Goal: Information Seeking & Learning: Learn about a topic

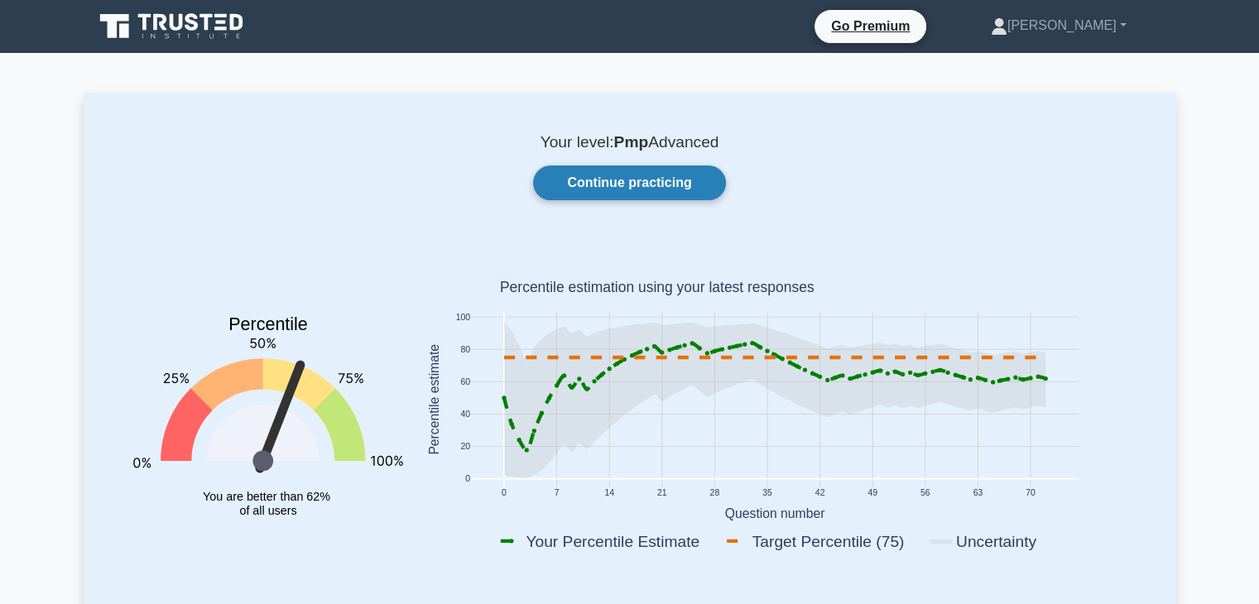
click at [627, 185] on link "Continue practicing" at bounding box center [629, 183] width 192 height 35
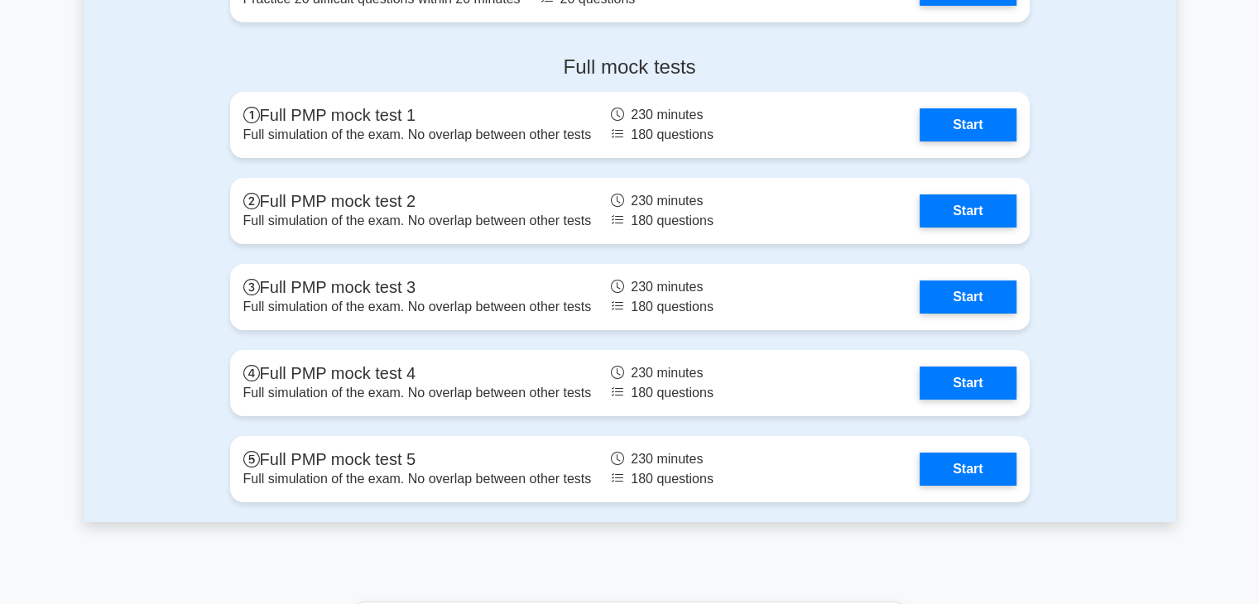
scroll to position [5962, 0]
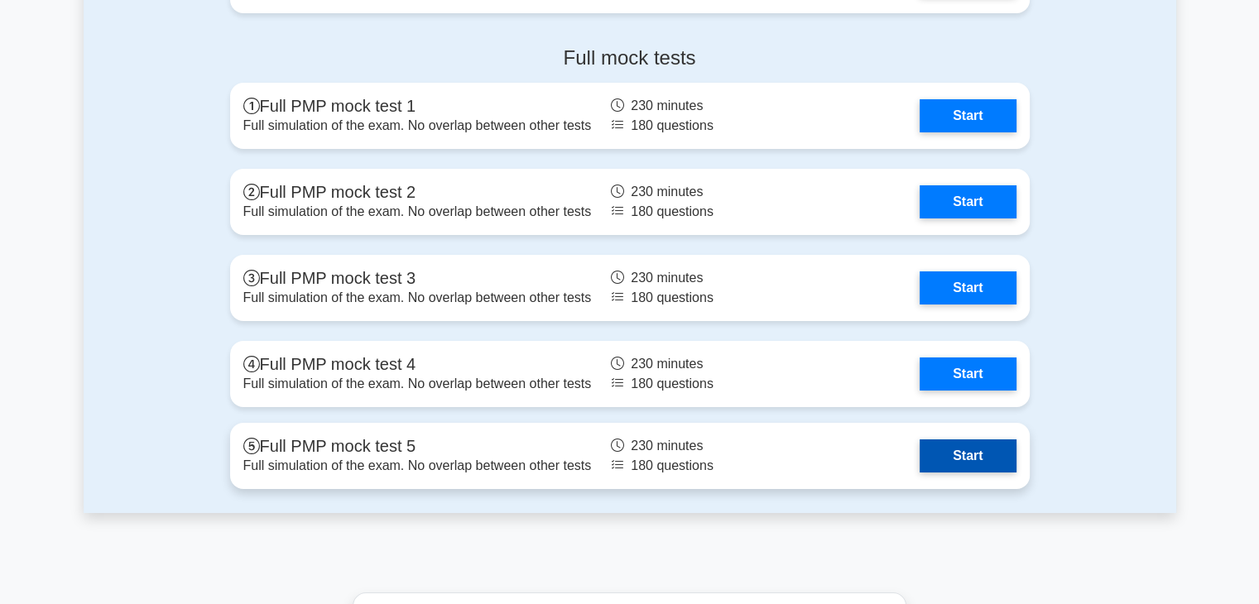
click at [957, 460] on link "Start" at bounding box center [968, 456] width 96 height 33
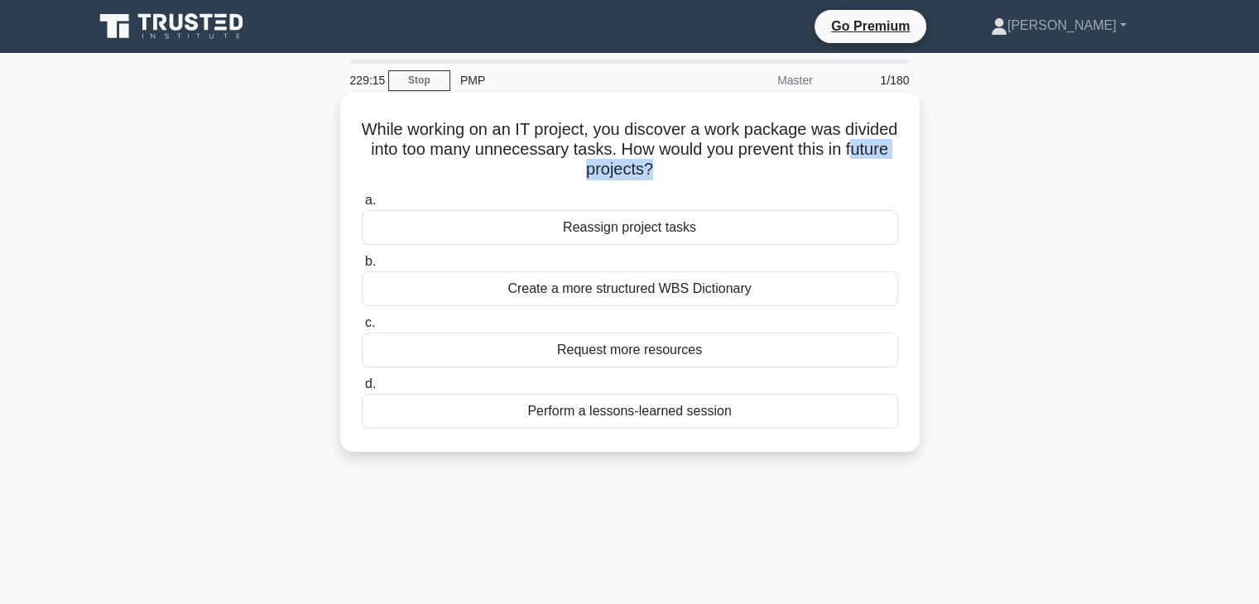
drag, startPoint x: 571, startPoint y: 166, endPoint x: 684, endPoint y: 176, distance: 113.9
click at [684, 176] on h5 "While working on an IT project, you discover a work package was divided into to…" at bounding box center [630, 149] width 540 height 61
click at [657, 293] on div "Create a more structured WBS Dictionary" at bounding box center [630, 289] width 537 height 35
click at [362, 267] on input "b. Create a more structured WBS Dictionary" at bounding box center [362, 262] width 0 height 11
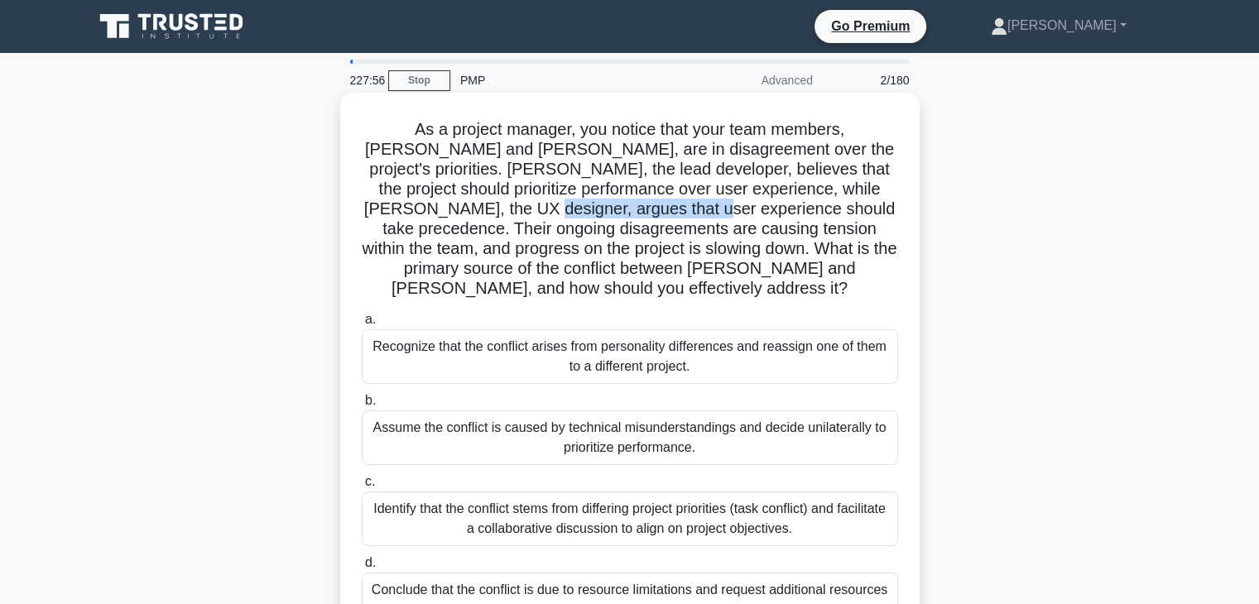
drag, startPoint x: 426, startPoint y: 209, endPoint x: 609, endPoint y: 208, distance: 183.8
click at [609, 208] on h5 "As a project manager, you notice that your team members, John and Sarah, are in…" at bounding box center [630, 209] width 540 height 181
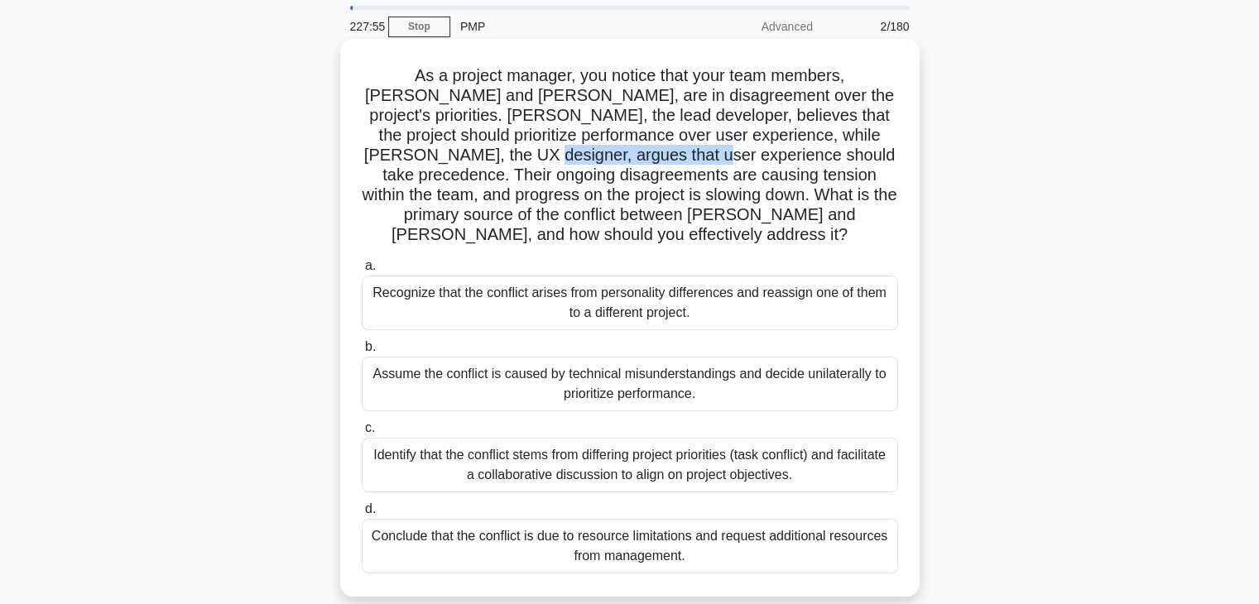
scroll to position [83, 0]
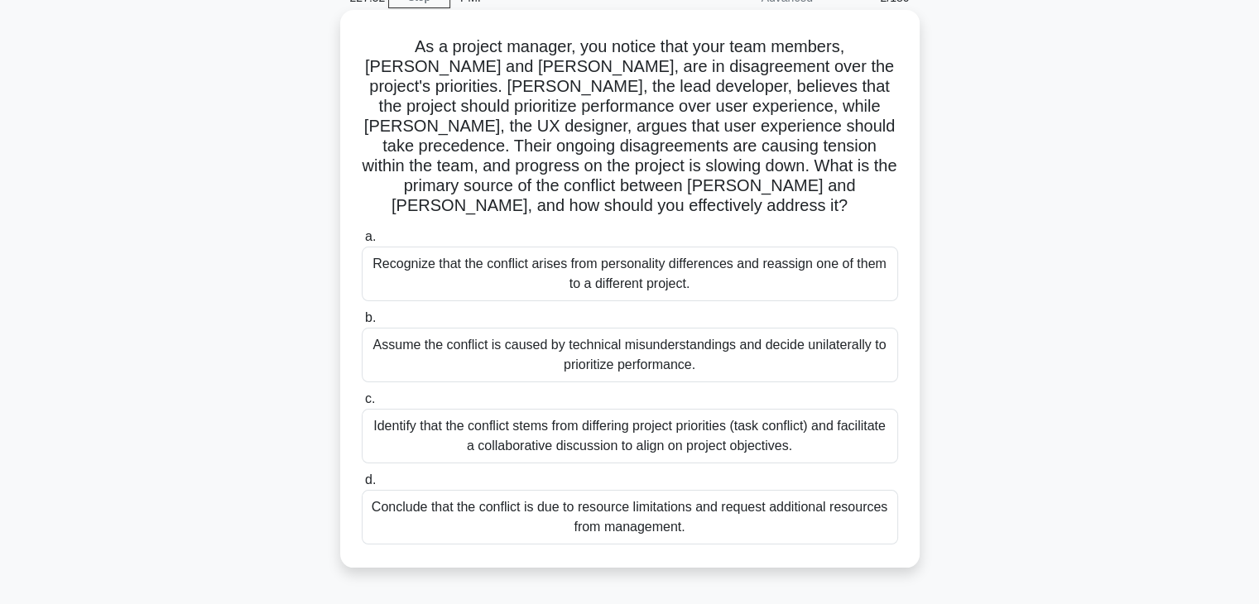
click at [568, 421] on div "Identify that the conflict stems from differing project priorities (task confli…" at bounding box center [630, 436] width 537 height 55
click at [362, 405] on input "c. Identify that the conflict stems from differing project priorities (task con…" at bounding box center [362, 399] width 0 height 11
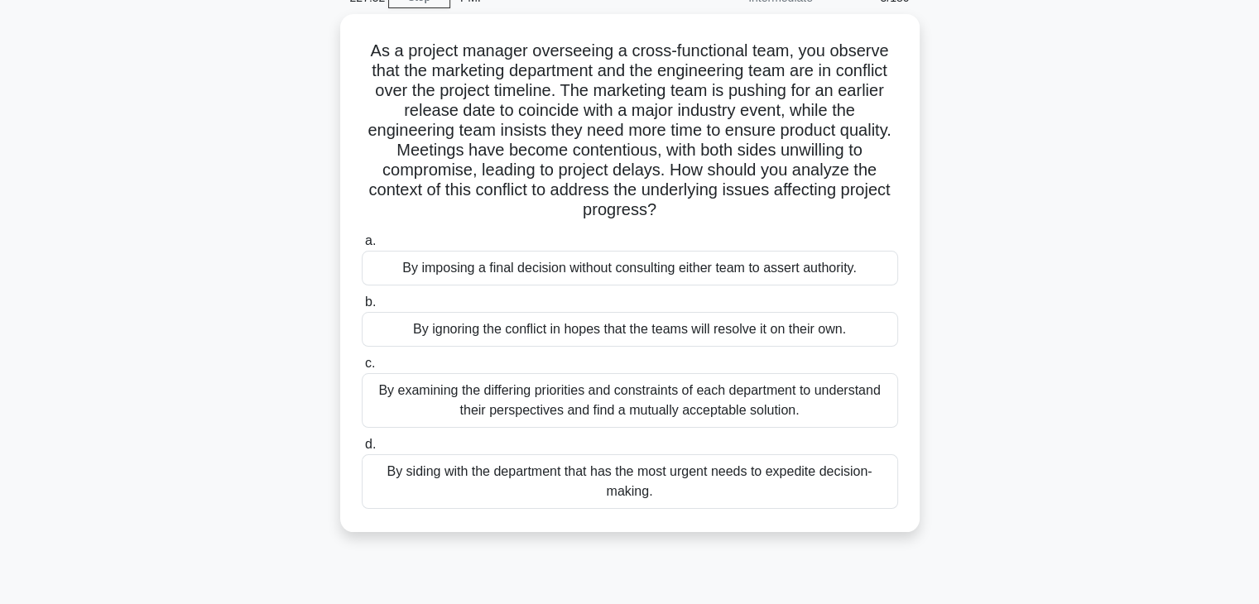
scroll to position [0, 0]
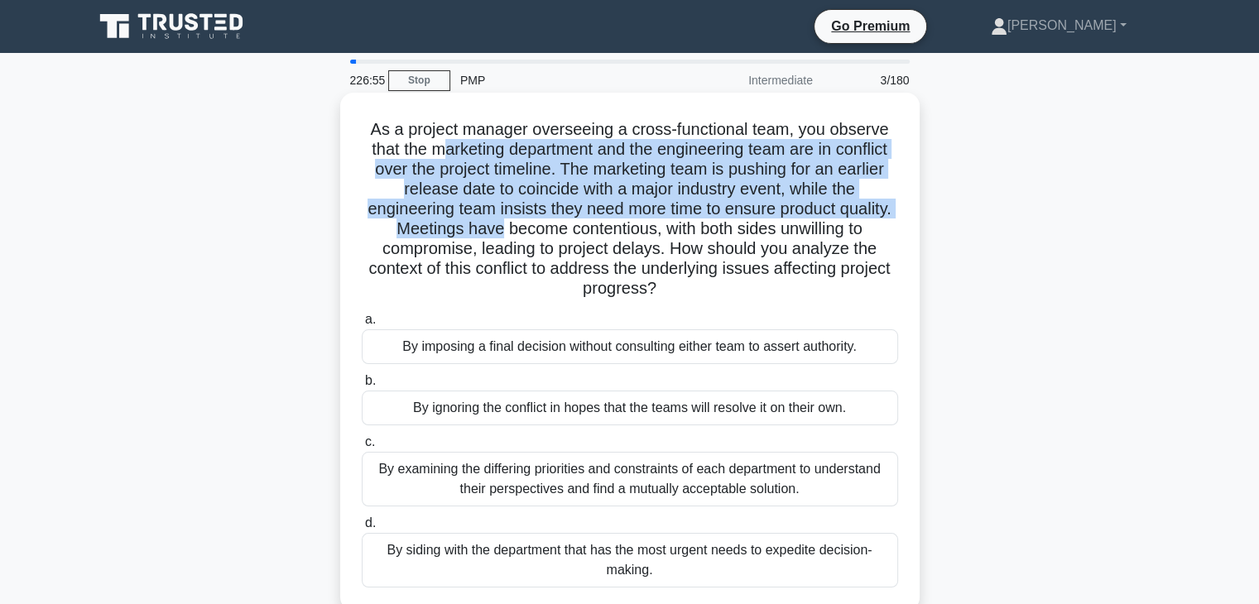
drag, startPoint x: 434, startPoint y: 156, endPoint x: 537, endPoint y: 220, distance: 120.9
click at [537, 220] on h5 "As a project manager overseeing a cross-functional team, you observe that the m…" at bounding box center [630, 209] width 540 height 181
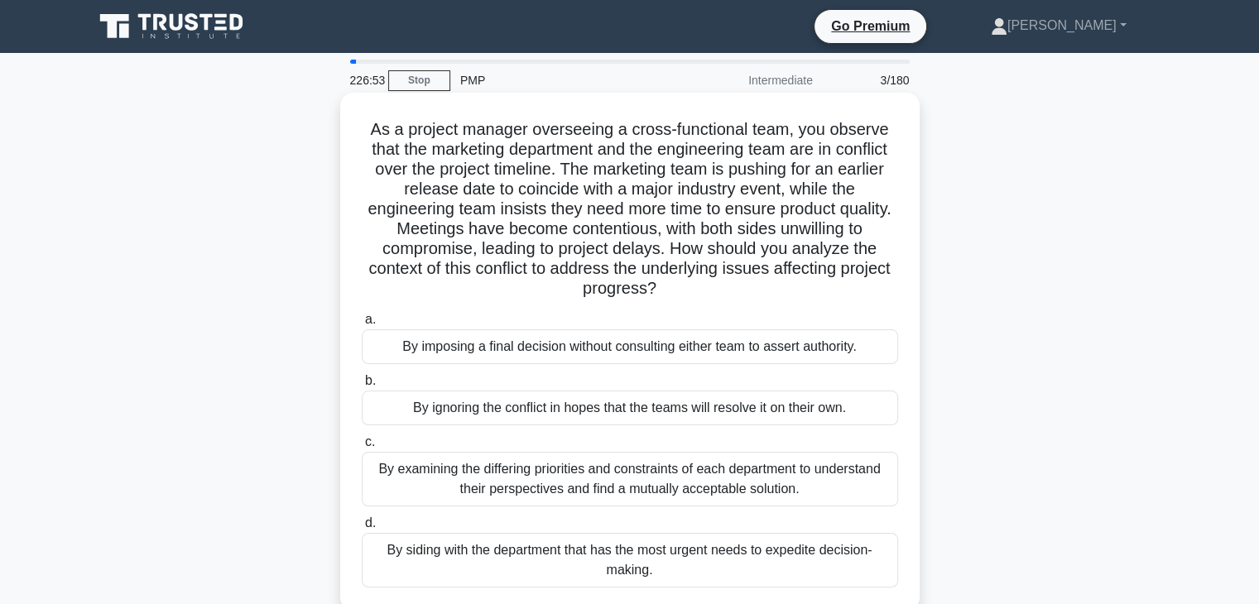
click at [608, 486] on div "By examining the differing priorities and constraints of each department to und…" at bounding box center [630, 479] width 537 height 55
click at [362, 448] on input "c. By examining the differing priorities and constraints of each department to …" at bounding box center [362, 442] width 0 height 11
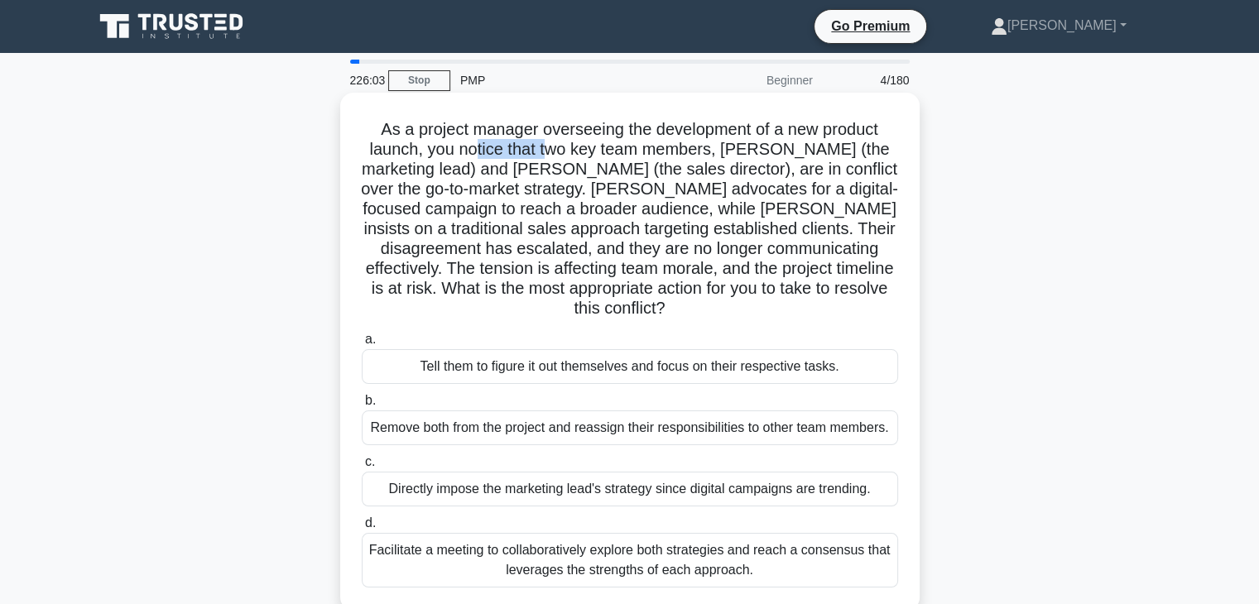
drag, startPoint x: 478, startPoint y: 152, endPoint x: 552, endPoint y: 149, distance: 74.6
click at [552, 149] on h5 "As a project manager overseeing the development of a new product launch, you no…" at bounding box center [630, 219] width 540 height 200
click at [666, 541] on div "Facilitate a meeting to collaboratively explore both strategies and reach a con…" at bounding box center [630, 560] width 537 height 55
click at [362, 529] on input "d. Facilitate a meeting to collaboratively explore both strategies and reach a …" at bounding box center [362, 523] width 0 height 11
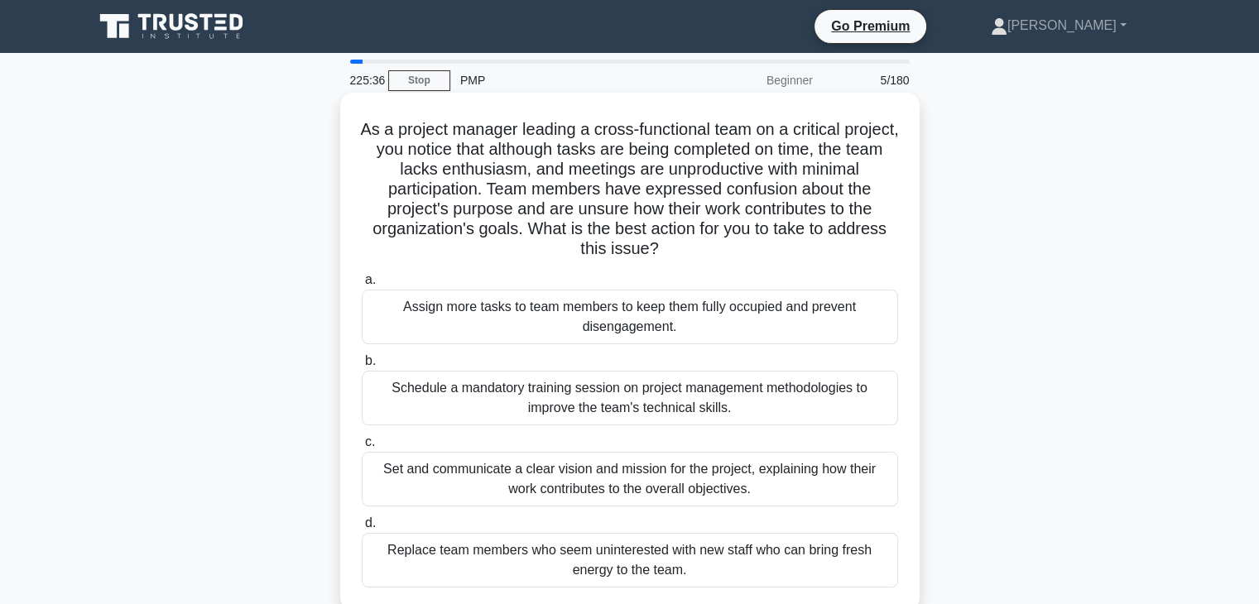
scroll to position [83, 0]
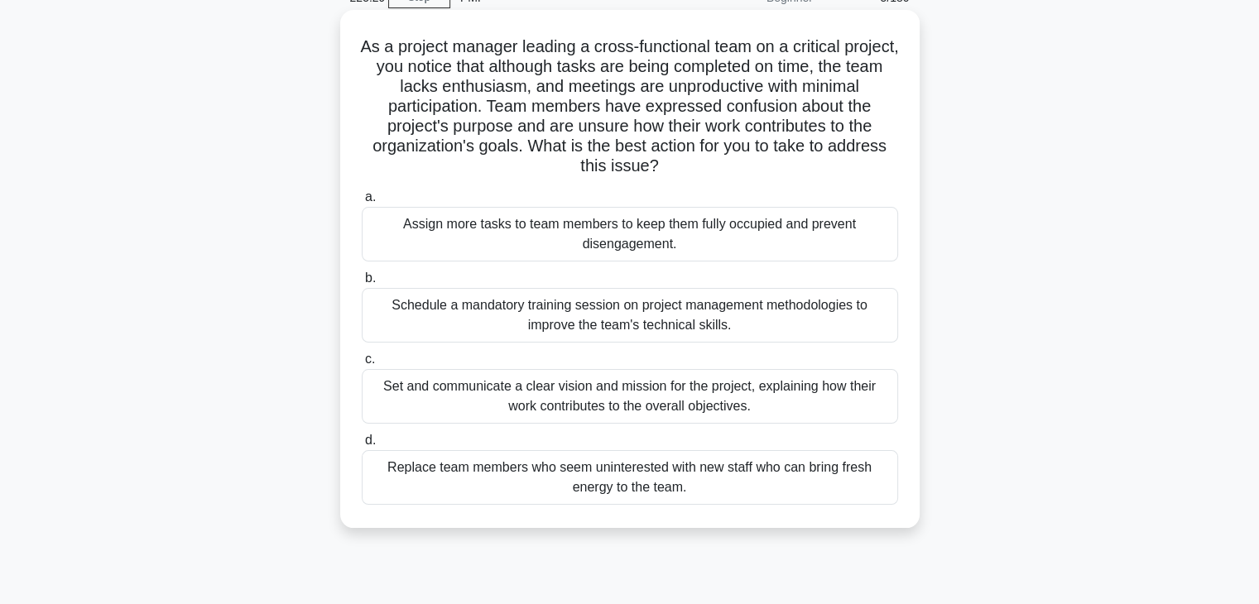
click at [599, 396] on div "Set and communicate a clear vision and mission for the project, explaining how …" at bounding box center [630, 396] width 537 height 55
click at [362, 365] on input "c. Set and communicate a clear vision and mission for the project, explaining h…" at bounding box center [362, 359] width 0 height 11
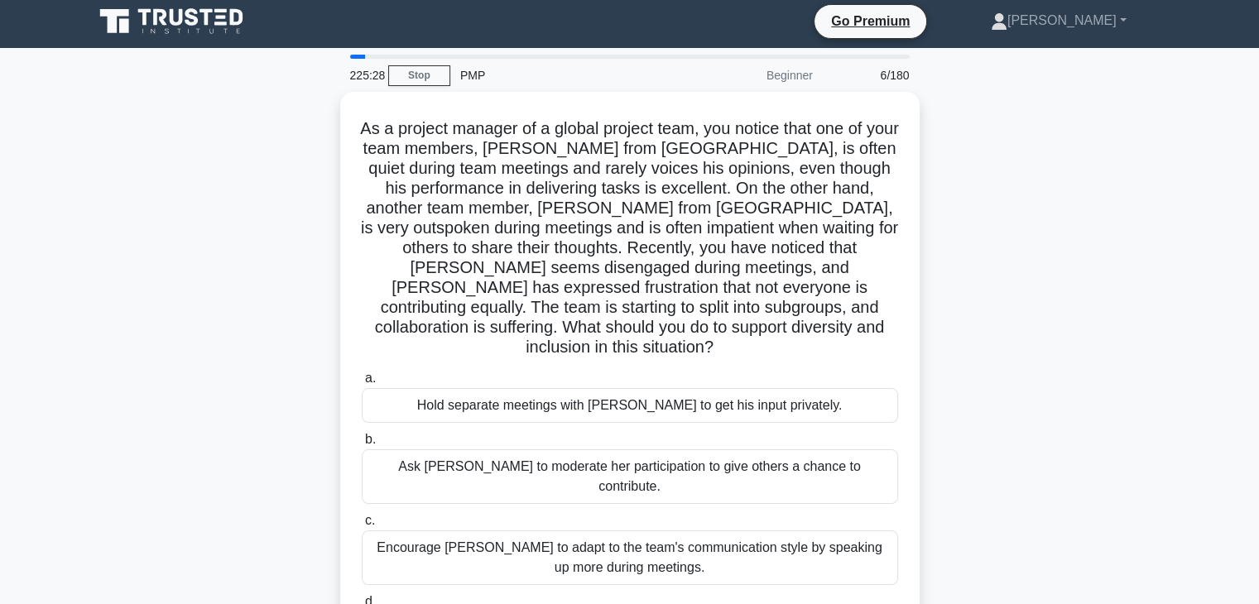
scroll to position [0, 0]
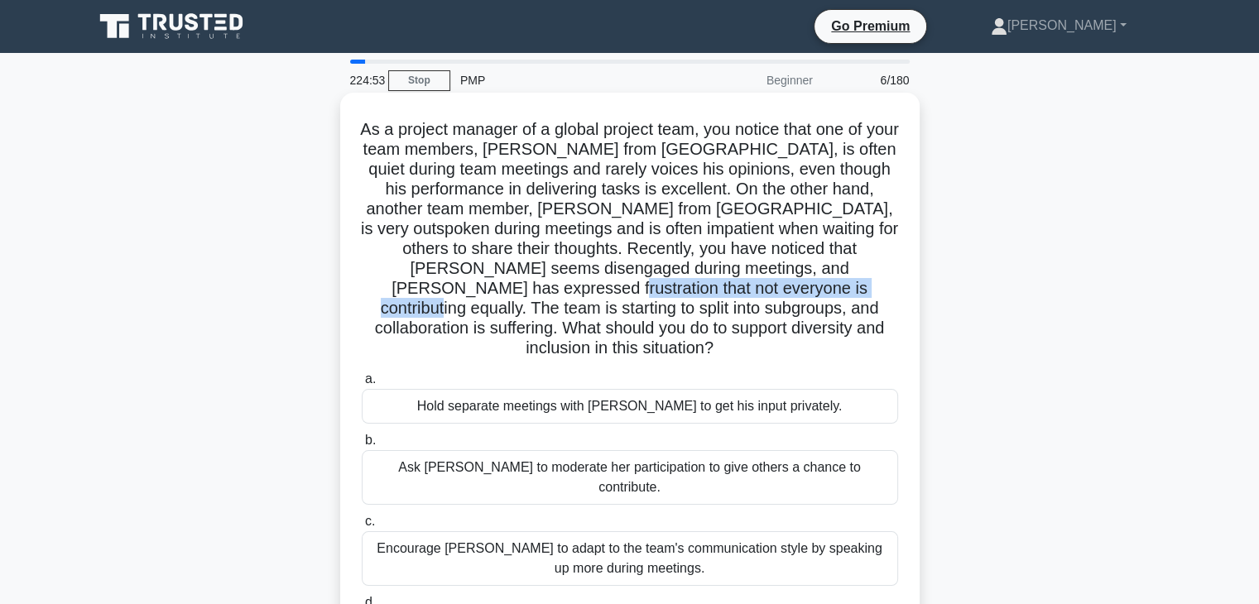
drag, startPoint x: 533, startPoint y: 288, endPoint x: 822, endPoint y: 282, distance: 289.0
click at [822, 282] on h5 "As a project manager of a global project team, you notice that one of your team…" at bounding box center [630, 239] width 540 height 240
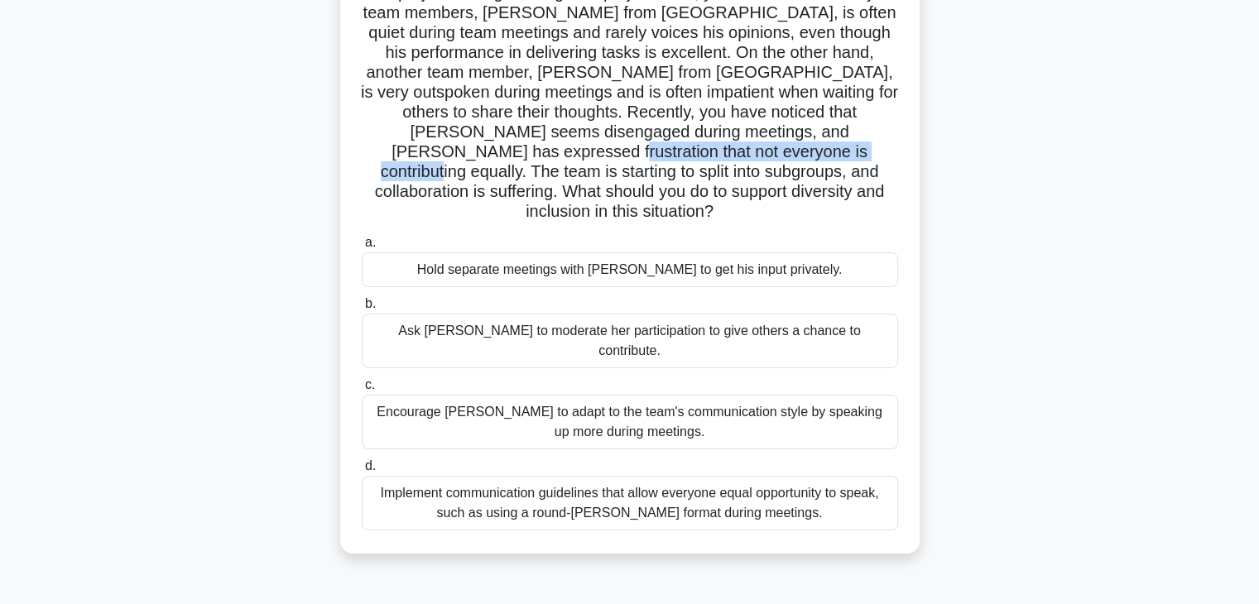
scroll to position [166, 0]
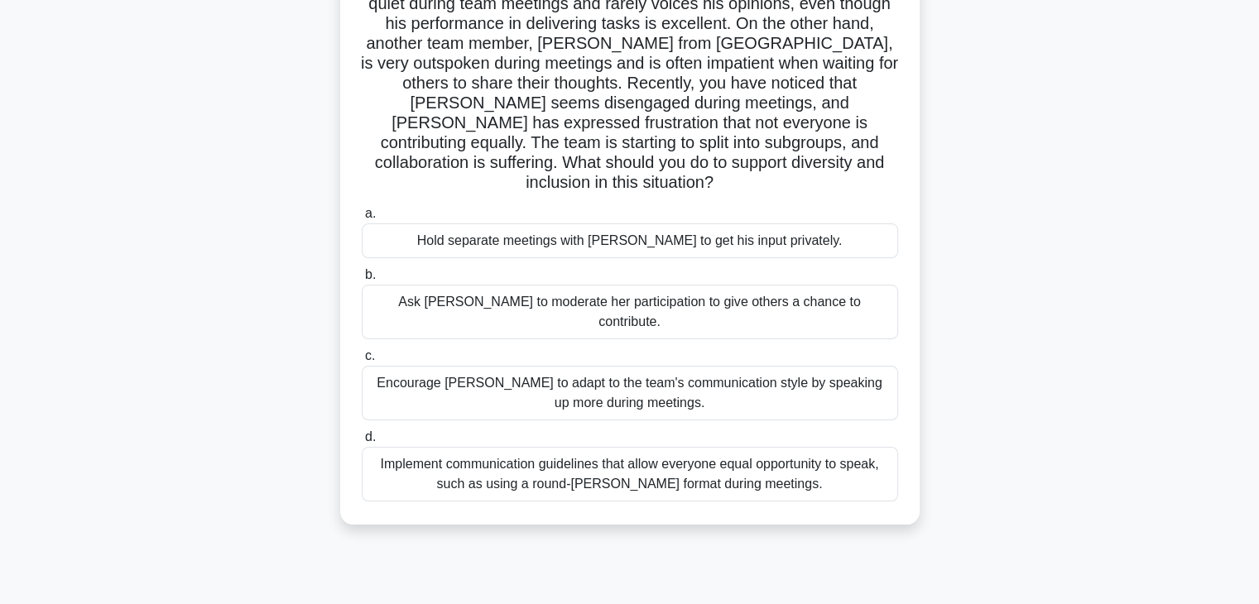
click at [628, 447] on div "Implement communication guidelines that allow everyone equal opportunity to spe…" at bounding box center [630, 474] width 537 height 55
click at [362, 435] on input "d. Implement communication guidelines that allow everyone equal opportunity to …" at bounding box center [362, 437] width 0 height 11
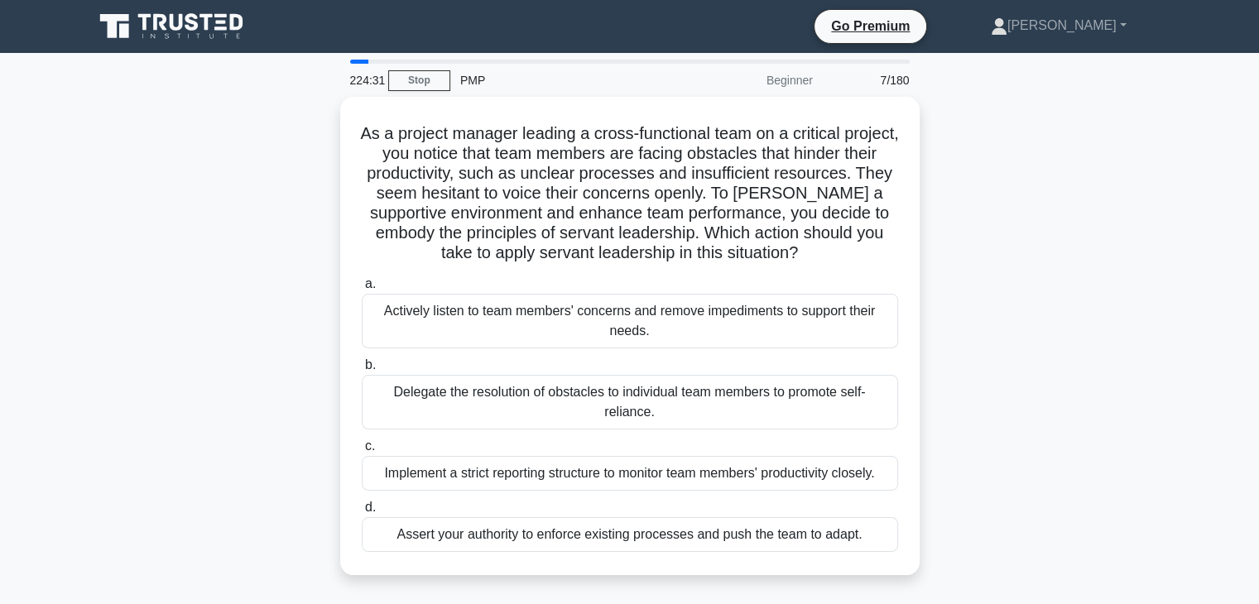
scroll to position [0, 0]
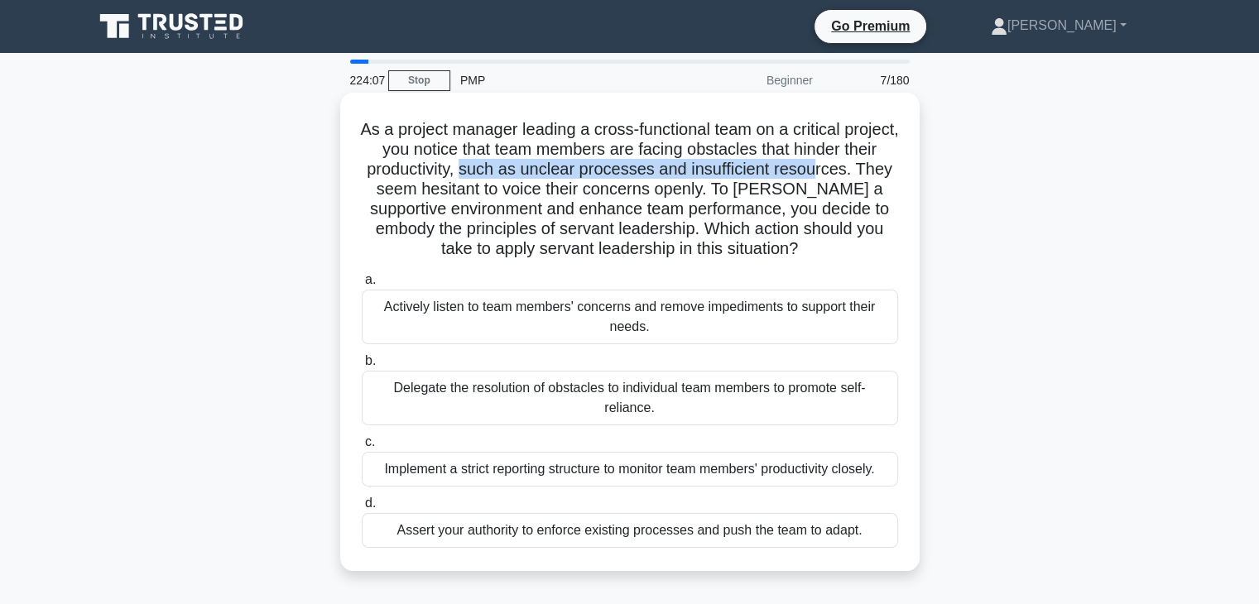
drag, startPoint x: 503, startPoint y: 174, endPoint x: 859, endPoint y: 171, distance: 355.2
click at [859, 171] on h5 "As a project manager leading a cross-functional team on a critical project, you…" at bounding box center [630, 189] width 540 height 141
click at [513, 317] on div "Actively listen to team members' concerns and remove impediments to support the…" at bounding box center [630, 317] width 537 height 55
click at [362, 286] on input "a. Actively listen to team members' concerns and remove impediments to support …" at bounding box center [362, 280] width 0 height 11
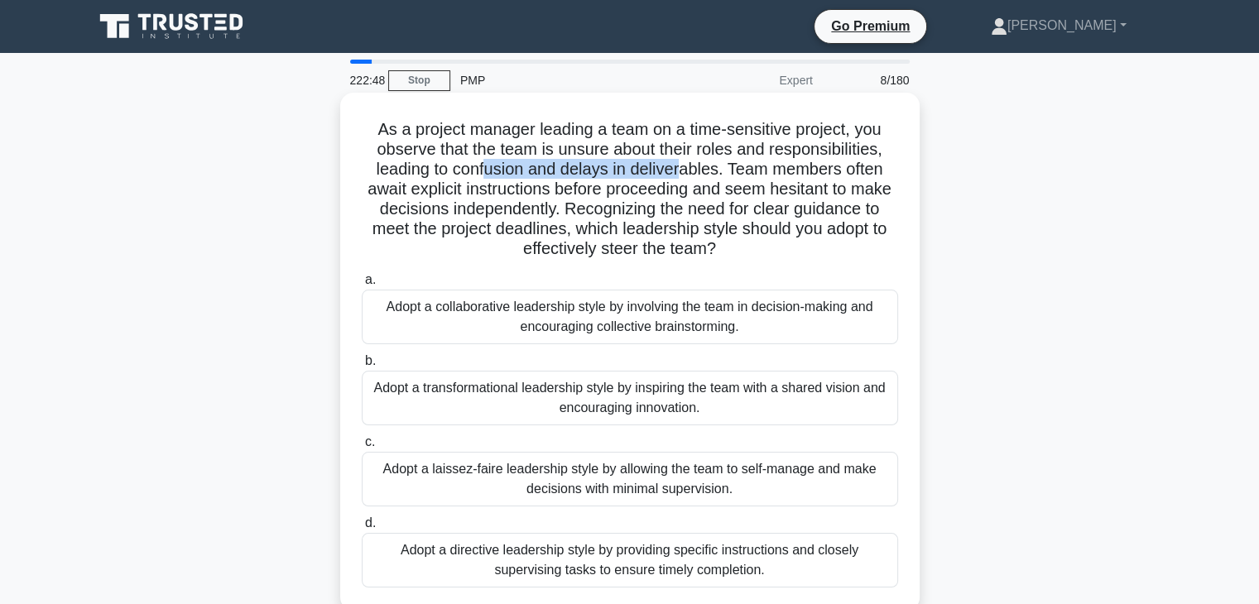
drag, startPoint x: 489, startPoint y: 177, endPoint x: 686, endPoint y: 174, distance: 197.9
click at [686, 174] on h5 "As a project manager leading a team on a time-sensitive project, you observe th…" at bounding box center [630, 189] width 540 height 141
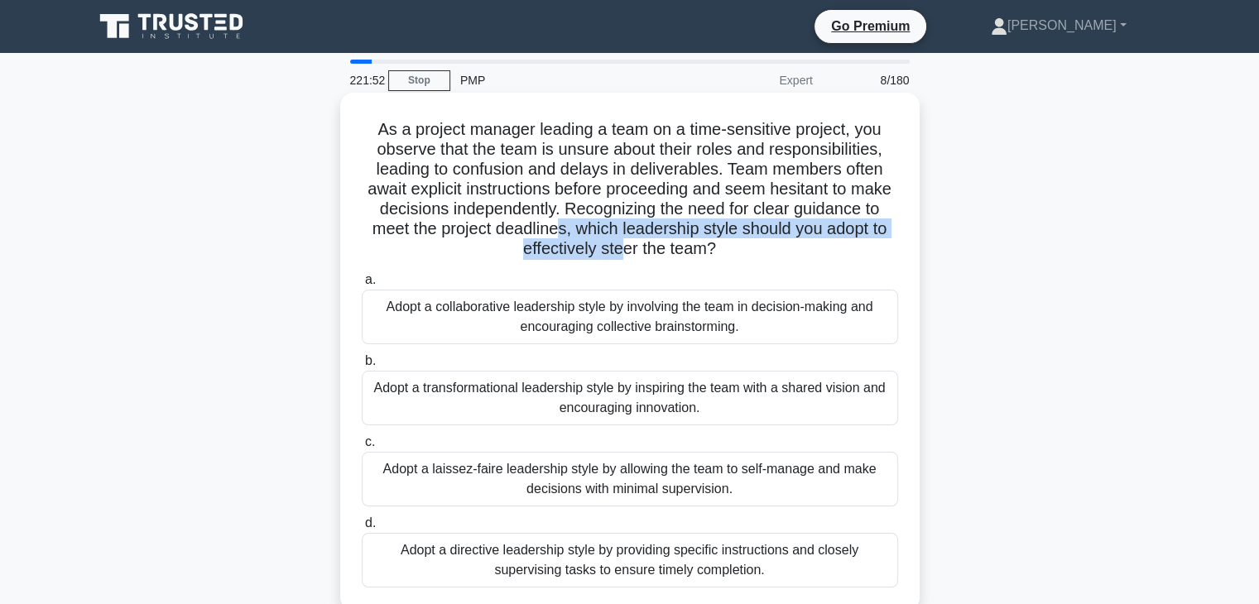
drag, startPoint x: 580, startPoint y: 233, endPoint x: 634, endPoint y: 242, distance: 55.4
click at [634, 242] on h5 "As a project manager leading a team on a time-sensitive project, you observe th…" at bounding box center [630, 189] width 540 height 141
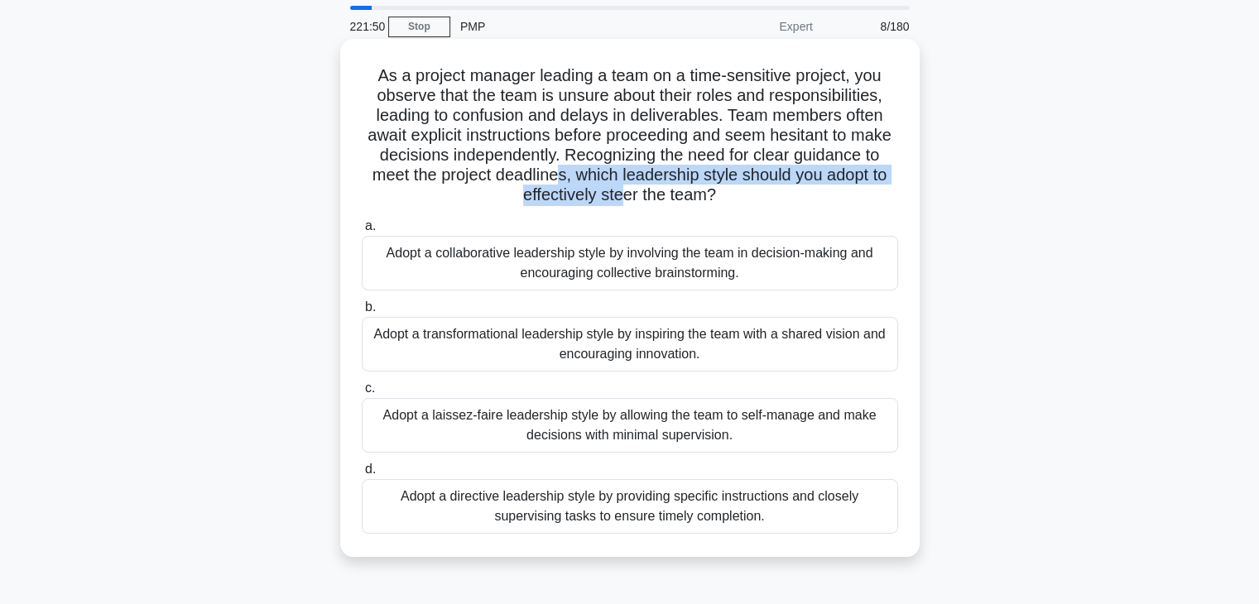
scroll to position [83, 0]
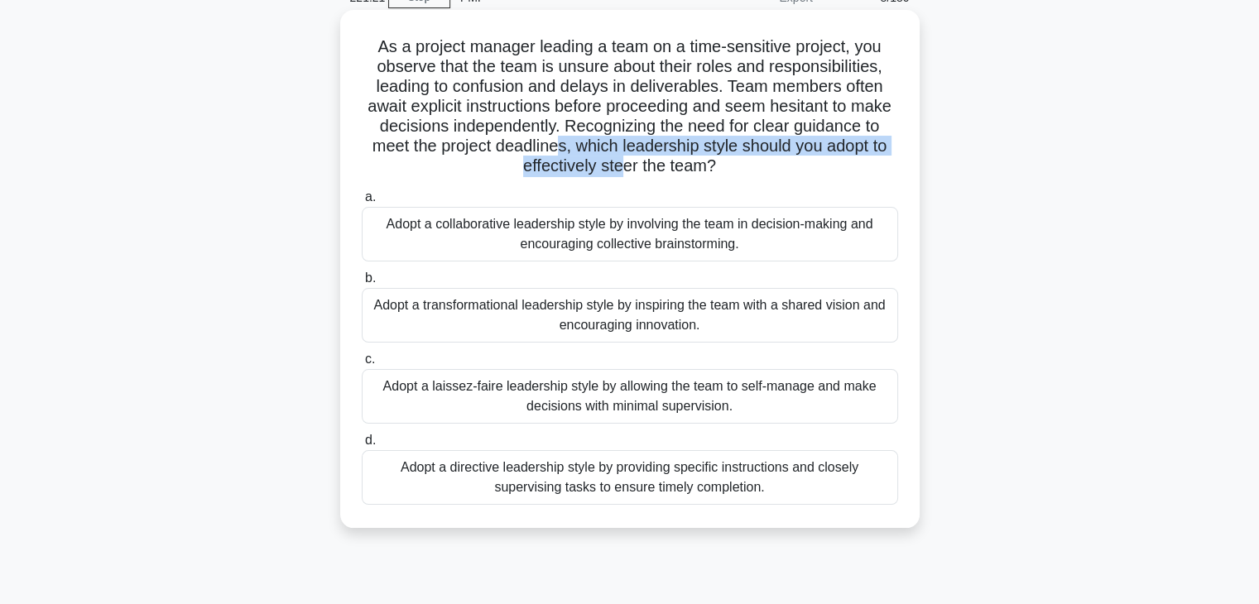
drag, startPoint x: 512, startPoint y: 468, endPoint x: 554, endPoint y: 472, distance: 42.4
click at [554, 472] on div "Adopt a directive leadership style by providing specific instructions and close…" at bounding box center [630, 477] width 537 height 55
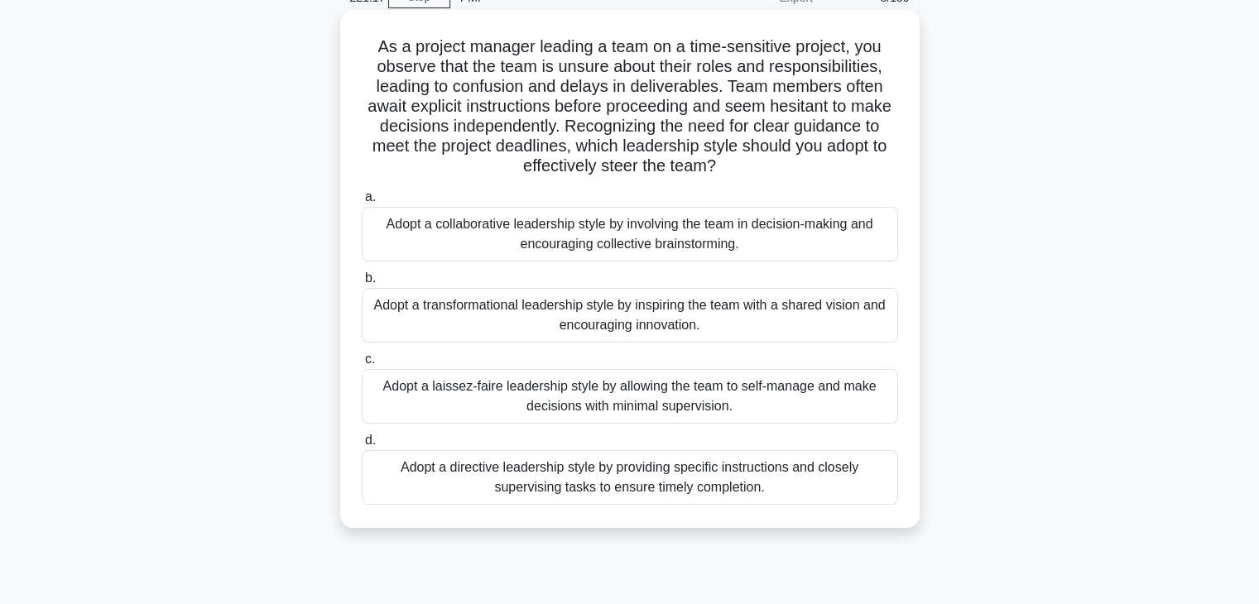
click at [552, 243] on div "Adopt a collaborative leadership style by involving the team in decision-making…" at bounding box center [630, 234] width 537 height 55
click at [362, 203] on input "a. Adopt a collaborative leadership style by involving the team in decision-mak…" at bounding box center [362, 197] width 0 height 11
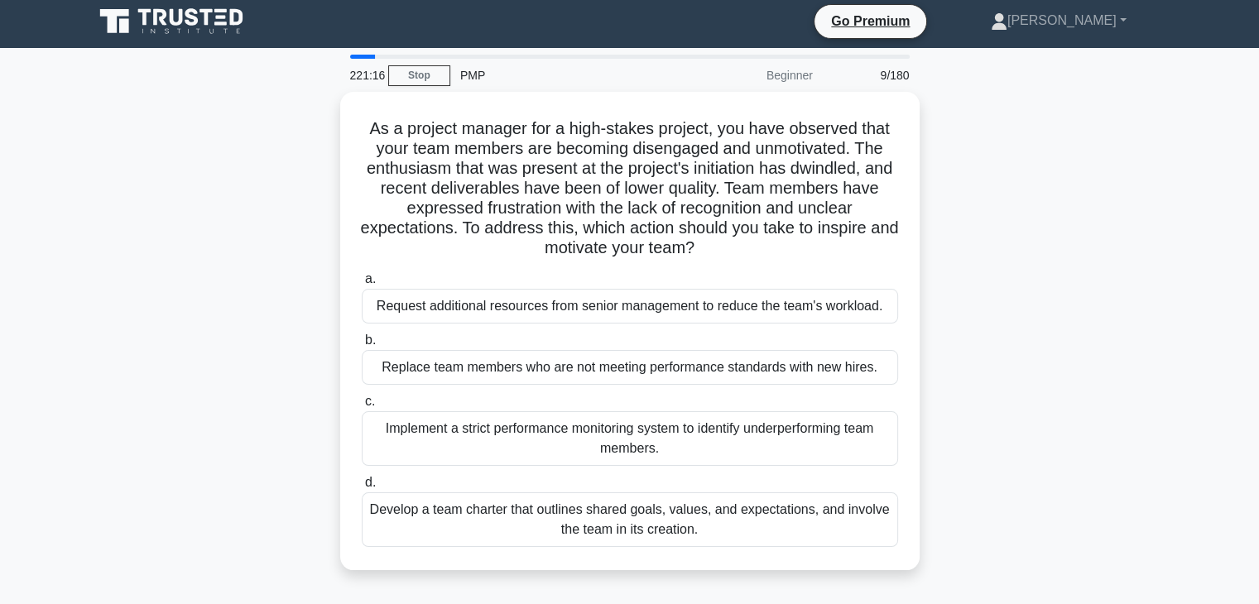
scroll to position [0, 0]
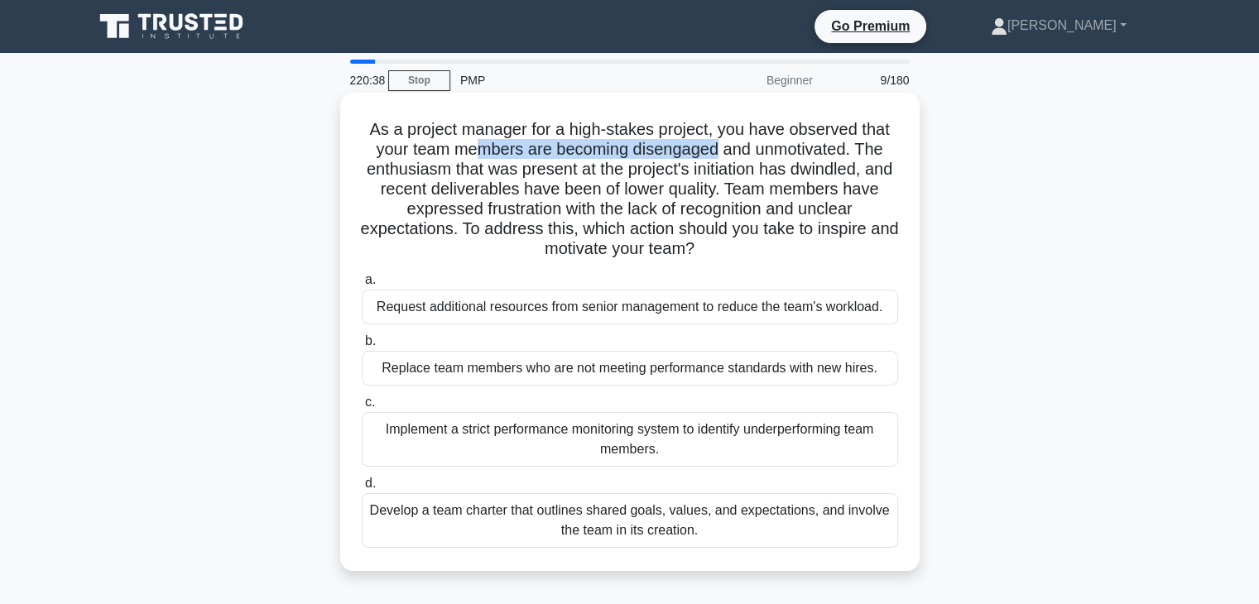
drag, startPoint x: 479, startPoint y: 147, endPoint x: 722, endPoint y: 156, distance: 243.6
click at [722, 156] on h5 "As a project manager for a high-stakes project, you have observed that your tea…" at bounding box center [630, 189] width 540 height 141
click at [607, 527] on div "Develop a team charter that outlines shared goals, values, and expectations, an…" at bounding box center [630, 521] width 537 height 55
click at [362, 489] on input "d. Develop a team charter that outlines shared goals, values, and expectations,…" at bounding box center [362, 484] width 0 height 11
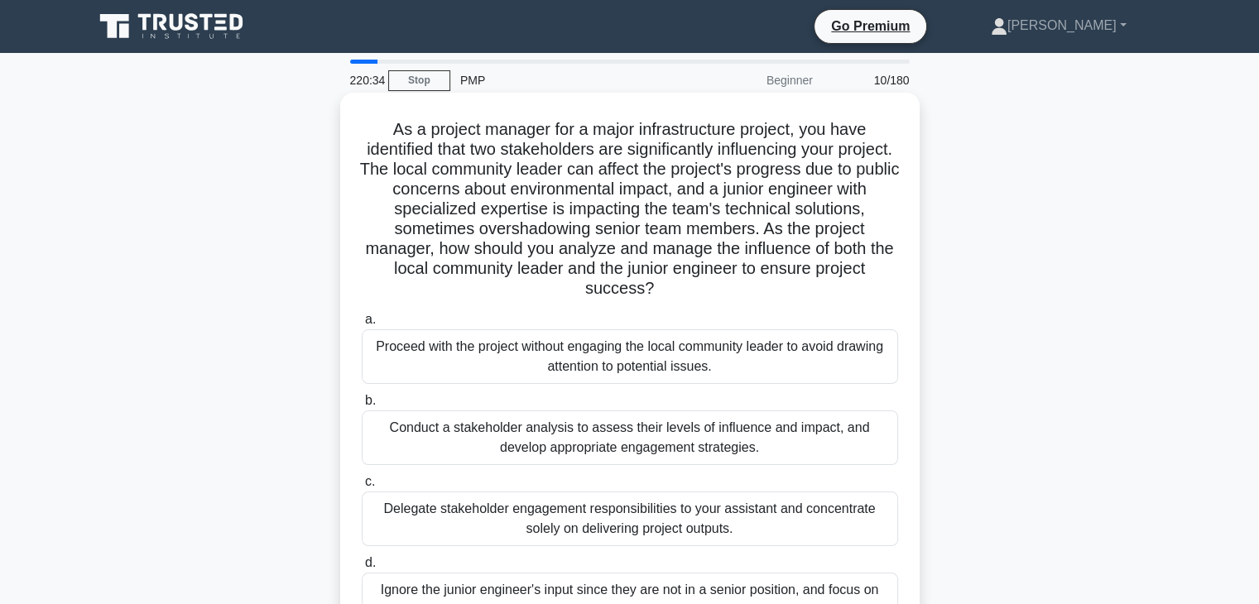
scroll to position [83, 0]
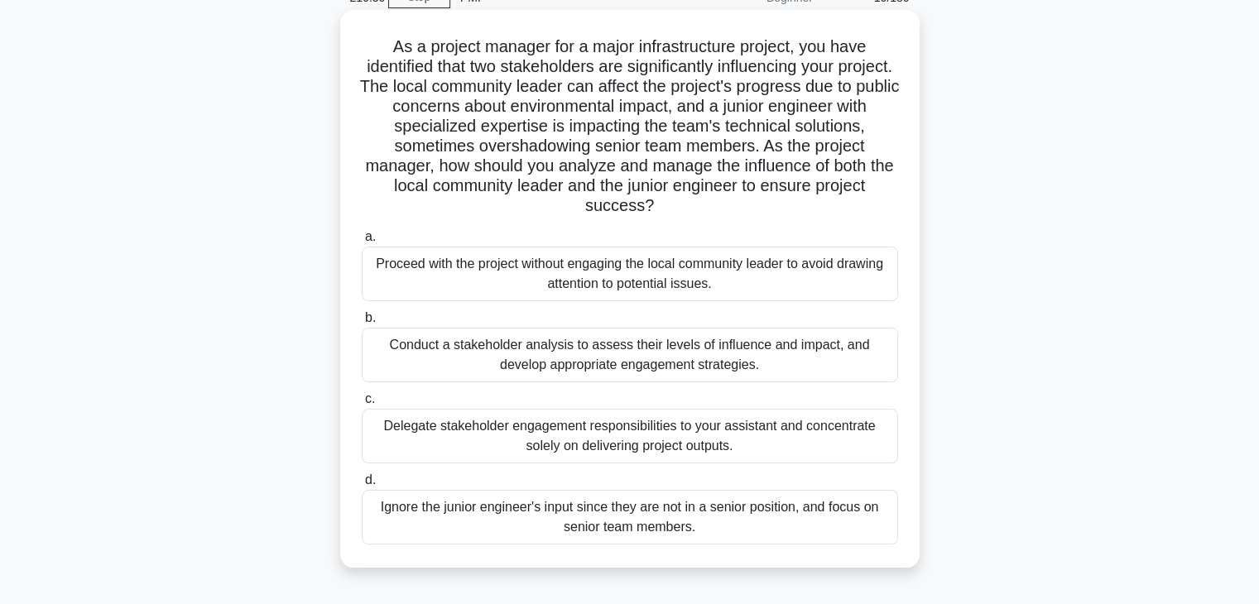
click at [537, 372] on div "Conduct a stakeholder analysis to assess their levels of influence and impact, …" at bounding box center [630, 355] width 537 height 55
click at [362, 324] on input "b. Conduct a stakeholder analysis to assess their levels of influence and impac…" at bounding box center [362, 318] width 0 height 11
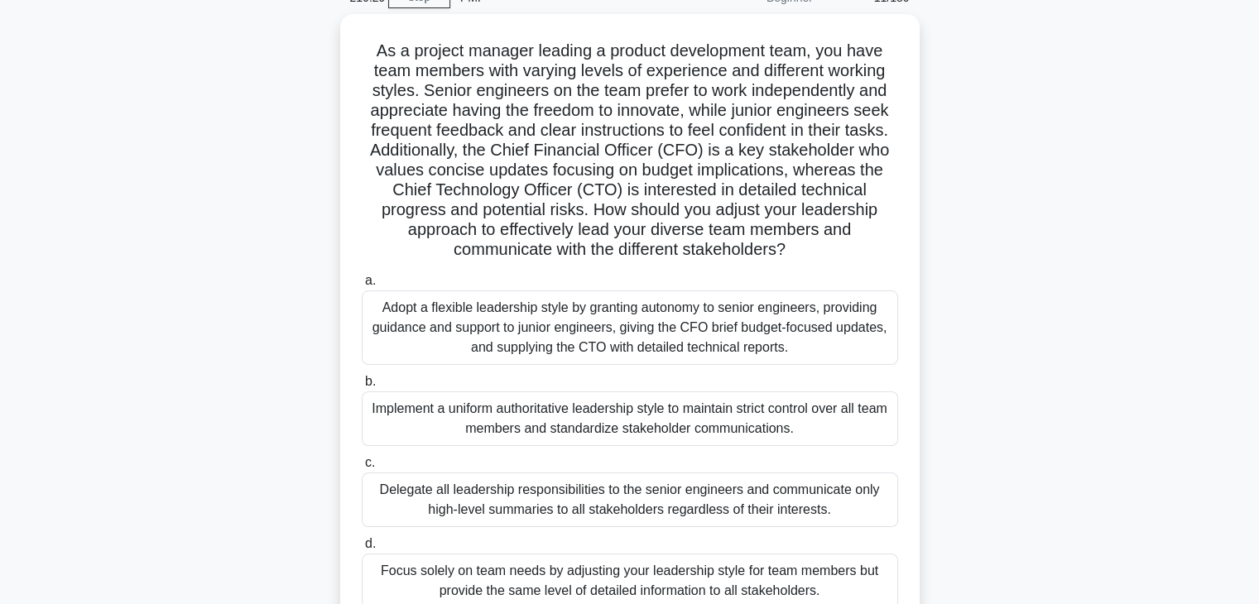
scroll to position [0, 0]
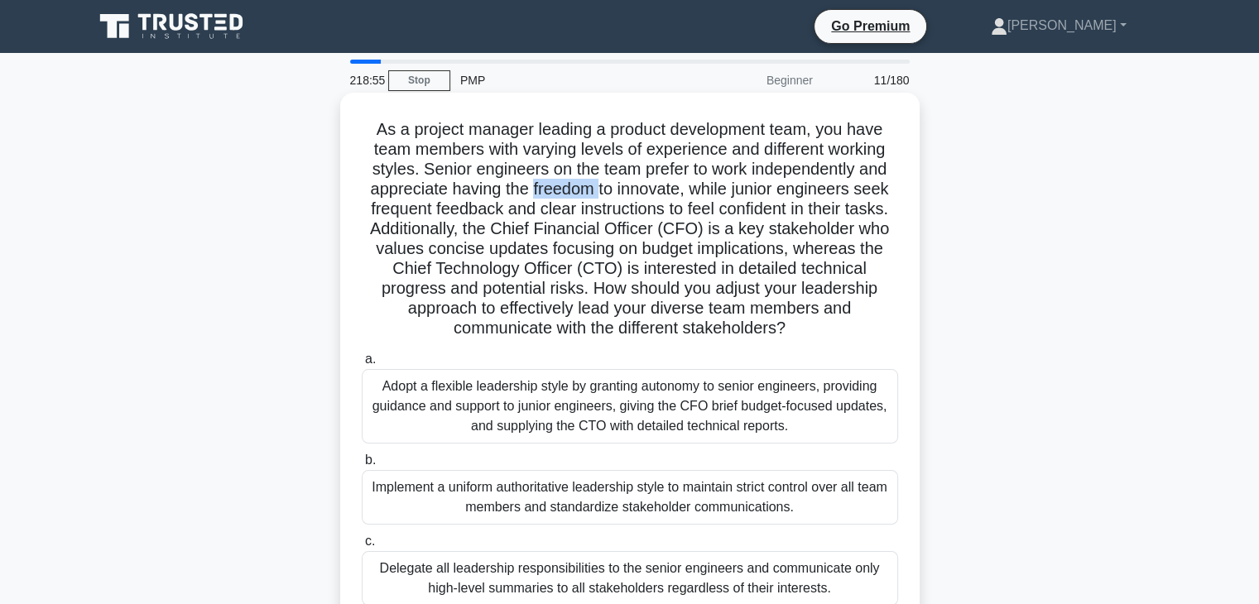
drag, startPoint x: 532, startPoint y: 197, endPoint x: 596, endPoint y: 197, distance: 64.6
click at [596, 197] on h5 "As a project manager leading a product development team, you have team members …" at bounding box center [630, 229] width 540 height 220
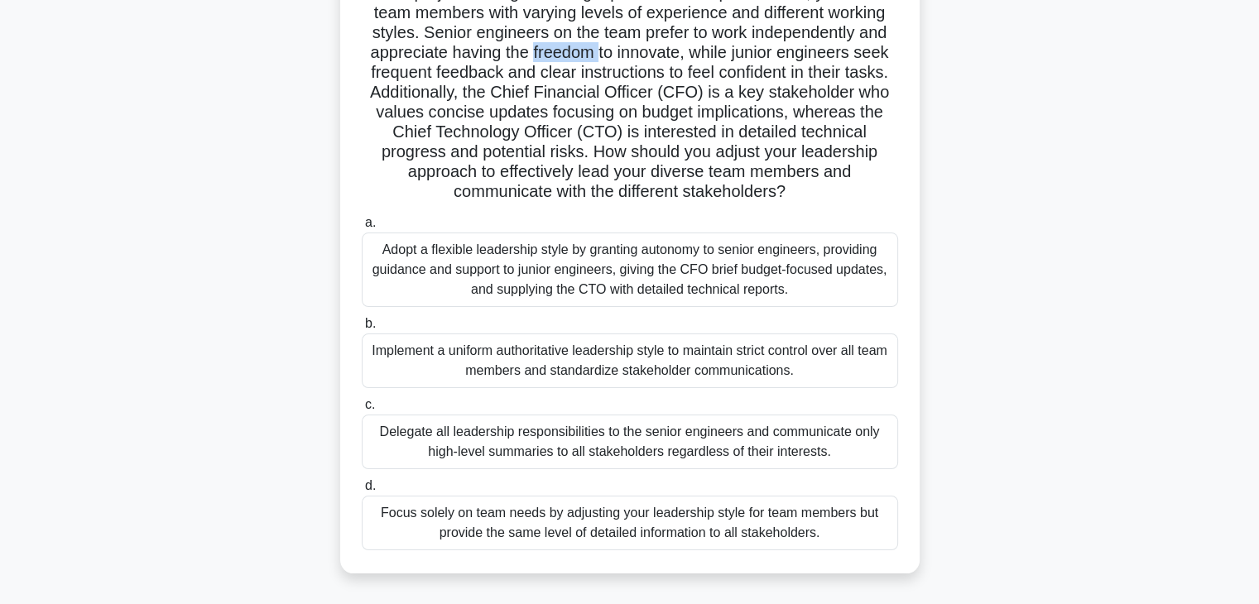
scroll to position [166, 0]
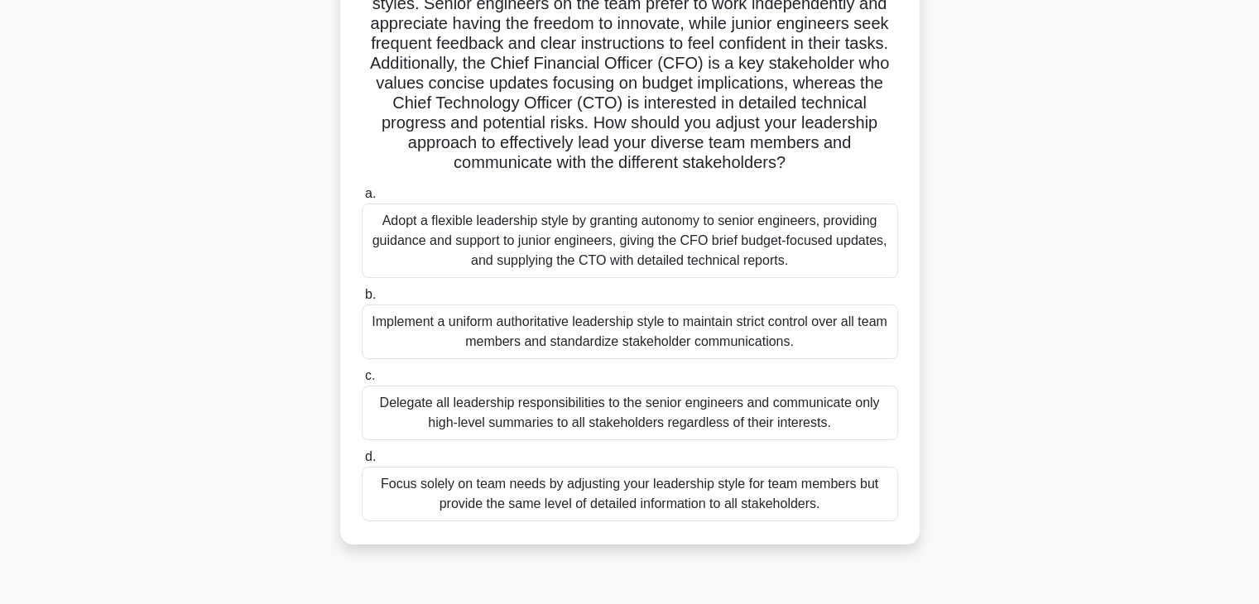
click at [551, 247] on div "Adopt a flexible leadership style by granting autonomy to senior engineers, pro…" at bounding box center [630, 241] width 537 height 75
click at [362, 200] on input "a. Adopt a flexible leadership style by granting autonomy to senior engineers, …" at bounding box center [362, 194] width 0 height 11
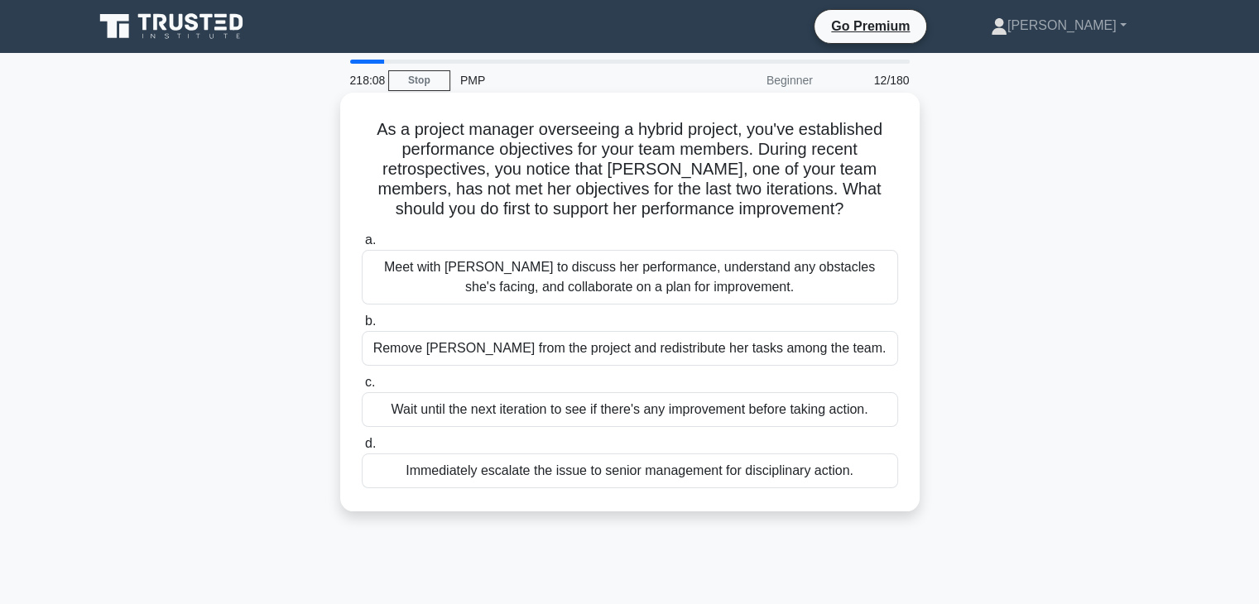
scroll to position [0, 0]
click at [603, 276] on div "Meet with Maria to discuss her performance, understand any obstacles she's faci…" at bounding box center [630, 277] width 537 height 55
click at [362, 246] on input "a. Meet with Maria to discuss her performance, understand any obstacles she's f…" at bounding box center [362, 240] width 0 height 11
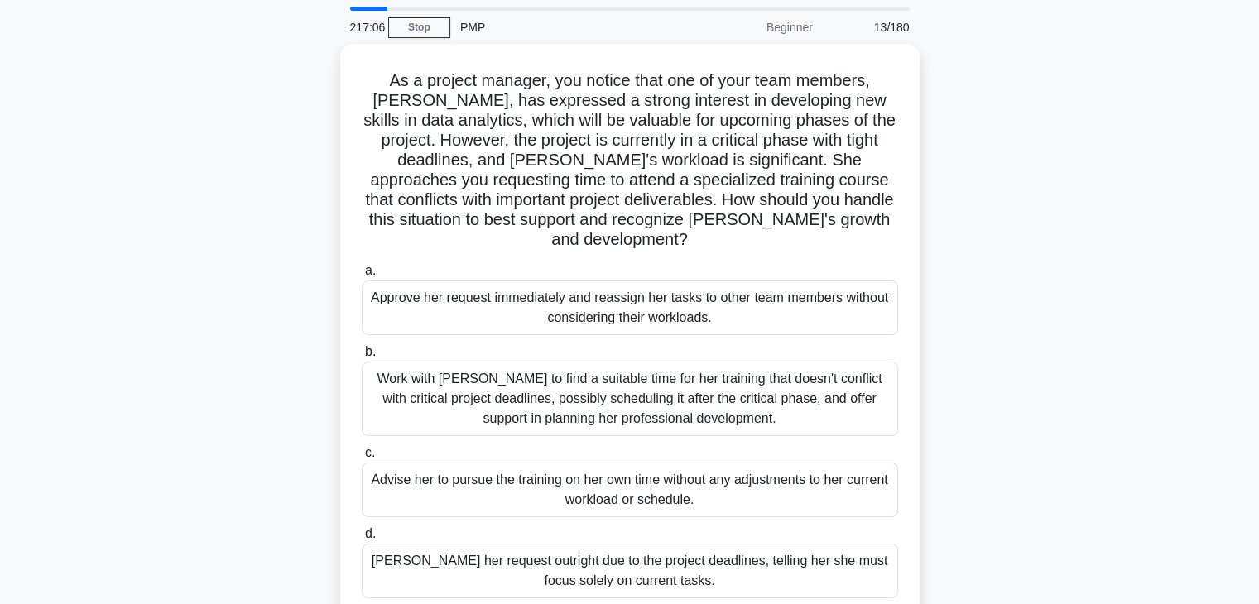
scroll to position [83, 0]
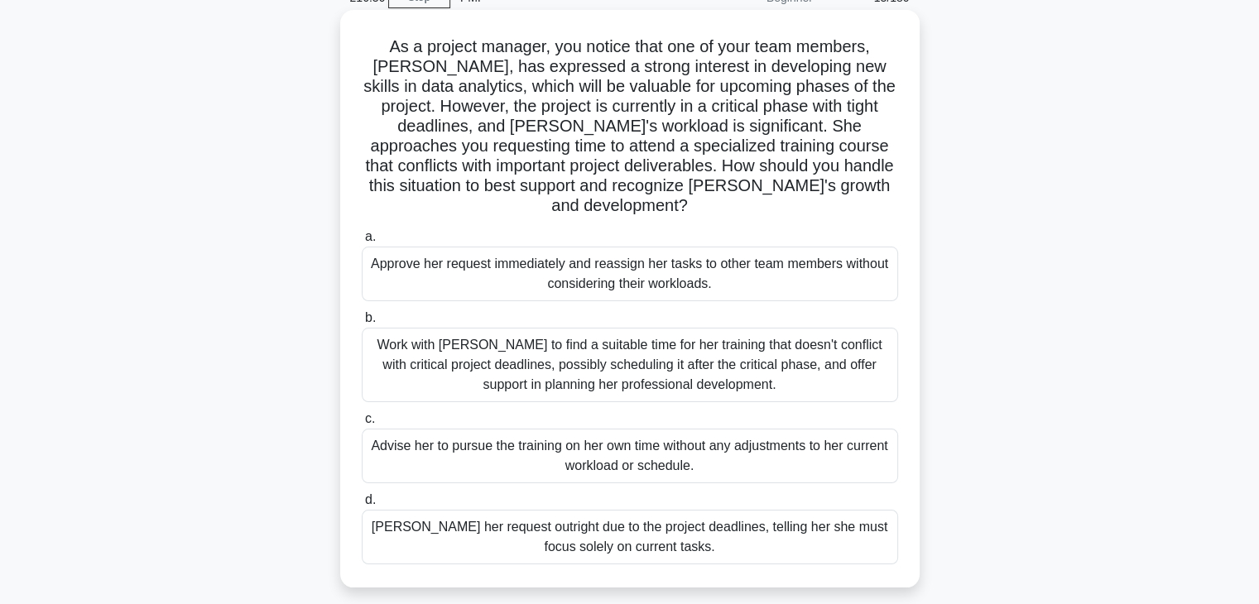
click at [578, 349] on div "Work with Emily to find a suitable time for her training that doesn't conflict …" at bounding box center [630, 365] width 537 height 75
click at [362, 324] on input "b. Work with Emily to find a suitable time for her training that doesn't confli…" at bounding box center [362, 318] width 0 height 11
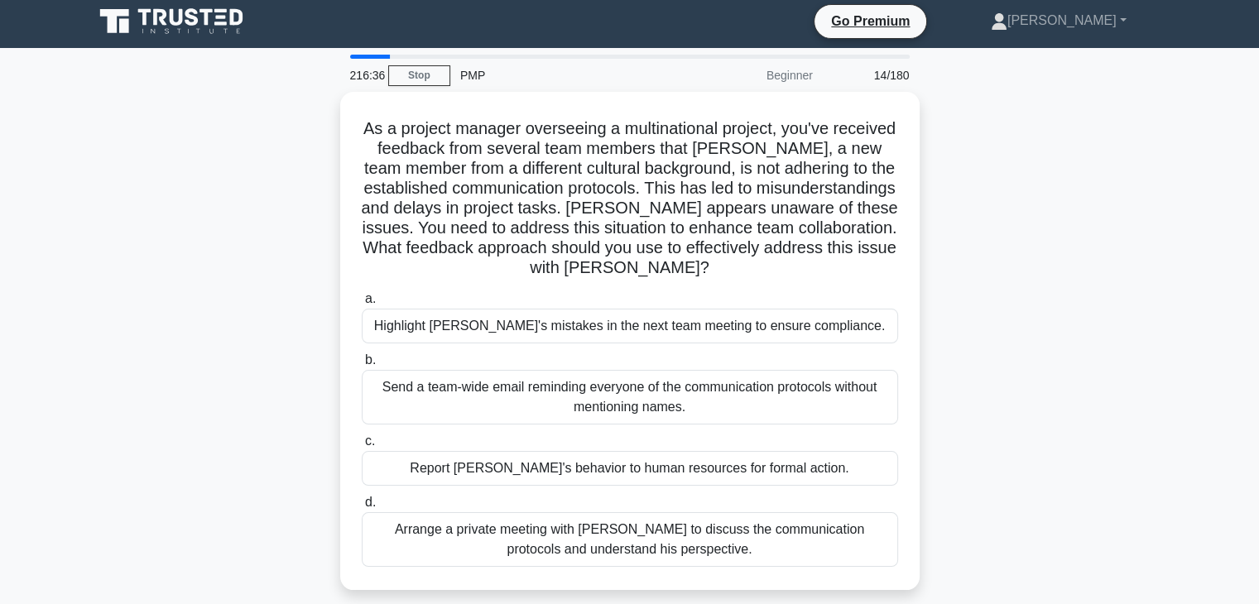
scroll to position [0, 0]
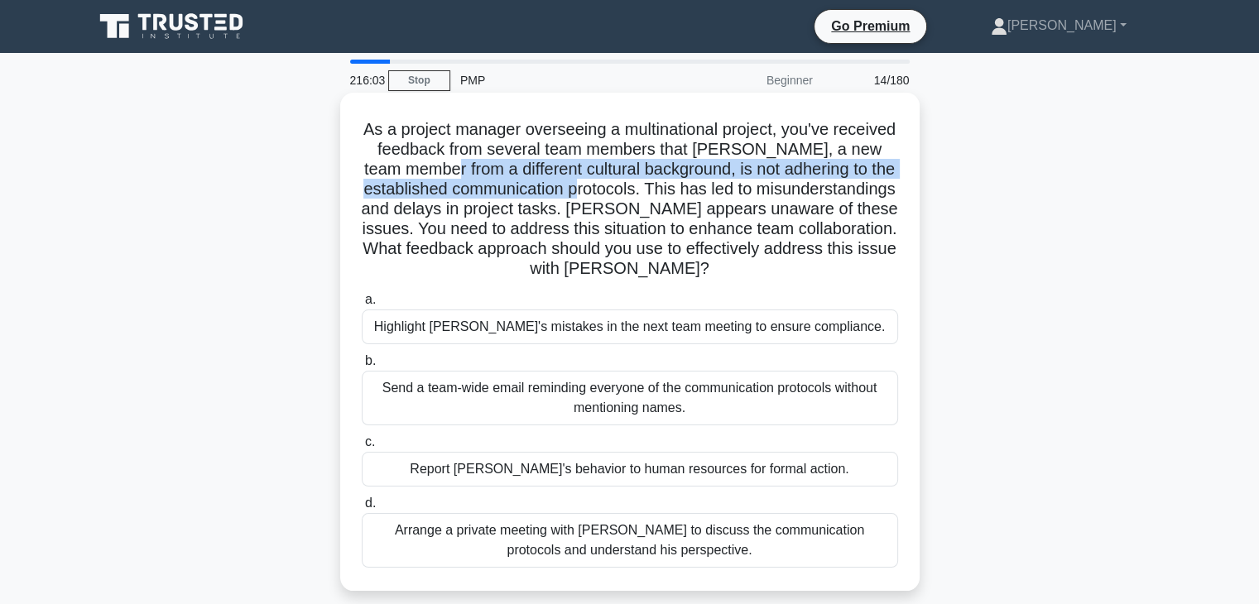
drag, startPoint x: 486, startPoint y: 176, endPoint x: 710, endPoint y: 197, distance: 225.3
click at [710, 197] on h5 "As a project manager overseeing a multinational project, you've received feedba…" at bounding box center [630, 199] width 540 height 161
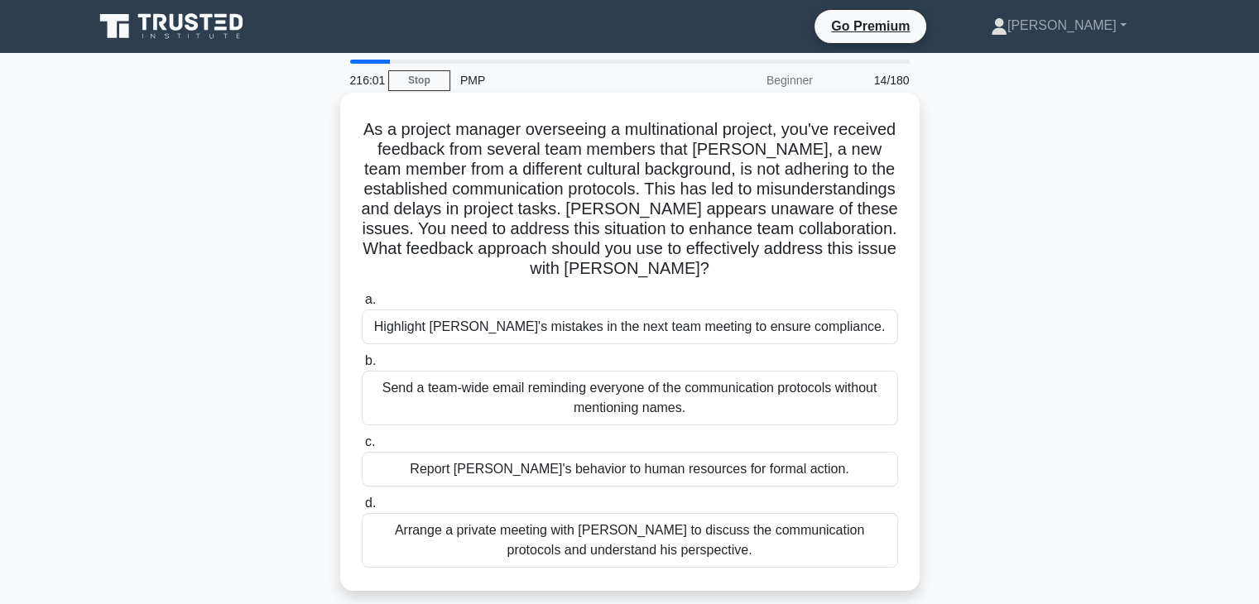
click at [629, 547] on div "Arrange a private meeting with Jacob to discuss the communication protocols and…" at bounding box center [630, 540] width 537 height 55
click at [362, 509] on input "d. Arrange a private meeting with Jacob to discuss the communication protocols …" at bounding box center [362, 503] width 0 height 11
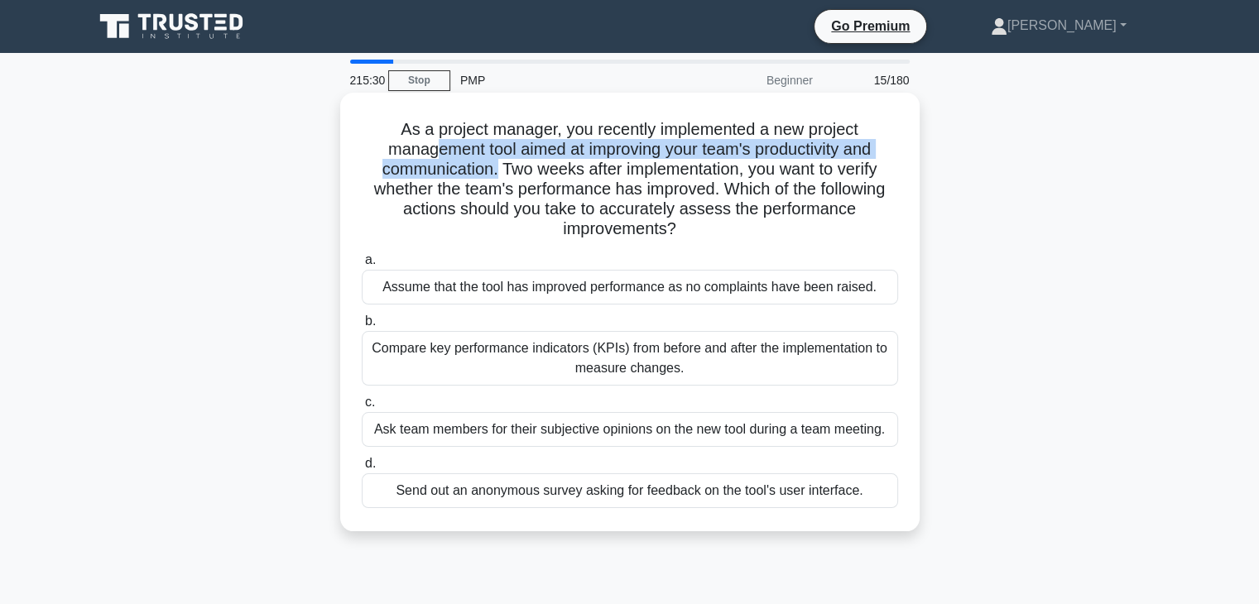
drag, startPoint x: 467, startPoint y: 161, endPoint x: 430, endPoint y: 153, distance: 38.2
click at [430, 153] on h5 "As a project manager, you recently implemented a new project management tool ai…" at bounding box center [630, 179] width 540 height 121
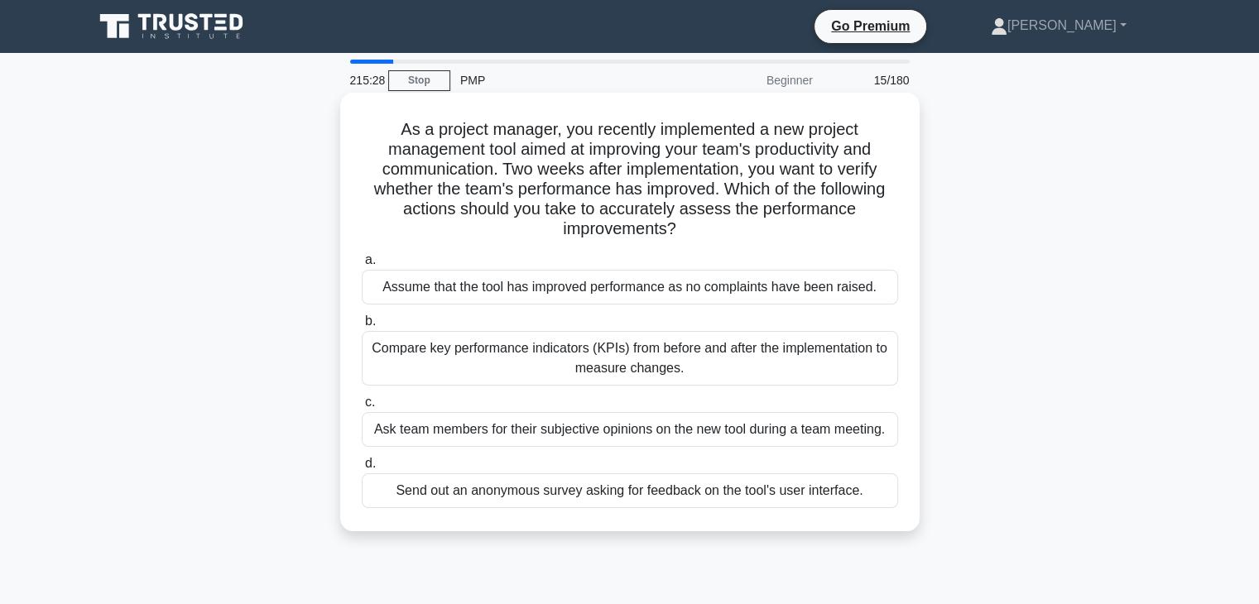
click at [620, 365] on div "Compare key performance indicators (KPIs) from before and after the implementat…" at bounding box center [630, 358] width 537 height 55
click at [362, 327] on input "b. Compare key performance indicators (KPIs) from before and after the implemen…" at bounding box center [362, 321] width 0 height 11
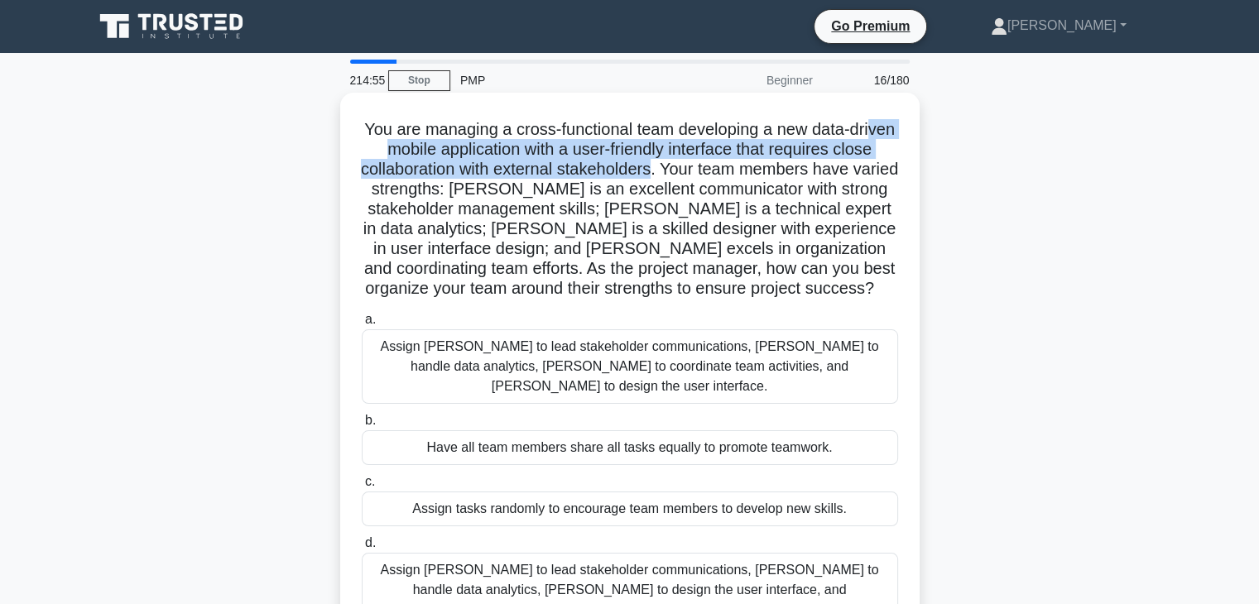
drag, startPoint x: 720, startPoint y: 175, endPoint x: 392, endPoint y: 156, distance: 327.6
click at [392, 156] on h5 "You are managing a cross-functional team developing a new data-driven mobile ap…" at bounding box center [630, 209] width 540 height 181
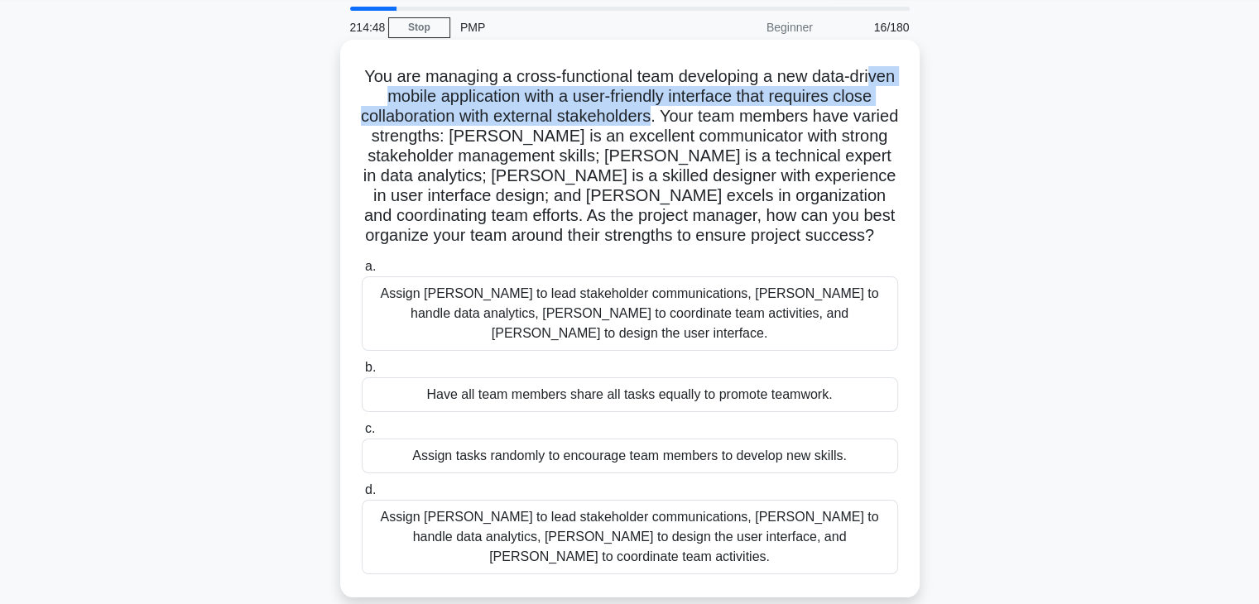
scroll to position [83, 0]
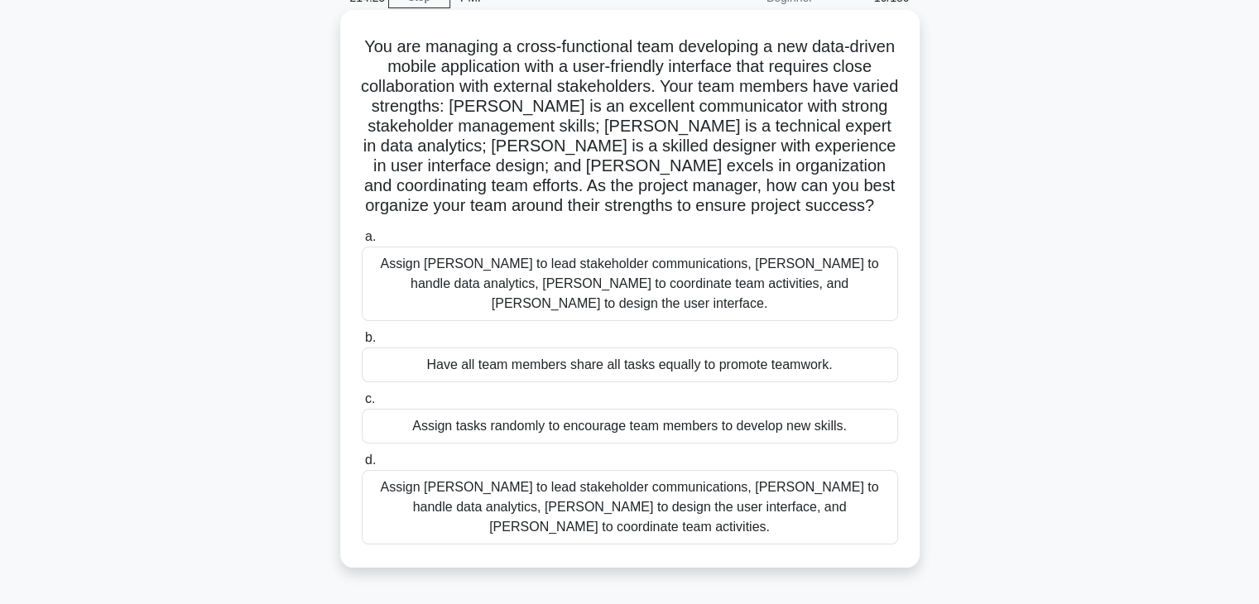
click at [596, 484] on div "Assign Maria to lead stakeholder communications, Ahmed to handle data analytics…" at bounding box center [630, 507] width 537 height 75
click at [362, 466] on input "d. Assign Maria to lead stakeholder communications, Ahmed to handle data analyt…" at bounding box center [362, 460] width 0 height 11
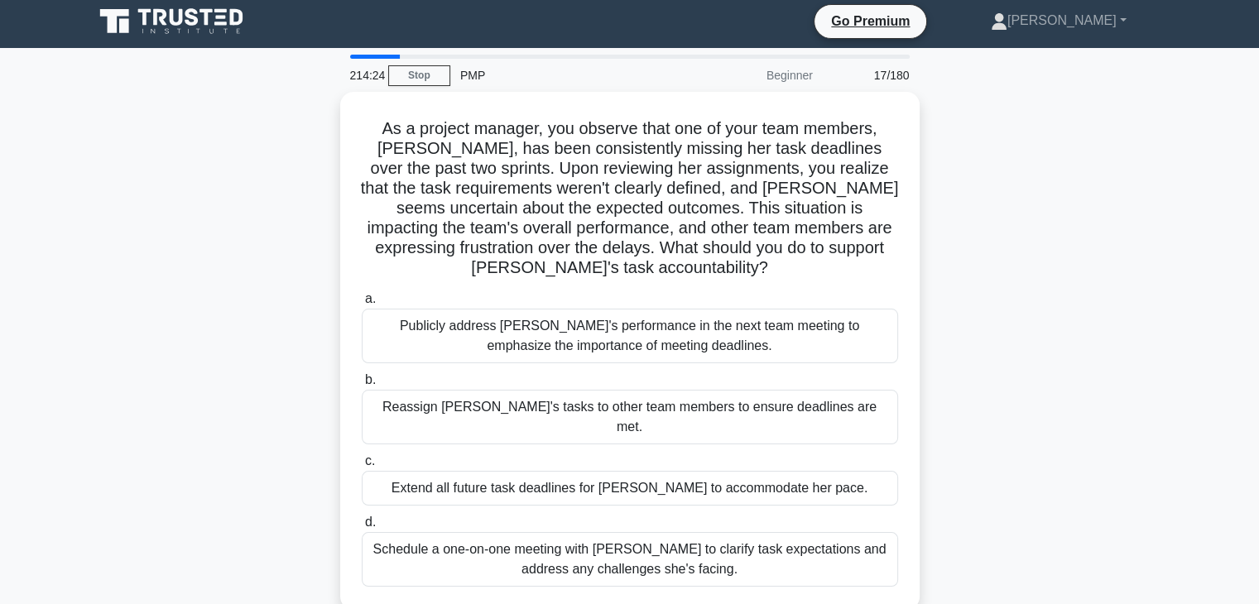
scroll to position [0, 0]
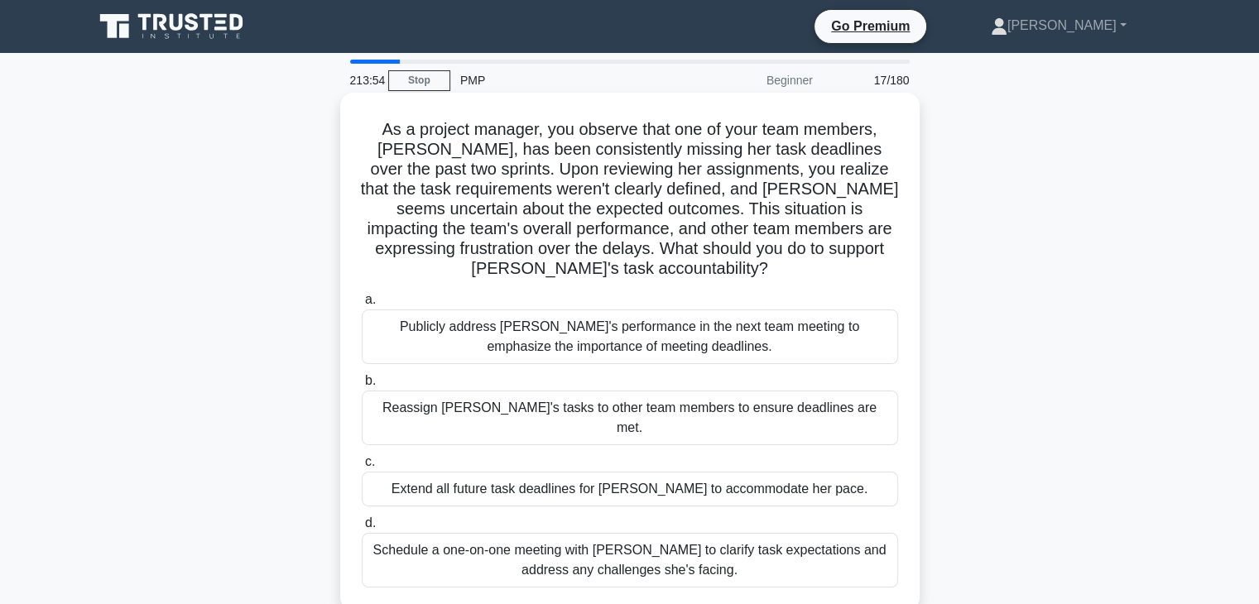
click at [602, 542] on div "Schedule a one-on-one meeting with Emily to clarify task expectations and addre…" at bounding box center [630, 560] width 537 height 55
click at [362, 529] on input "d. Schedule a one-on-one meeting with Emily to clarify task expectations and ad…" at bounding box center [362, 523] width 0 height 11
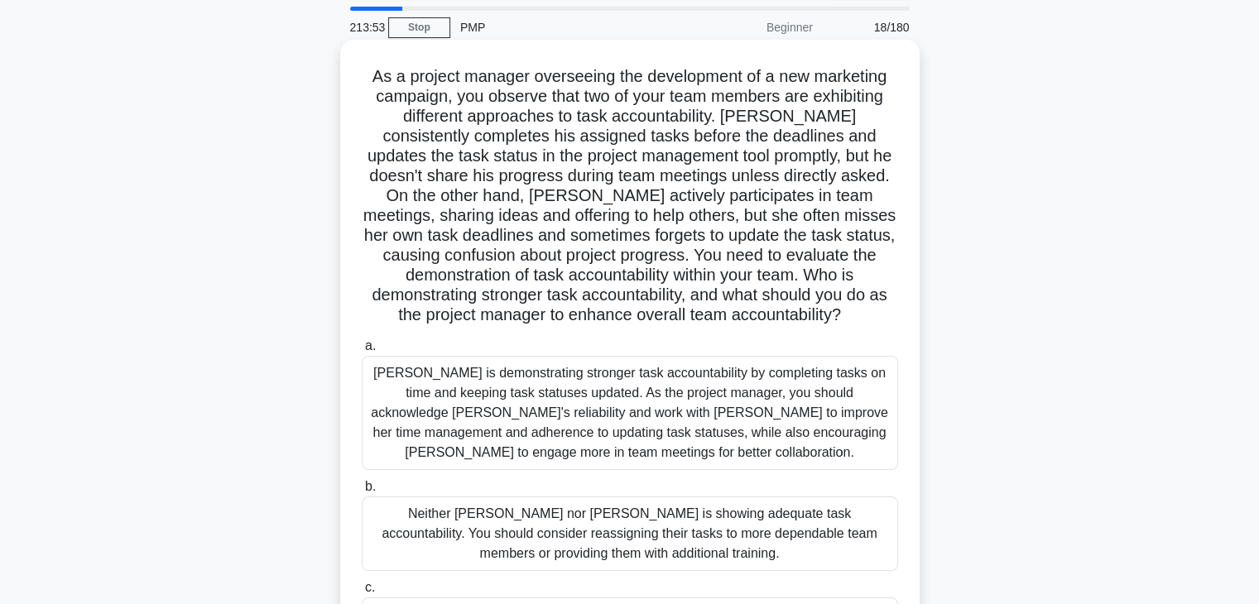
scroll to position [83, 0]
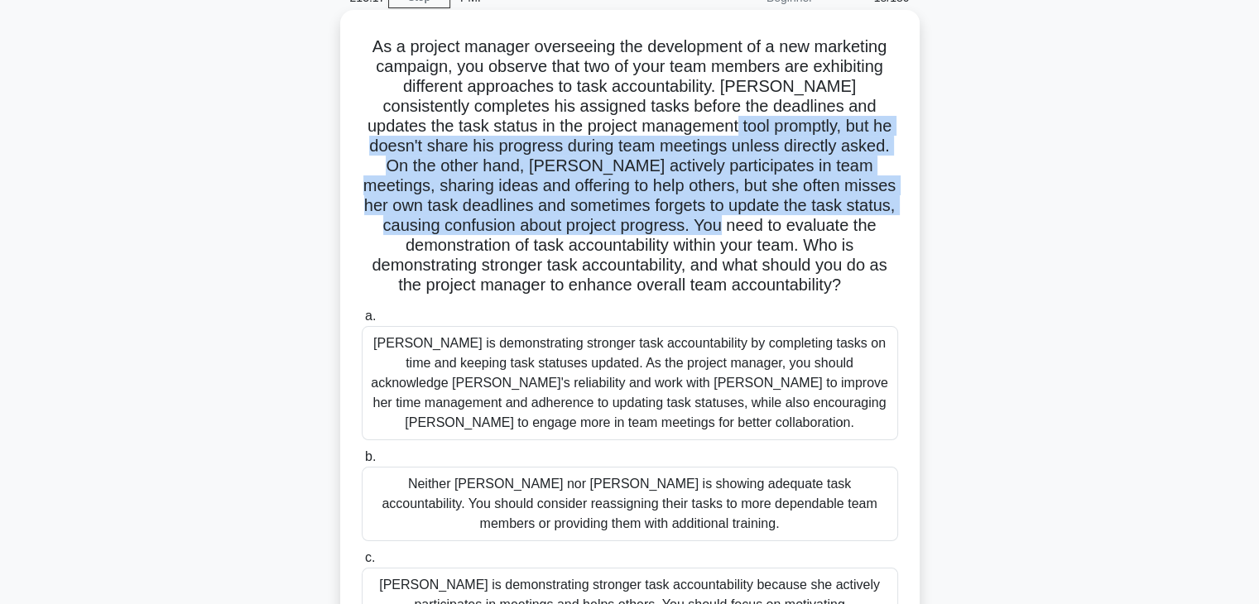
drag, startPoint x: 675, startPoint y: 129, endPoint x: 685, endPoint y: 226, distance: 97.4
click at [685, 226] on h5 "As a project manager overseeing the development of a new marketing campaign, yo…" at bounding box center [630, 166] width 540 height 260
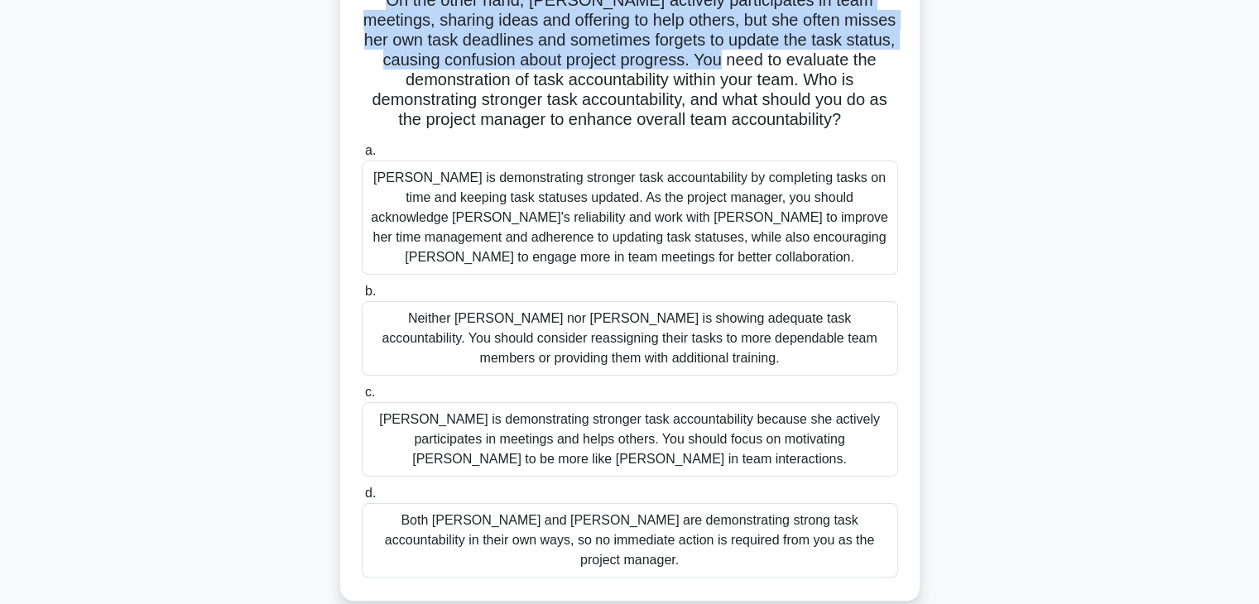
scroll to position [166, 0]
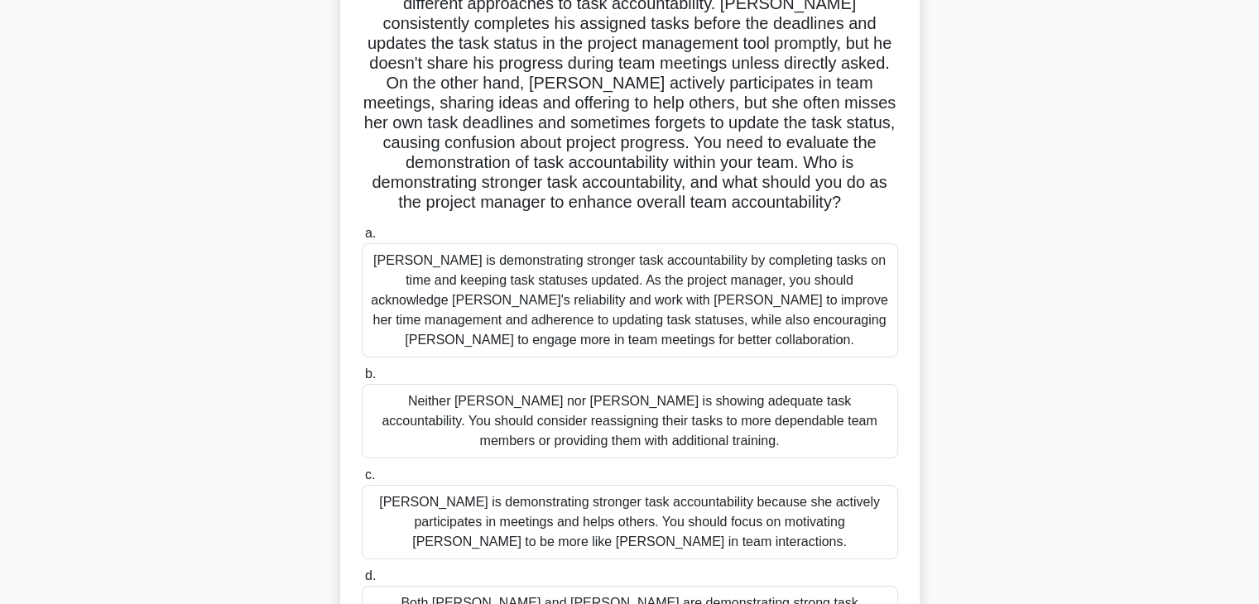
click at [483, 313] on div "Jacob is demonstrating stronger task accountability by completing tasks on time…" at bounding box center [630, 300] width 537 height 114
click at [362, 239] on input "a. Jacob is demonstrating stronger task accountability by completing tasks on t…" at bounding box center [362, 234] width 0 height 11
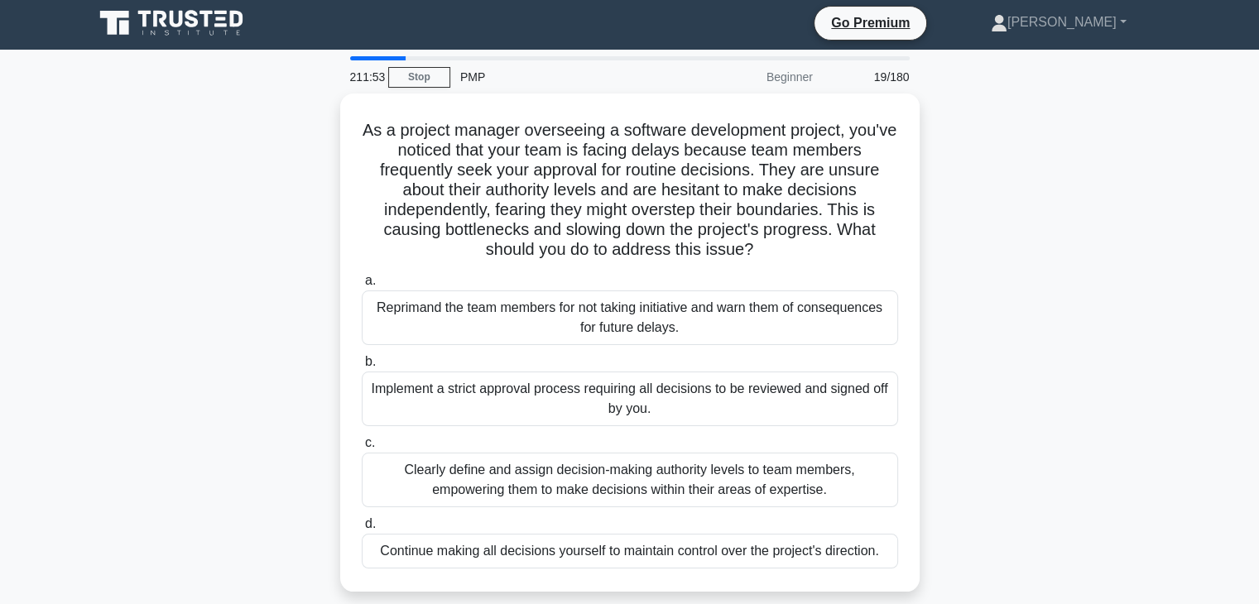
scroll to position [0, 0]
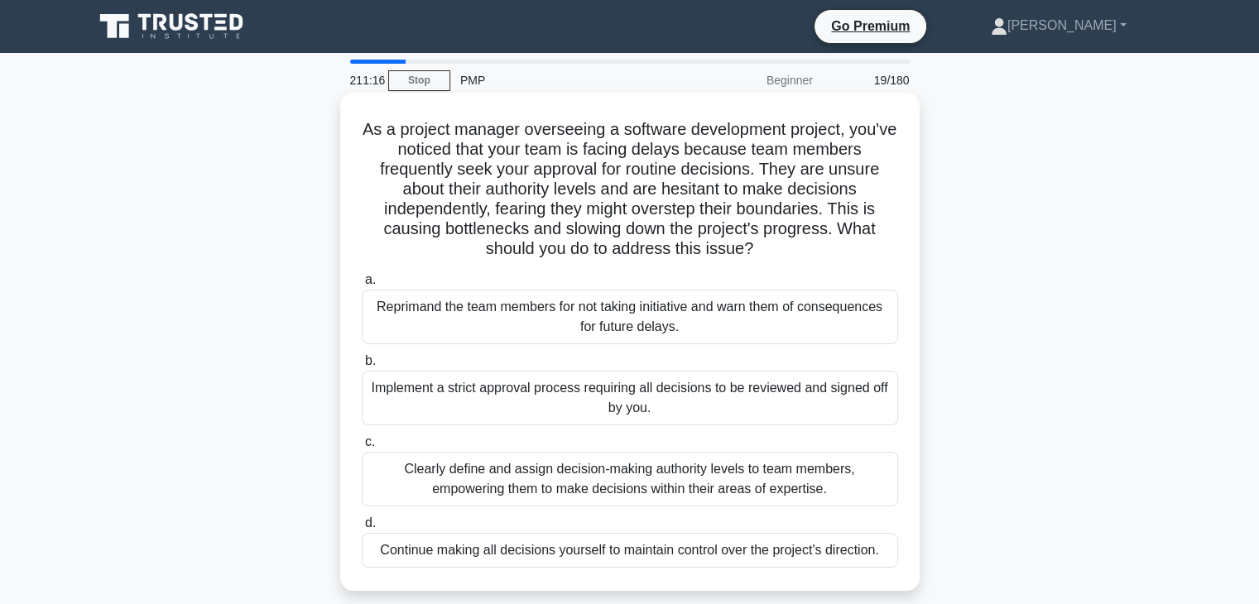
click at [529, 479] on div "Clearly define and assign decision-making authority levels to team members, emp…" at bounding box center [630, 479] width 537 height 55
click at [362, 448] on input "c. Clearly define and assign decision-making authority levels to team members, …" at bounding box center [362, 442] width 0 height 11
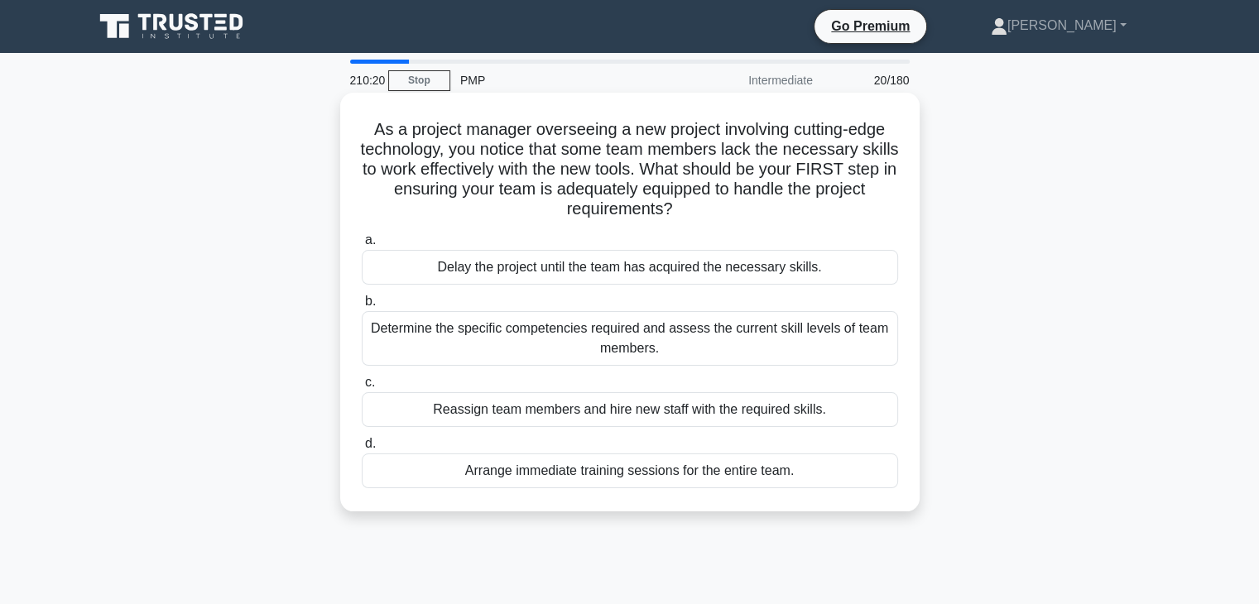
click at [517, 349] on div "Determine the specific competencies required and assess the current skill level…" at bounding box center [630, 338] width 537 height 55
click at [362, 307] on input "b. Determine the specific competencies required and assess the current skill le…" at bounding box center [362, 301] width 0 height 11
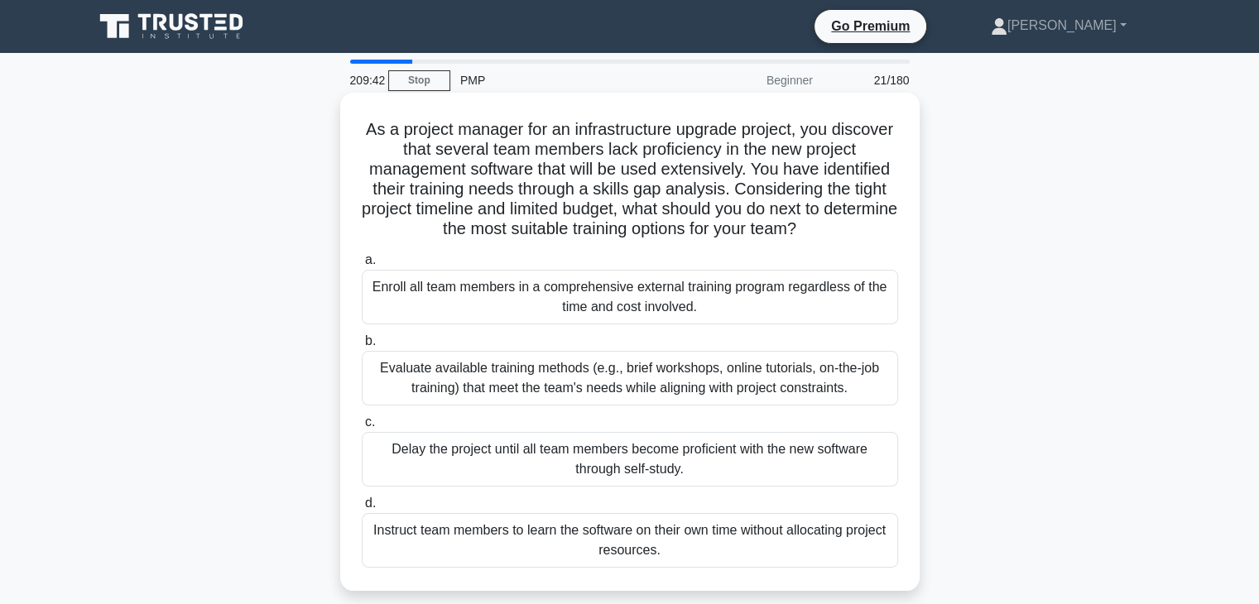
click at [508, 378] on div "Evaluate available training methods (e.g., brief workshops, online tutorials, o…" at bounding box center [630, 378] width 537 height 55
click at [362, 347] on input "b. Evaluate available training methods (e.g., brief workshops, online tutorials…" at bounding box center [362, 341] width 0 height 11
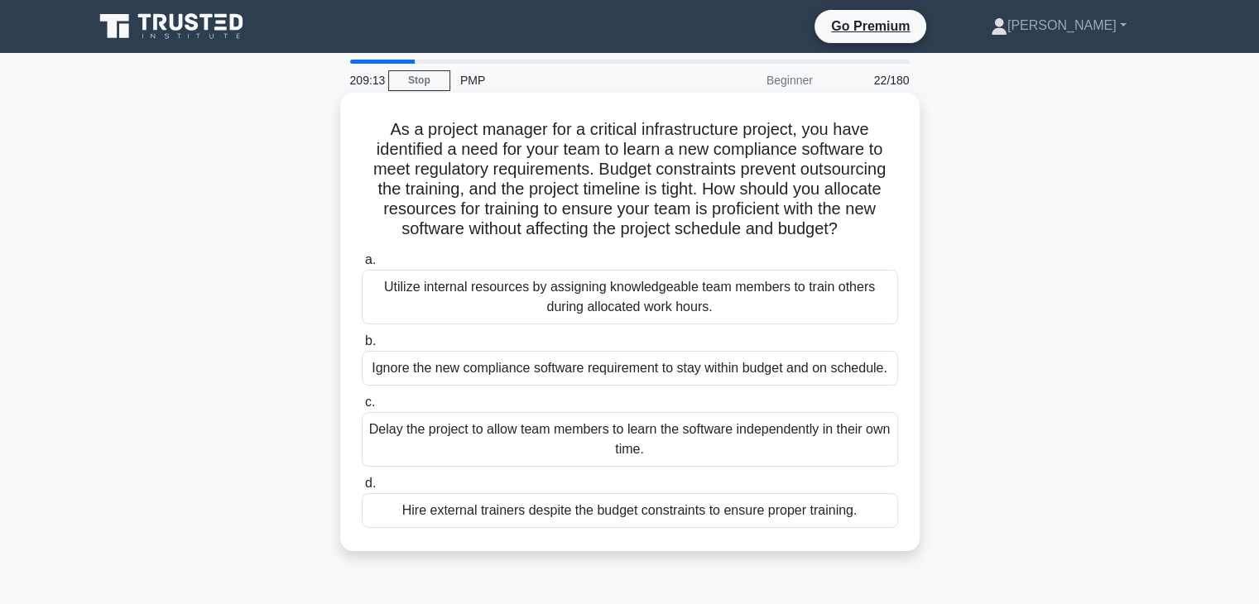
click at [497, 306] on div "Utilize internal resources by assigning knowledgeable team members to train oth…" at bounding box center [630, 297] width 537 height 55
click at [362, 266] on input "a. Utilize internal resources by assigning knowledgeable team members to train …" at bounding box center [362, 260] width 0 height 11
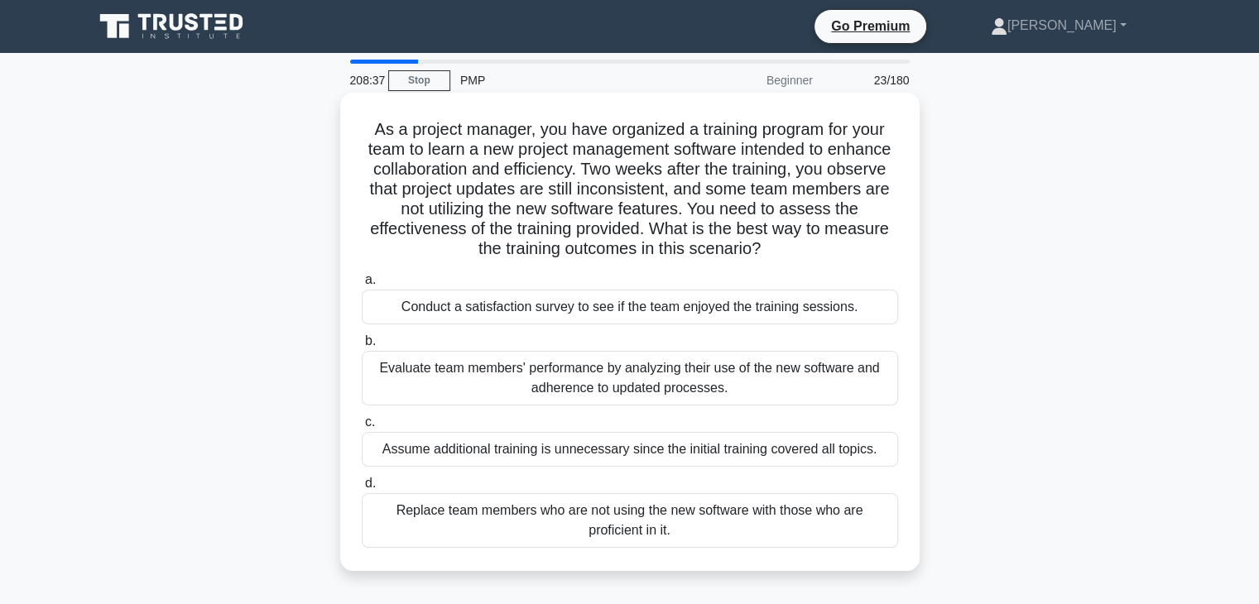
click at [480, 373] on div "Evaluate team members' performance by analyzing their use of the new software a…" at bounding box center [630, 378] width 537 height 55
click at [362, 347] on input "b. Evaluate team members' performance by analyzing their use of the new softwar…" at bounding box center [362, 341] width 0 height 11
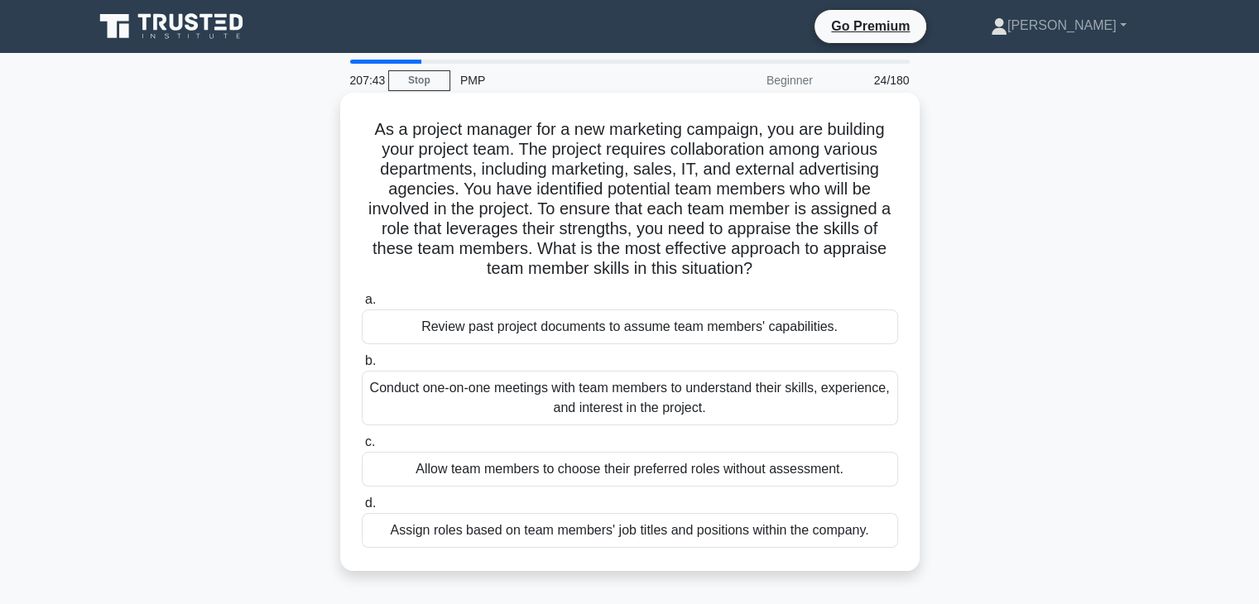
click at [548, 402] on div "Conduct one-on-one meetings with team members to understand their skills, exper…" at bounding box center [630, 398] width 537 height 55
click at [362, 367] on input "b. Conduct one-on-one meetings with team members to understand their skills, ex…" at bounding box center [362, 361] width 0 height 11
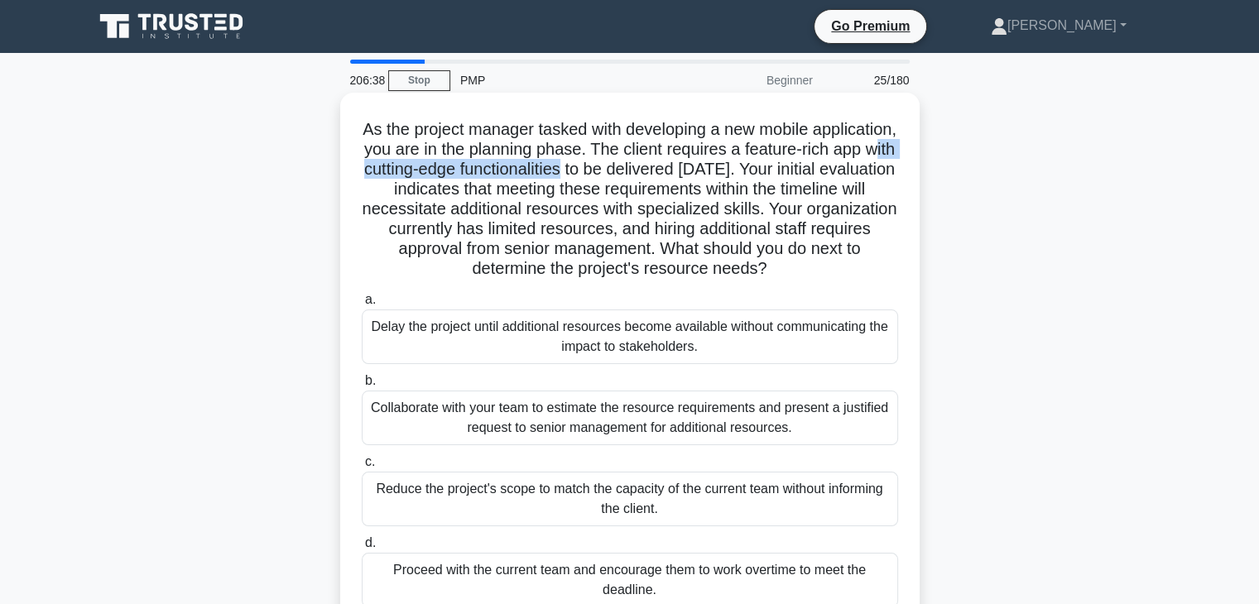
drag, startPoint x: 437, startPoint y: 176, endPoint x: 669, endPoint y: 174, distance: 231.9
click at [669, 174] on h5 "As the project manager tasked with developing a new mobile application, you are…" at bounding box center [630, 199] width 540 height 161
click at [510, 419] on div "Collaborate with your team to estimate the resource requirements and present a …" at bounding box center [630, 418] width 537 height 55
click at [362, 387] on input "b. Collaborate with your team to estimate the resource requirements and present…" at bounding box center [362, 381] width 0 height 11
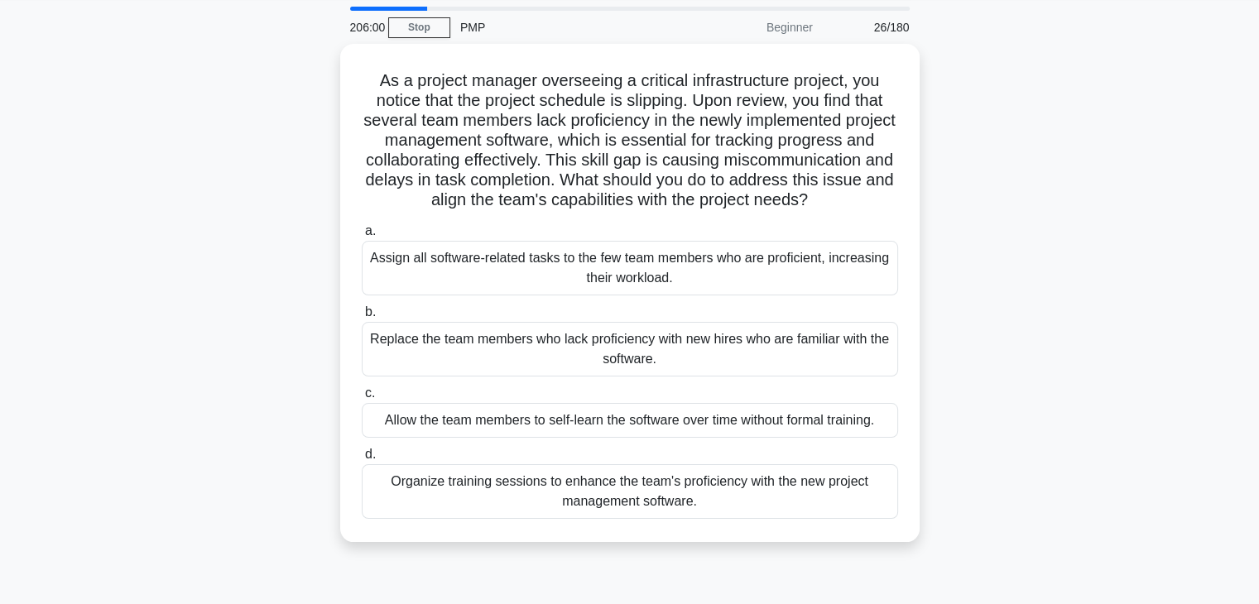
scroll to position [83, 0]
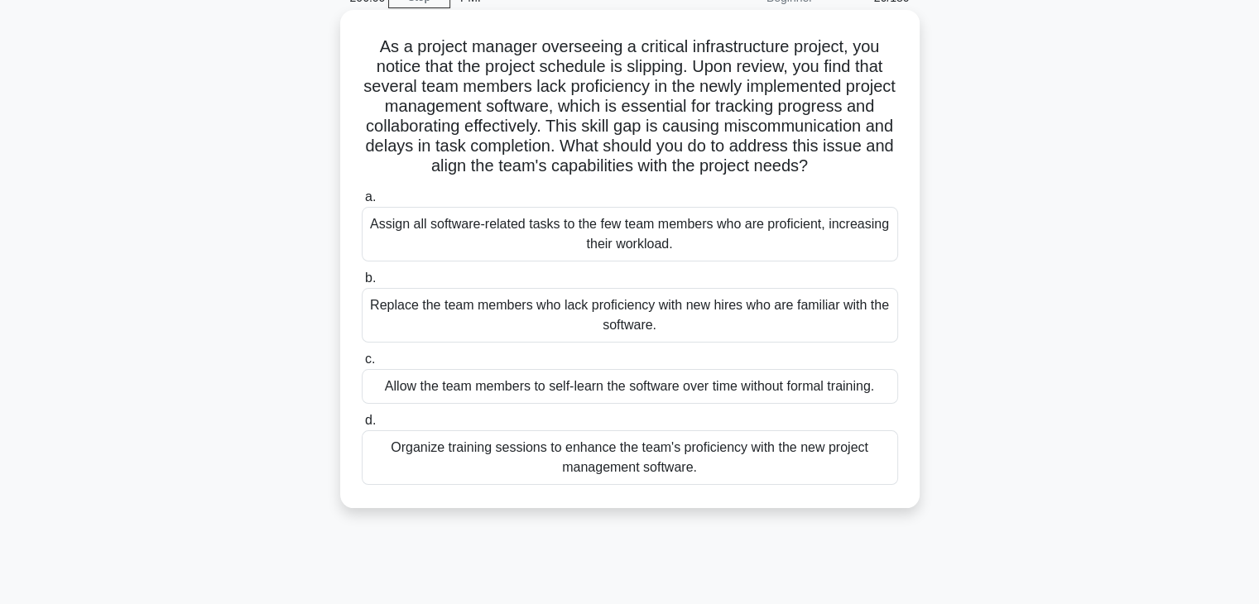
click at [537, 481] on div "Organize training sessions to enhance the team's proficiency with the new proje…" at bounding box center [630, 458] width 537 height 55
click at [362, 426] on input "d. Organize training sessions to enhance the team's proficiency with the new pr…" at bounding box center [362, 421] width 0 height 11
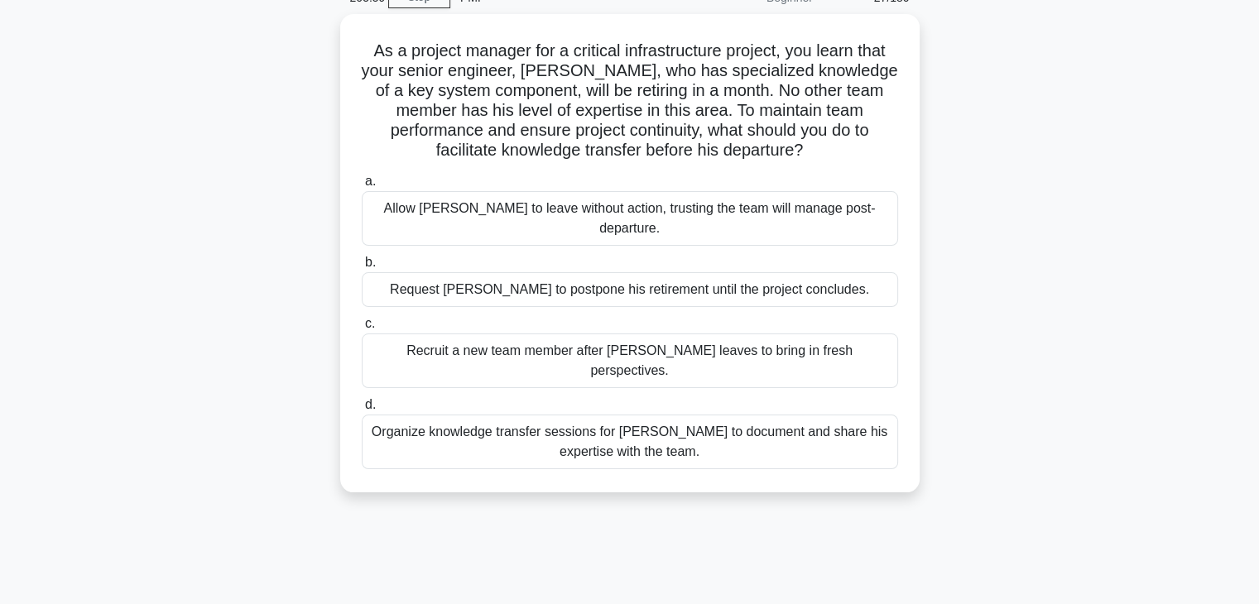
scroll to position [0, 0]
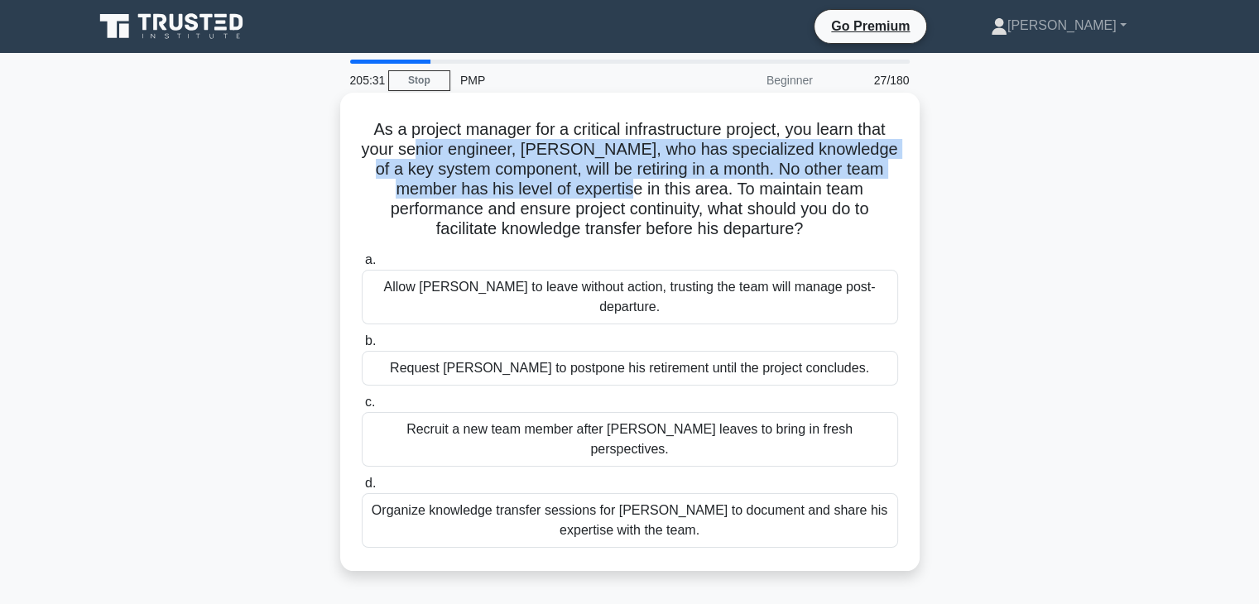
drag, startPoint x: 429, startPoint y: 156, endPoint x: 596, endPoint y: 190, distance: 170.8
click at [596, 190] on h5 "As a project manager for a critical infrastructure project, you learn that your…" at bounding box center [630, 179] width 540 height 121
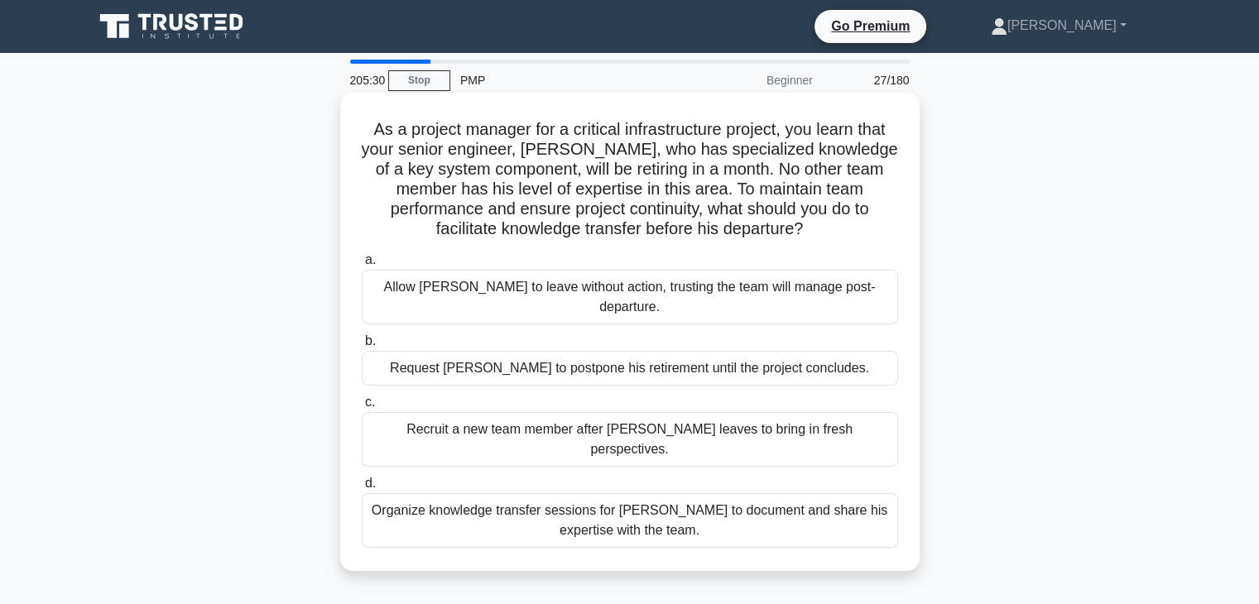
click at [630, 494] on div "Organize knowledge transfer sessions for Daniel to document and share his exper…" at bounding box center [630, 521] width 537 height 55
click at [362, 489] on input "d. Organize knowledge transfer sessions for Daniel to document and share his ex…" at bounding box center [362, 484] width 0 height 11
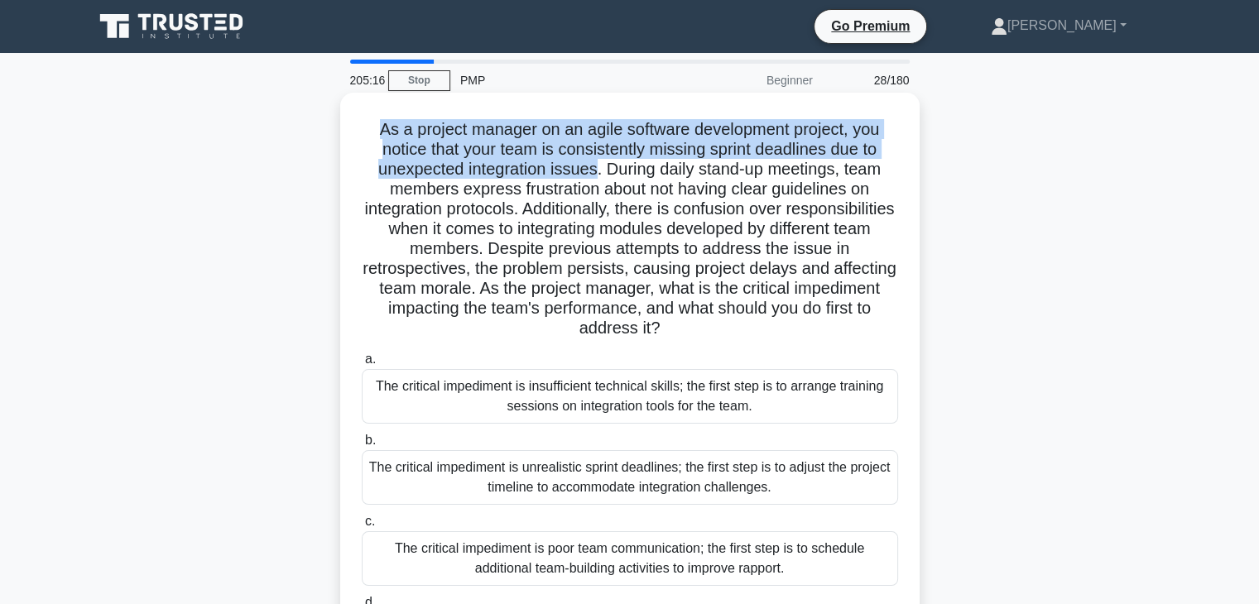
drag, startPoint x: 596, startPoint y: 171, endPoint x: 366, endPoint y: 137, distance: 232.8
click at [366, 137] on h5 "As a project manager on an agile software development project, you notice that …" at bounding box center [630, 229] width 540 height 220
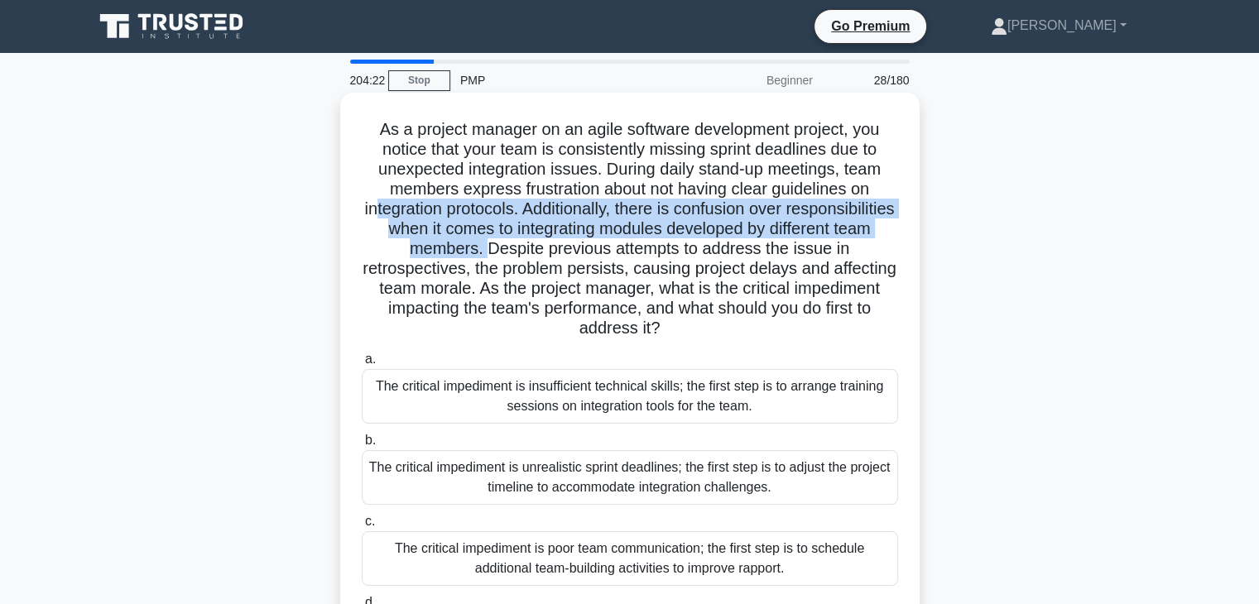
drag, startPoint x: 570, startPoint y: 251, endPoint x: 427, endPoint y: 206, distance: 149.3
click at [427, 206] on h5 "As a project manager on an agile software development project, you notice that …" at bounding box center [630, 229] width 540 height 220
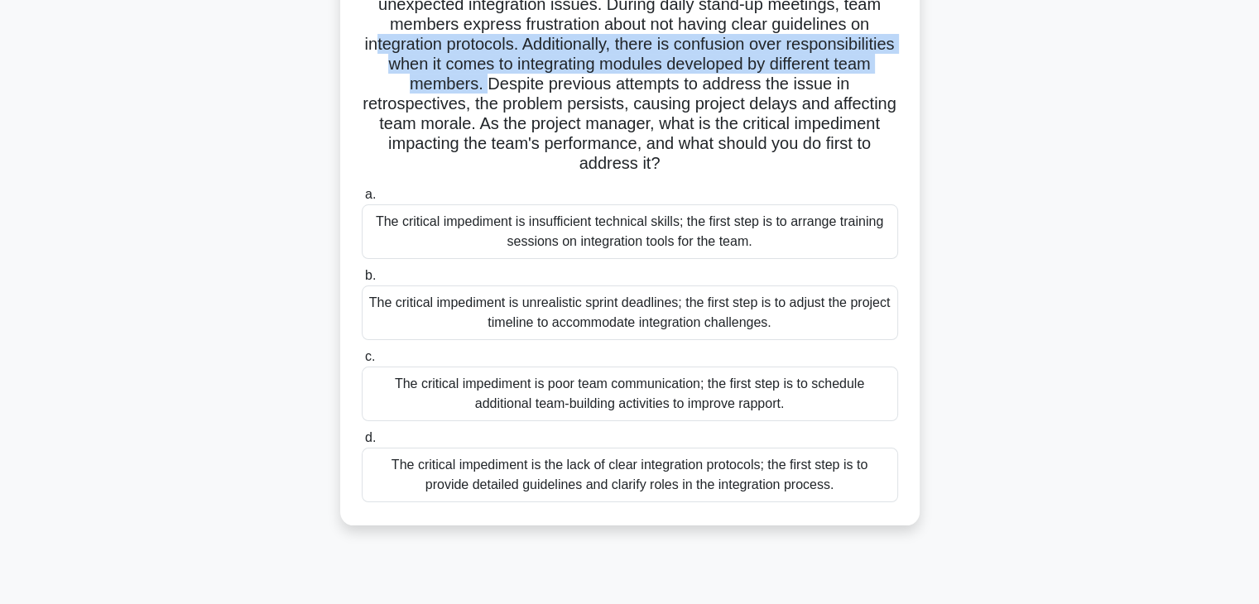
scroll to position [166, 0]
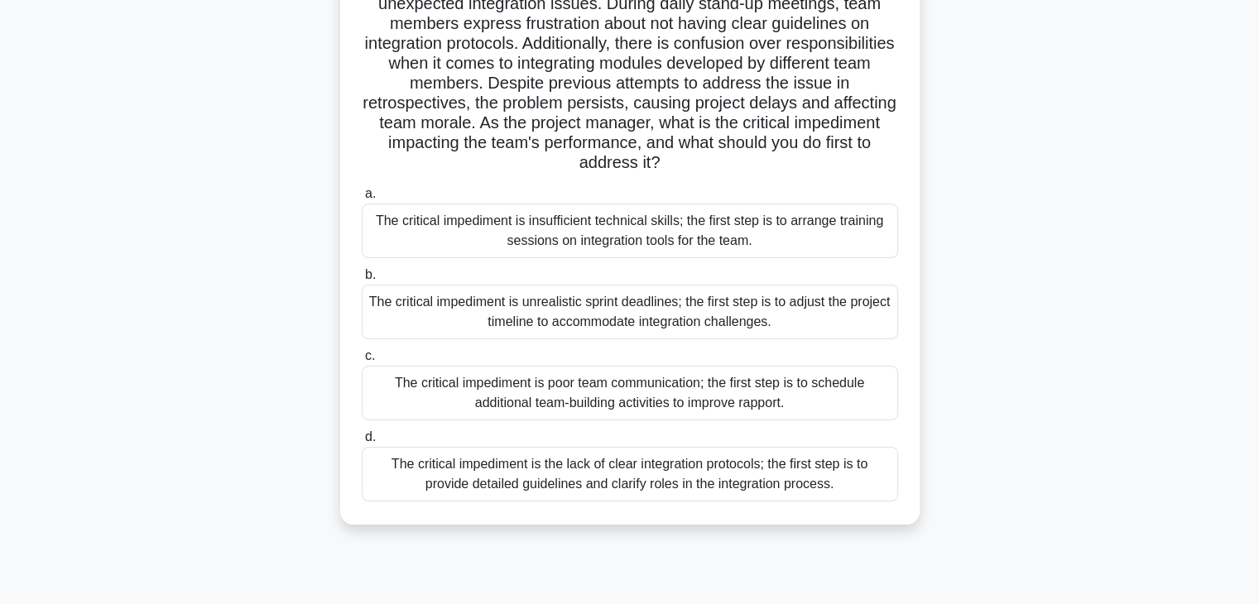
click at [512, 482] on div "The critical impediment is the lack of clear integration protocols; the first s…" at bounding box center [630, 474] width 537 height 55
click at [362, 443] on input "d. The critical impediment is the lack of clear integration protocols; the firs…" at bounding box center [362, 437] width 0 height 11
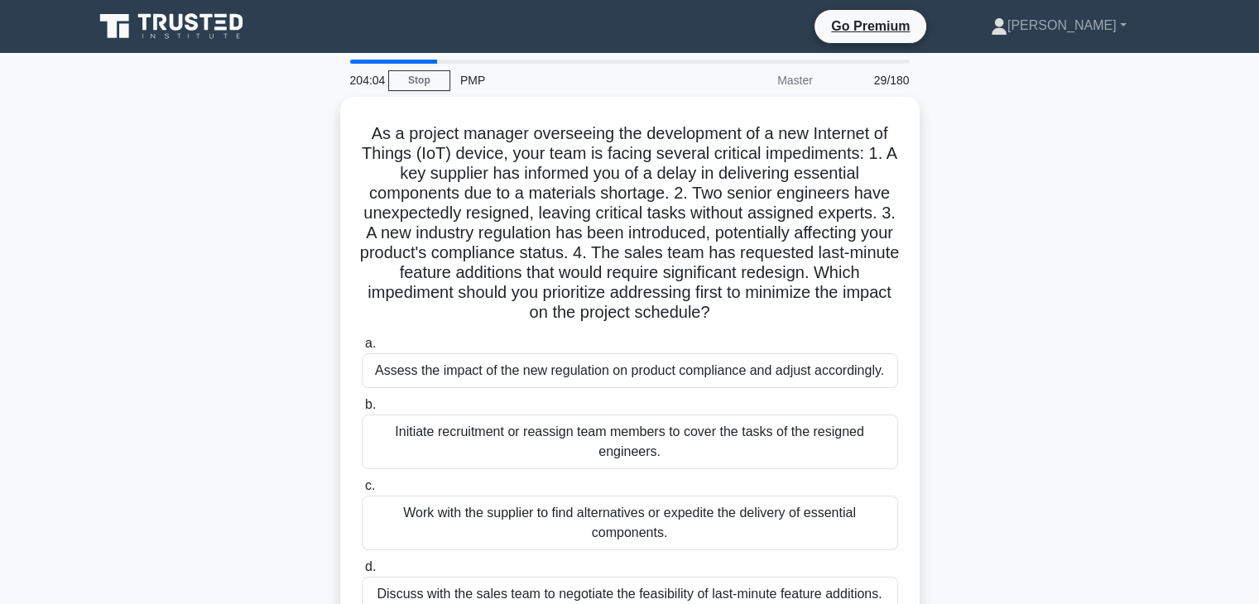
scroll to position [0, 0]
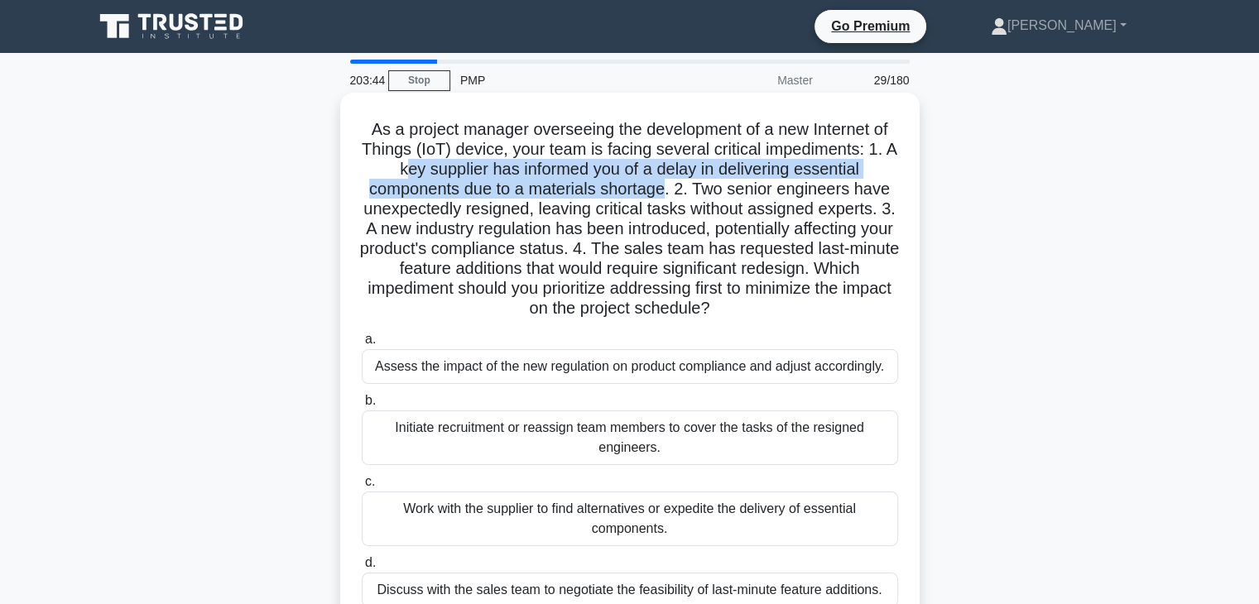
drag, startPoint x: 407, startPoint y: 171, endPoint x: 669, endPoint y: 196, distance: 262.8
click at [669, 196] on h5 "As a project manager overseeing the development of a new Internet of Things (Io…" at bounding box center [630, 219] width 540 height 200
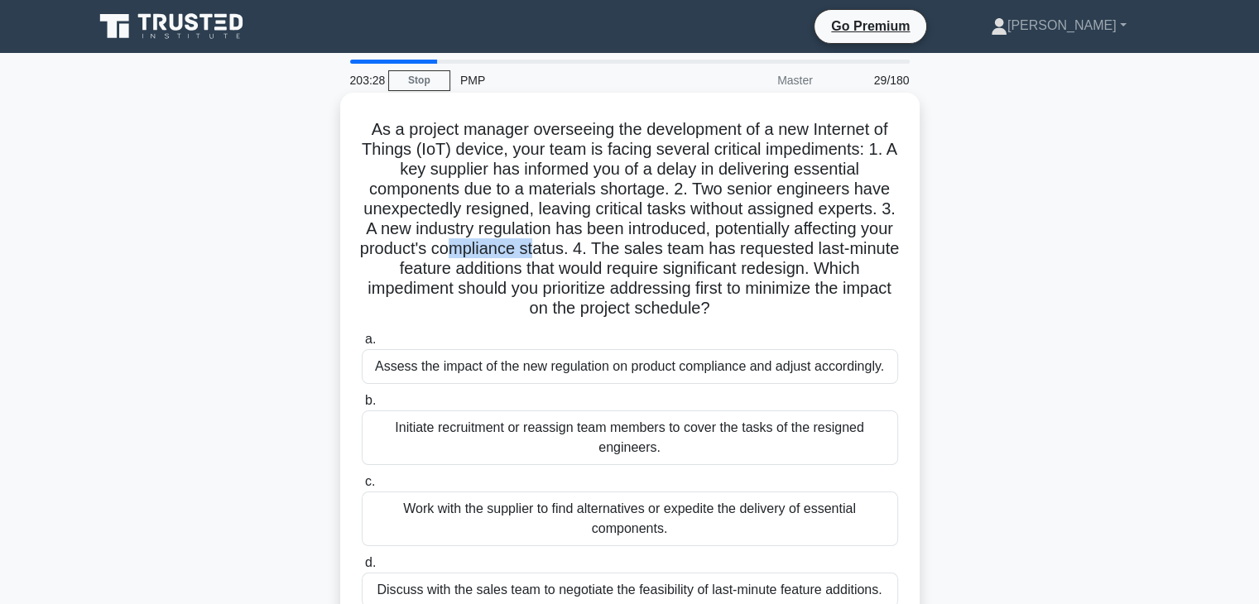
drag, startPoint x: 497, startPoint y: 252, endPoint x: 583, endPoint y: 252, distance: 86.1
click at [583, 252] on h5 "As a project manager overseeing the development of a new Internet of Things (Io…" at bounding box center [630, 219] width 540 height 200
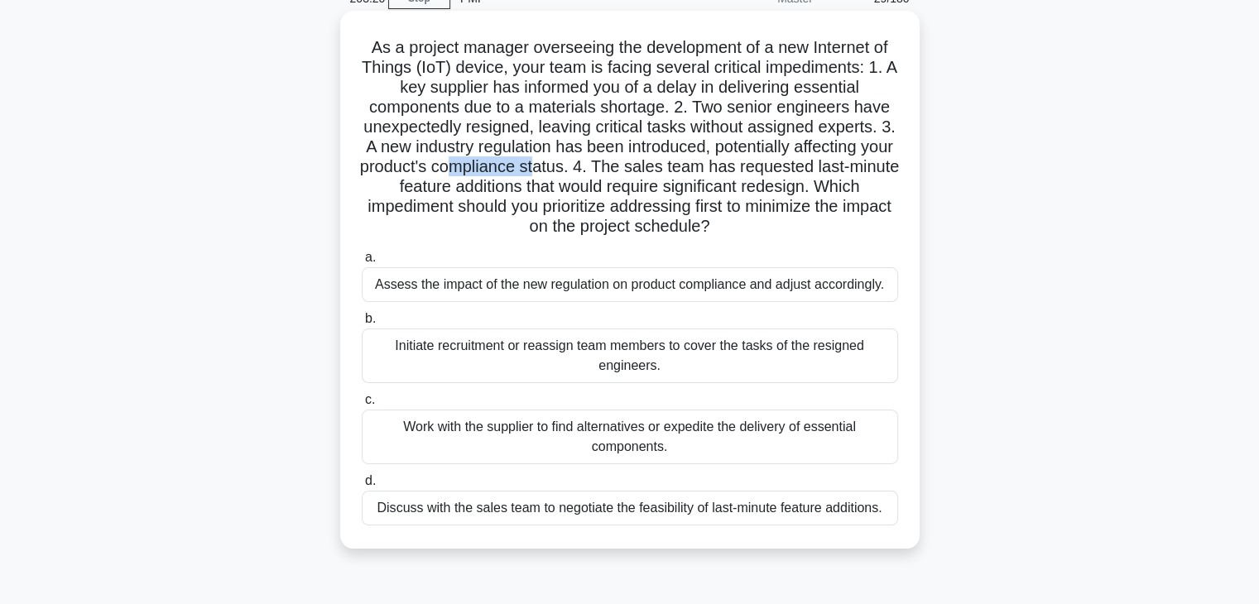
scroll to position [83, 0]
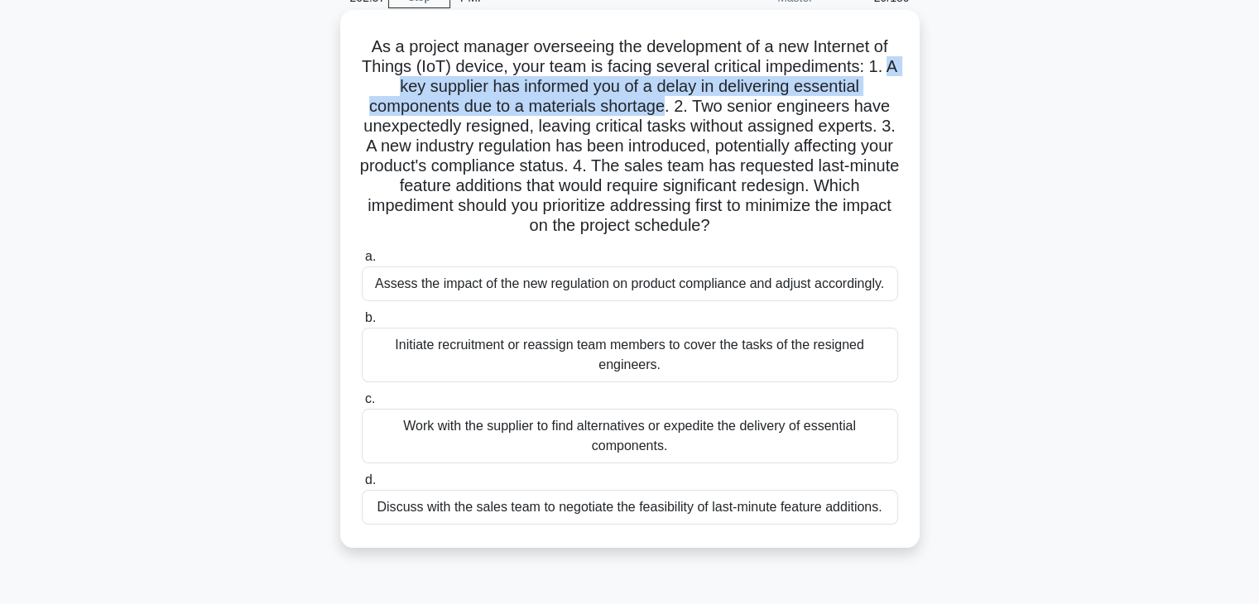
drag, startPoint x: 669, startPoint y: 108, endPoint x: 372, endPoint y: 89, distance: 297.9
click at [372, 89] on h5 "As a project manager overseeing the development of a new Internet of Things (Io…" at bounding box center [630, 136] width 540 height 200
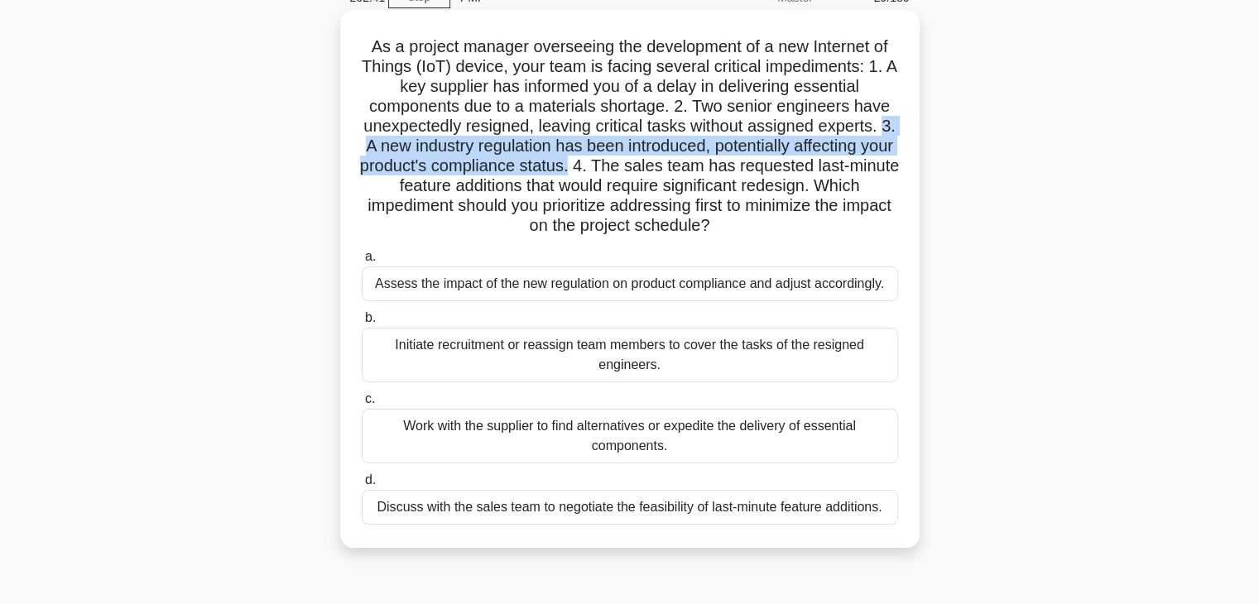
drag, startPoint x: 615, startPoint y: 169, endPoint x: 361, endPoint y: 150, distance: 254.9
click at [361, 150] on h5 "As a project manager overseeing the development of a new Internet of Things (Io…" at bounding box center [630, 136] width 540 height 200
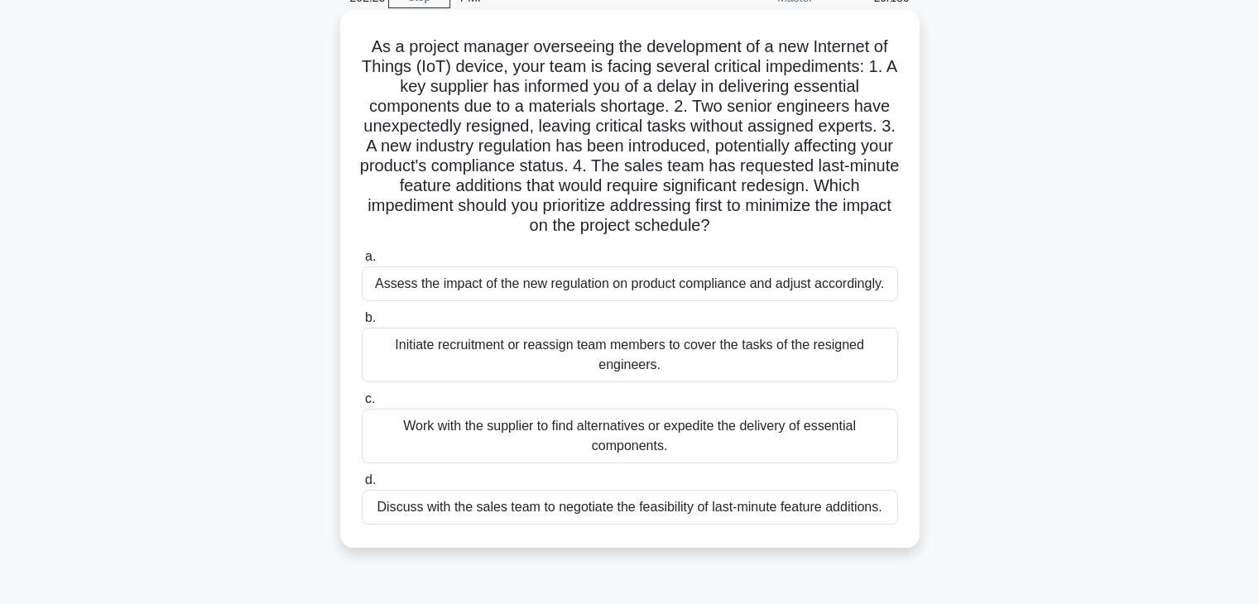
click at [488, 289] on div "Assess the impact of the new regulation on product compliance and adjust accord…" at bounding box center [630, 284] width 537 height 35
click at [362, 262] on input "a. Assess the impact of the new regulation on product compliance and adjust acc…" at bounding box center [362, 257] width 0 height 11
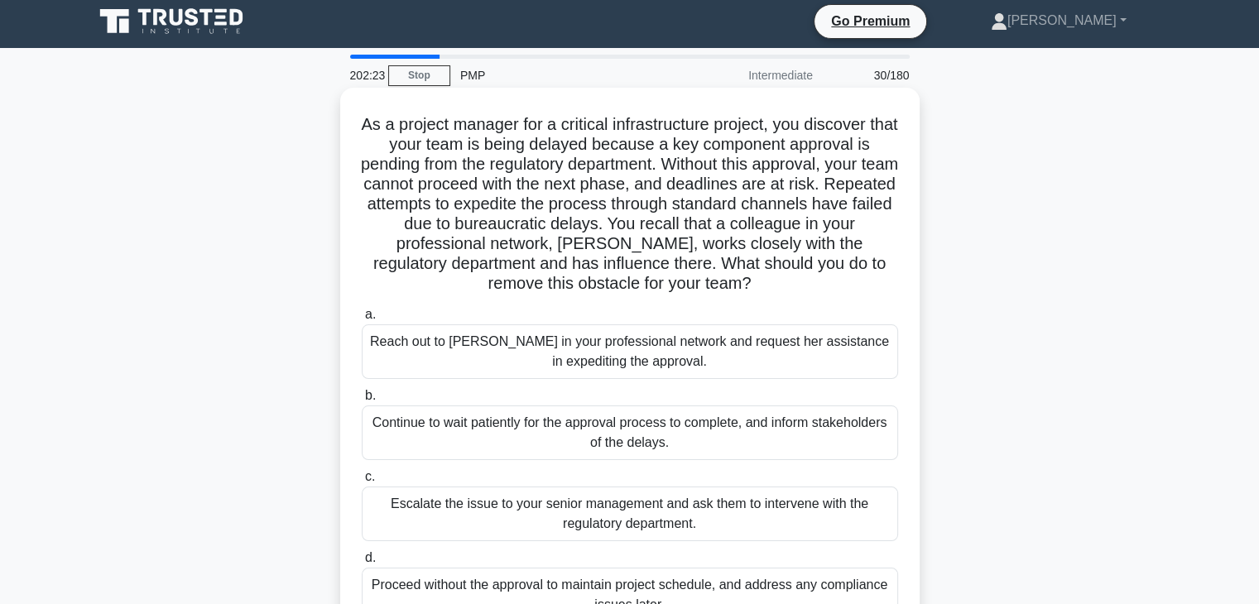
scroll to position [0, 0]
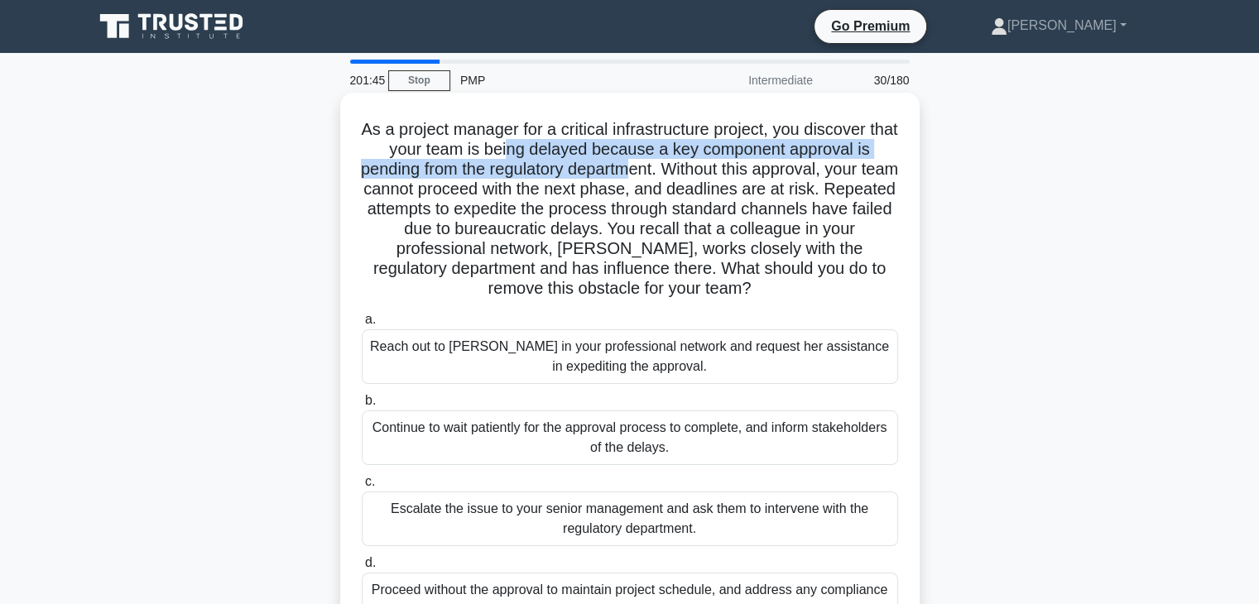
drag, startPoint x: 522, startPoint y: 150, endPoint x: 656, endPoint y: 176, distance: 135.9
click at [656, 176] on h5 "As a project manager for a critical infrastructure project, you discover that y…" at bounding box center [630, 209] width 540 height 181
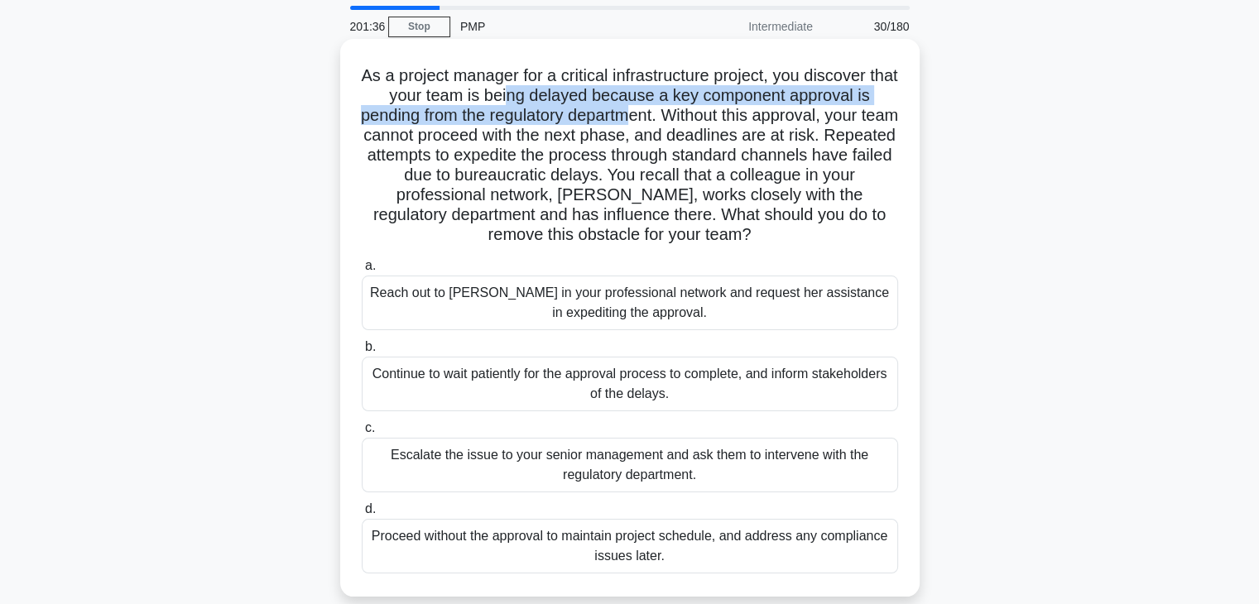
scroll to position [83, 0]
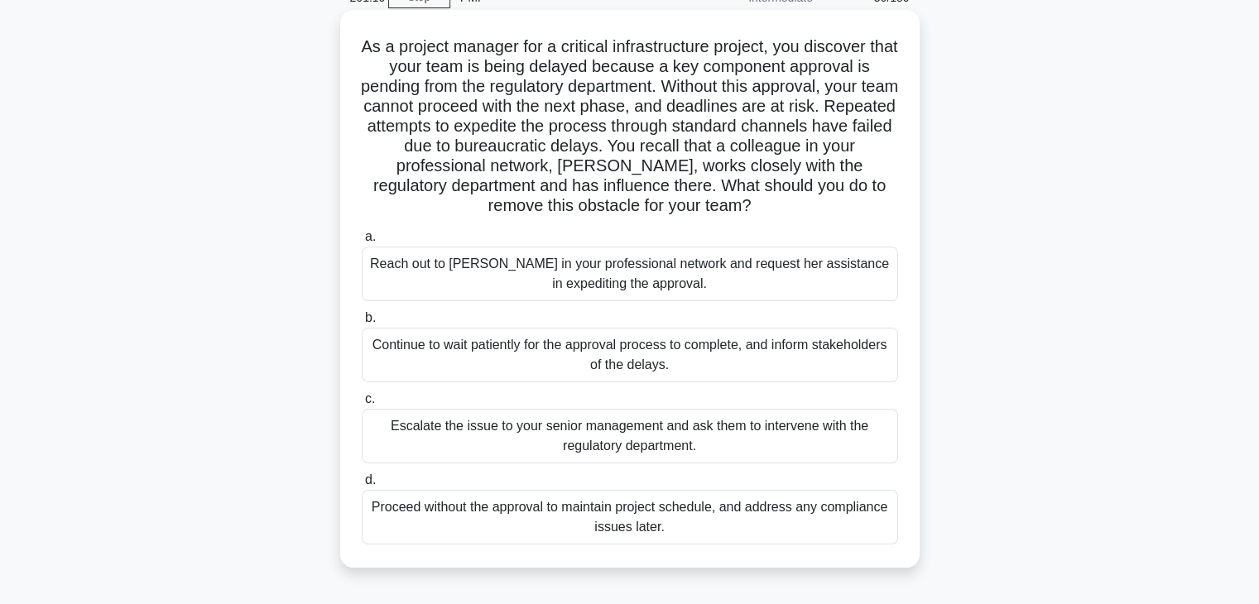
click at [613, 449] on div "Escalate the issue to your senior management and ask them to intervene with the…" at bounding box center [630, 436] width 537 height 55
click at [362, 405] on input "c. Escalate the issue to your senior management and ask them to intervene with …" at bounding box center [362, 399] width 0 height 11
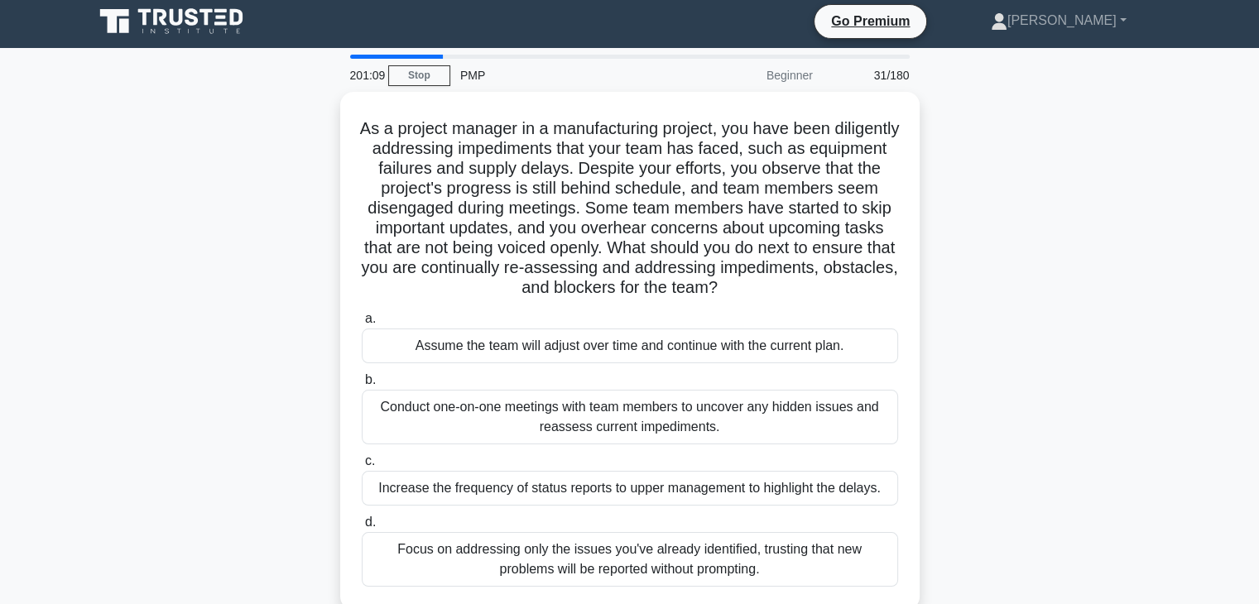
scroll to position [0, 0]
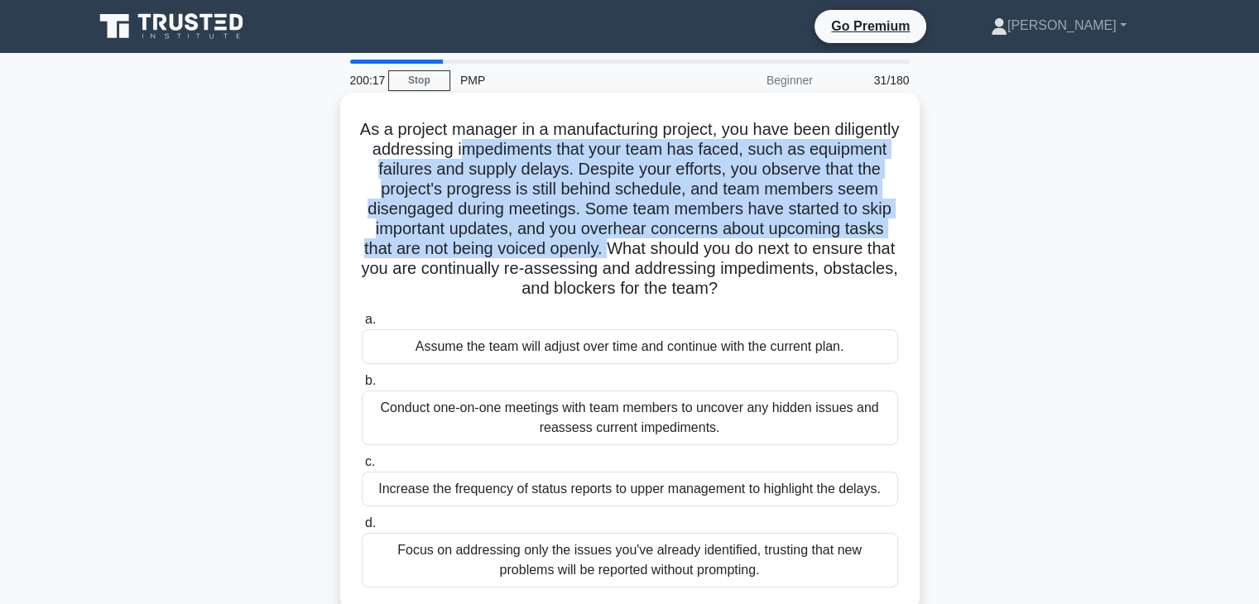
drag, startPoint x: 537, startPoint y: 152, endPoint x: 671, endPoint y: 247, distance: 164.5
click at [671, 247] on h5 "As a project manager in a manufacturing project, you have been diligently addre…" at bounding box center [630, 209] width 540 height 181
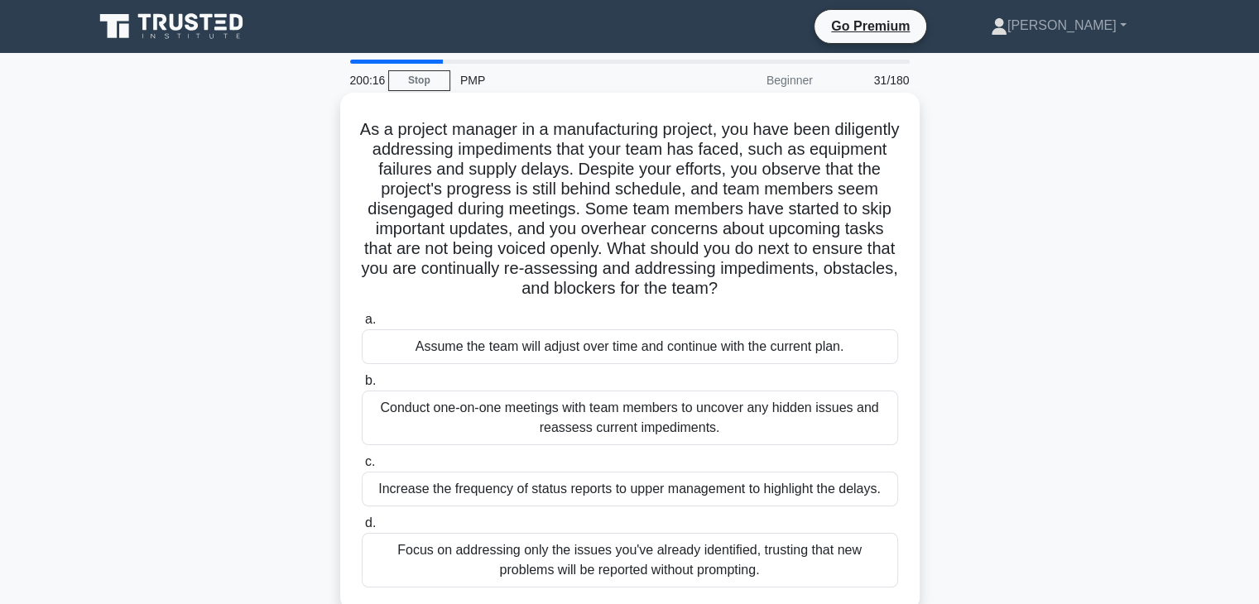
click at [604, 425] on div "Conduct one-on-one meetings with team members to uncover any hidden issues and …" at bounding box center [630, 418] width 537 height 55
click at [362, 387] on input "b. Conduct one-on-one meetings with team members to uncover any hidden issues a…" at bounding box center [362, 381] width 0 height 11
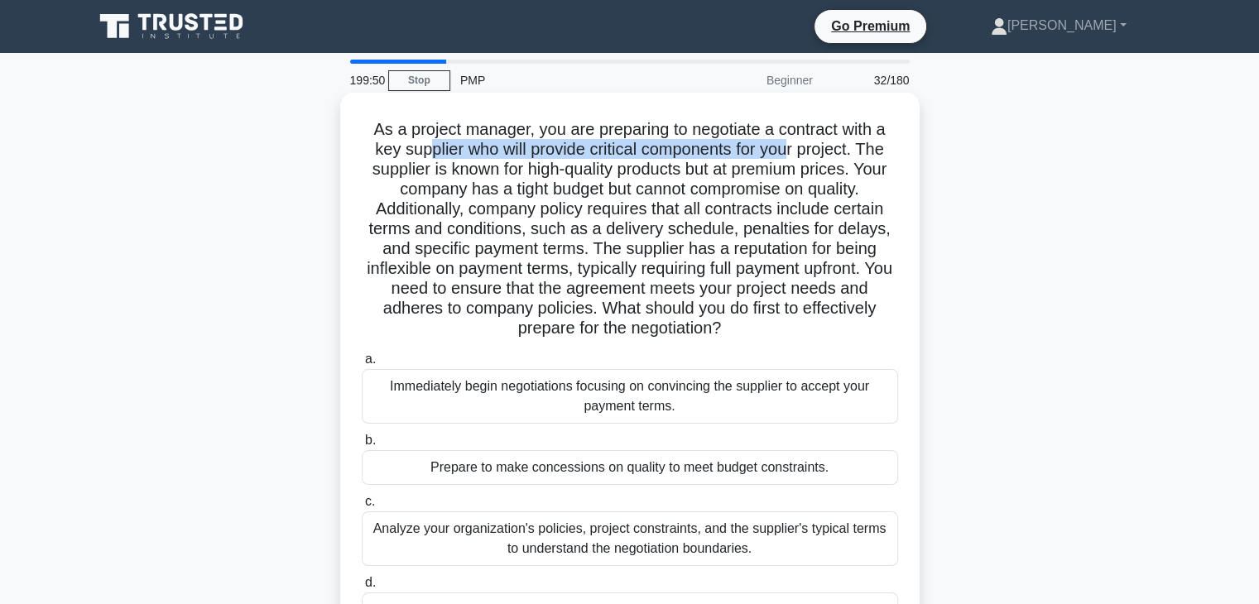
drag, startPoint x: 421, startPoint y: 147, endPoint x: 795, endPoint y: 143, distance: 373.5
click at [795, 143] on h5 "As a project manager, you are preparing to negotiate a contract with a key supp…" at bounding box center [630, 229] width 540 height 220
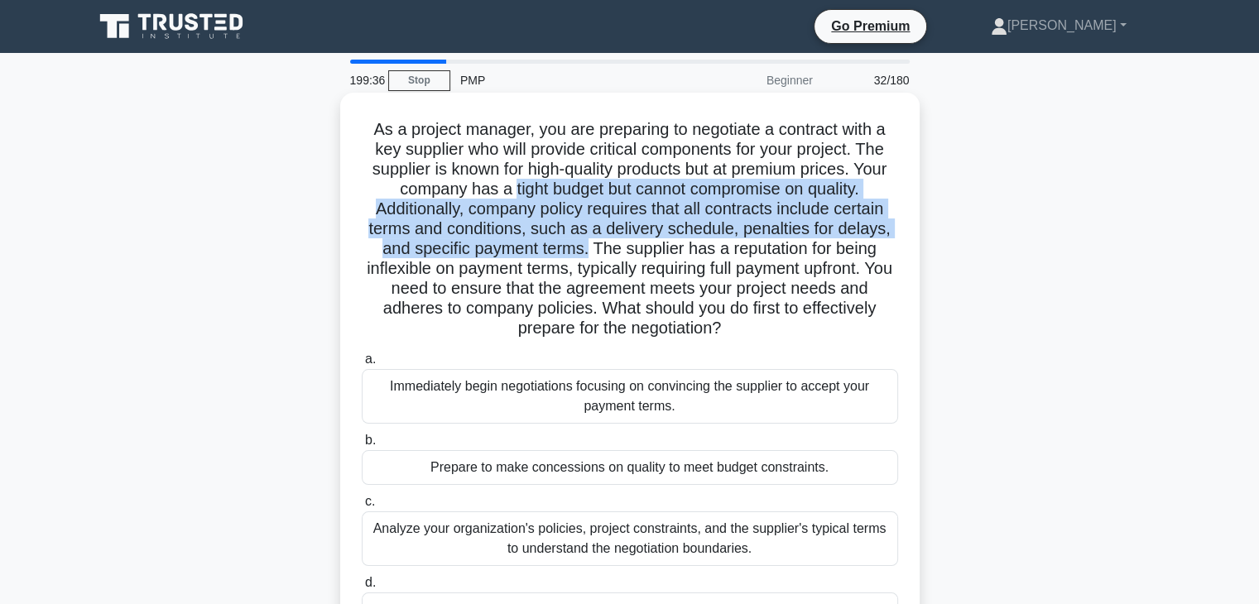
drag, startPoint x: 504, startPoint y: 198, endPoint x: 585, endPoint y: 246, distance: 94.3
click at [585, 246] on h5 "As a project manager, you are preparing to negotiate a contract with a key supp…" at bounding box center [630, 229] width 540 height 220
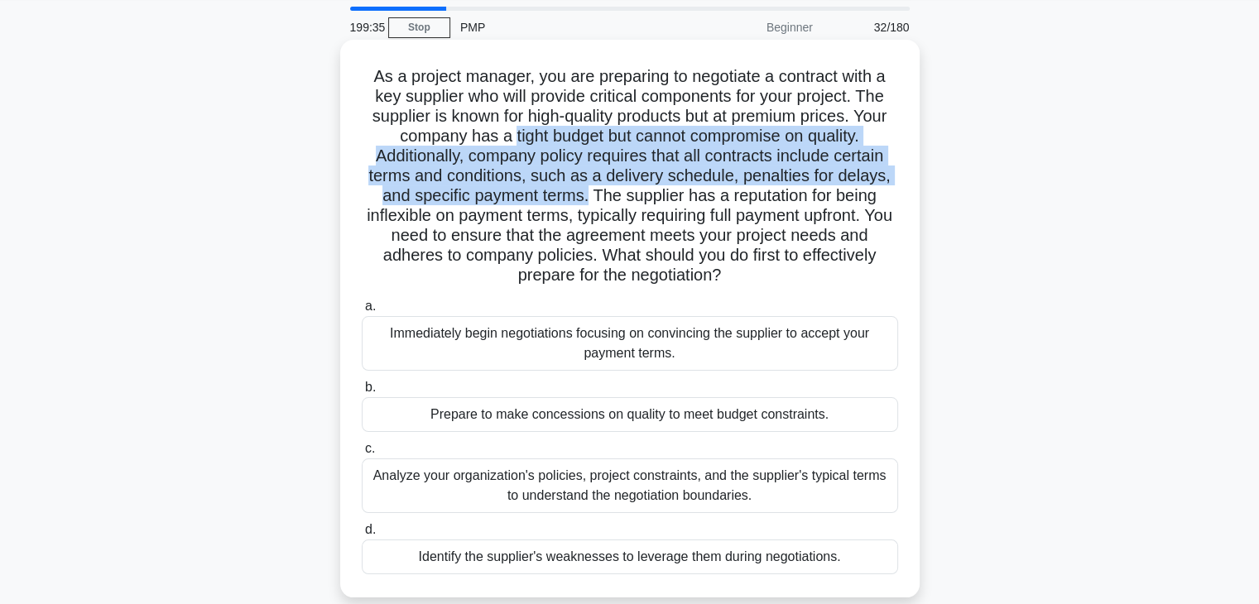
scroll to position [83, 0]
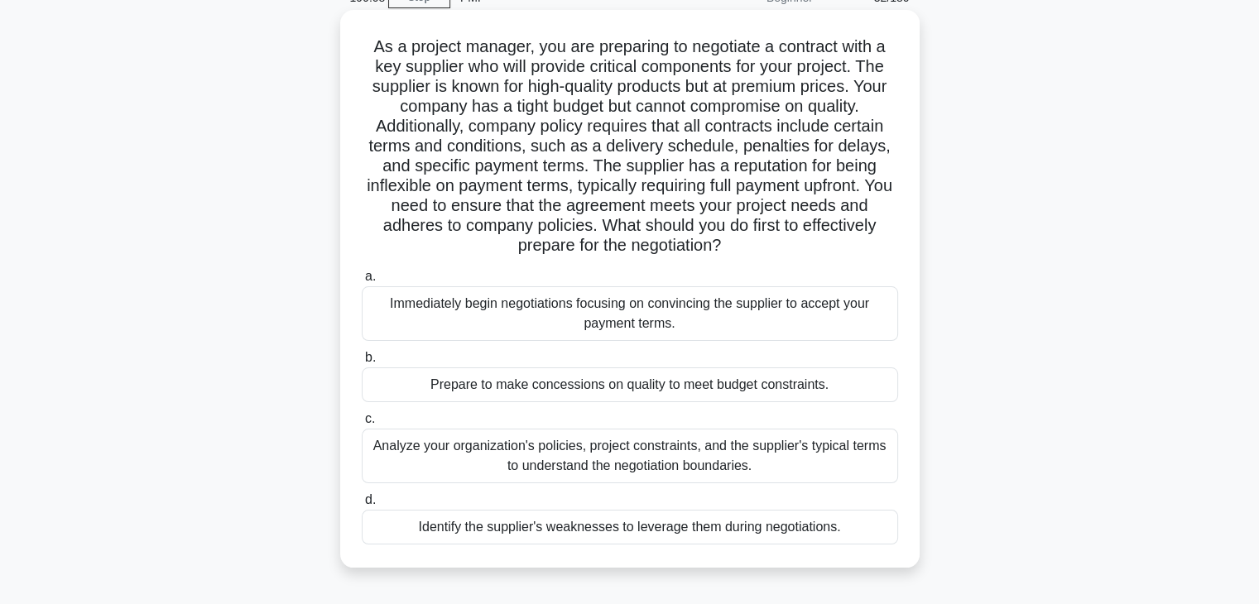
click at [599, 463] on div "Analyze your organization's policies, project constraints, and the supplier's t…" at bounding box center [630, 456] width 537 height 55
click at [362, 425] on input "c. Analyze your organization's policies, project constraints, and the supplier'…" at bounding box center [362, 419] width 0 height 11
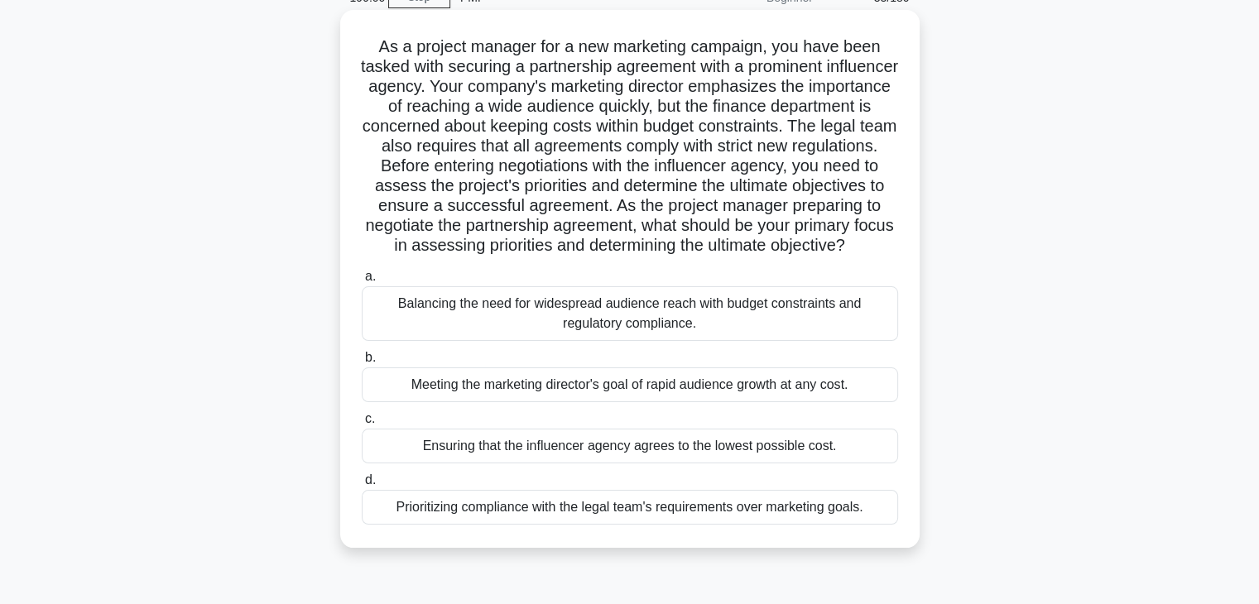
scroll to position [0, 0]
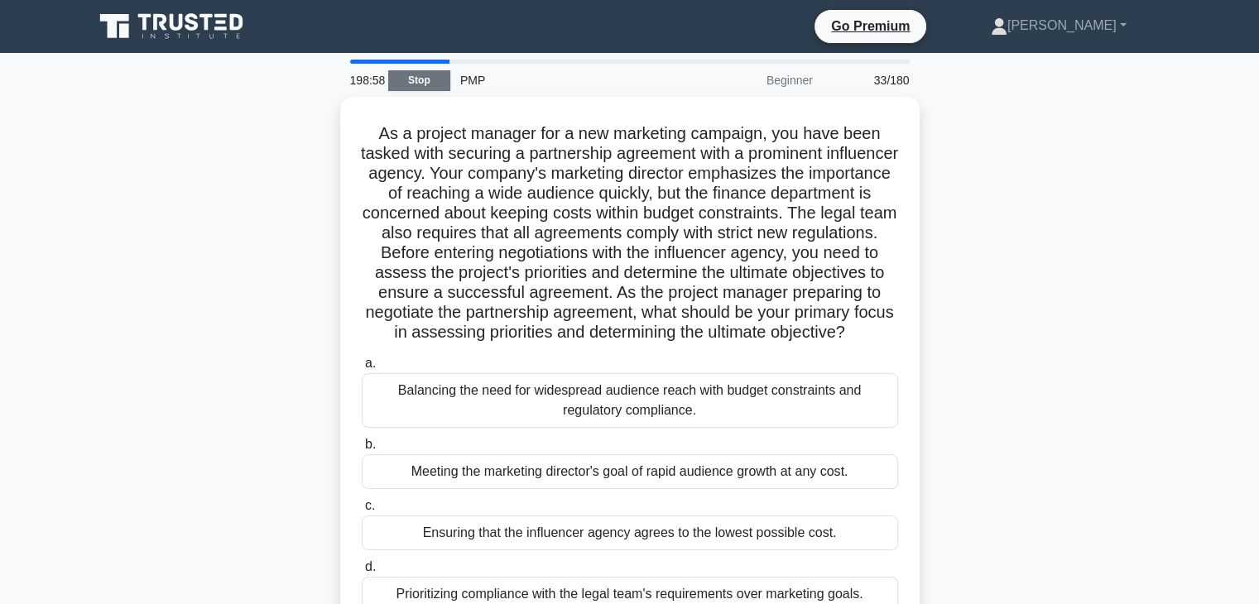
click at [415, 83] on link "Stop" at bounding box center [419, 80] width 62 height 21
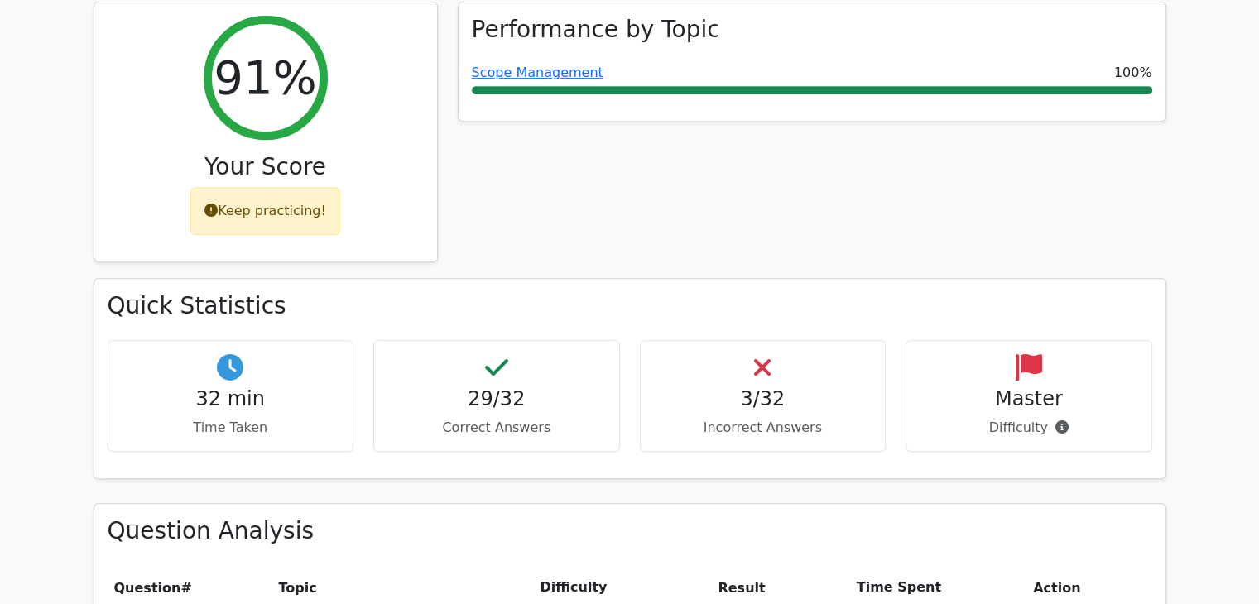
scroll to position [994, 0]
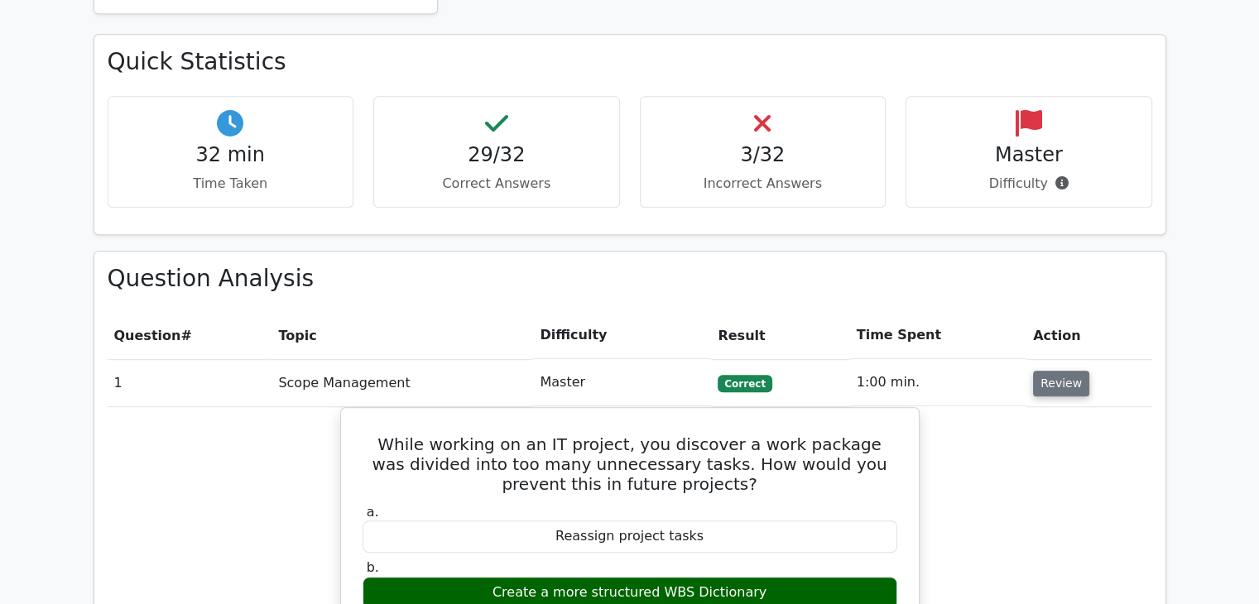
click at [1038, 371] on button "Review" at bounding box center [1061, 384] width 56 height 26
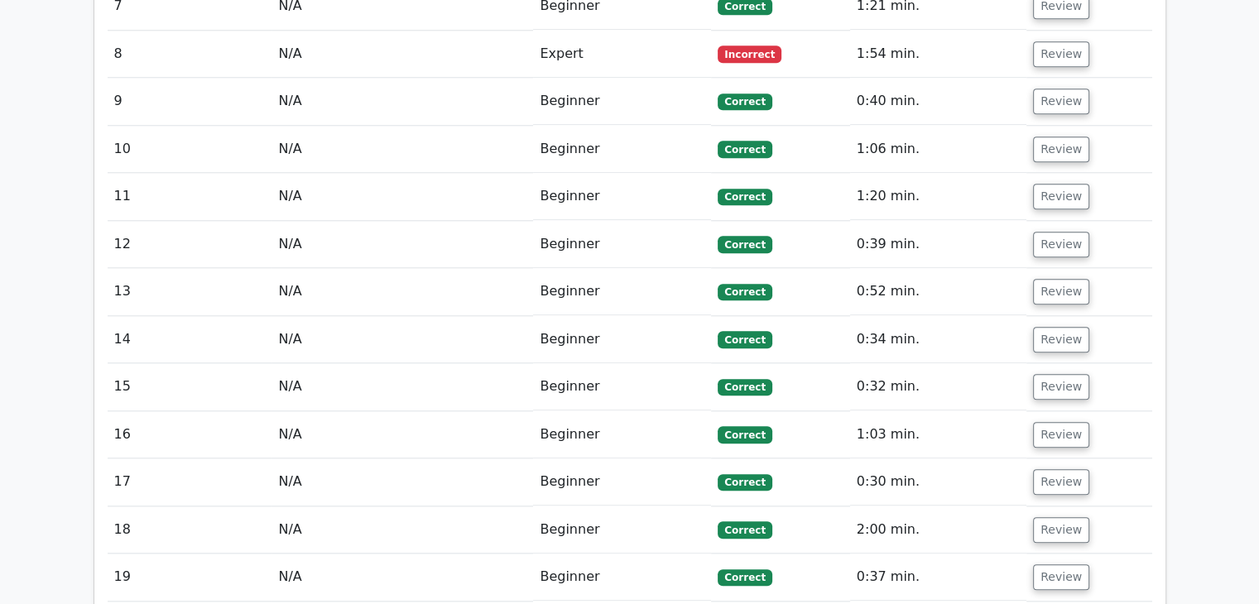
scroll to position [1408, 0]
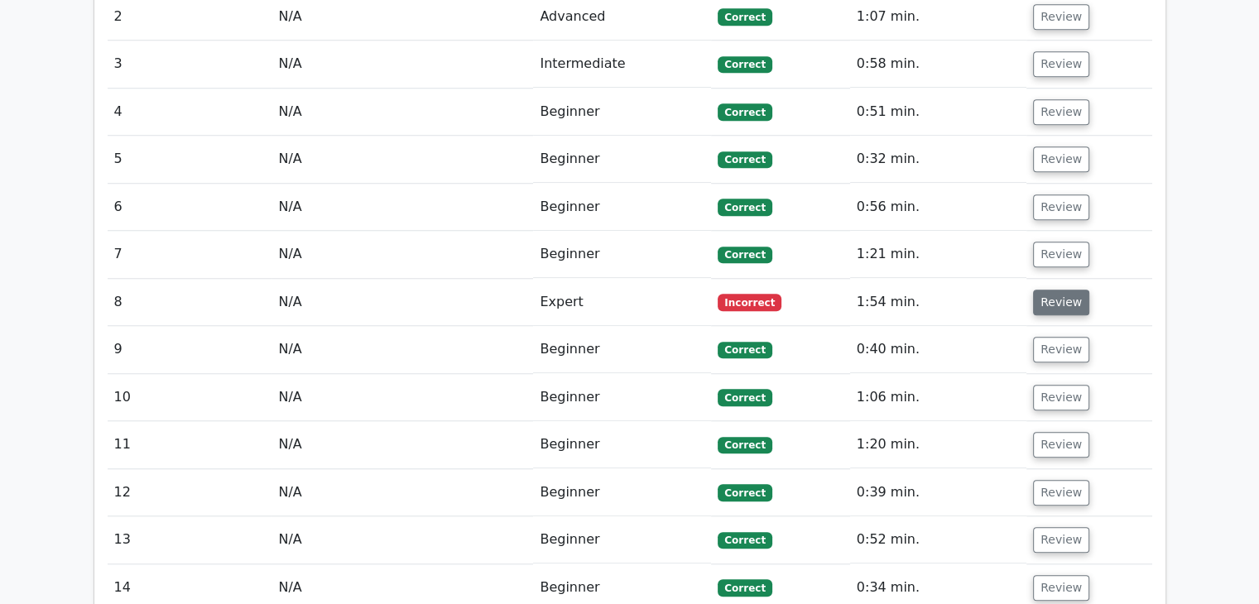
click at [1053, 290] on button "Review" at bounding box center [1061, 303] width 56 height 26
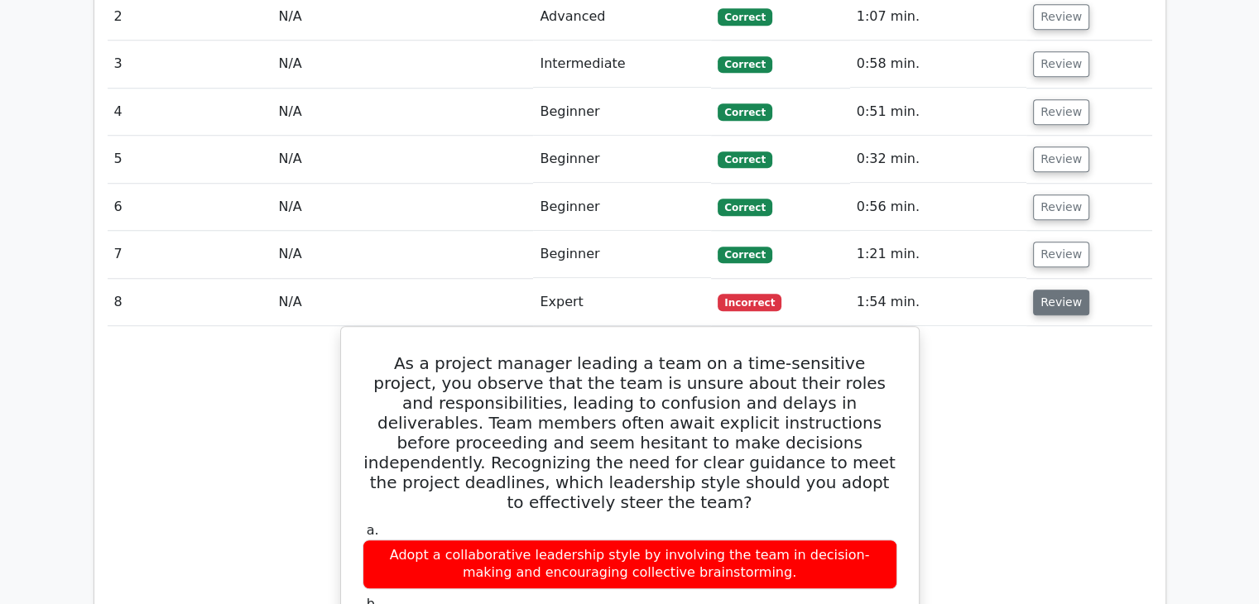
click at [1050, 290] on button "Review" at bounding box center [1061, 303] width 56 height 26
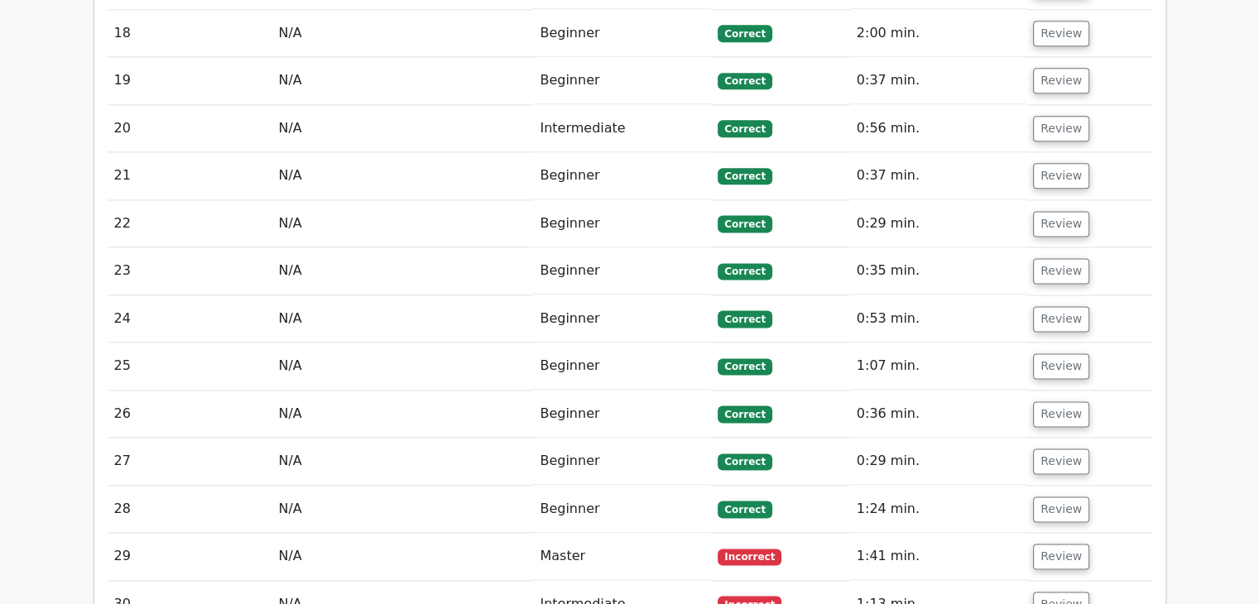
scroll to position [2401, 0]
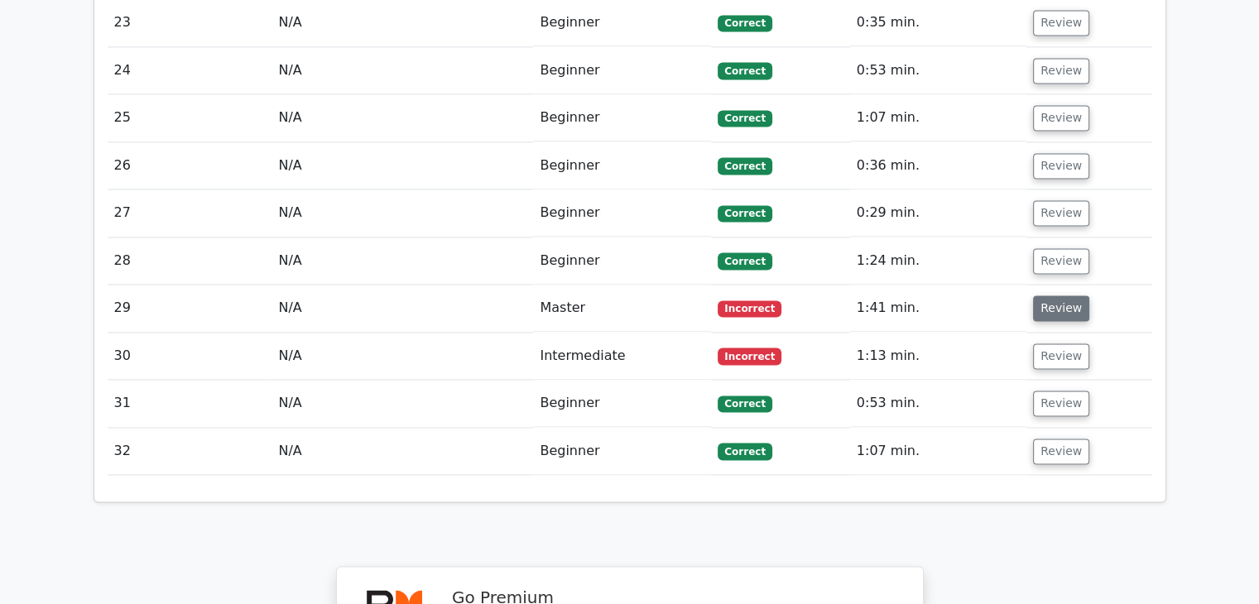
click at [1055, 296] on button "Review" at bounding box center [1061, 309] width 56 height 26
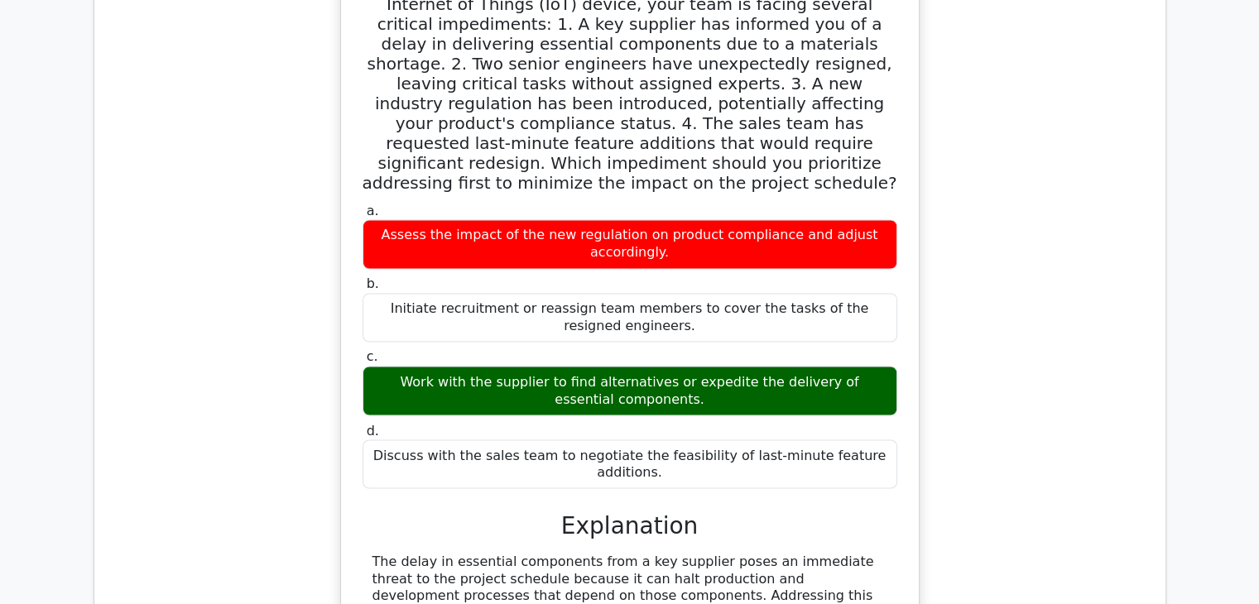
scroll to position [2815, 0]
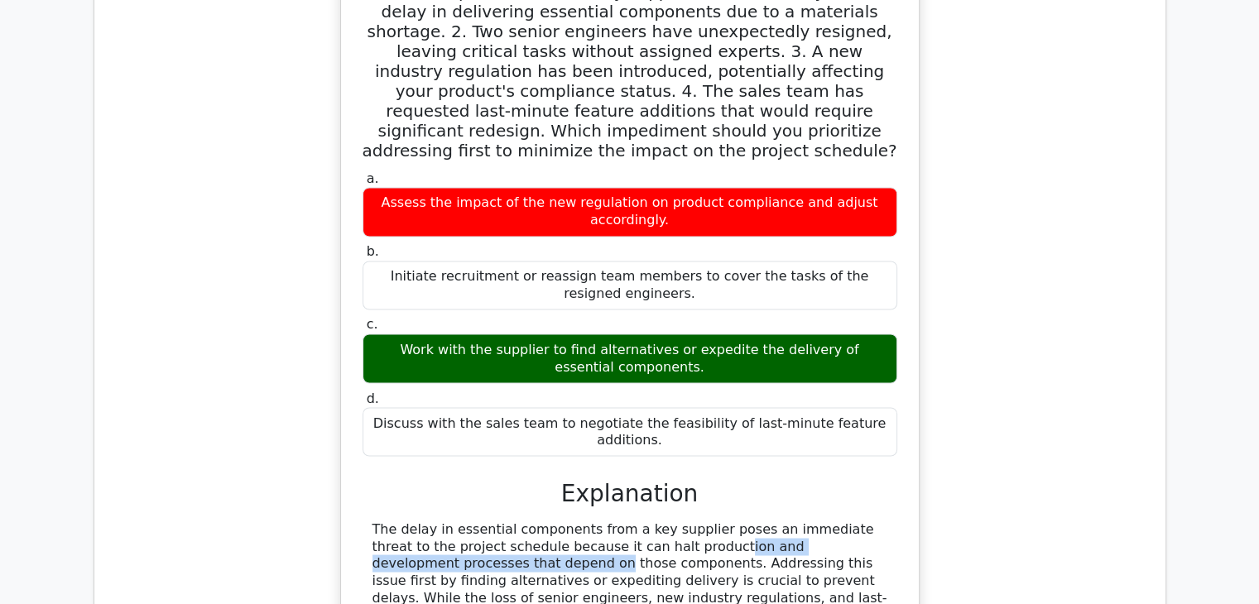
drag, startPoint x: 529, startPoint y: 421, endPoint x: 801, endPoint y: 417, distance: 271.6
click at [801, 521] on div "The delay in essential components from a key supplier poses an immediate threat…" at bounding box center [630, 598] width 515 height 155
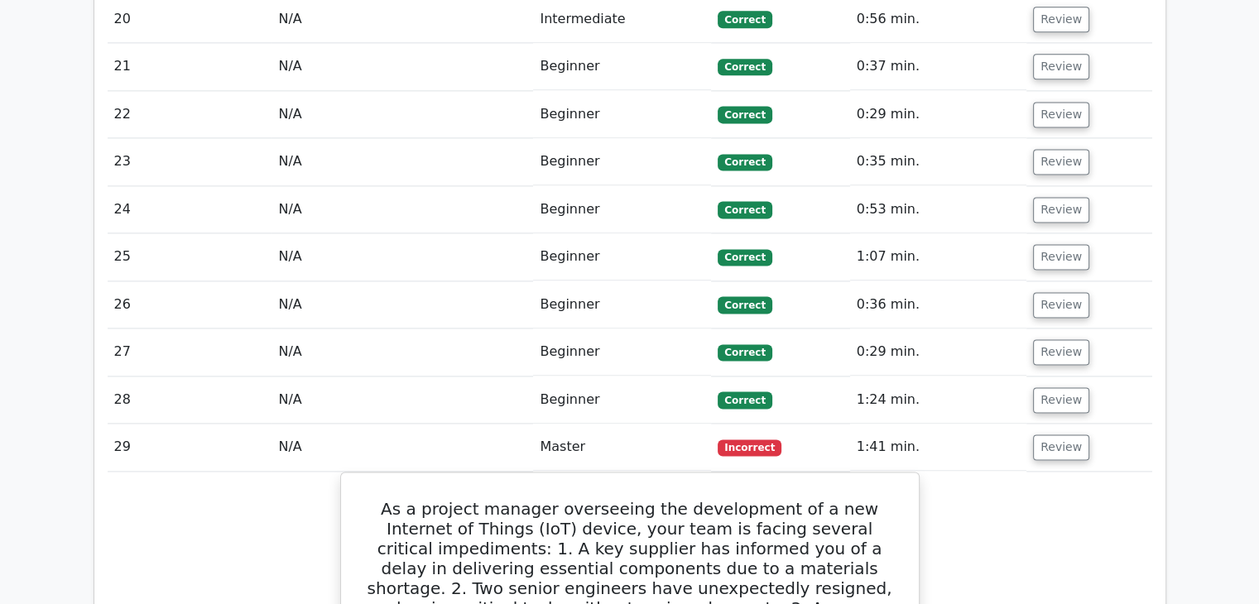
scroll to position [2236, 0]
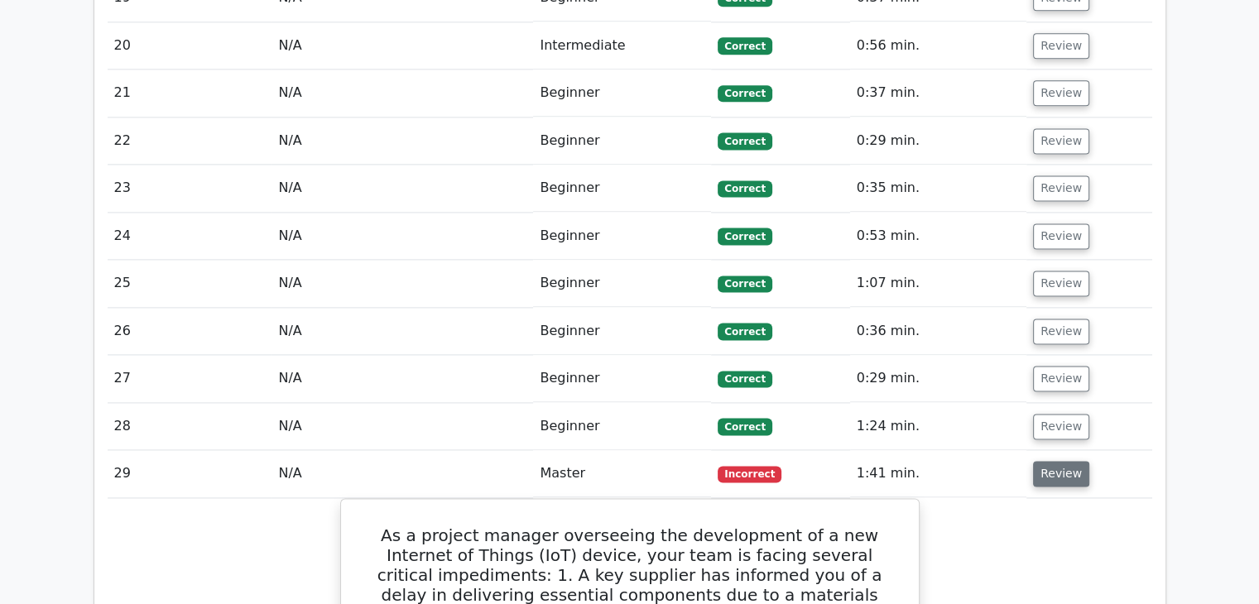
click at [1058, 461] on button "Review" at bounding box center [1061, 474] width 56 height 26
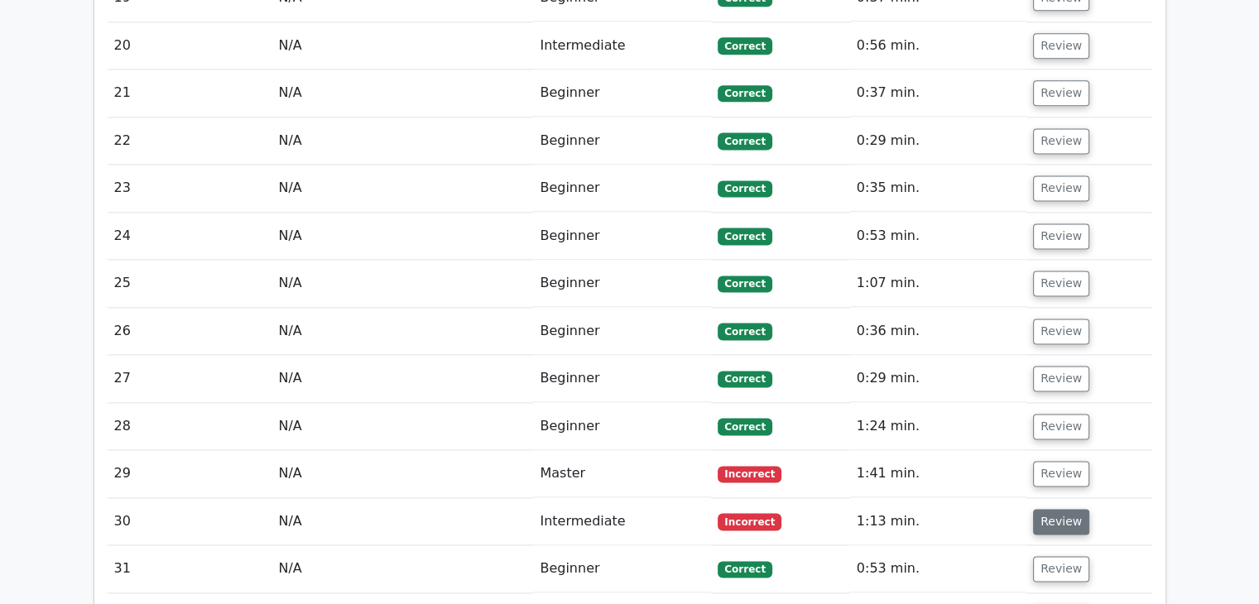
click at [1060, 509] on button "Review" at bounding box center [1061, 522] width 56 height 26
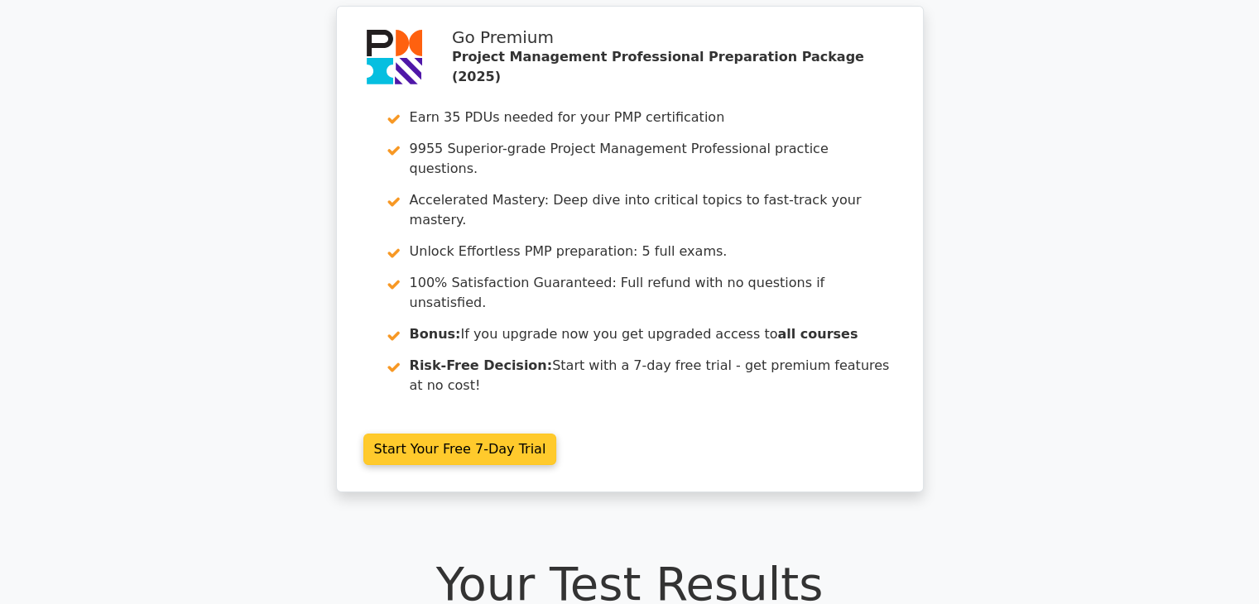
scroll to position [0, 0]
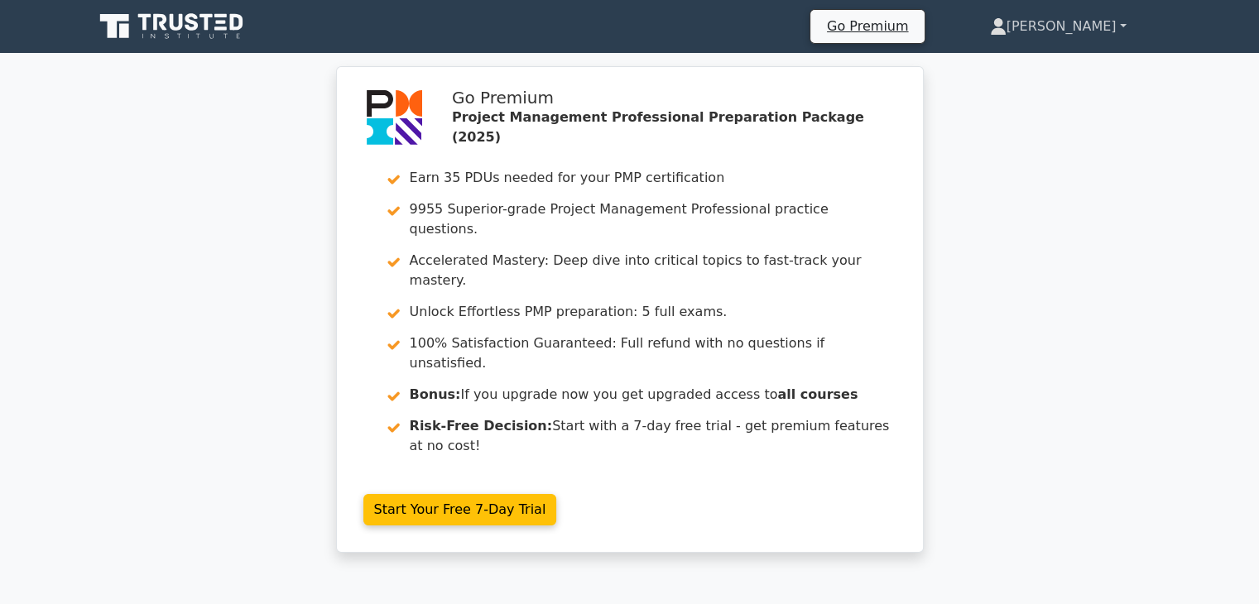
click at [1091, 30] on link "[PERSON_NAME]" at bounding box center [1059, 26] width 216 height 33
click at [1063, 70] on link "Profile" at bounding box center [1016, 65] width 131 height 26
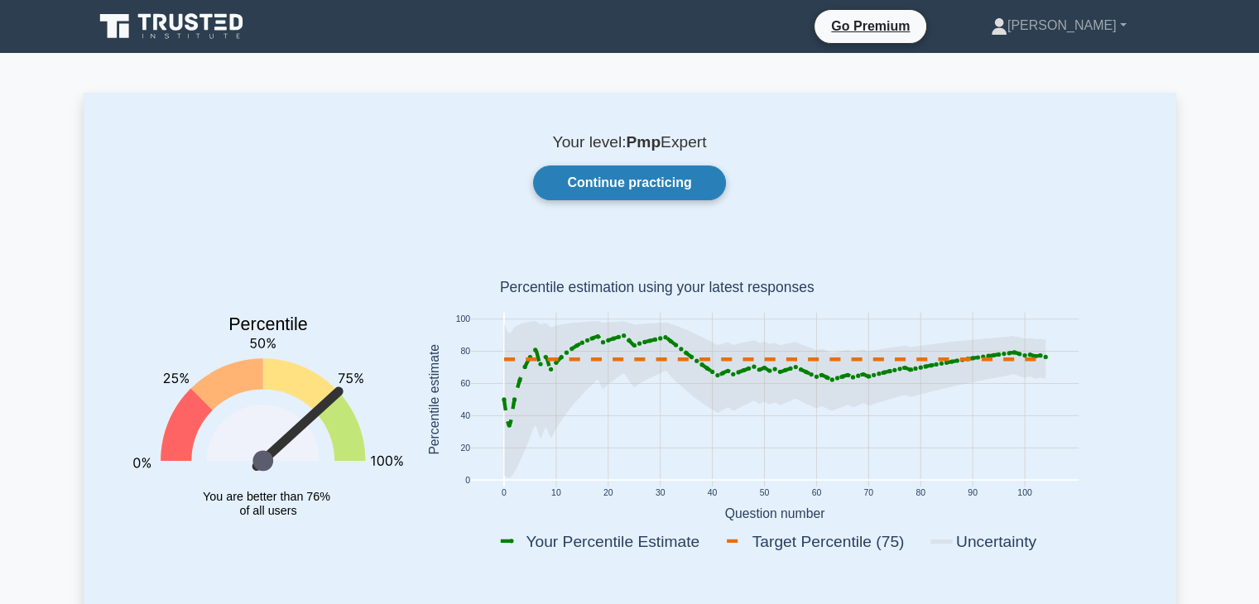
click at [652, 186] on link "Continue practicing" at bounding box center [629, 183] width 192 height 35
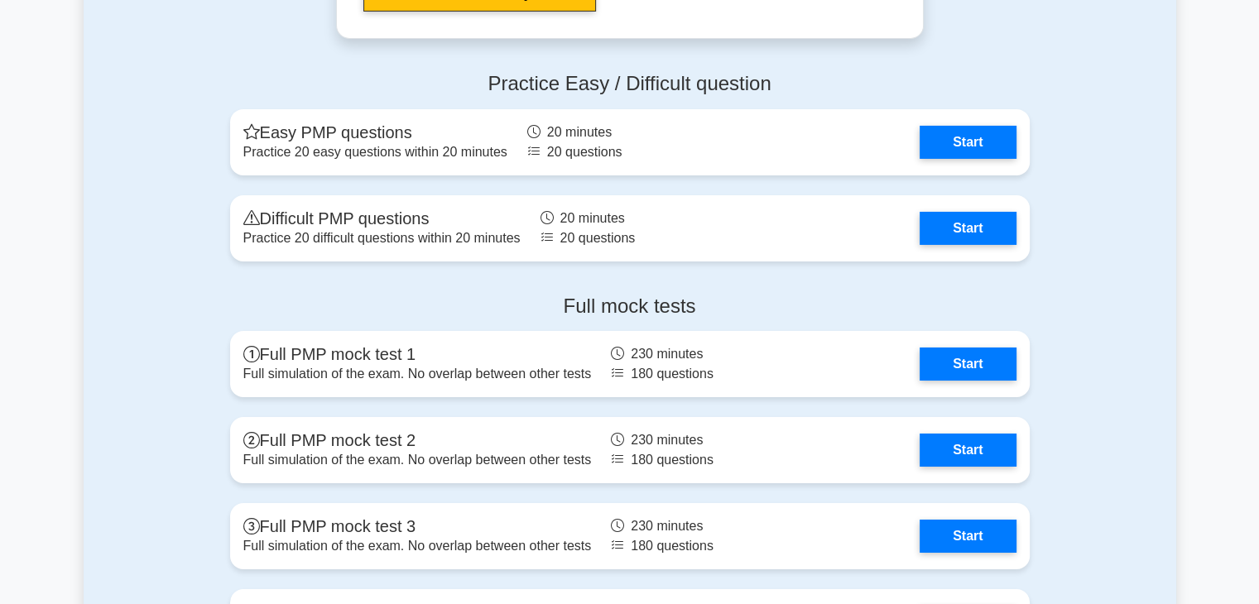
scroll to position [6210, 0]
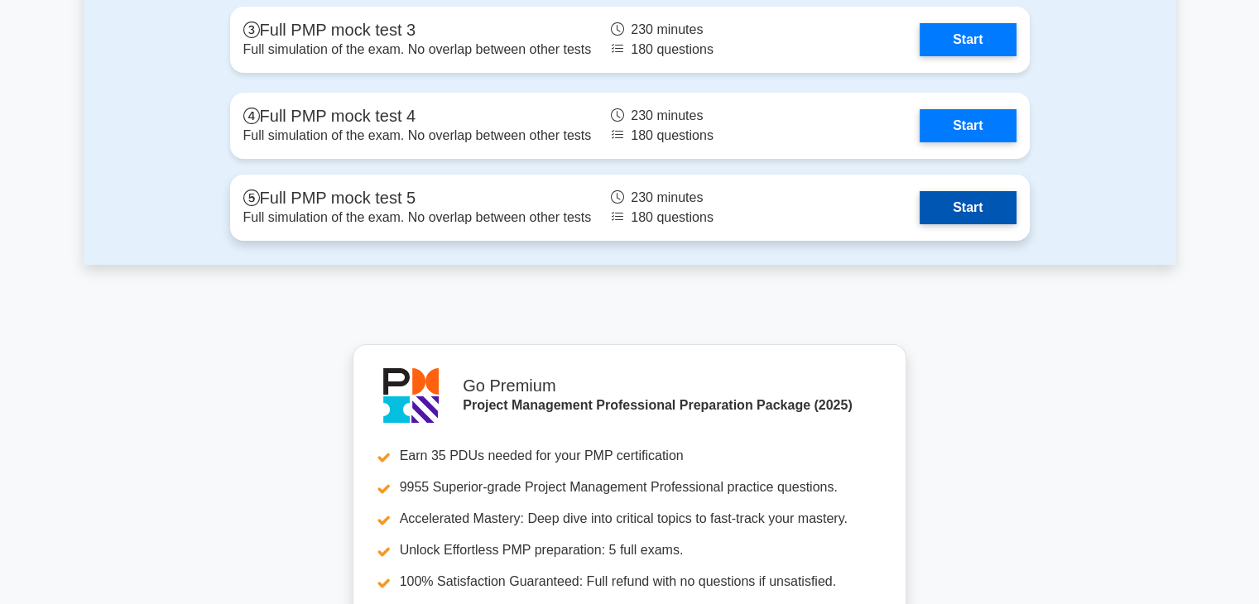
click at [968, 208] on link "Start" at bounding box center [968, 207] width 96 height 33
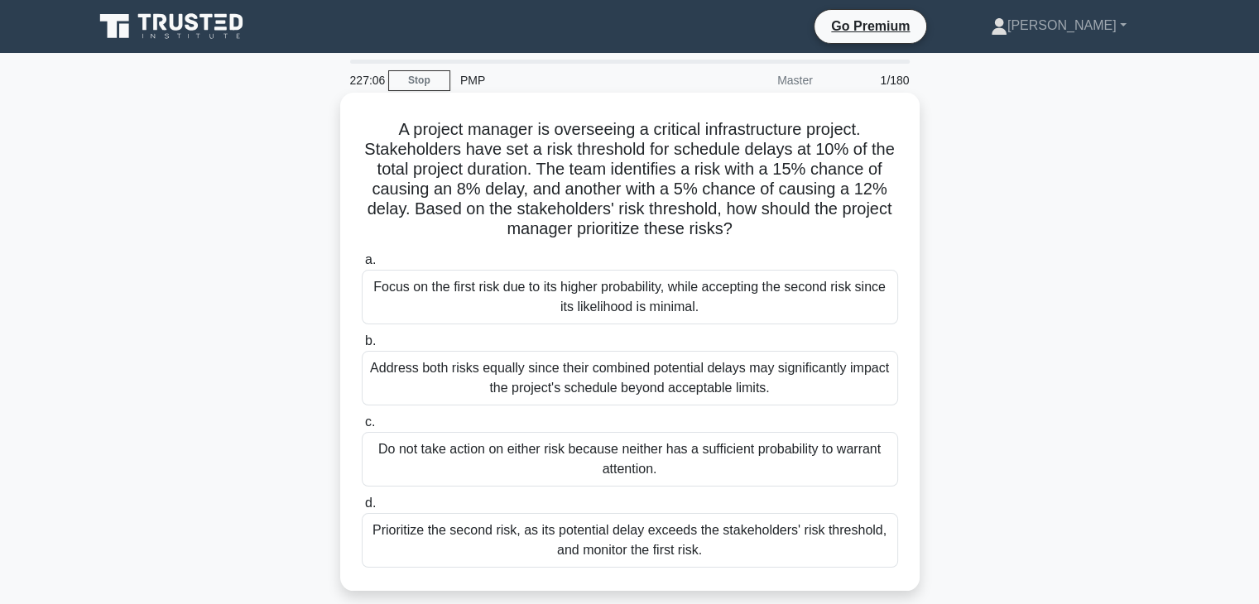
click at [670, 539] on div "Prioritize the second risk, as its potential delay exceeds the stakeholders' ri…" at bounding box center [630, 540] width 537 height 55
click at [362, 509] on input "d. Prioritize the second risk, as its potential delay exceeds the stakeholders'…" at bounding box center [362, 503] width 0 height 11
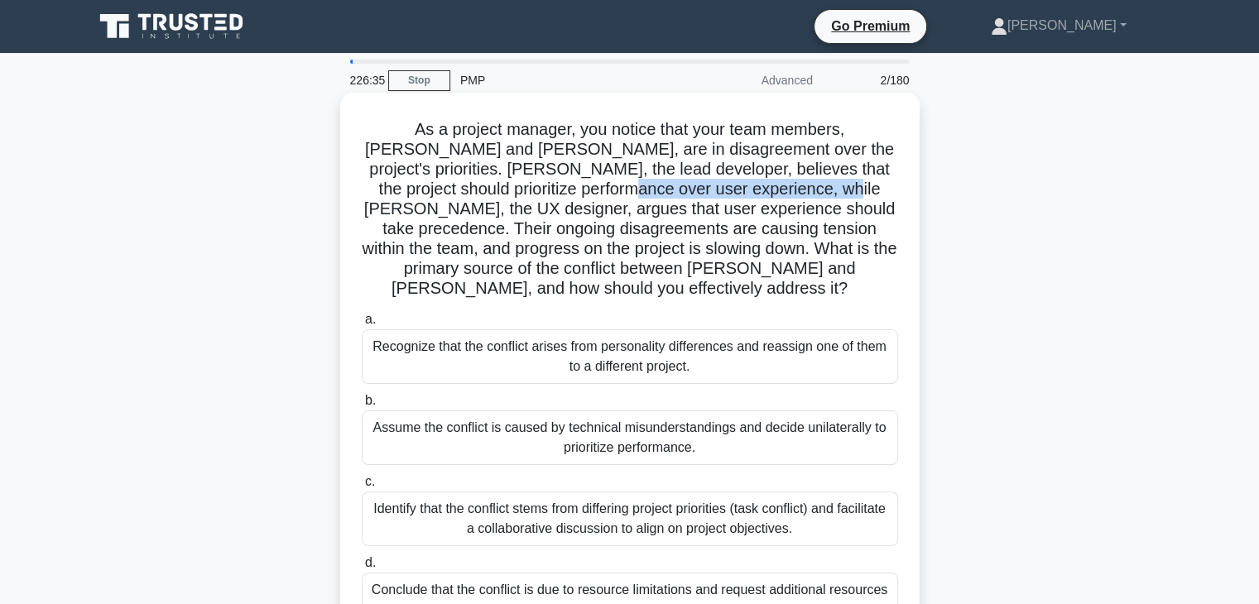
drag, startPoint x: 517, startPoint y: 188, endPoint x: 732, endPoint y: 189, distance: 215.3
click at [732, 189] on h5 "As a project manager, you notice that your team members, [PERSON_NAME] and [PER…" at bounding box center [630, 209] width 540 height 181
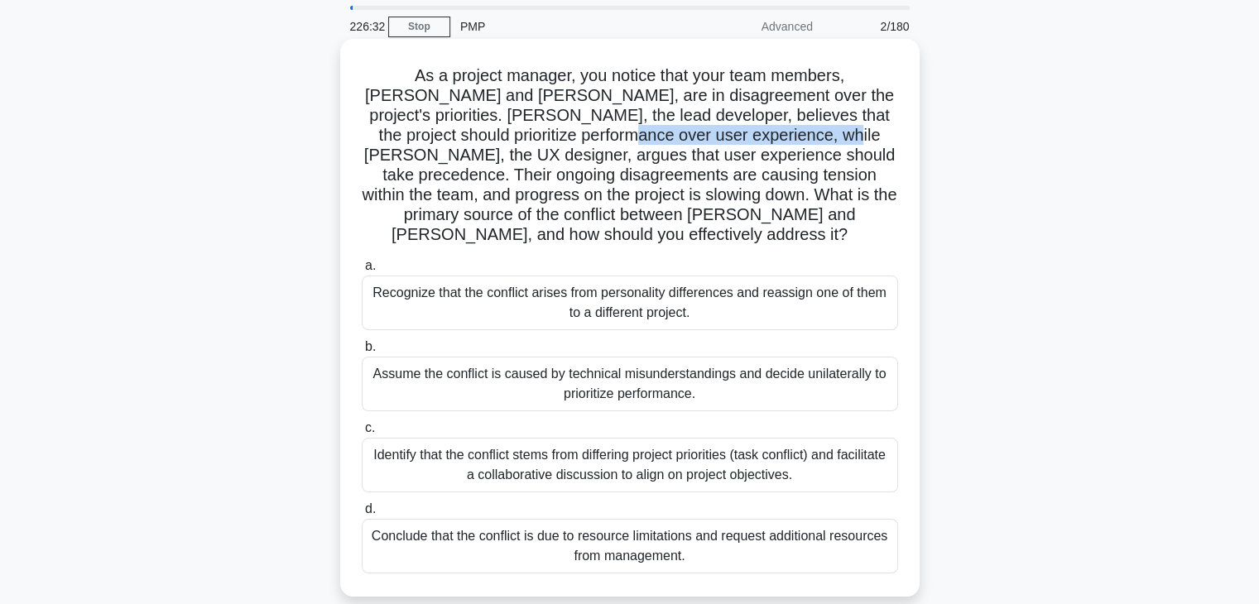
scroll to position [83, 0]
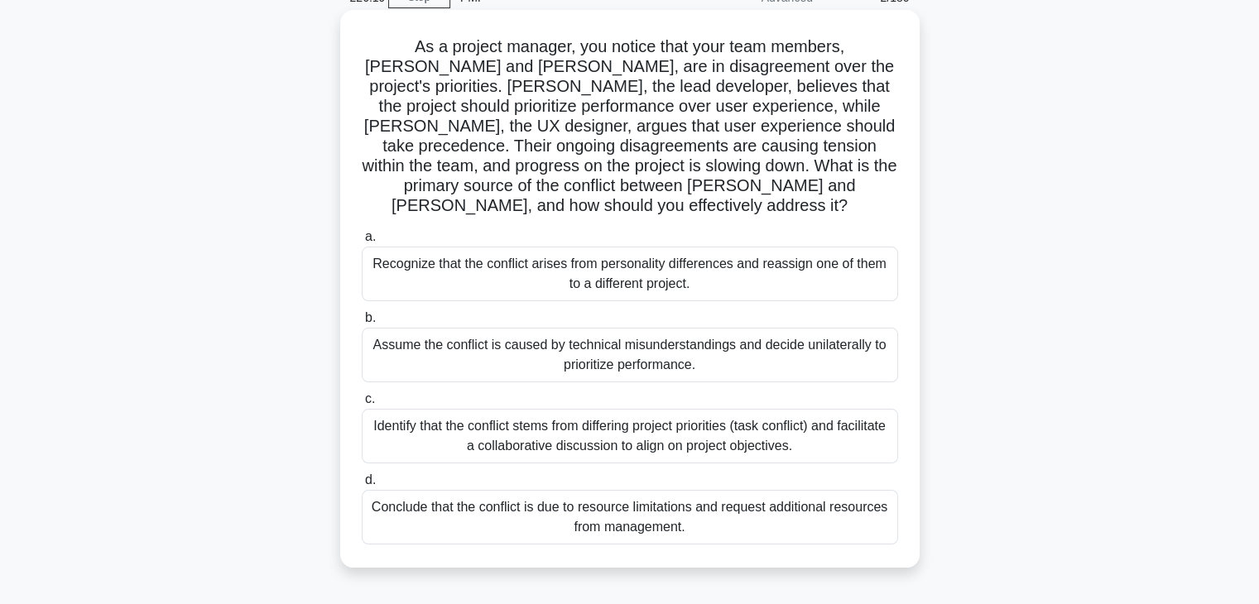
click at [603, 416] on div "Identify that the conflict stems from differing project priorities (task confli…" at bounding box center [630, 436] width 537 height 55
click at [362, 405] on input "c. Identify that the conflict stems from differing project priorities (task con…" at bounding box center [362, 399] width 0 height 11
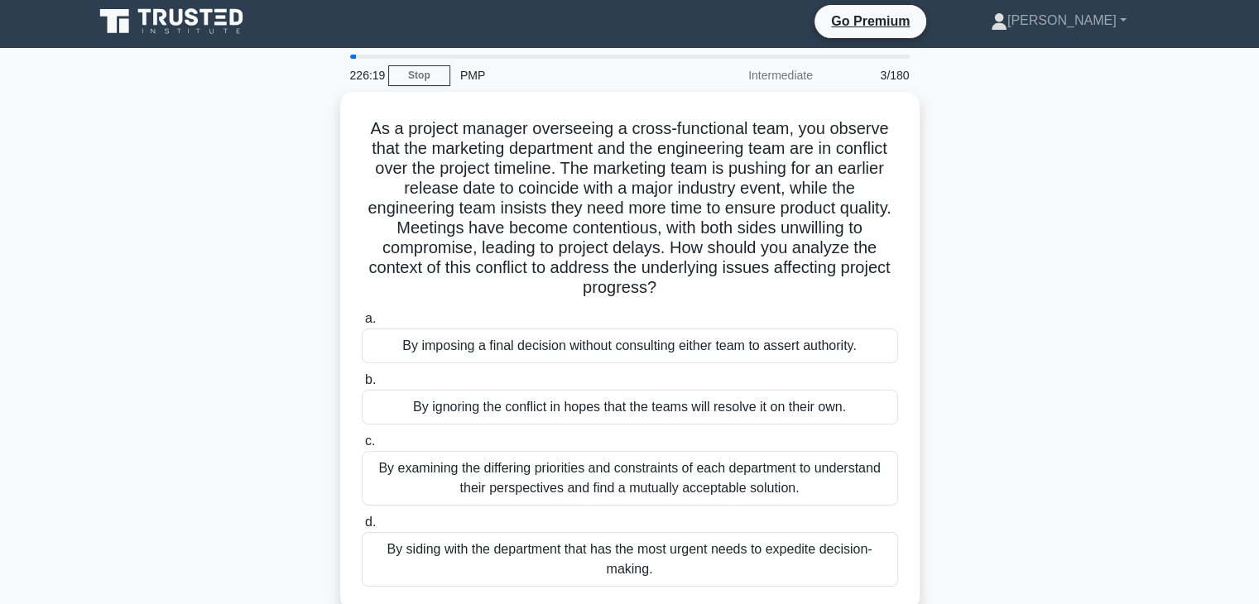
scroll to position [0, 0]
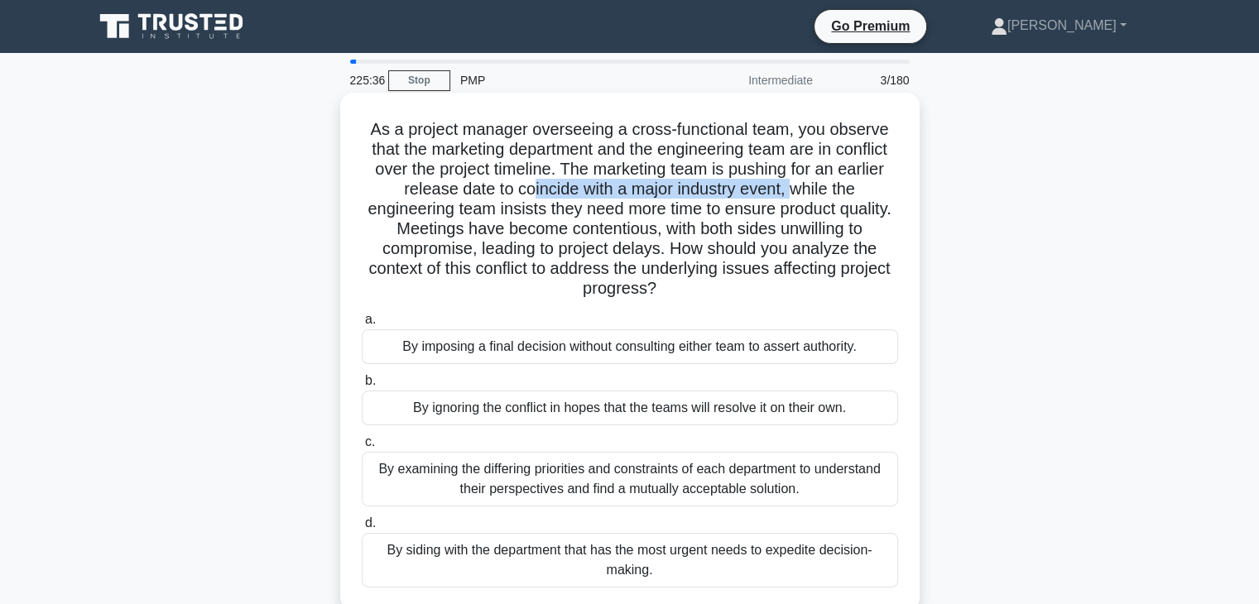
drag, startPoint x: 527, startPoint y: 192, endPoint x: 795, endPoint y: 192, distance: 268.3
click at [795, 192] on h5 "As a project manager overseeing a cross-functional team, you observe that the m…" at bounding box center [630, 209] width 540 height 181
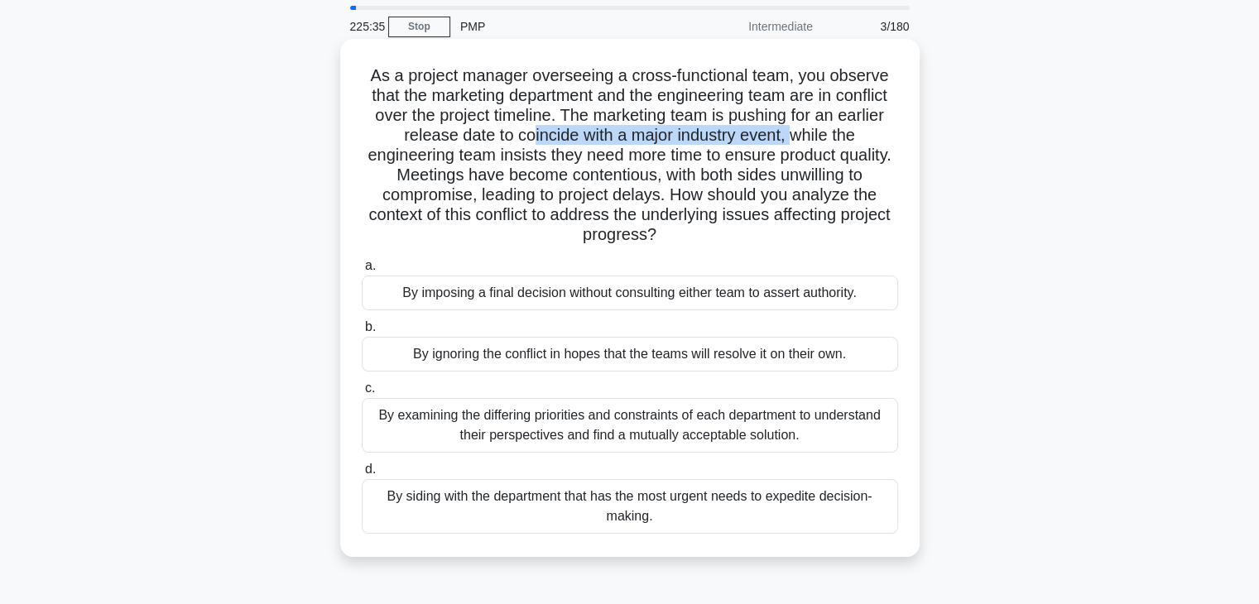
scroll to position [83, 0]
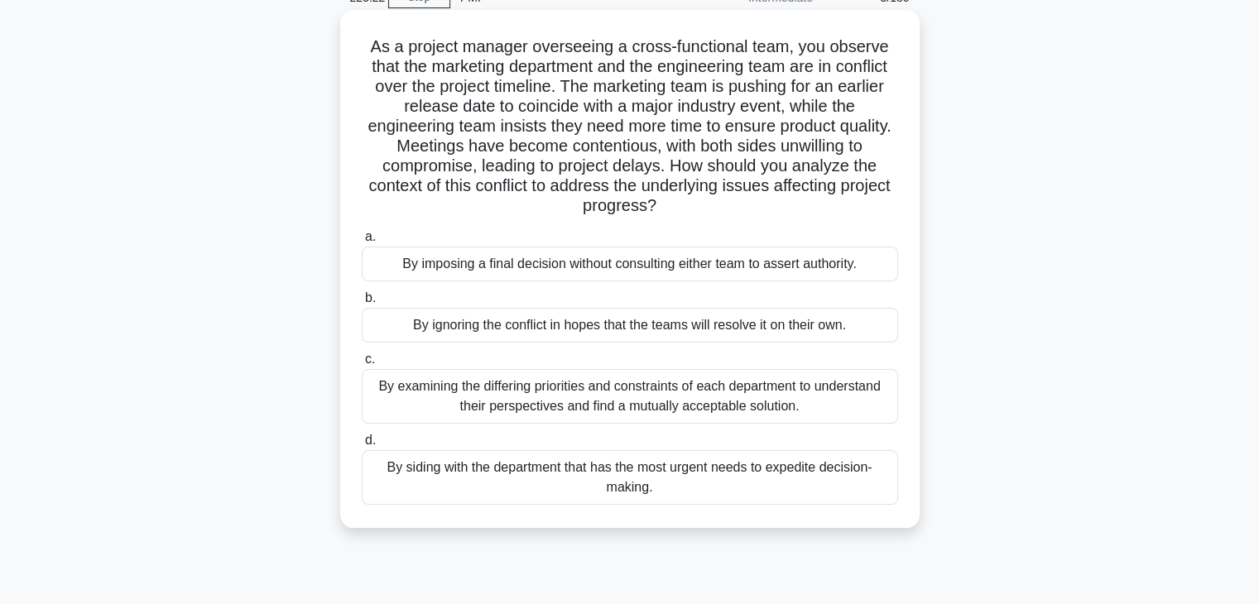
click at [597, 408] on div "By examining the differing priorities and constraints of each department to und…" at bounding box center [630, 396] width 537 height 55
click at [362, 365] on input "c. By examining the differing priorities and constraints of each department to …" at bounding box center [362, 359] width 0 height 11
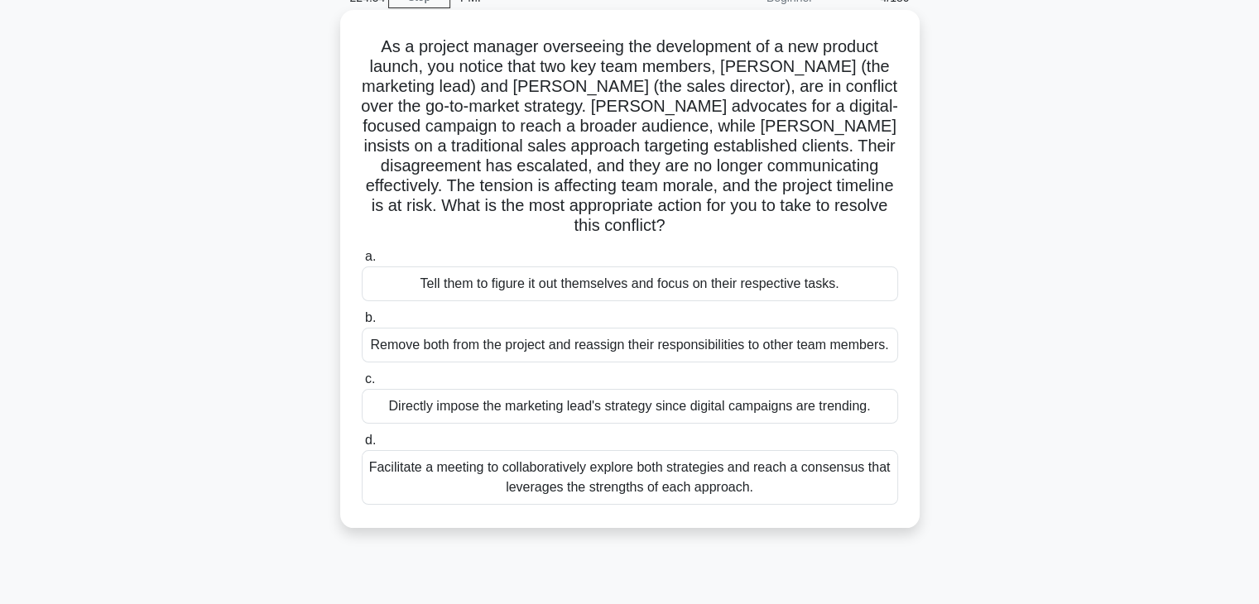
click at [591, 463] on div "Facilitate a meeting to collaboratively explore both strategies and reach a con…" at bounding box center [630, 477] width 537 height 55
click at [362, 446] on input "d. Facilitate a meeting to collaboratively explore both strategies and reach a …" at bounding box center [362, 441] width 0 height 11
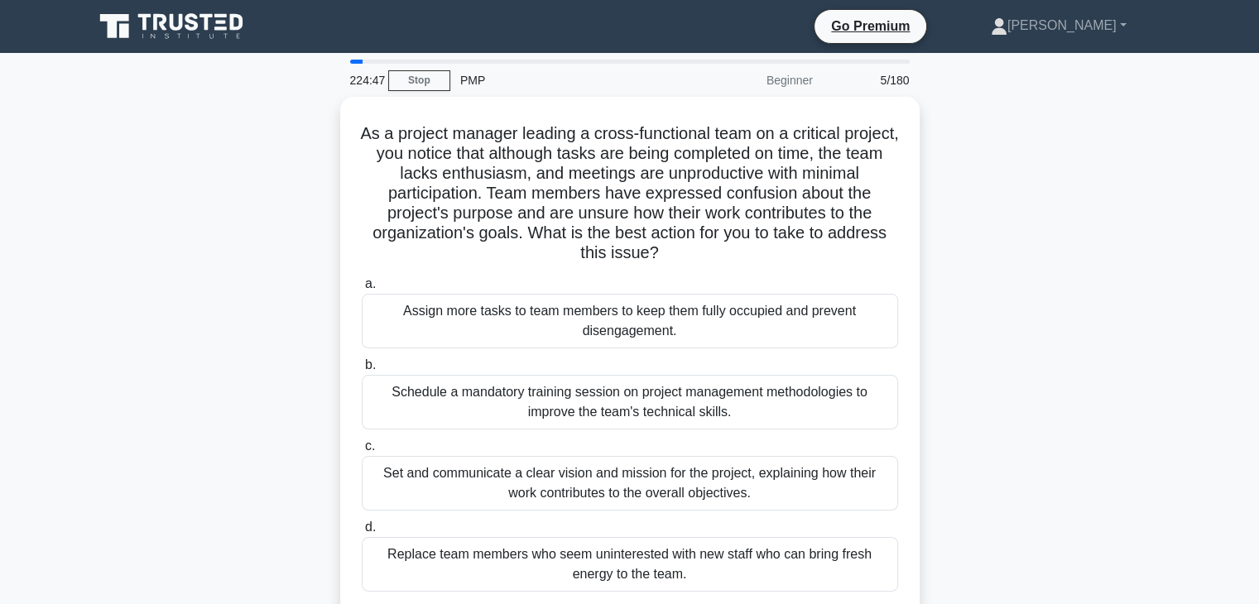
scroll to position [166, 0]
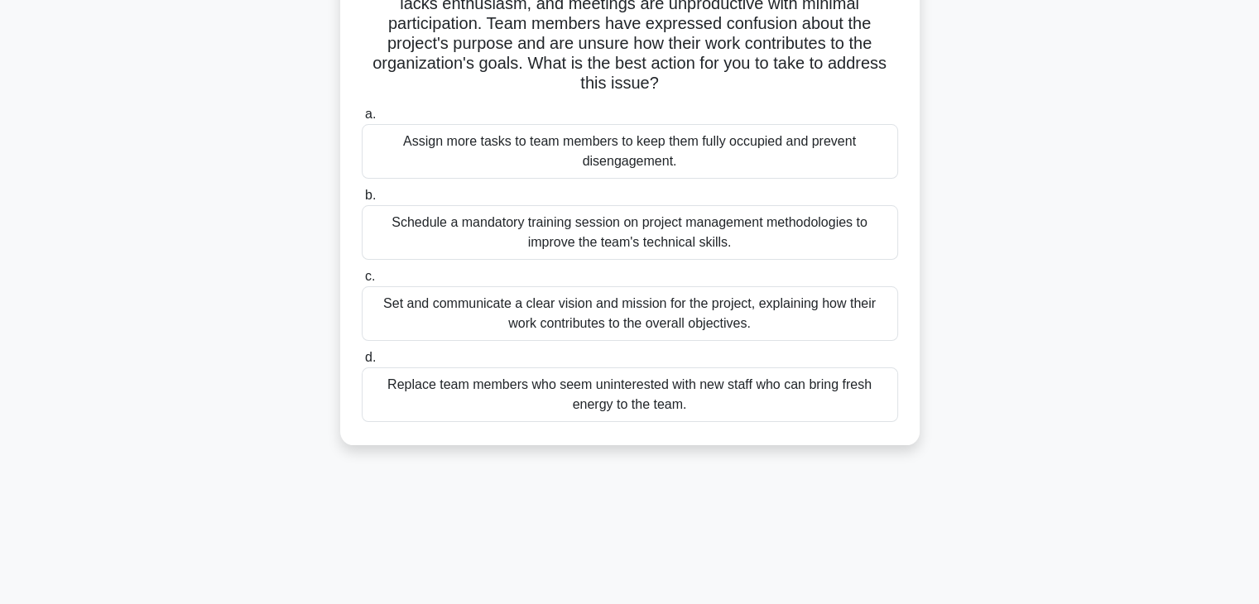
click at [581, 322] on div "Set and communicate a clear vision and mission for the project, explaining how …" at bounding box center [630, 313] width 537 height 55
click at [362, 282] on input "c. Set and communicate a clear vision and mission for the project, explaining h…" at bounding box center [362, 277] width 0 height 11
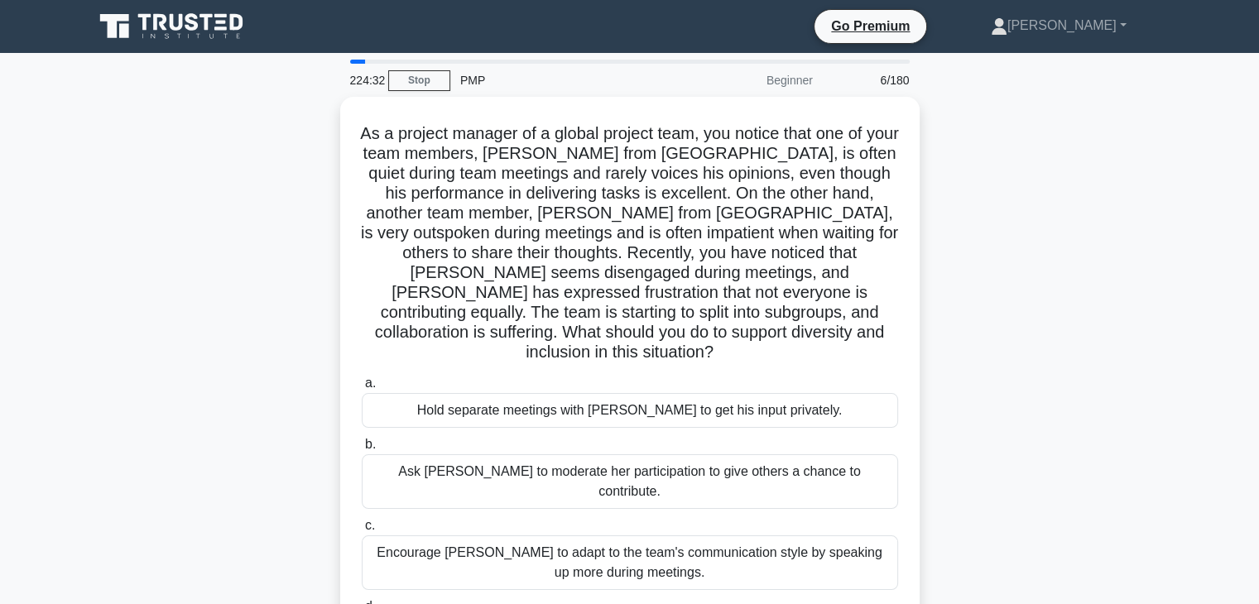
scroll to position [83, 0]
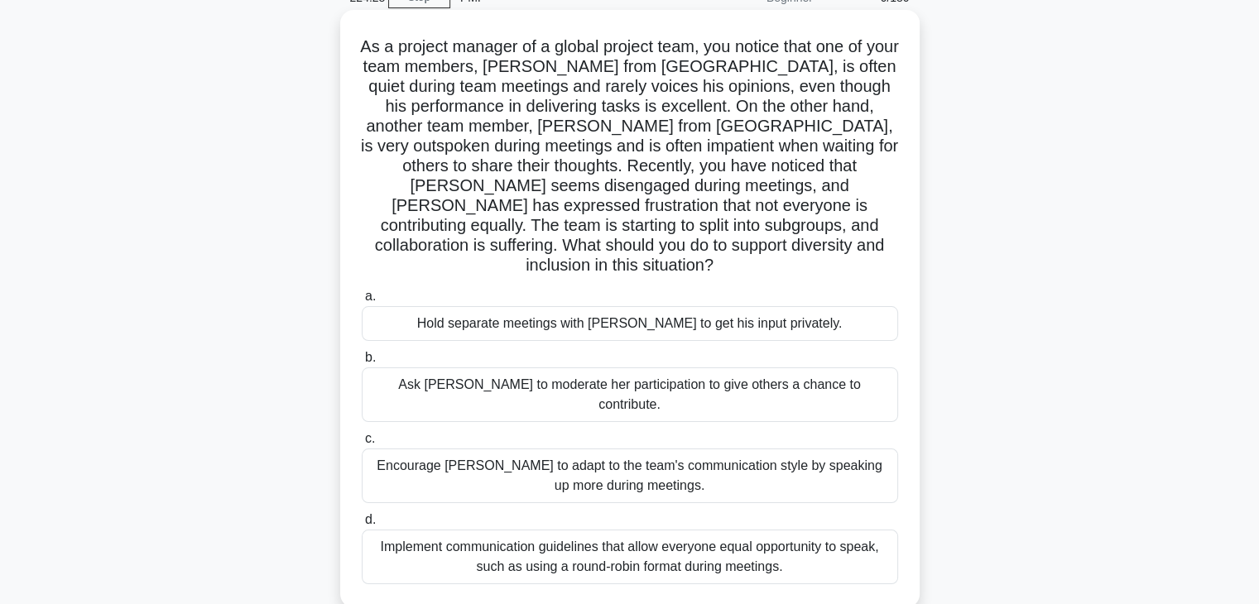
click at [629, 530] on div "Implement communication guidelines that allow everyone equal opportunity to spe…" at bounding box center [630, 557] width 537 height 55
click at [362, 525] on input "d. Implement communication guidelines that allow everyone equal opportunity to …" at bounding box center [362, 520] width 0 height 11
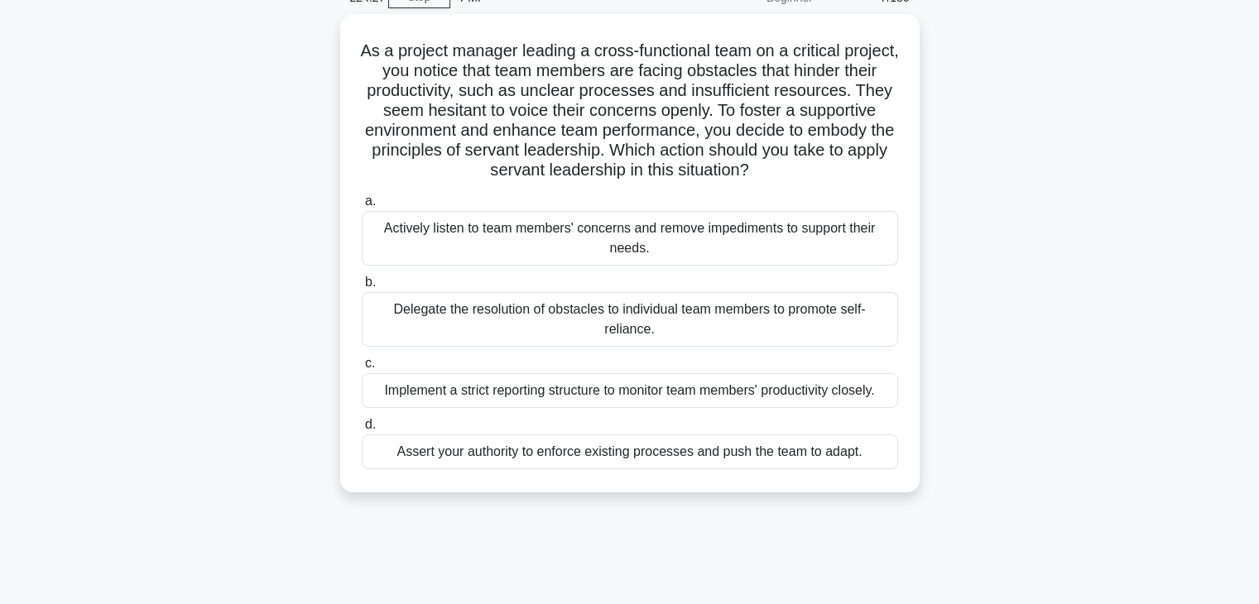
scroll to position [0, 0]
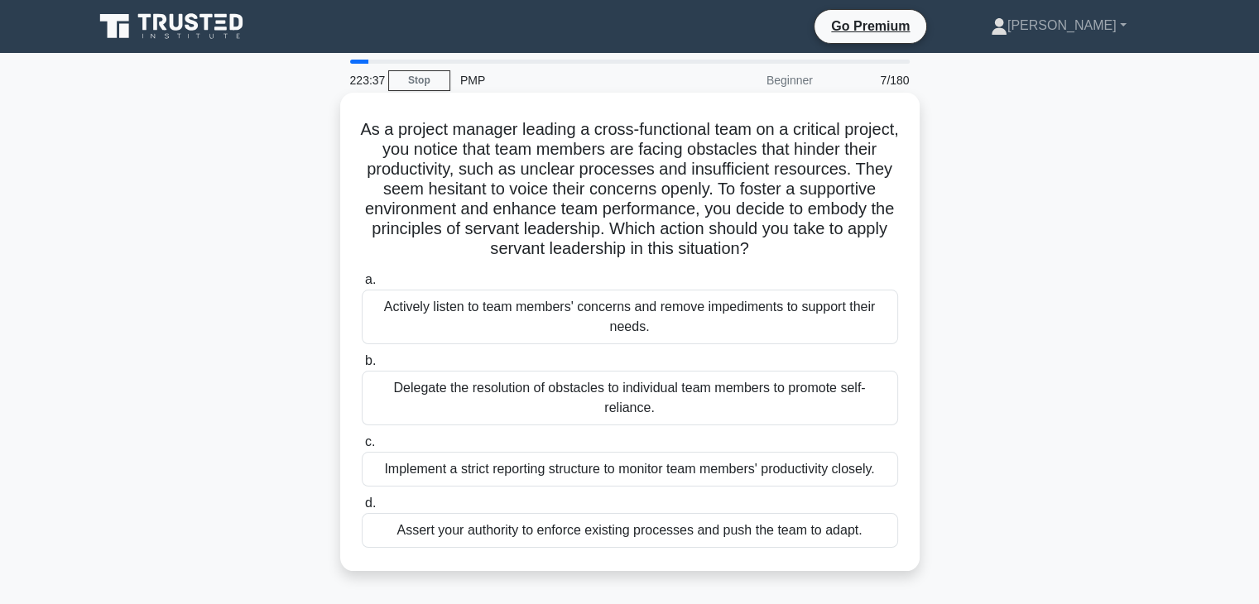
click at [556, 326] on div "Actively listen to team members' concerns and remove impediments to support the…" at bounding box center [630, 317] width 537 height 55
click at [362, 286] on input "a. Actively listen to team members' concerns and remove impediments to support …" at bounding box center [362, 280] width 0 height 11
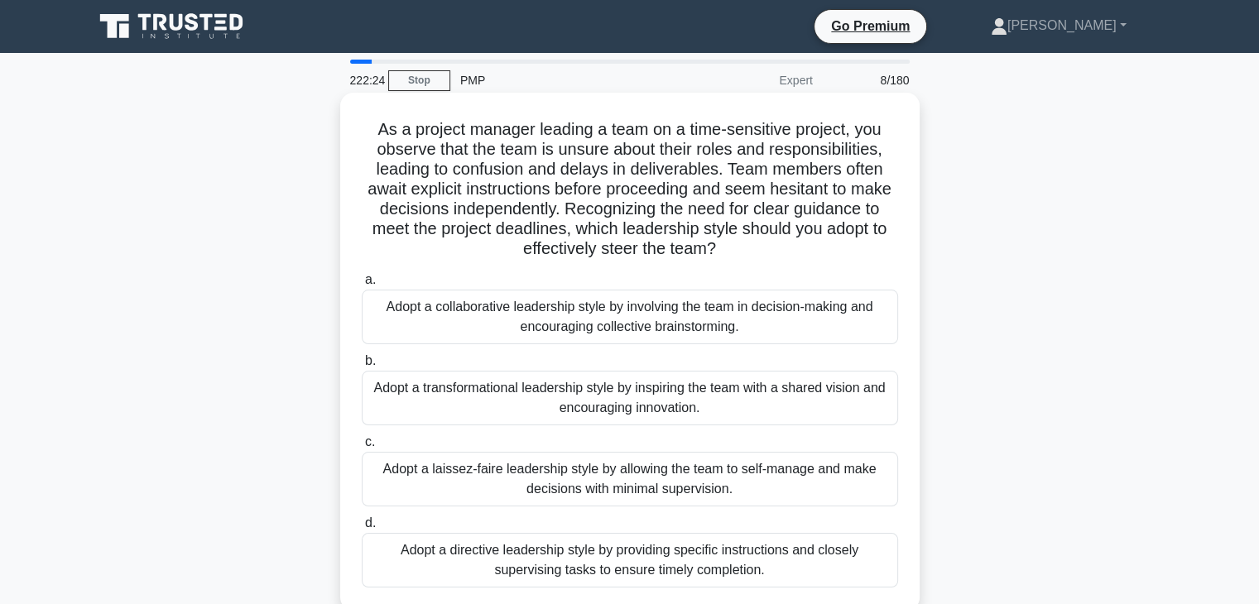
click at [556, 566] on div "Adopt a directive leadership style by providing specific instructions and close…" at bounding box center [630, 560] width 537 height 55
click at [362, 529] on input "d. Adopt a directive leadership style by providing specific instructions and cl…" at bounding box center [362, 523] width 0 height 11
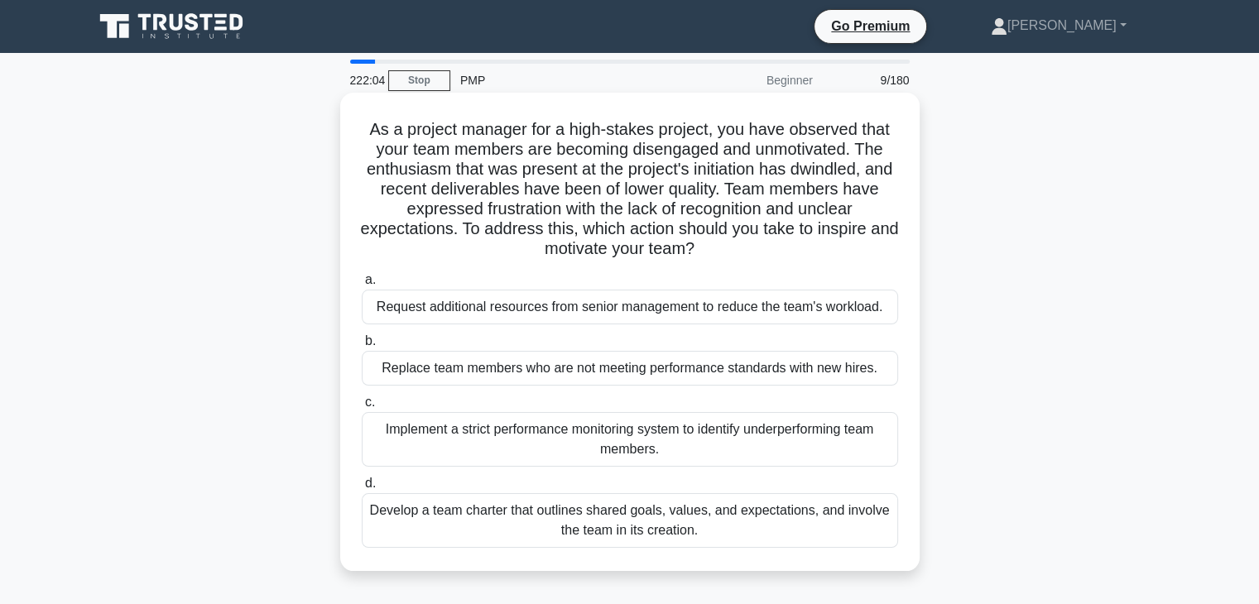
click at [562, 533] on div "Develop a team charter that outlines shared goals, values, and expectations, an…" at bounding box center [630, 521] width 537 height 55
click at [362, 489] on input "d. Develop a team charter that outlines shared goals, values, and expectations,…" at bounding box center [362, 484] width 0 height 11
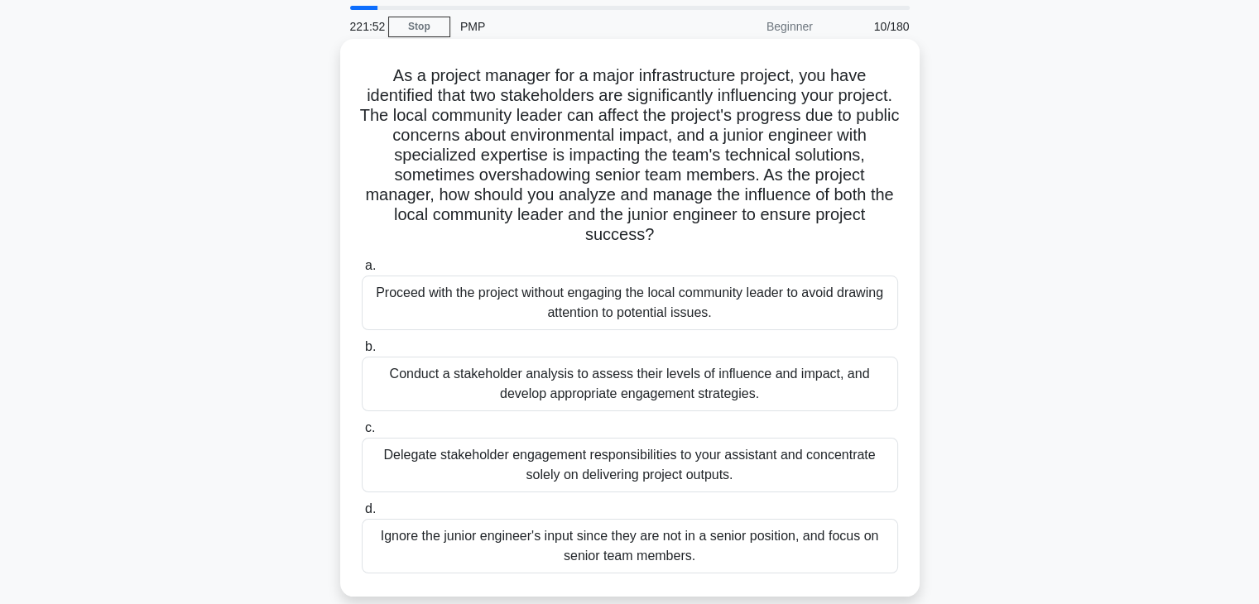
scroll to position [83, 0]
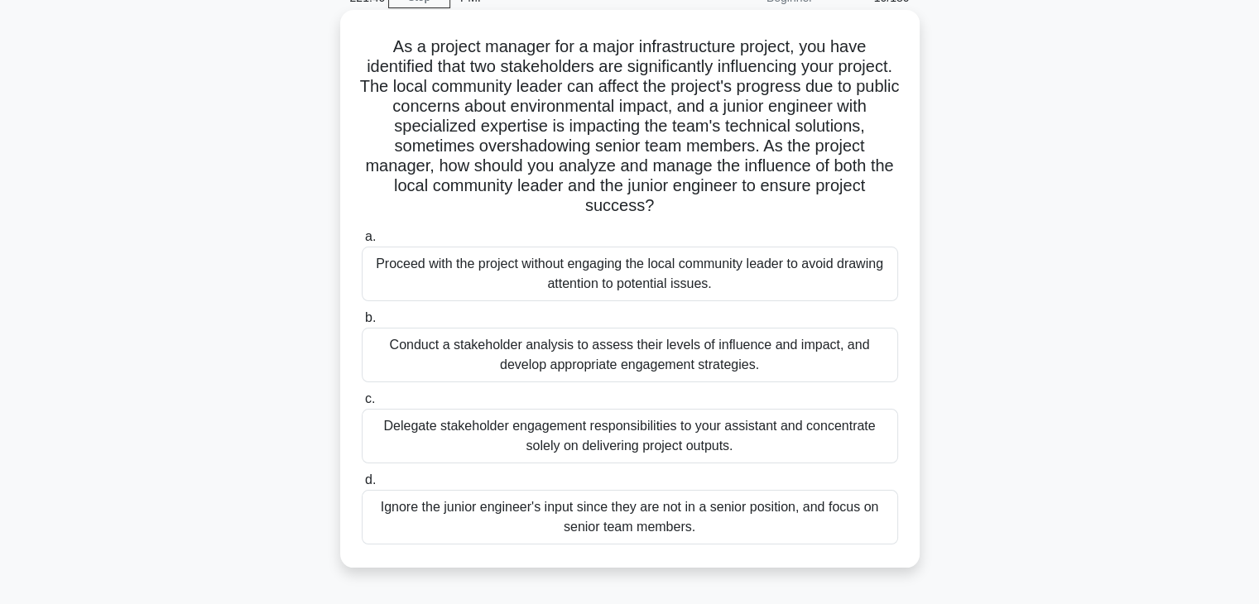
click at [596, 372] on div "Conduct a stakeholder analysis to assess their levels of influence and impact, …" at bounding box center [630, 355] width 537 height 55
click at [362, 324] on input "b. Conduct a stakeholder analysis to assess their levels of influence and impac…" at bounding box center [362, 318] width 0 height 11
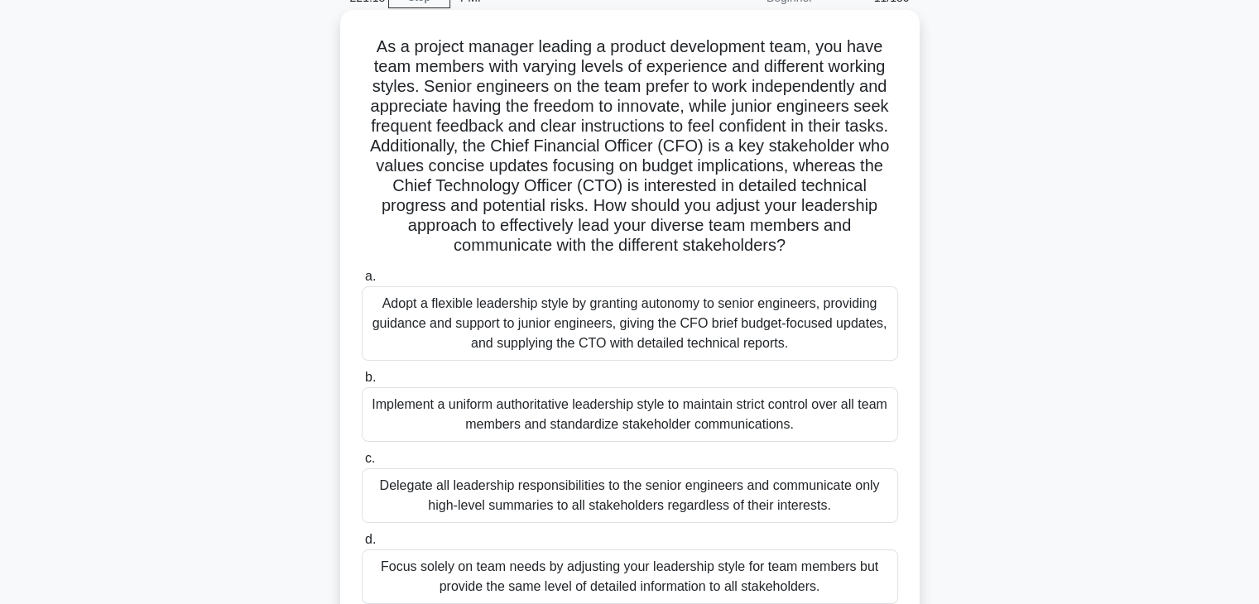
click at [590, 338] on div "Adopt a flexible leadership style by granting autonomy to senior engineers, pro…" at bounding box center [630, 323] width 537 height 75
click at [362, 282] on input "a. Adopt a flexible leadership style by granting autonomy to senior engineers, …" at bounding box center [362, 277] width 0 height 11
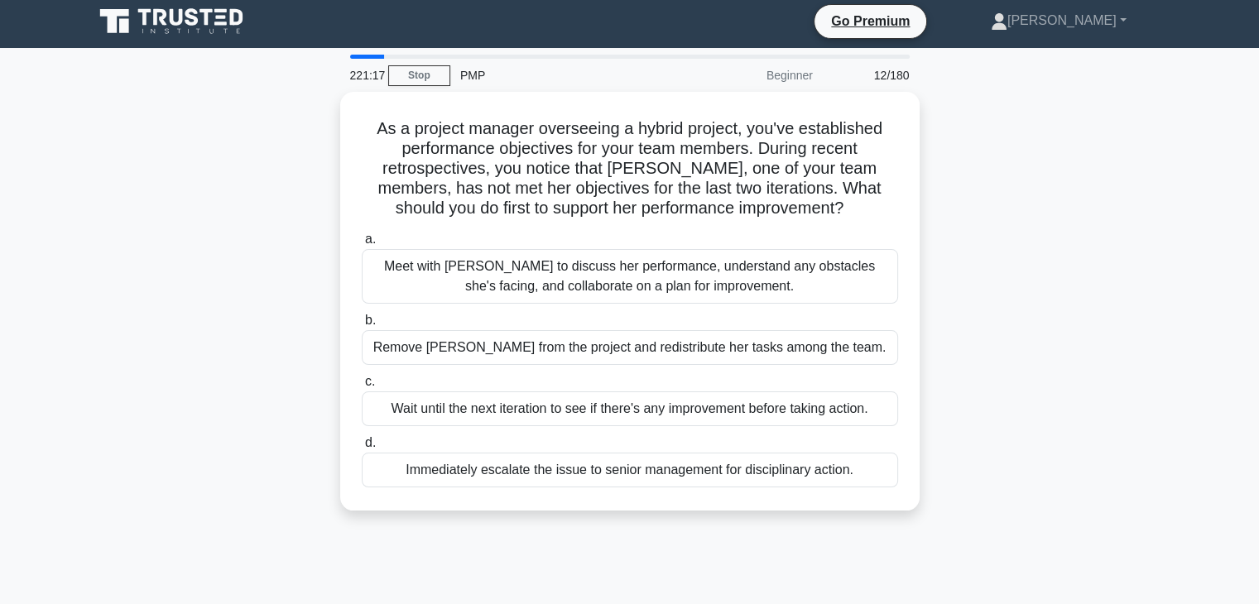
scroll to position [0, 0]
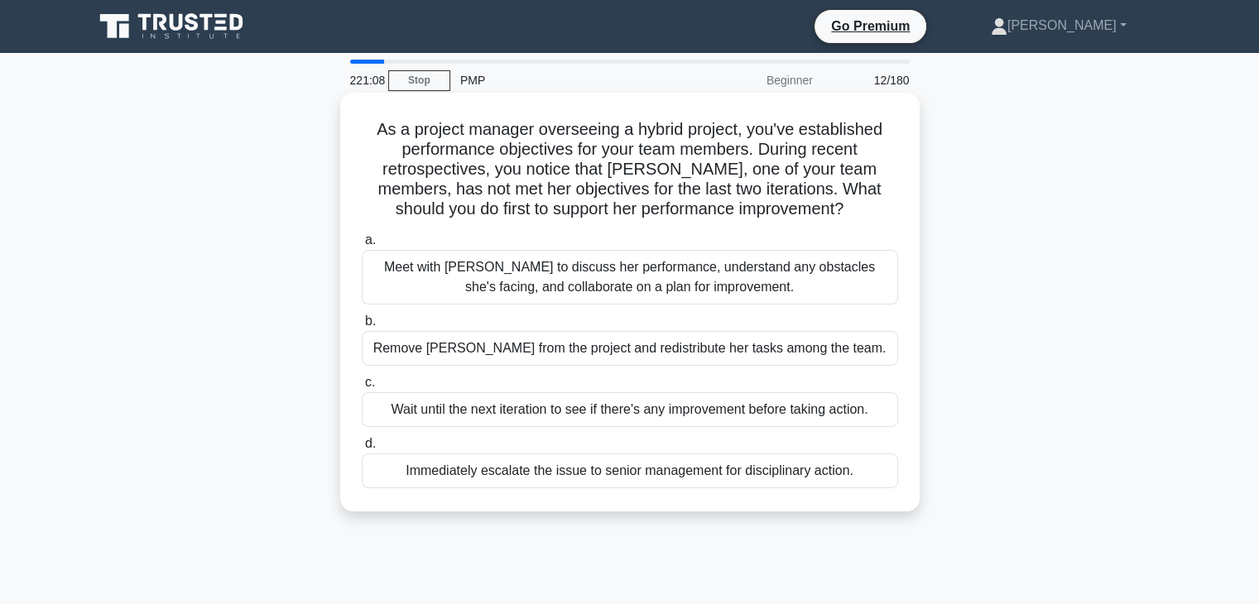
click at [580, 291] on div "Meet with Maria to discuss her performance, understand any obstacles she's faci…" at bounding box center [630, 277] width 537 height 55
click at [362, 246] on input "a. Meet with Maria to discuss her performance, understand any obstacles she's f…" at bounding box center [362, 240] width 0 height 11
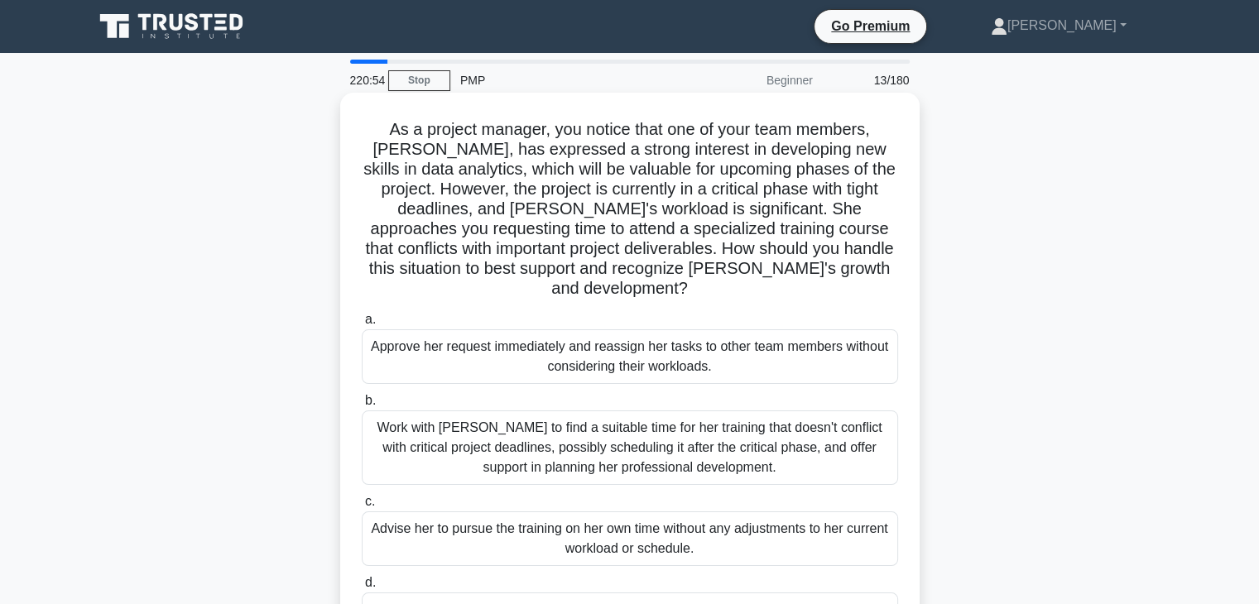
click at [630, 445] on div "Work with Emily to find a suitable time for her training that doesn't conflict …" at bounding box center [630, 448] width 537 height 75
click at [362, 407] on input "b. Work with Emily to find a suitable time for her training that doesn't confli…" at bounding box center [362, 401] width 0 height 11
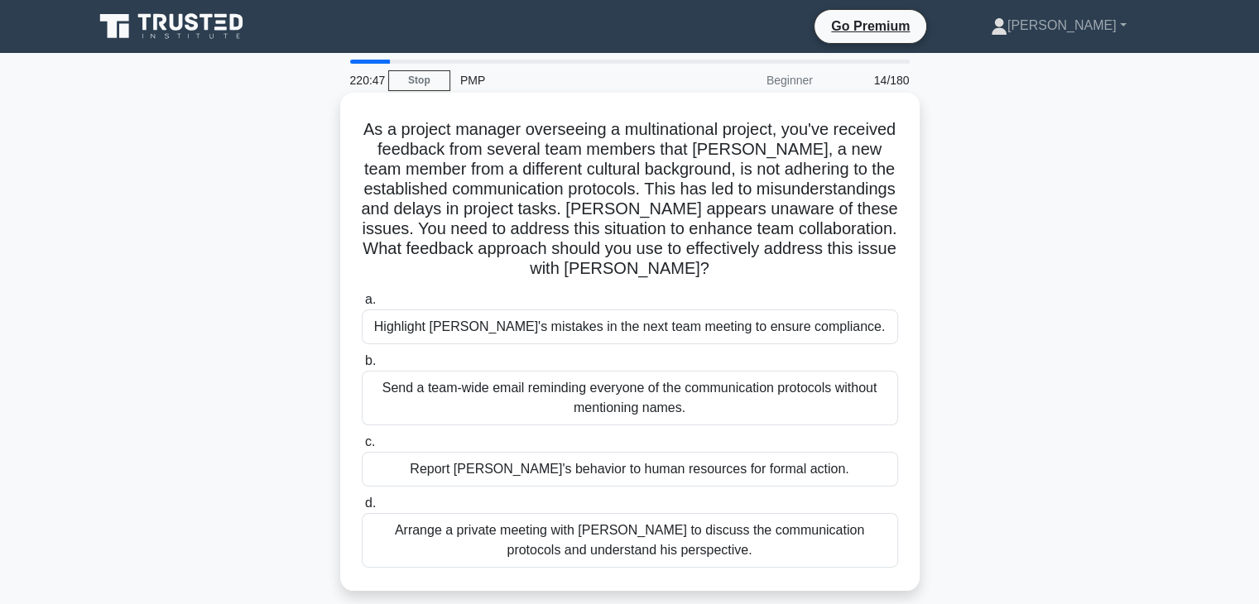
click at [629, 547] on div "Arrange a private meeting with Jacob to discuss the communication protocols and…" at bounding box center [630, 540] width 537 height 55
click at [362, 509] on input "d. Arrange a private meeting with Jacob to discuss the communication protocols …" at bounding box center [362, 503] width 0 height 11
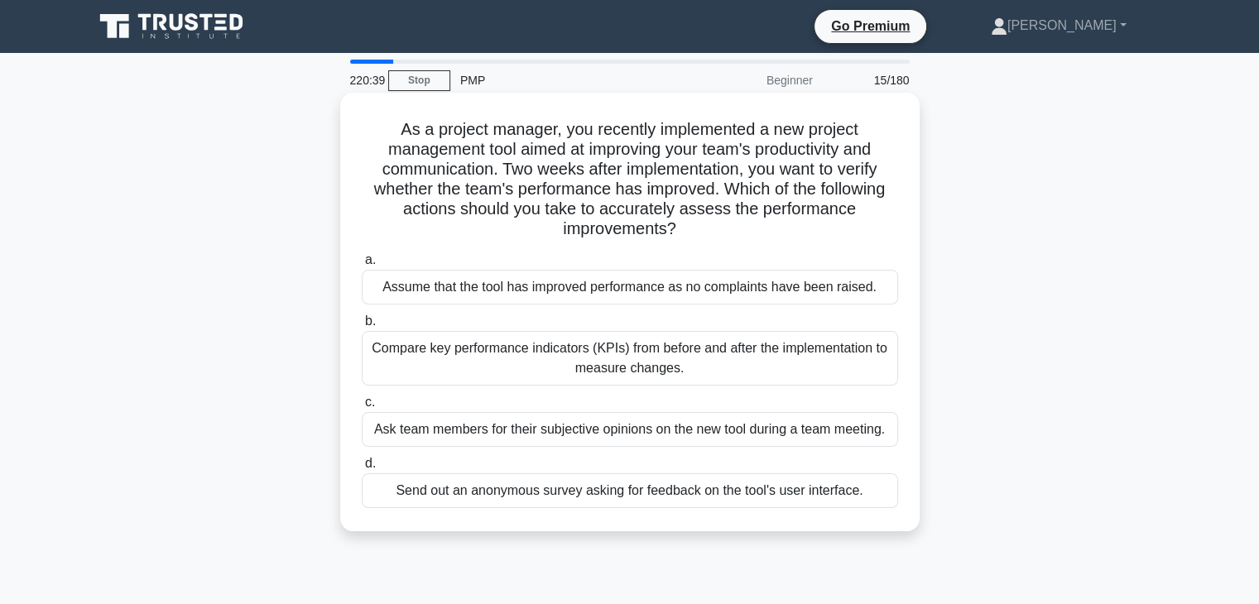
click at [655, 373] on div "Compare key performance indicators (KPIs) from before and after the implementat…" at bounding box center [630, 358] width 537 height 55
click at [362, 327] on input "b. Compare key performance indicators (KPIs) from before and after the implemen…" at bounding box center [362, 321] width 0 height 11
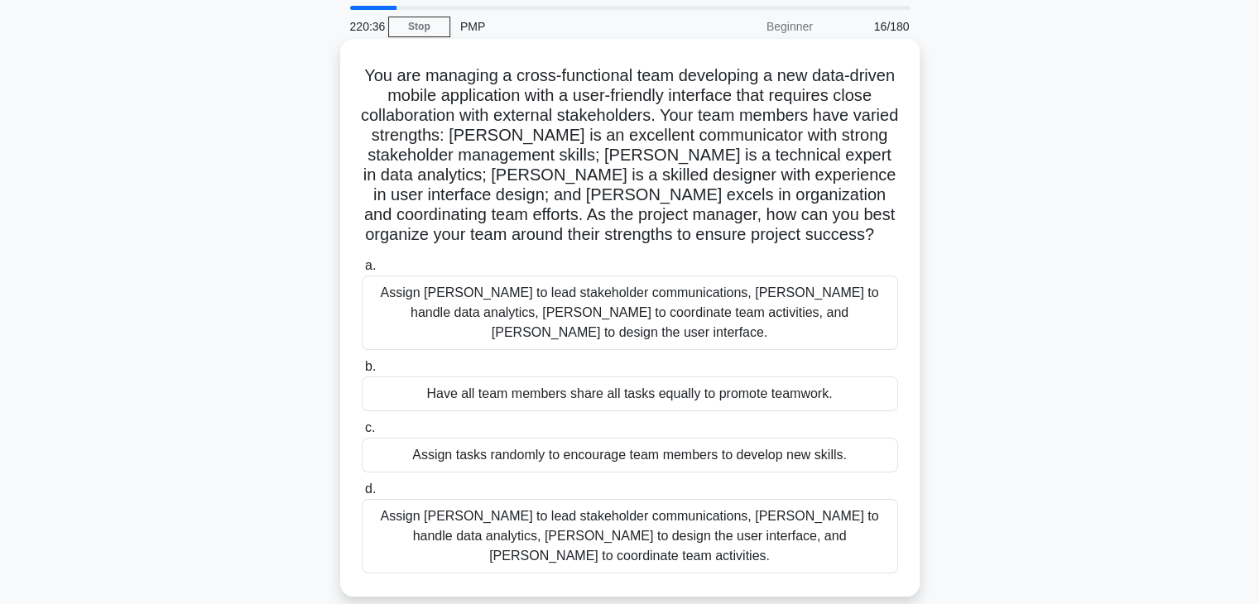
scroll to position [83, 0]
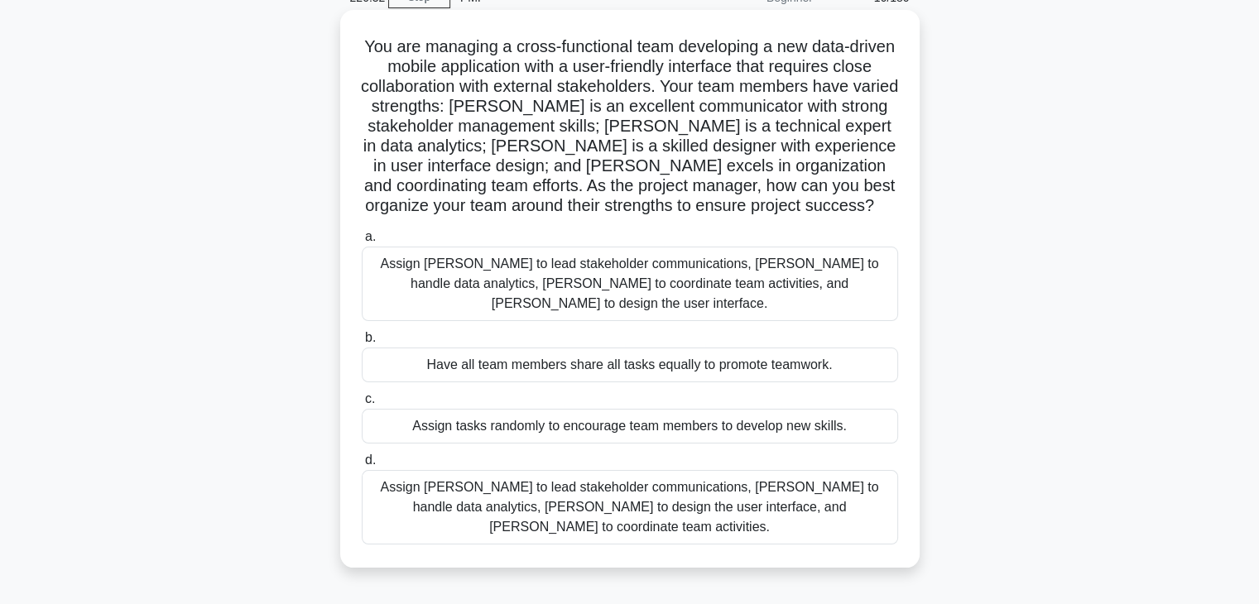
click at [606, 481] on div "Assign Maria to lead stakeholder communications, Ahmed to handle data analytics…" at bounding box center [630, 507] width 537 height 75
click at [362, 466] on input "d. Assign Maria to lead stakeholder communications, Ahmed to handle data analyt…" at bounding box center [362, 460] width 0 height 11
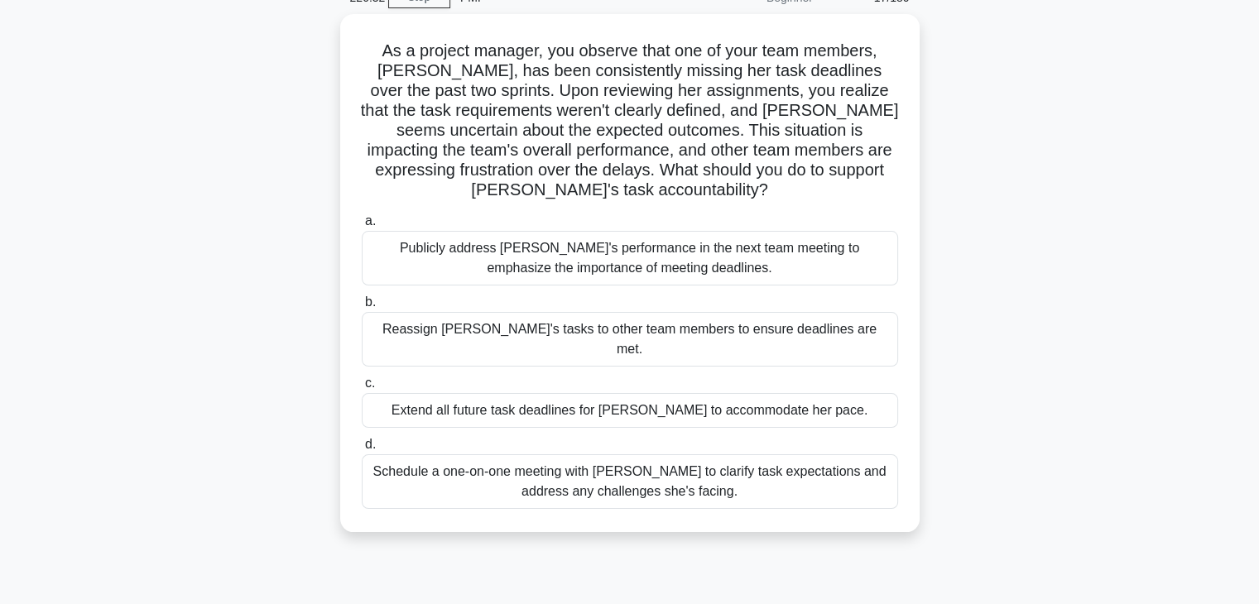
scroll to position [0, 0]
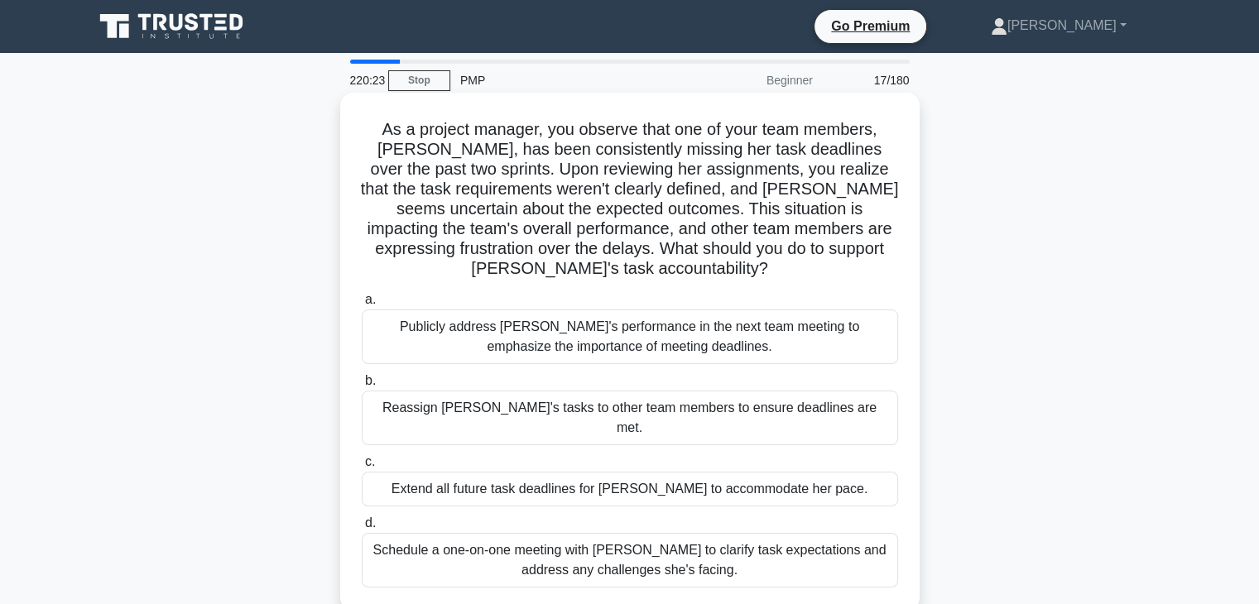
click at [629, 551] on div "Schedule a one-on-one meeting with Emily to clarify task expectations and addre…" at bounding box center [630, 560] width 537 height 55
click at [362, 529] on input "d. Schedule a one-on-one meeting with Emily to clarify task expectations and ad…" at bounding box center [362, 523] width 0 height 11
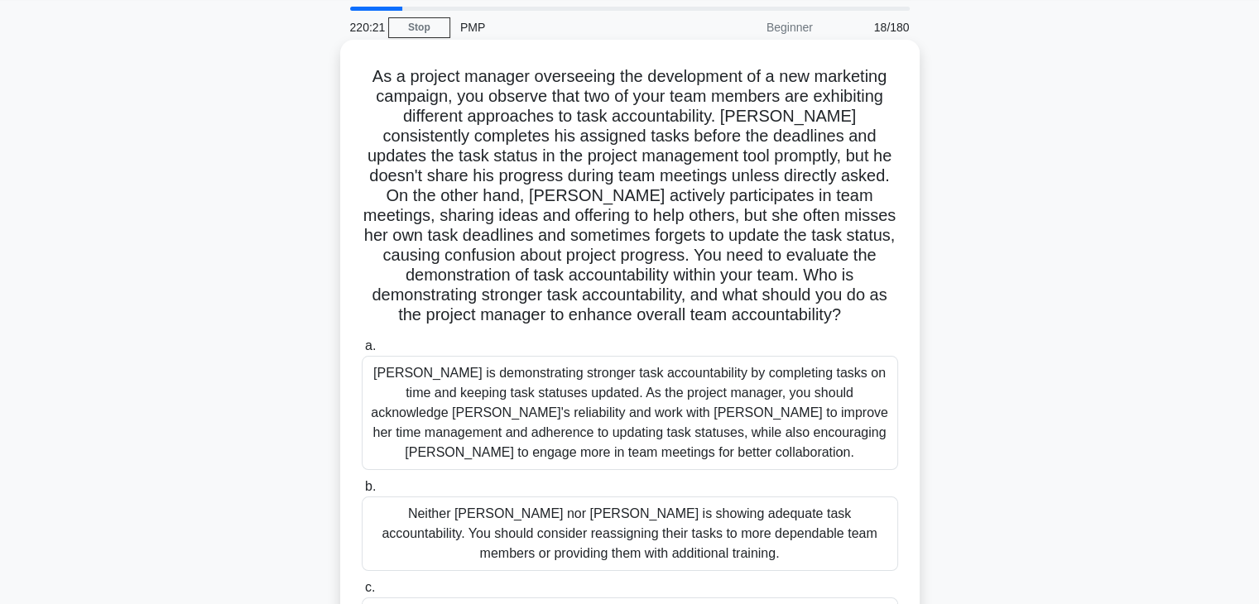
scroll to position [83, 0]
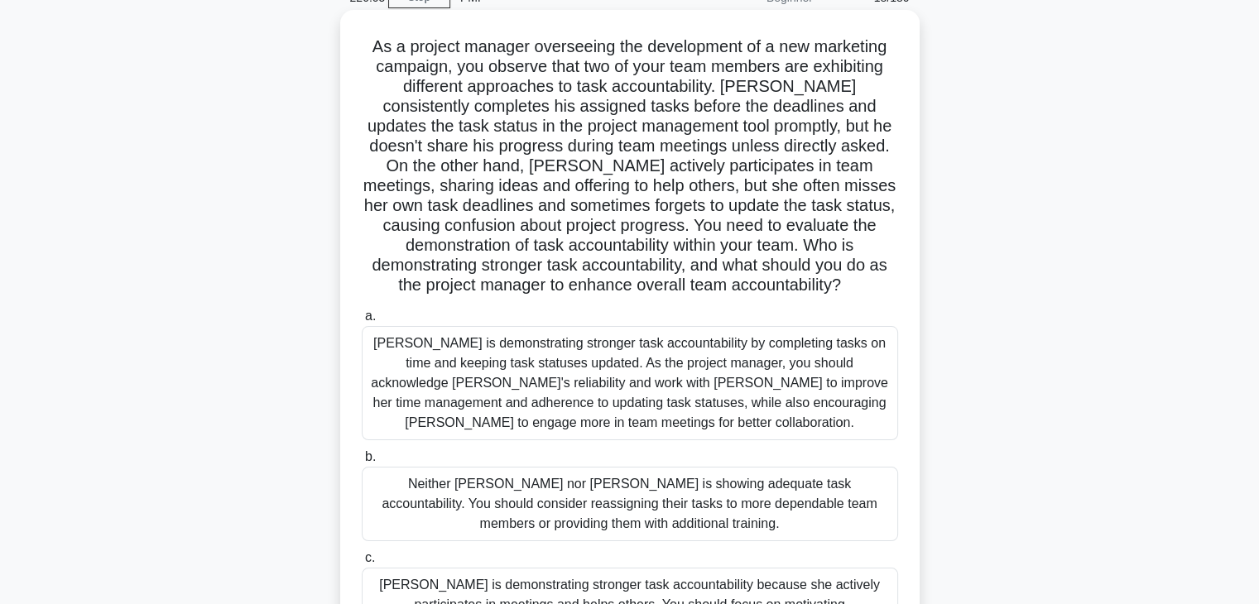
click at [654, 392] on div "Jacob is demonstrating stronger task accountability by completing tasks on time…" at bounding box center [630, 383] width 537 height 114
click at [362, 322] on input "a. Jacob is demonstrating stronger task accountability by completing tasks on t…" at bounding box center [362, 316] width 0 height 11
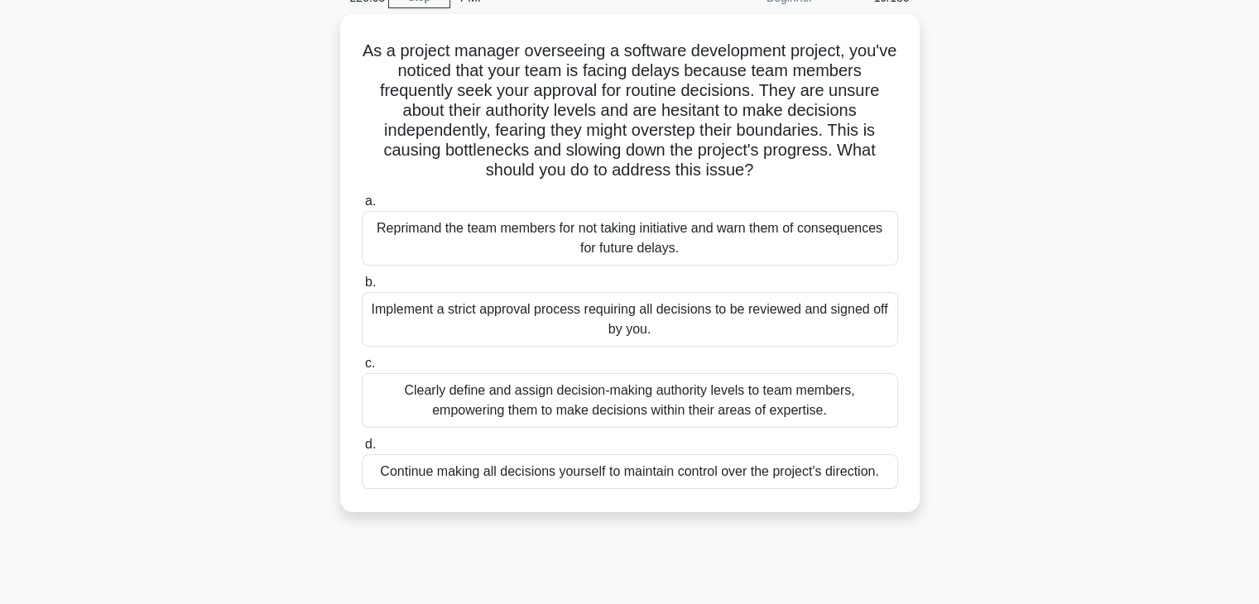
scroll to position [0, 0]
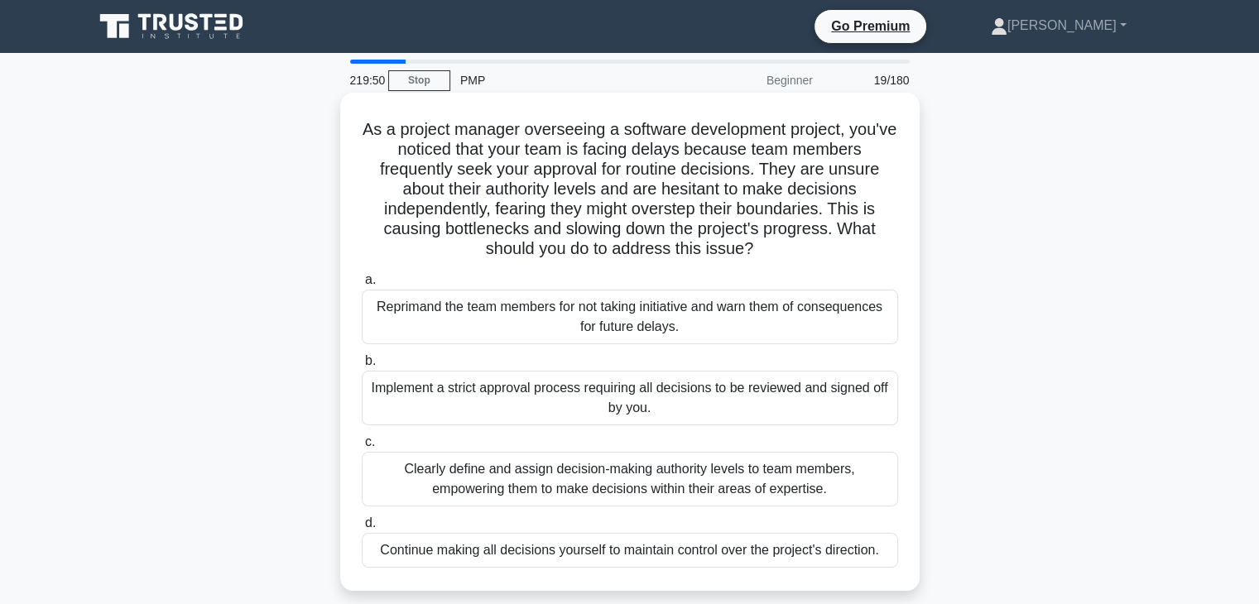
click at [652, 491] on div "Clearly define and assign decision-making authority levels to team members, emp…" at bounding box center [630, 479] width 537 height 55
click at [362, 448] on input "c. Clearly define and assign decision-making authority levels to team members, …" at bounding box center [362, 442] width 0 height 11
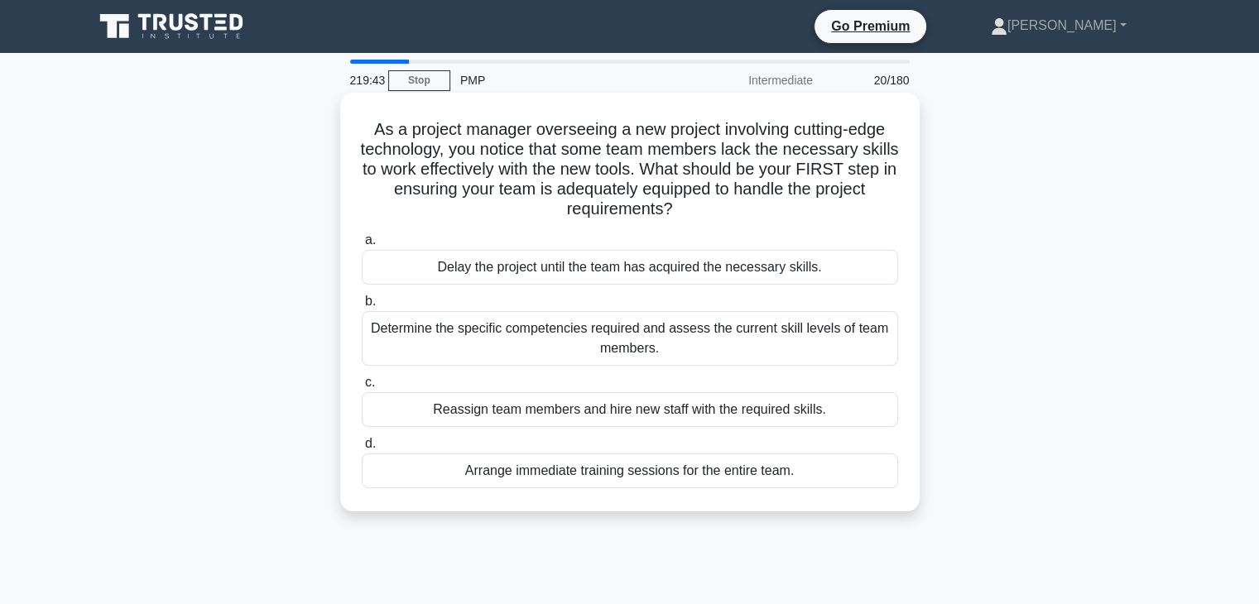
click at [667, 351] on div "Determine the specific competencies required and assess the current skill level…" at bounding box center [630, 338] width 537 height 55
click at [362, 307] on input "b. Determine the specific competencies required and assess the current skill le…" at bounding box center [362, 301] width 0 height 11
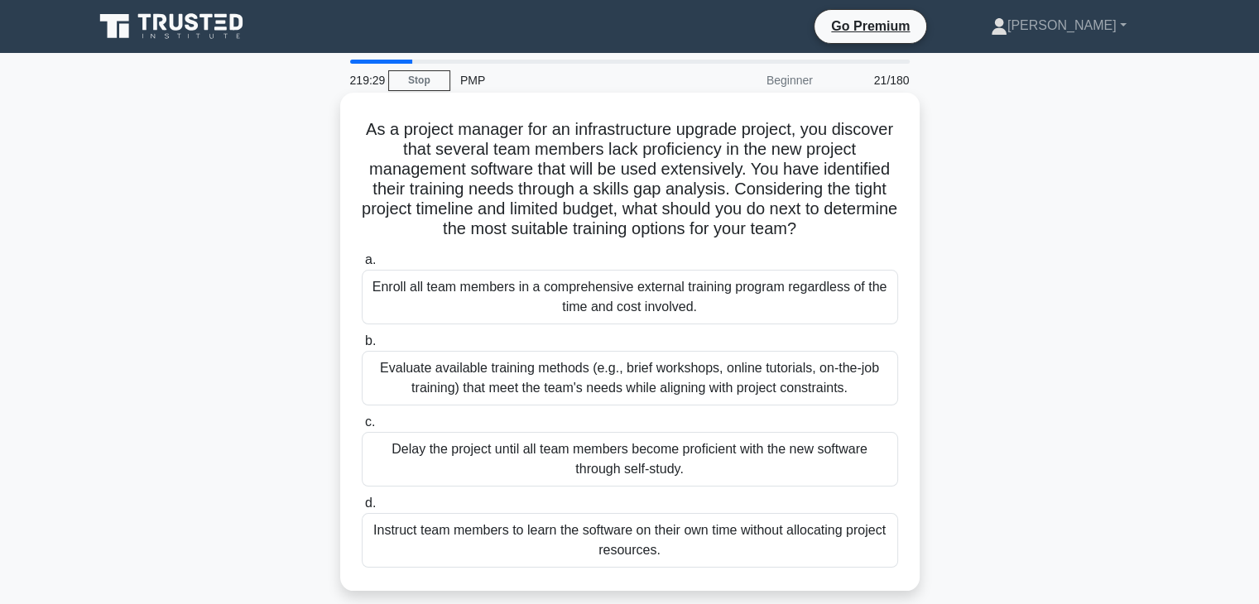
click at [602, 385] on div "Evaluate available training methods (e.g., brief workshops, online tutorials, o…" at bounding box center [630, 378] width 537 height 55
click at [362, 347] on input "b. Evaluate available training methods (e.g., brief workshops, online tutorials…" at bounding box center [362, 341] width 0 height 11
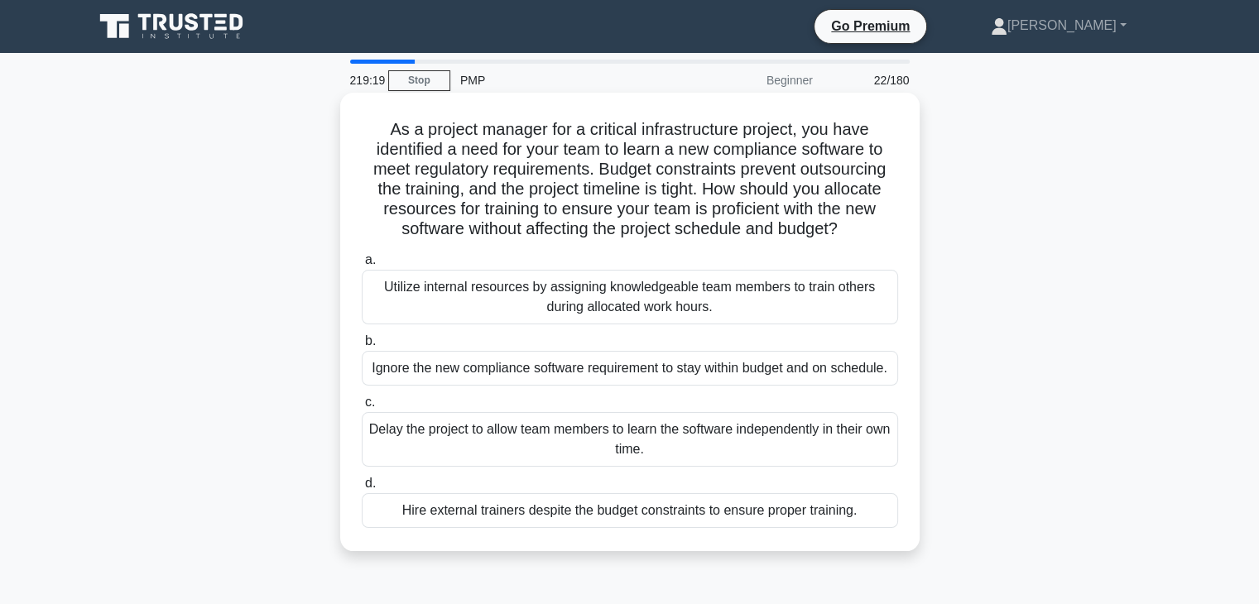
click at [595, 303] on div "Utilize internal resources by assigning knowledgeable team members to train oth…" at bounding box center [630, 297] width 537 height 55
click at [362, 266] on input "a. Utilize internal resources by assigning knowledgeable team members to train …" at bounding box center [362, 260] width 0 height 11
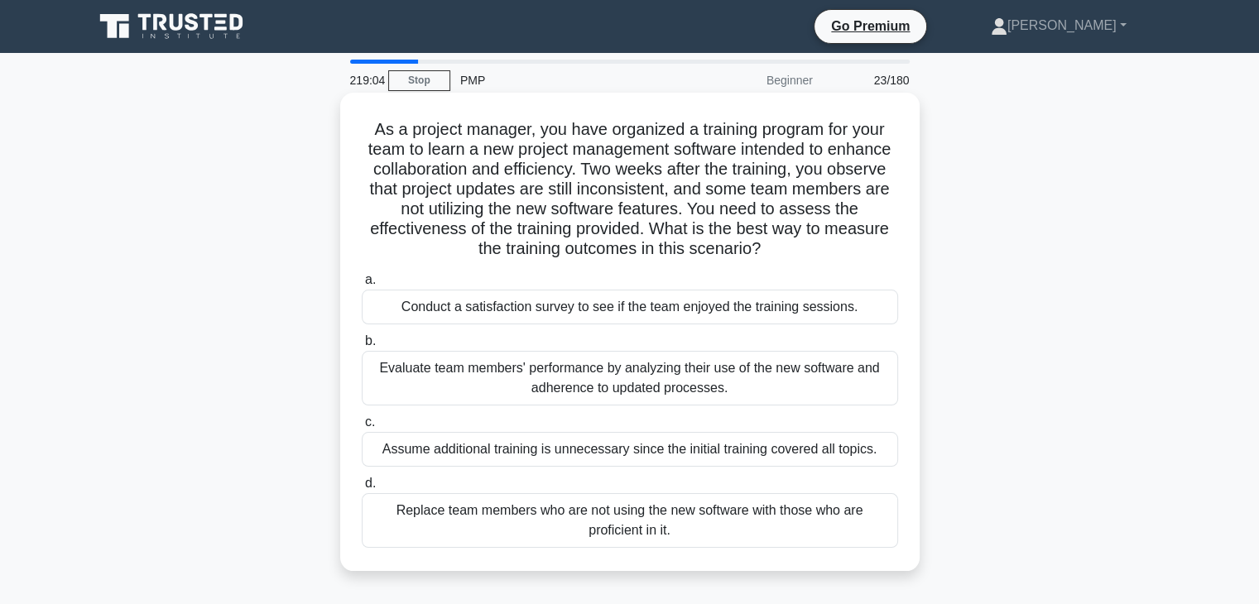
click at [623, 392] on div "Evaluate team members' performance by analyzing their use of the new software a…" at bounding box center [630, 378] width 537 height 55
click at [362, 347] on input "b. Evaluate team members' performance by analyzing their use of the new softwar…" at bounding box center [362, 341] width 0 height 11
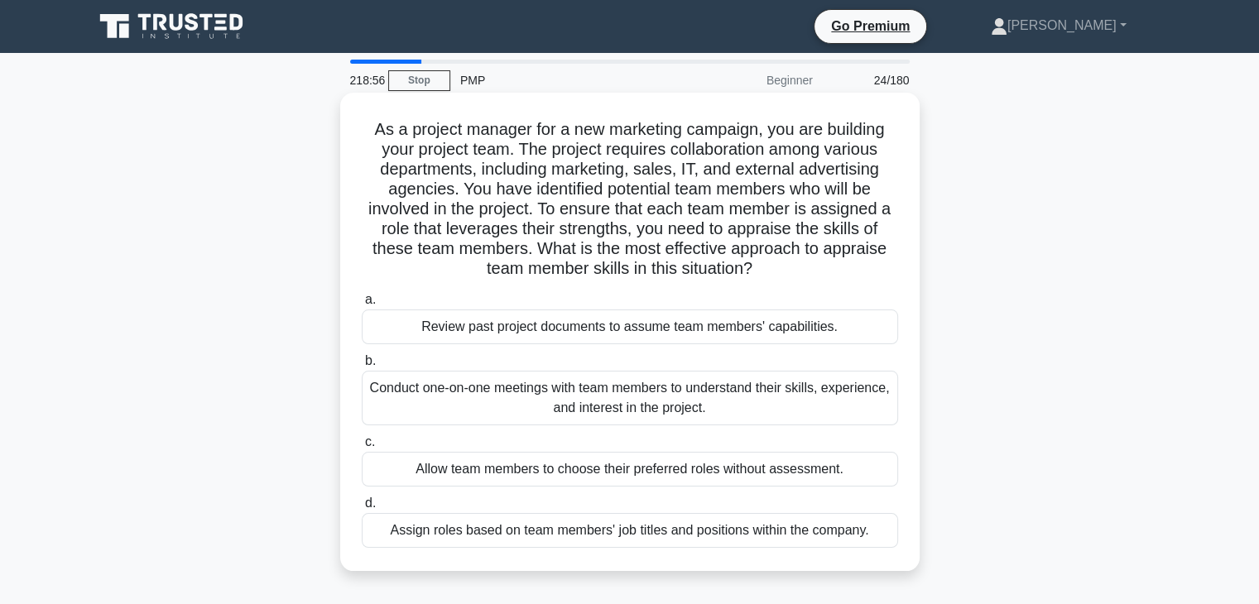
click at [629, 410] on div "Conduct one-on-one meetings with team members to understand their skills, exper…" at bounding box center [630, 398] width 537 height 55
click at [362, 367] on input "b. Conduct one-on-one meetings with team members to understand their skills, ex…" at bounding box center [362, 361] width 0 height 11
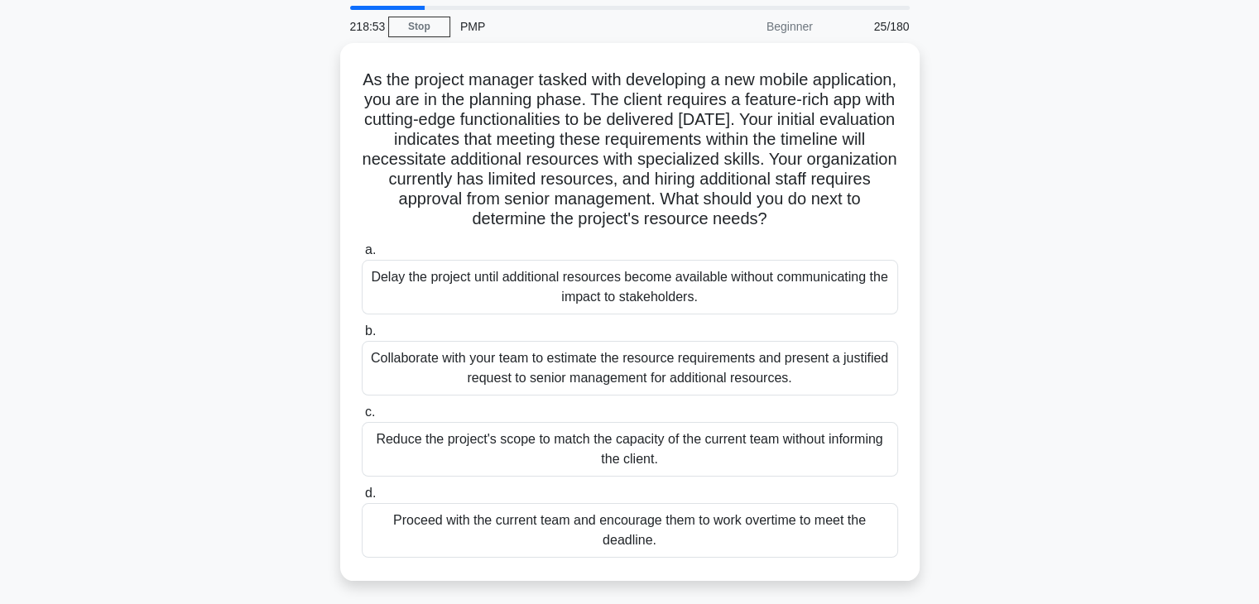
scroll to position [83, 0]
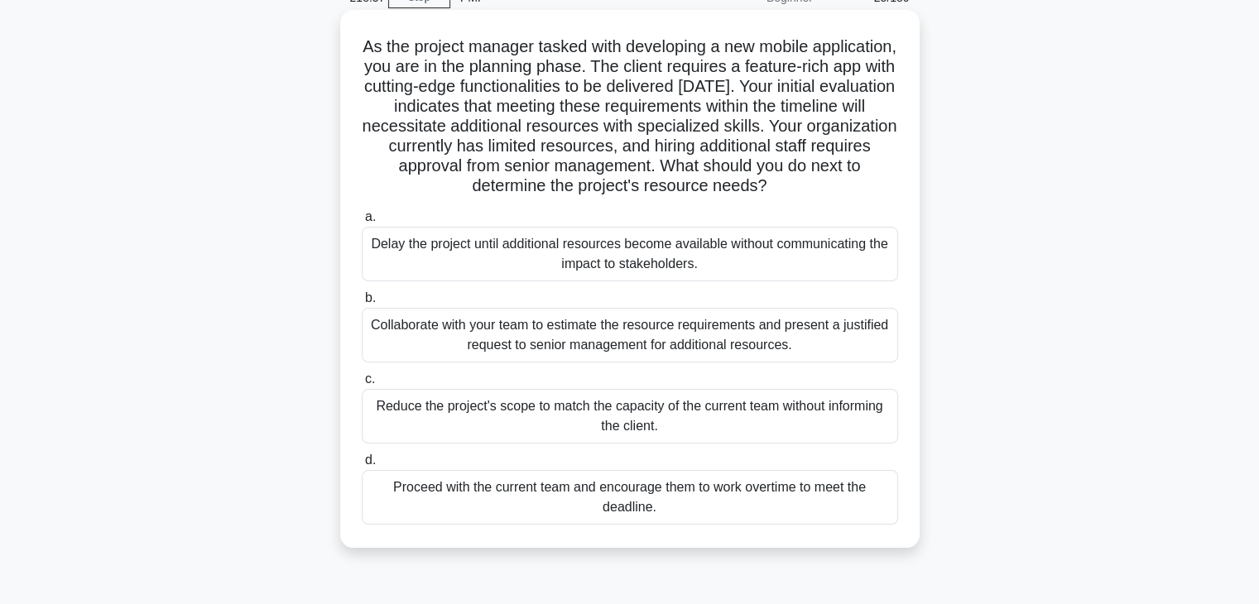
click at [667, 338] on div "Collaborate with your team to estimate the resource requirements and present a …" at bounding box center [630, 335] width 537 height 55
click at [362, 304] on input "b. Collaborate with your team to estimate the resource requirements and present…" at bounding box center [362, 298] width 0 height 11
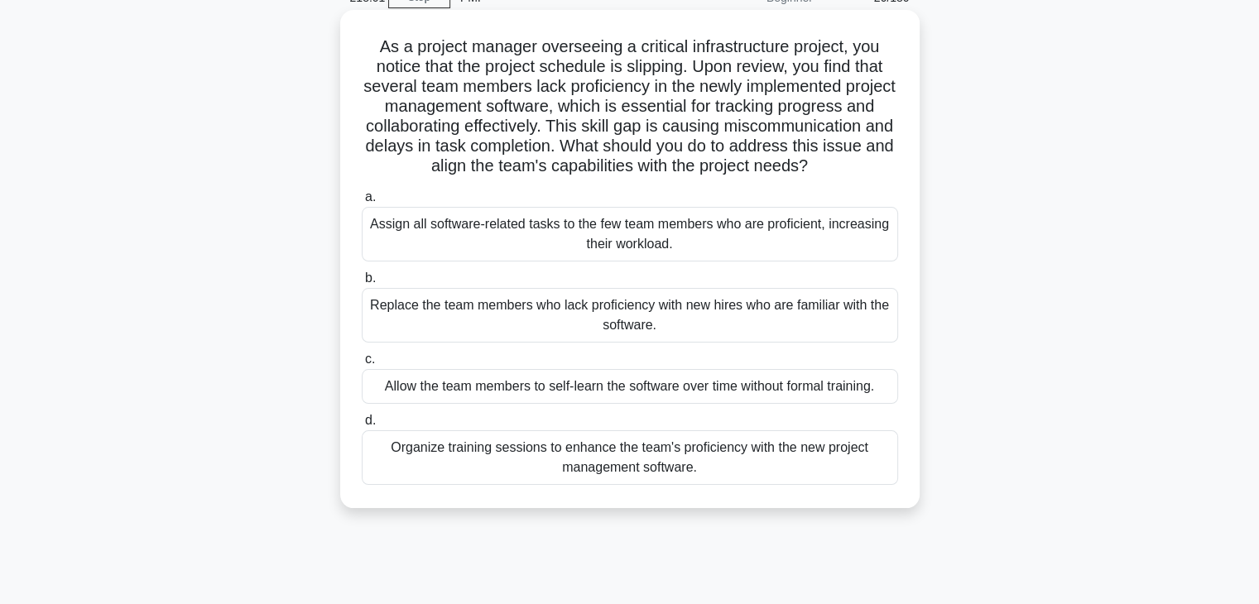
click at [628, 480] on div "Organize training sessions to enhance the team's proficiency with the new proje…" at bounding box center [630, 458] width 537 height 55
click at [362, 426] on input "d. Organize training sessions to enhance the team's proficiency with the new pr…" at bounding box center [362, 421] width 0 height 11
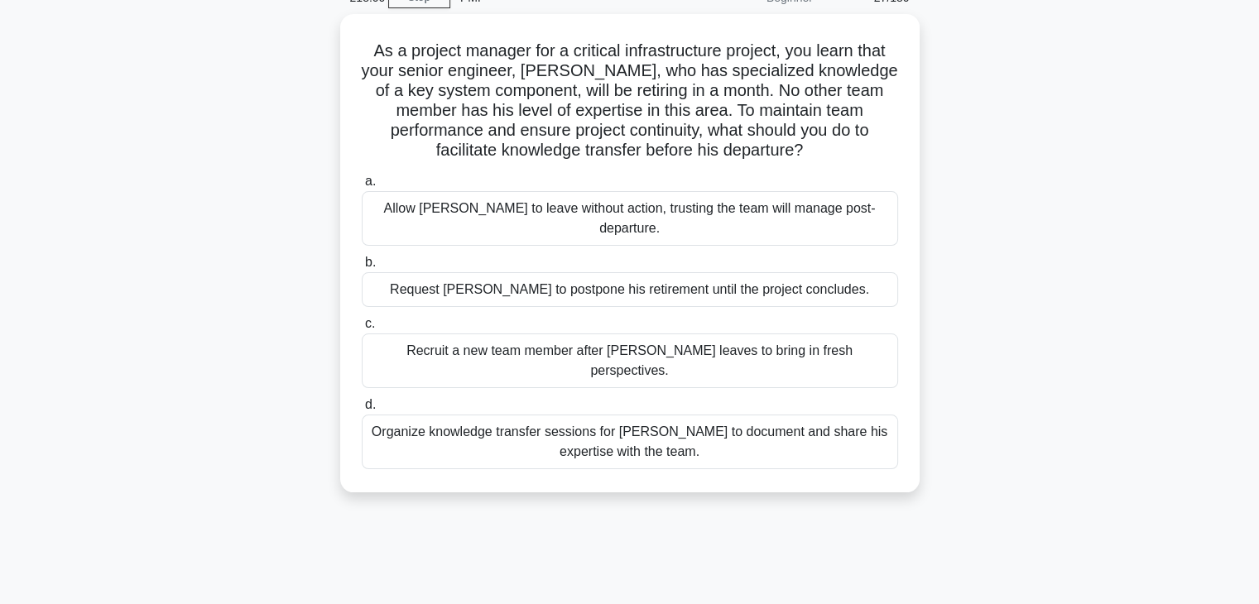
scroll to position [0, 0]
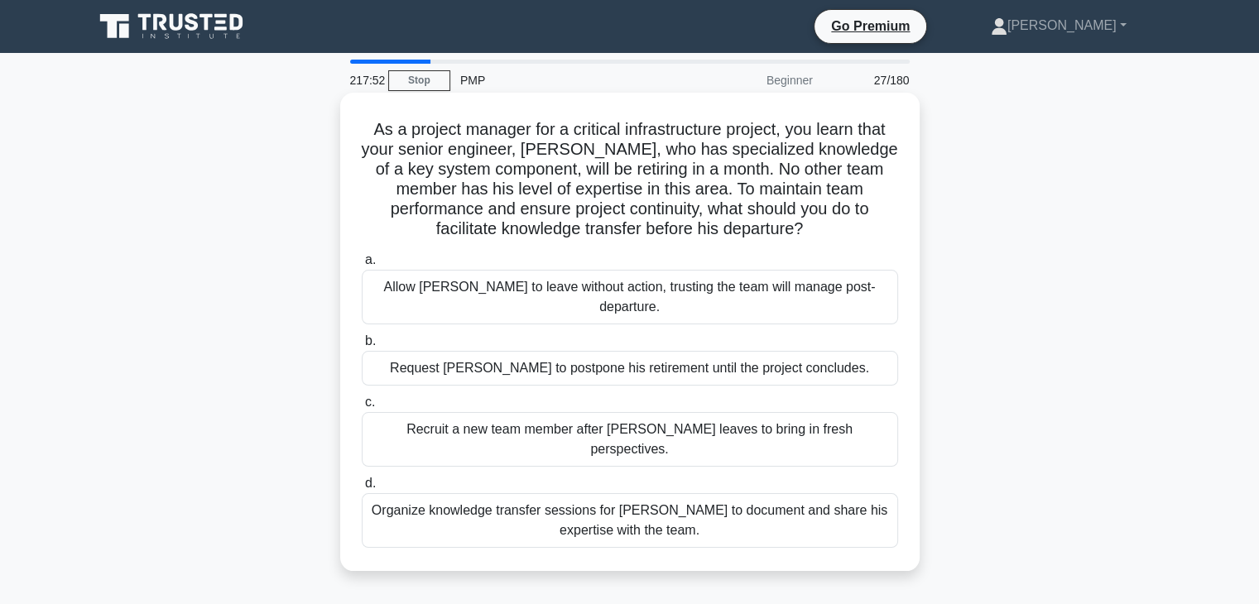
click at [550, 494] on div "Organize knowledge transfer sessions for Daniel to document and share his exper…" at bounding box center [630, 521] width 537 height 55
click at [362, 489] on input "d. Organize knowledge transfer sessions for Daniel to document and share his ex…" at bounding box center [362, 484] width 0 height 11
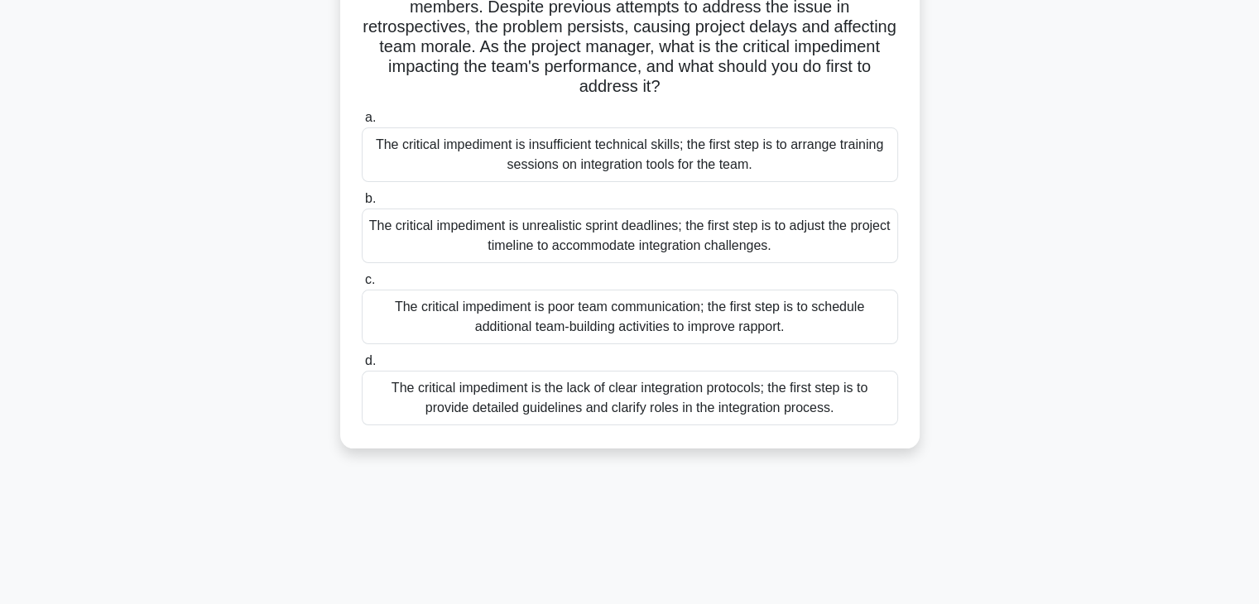
scroll to position [248, 0]
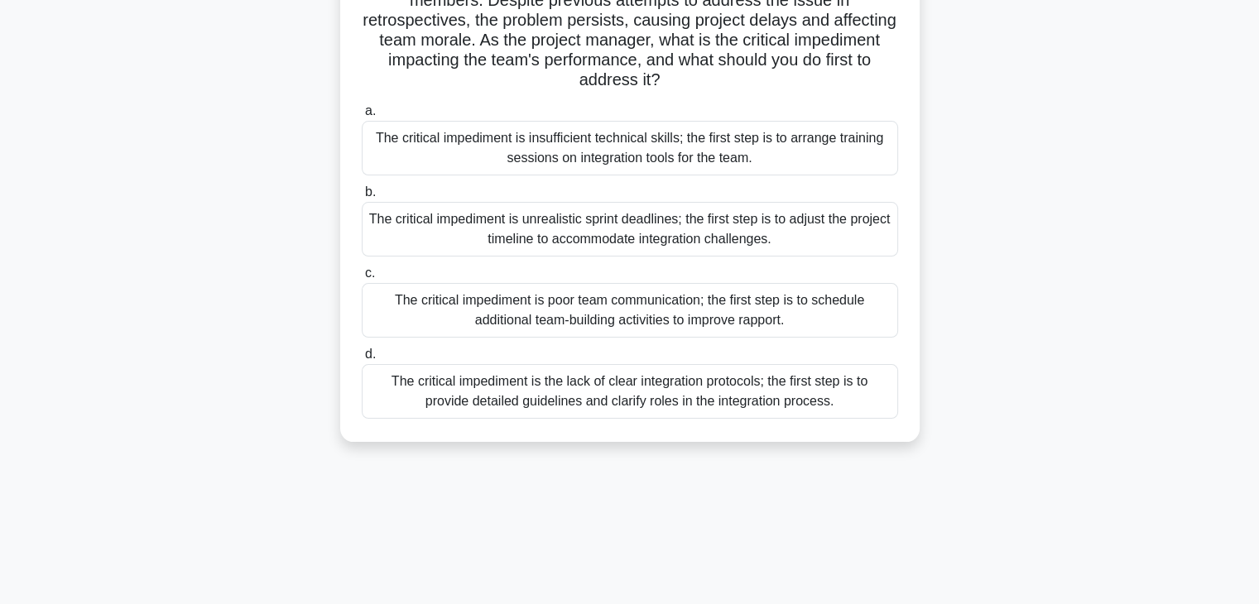
click at [610, 403] on div "The critical impediment is the lack of clear integration protocols; the first s…" at bounding box center [630, 391] width 537 height 55
click at [362, 360] on input "d. The critical impediment is the lack of clear integration protocols; the firs…" at bounding box center [362, 354] width 0 height 11
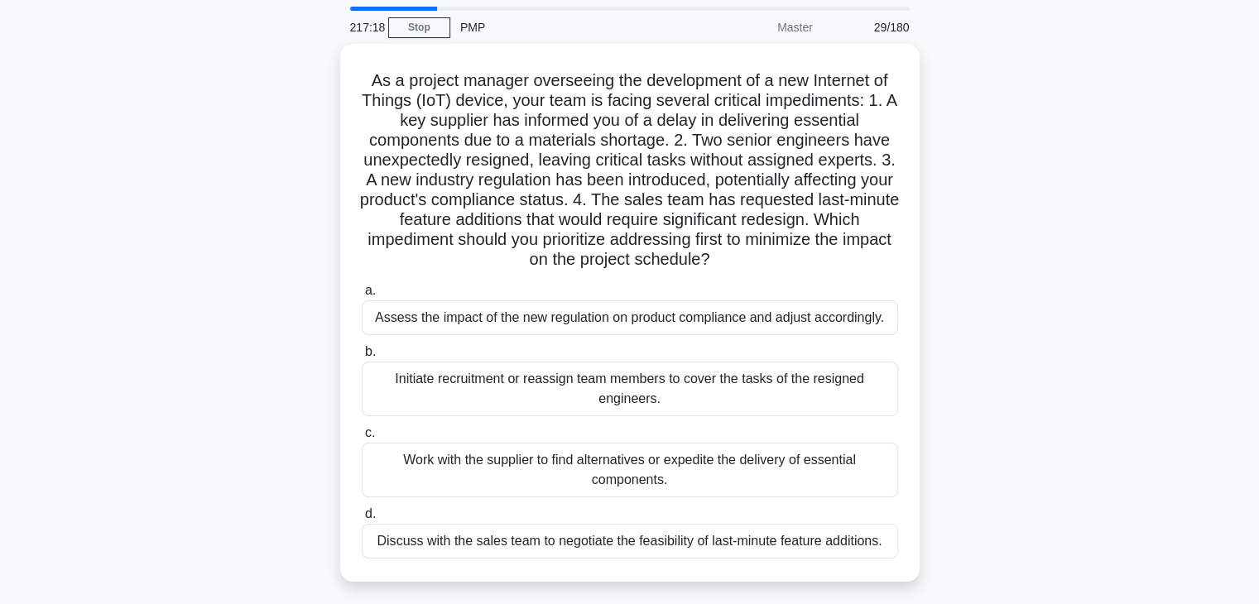
scroll to position [83, 0]
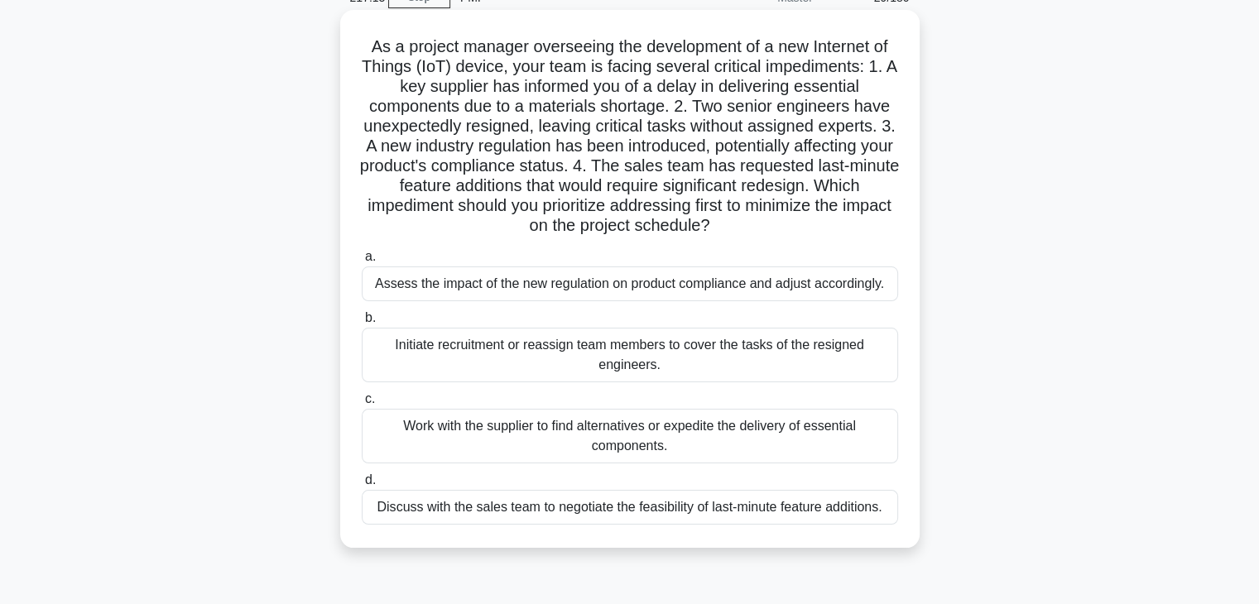
click at [610, 445] on div "Work with the supplier to find alternatives or expedite the delivery of essenti…" at bounding box center [630, 436] width 537 height 55
click at [362, 405] on input "c. Work with the supplier to find alternatives or expedite the delivery of esse…" at bounding box center [362, 399] width 0 height 11
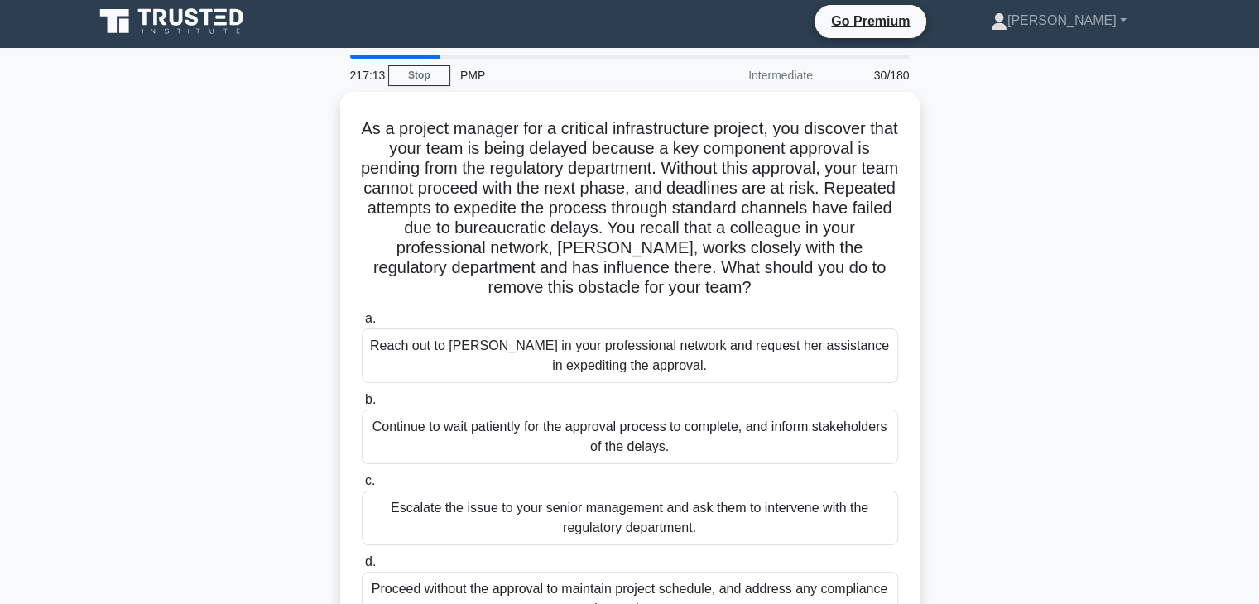
scroll to position [0, 0]
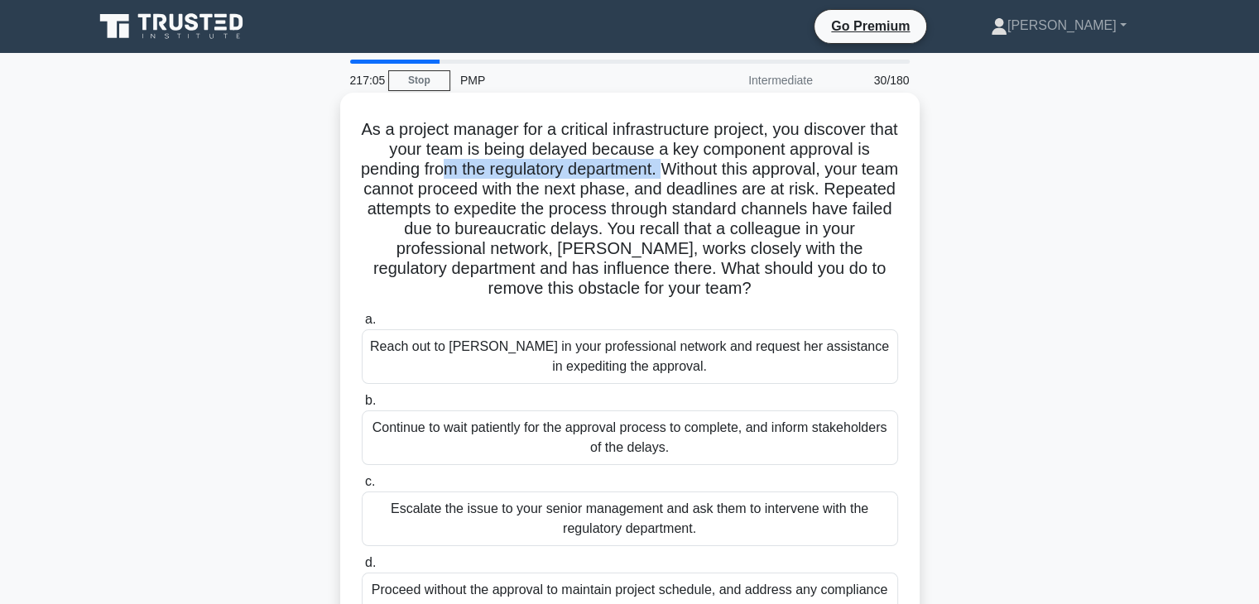
drag, startPoint x: 461, startPoint y: 163, endPoint x: 690, endPoint y: 164, distance: 228.5
click at [690, 164] on h5 "As a project manager for a critical infrastructure project, you discover that y…" at bounding box center [630, 209] width 540 height 181
click at [532, 359] on div "Reach out to Susan in your professional network and request her assistance in e…" at bounding box center [630, 357] width 537 height 55
click at [362, 325] on input "a. Reach out to Susan in your professional network and request her assistance i…" at bounding box center [362, 320] width 0 height 11
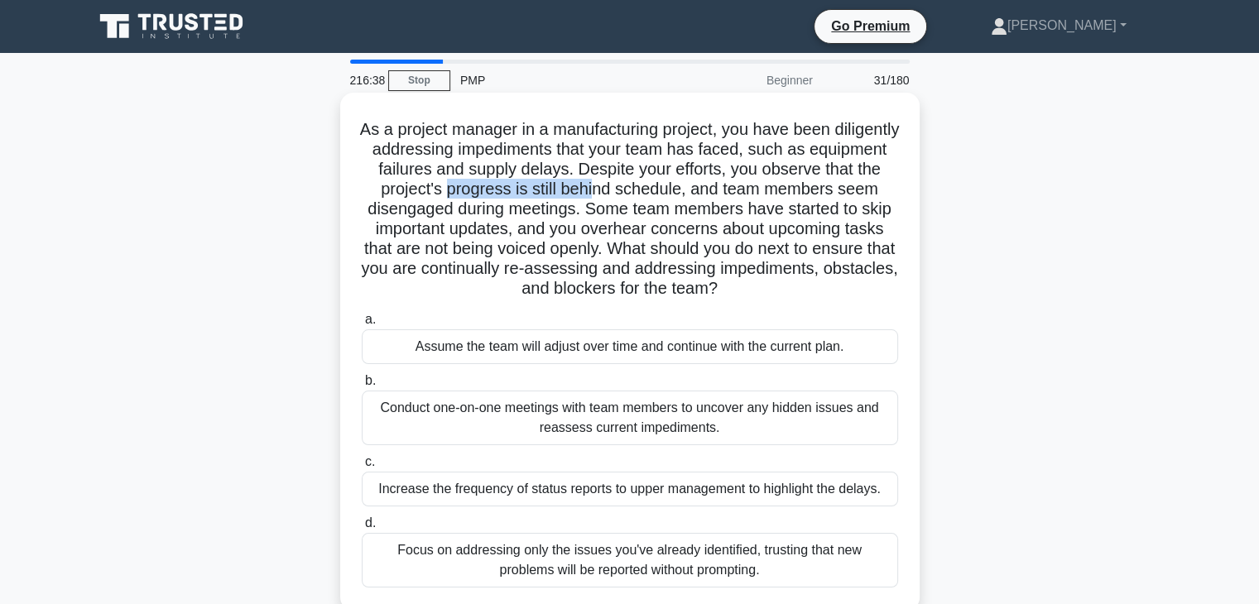
drag, startPoint x: 498, startPoint y: 188, endPoint x: 652, endPoint y: 185, distance: 154.0
click at [652, 185] on h5 "As a project manager in a manufacturing project, you have been diligently addre…" at bounding box center [630, 209] width 540 height 181
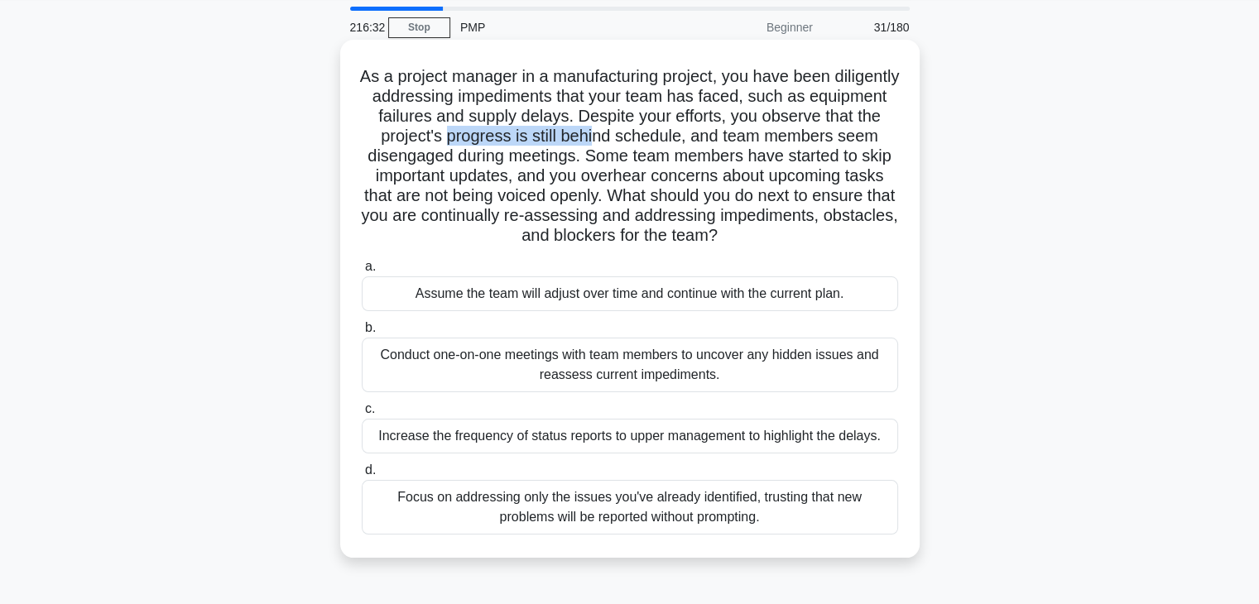
scroll to position [83, 0]
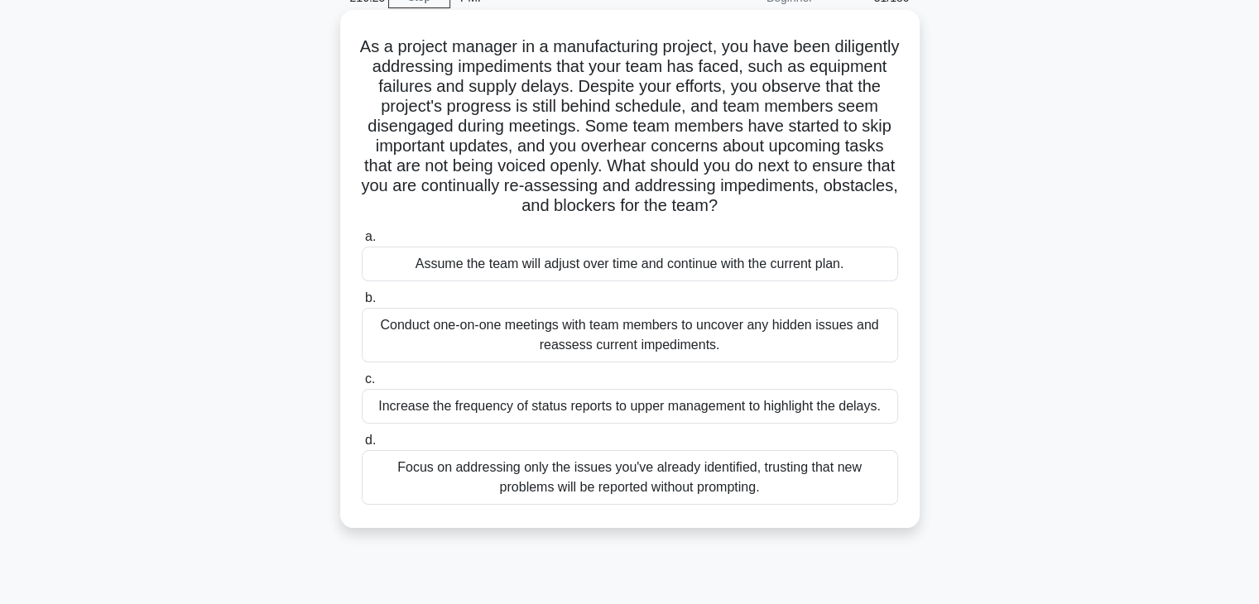
click at [641, 343] on div "Conduct one-on-one meetings with team members to uncover any hidden issues and …" at bounding box center [630, 335] width 537 height 55
click at [362, 304] on input "b. Conduct one-on-one meetings with team members to uncover any hidden issues a…" at bounding box center [362, 298] width 0 height 11
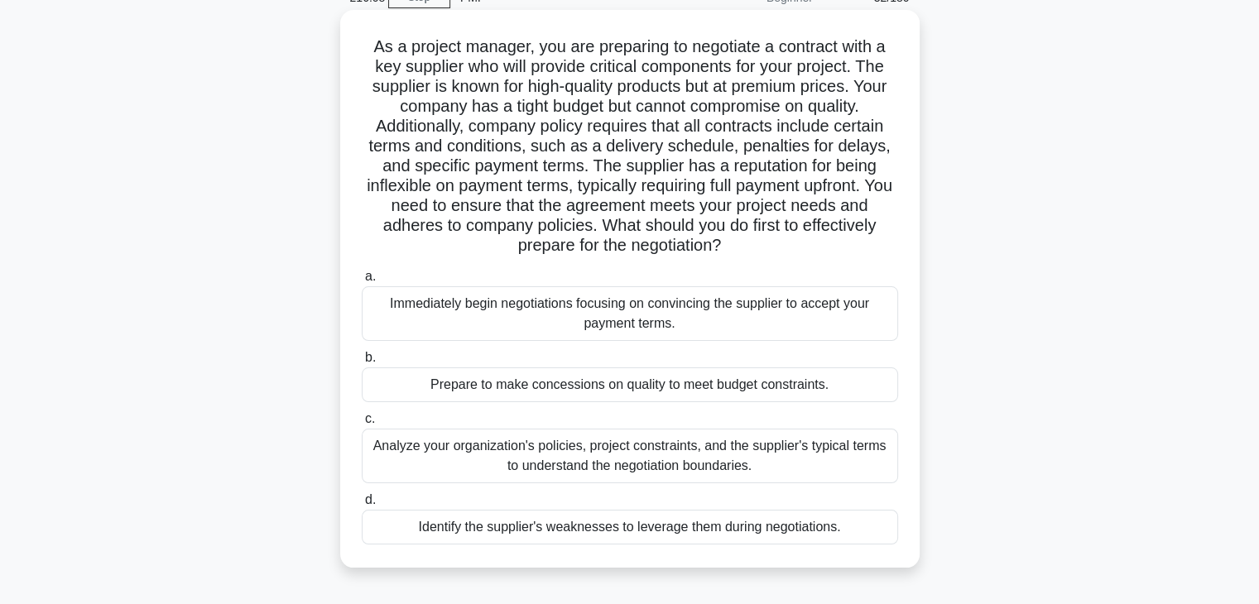
click at [648, 468] on div "Analyze your organization's policies, project constraints, and the supplier's t…" at bounding box center [630, 456] width 537 height 55
click at [362, 425] on input "c. Analyze your organization's policies, project constraints, and the supplier'…" at bounding box center [362, 419] width 0 height 11
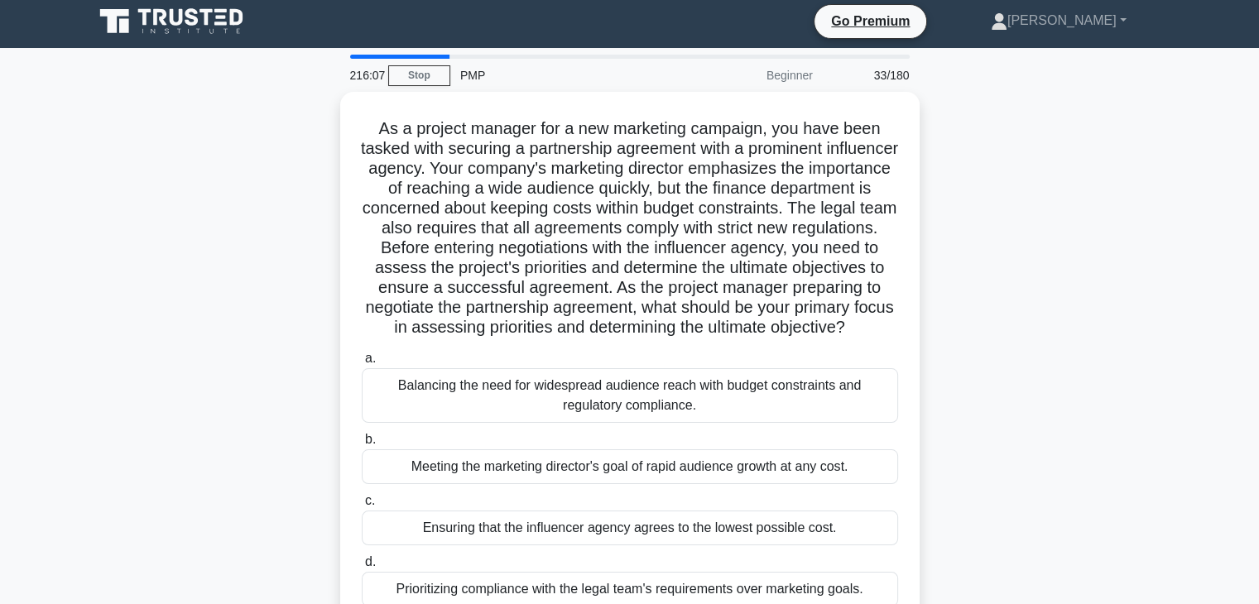
scroll to position [0, 0]
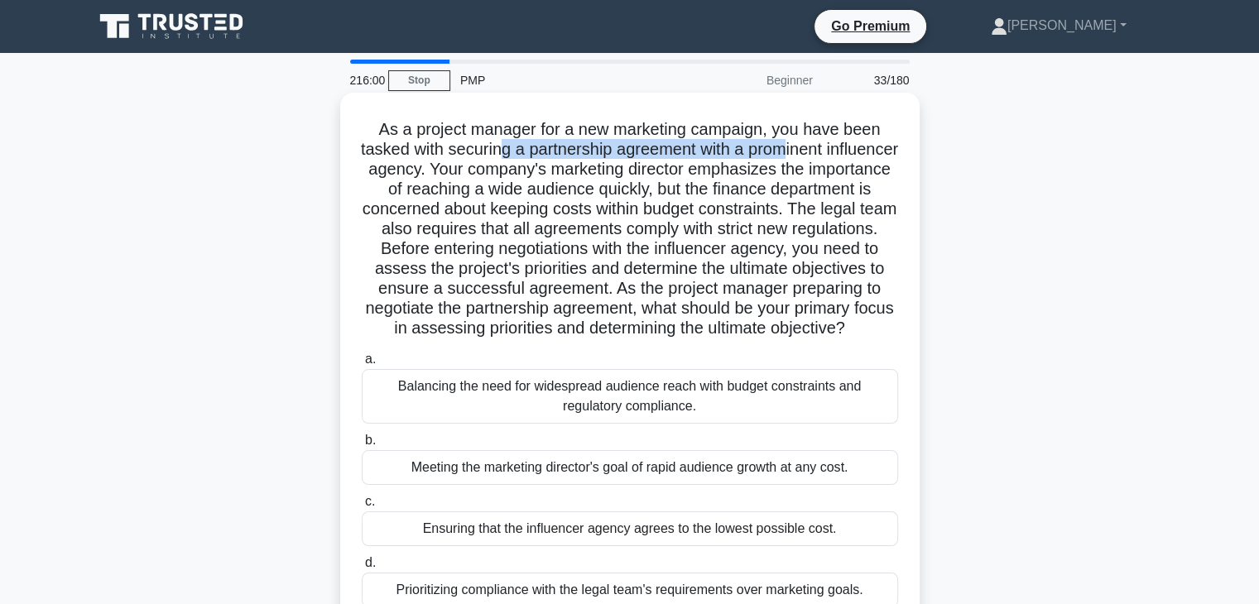
drag, startPoint x: 531, startPoint y: 153, endPoint x: 828, endPoint y: 153, distance: 297.3
click at [828, 153] on h5 "As a project manager for a new marketing campaign, you have been tasked with se…" at bounding box center [630, 229] width 540 height 220
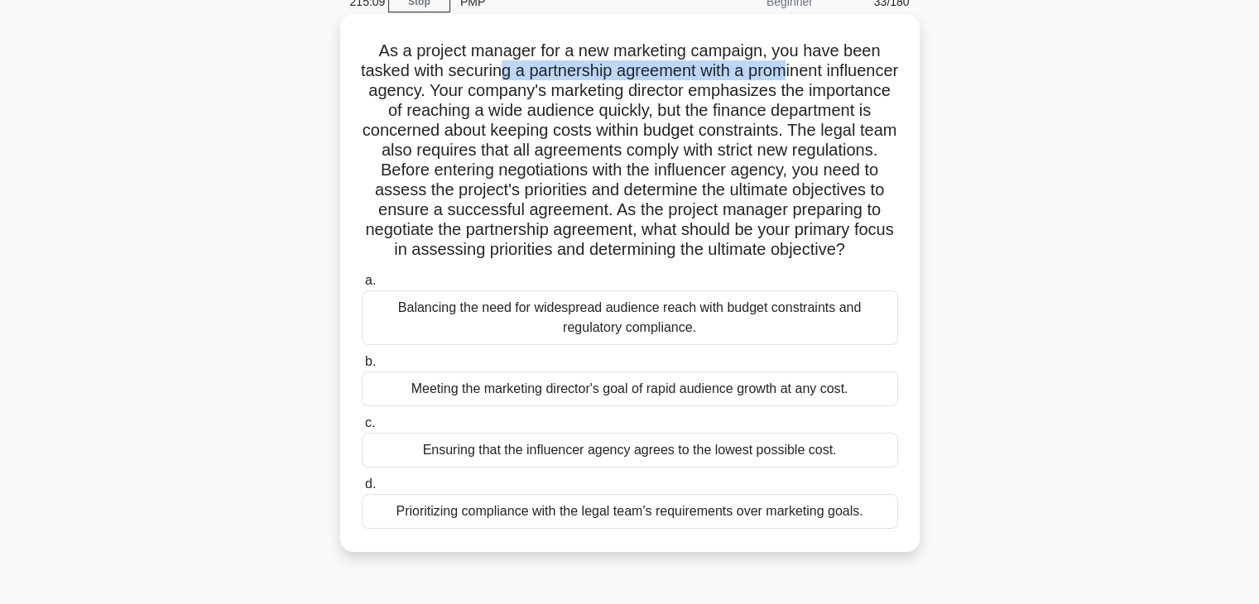
scroll to position [166, 0]
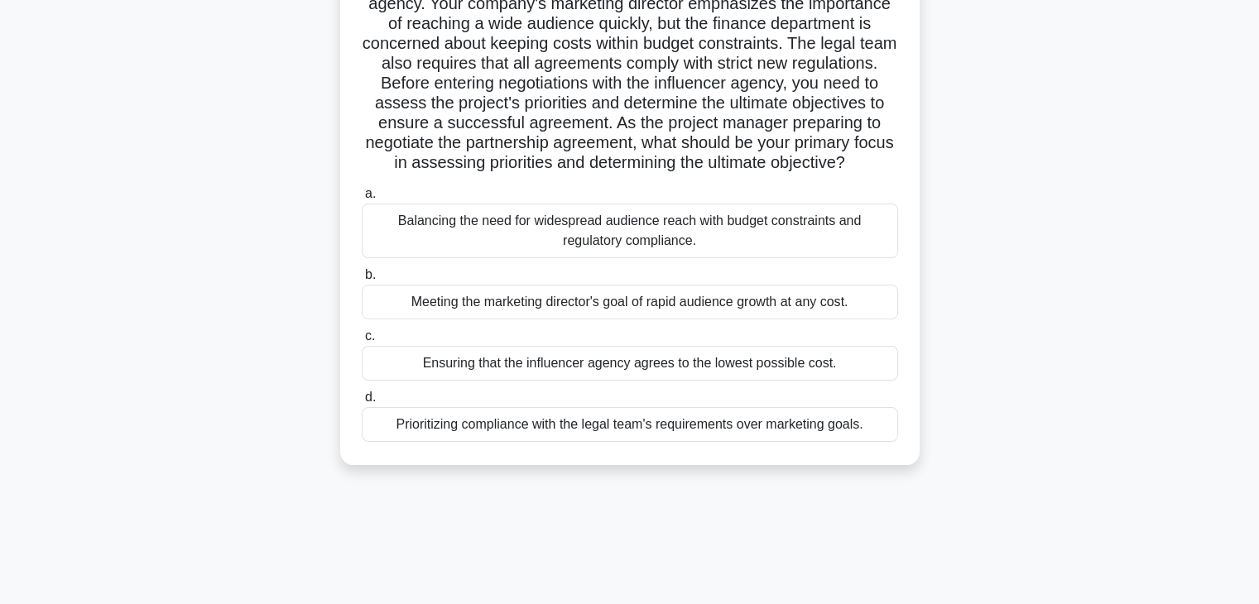
click at [585, 256] on div "Balancing the need for widespread audience reach with budget constraints and re…" at bounding box center [630, 231] width 537 height 55
click at [362, 200] on input "a. Balancing the need for widespread audience reach with budget constraints and…" at bounding box center [362, 194] width 0 height 11
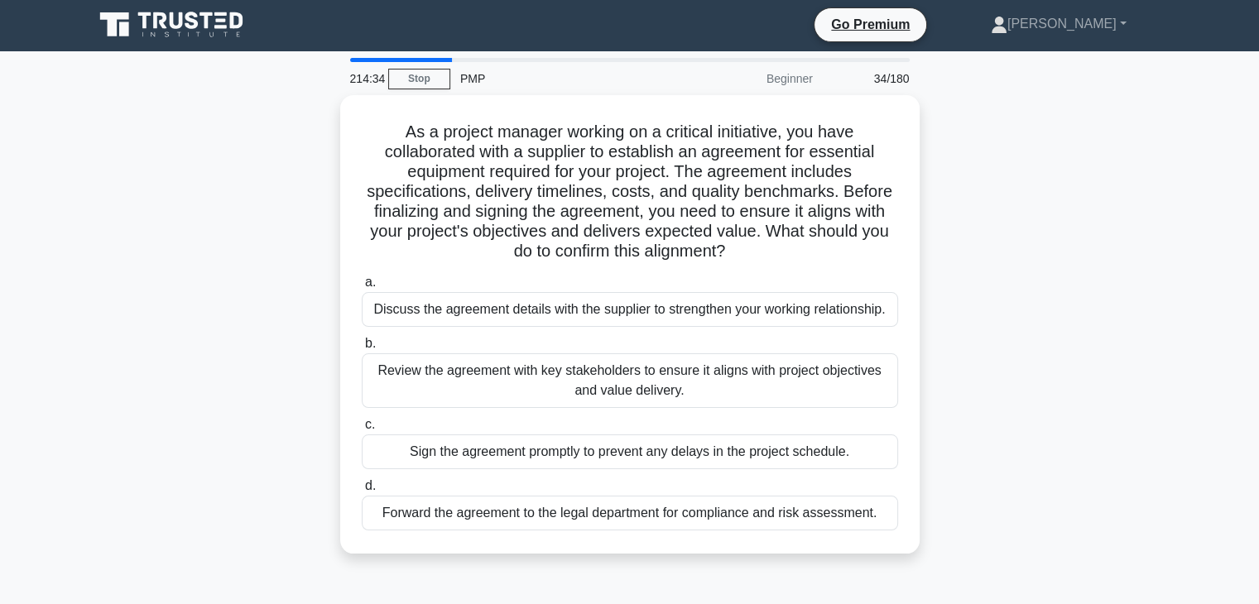
scroll to position [0, 0]
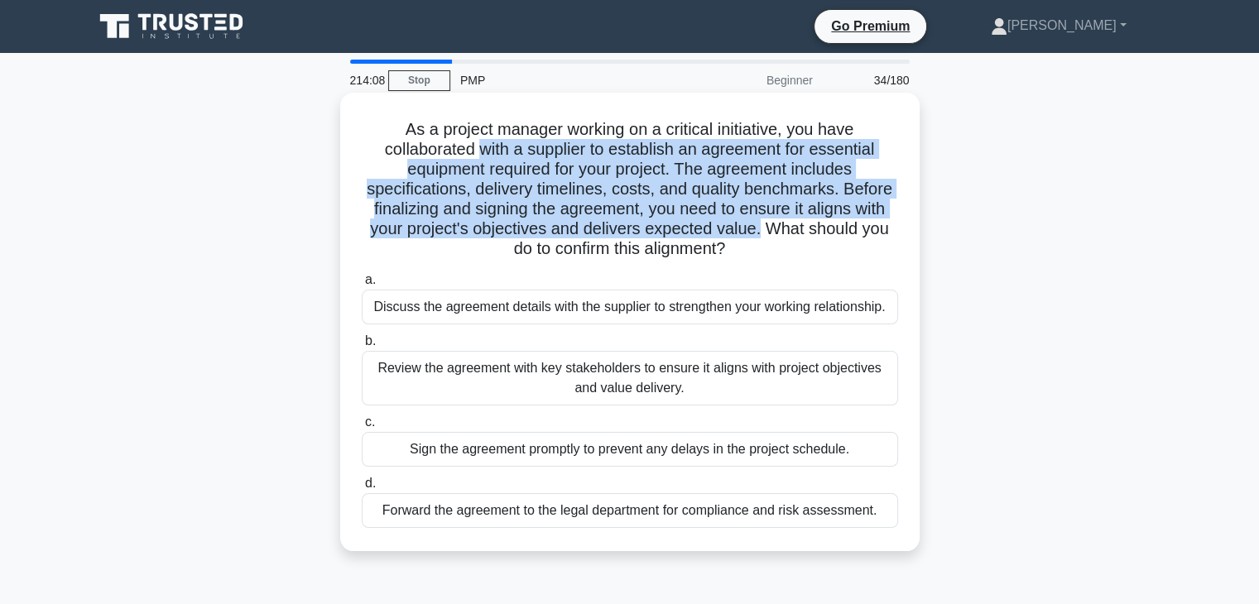
drag, startPoint x: 479, startPoint y: 154, endPoint x: 761, endPoint y: 233, distance: 293.1
click at [761, 233] on h5 "As a project manager working on a critical initiative, you have collaborated wi…" at bounding box center [630, 189] width 540 height 141
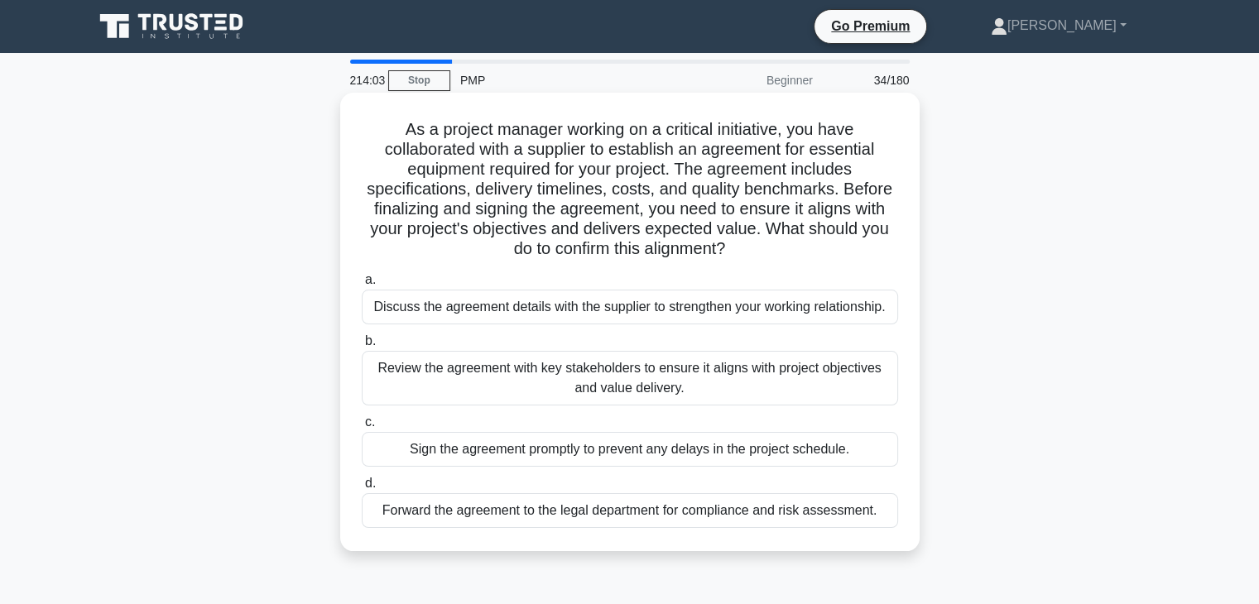
click at [619, 383] on div "Review the agreement with key stakeholders to ensure it aligns with project obj…" at bounding box center [630, 378] width 537 height 55
click at [362, 347] on input "b. Review the agreement with key stakeholders to ensure it aligns with project …" at bounding box center [362, 341] width 0 height 11
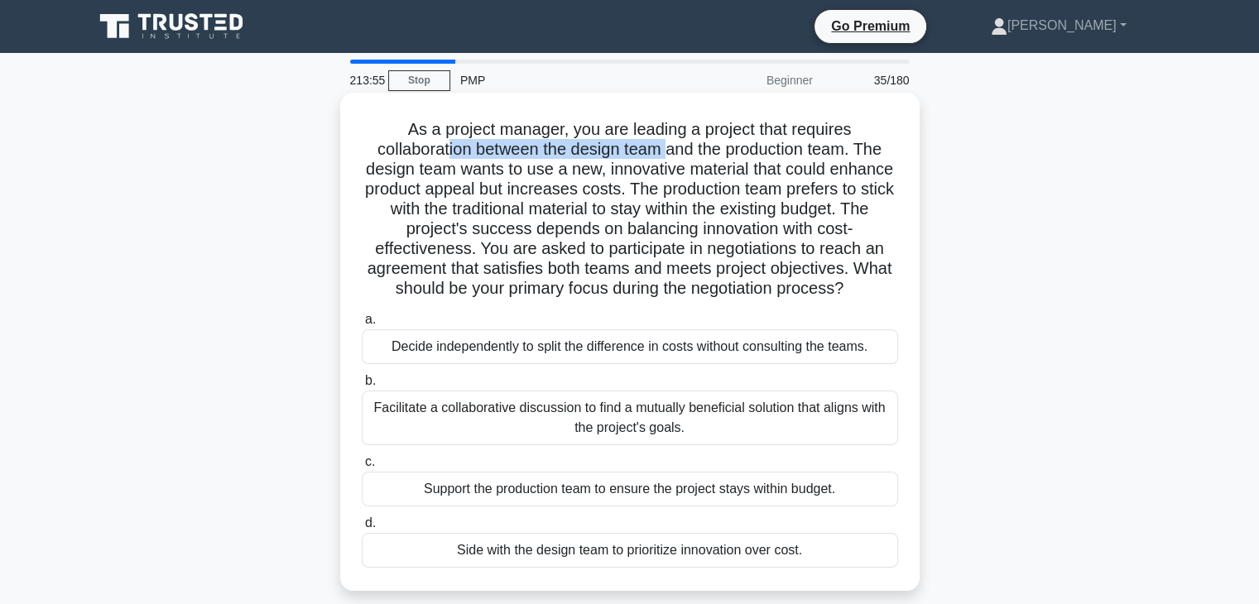
drag, startPoint x: 445, startPoint y: 150, endPoint x: 670, endPoint y: 153, distance: 224.4
click at [670, 153] on h5 "As a project manager, you are leading a project that requires collaboration bet…" at bounding box center [630, 209] width 540 height 181
click at [551, 415] on div "Facilitate a collaborative discussion to find a mutually beneficial solution th…" at bounding box center [630, 418] width 537 height 55
click at [362, 387] on input "b. Facilitate a collaborative discussion to find a mutually beneficial solution…" at bounding box center [362, 381] width 0 height 11
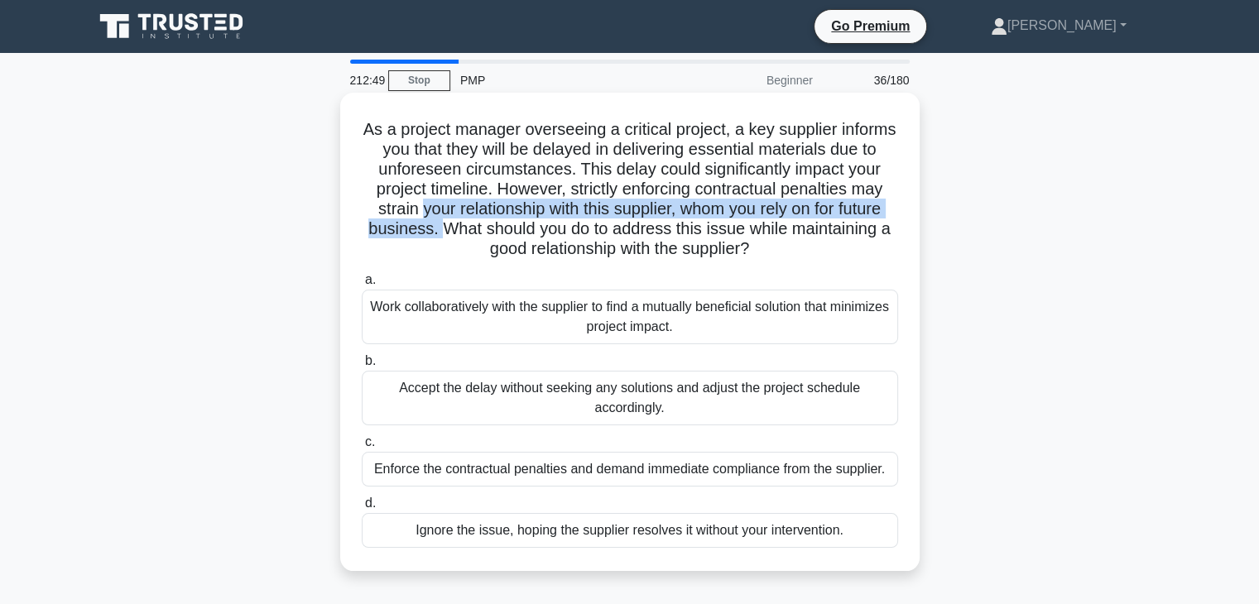
drag, startPoint x: 489, startPoint y: 210, endPoint x: 518, endPoint y: 228, distance: 33.8
click at [518, 228] on h5 "As a project manager overseeing a critical project, a key supplier informs you …" at bounding box center [630, 189] width 540 height 141
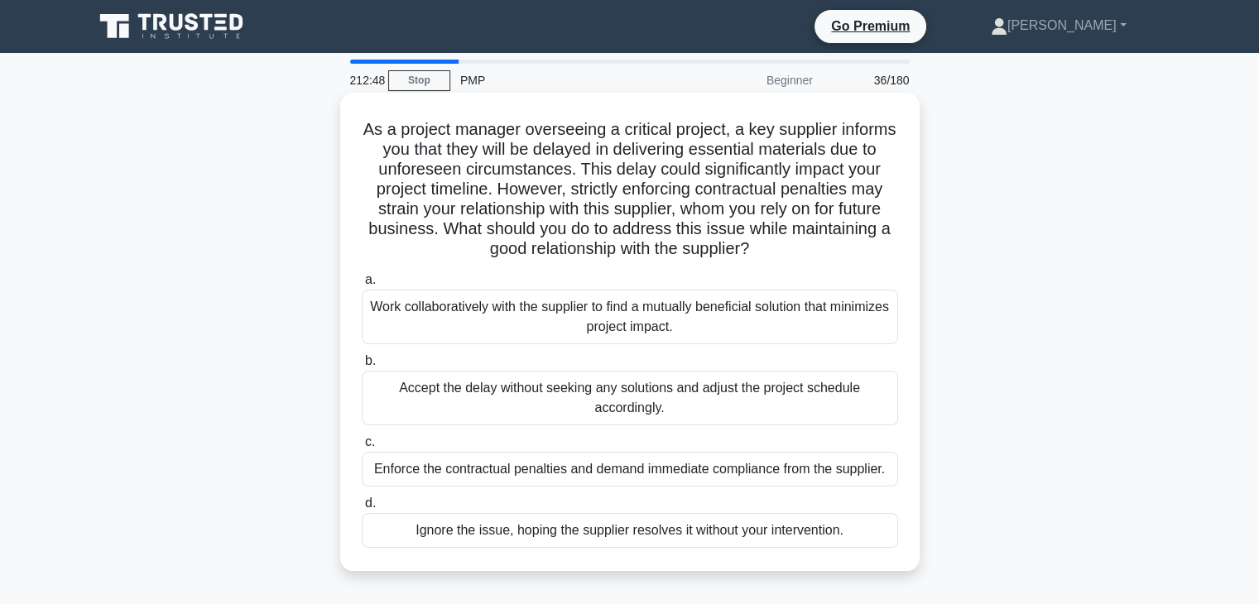
click at [570, 315] on div "Work collaboratively with the supplier to find a mutually beneficial solution t…" at bounding box center [630, 317] width 537 height 55
click at [362, 286] on input "a. Work collaboratively with the supplier to find a mutually beneficial solutio…" at bounding box center [362, 280] width 0 height 11
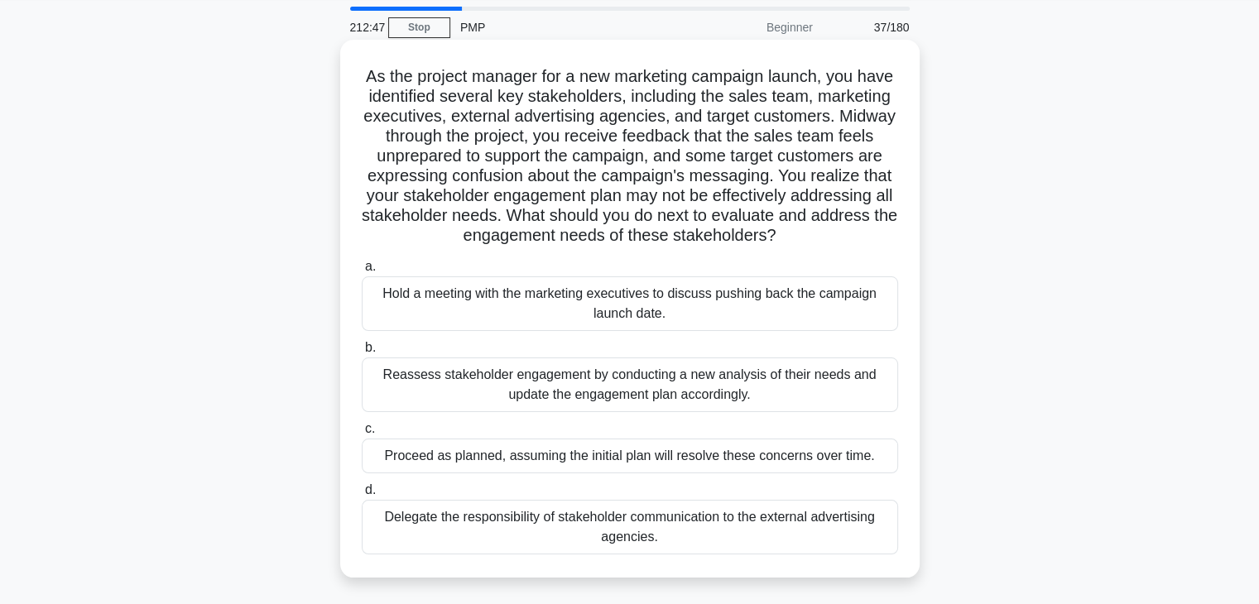
scroll to position [83, 0]
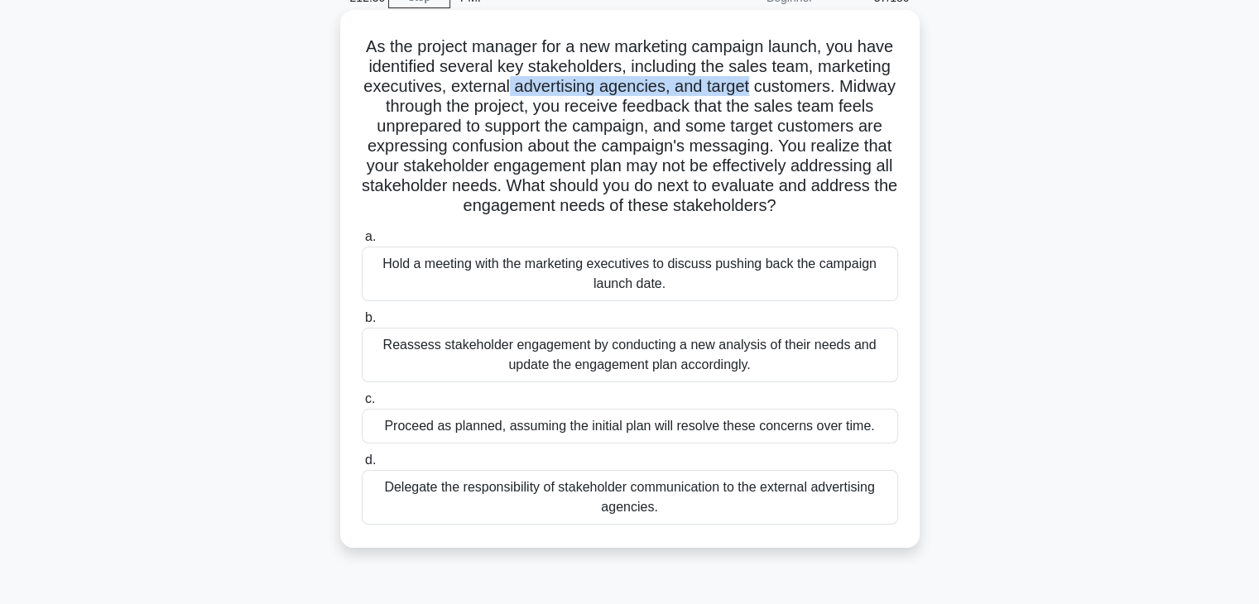
drag, startPoint x: 619, startPoint y: 89, endPoint x: 864, endPoint y: 86, distance: 245.1
click at [864, 86] on h5 "As the project manager for a new marketing campaign launch, you have identified…" at bounding box center [630, 126] width 540 height 181
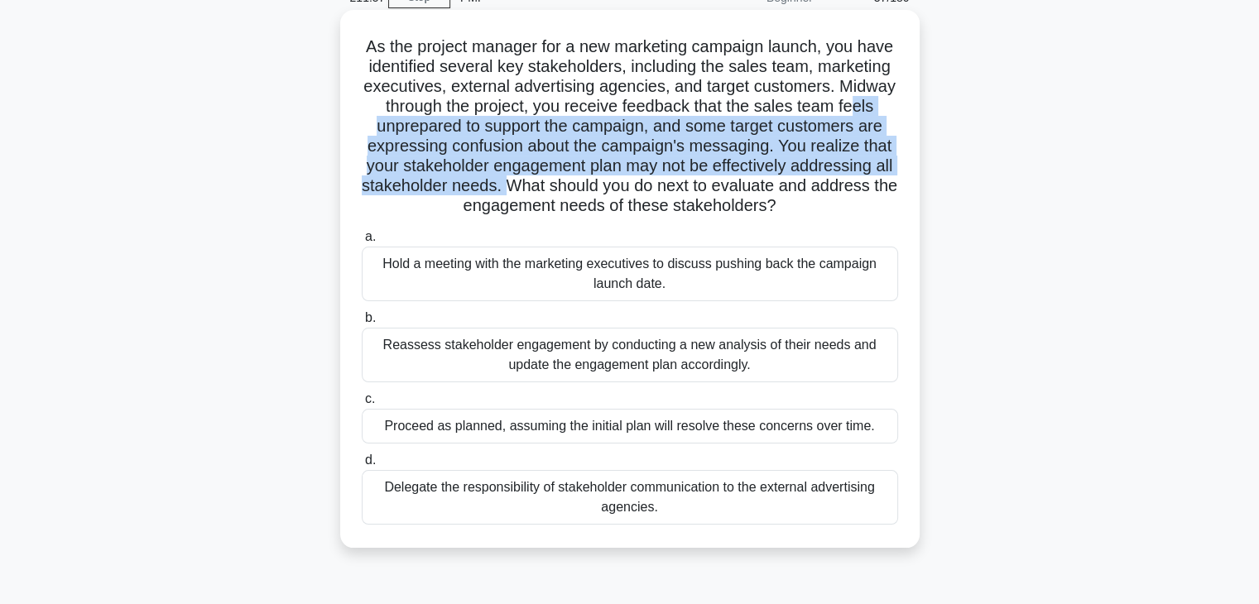
drag, startPoint x: 460, startPoint y: 128, endPoint x: 700, endPoint y: 185, distance: 245.8
click at [700, 185] on h5 "As the project manager for a new marketing campaign launch, you have identified…" at bounding box center [630, 126] width 540 height 181
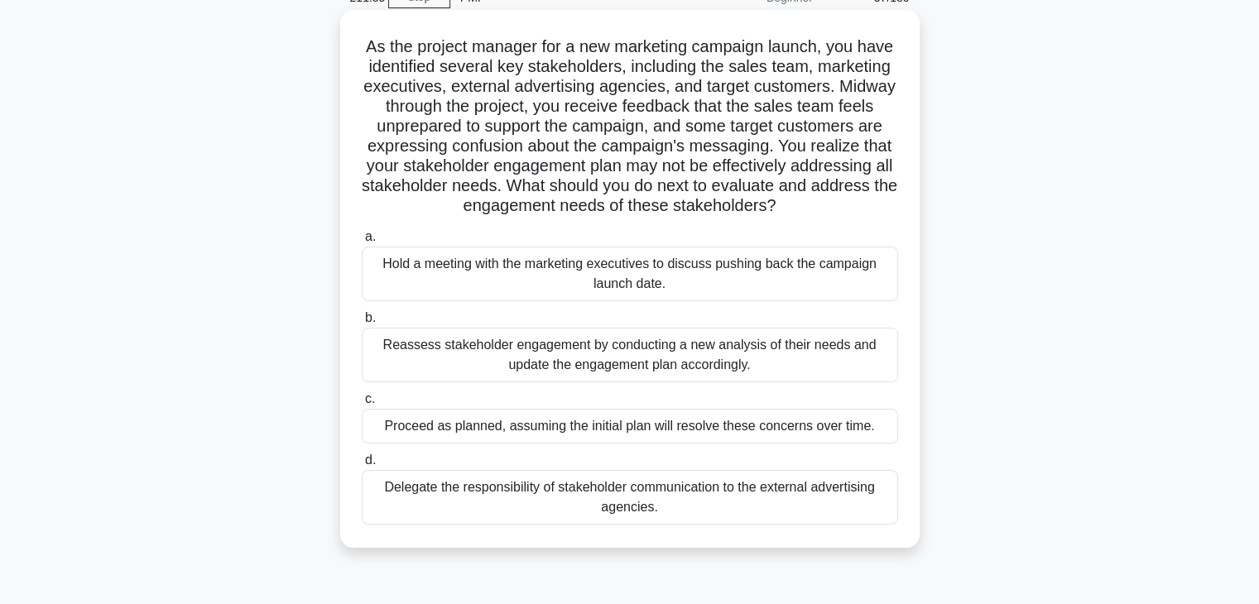
click at [551, 379] on div "Reassess stakeholder engagement by conducting a new analysis of their needs and…" at bounding box center [630, 355] width 537 height 55
click at [362, 324] on input "b. Reassess stakeholder engagement by conducting a new analysis of their needs …" at bounding box center [362, 318] width 0 height 11
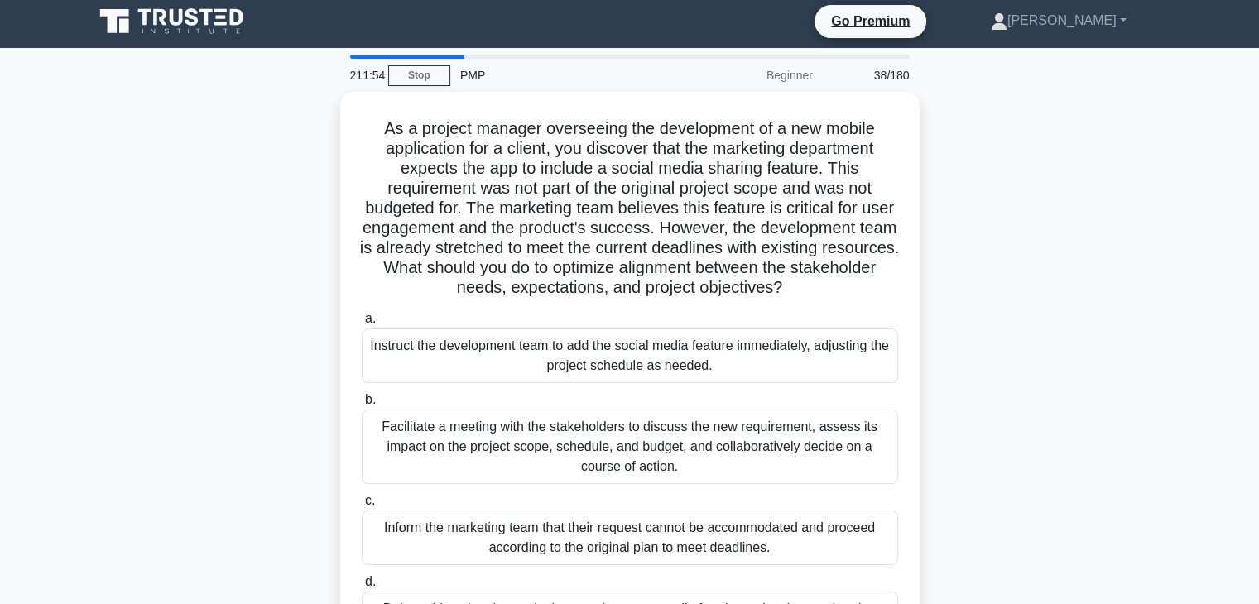
scroll to position [0, 0]
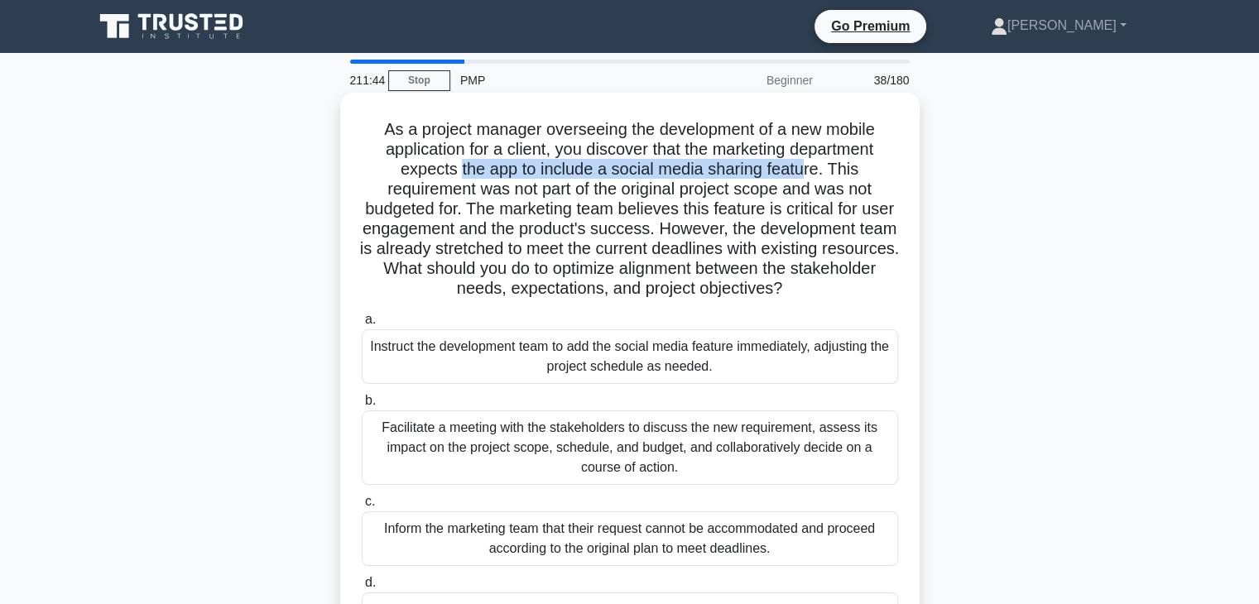
drag, startPoint x: 458, startPoint y: 173, endPoint x: 808, endPoint y: 172, distance: 350.3
click at [808, 172] on h5 "As a project manager overseeing the development of a new mobile application for…" at bounding box center [630, 209] width 540 height 181
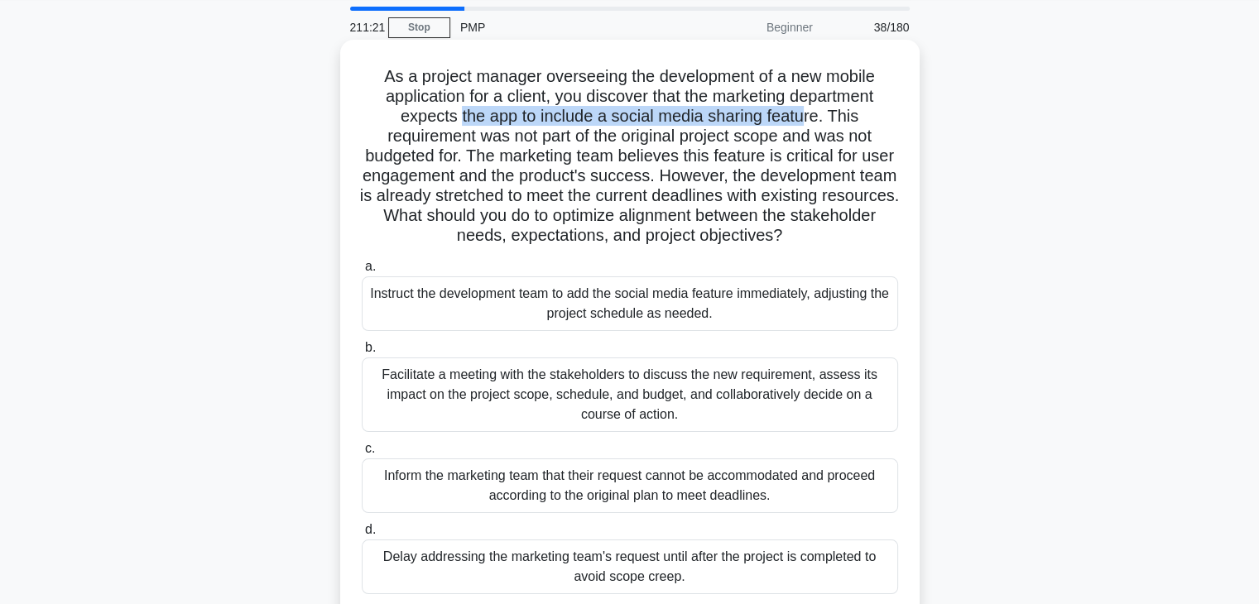
scroll to position [83, 0]
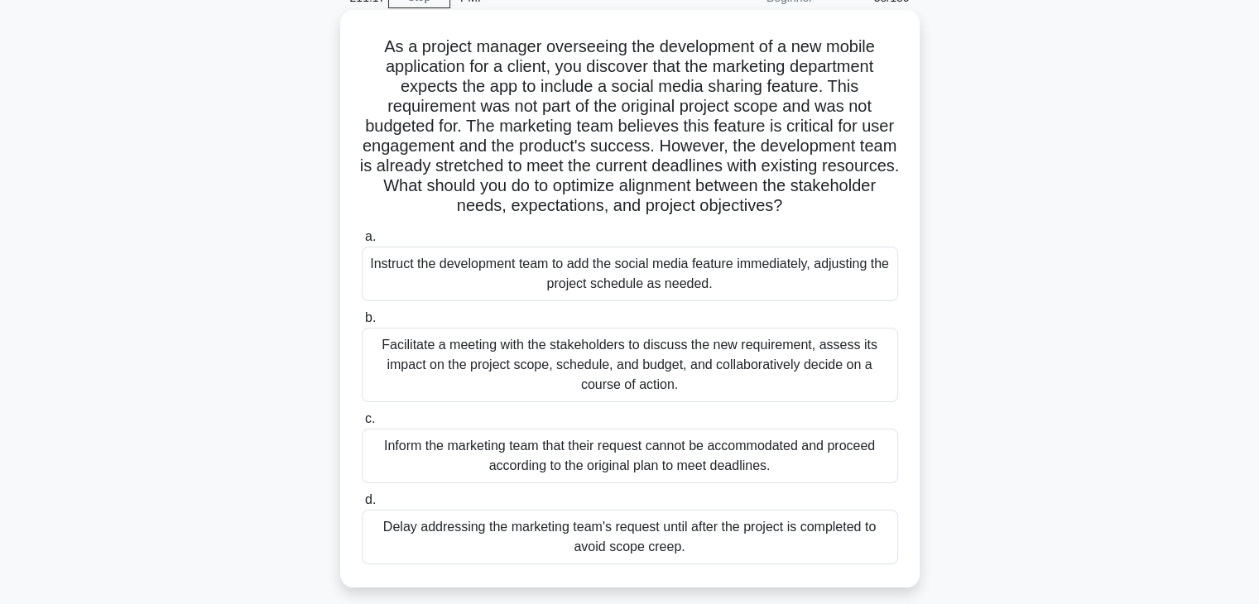
click at [623, 370] on div "Facilitate a meeting with the stakeholders to discuss the new requirement, asse…" at bounding box center [630, 365] width 537 height 75
click at [362, 324] on input "b. Facilitate a meeting with the stakeholders to discuss the new requirement, a…" at bounding box center [362, 318] width 0 height 11
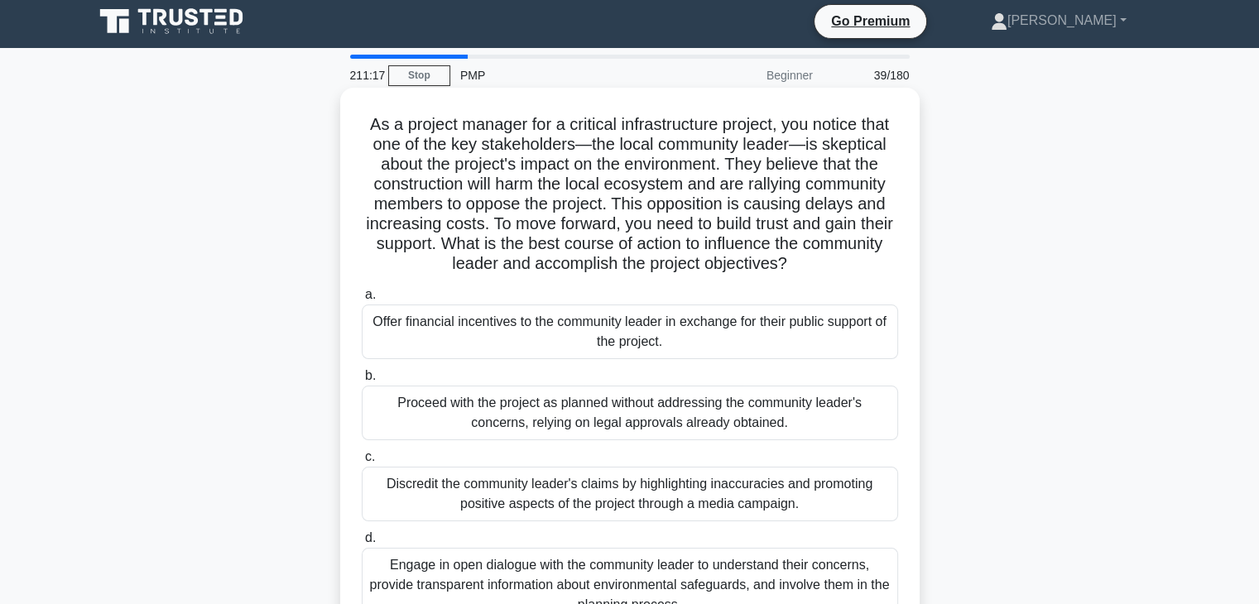
scroll to position [0, 0]
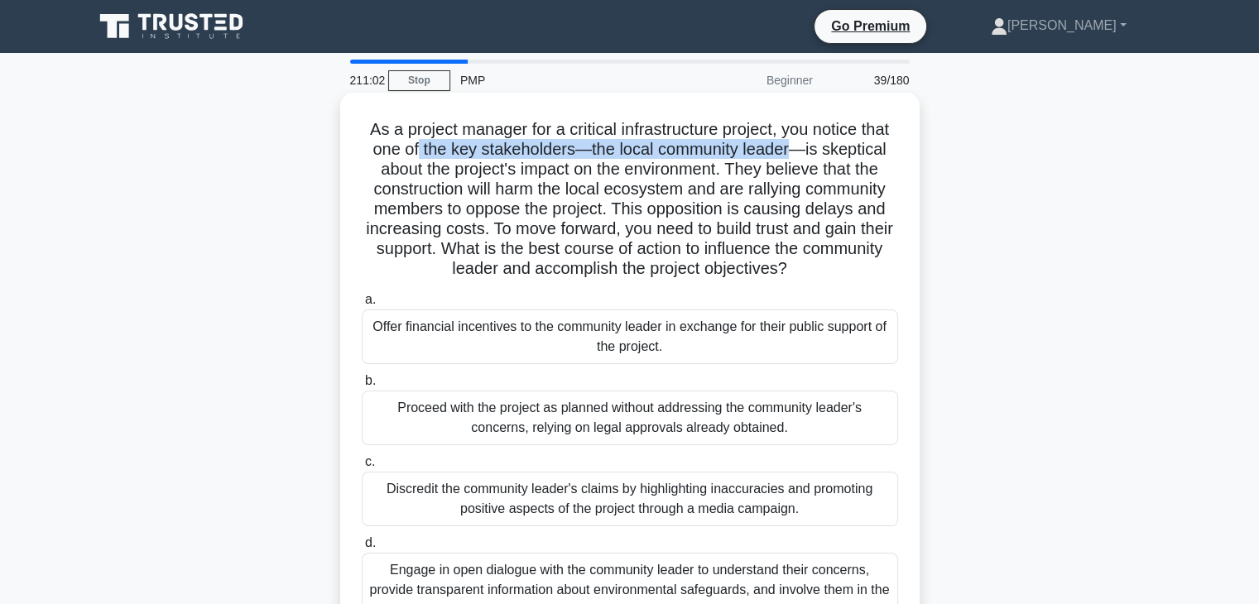
drag, startPoint x: 414, startPoint y: 151, endPoint x: 798, endPoint y: 152, distance: 384.2
click at [798, 152] on h5 "As a project manager for a critical infrastructure project, you notice that one…" at bounding box center [630, 199] width 540 height 161
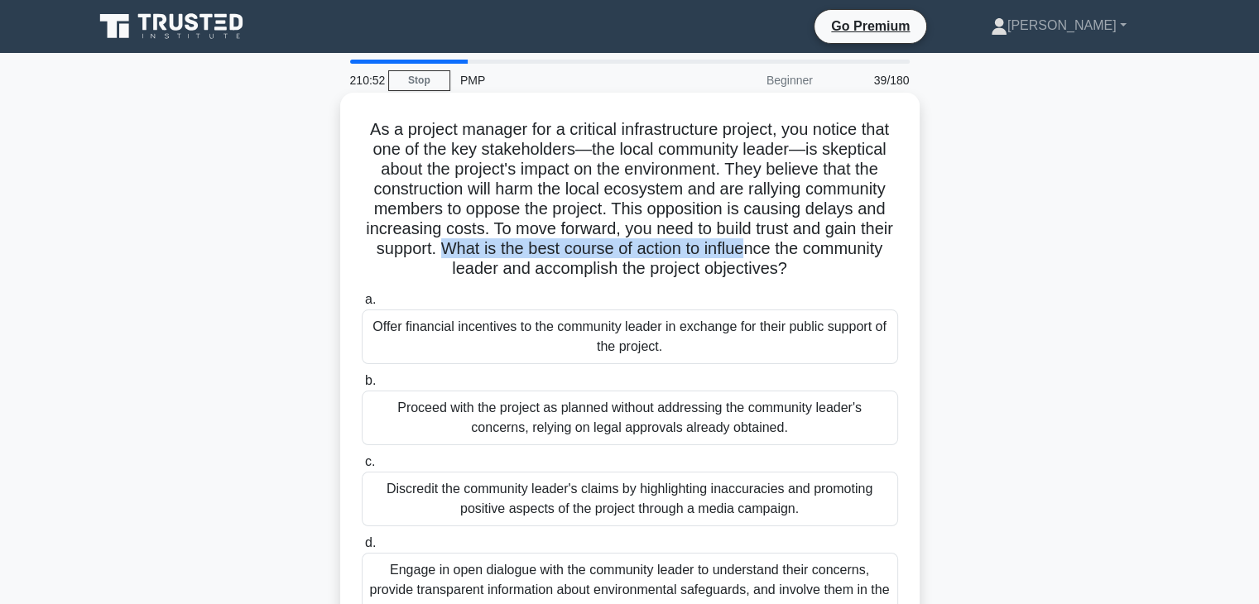
drag, startPoint x: 502, startPoint y: 249, endPoint x: 814, endPoint y: 249, distance: 312.2
click at [814, 249] on h5 "As a project manager for a critical infrastructure project, you notice that one…" at bounding box center [630, 199] width 540 height 161
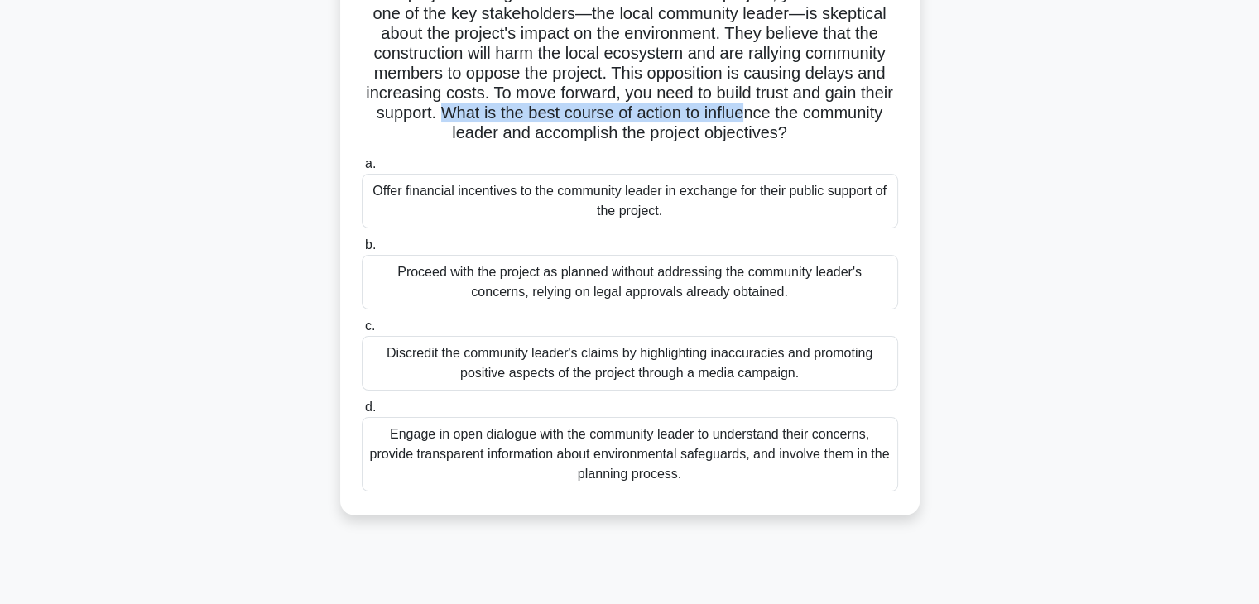
scroll to position [166, 0]
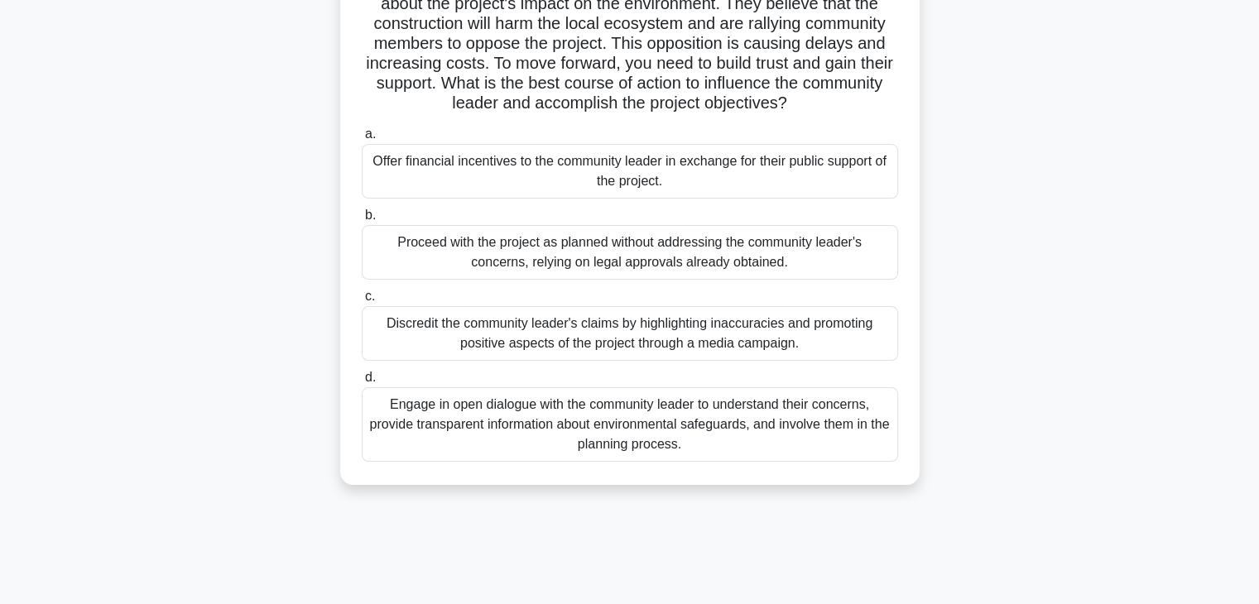
click at [616, 431] on div "Engage in open dialogue with the community leader to understand their concerns,…" at bounding box center [630, 425] width 537 height 75
click at [362, 383] on input "d. Engage in open dialogue with the community leader to understand their concer…" at bounding box center [362, 378] width 0 height 11
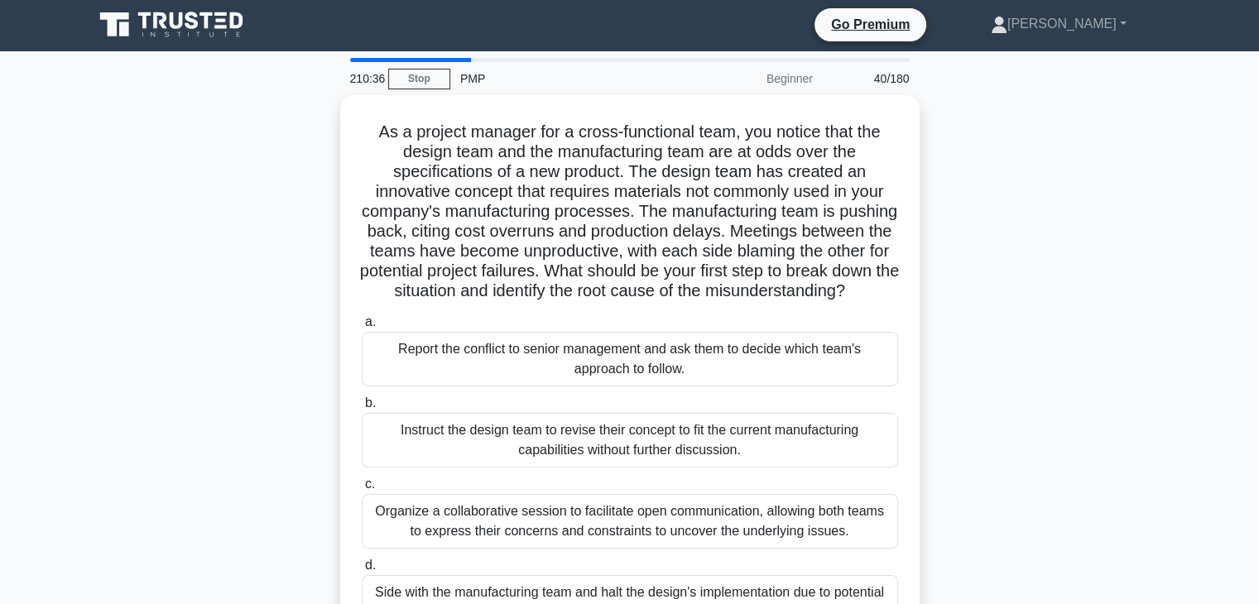
scroll to position [0, 0]
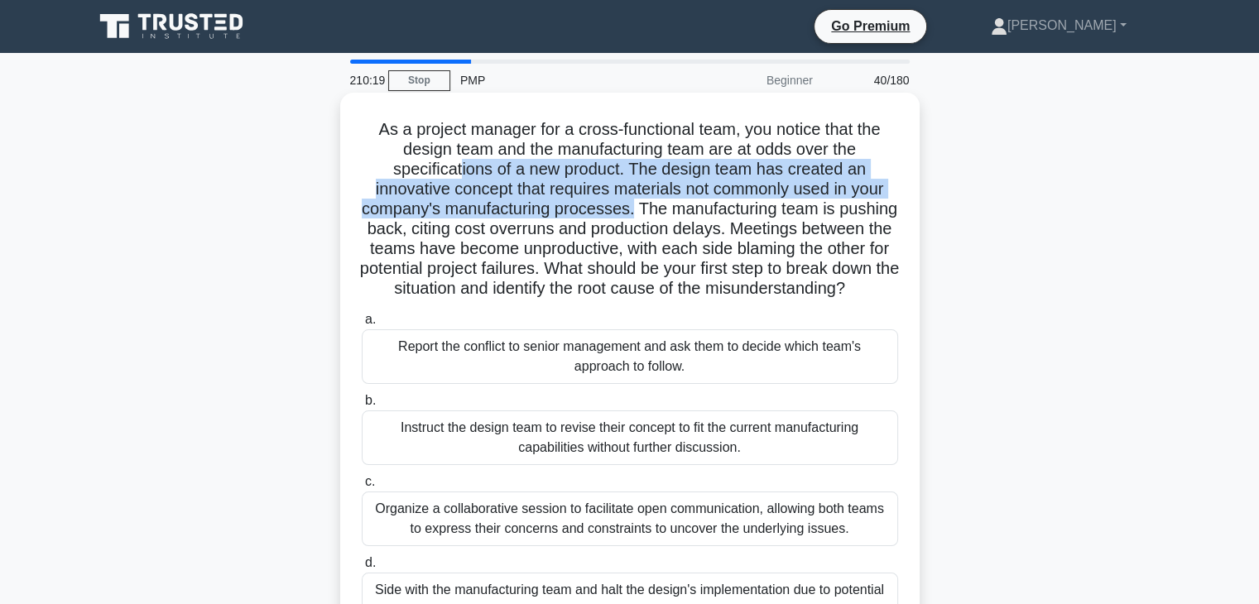
drag, startPoint x: 459, startPoint y: 168, endPoint x: 664, endPoint y: 209, distance: 209.5
click at [664, 209] on h5 "As a project manager for a cross-functional team, you notice that the design te…" at bounding box center [630, 209] width 540 height 181
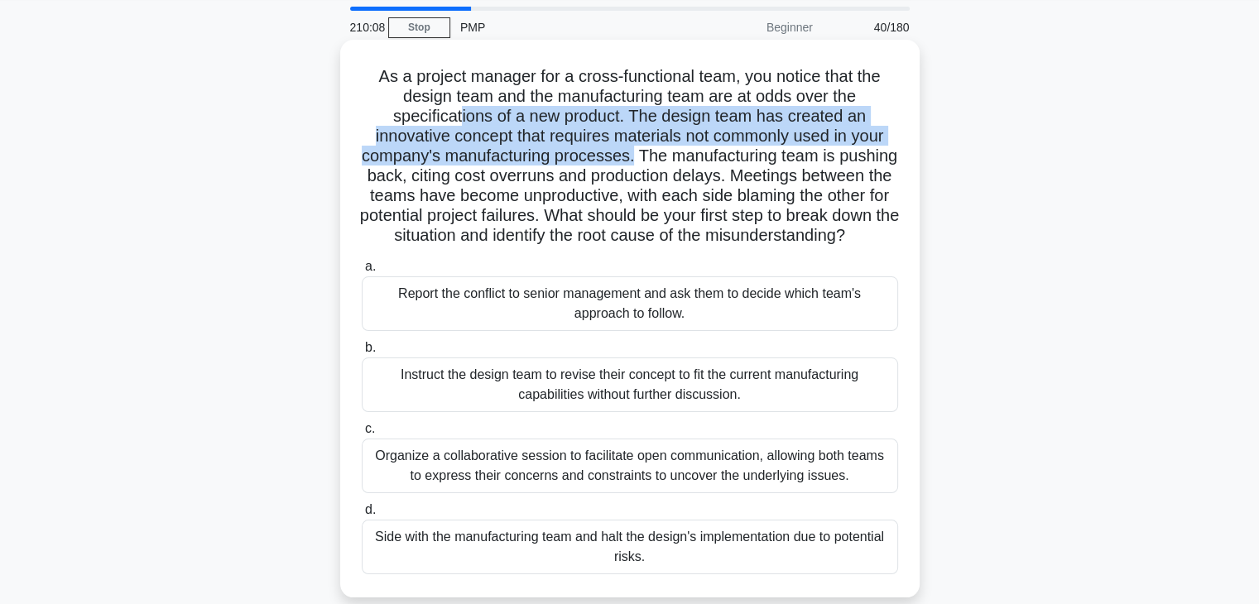
scroll to position [83, 0]
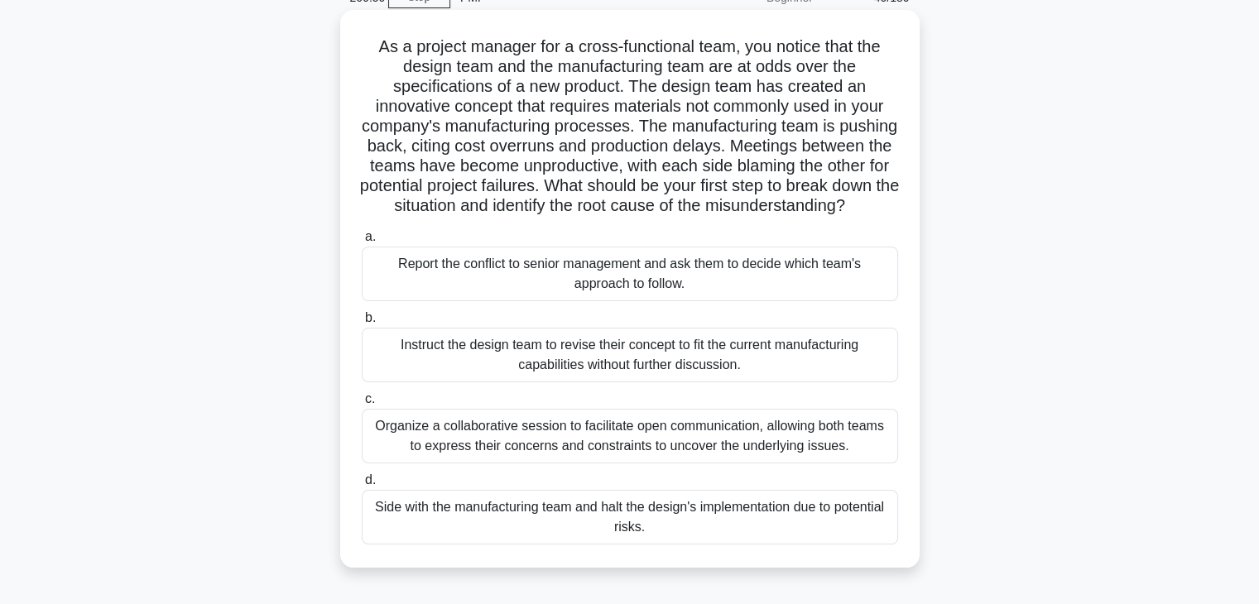
click at [490, 463] on div "Organize a collaborative session to facilitate open communication, allowing bot…" at bounding box center [630, 436] width 537 height 55
click at [362, 405] on input "c. Organize a collaborative session to facilitate open communication, allowing …" at bounding box center [362, 399] width 0 height 11
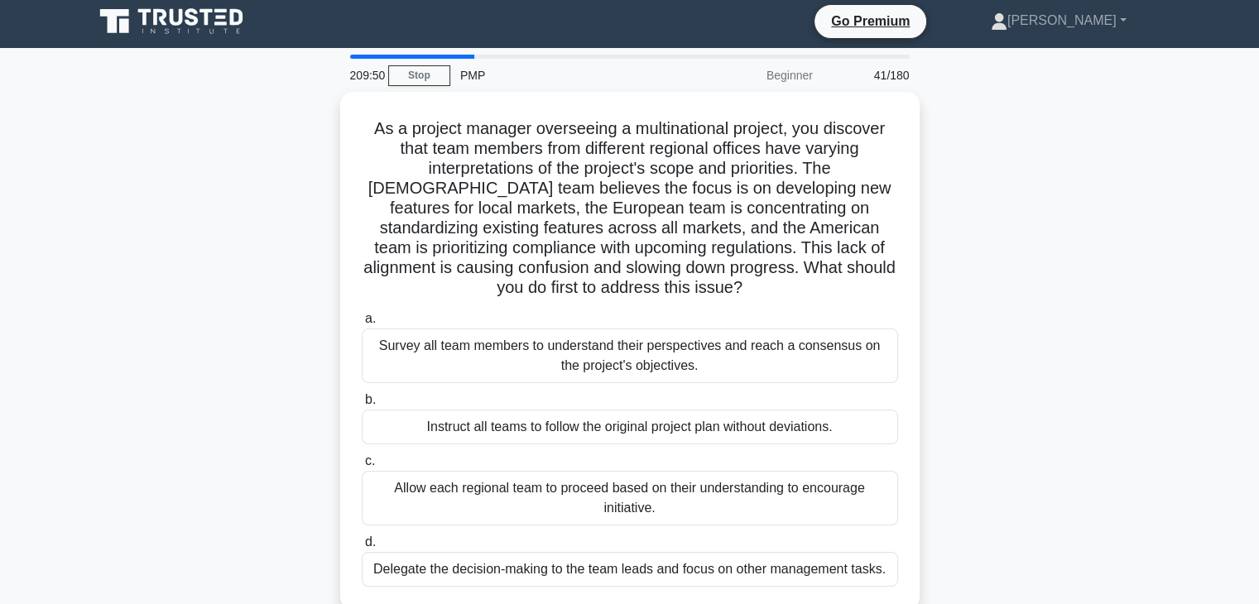
scroll to position [0, 0]
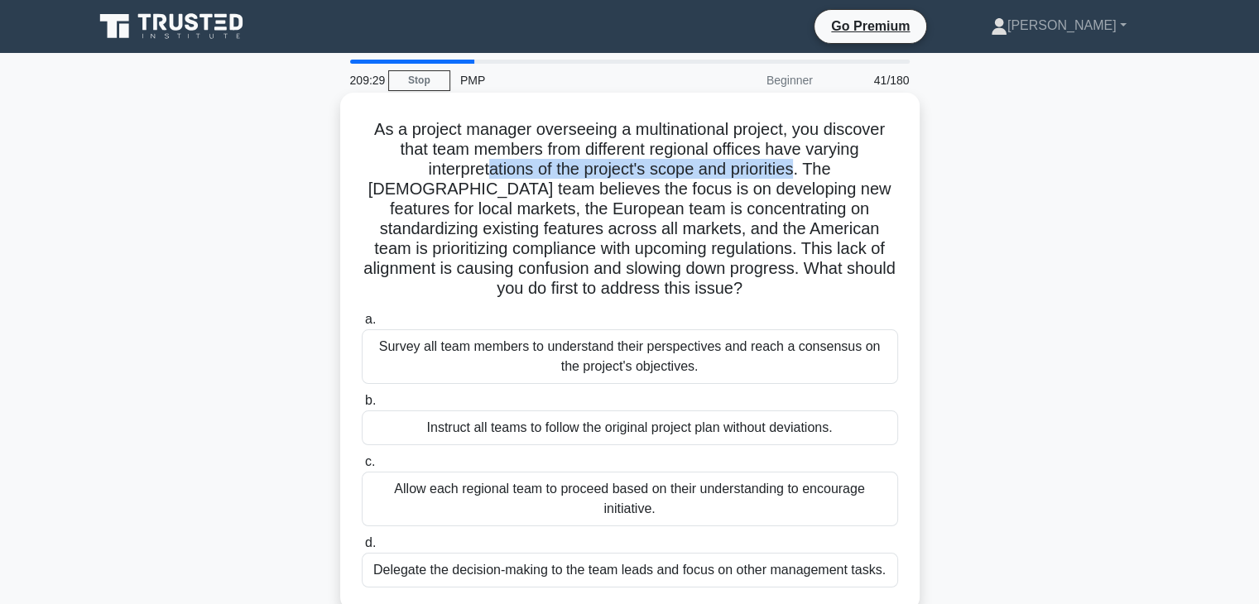
drag, startPoint x: 444, startPoint y: 174, endPoint x: 759, endPoint y: 171, distance: 315.5
click at [759, 171] on h5 "As a project manager overseeing a multinational project, you discover that team…" at bounding box center [630, 209] width 540 height 181
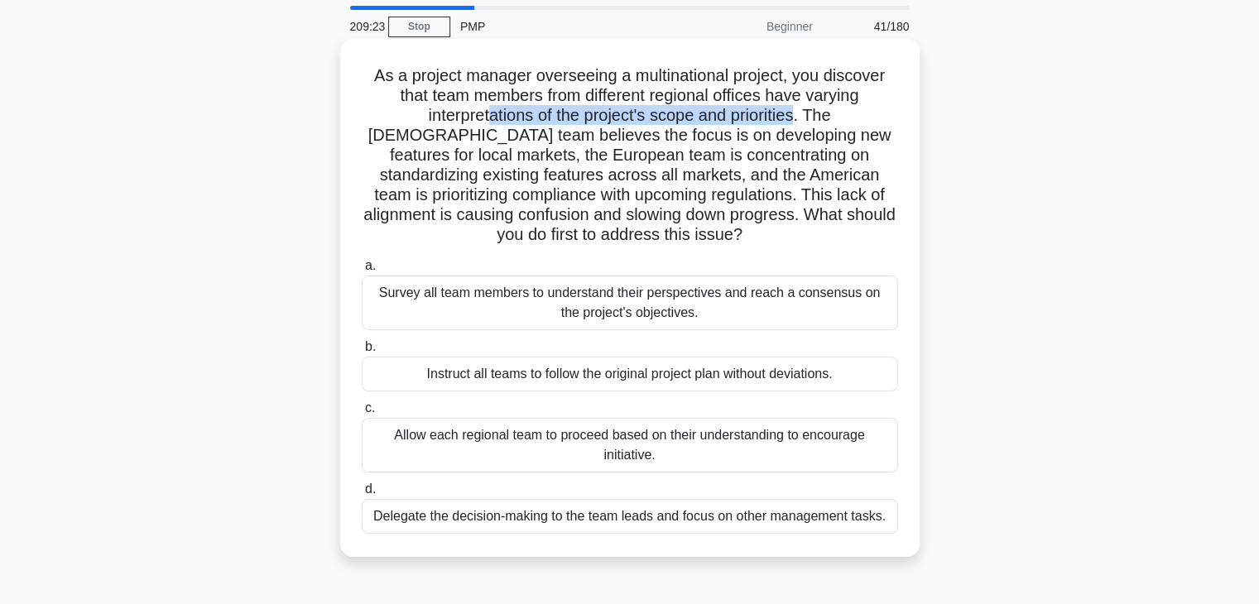
scroll to position [83, 0]
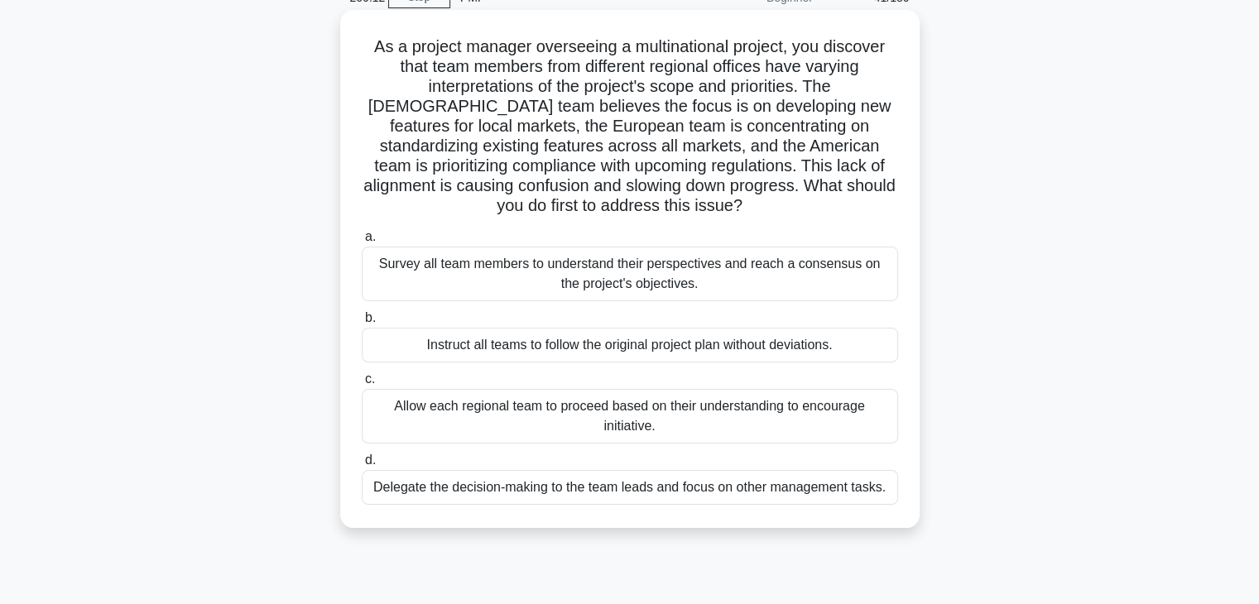
click at [557, 282] on div "Survey all team members to understand their perspectives and reach a consensus …" at bounding box center [630, 274] width 537 height 55
click at [362, 243] on input "a. Survey all team members to understand their perspectives and reach a consens…" at bounding box center [362, 237] width 0 height 11
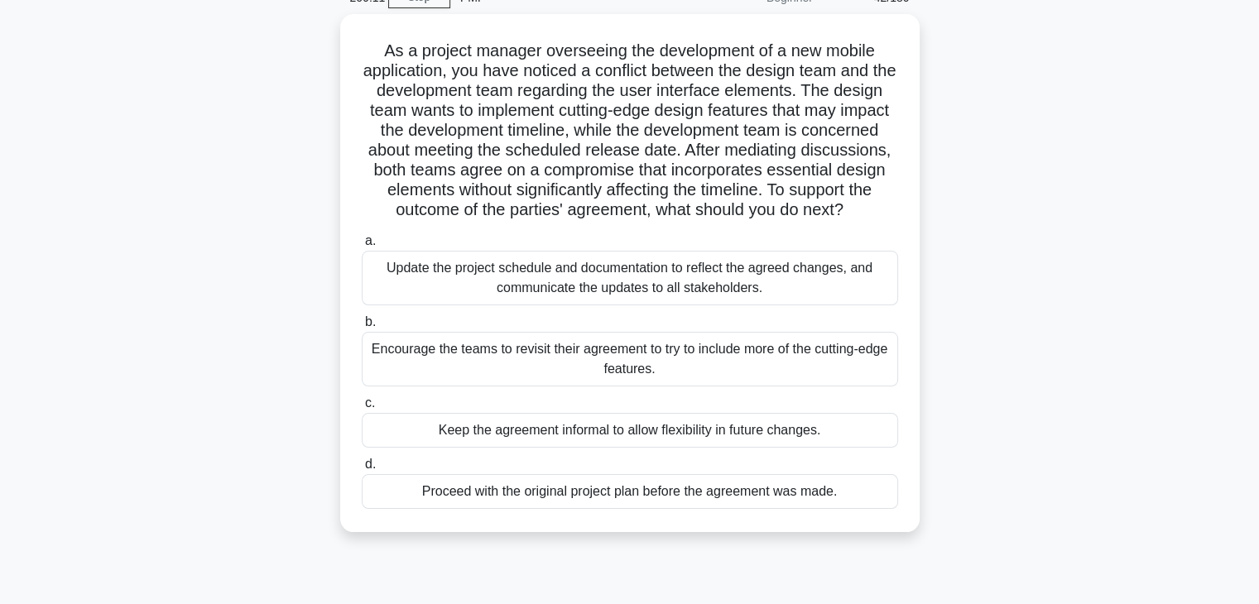
scroll to position [0, 0]
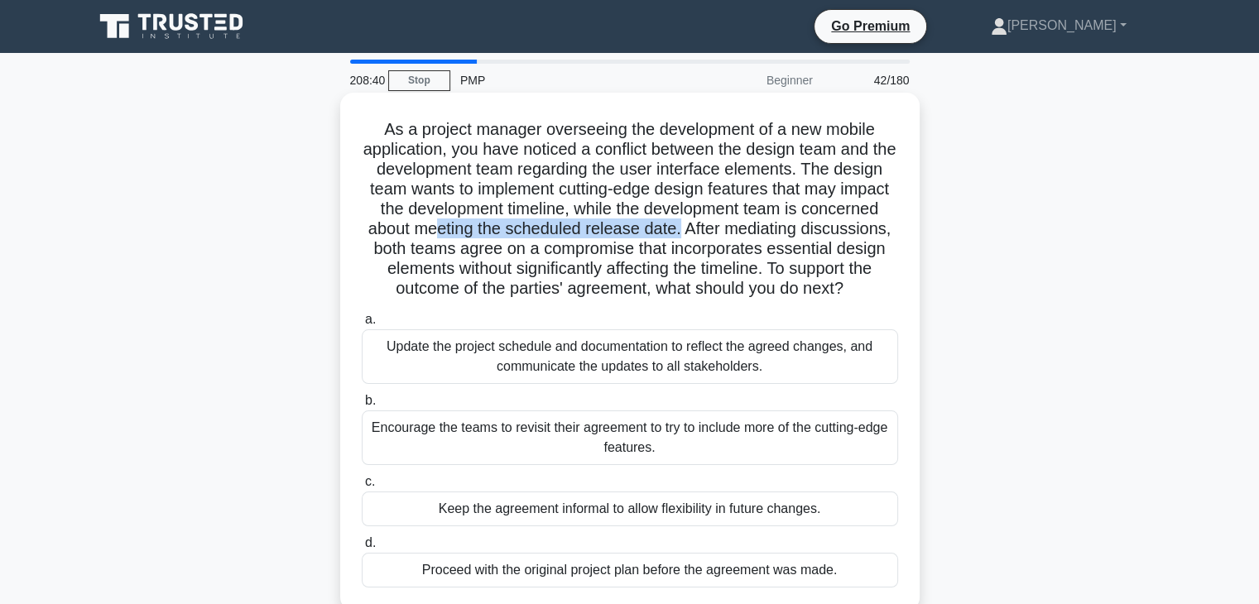
drag, startPoint x: 520, startPoint y: 232, endPoint x: 768, endPoint y: 234, distance: 247.6
click at [768, 234] on h5 "As a project manager overseeing the development of a new mobile application, yo…" at bounding box center [630, 209] width 540 height 181
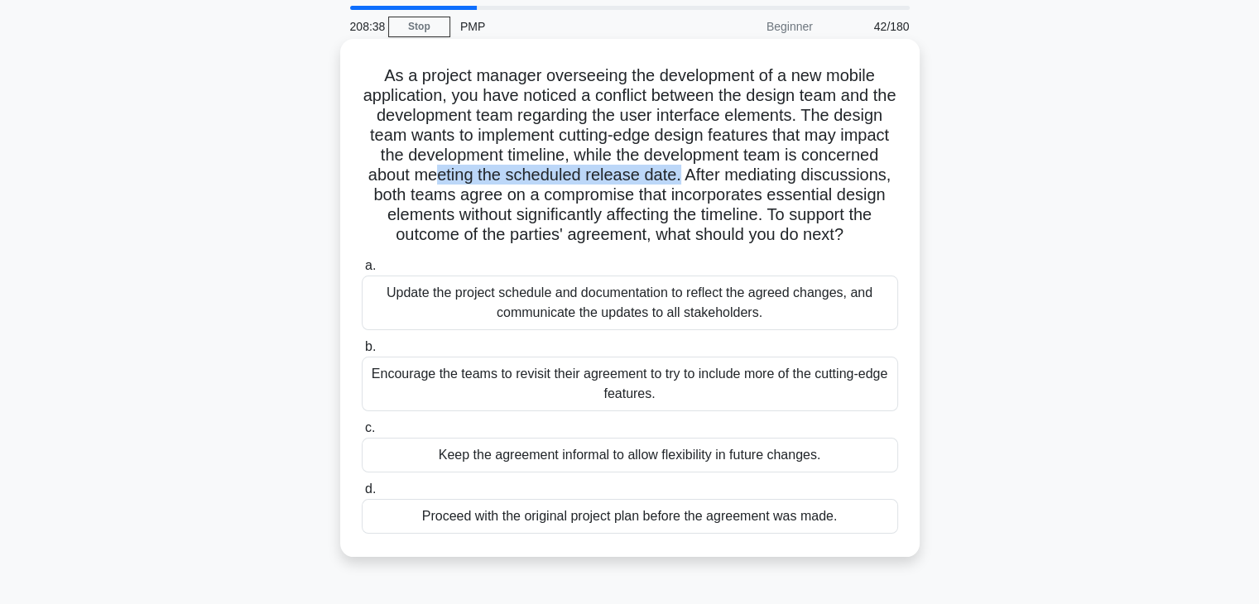
scroll to position [83, 0]
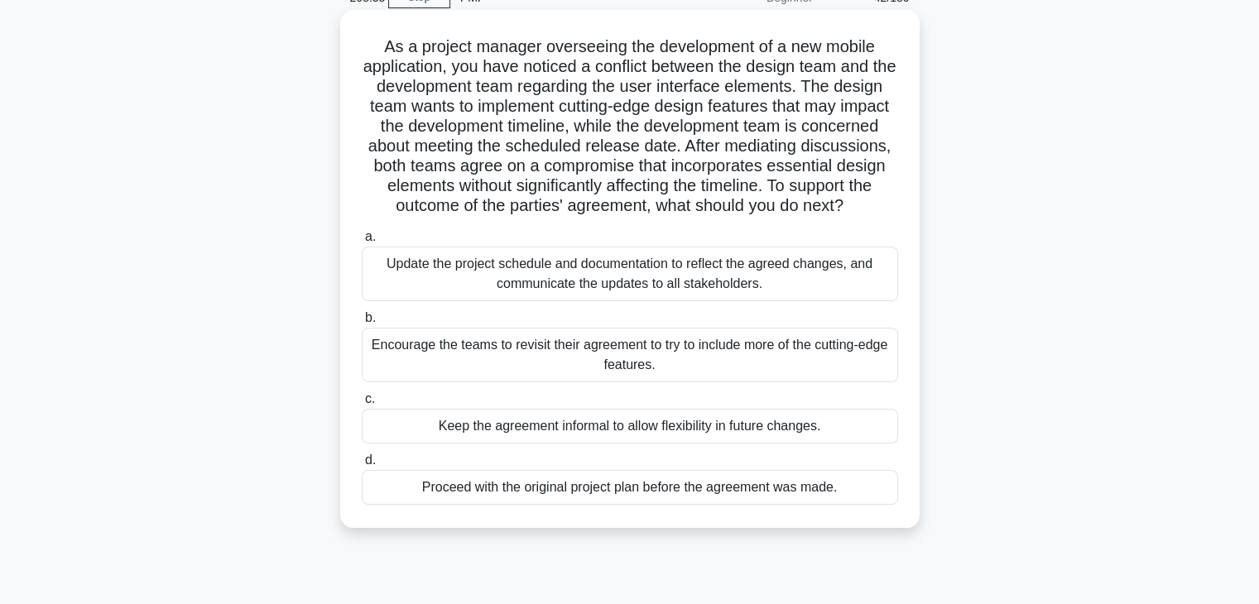
click at [514, 301] on div "Update the project schedule and documentation to reflect the agreed changes, an…" at bounding box center [630, 274] width 537 height 55
click at [362, 243] on input "a. Update the project schedule and documentation to reflect the agreed changes,…" at bounding box center [362, 237] width 0 height 11
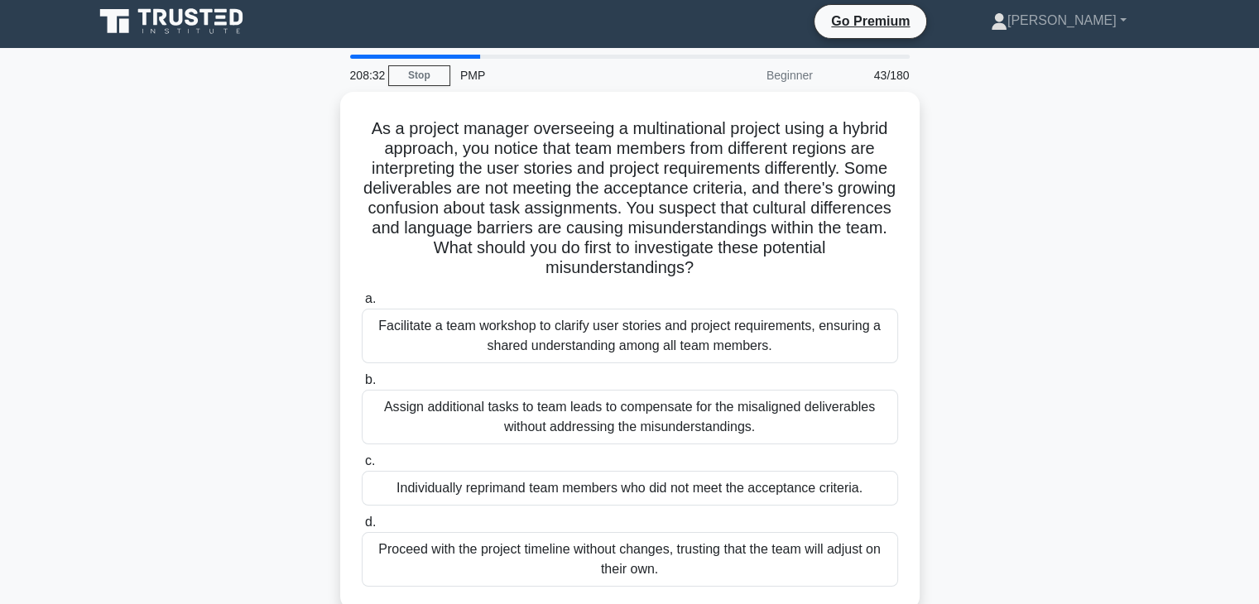
scroll to position [0, 0]
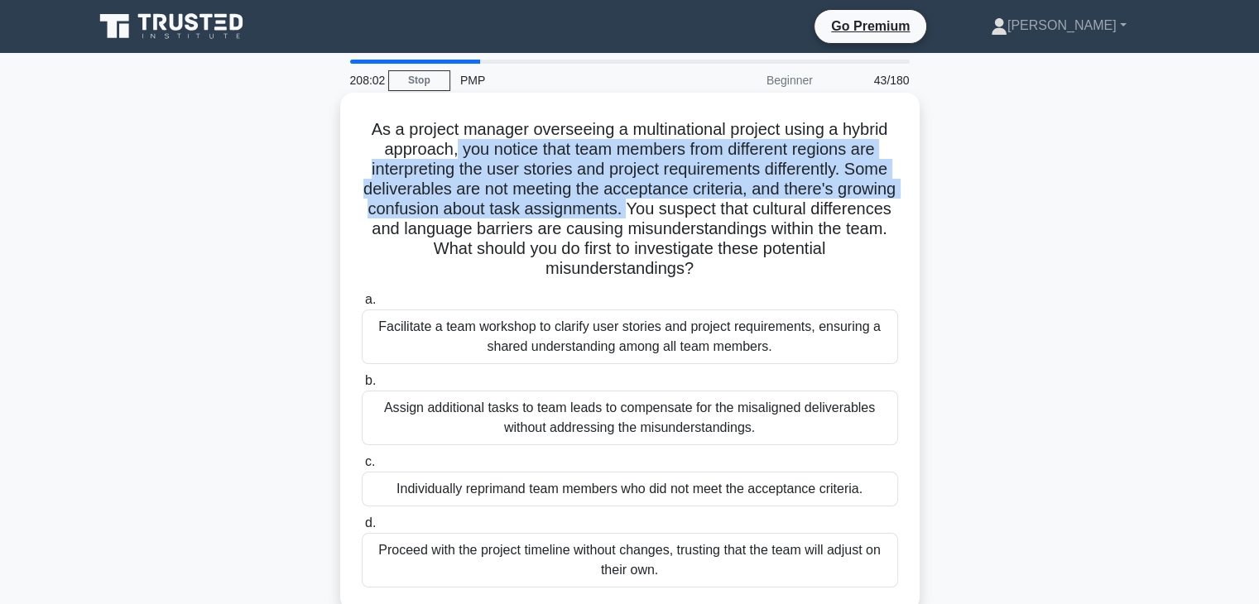
drag, startPoint x: 474, startPoint y: 159, endPoint x: 702, endPoint y: 214, distance: 235.2
click at [702, 214] on h5 "As a project manager overseeing a multinational project using a hybrid approach…" at bounding box center [630, 199] width 540 height 161
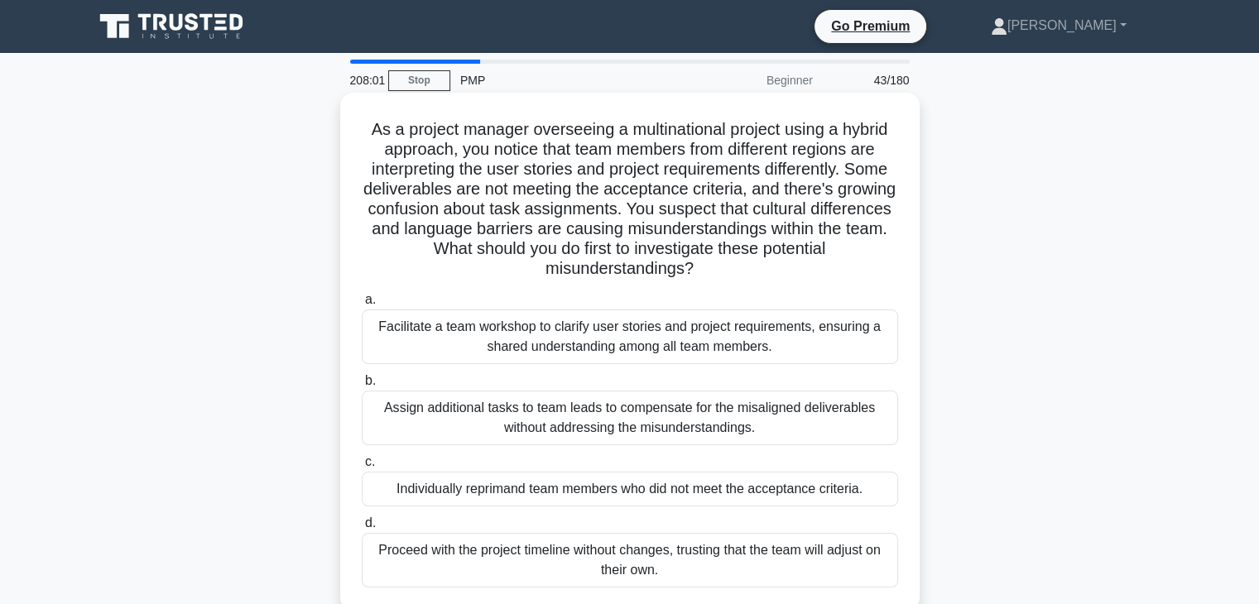
click at [539, 351] on div "Facilitate a team workshop to clarify user stories and project requirements, en…" at bounding box center [630, 337] width 537 height 55
click at [362, 306] on input "a. Facilitate a team workshop to clarify user stories and project requirements,…" at bounding box center [362, 300] width 0 height 11
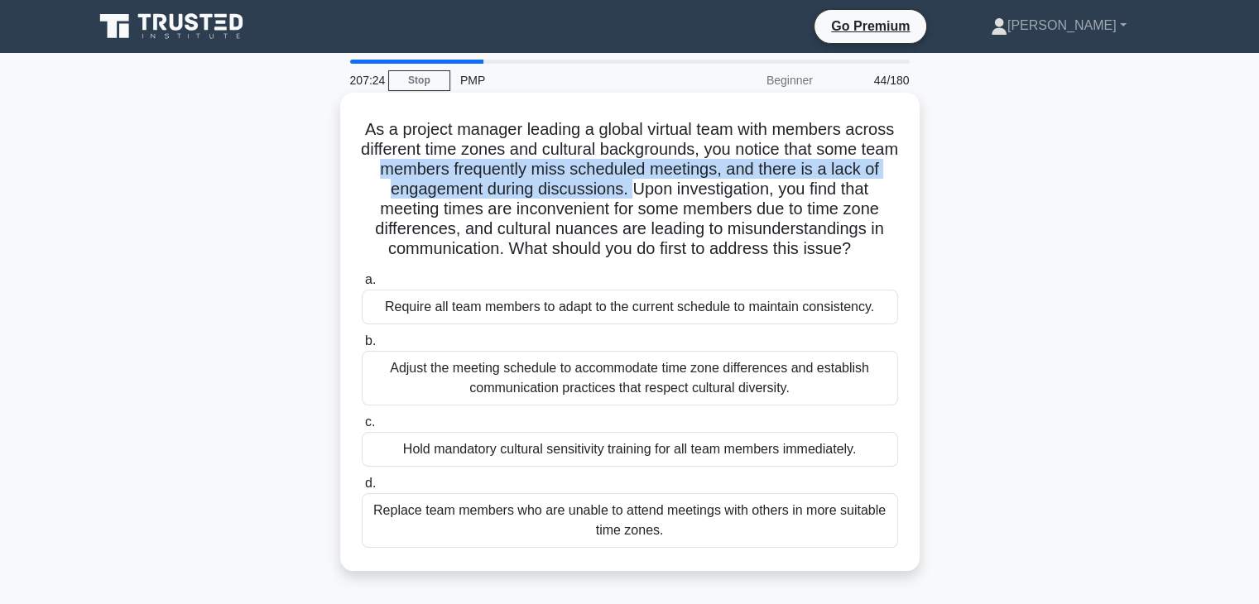
drag, startPoint x: 446, startPoint y: 173, endPoint x: 685, endPoint y: 186, distance: 238.8
click at [685, 186] on h5 "As a project manager leading a global virtual team with members across differen…" at bounding box center [630, 189] width 540 height 141
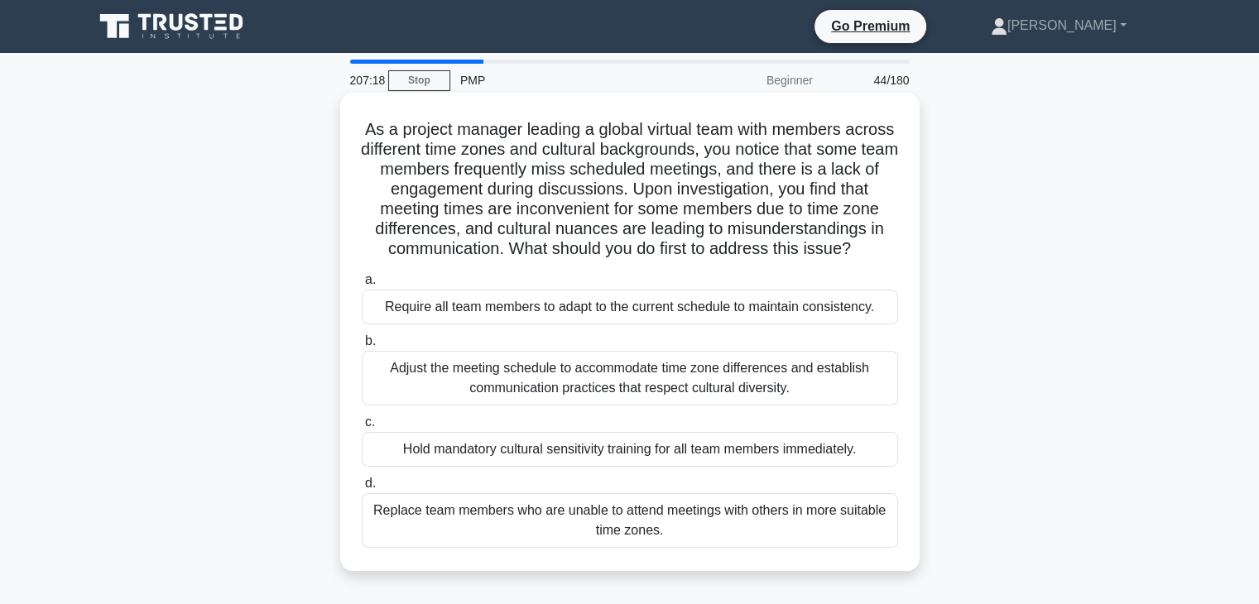
click at [652, 406] on div "Adjust the meeting schedule to accommodate time zone differences and establish …" at bounding box center [630, 378] width 537 height 55
click at [362, 347] on input "b. Adjust the meeting schedule to accommodate time zone differences and establi…" at bounding box center [362, 341] width 0 height 11
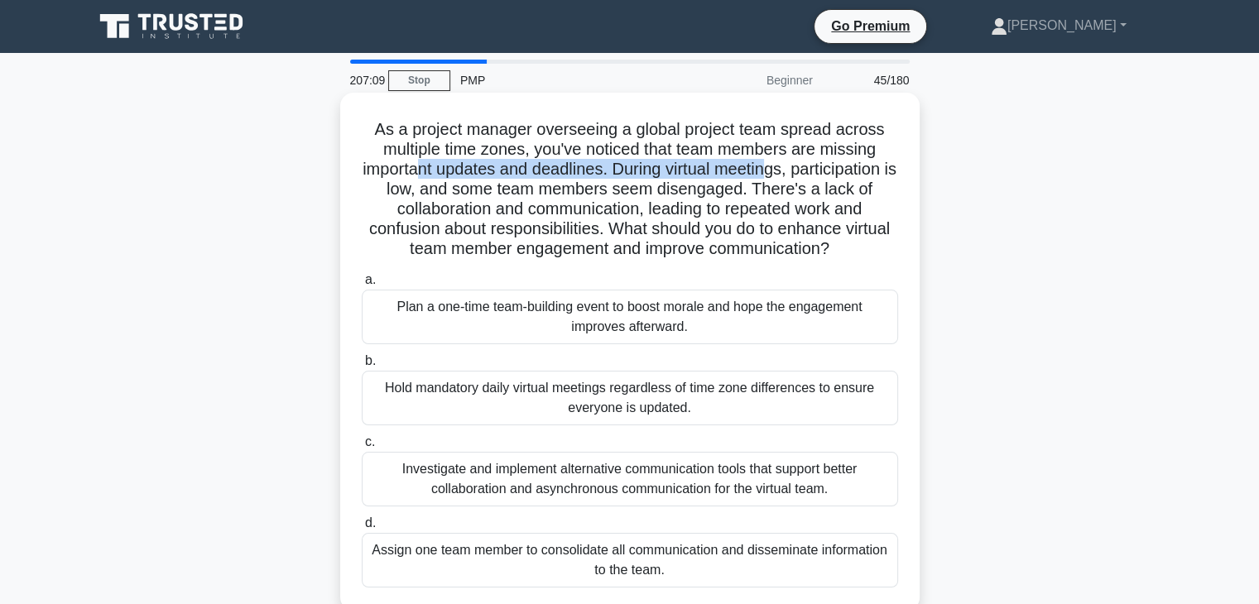
drag, startPoint x: 466, startPoint y: 170, endPoint x: 826, endPoint y: 163, distance: 360.3
click at [826, 163] on h5 "As a project manager overseeing a global project team spread across multiple ti…" at bounding box center [630, 189] width 540 height 141
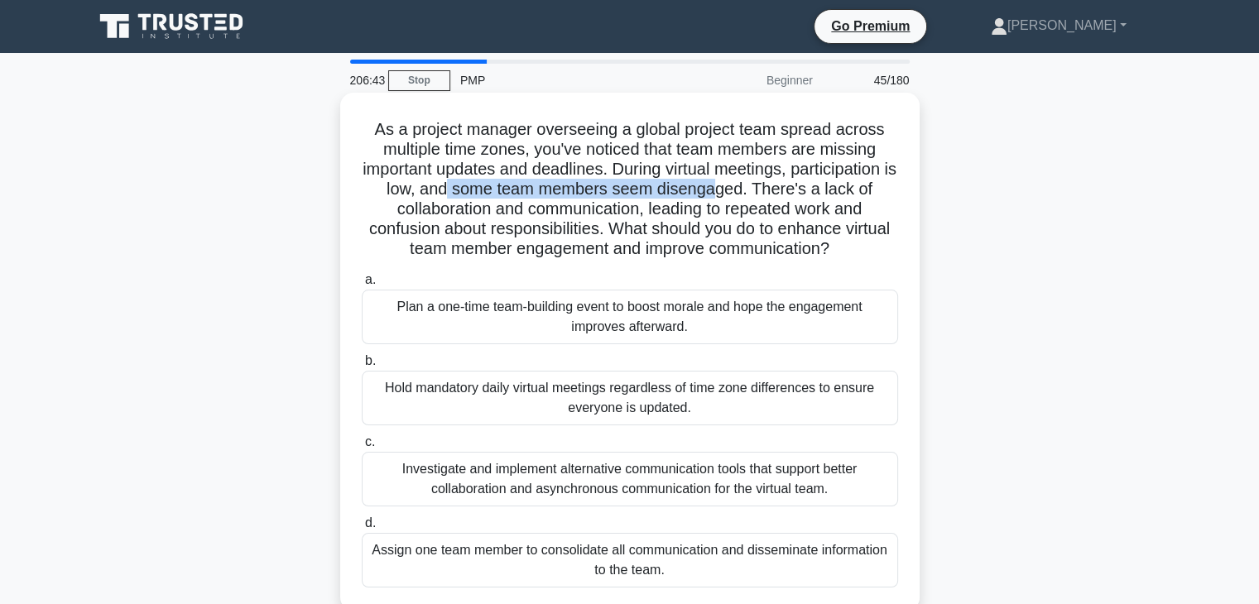
drag, startPoint x: 570, startPoint y: 194, endPoint x: 812, endPoint y: 193, distance: 242.6
click at [812, 193] on h5 "As a project manager overseeing a global project team spread across multiple ti…" at bounding box center [630, 189] width 540 height 141
click at [543, 485] on div "Investigate and implement alternative communication tools that support better c…" at bounding box center [630, 479] width 537 height 55
click at [362, 448] on input "c. Investigate and implement alternative communication tools that support bette…" at bounding box center [362, 442] width 0 height 11
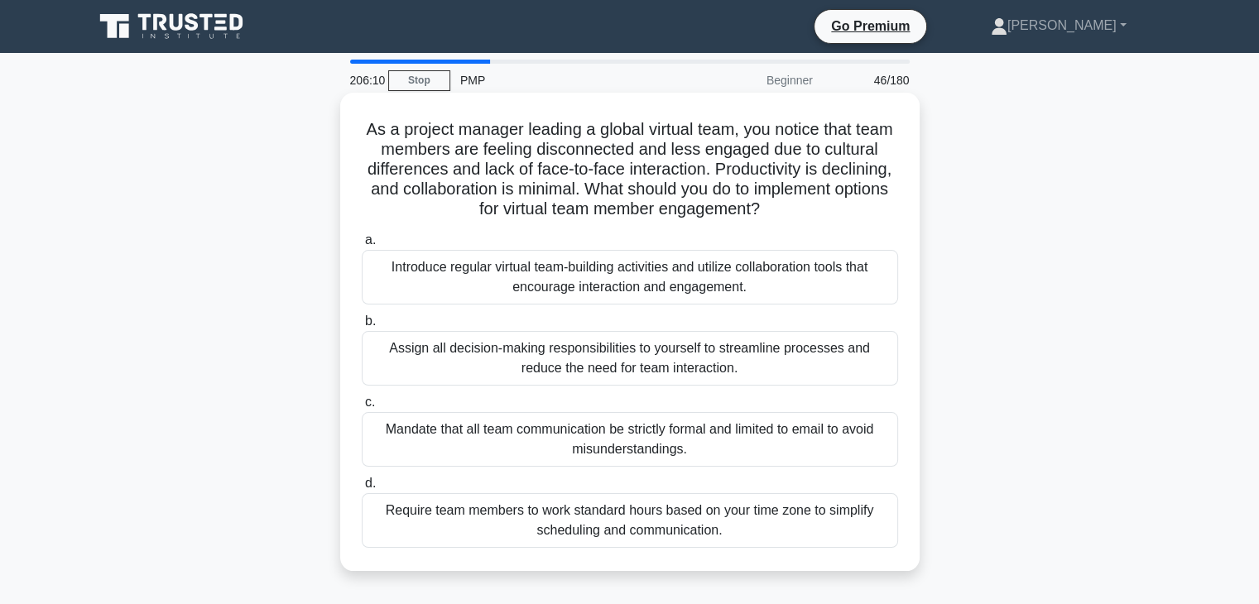
click at [536, 277] on div "Introduce regular virtual team-building activities and utilize collaboration to…" at bounding box center [630, 277] width 537 height 55
click at [362, 246] on input "a. Introduce regular virtual team-building activities and utilize collaboration…" at bounding box center [362, 240] width 0 height 11
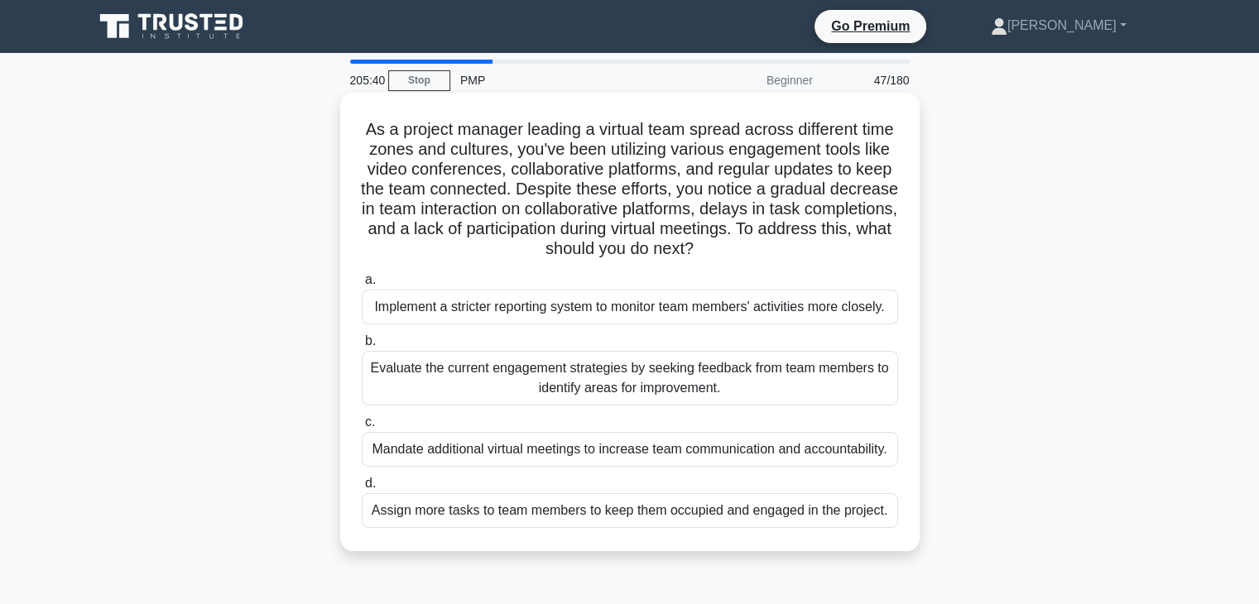
click at [497, 381] on div "Evaluate the current engagement strategies by seeking feedback from team member…" at bounding box center [630, 378] width 537 height 55
click at [362, 347] on input "b. Evaluate the current engagement strategies by seeking feedback from team mem…" at bounding box center [362, 341] width 0 height 11
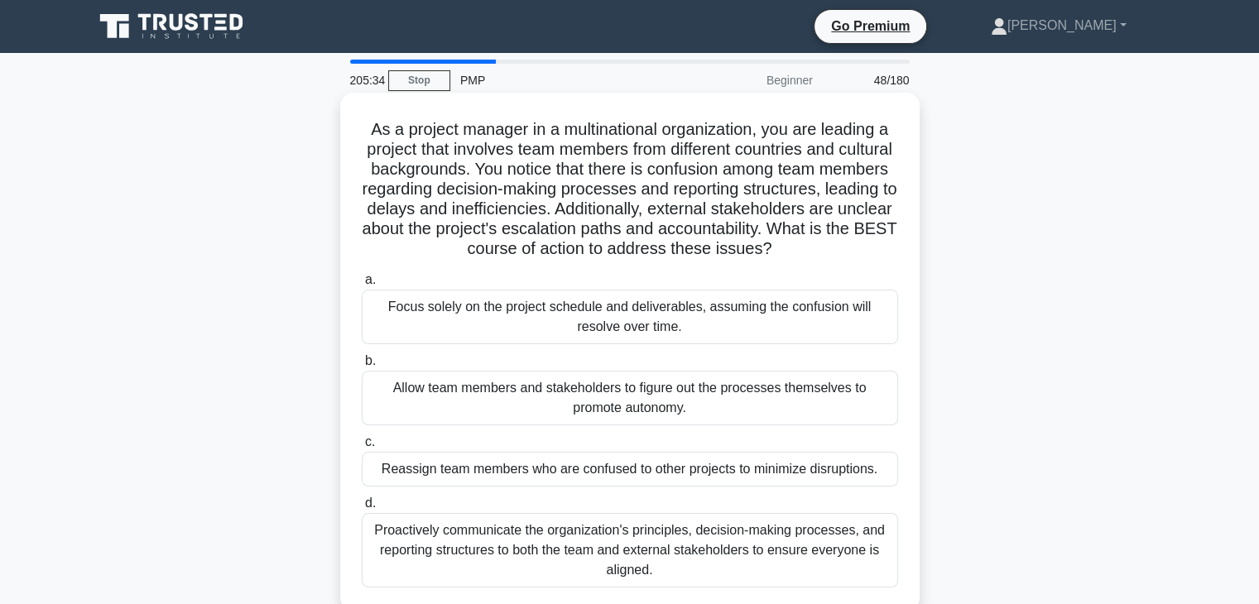
scroll to position [83, 0]
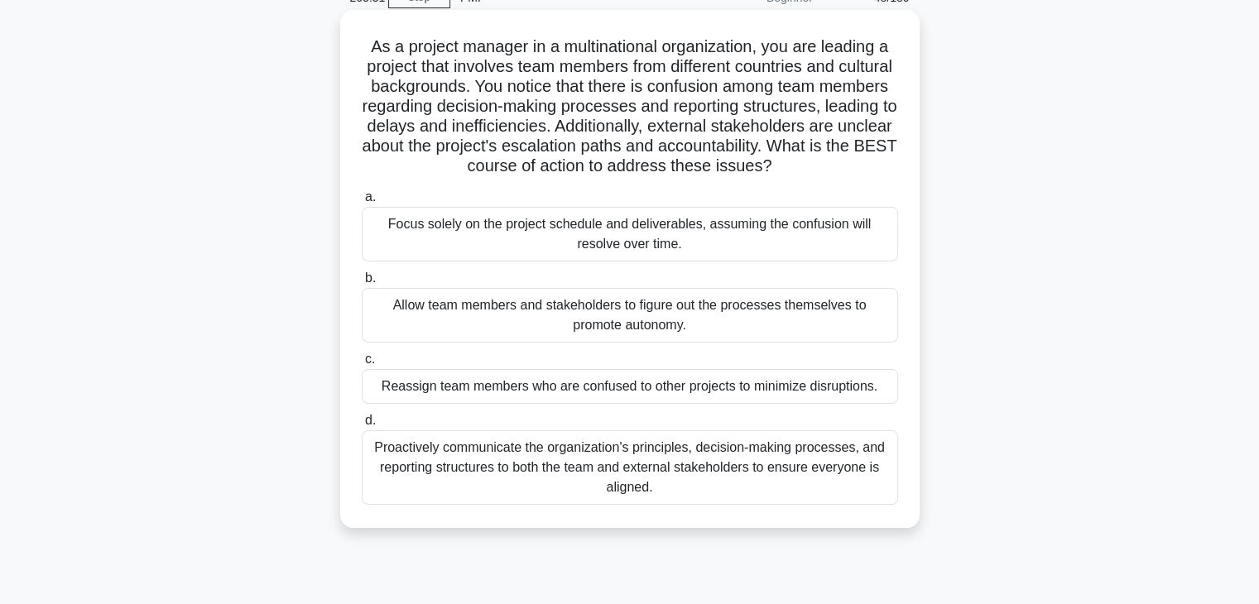
click at [580, 493] on div "Proactively communicate the organization's principles, decision-making processe…" at bounding box center [630, 468] width 537 height 75
click at [362, 426] on input "d. Proactively communicate the organization's principles, decision-making proce…" at bounding box center [362, 421] width 0 height 11
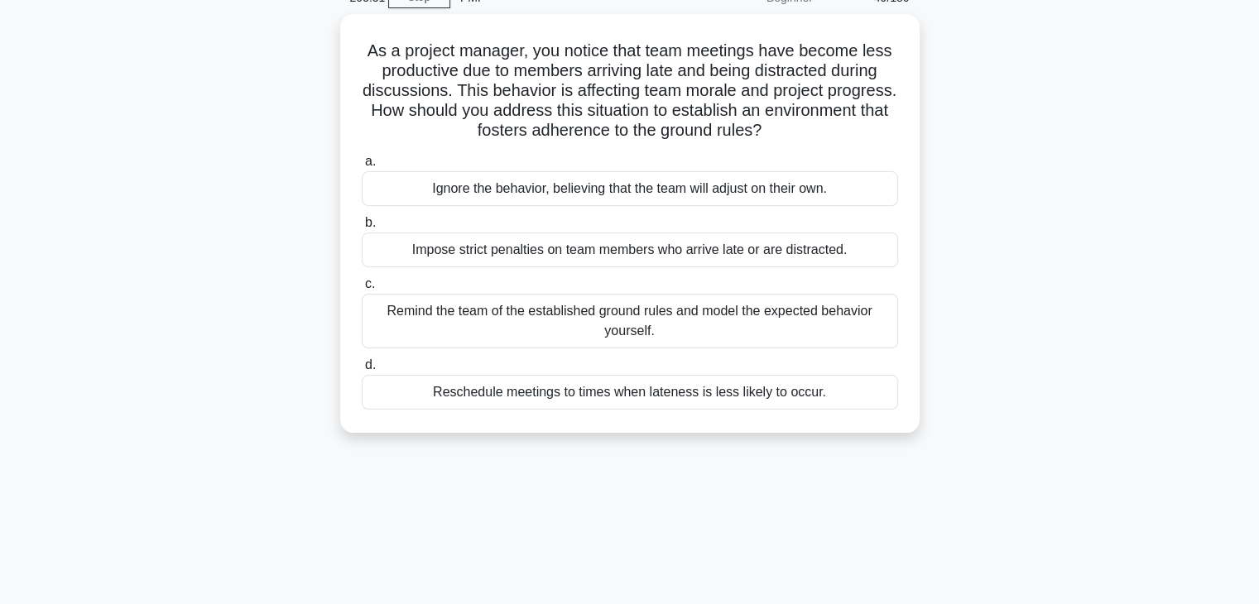
scroll to position [0, 0]
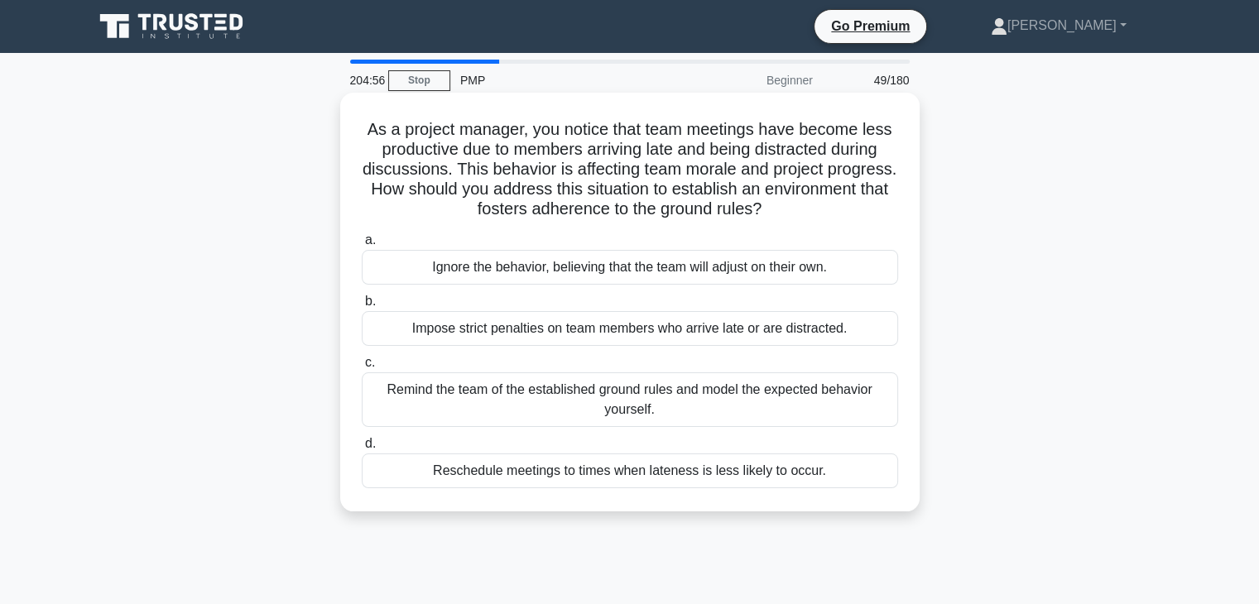
click at [603, 409] on div "Remind the team of the established ground rules and model the expected behavior…" at bounding box center [630, 400] width 537 height 55
click at [362, 368] on input "c. Remind the team of the established ground rules and model the expected behav…" at bounding box center [362, 363] width 0 height 11
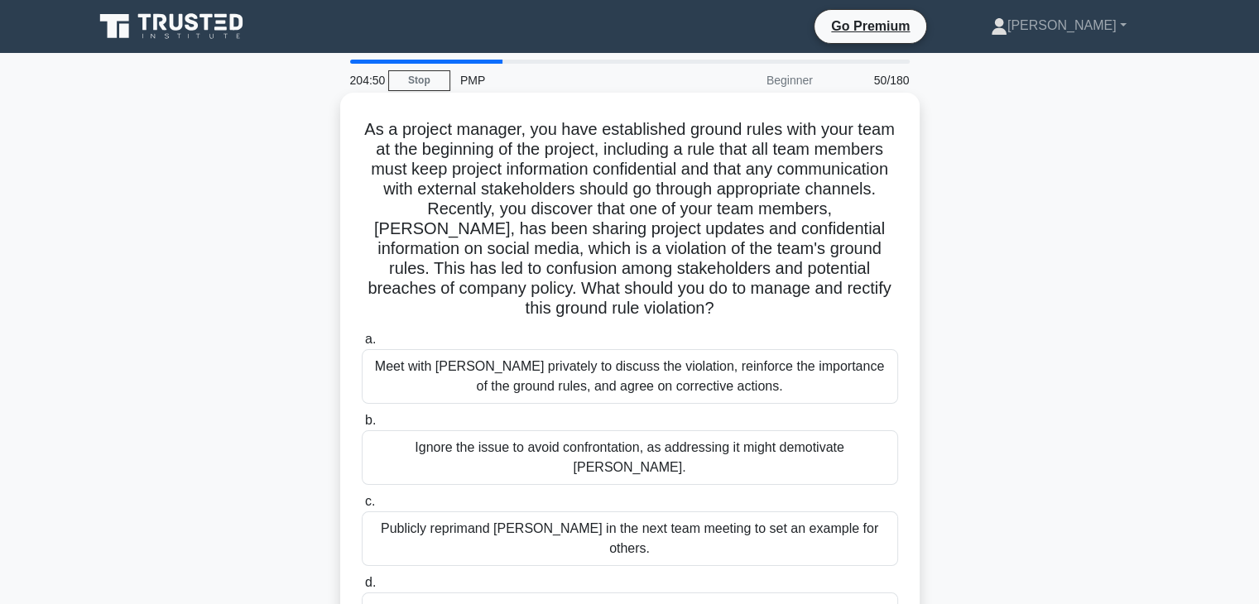
scroll to position [83, 0]
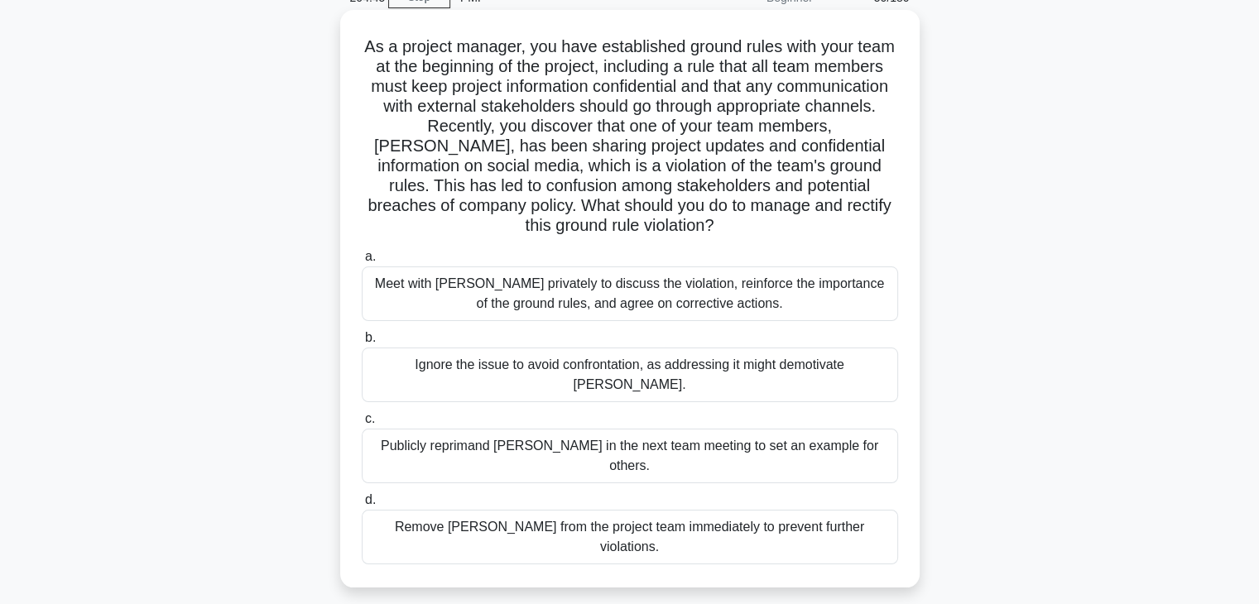
click at [530, 307] on div "Meet with Tom privately to discuss the violation, reinforce the importance of t…" at bounding box center [630, 294] width 537 height 55
click at [362, 262] on input "a. Meet with Tom privately to discuss the violation, reinforce the importance o…" at bounding box center [362, 257] width 0 height 11
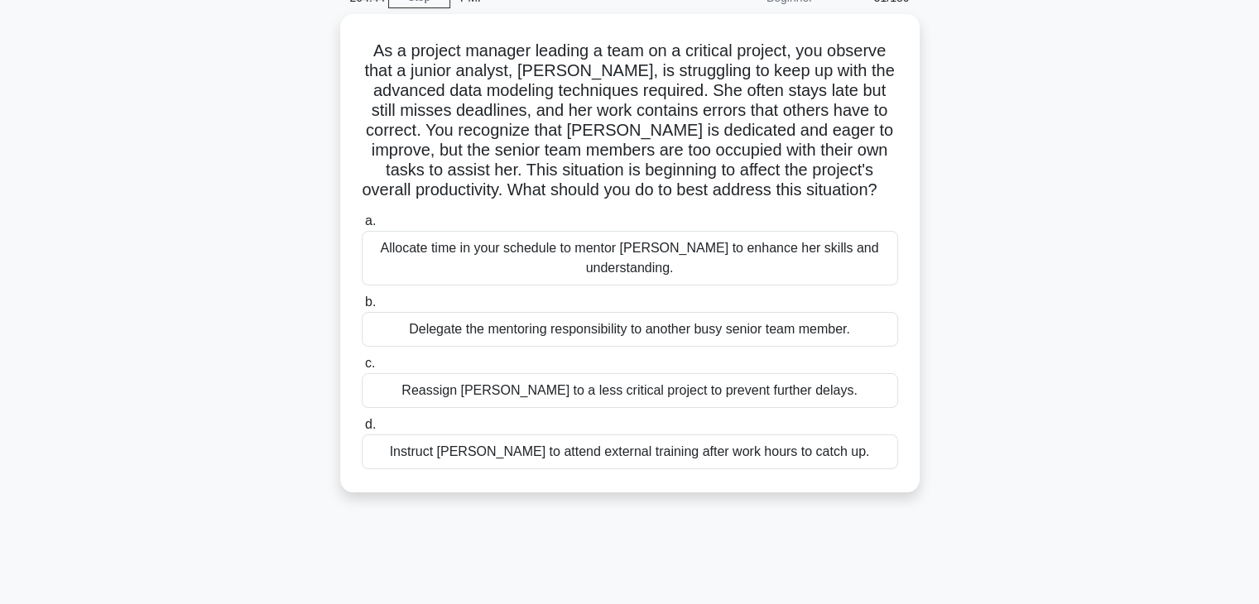
scroll to position [0, 0]
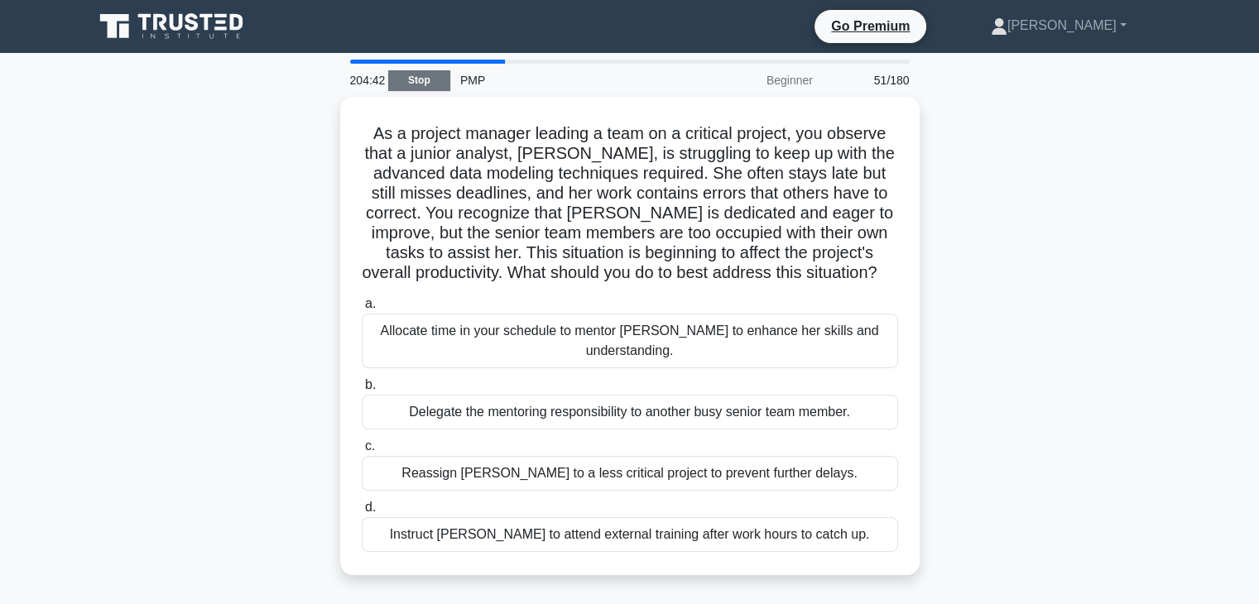
click at [411, 83] on link "Stop" at bounding box center [419, 80] width 62 height 21
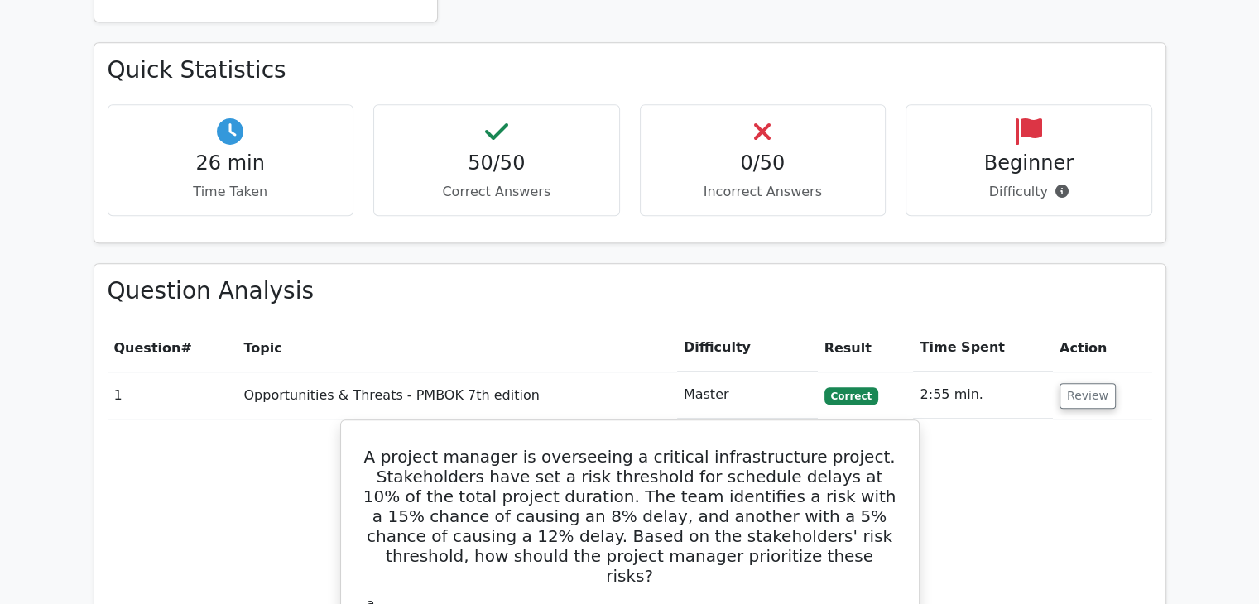
scroll to position [994, 0]
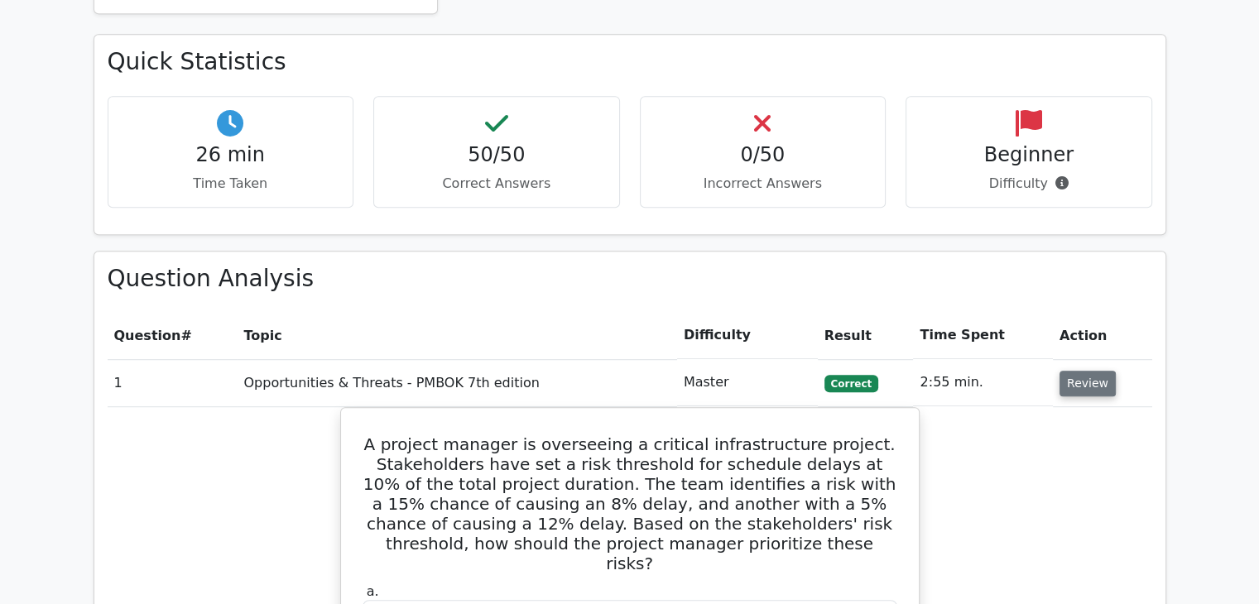
click at [1076, 371] on button "Review" at bounding box center [1088, 384] width 56 height 26
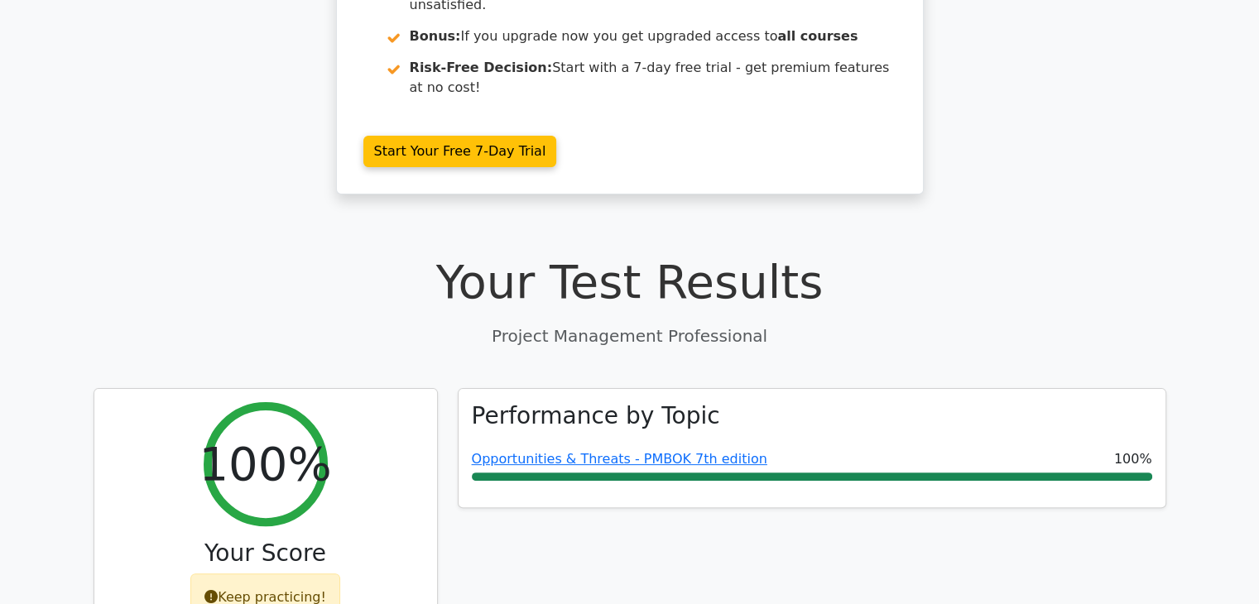
scroll to position [0, 0]
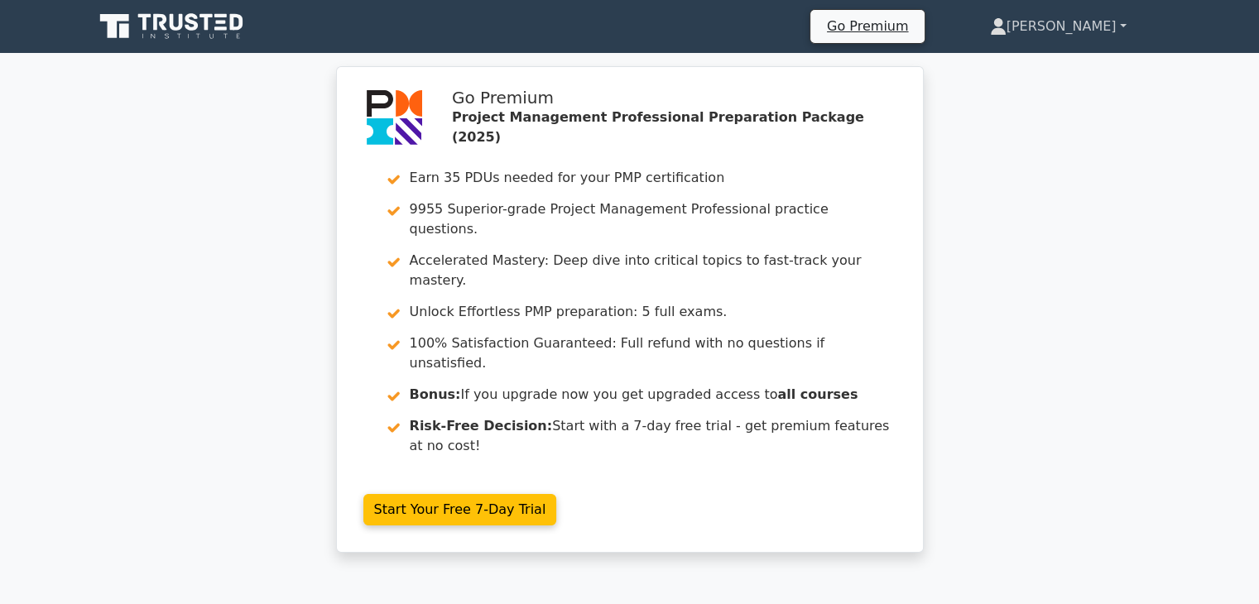
click at [1101, 27] on link "[PERSON_NAME]" at bounding box center [1059, 26] width 216 height 33
click at [1067, 62] on link "Profile" at bounding box center [1016, 65] width 131 height 26
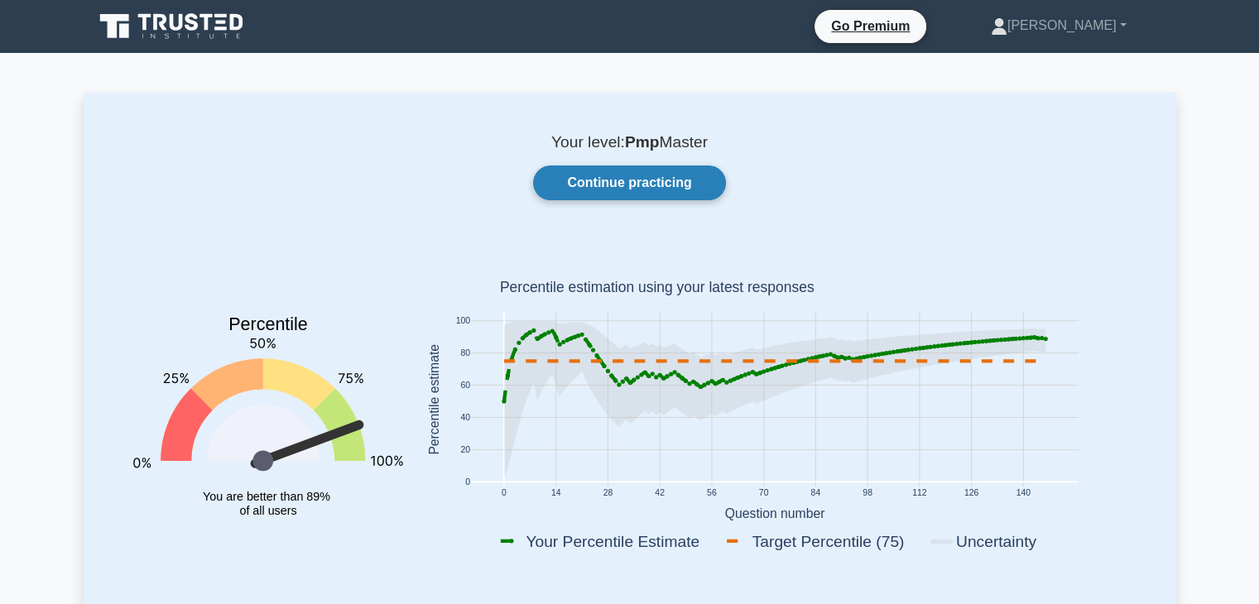
click at [623, 179] on link "Continue practicing" at bounding box center [629, 183] width 192 height 35
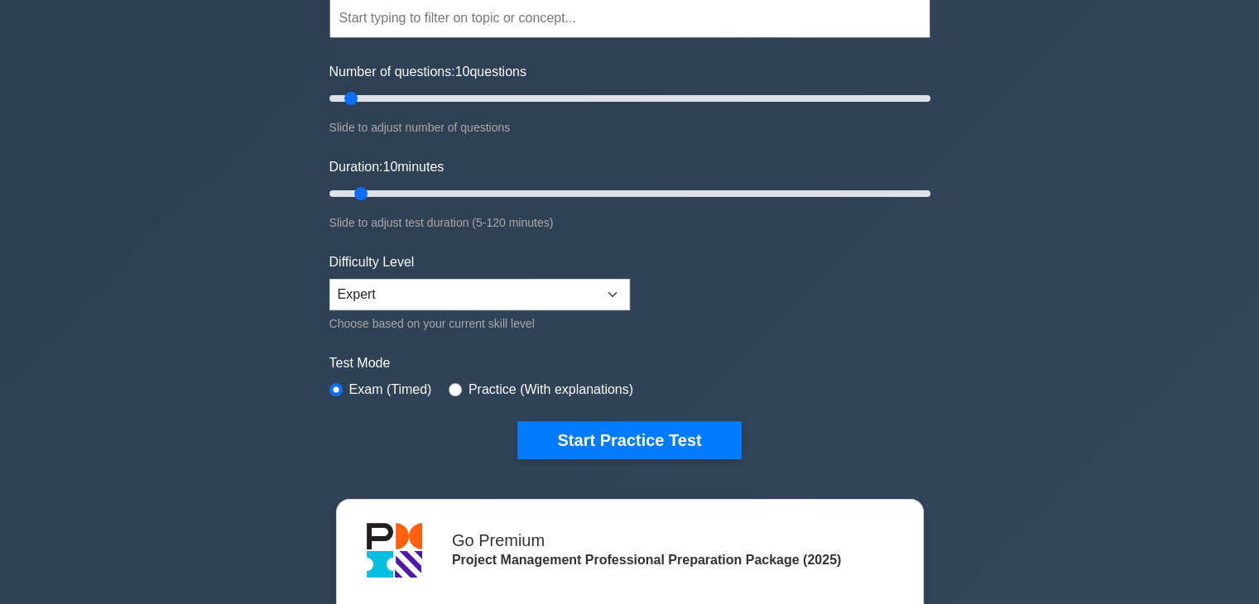
scroll to position [166, 0]
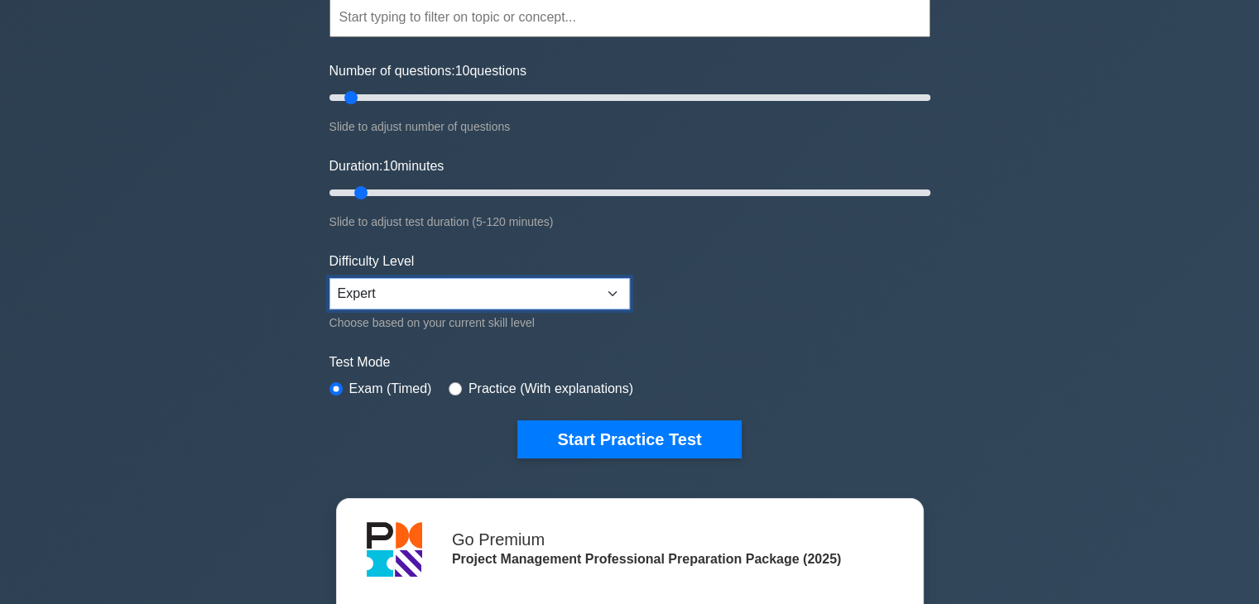
click at [431, 278] on select "Beginner Intermediate Expert" at bounding box center [480, 293] width 301 height 31
click at [431, 283] on select "Beginner Intermediate Expert" at bounding box center [480, 293] width 301 height 31
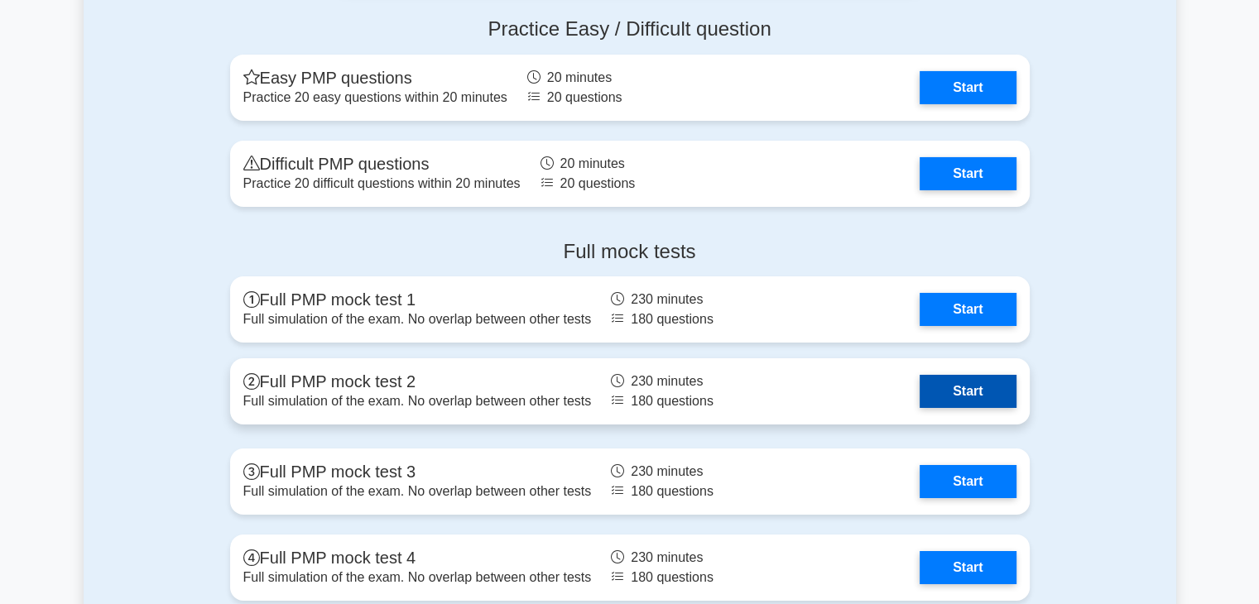
scroll to position [5796, 0]
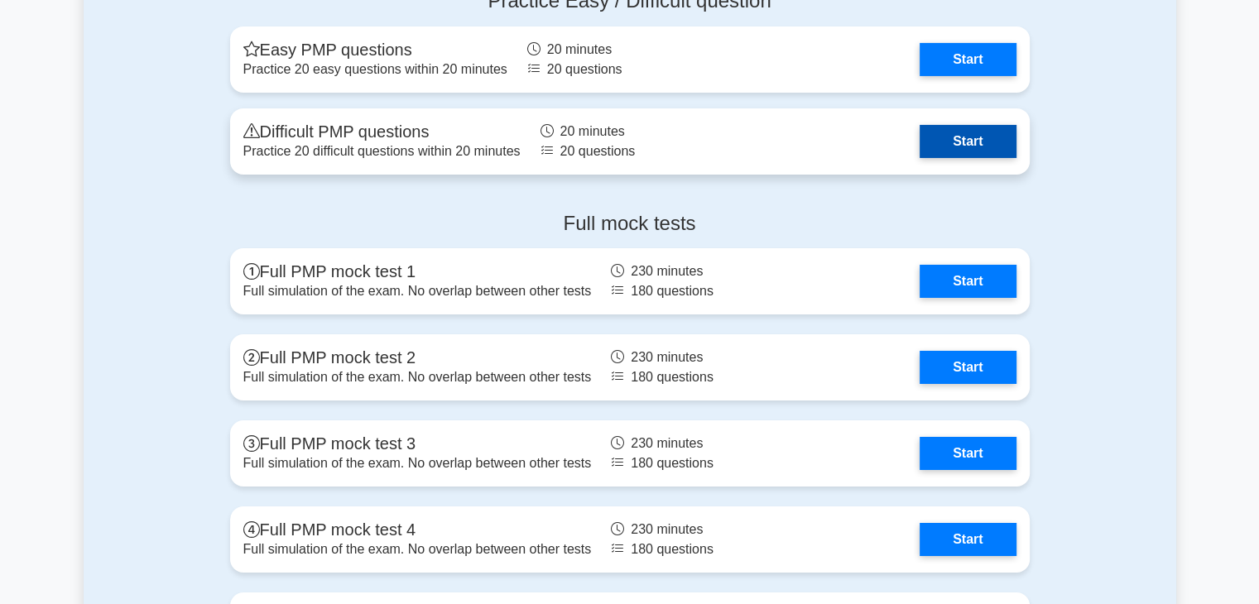
click at [947, 146] on link "Start" at bounding box center [968, 141] width 96 height 33
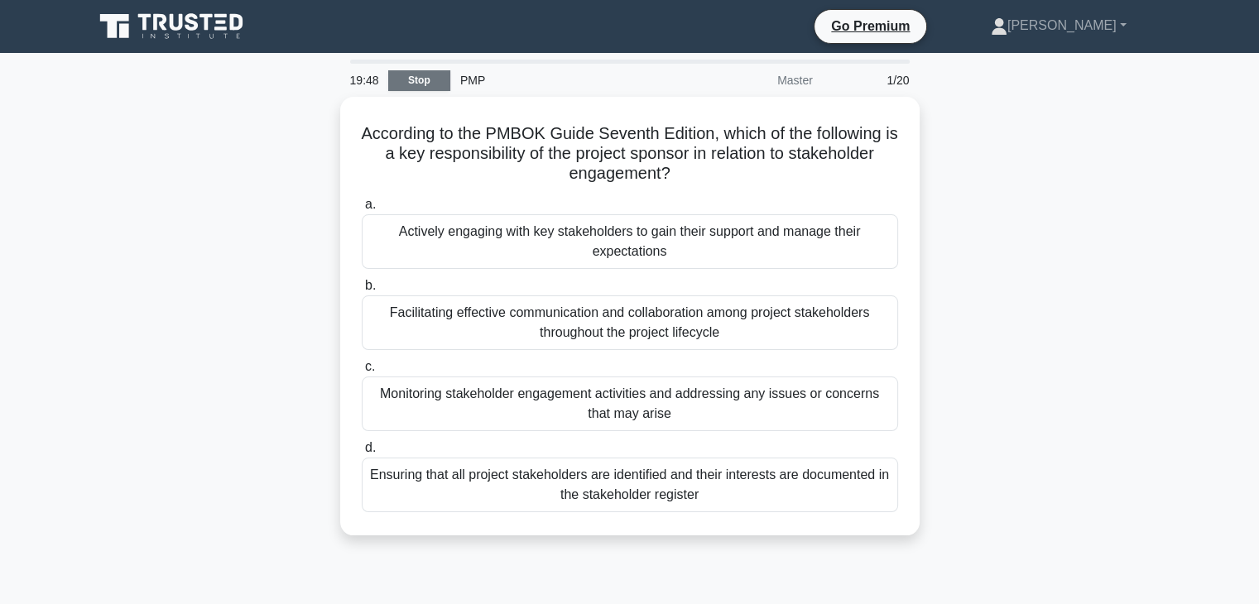
click at [422, 86] on link "Stop" at bounding box center [419, 80] width 62 height 21
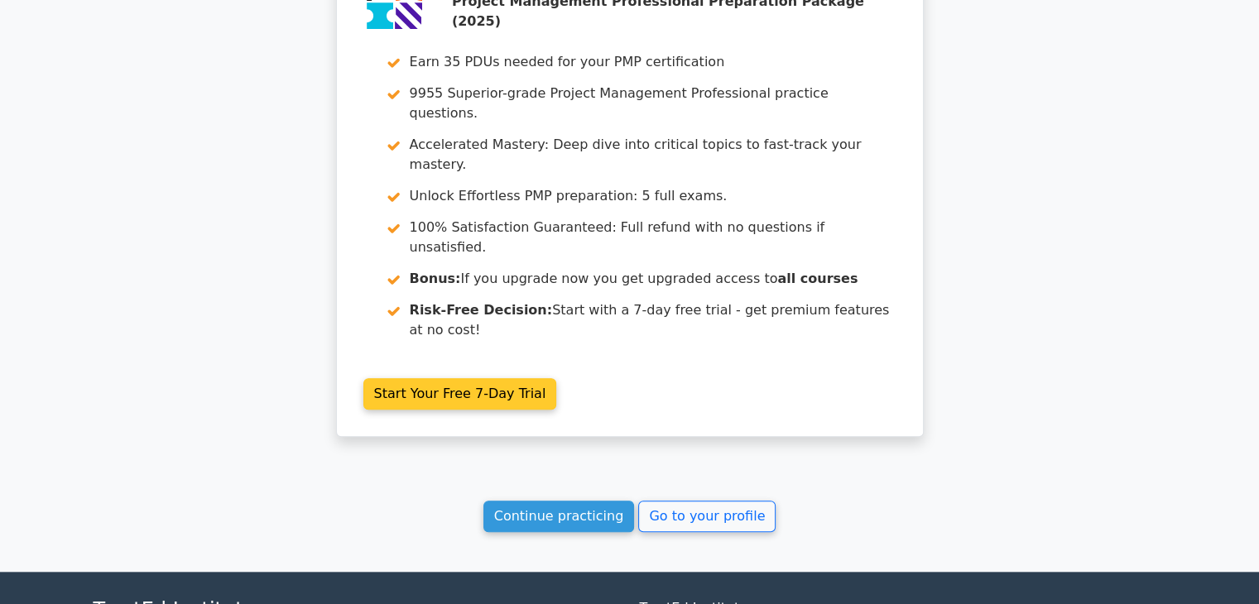
scroll to position [1491, 0]
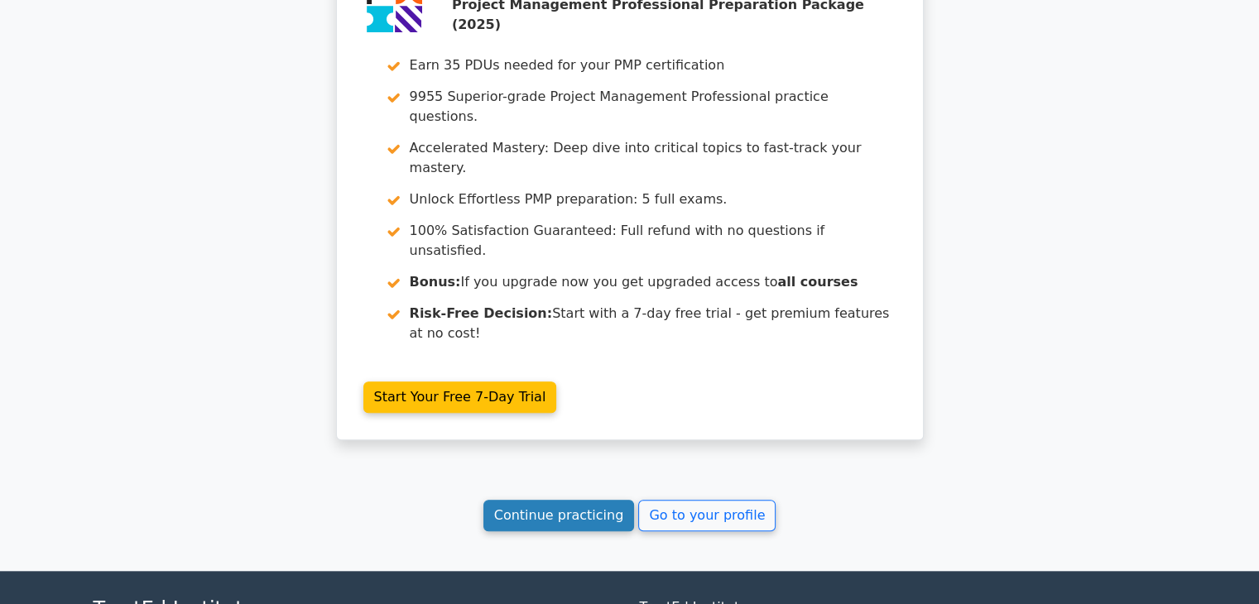
click at [544, 500] on link "Continue practicing" at bounding box center [560, 515] width 152 height 31
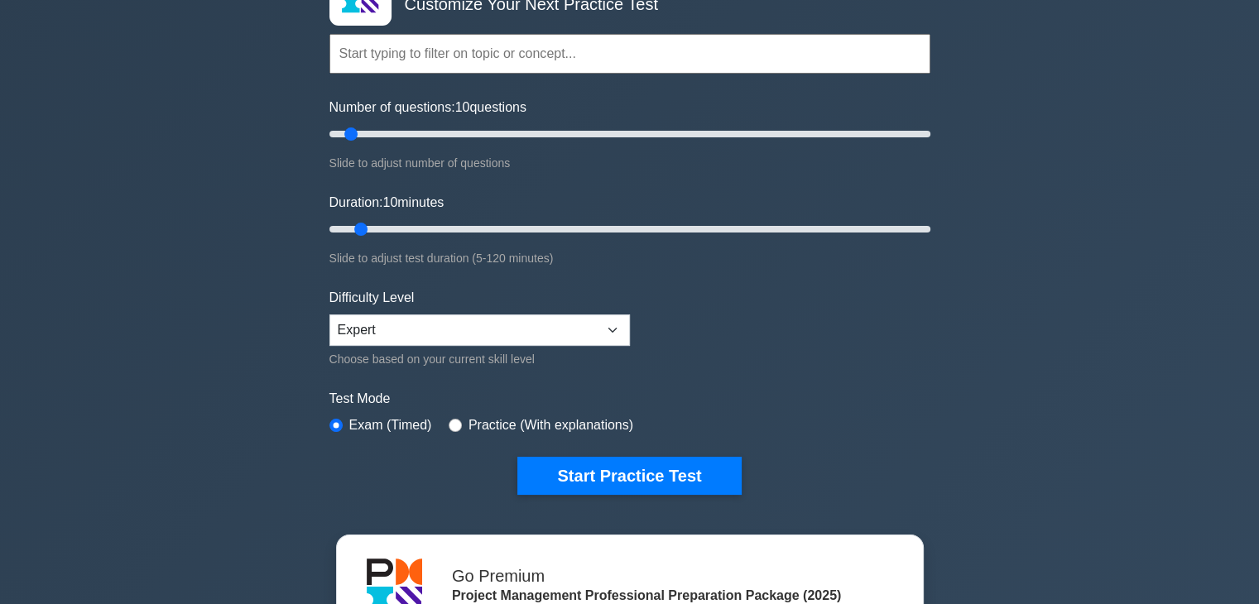
scroll to position [166, 0]
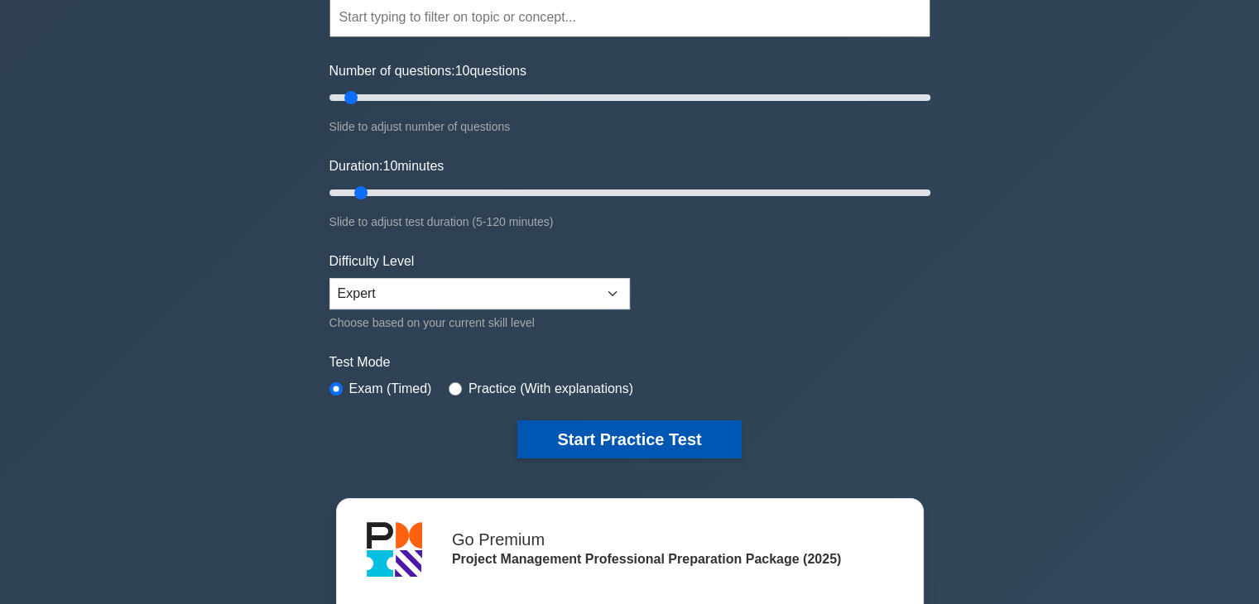
click at [580, 440] on button "Start Practice Test" at bounding box center [630, 440] width 224 height 38
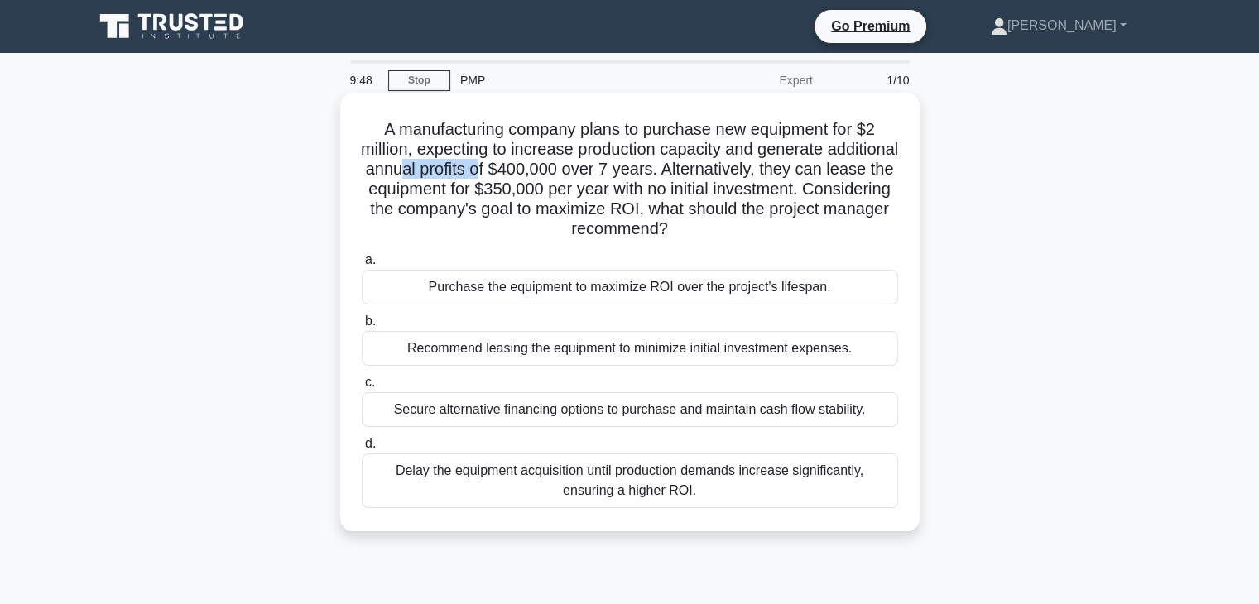
drag, startPoint x: 487, startPoint y: 170, endPoint x: 570, endPoint y: 170, distance: 82.8
click at [570, 170] on h5 "A manufacturing company plans to purchase new equipment for $2 million, expecti…" at bounding box center [630, 179] width 540 height 121
click at [528, 295] on div "Purchase the equipment to maximize ROI over the project's lifespan." at bounding box center [630, 287] width 537 height 35
click at [362, 266] on input "a. Purchase the equipment to maximize ROI over the project's lifespan." at bounding box center [362, 260] width 0 height 11
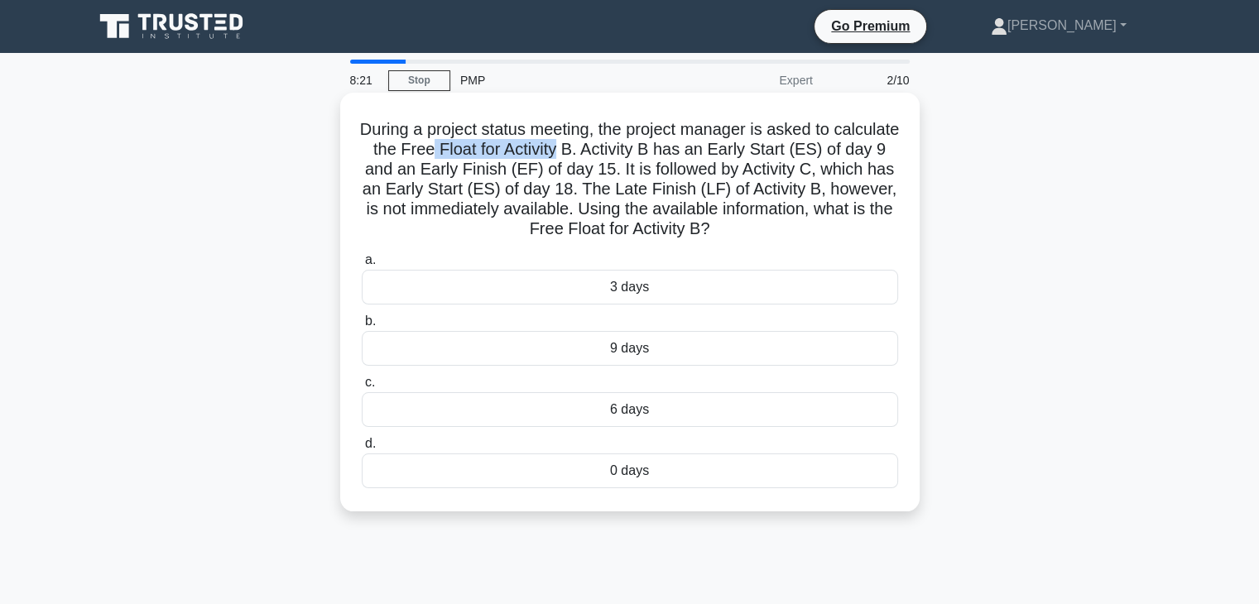
drag, startPoint x: 499, startPoint y: 156, endPoint x: 628, endPoint y: 151, distance: 129.3
click at [628, 151] on h5 "During a project status meeting, the project manager is asked to calculate the …" at bounding box center [630, 179] width 540 height 121
drag, startPoint x: 407, startPoint y: 173, endPoint x: 677, endPoint y: 164, distance: 270.1
click at [677, 164] on h5 "During a project status meeting, the project manager is asked to calculate the …" at bounding box center [630, 179] width 540 height 121
drag, startPoint x: 582, startPoint y: 189, endPoint x: 649, endPoint y: 186, distance: 67.1
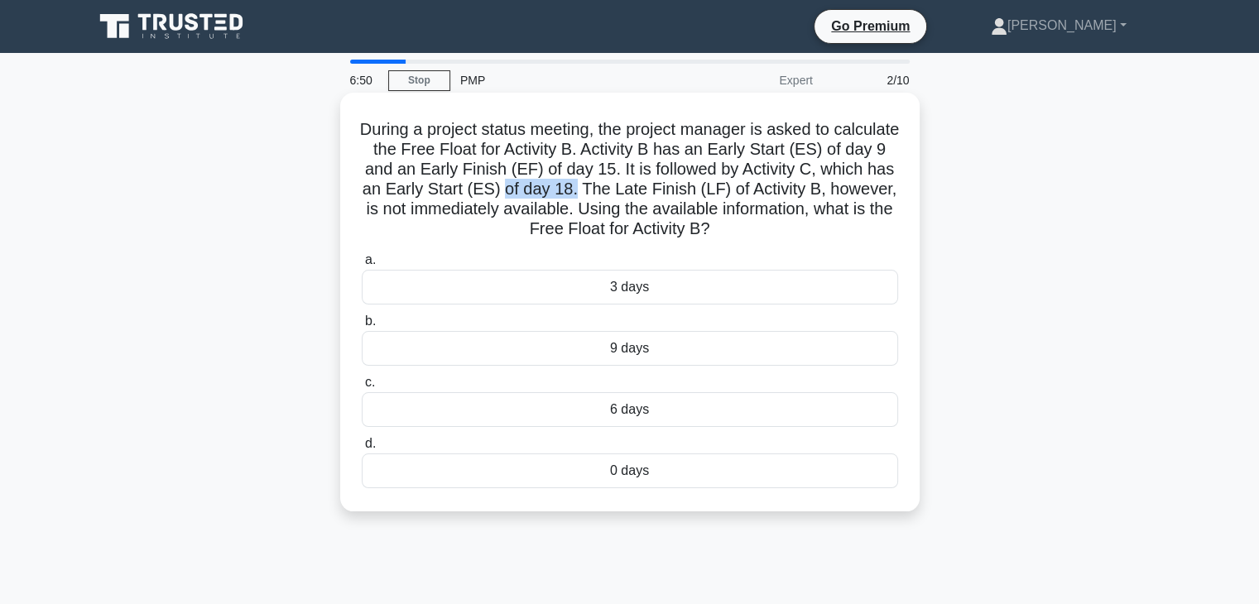
click at [649, 186] on h5 "During a project status meeting, the project manager is asked to calculate the …" at bounding box center [630, 179] width 540 height 121
click at [636, 287] on div "3 days" at bounding box center [630, 287] width 537 height 35
click at [362, 266] on input "a. 3 days" at bounding box center [362, 260] width 0 height 11
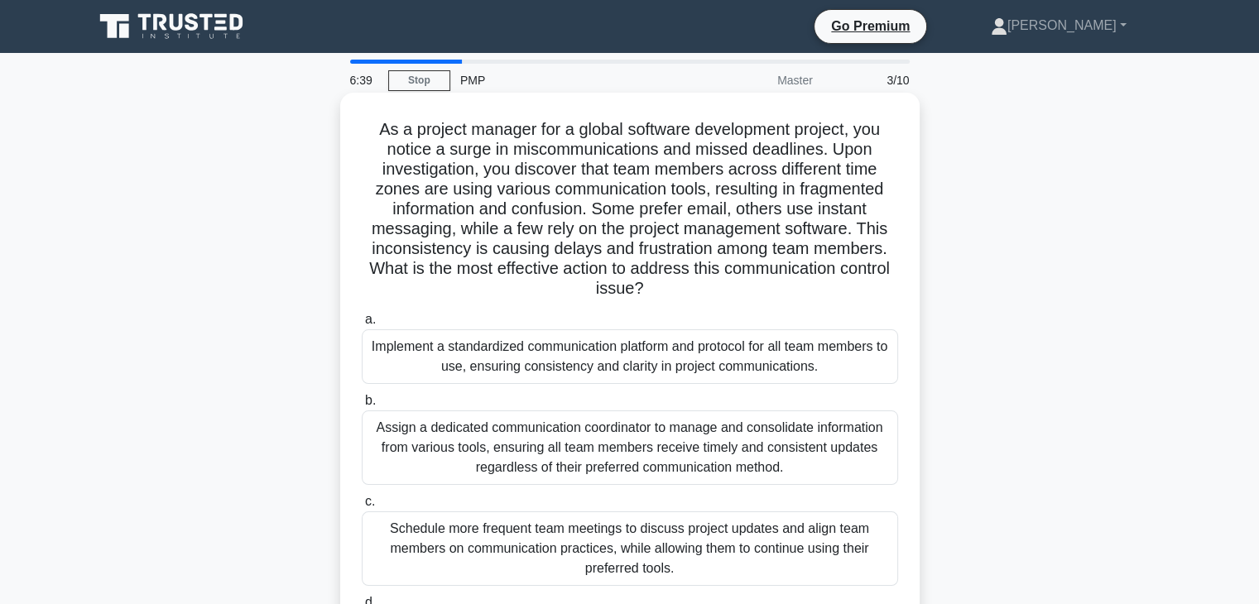
scroll to position [83, 0]
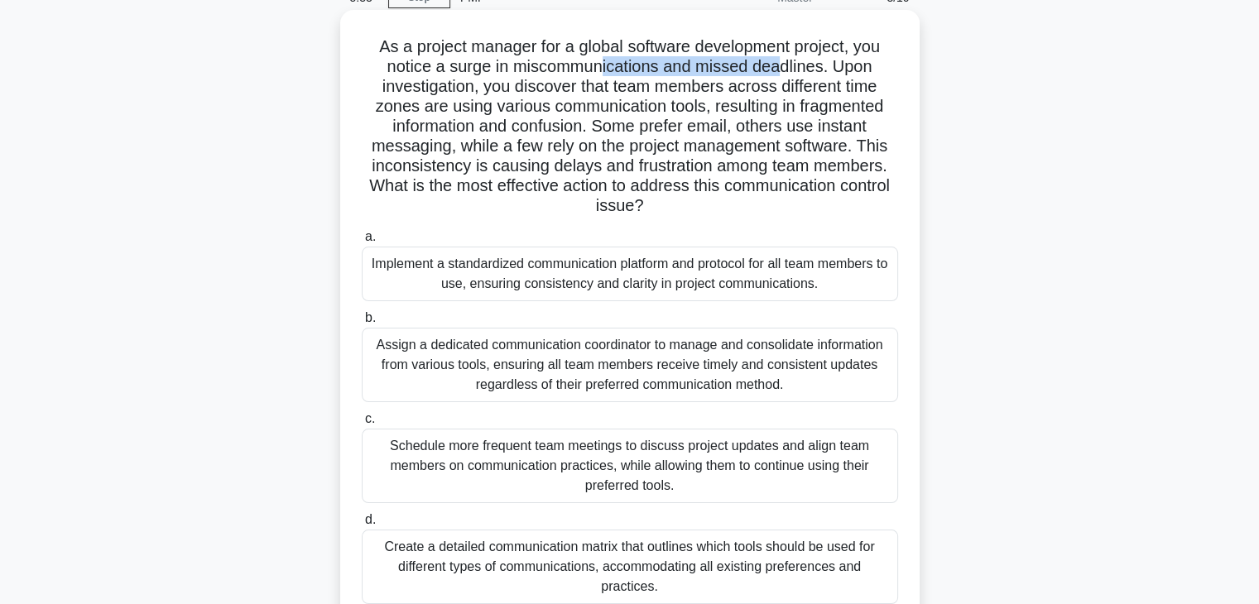
drag, startPoint x: 601, startPoint y: 67, endPoint x: 782, endPoint y: 74, distance: 180.6
click at [782, 74] on h5 "As a project manager for a global software development project, you notice a su…" at bounding box center [630, 126] width 540 height 181
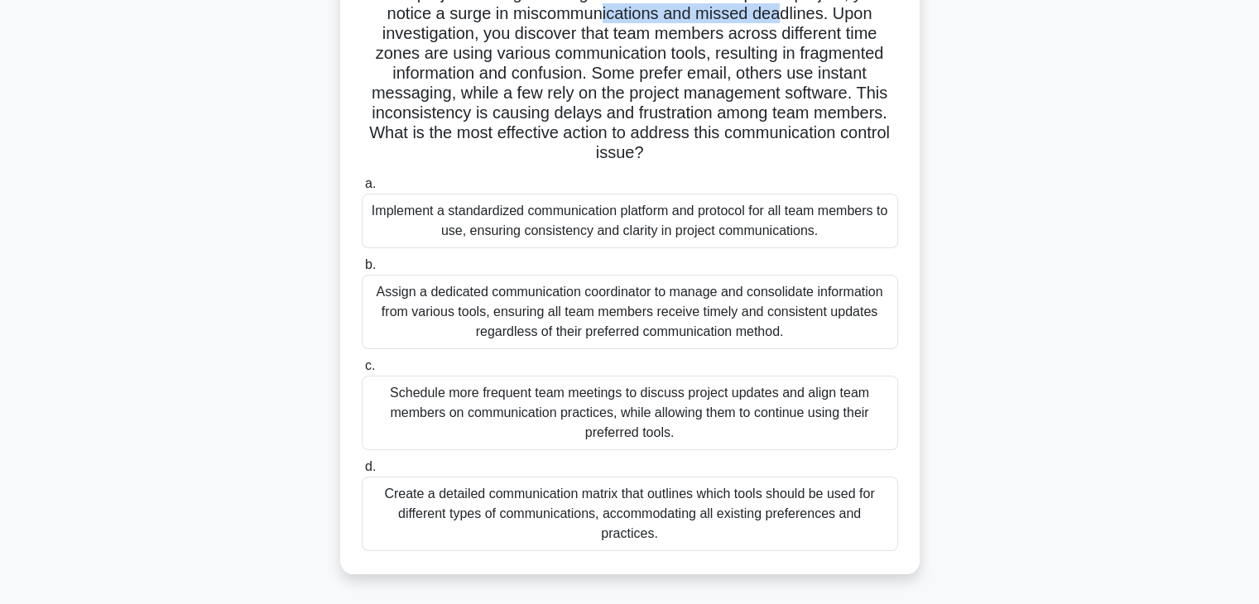
scroll to position [166, 0]
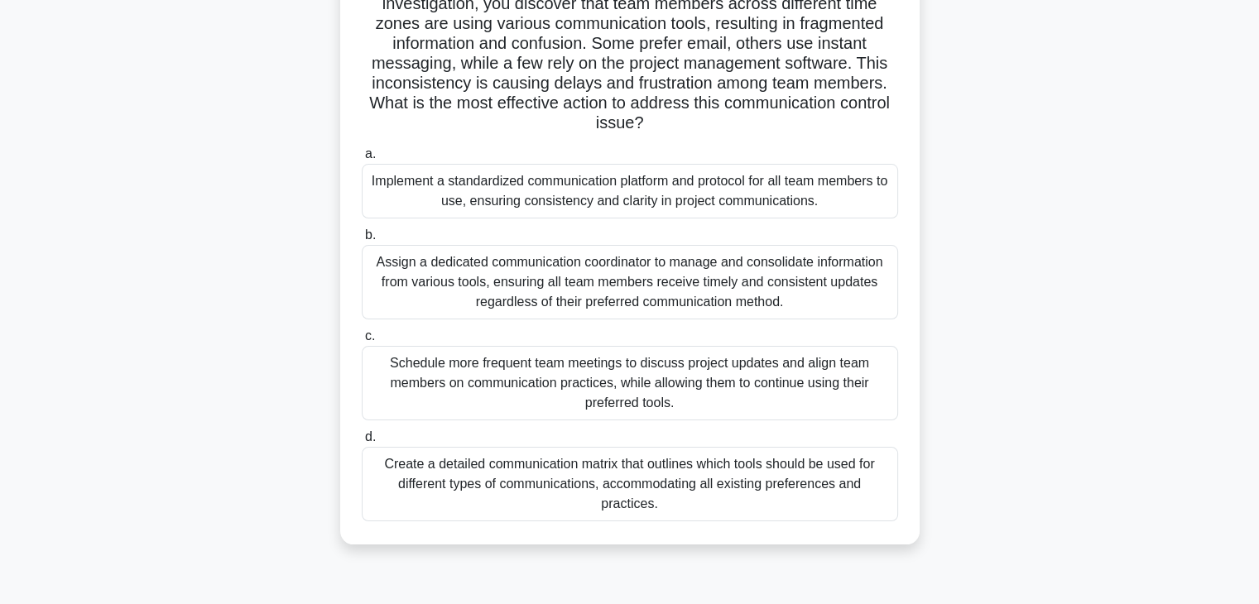
click at [586, 197] on div "Implement a standardized communication platform and protocol for all team membe…" at bounding box center [630, 191] width 537 height 55
click at [362, 160] on input "a. Implement a standardized communication platform and protocol for all team me…" at bounding box center [362, 154] width 0 height 11
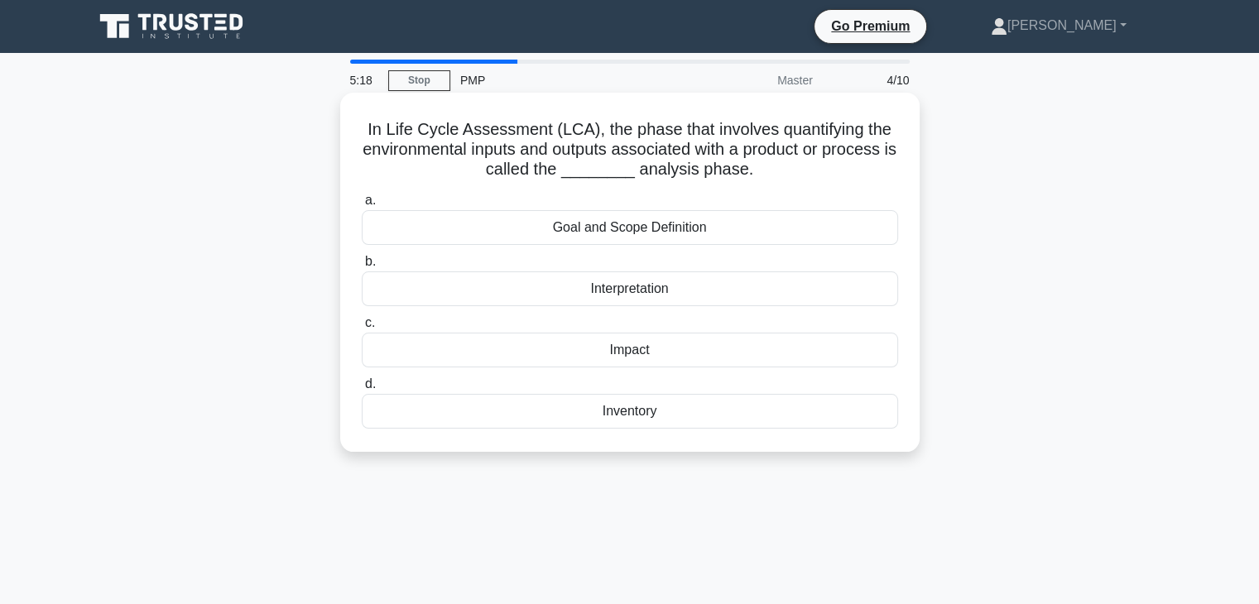
scroll to position [0, 0]
click at [633, 352] on div "Impact" at bounding box center [630, 350] width 537 height 35
click at [362, 329] on input "c. Impact" at bounding box center [362, 323] width 0 height 11
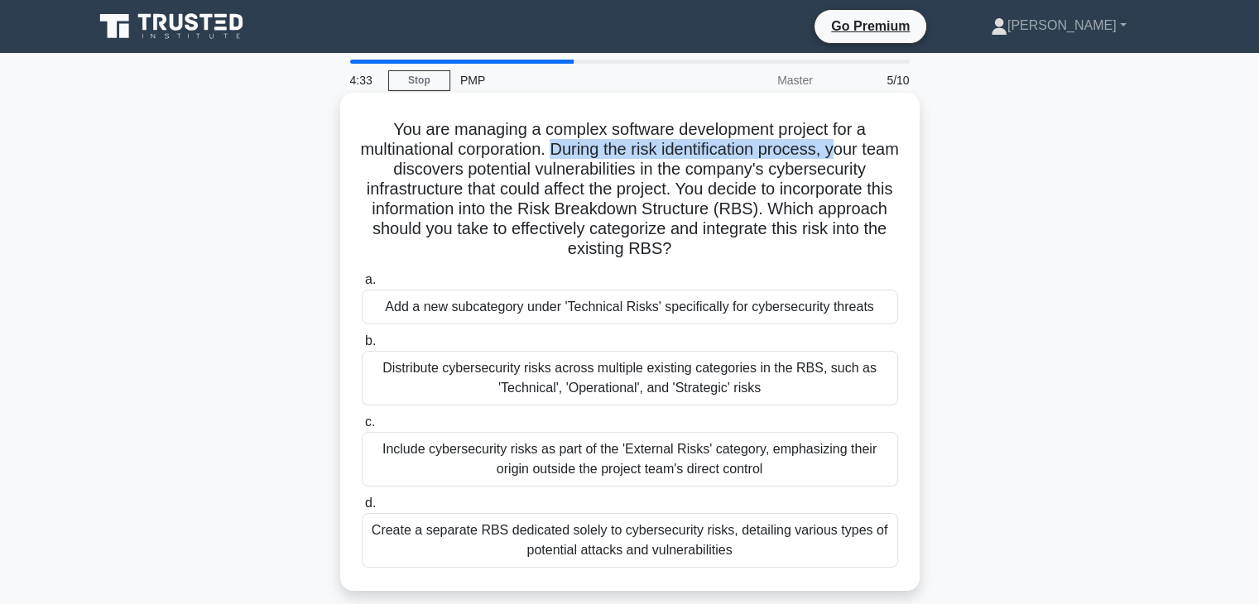
drag, startPoint x: 585, startPoint y: 147, endPoint x: 869, endPoint y: 143, distance: 283.2
click at [869, 143] on h5 "You are managing a complex software development project for a multinational cor…" at bounding box center [630, 189] width 540 height 141
click at [603, 542] on div "Create a separate RBS dedicated solely to cybersecurity risks, detailing variou…" at bounding box center [630, 540] width 537 height 55
click at [362, 509] on input "d. Create a separate RBS dedicated solely to cybersecurity risks, detailing var…" at bounding box center [362, 503] width 0 height 11
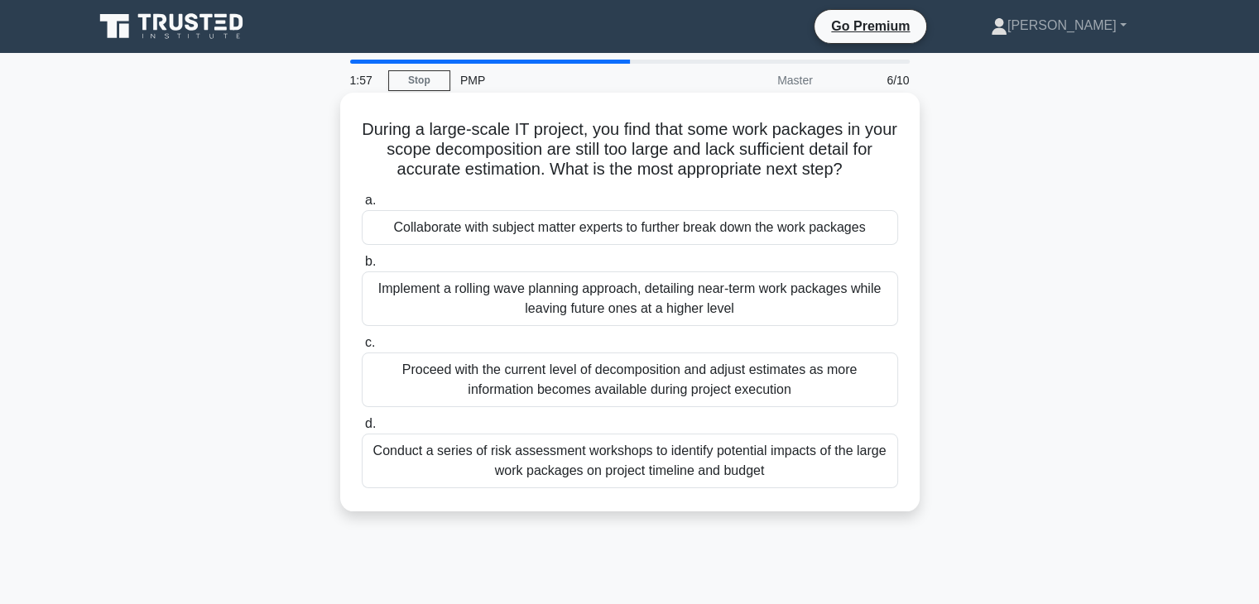
click at [520, 228] on div "Collaborate with subject matter experts to further break down the work packages" at bounding box center [630, 227] width 537 height 35
click at [362, 206] on input "a. Collaborate with subject matter experts to further break down the work packa…" at bounding box center [362, 200] width 0 height 11
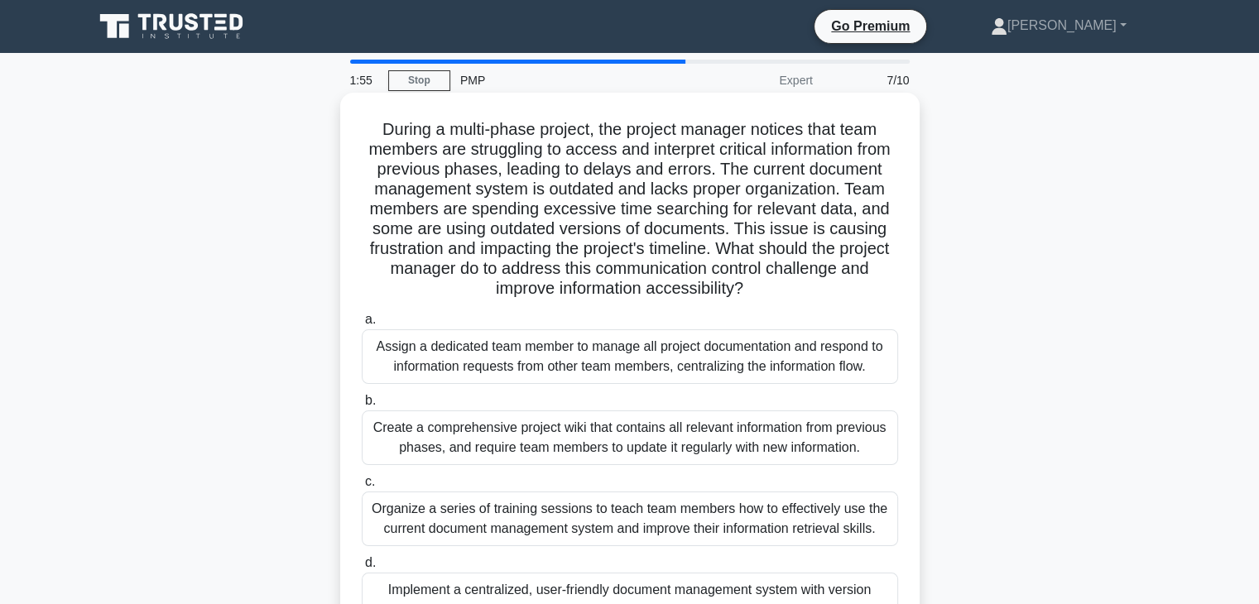
scroll to position [83, 0]
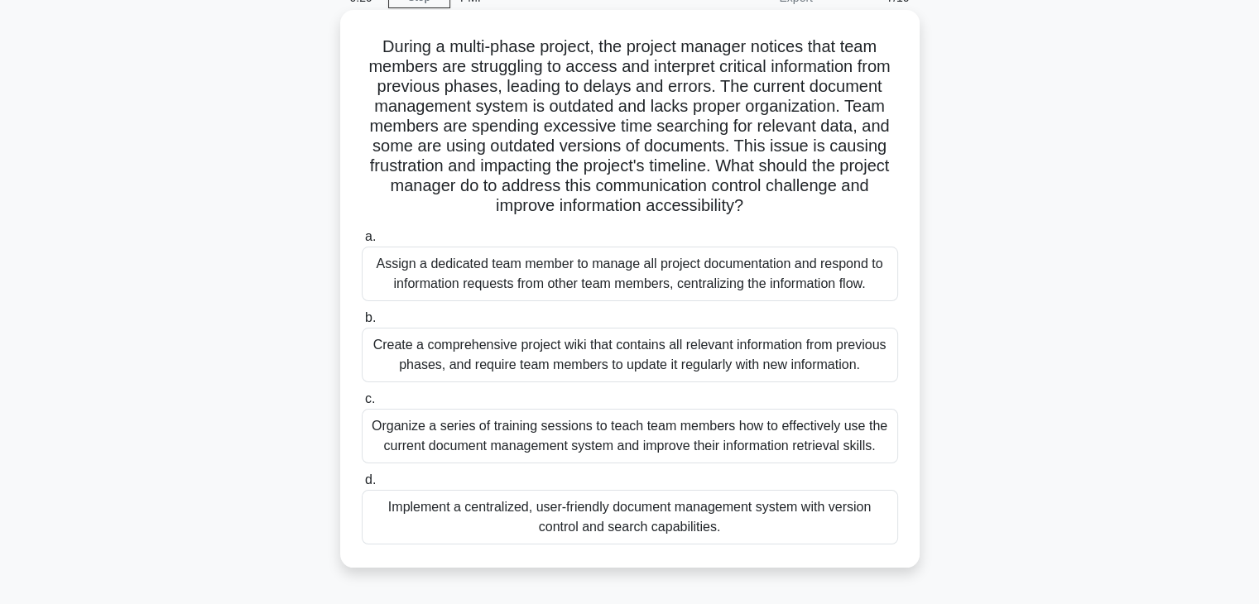
click at [602, 520] on div "Implement a centralized, user-friendly document management system with version …" at bounding box center [630, 517] width 537 height 55
click at [362, 486] on input "d. Implement a centralized, user-friendly document management system with versi…" at bounding box center [362, 480] width 0 height 11
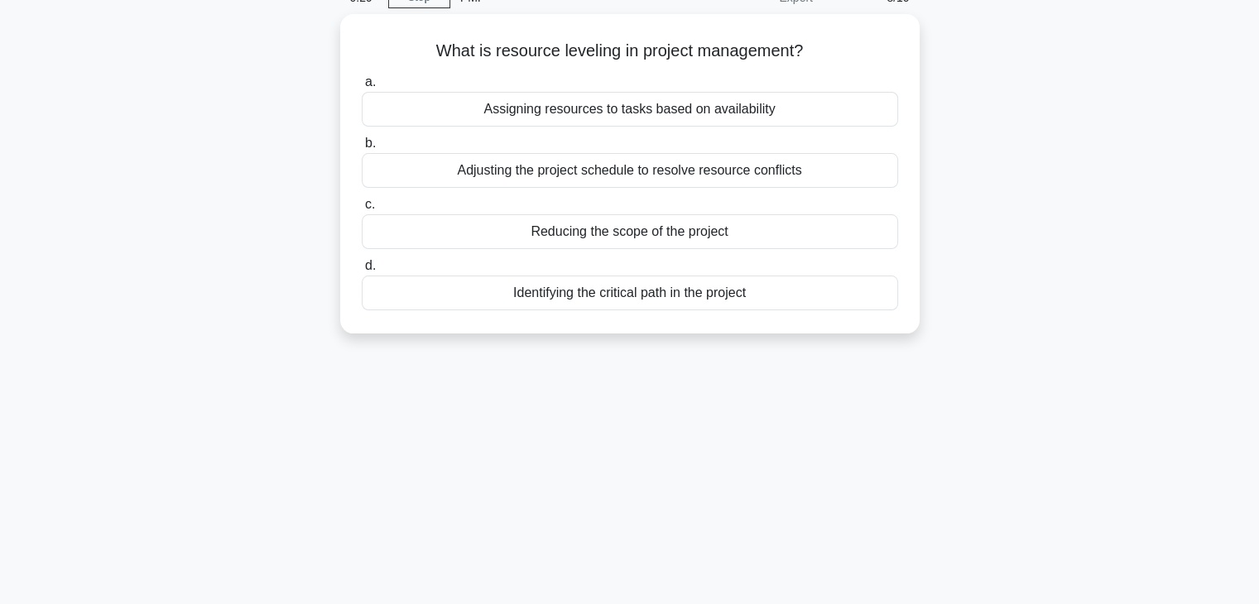
scroll to position [0, 0]
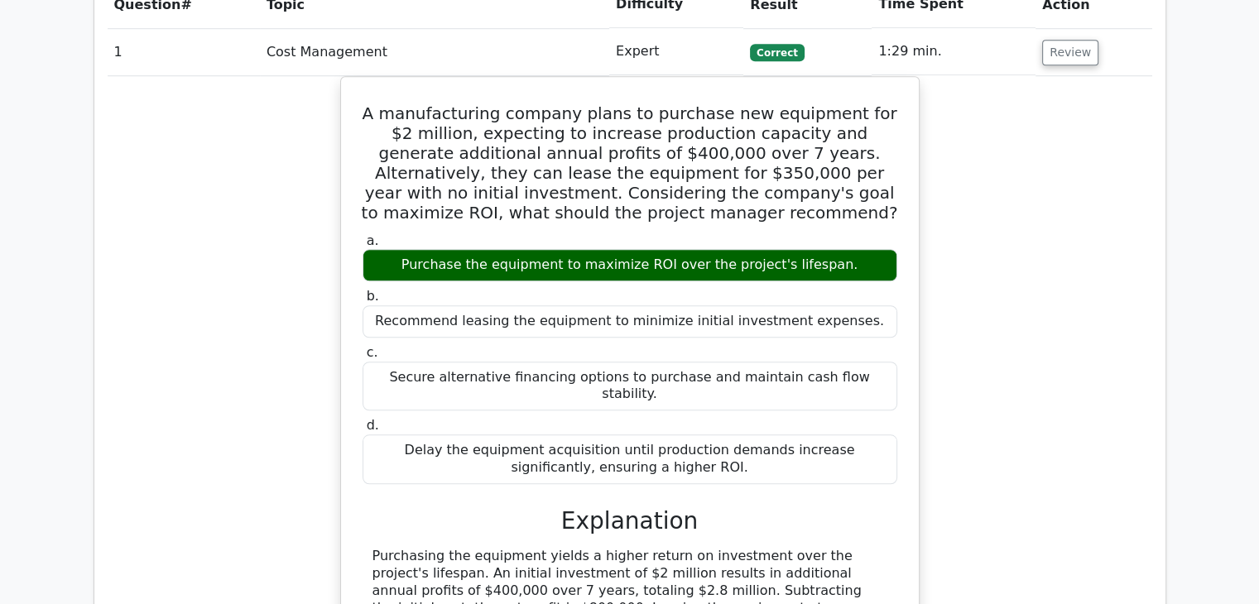
scroll to position [1325, 0]
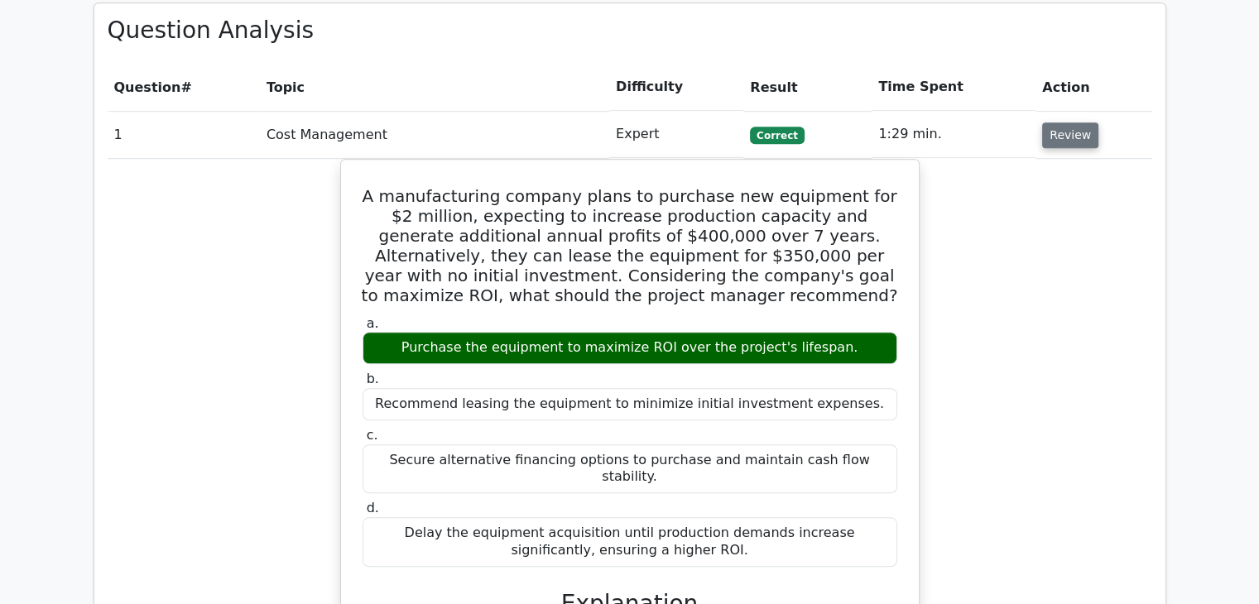
click at [1062, 123] on button "Review" at bounding box center [1070, 136] width 56 height 26
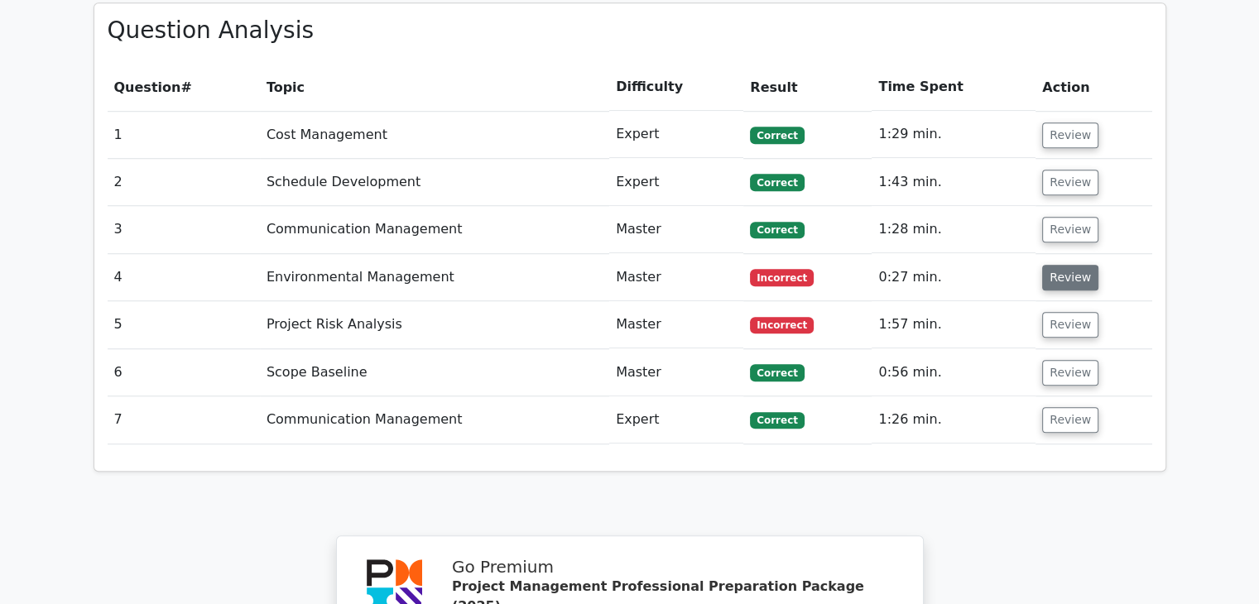
click at [1069, 265] on button "Review" at bounding box center [1070, 278] width 56 height 26
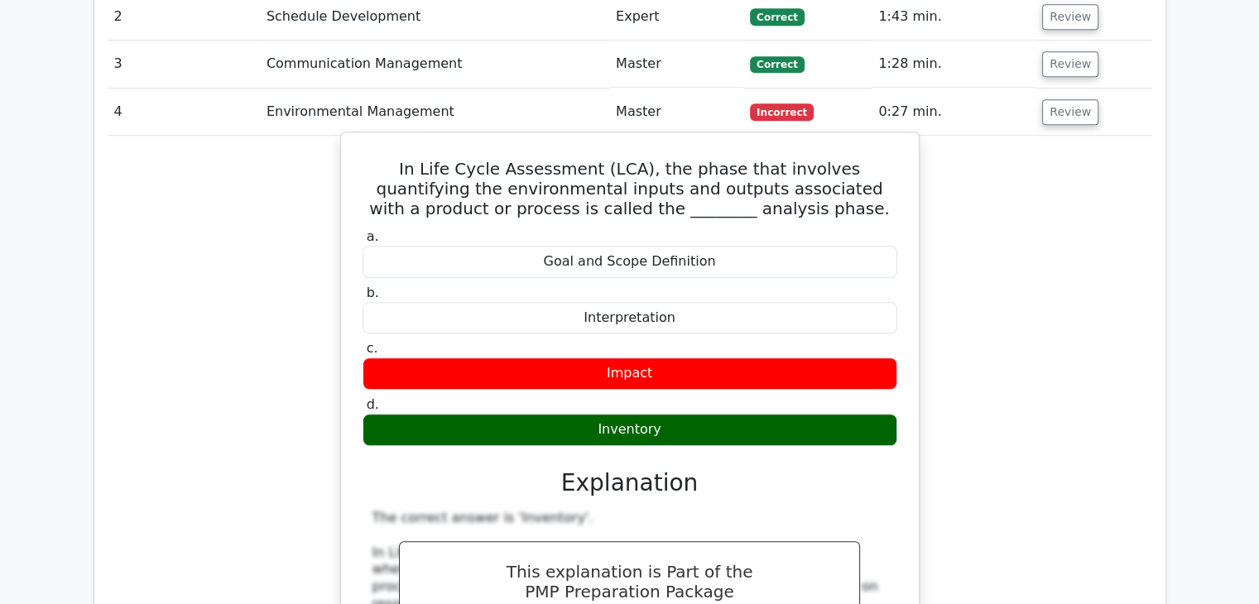
scroll to position [1408, 0]
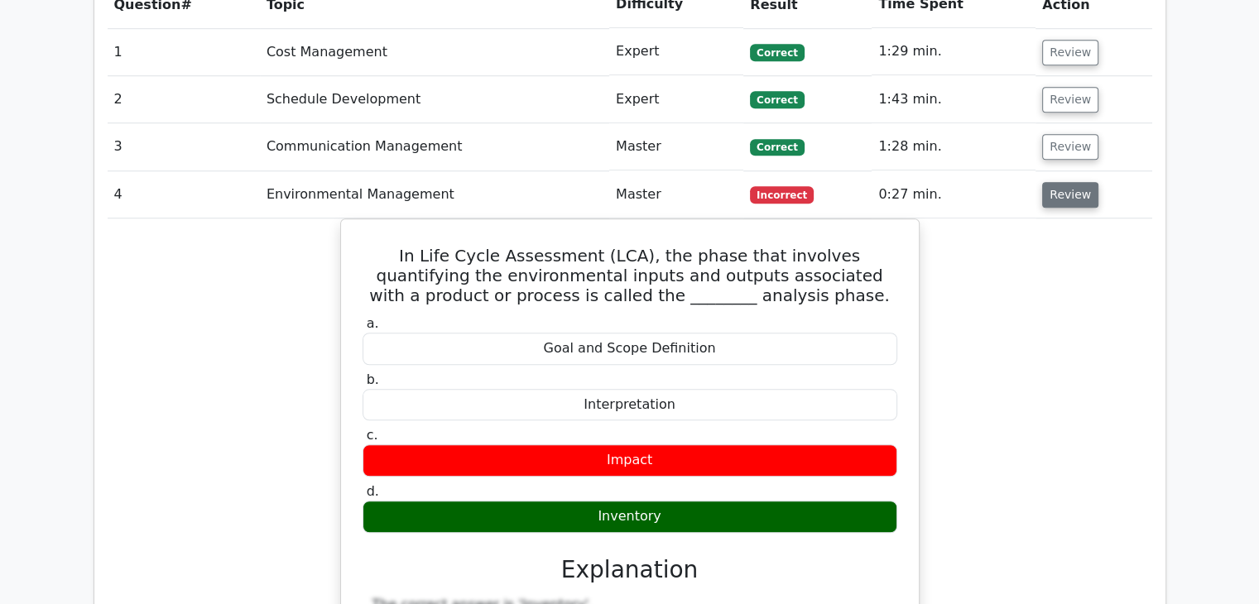
click at [1057, 182] on button "Review" at bounding box center [1070, 195] width 56 height 26
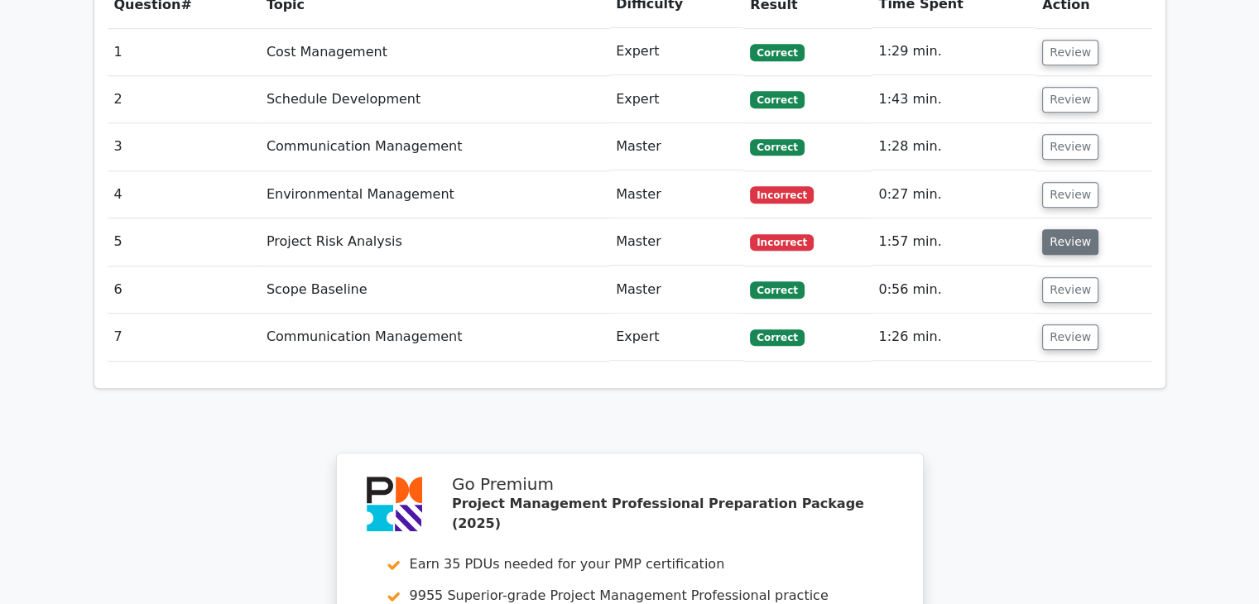
click at [1059, 229] on button "Review" at bounding box center [1070, 242] width 56 height 26
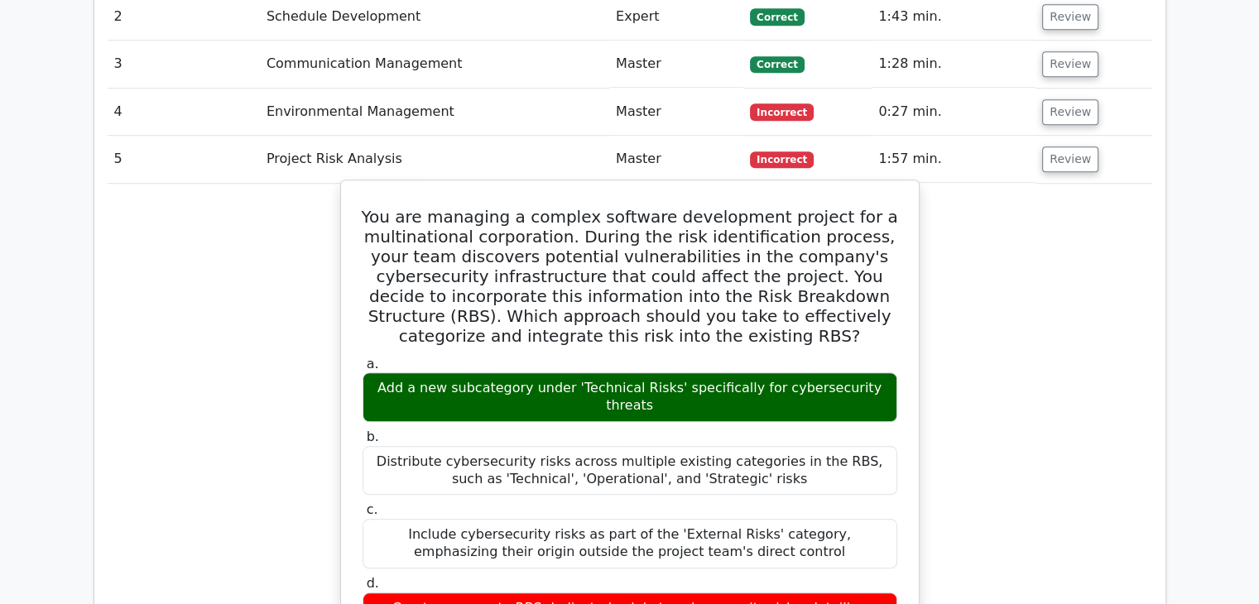
scroll to position [1325, 0]
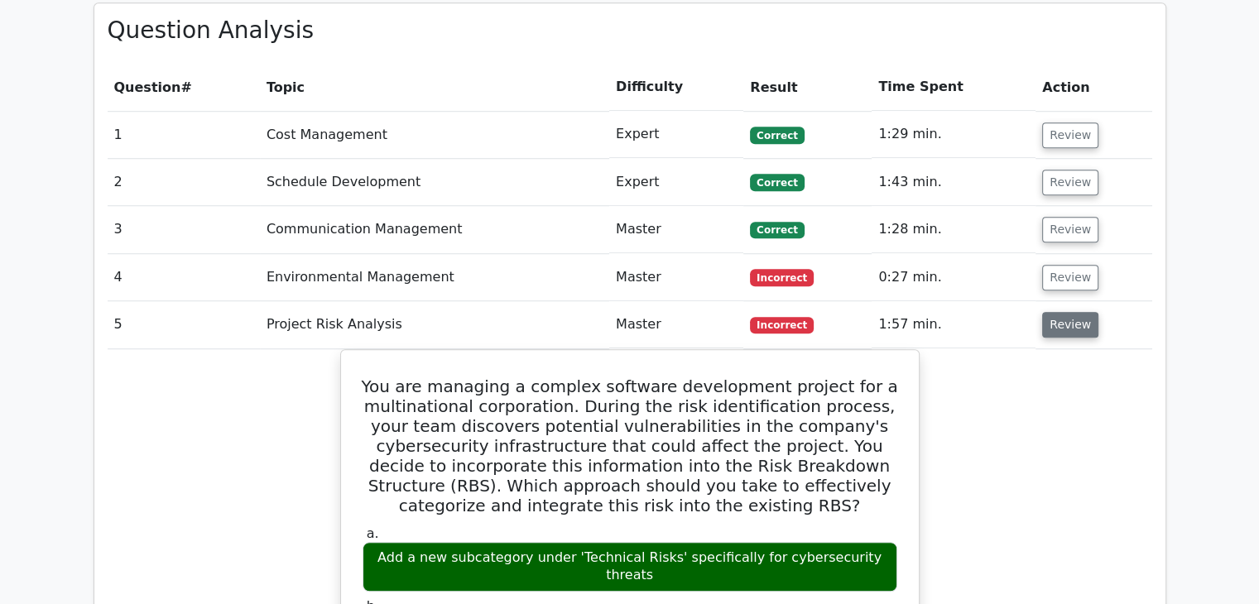
click at [1050, 312] on button "Review" at bounding box center [1070, 325] width 56 height 26
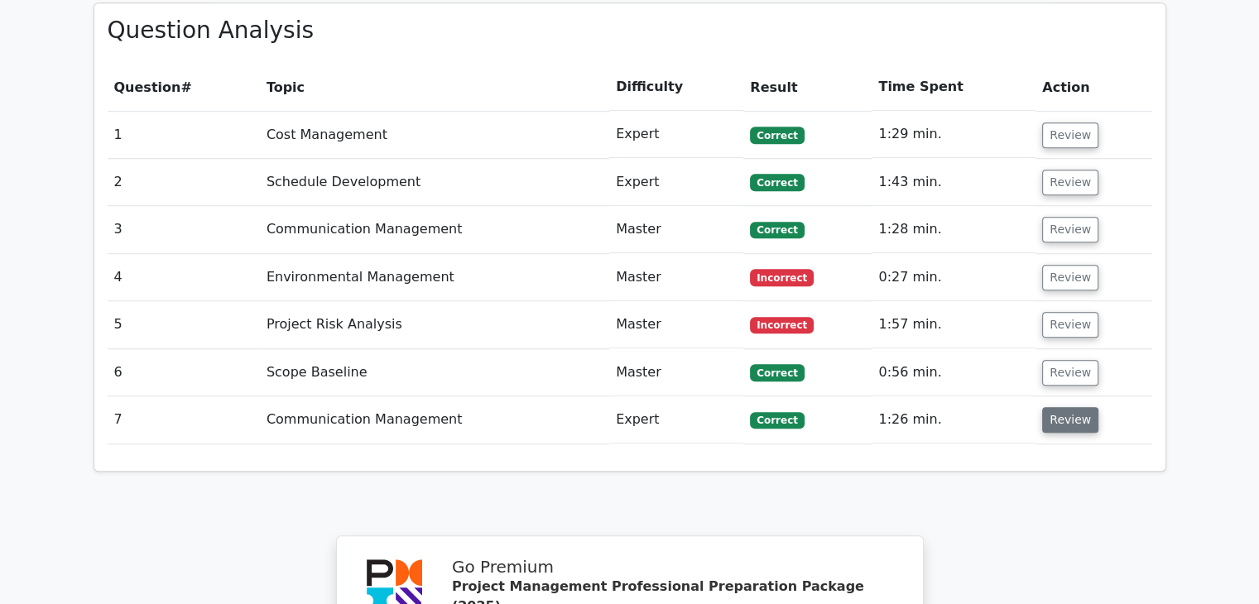
click at [1067, 407] on button "Review" at bounding box center [1070, 420] width 56 height 26
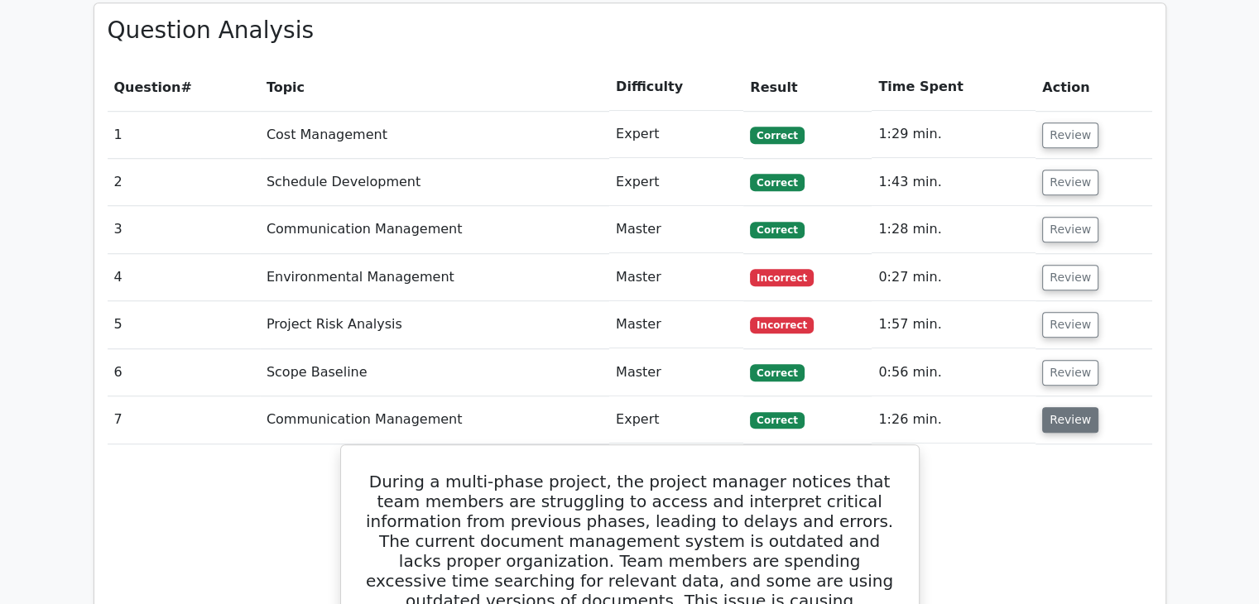
click at [1061, 407] on button "Review" at bounding box center [1070, 420] width 56 height 26
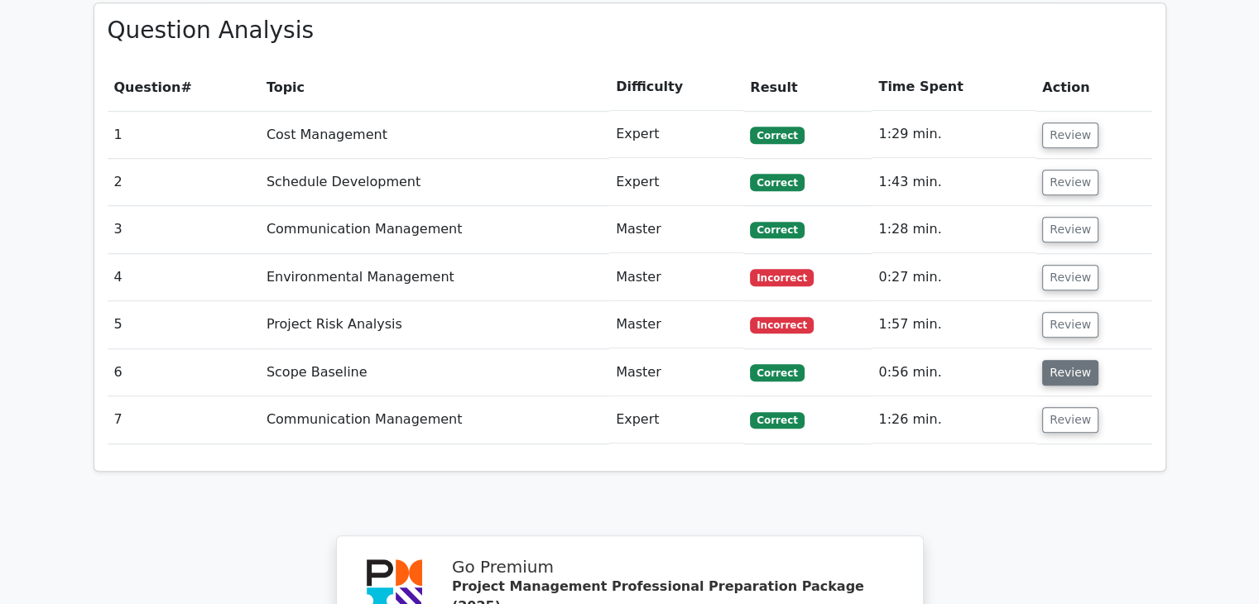
click at [1061, 360] on button "Review" at bounding box center [1070, 373] width 56 height 26
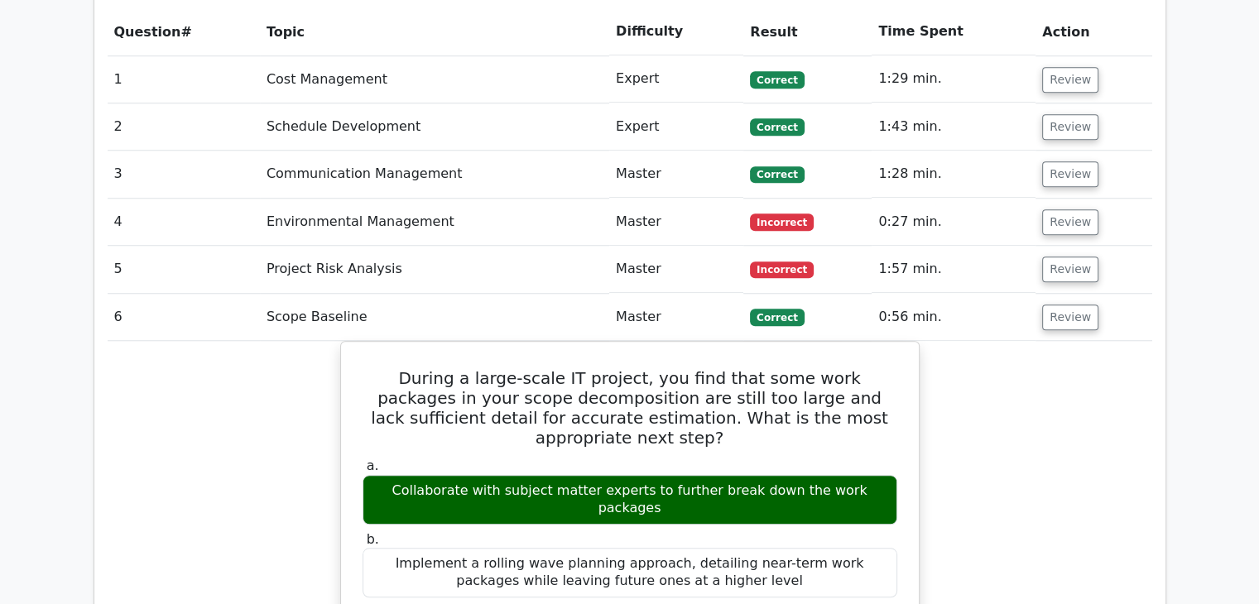
scroll to position [1242, 0]
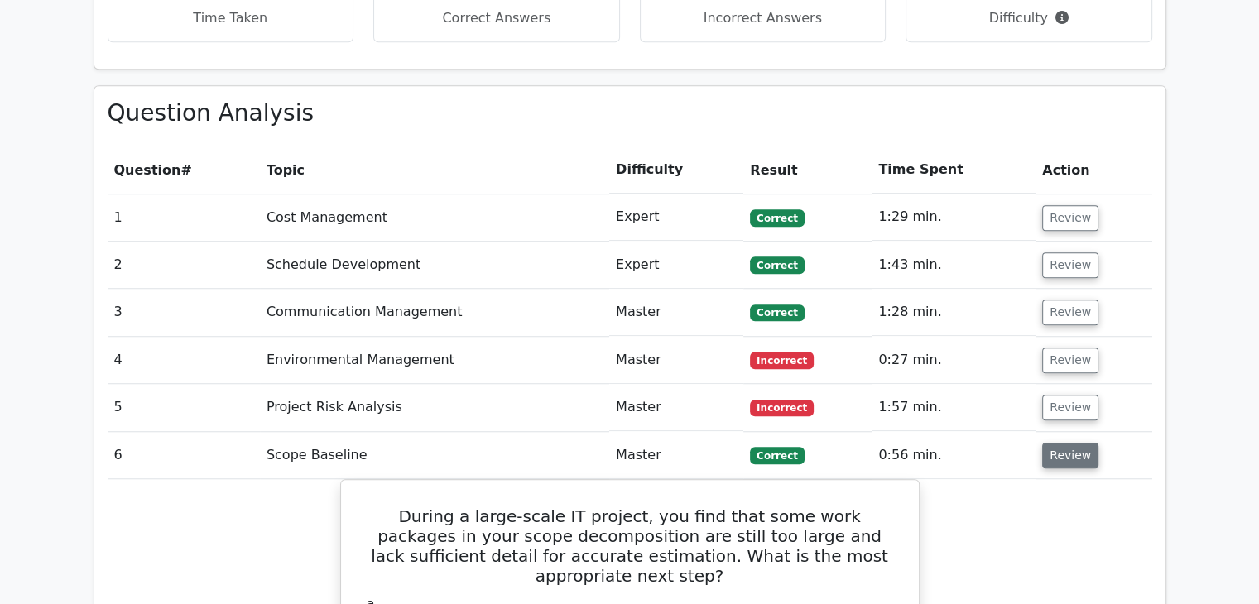
click at [1054, 443] on button "Review" at bounding box center [1070, 456] width 56 height 26
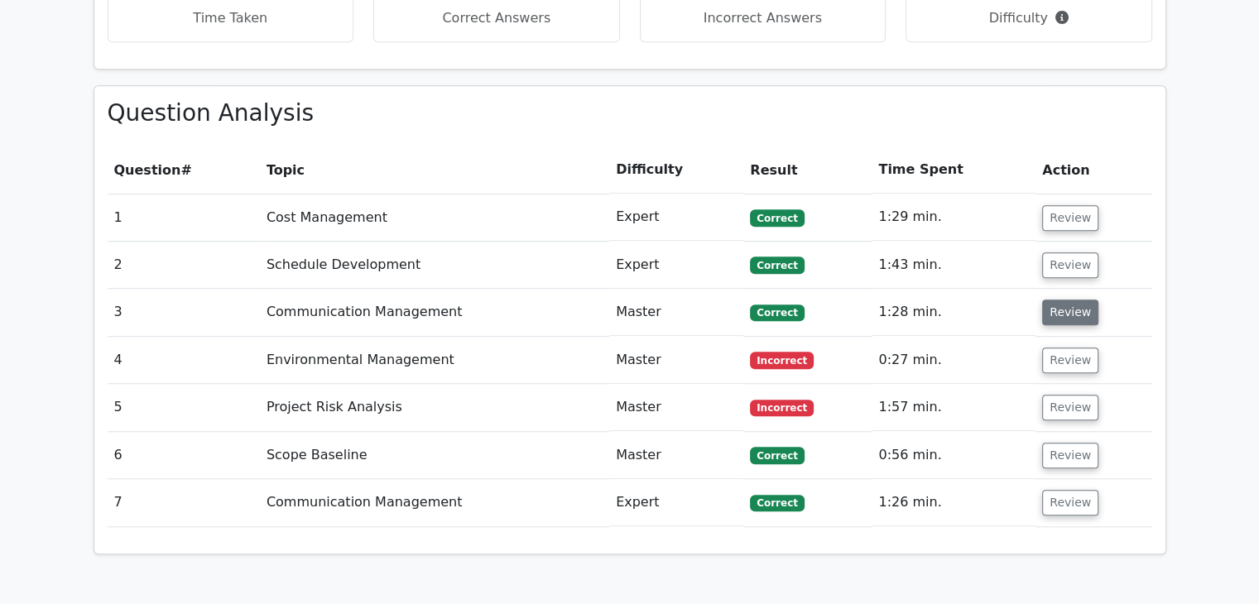
click at [1073, 300] on button "Review" at bounding box center [1070, 313] width 56 height 26
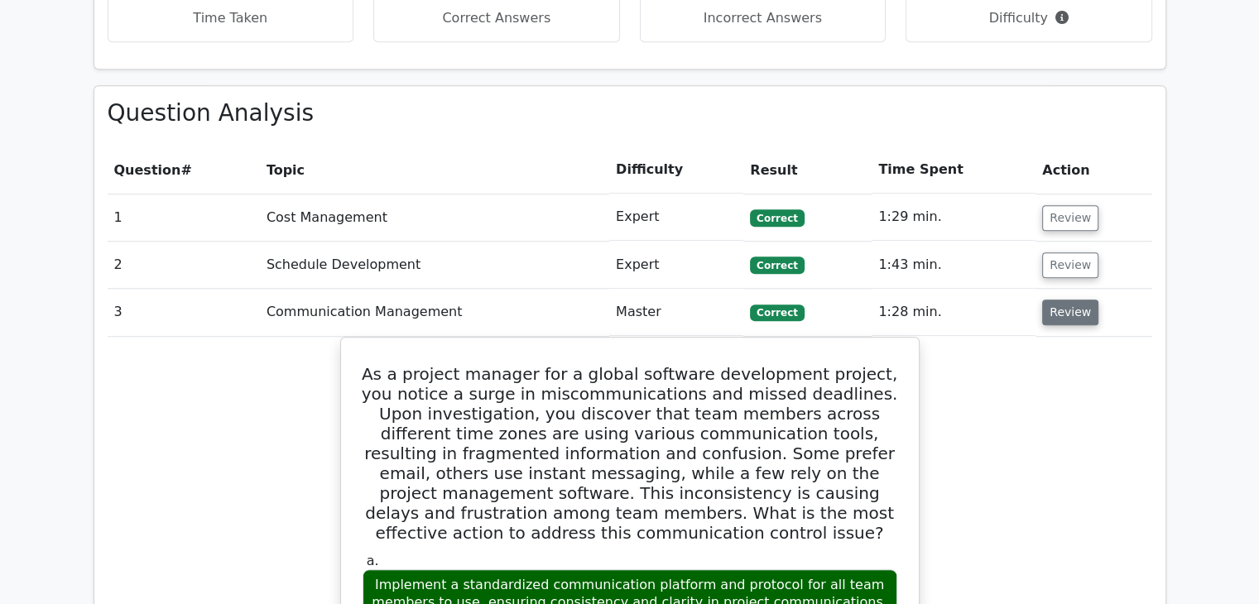
click at [1058, 300] on button "Review" at bounding box center [1070, 313] width 56 height 26
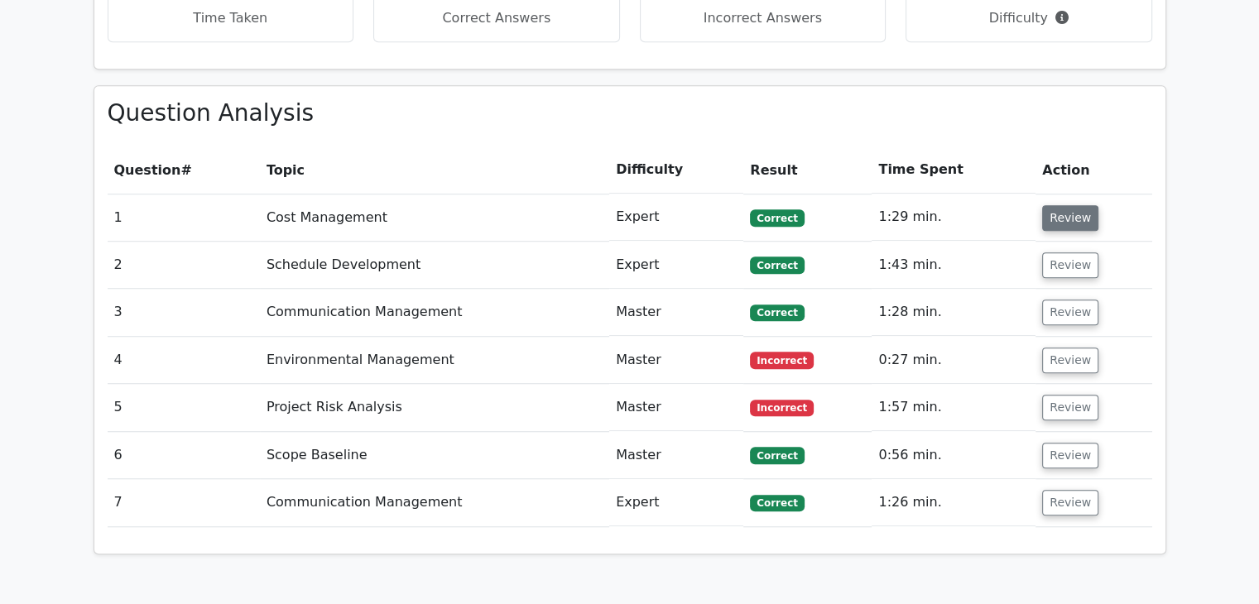
click at [1065, 205] on button "Review" at bounding box center [1070, 218] width 56 height 26
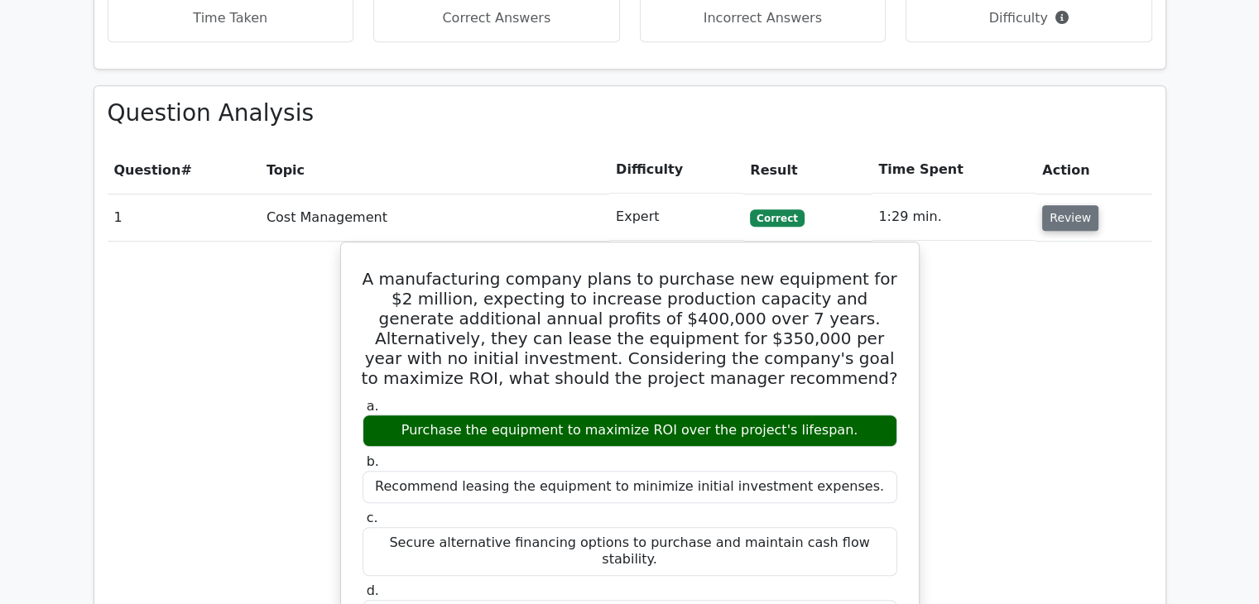
click at [1065, 205] on button "Review" at bounding box center [1070, 218] width 56 height 26
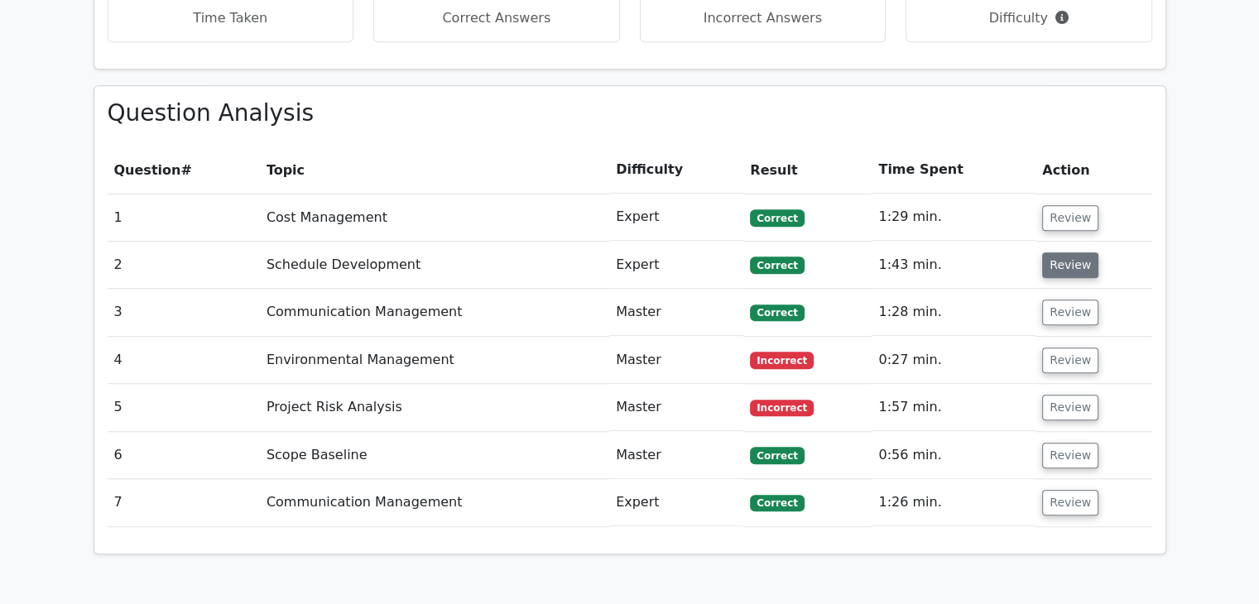
click at [1062, 253] on button "Review" at bounding box center [1070, 266] width 56 height 26
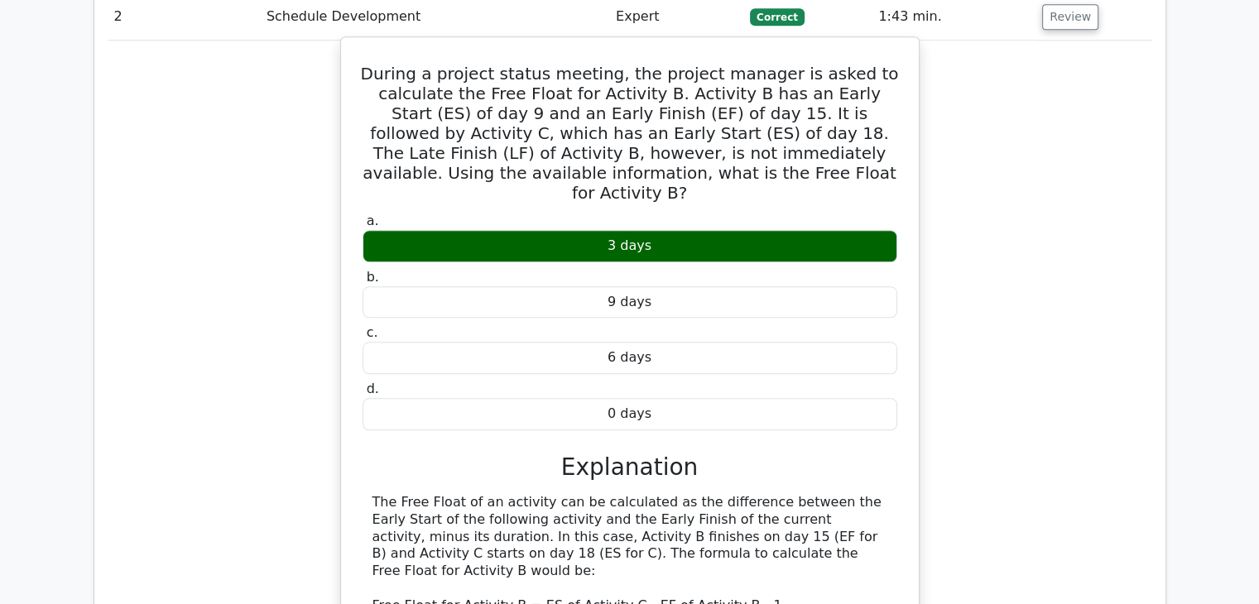
scroll to position [1573, 0]
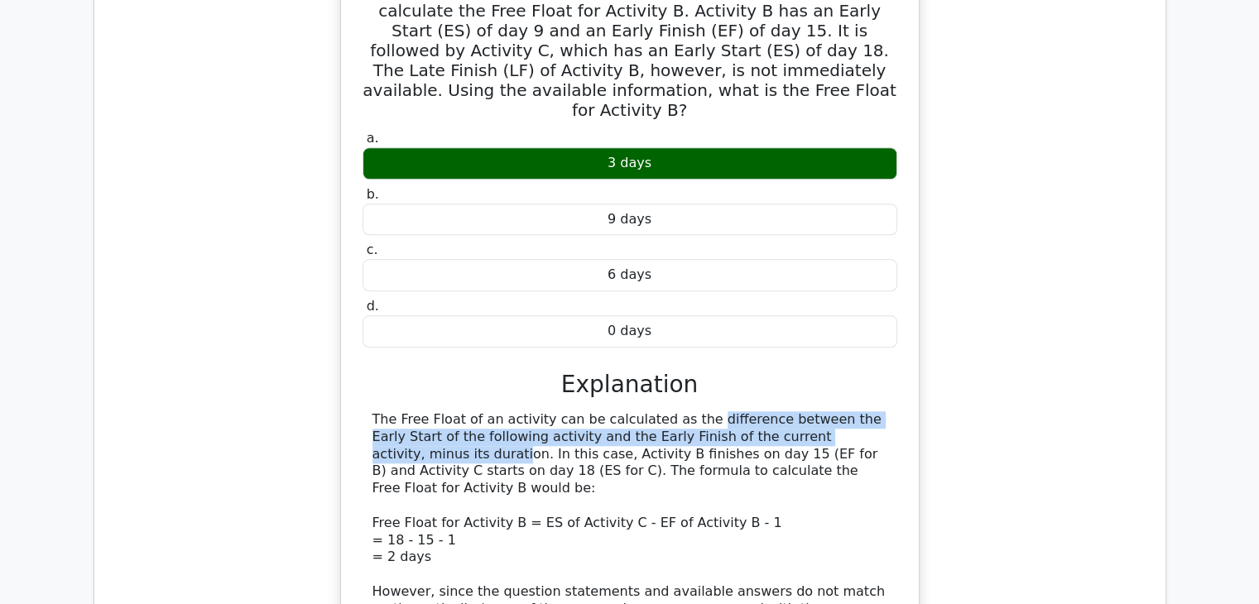
drag, startPoint x: 585, startPoint y: 319, endPoint x: 758, endPoint y: 340, distance: 173.6
click at [758, 412] on div "The Free Float of an activity can be calculated as the difference between the E…" at bounding box center [630, 584] width 515 height 344
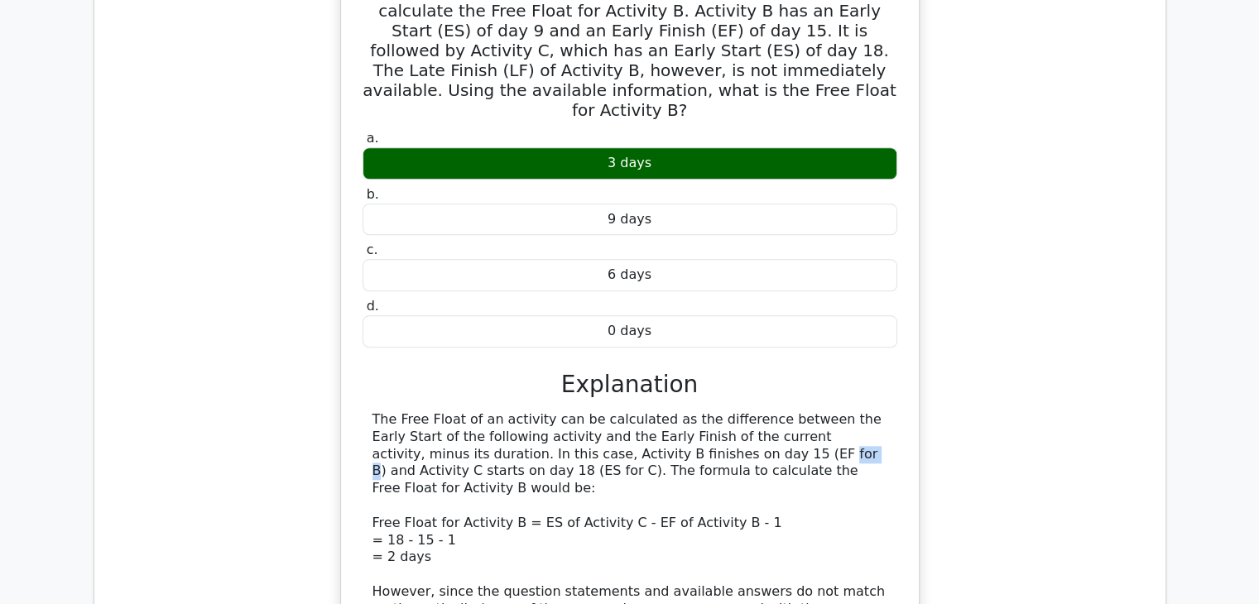
drag, startPoint x: 516, startPoint y: 356, endPoint x: 545, endPoint y: 356, distance: 29.0
click at [545, 412] on div "The Free Float of an activity can be calculated as the difference between the E…" at bounding box center [630, 584] width 515 height 344
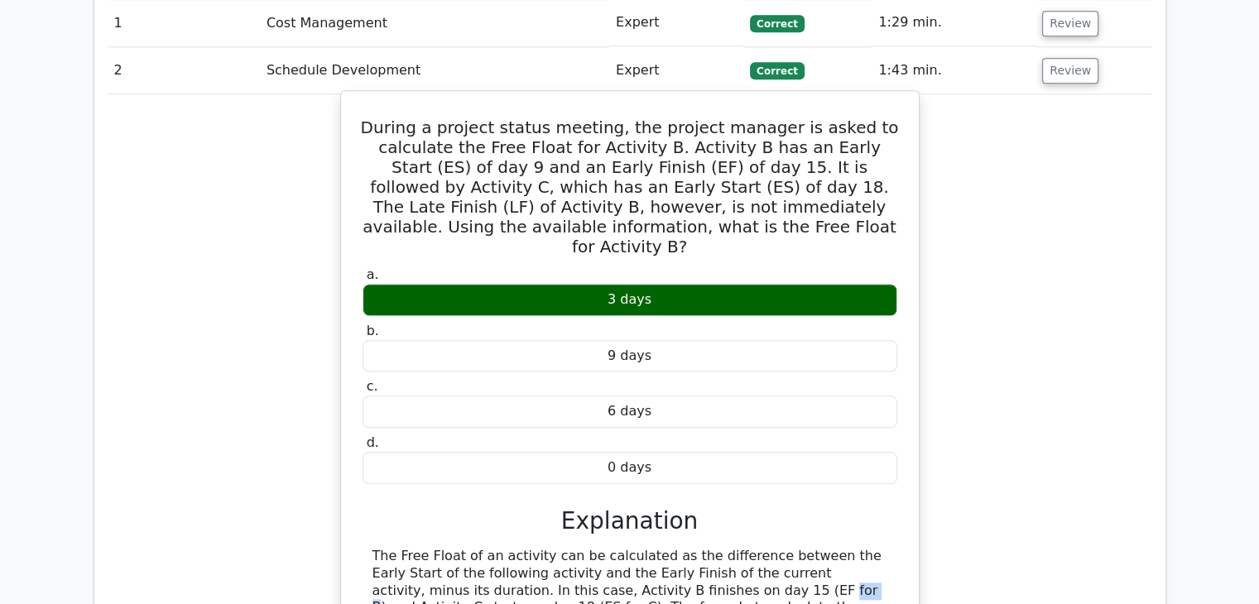
scroll to position [1408, 0]
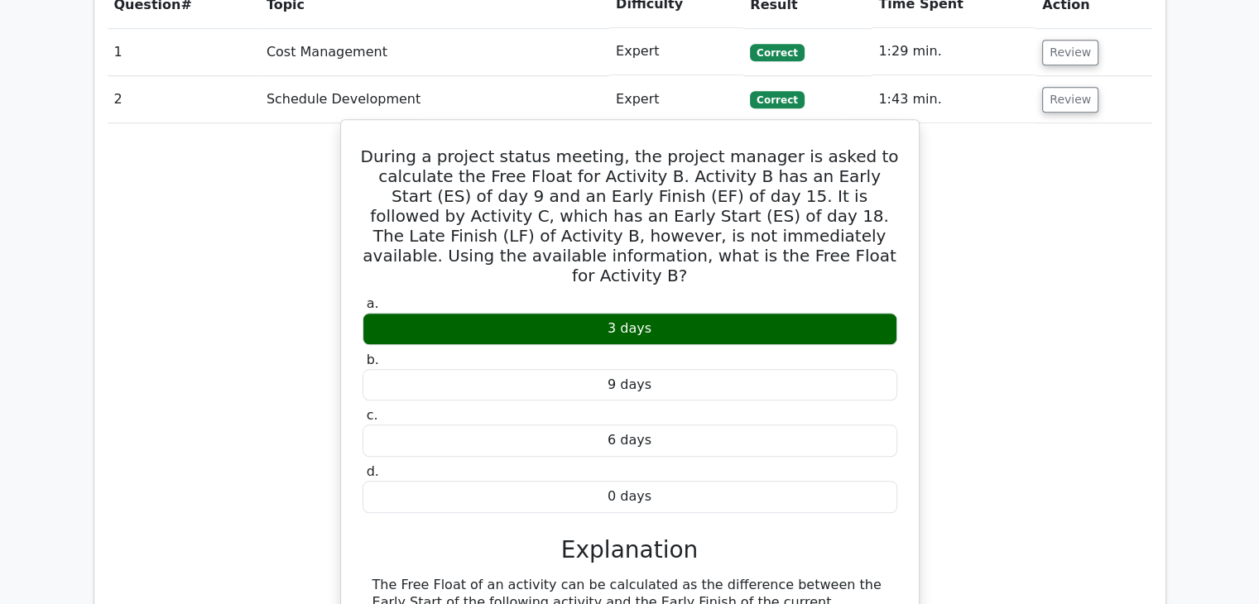
drag, startPoint x: 465, startPoint y: 518, endPoint x: 585, endPoint y: 524, distance: 119.4
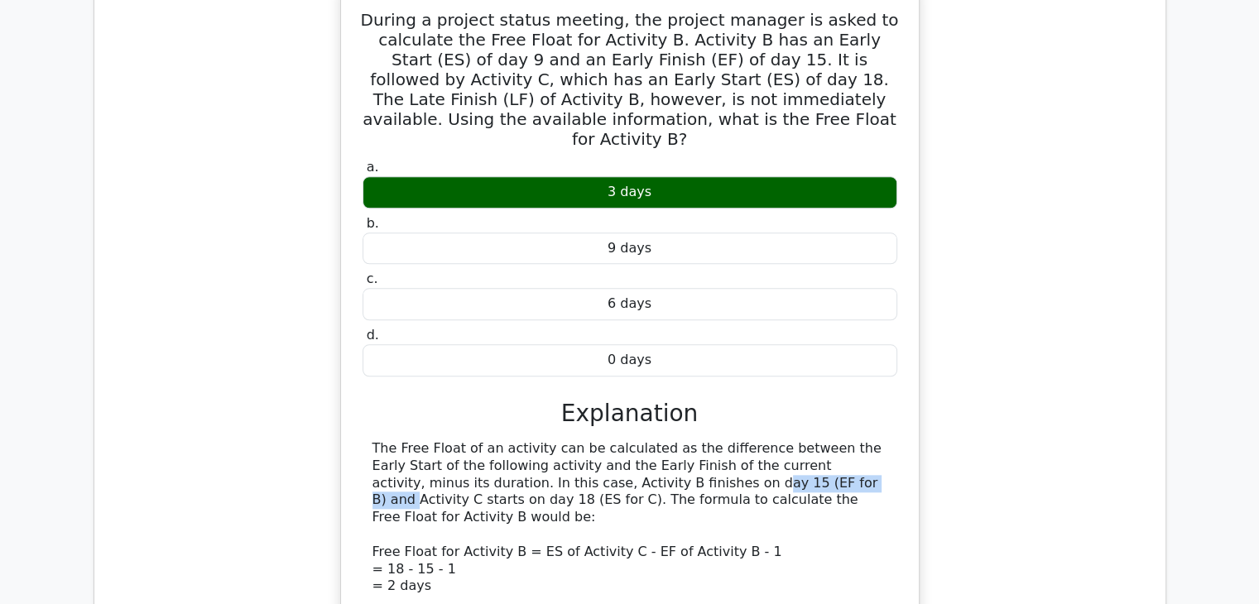
scroll to position [1573, 0]
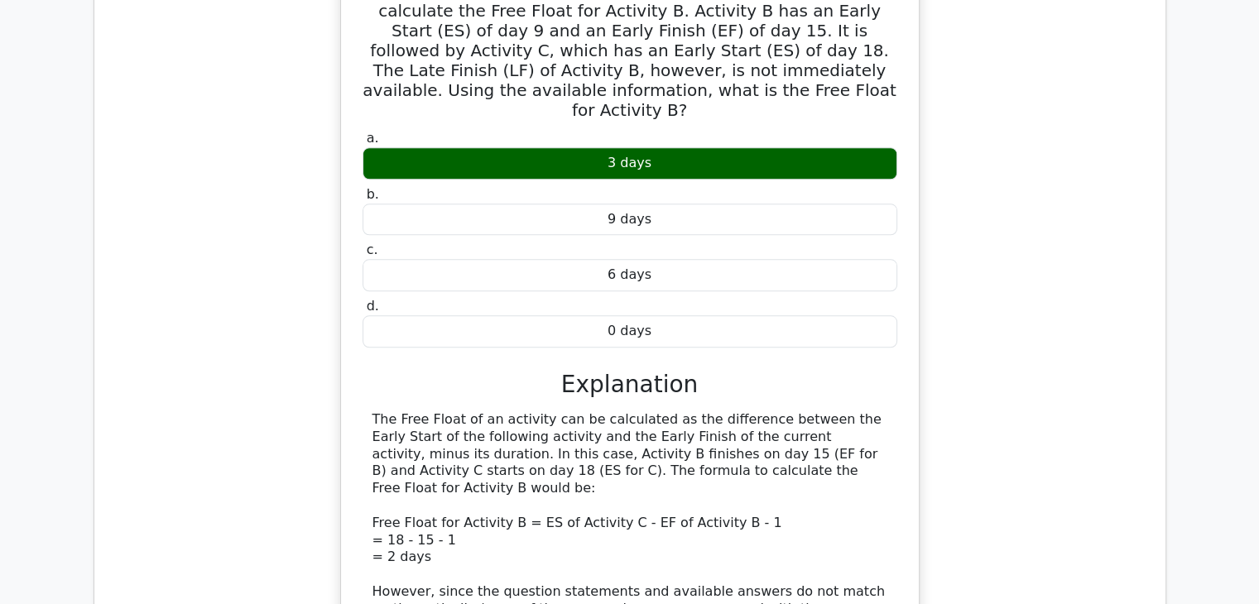
drag, startPoint x: 648, startPoint y: 526, endPoint x: 773, endPoint y: 524, distance: 125.0
click at [773, 524] on div "The Free Float of an activity can be calculated as the difference between the E…" at bounding box center [630, 584] width 515 height 344
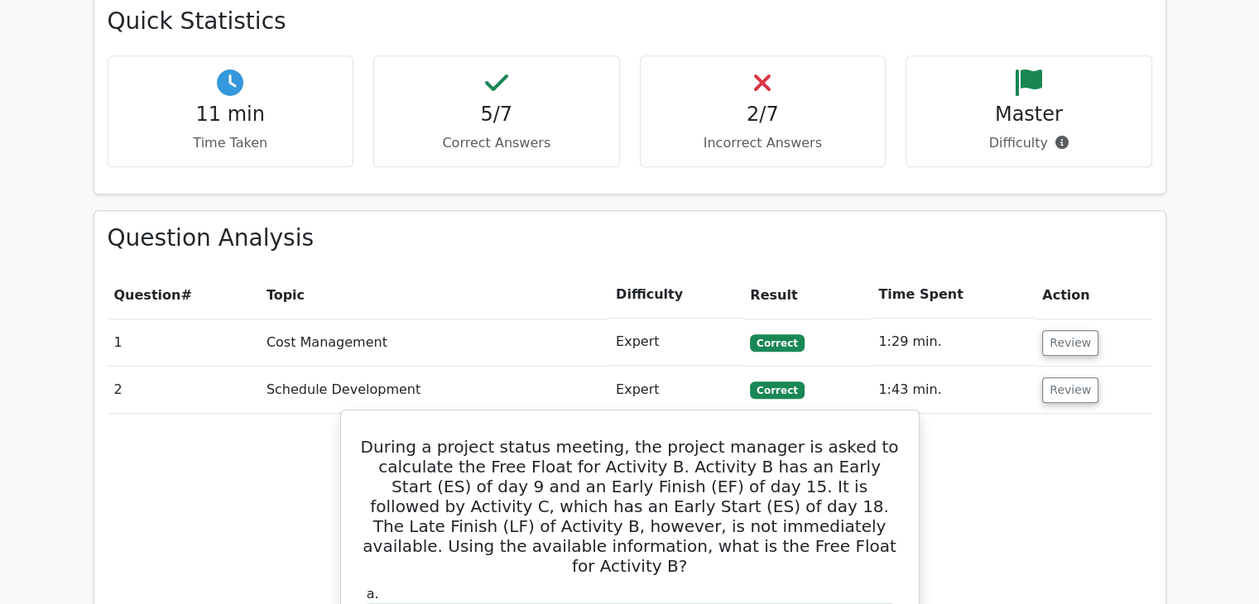
scroll to position [1076, 0]
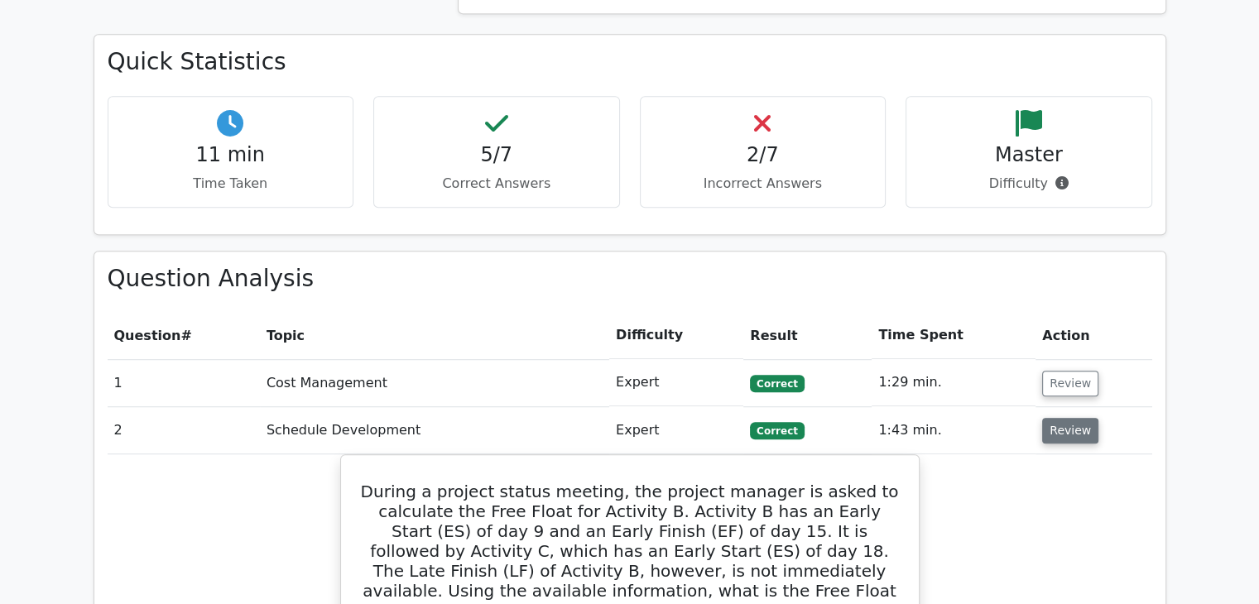
click at [1060, 418] on button "Review" at bounding box center [1070, 431] width 56 height 26
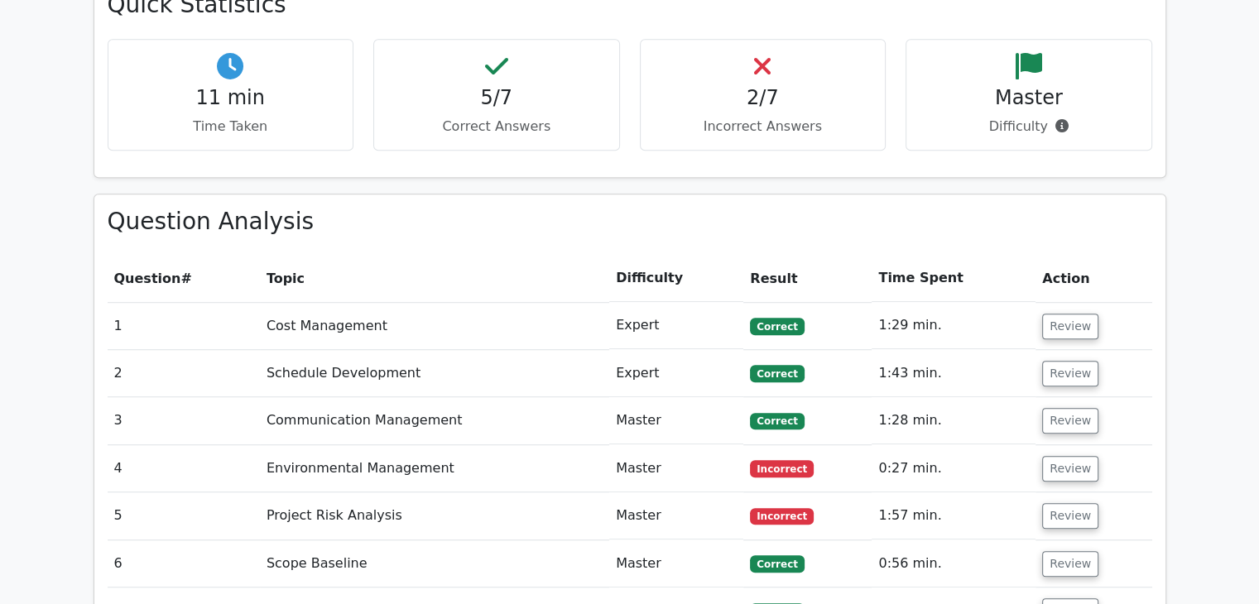
scroll to position [1159, 0]
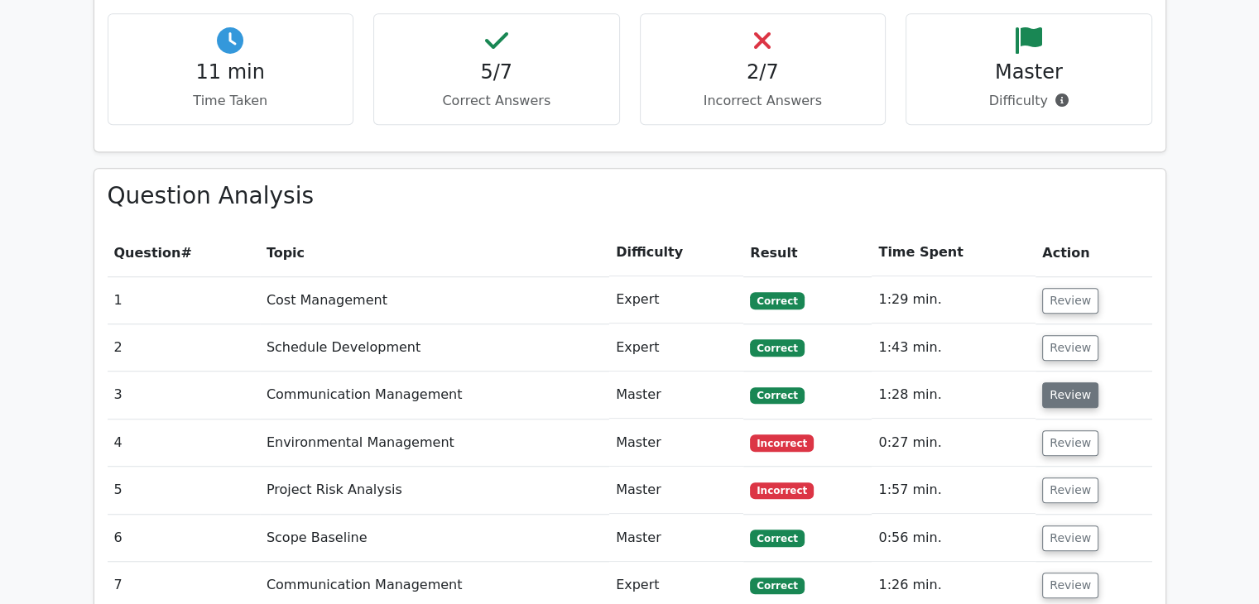
click at [1060, 383] on button "Review" at bounding box center [1070, 396] width 56 height 26
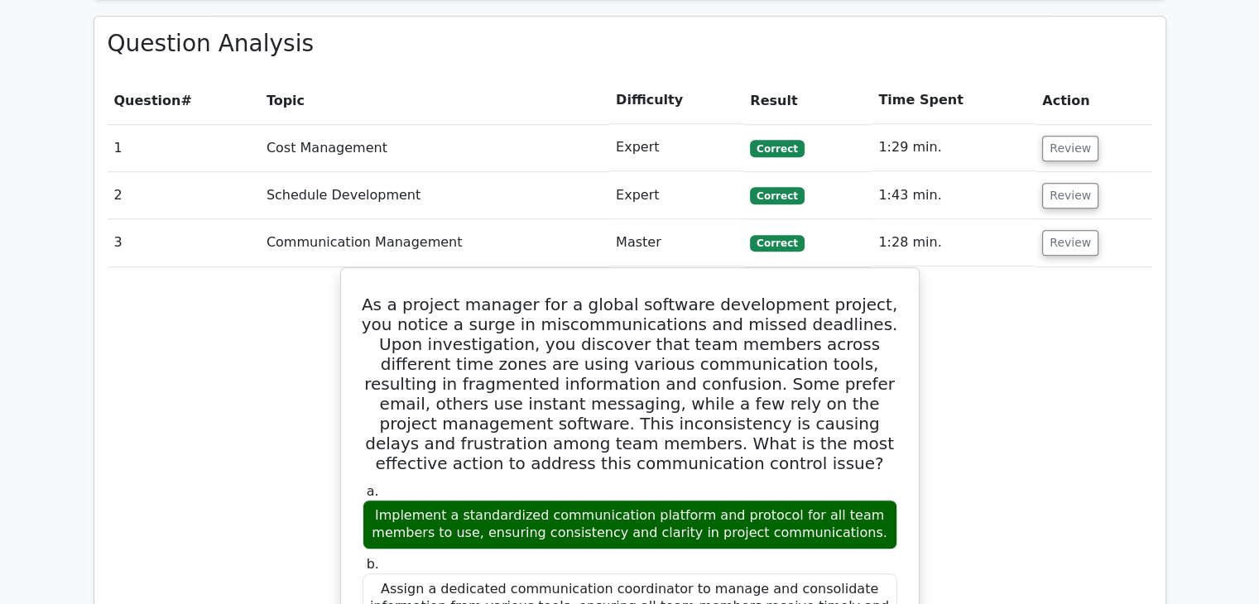
scroll to position [1242, 0]
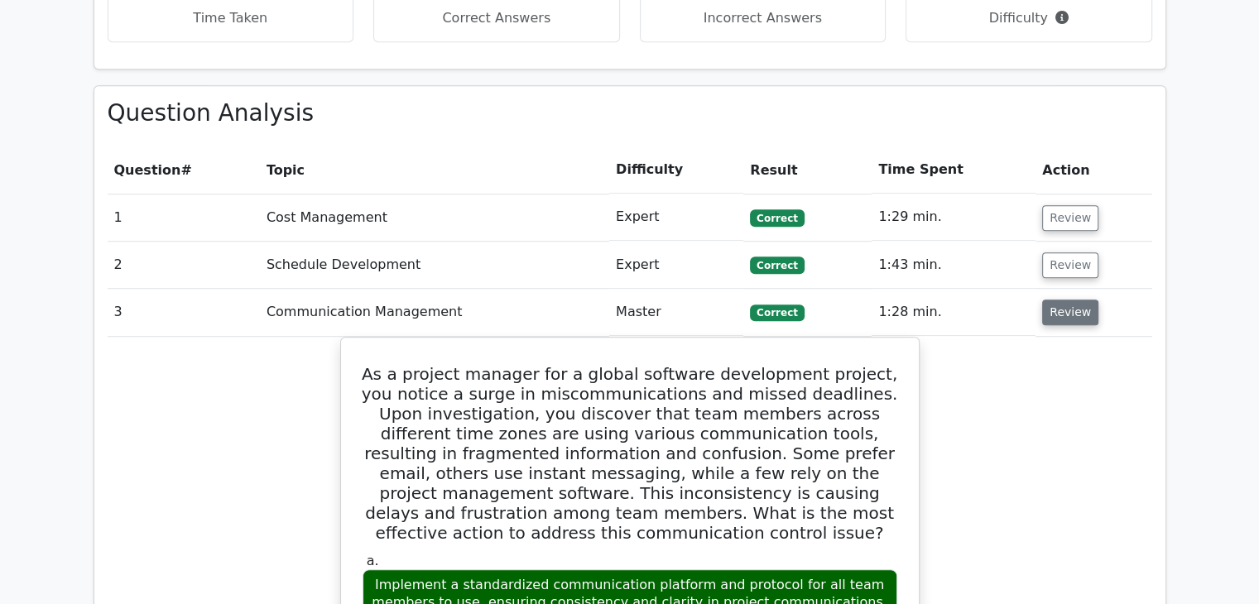
click at [1057, 300] on button "Review" at bounding box center [1070, 313] width 56 height 26
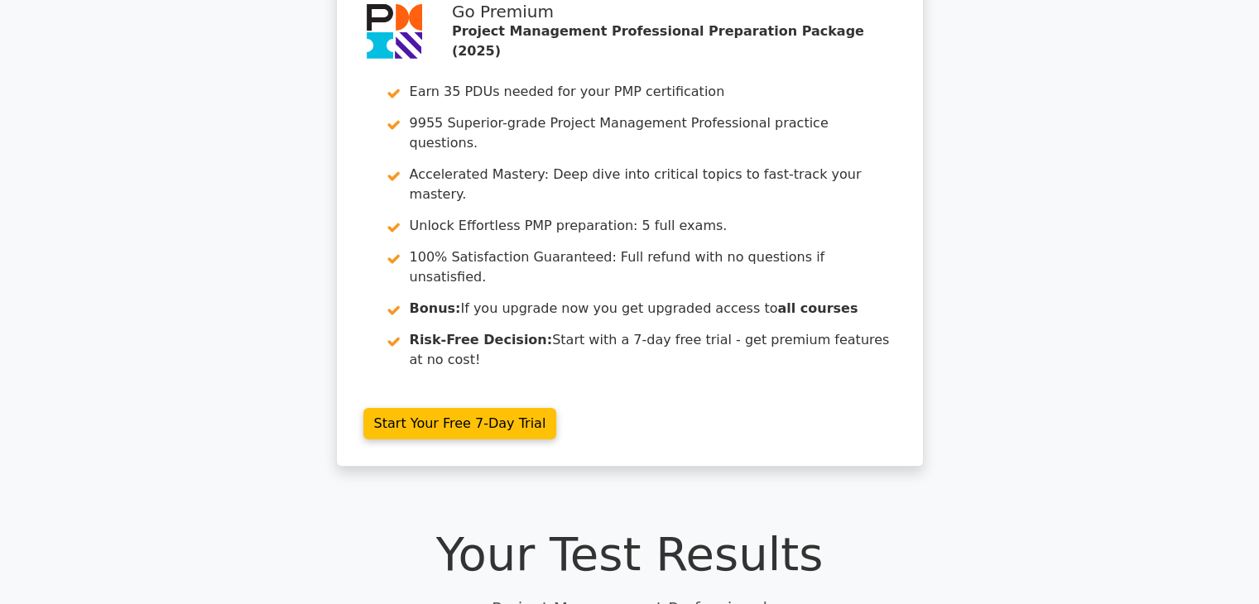
scroll to position [0, 0]
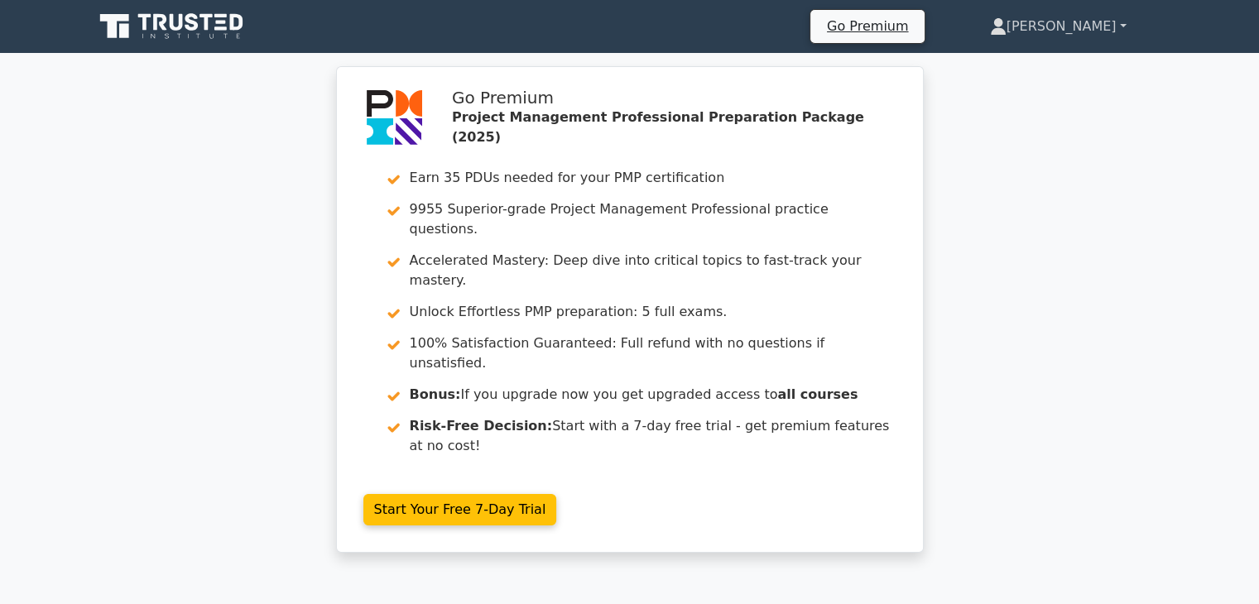
click at [1095, 30] on link "[PERSON_NAME]" at bounding box center [1059, 26] width 216 height 33
click at [1082, 60] on link "Profile" at bounding box center [1016, 65] width 131 height 26
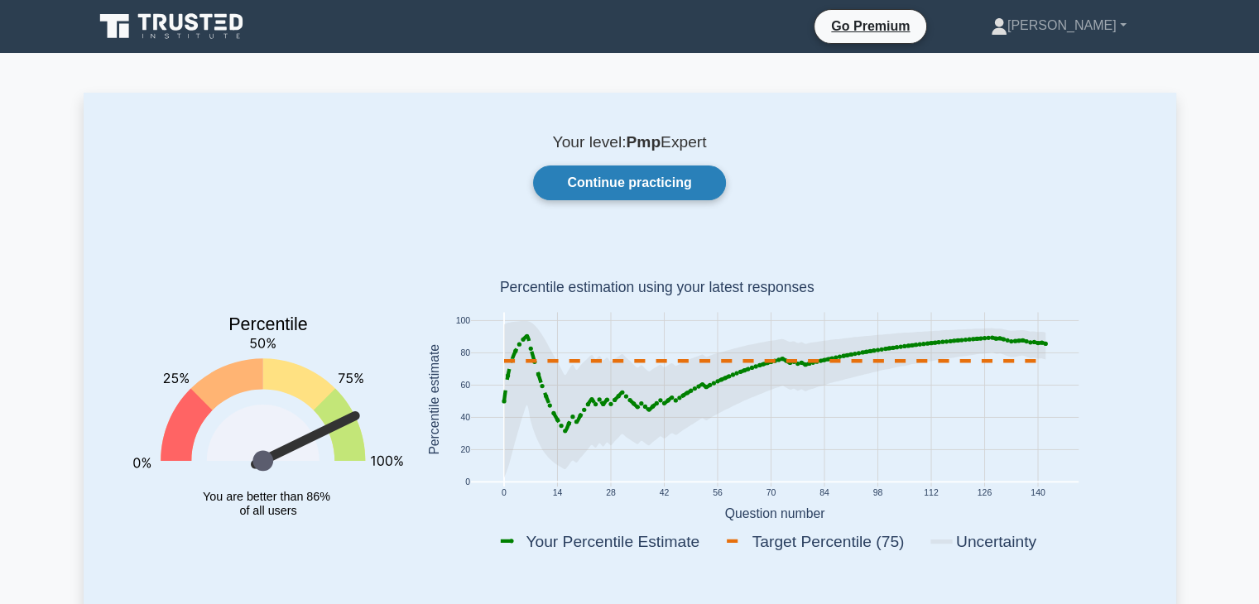
click at [655, 178] on link "Continue practicing" at bounding box center [629, 183] width 192 height 35
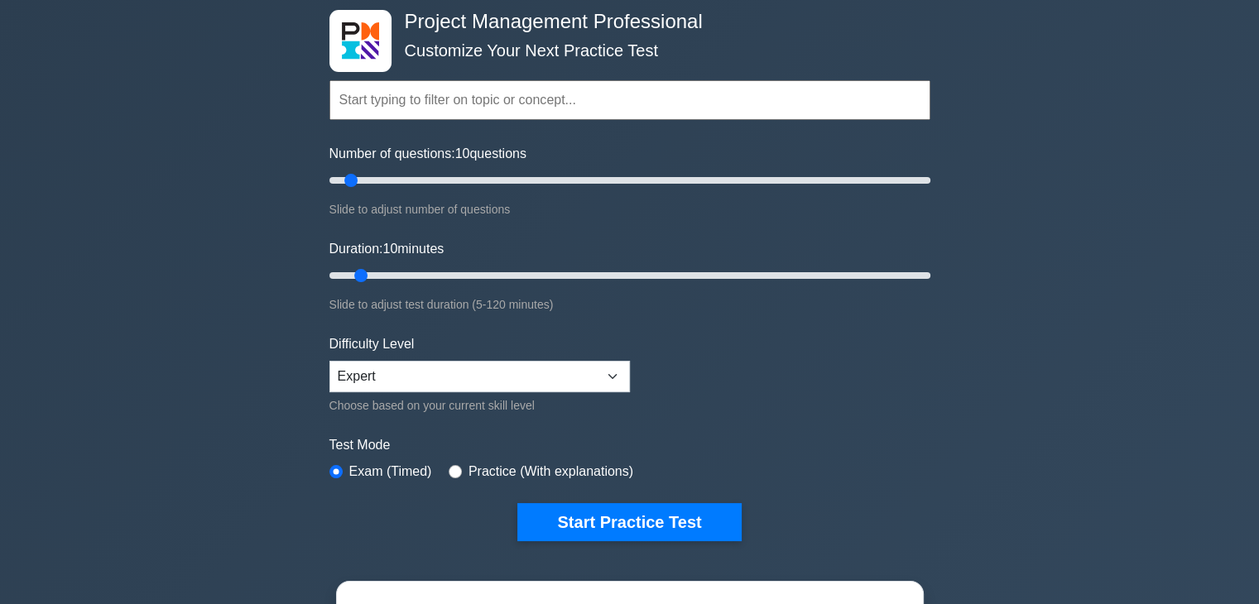
scroll to position [83, 0]
drag, startPoint x: 349, startPoint y: 181, endPoint x: 566, endPoint y: 188, distance: 217.9
type input "80"
click at [566, 188] on input "Number of questions: 80 questions" at bounding box center [630, 181] width 601 height 20
drag, startPoint x: 364, startPoint y: 274, endPoint x: 571, endPoint y: 280, distance: 207.1
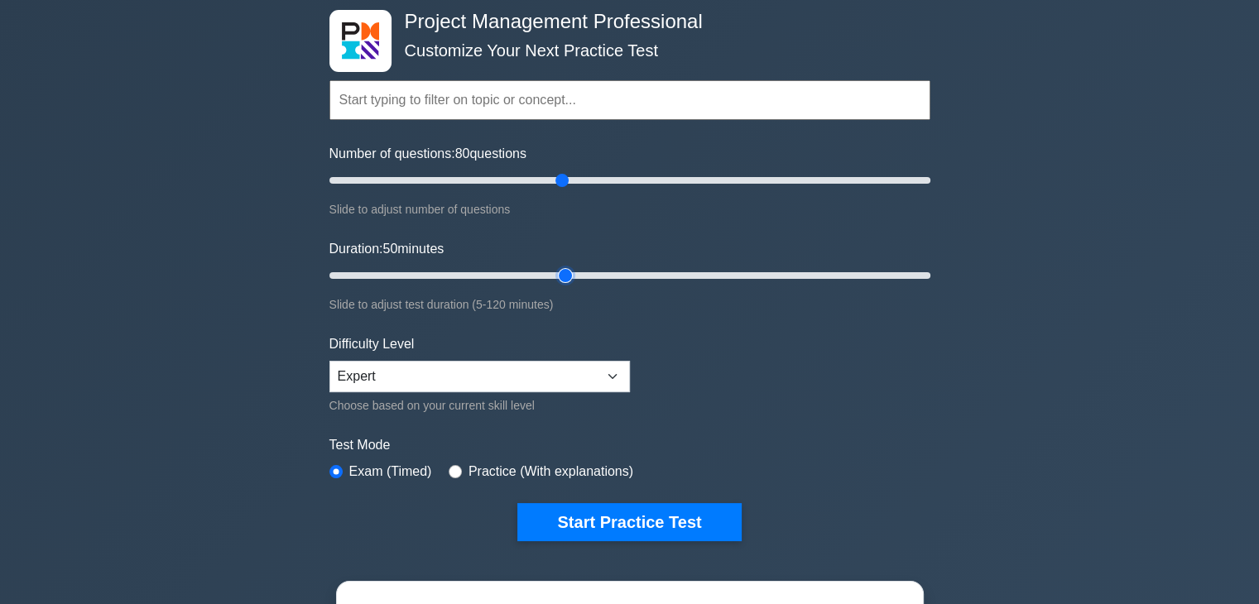
click at [571, 280] on input "Duration: 50 minutes" at bounding box center [630, 276] width 601 height 20
drag, startPoint x: 565, startPoint y: 277, endPoint x: 609, endPoint y: 280, distance: 44.0
type input "60"
click at [609, 280] on input "Duration: 60 minutes" at bounding box center [630, 276] width 601 height 20
drag, startPoint x: 562, startPoint y: 183, endPoint x: 536, endPoint y: 185, distance: 26.5
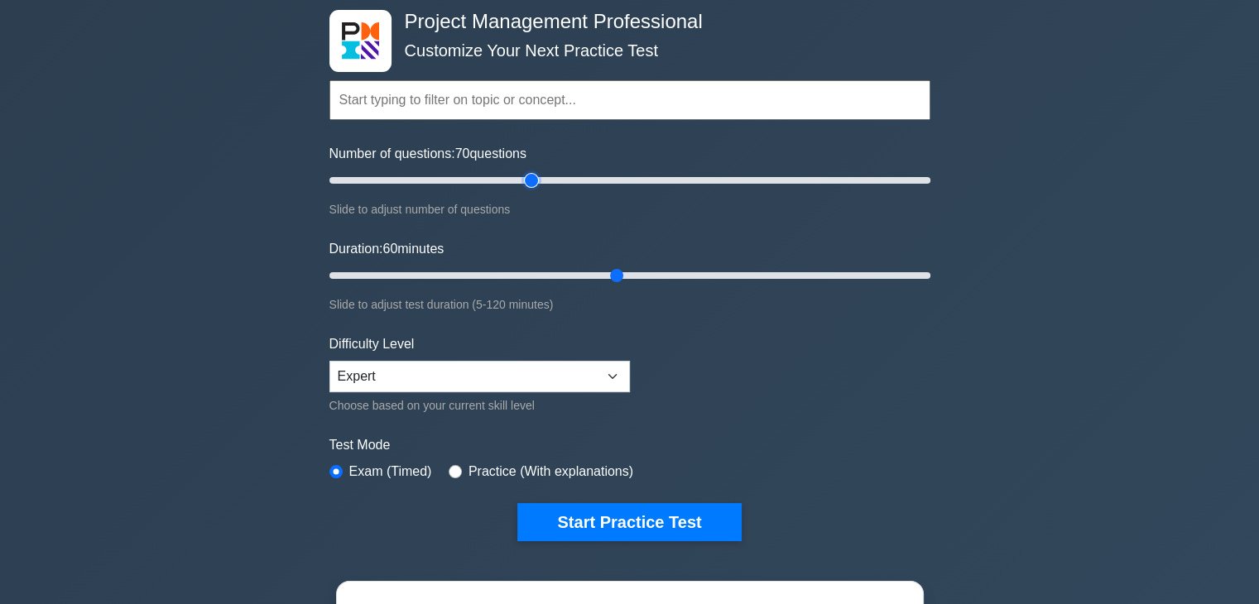
type input "70"
click at [536, 185] on input "Number of questions: 70 questions" at bounding box center [630, 181] width 601 height 20
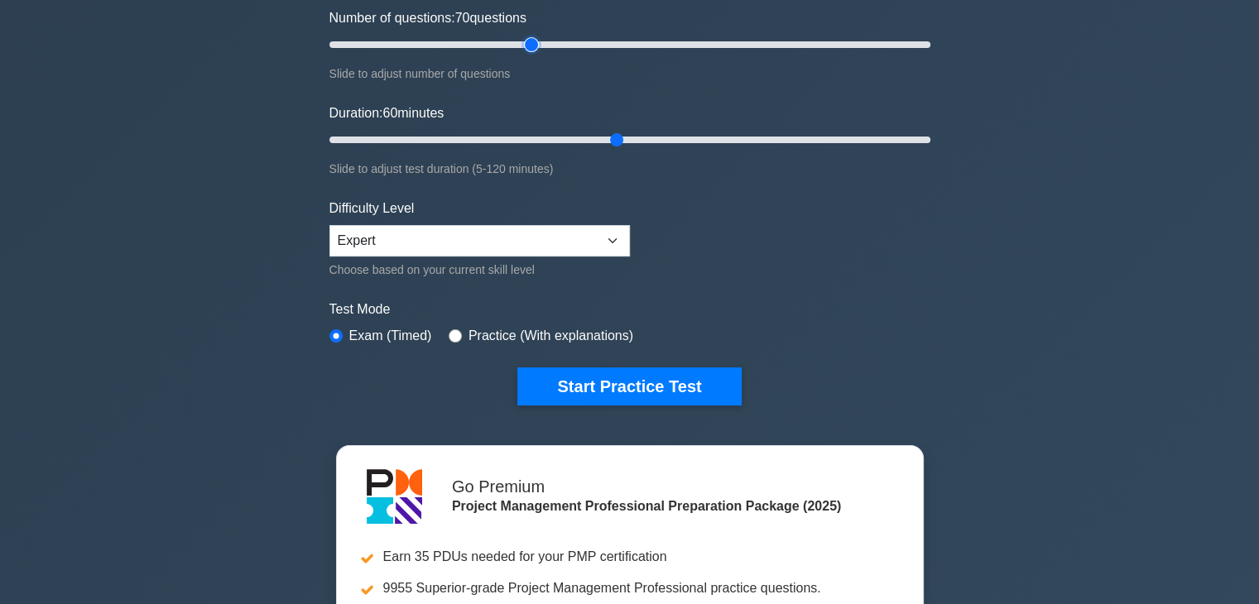
scroll to position [248, 0]
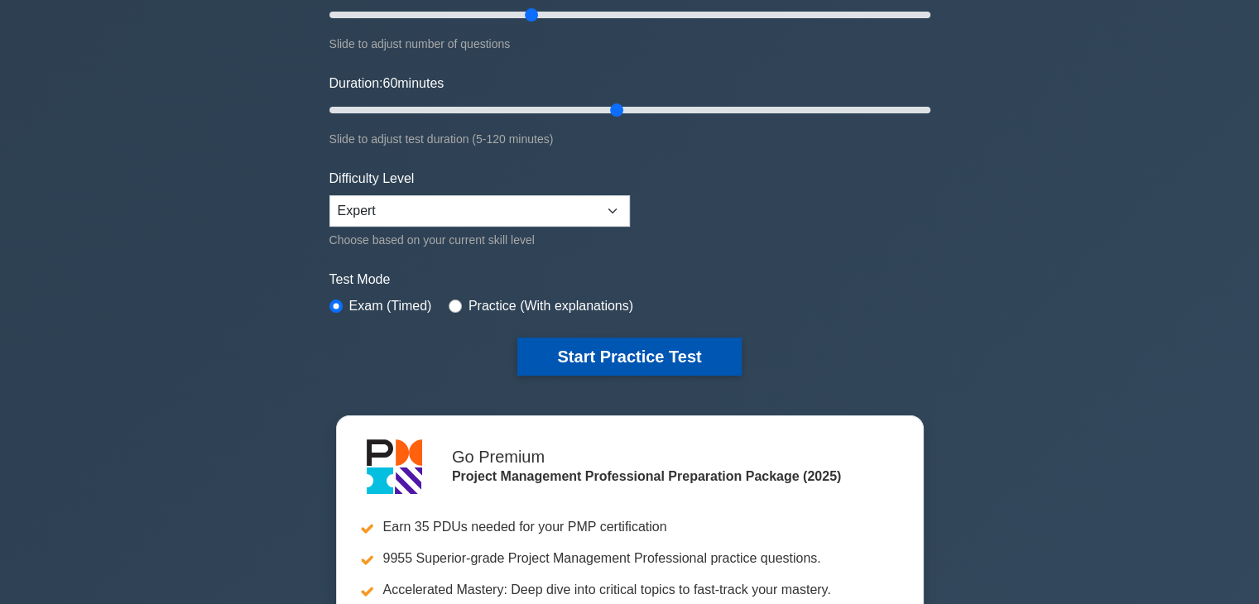
click at [670, 356] on button "Start Practice Test" at bounding box center [630, 357] width 224 height 38
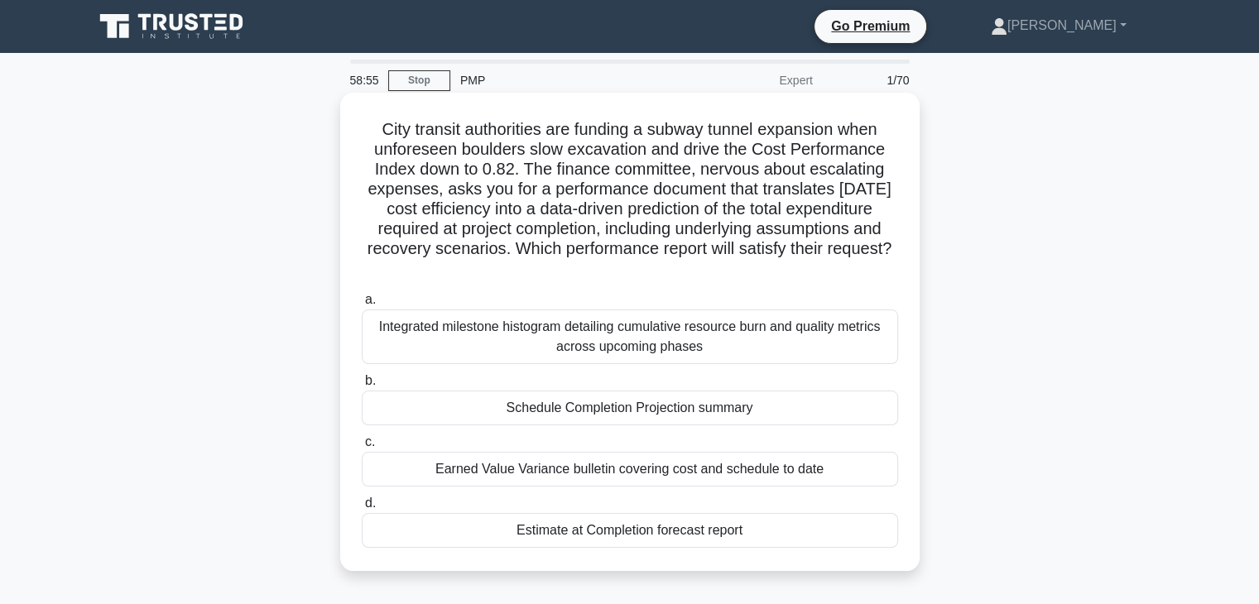
scroll to position [83, 0]
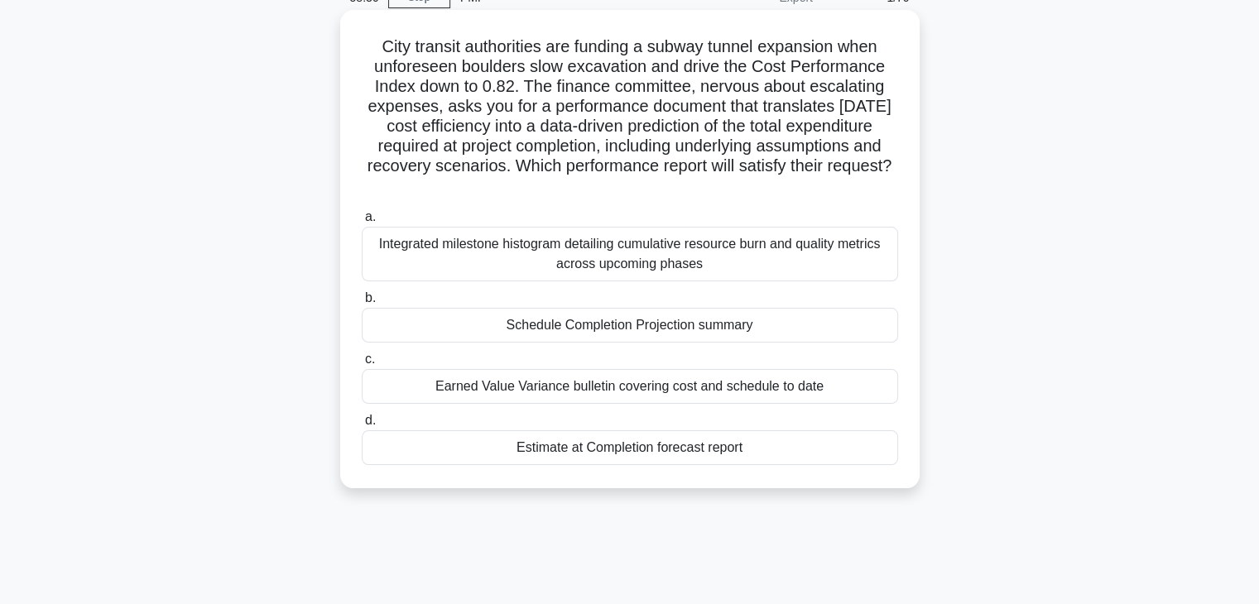
click at [662, 453] on div "Estimate at Completion forecast report" at bounding box center [630, 448] width 537 height 35
click at [362, 426] on input "d. Estimate at Completion forecast report" at bounding box center [362, 421] width 0 height 11
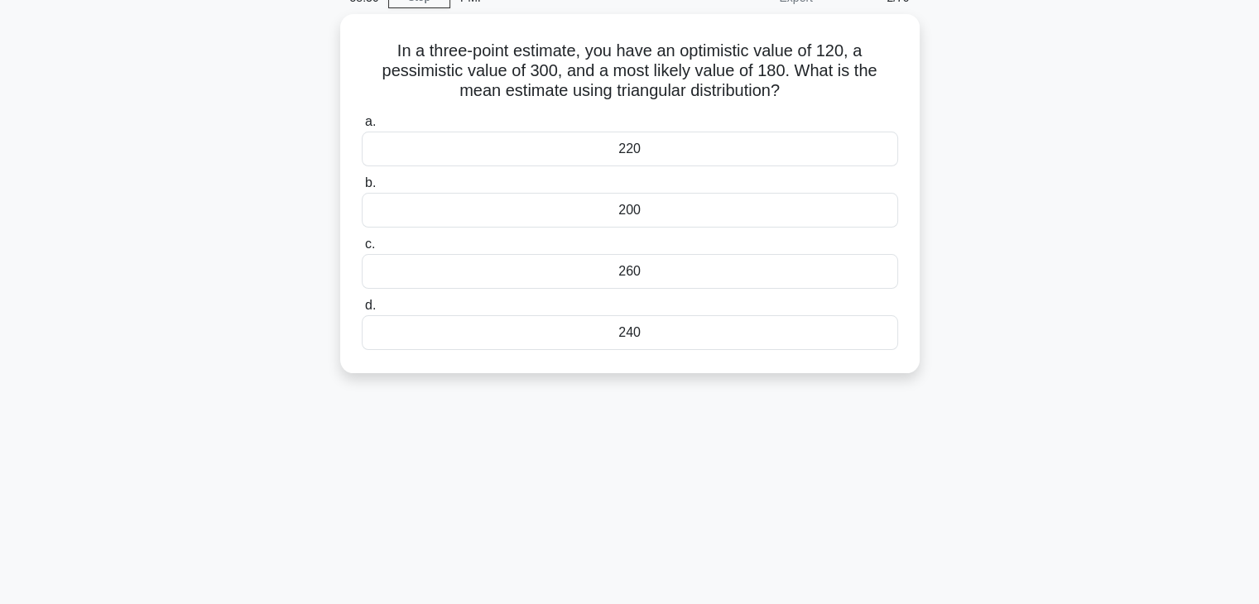
scroll to position [0, 0]
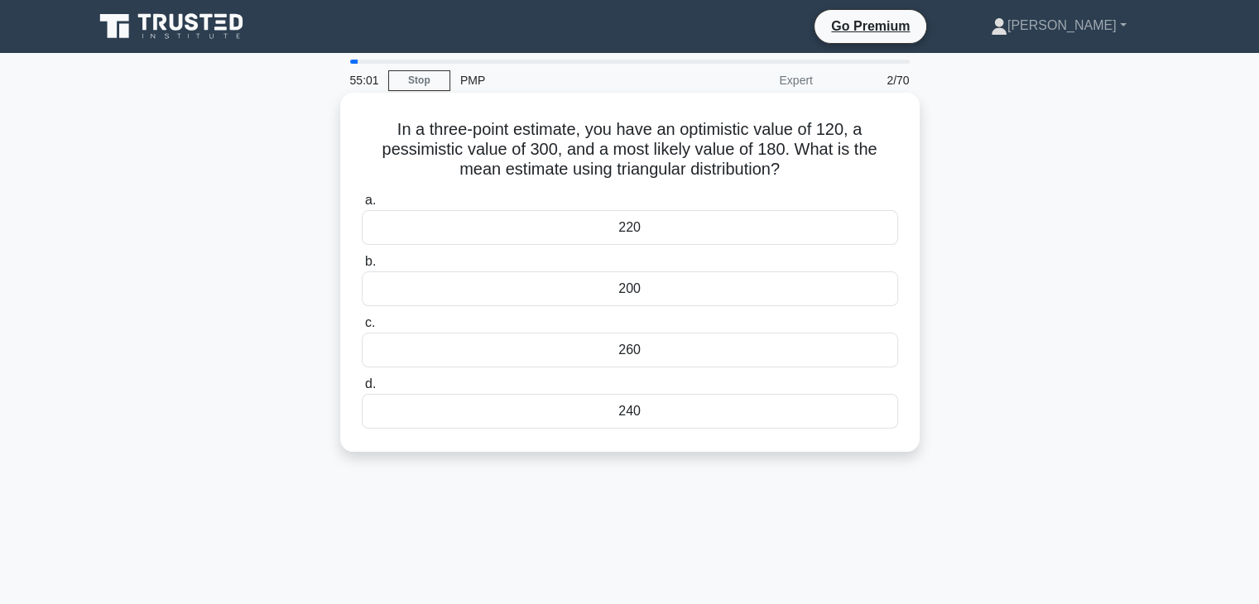
click at [599, 289] on div "200" at bounding box center [630, 289] width 537 height 35
click at [362, 267] on input "b. 200" at bounding box center [362, 262] width 0 height 11
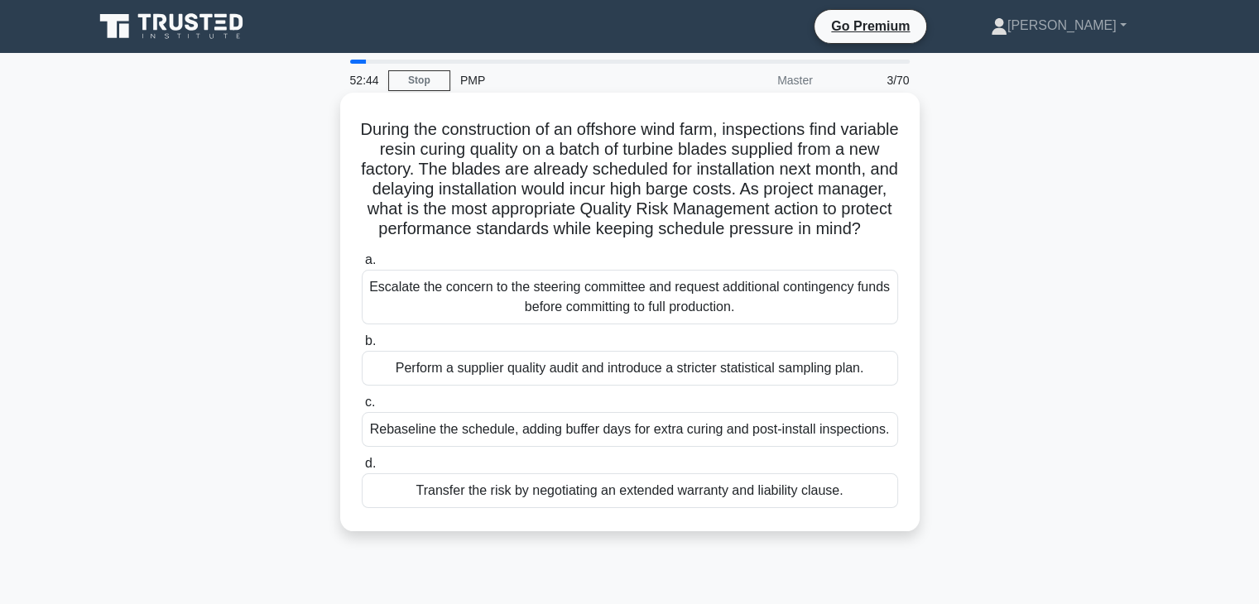
click at [606, 386] on div "Perform a supplier quality audit and introduce a stricter statistical sampling …" at bounding box center [630, 368] width 537 height 35
click at [362, 347] on input "b. Perform a supplier quality audit and introduce a stricter statistical sampli…" at bounding box center [362, 341] width 0 height 11
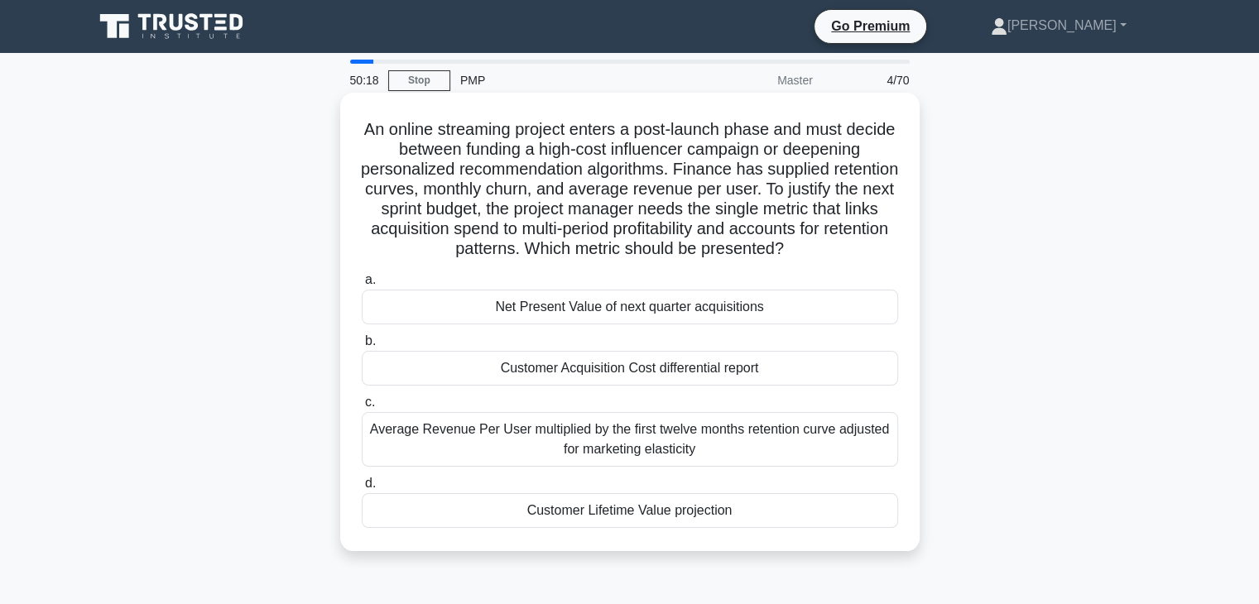
click at [632, 446] on div "Average Revenue Per User multiplied by the first twelve months retention curve …" at bounding box center [630, 439] width 537 height 55
click at [362, 408] on input "c. Average Revenue Per User multiplied by the first twelve months retention cur…" at bounding box center [362, 402] width 0 height 11
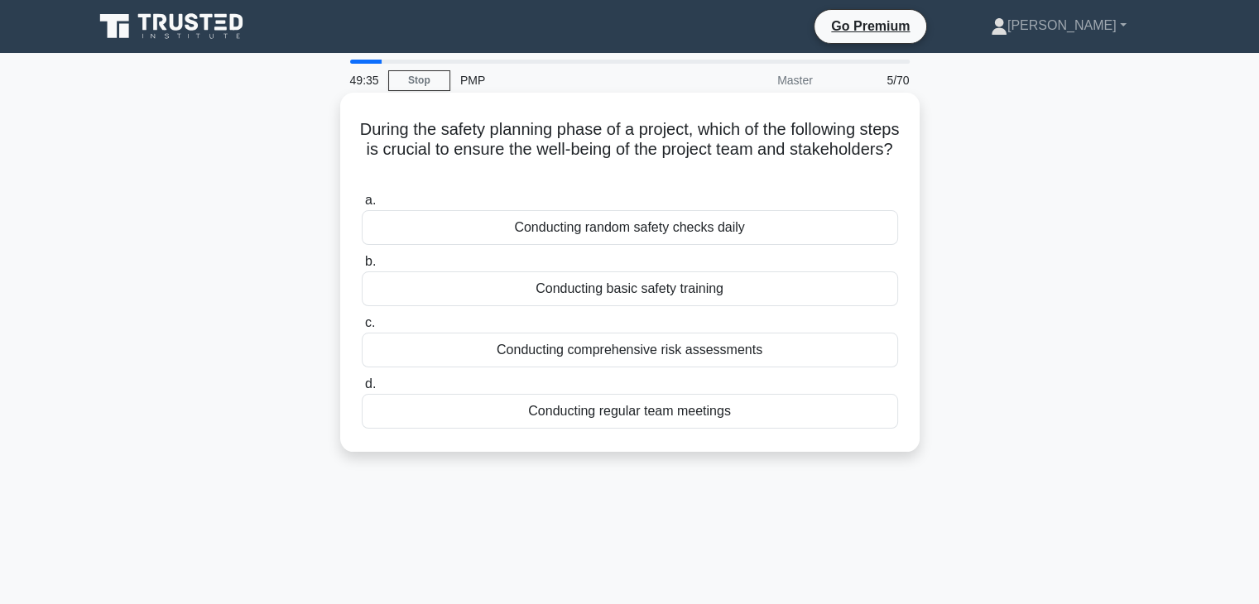
click at [660, 410] on div "Conducting regular team meetings" at bounding box center [630, 411] width 537 height 35
click at [362, 390] on input "d. Conducting regular team meetings" at bounding box center [362, 384] width 0 height 11
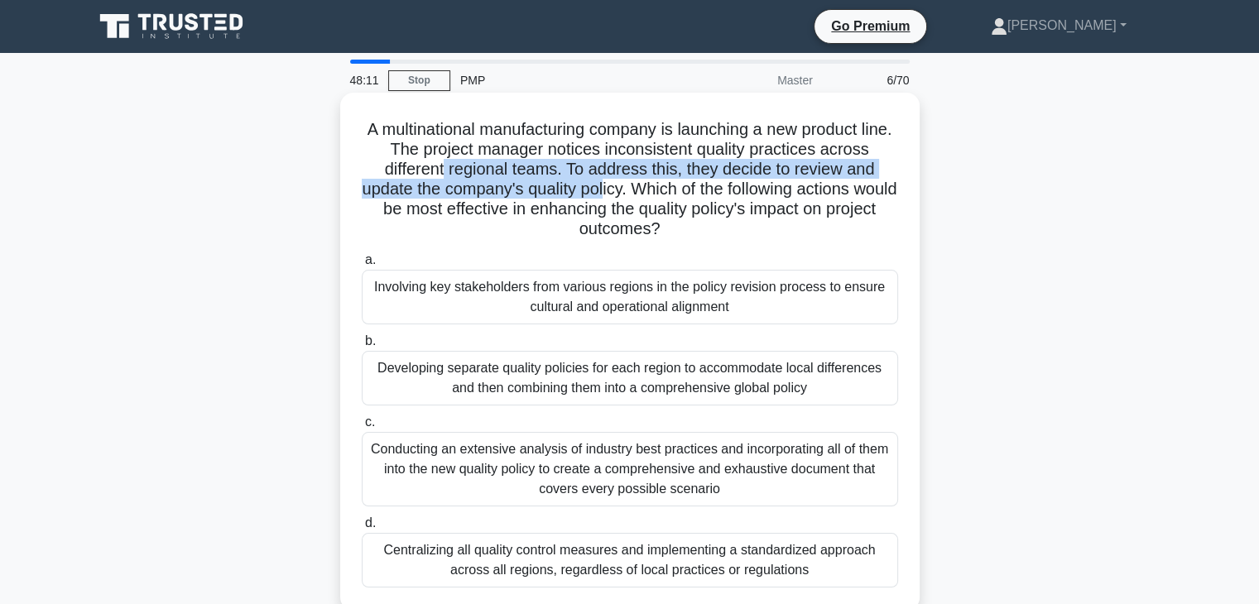
drag, startPoint x: 441, startPoint y: 176, endPoint x: 626, endPoint y: 195, distance: 186.5
click at [626, 195] on h5 "A multinational manufacturing company is launching a new product line. The proj…" at bounding box center [630, 179] width 540 height 121
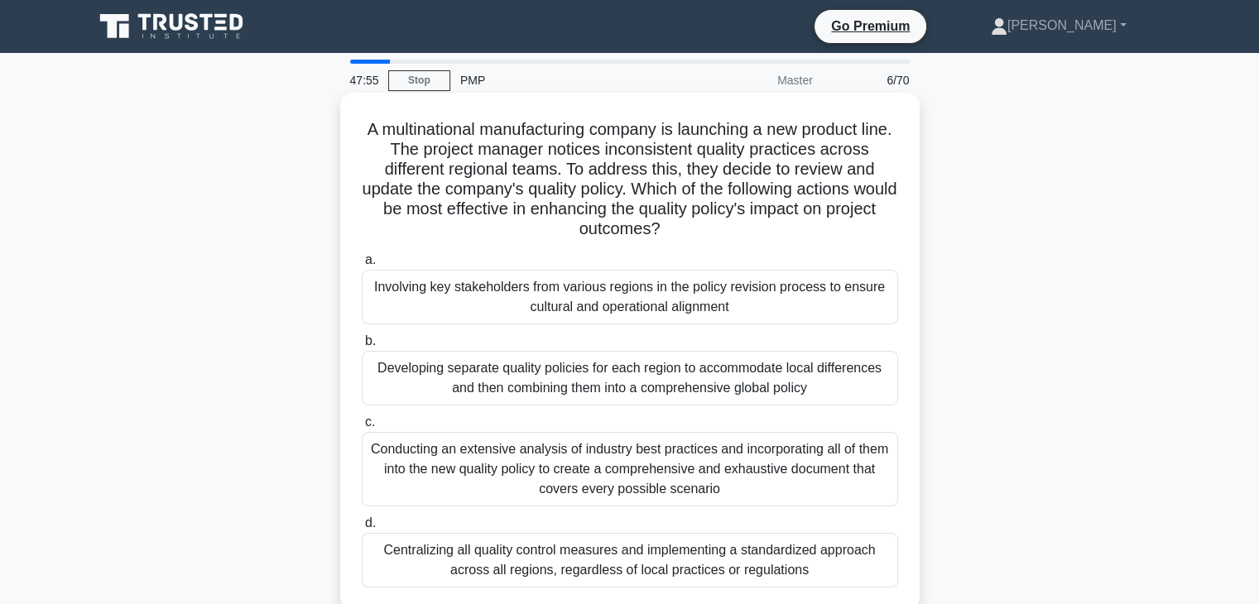
click at [582, 303] on div "Involving key stakeholders from various regions in the policy revision process …" at bounding box center [630, 297] width 537 height 55
click at [362, 266] on input "a. Involving key stakeholders from various regions in the policy revision proce…" at bounding box center [362, 260] width 0 height 11
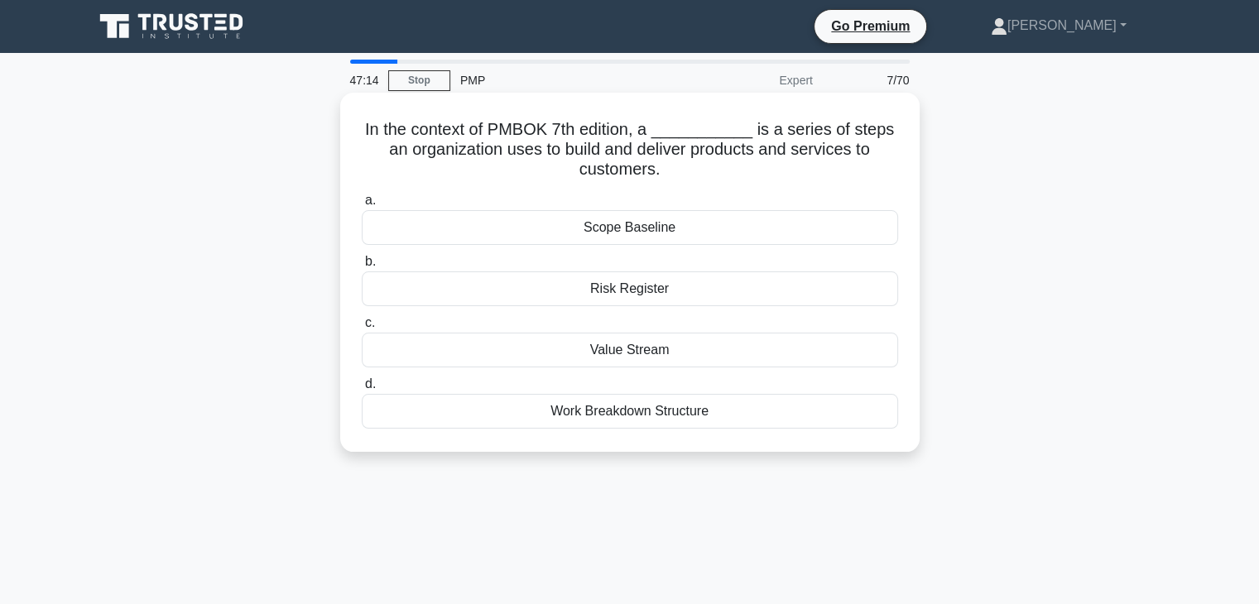
click at [673, 357] on div "Value Stream" at bounding box center [630, 350] width 537 height 35
click at [362, 329] on input "c. Value Stream" at bounding box center [362, 323] width 0 height 11
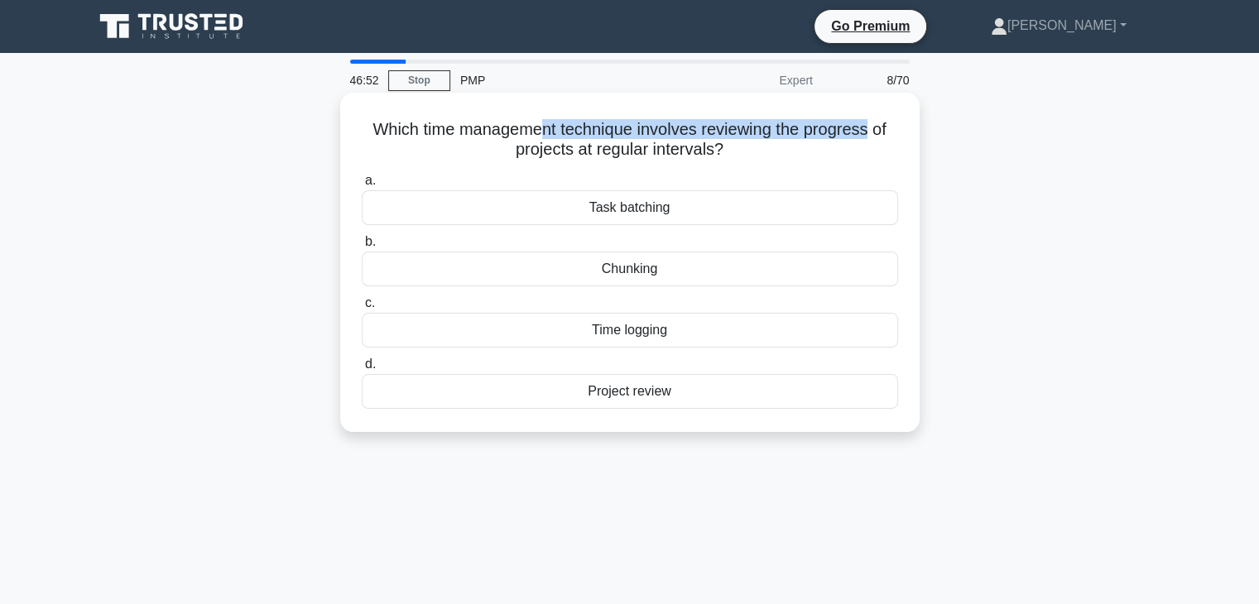
drag, startPoint x: 588, startPoint y: 139, endPoint x: 876, endPoint y: 137, distance: 288.2
click at [876, 137] on h5 "Which time management technique involves reviewing the progress of projects at …" at bounding box center [630, 139] width 540 height 41
click at [651, 397] on div "Project review" at bounding box center [630, 391] width 537 height 35
click at [362, 370] on input "d. Project review" at bounding box center [362, 364] width 0 height 11
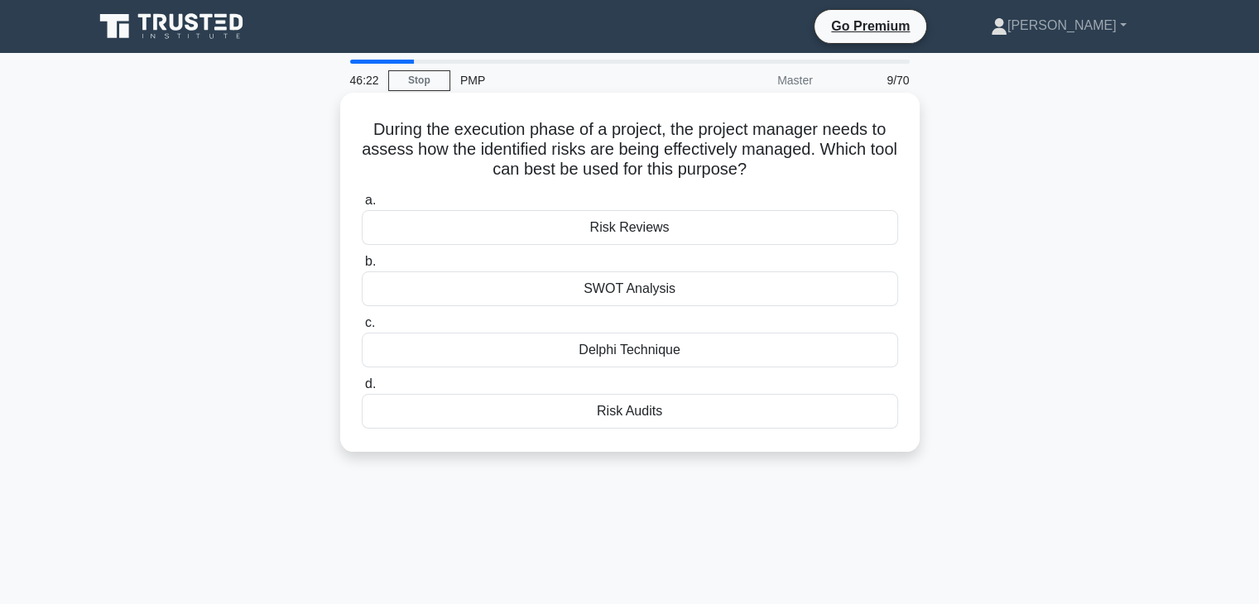
click at [601, 232] on div "Risk Reviews" at bounding box center [630, 227] width 537 height 35
click at [362, 206] on input "a. Risk Reviews" at bounding box center [362, 200] width 0 height 11
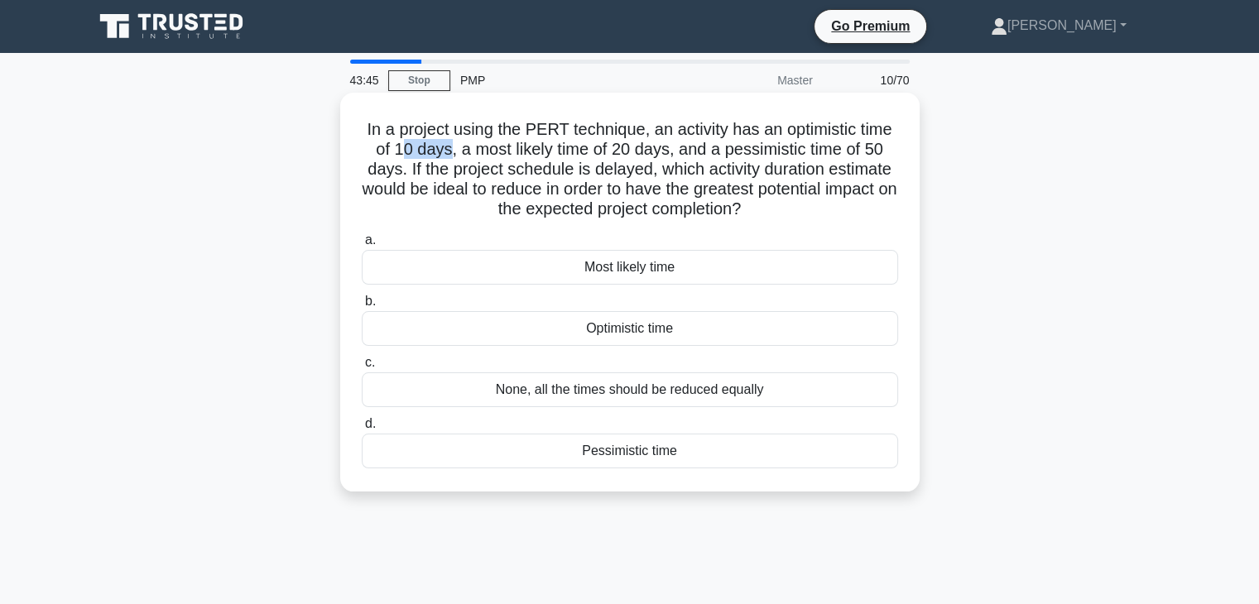
drag, startPoint x: 445, startPoint y: 153, endPoint x: 403, endPoint y: 153, distance: 41.4
click at [403, 153] on h5 "In a project using the PERT technique, an activity has an optimistic time of 10…" at bounding box center [630, 169] width 540 height 101
click at [632, 326] on div "Optimistic time" at bounding box center [630, 328] width 537 height 35
click at [362, 307] on input "b. Optimistic time" at bounding box center [362, 301] width 0 height 11
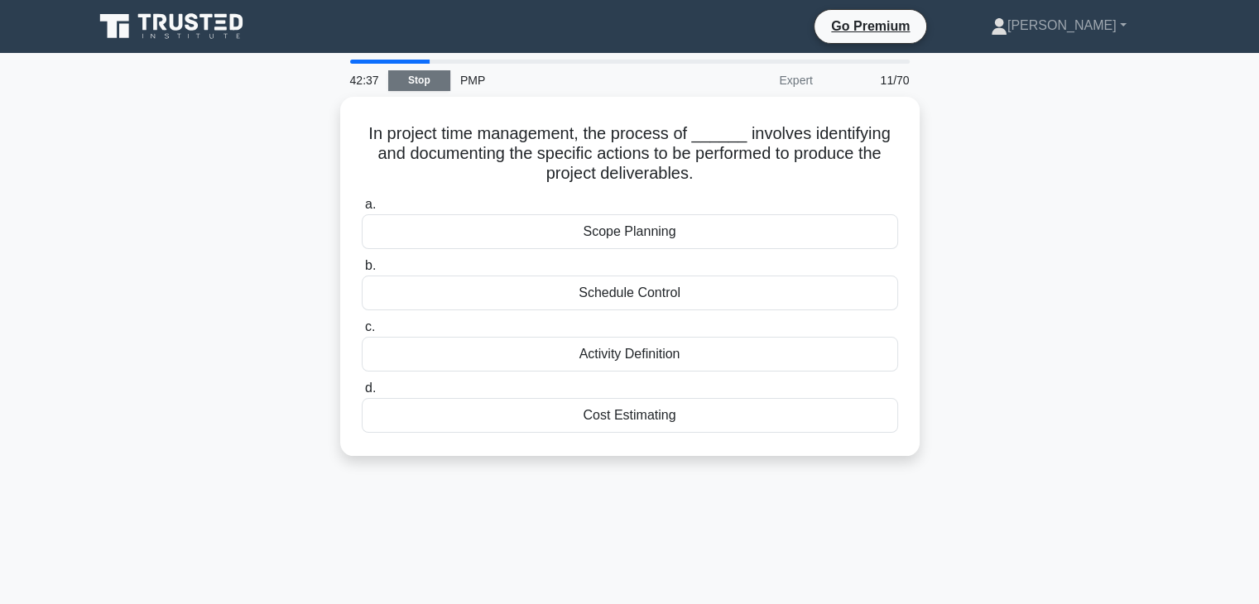
click at [411, 84] on link "Stop" at bounding box center [419, 80] width 62 height 21
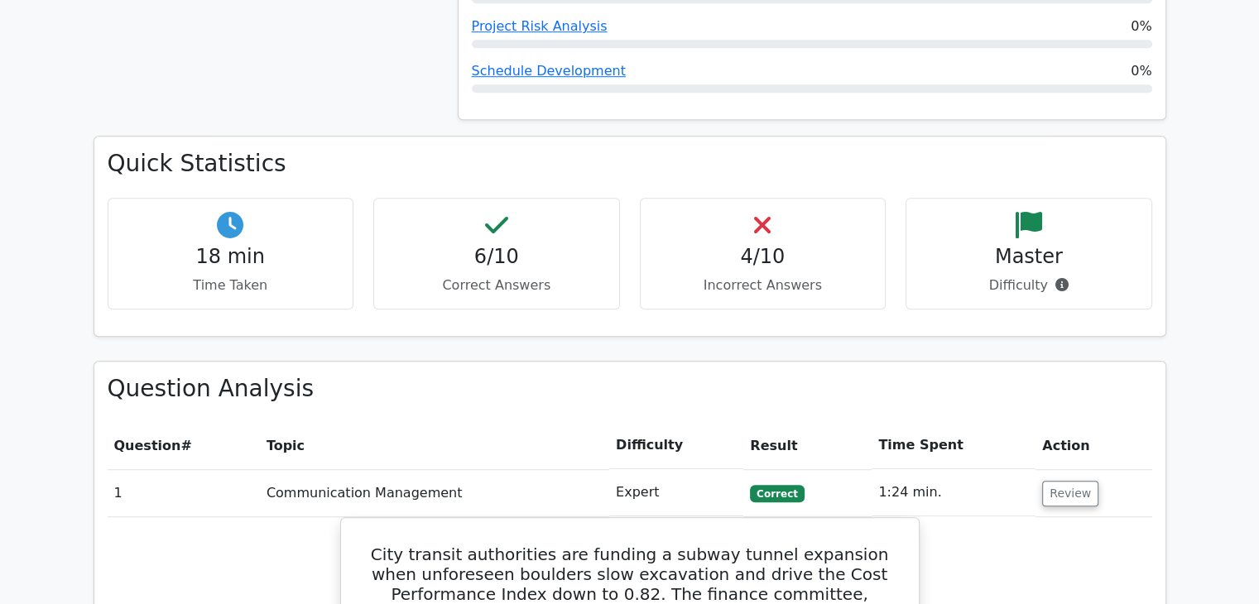
scroll to position [1159, 0]
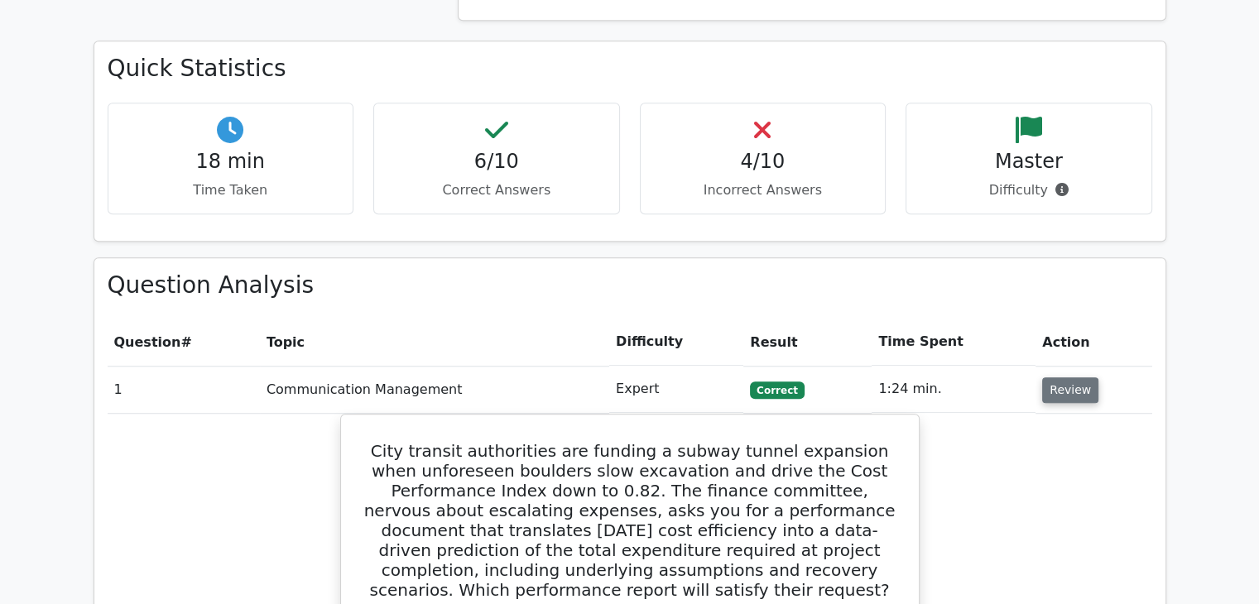
click at [1064, 378] on button "Review" at bounding box center [1070, 391] width 56 height 26
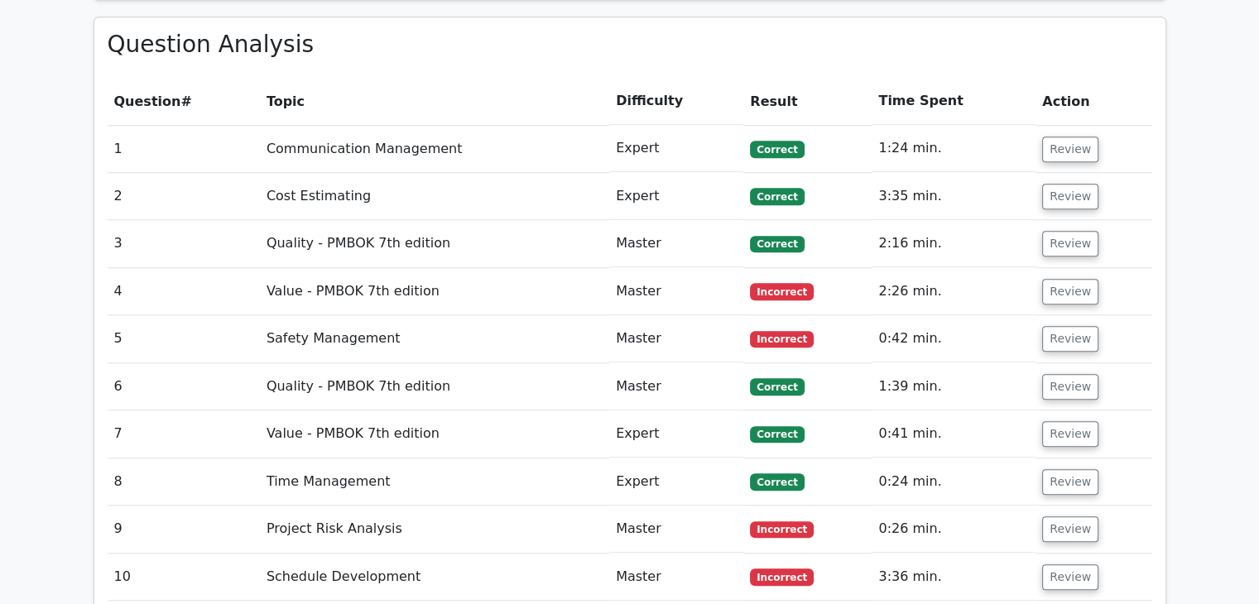
scroll to position [1408, 0]
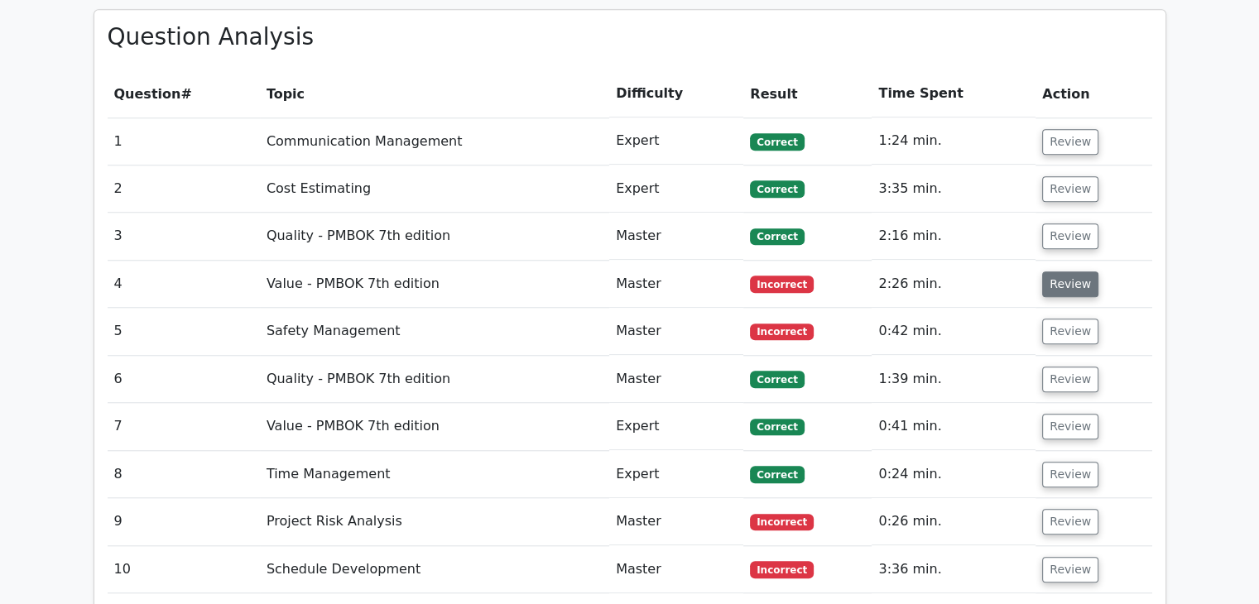
click at [1067, 272] on button "Review" at bounding box center [1070, 285] width 56 height 26
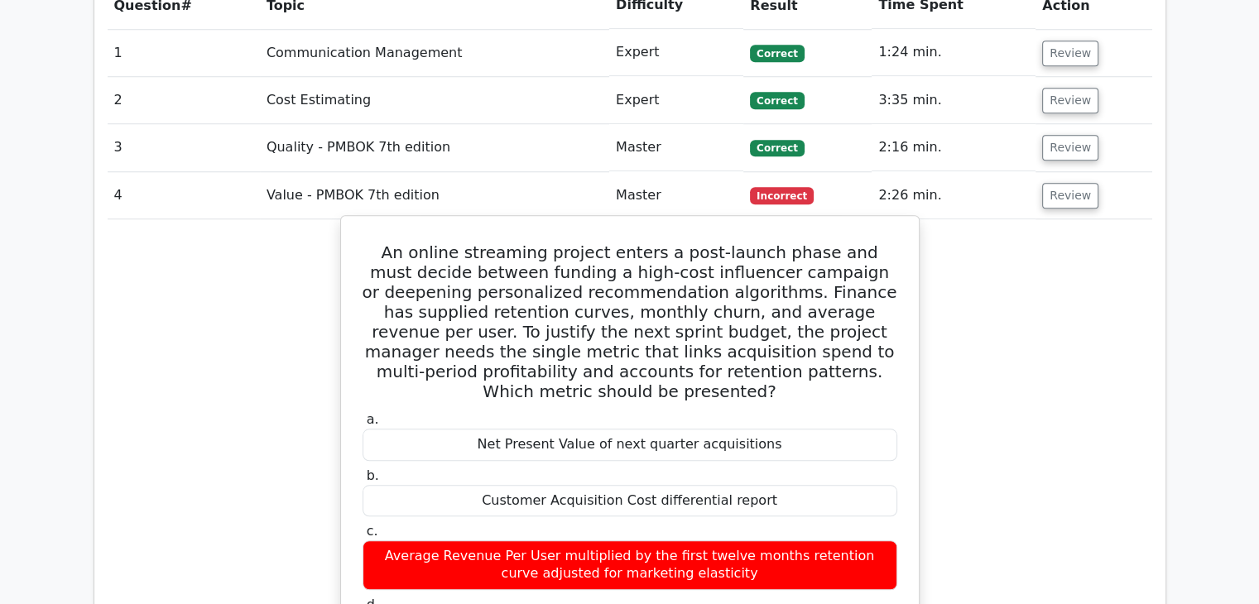
scroll to position [1490, 0]
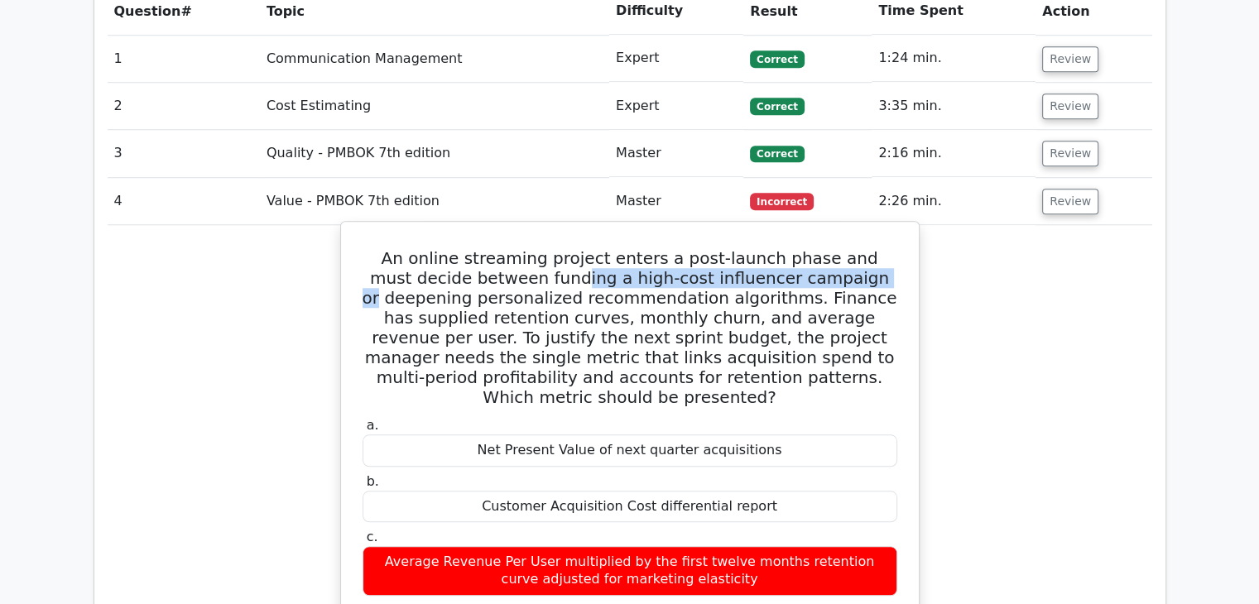
drag, startPoint x: 522, startPoint y: 196, endPoint x: 808, endPoint y: 204, distance: 285.8
click at [808, 248] on h5 "An online streaming project enters a post-launch phase and must decide between …" at bounding box center [630, 327] width 538 height 159
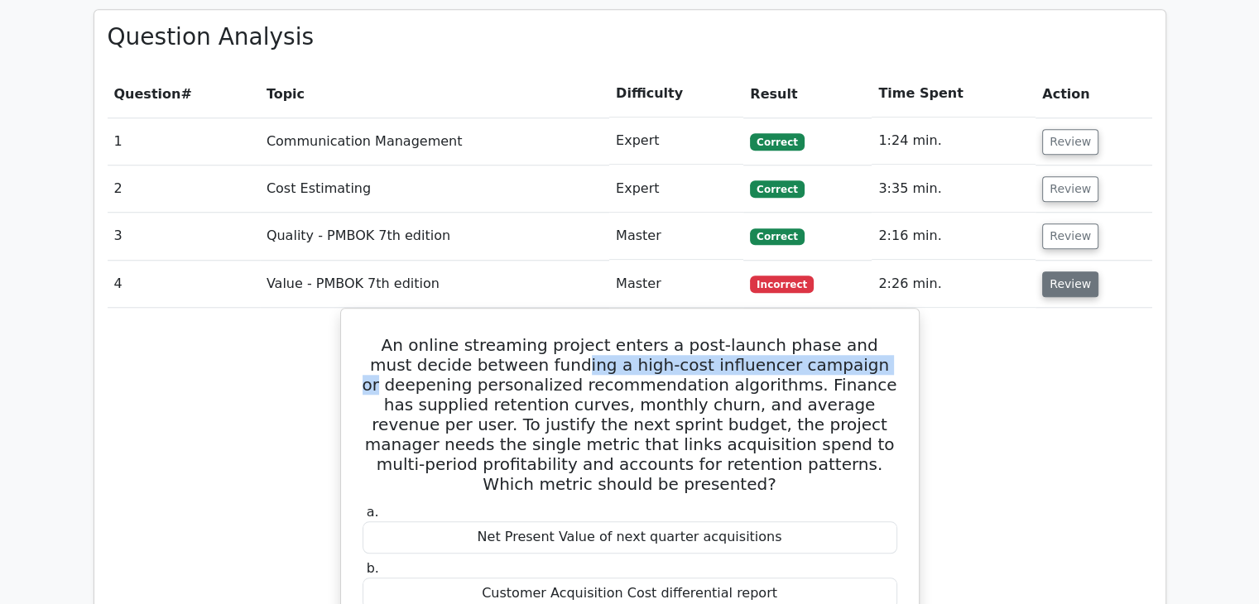
click at [1057, 272] on button "Review" at bounding box center [1070, 285] width 56 height 26
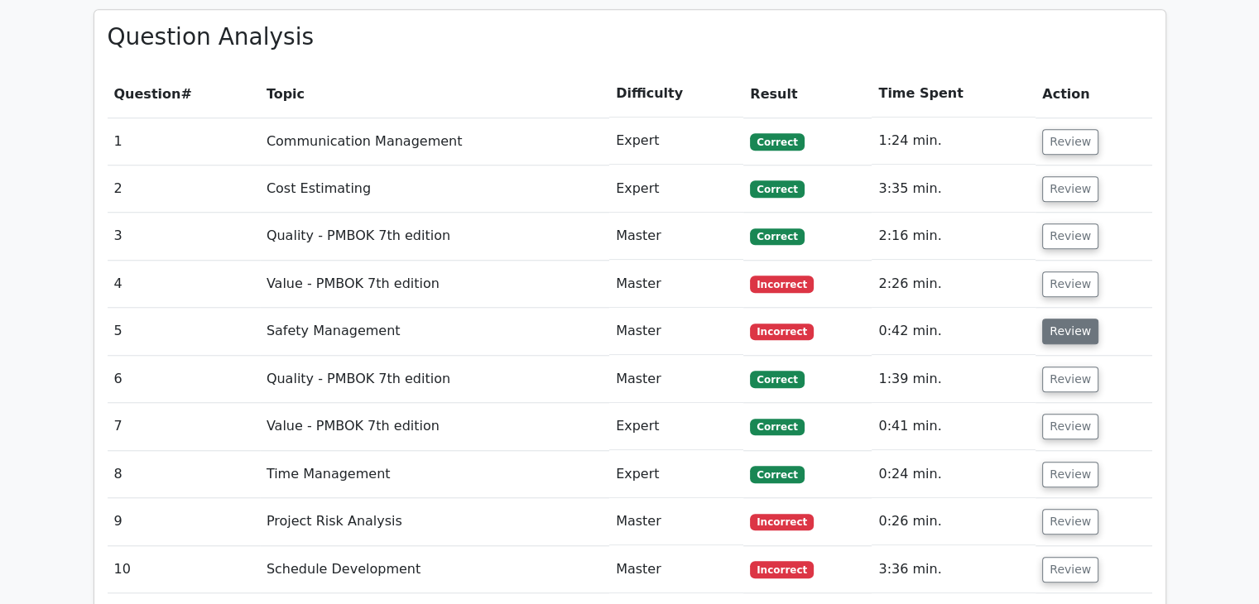
click at [1058, 319] on button "Review" at bounding box center [1070, 332] width 56 height 26
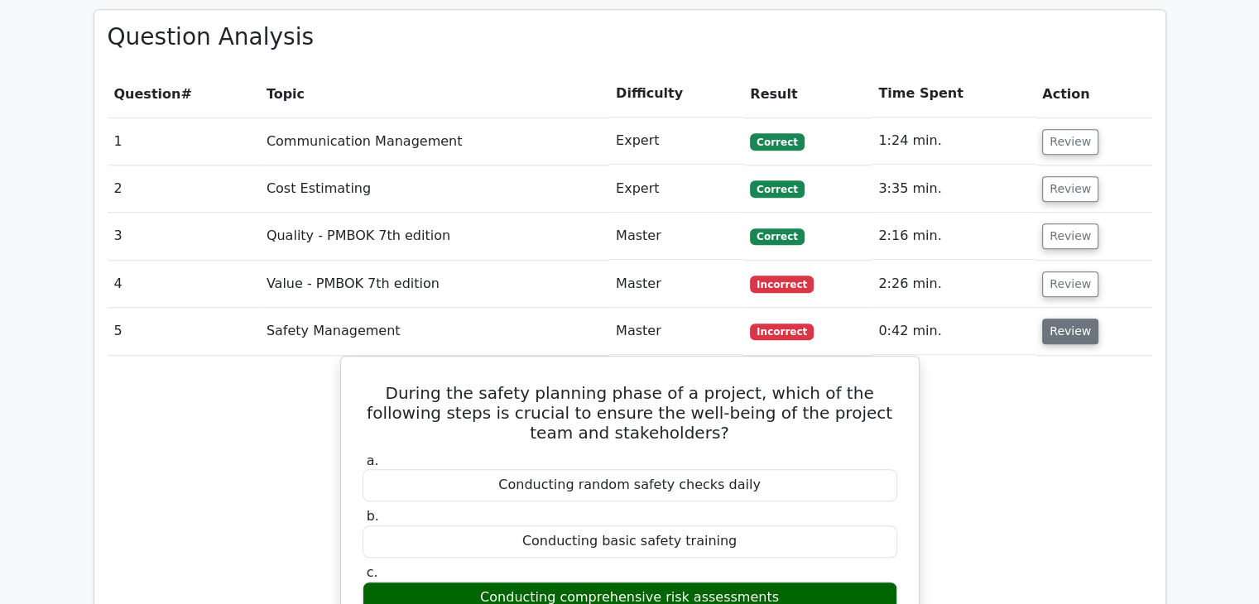
click at [1055, 319] on button "Review" at bounding box center [1070, 332] width 56 height 26
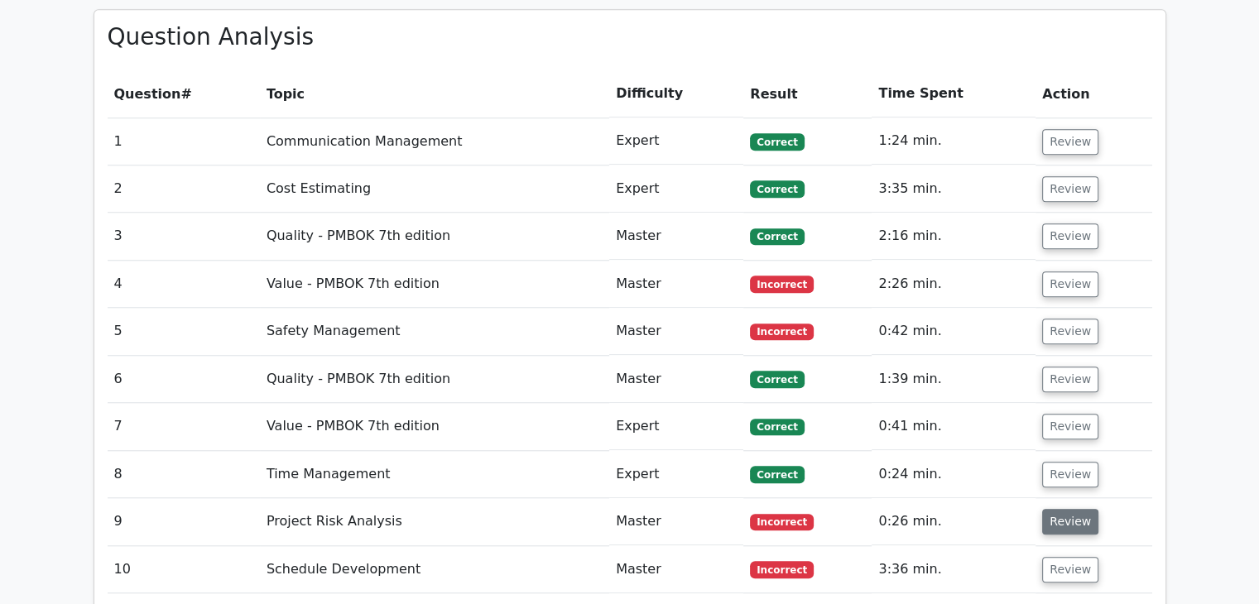
click at [1051, 509] on button "Review" at bounding box center [1070, 522] width 56 height 26
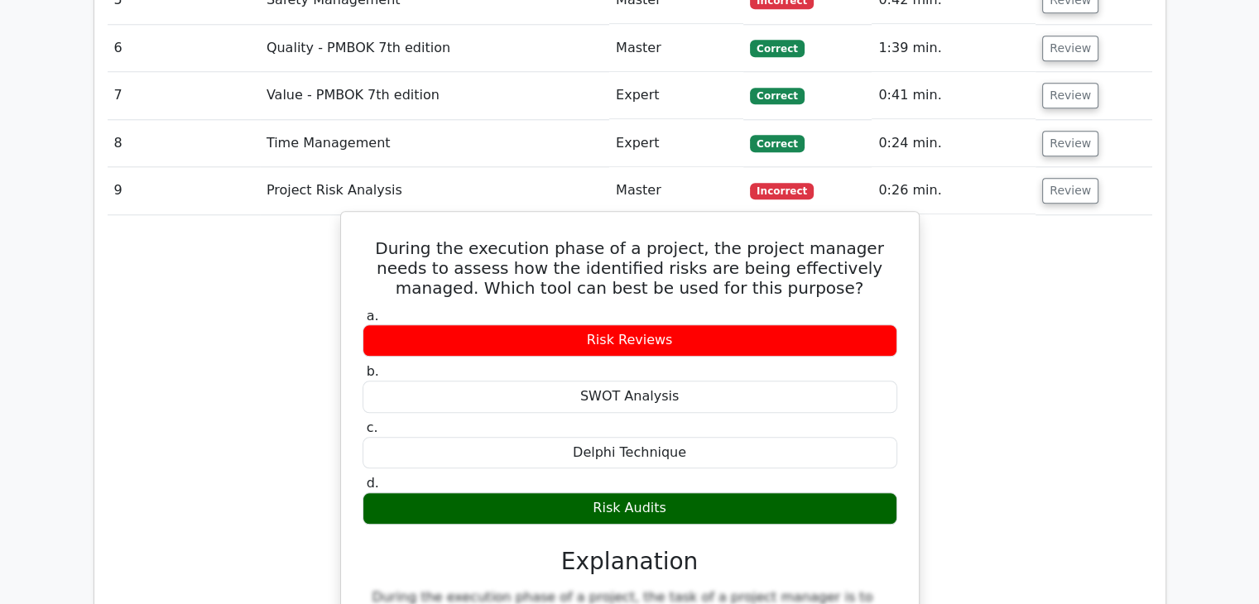
scroll to position [1656, 0]
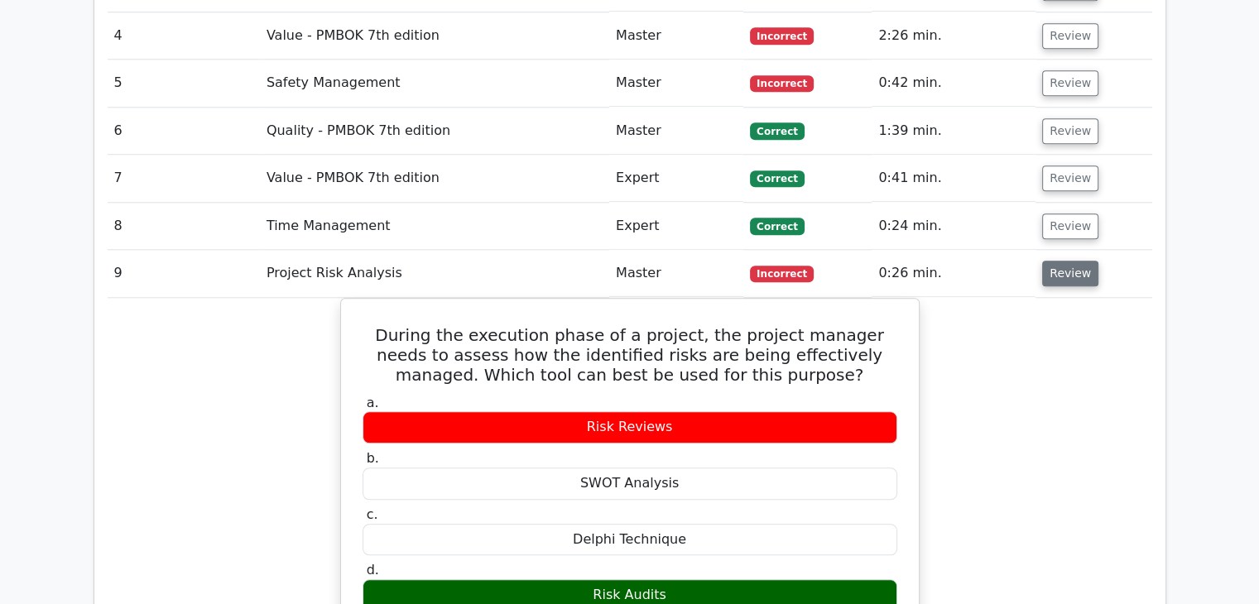
click at [1050, 261] on button "Review" at bounding box center [1070, 274] width 56 height 26
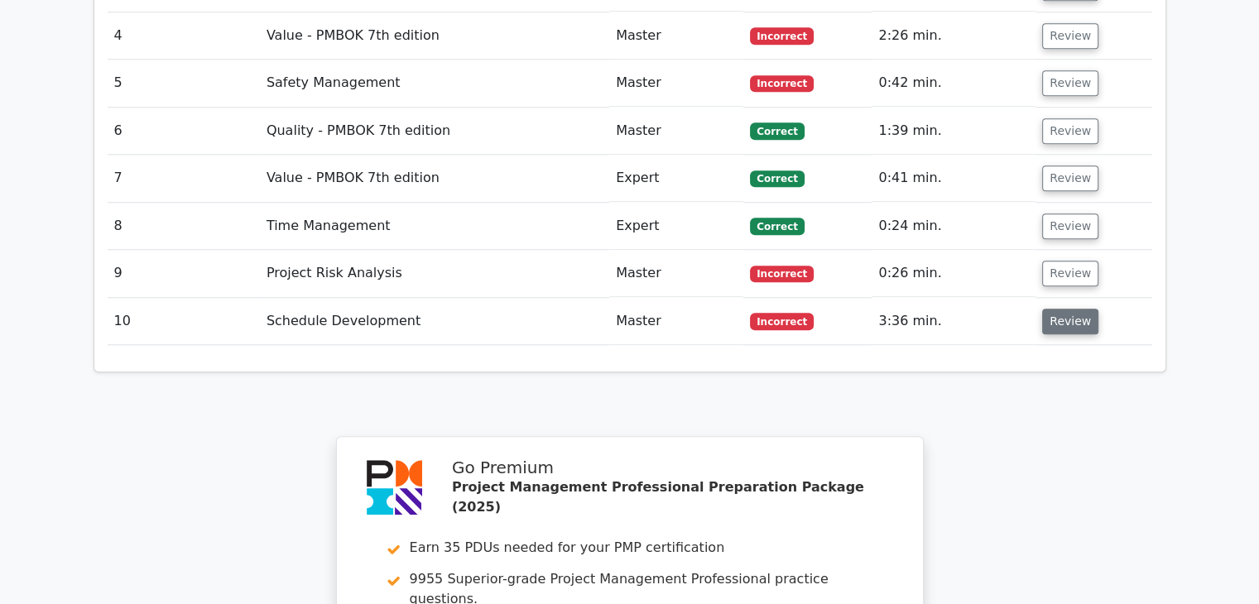
click at [1052, 309] on button "Review" at bounding box center [1070, 322] width 56 height 26
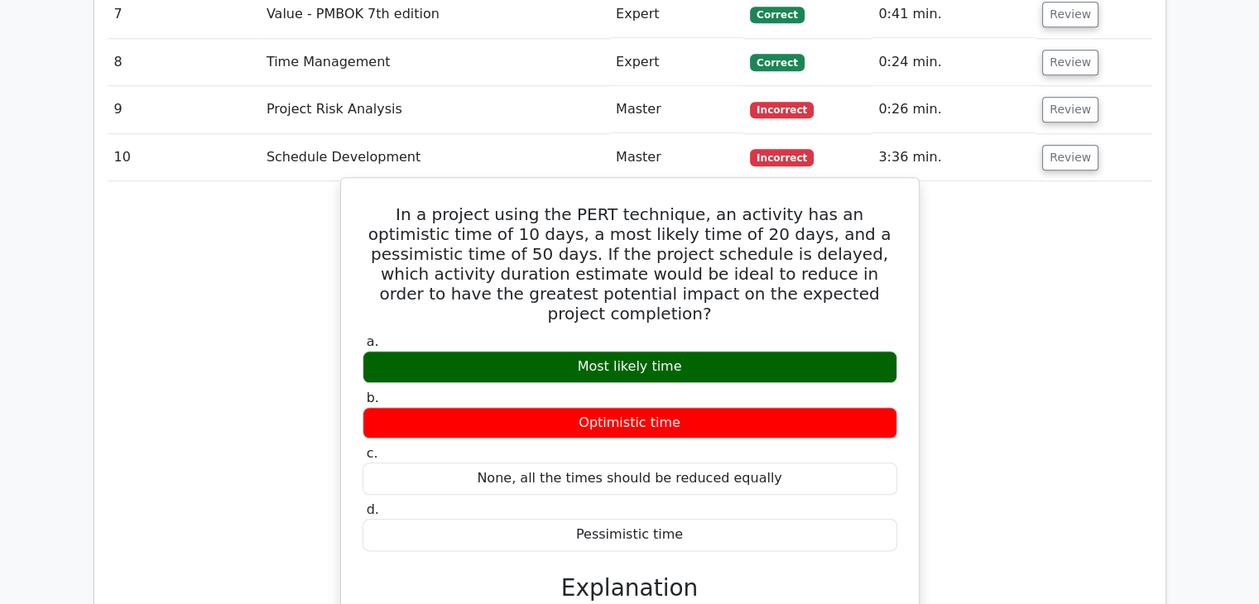
scroll to position [1739, 0]
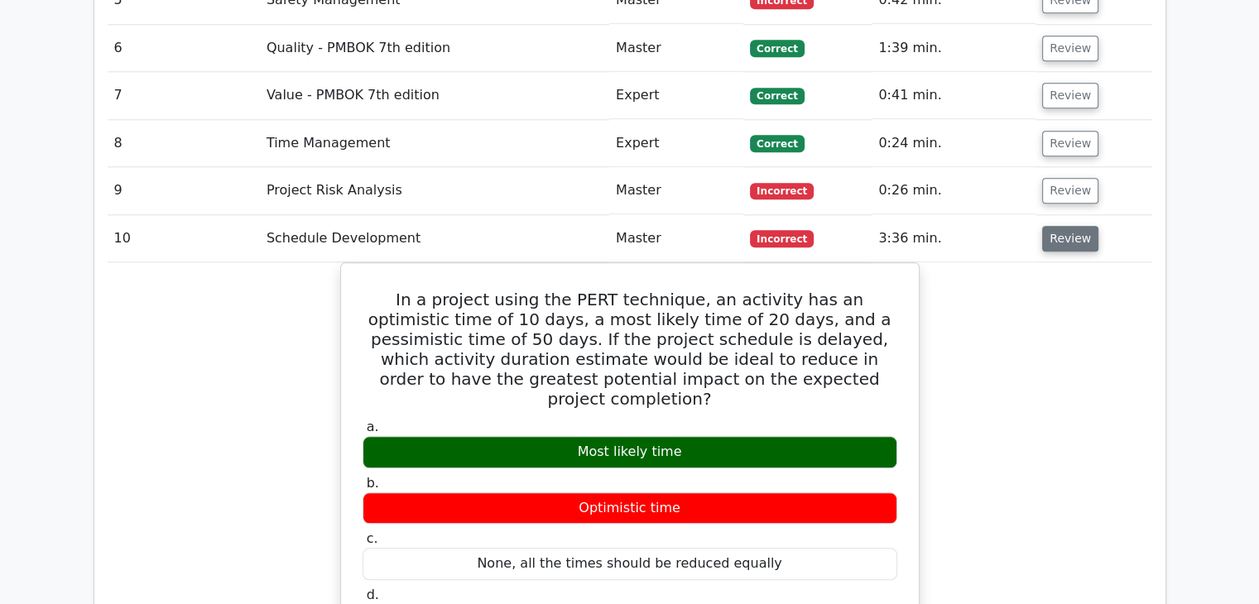
click at [1063, 226] on button "Review" at bounding box center [1070, 239] width 56 height 26
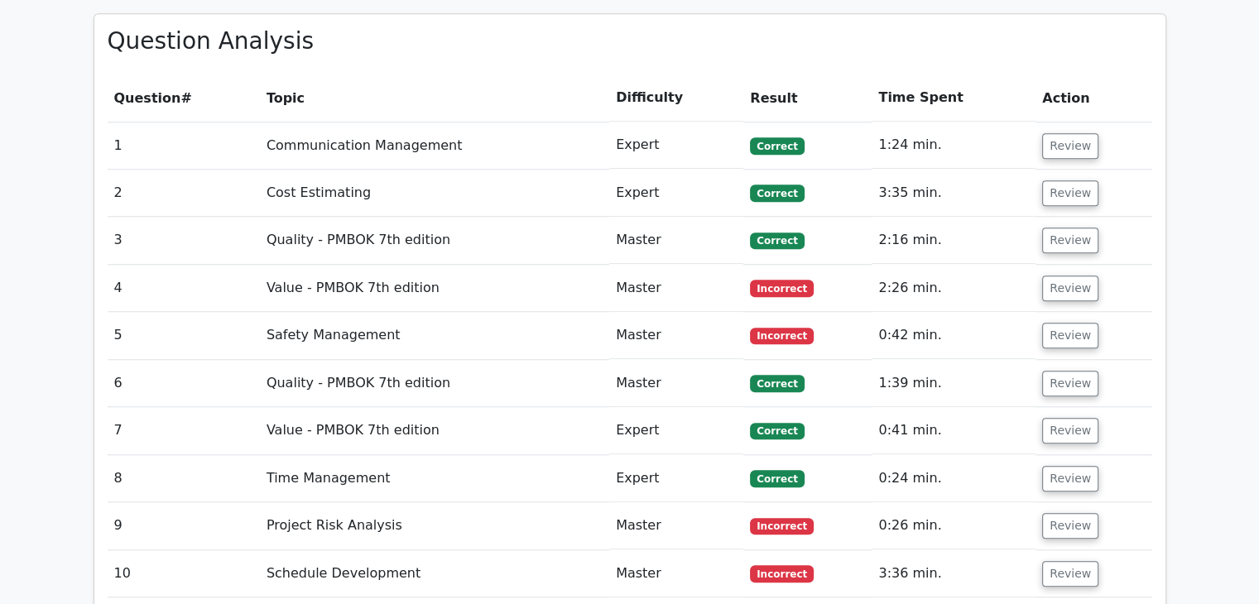
scroll to position [1325, 0]
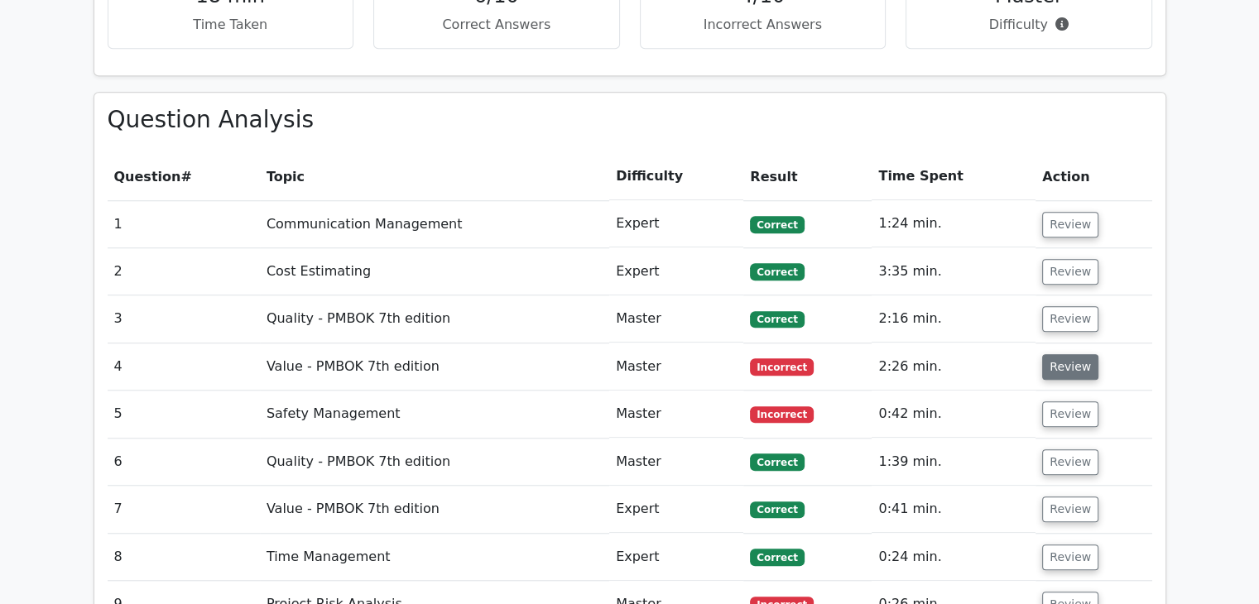
click at [1057, 354] on button "Review" at bounding box center [1070, 367] width 56 height 26
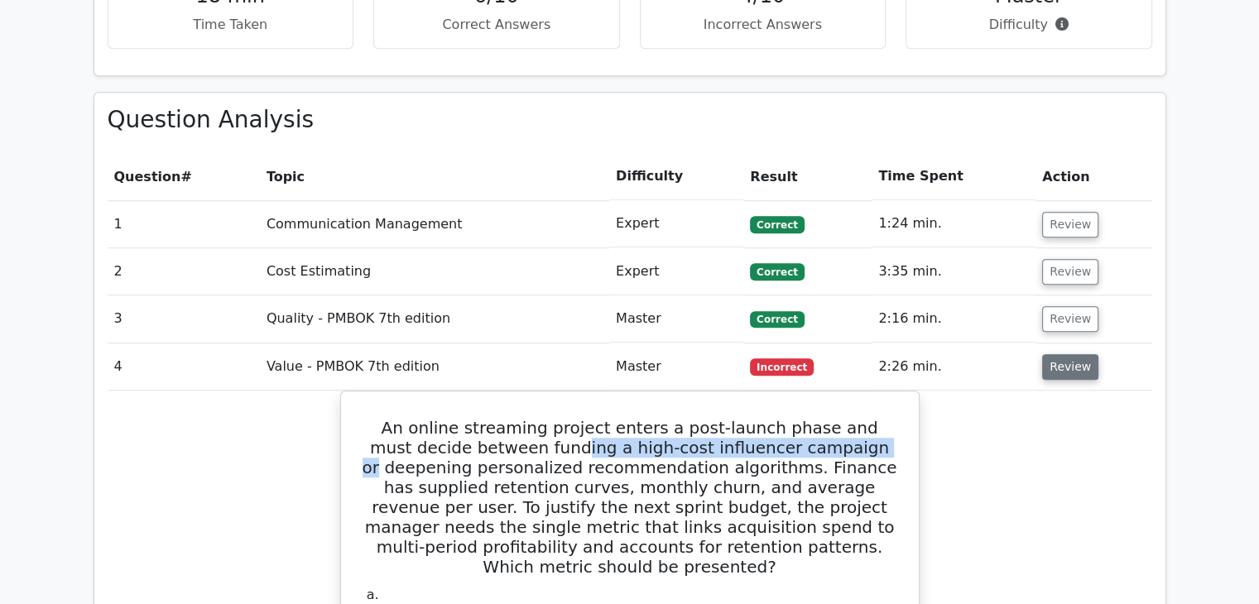
click at [1050, 354] on button "Review" at bounding box center [1070, 367] width 56 height 26
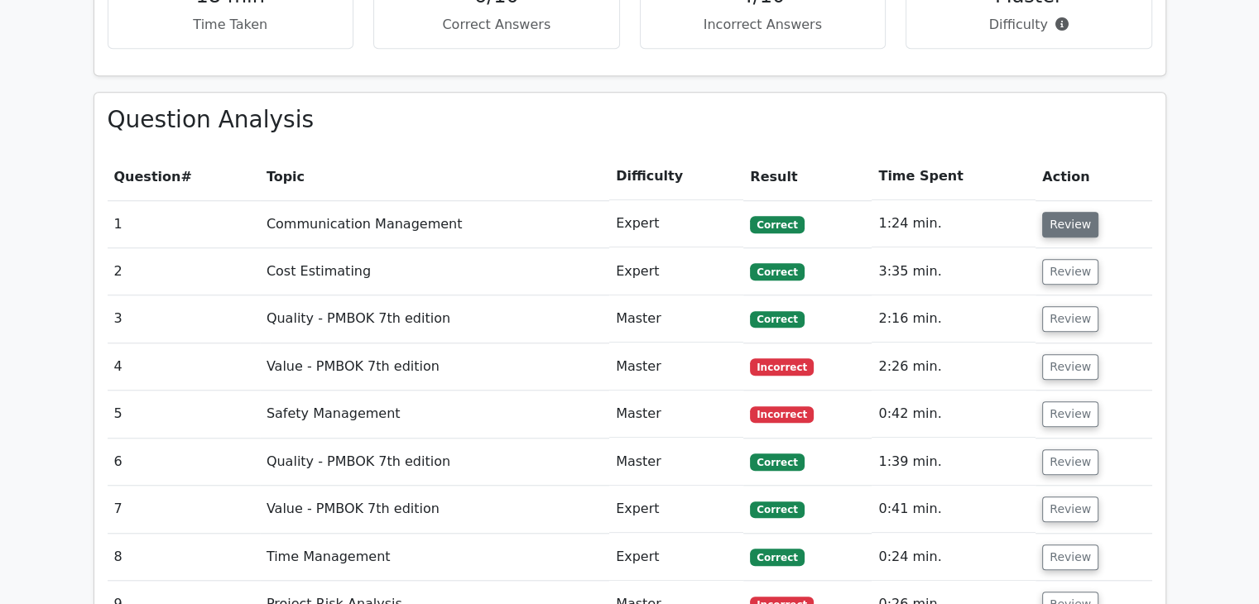
click at [1057, 212] on button "Review" at bounding box center [1070, 225] width 56 height 26
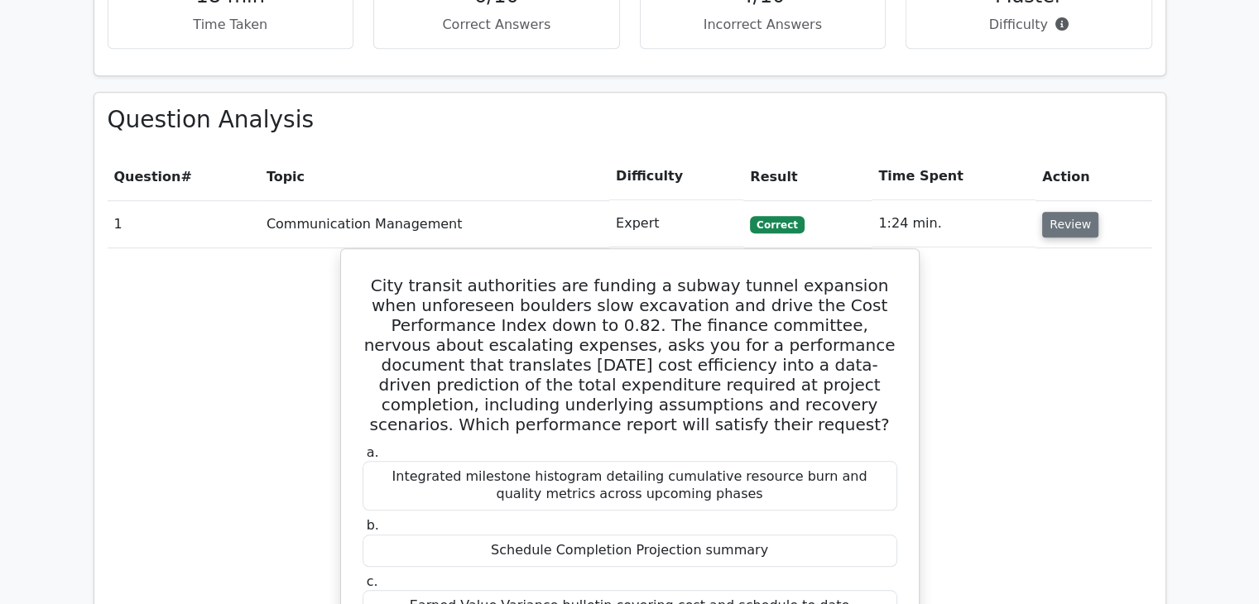
click at [1057, 212] on button "Review" at bounding box center [1070, 225] width 56 height 26
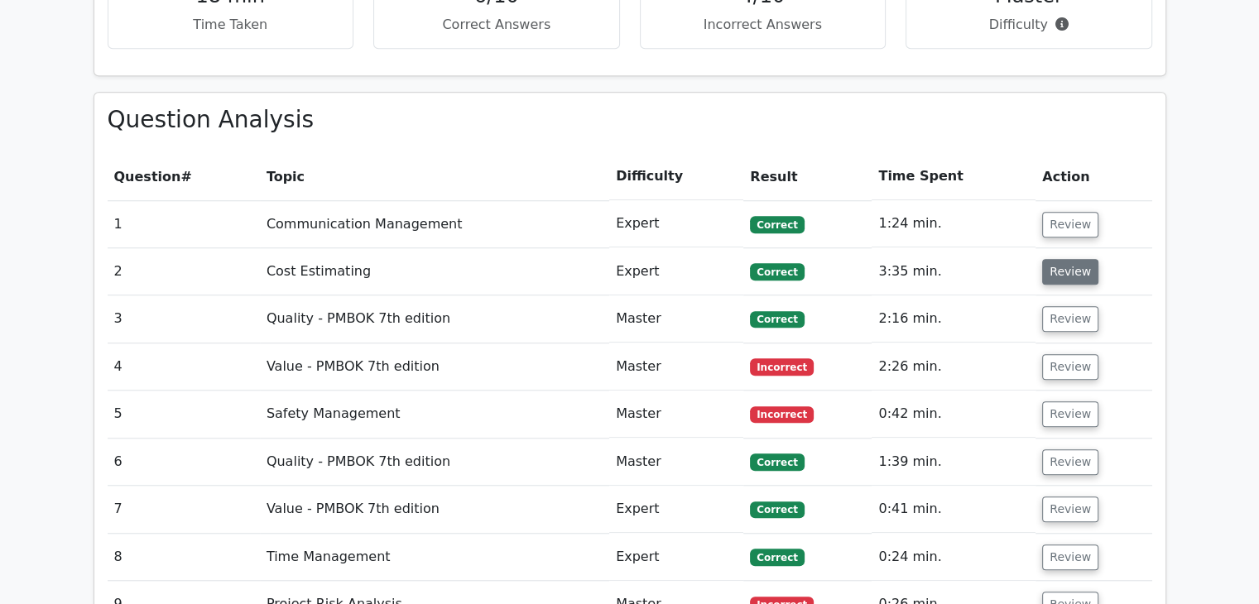
click at [1060, 259] on button "Review" at bounding box center [1070, 272] width 56 height 26
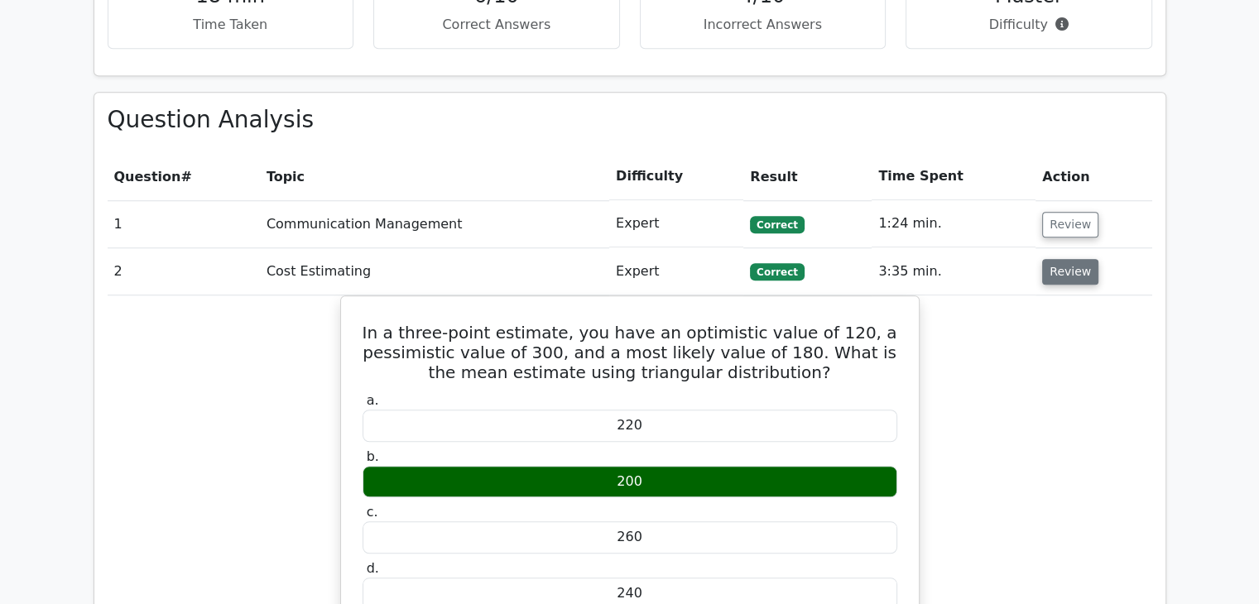
click at [1066, 259] on button "Review" at bounding box center [1070, 272] width 56 height 26
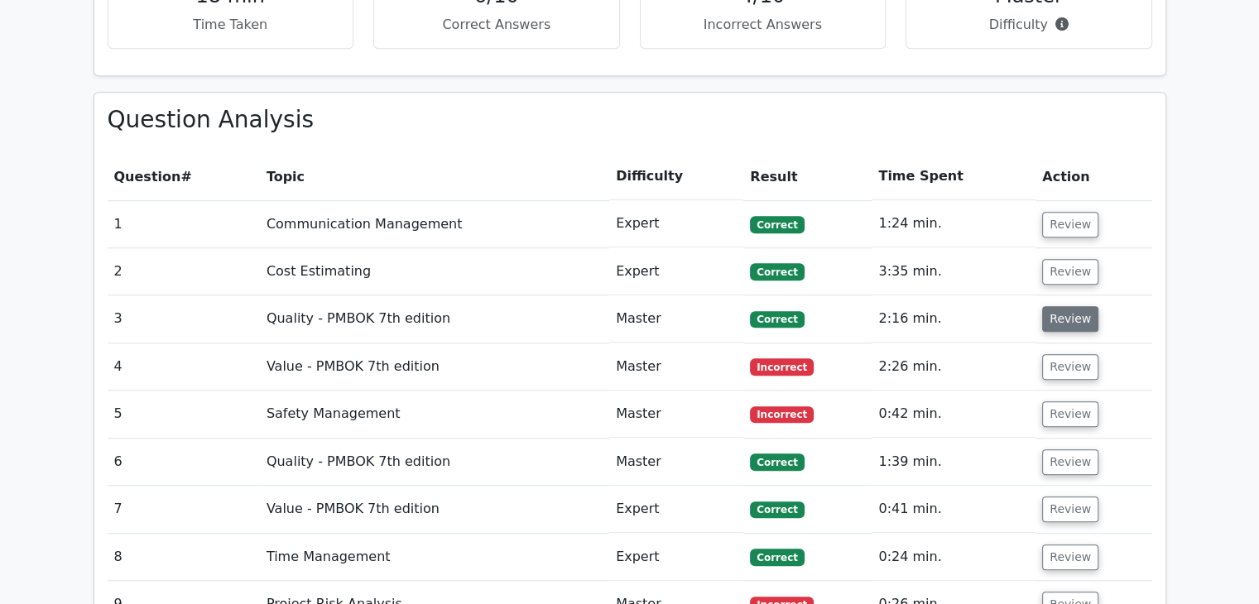
click at [1062, 306] on button "Review" at bounding box center [1070, 319] width 56 height 26
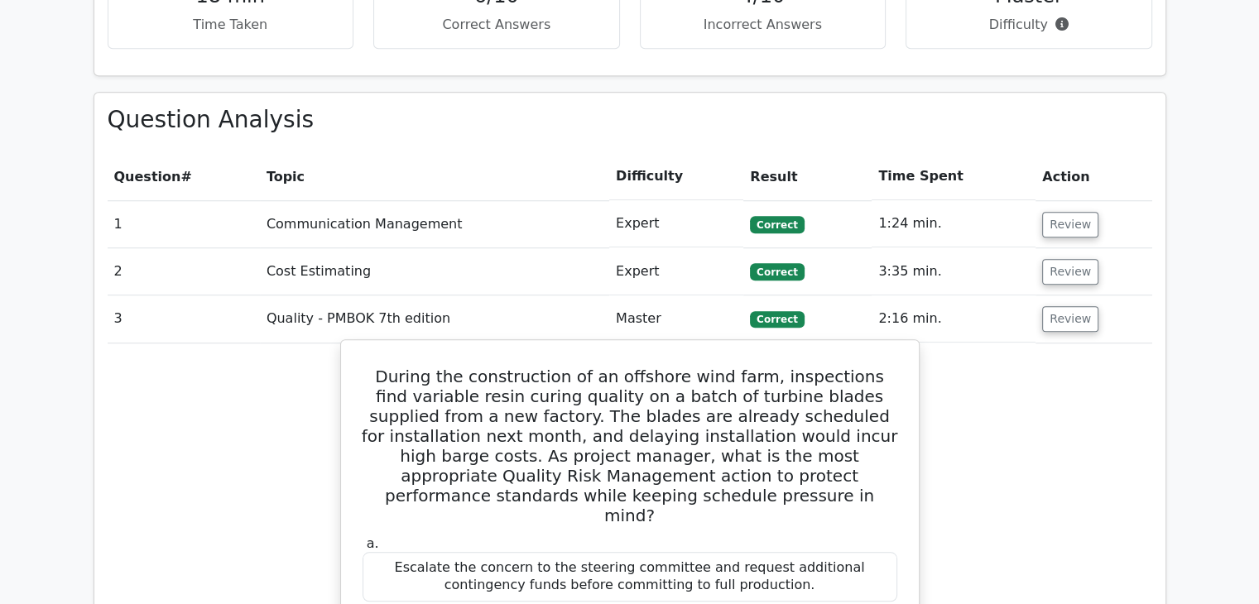
scroll to position [1408, 0]
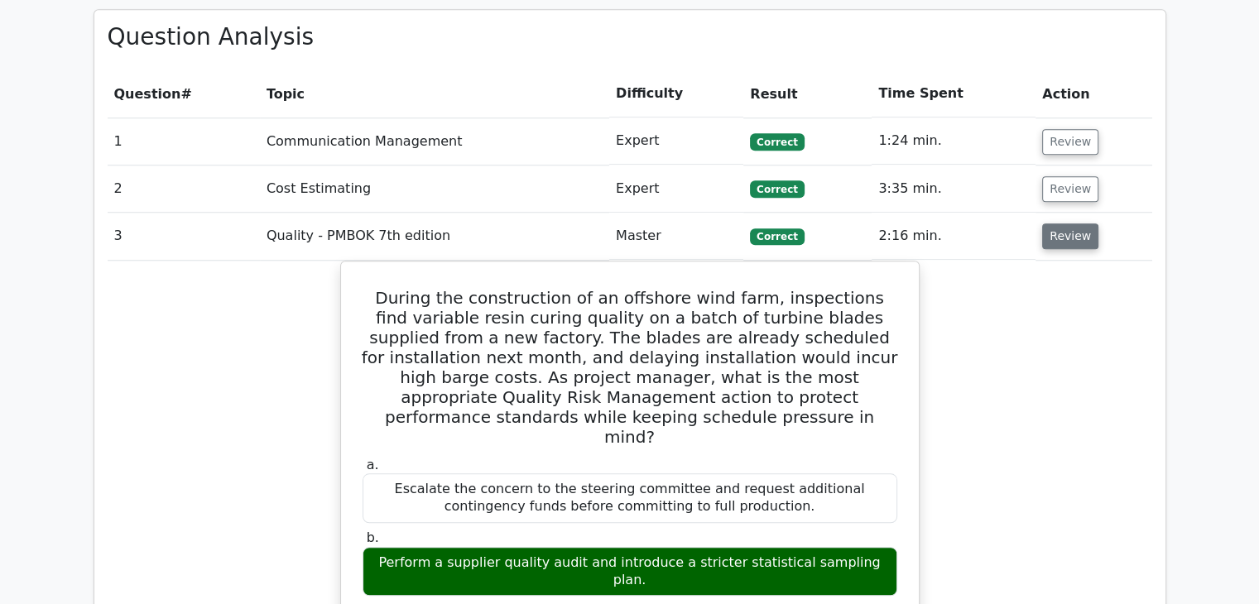
click at [1076, 224] on button "Review" at bounding box center [1070, 237] width 56 height 26
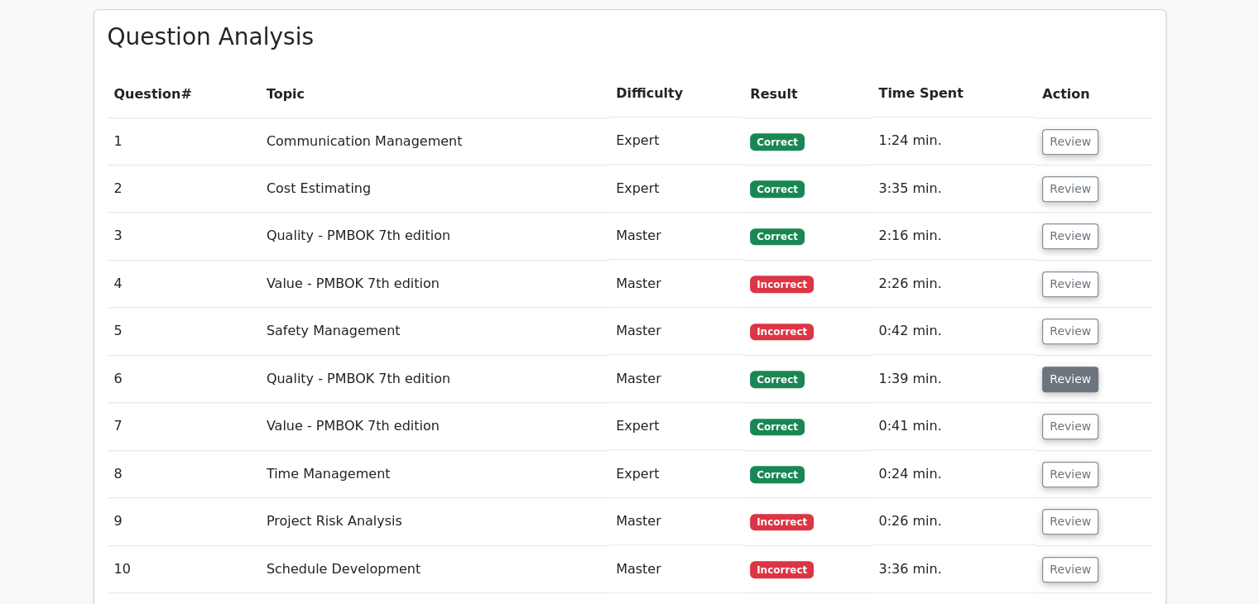
click at [1063, 367] on button "Review" at bounding box center [1070, 380] width 56 height 26
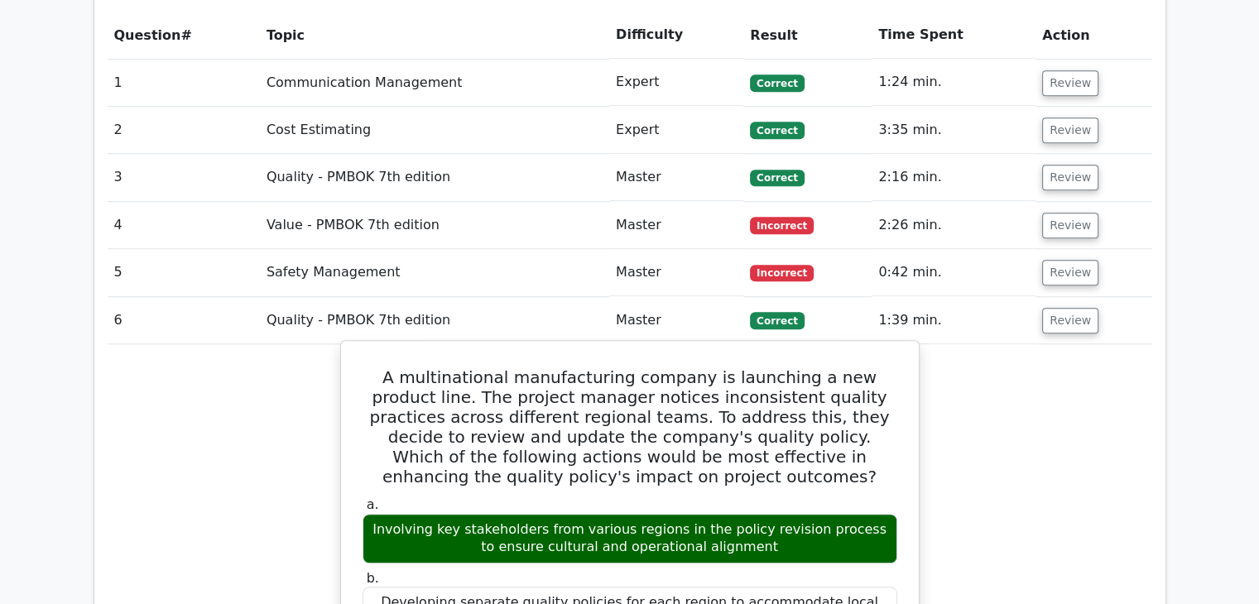
scroll to position [1490, 0]
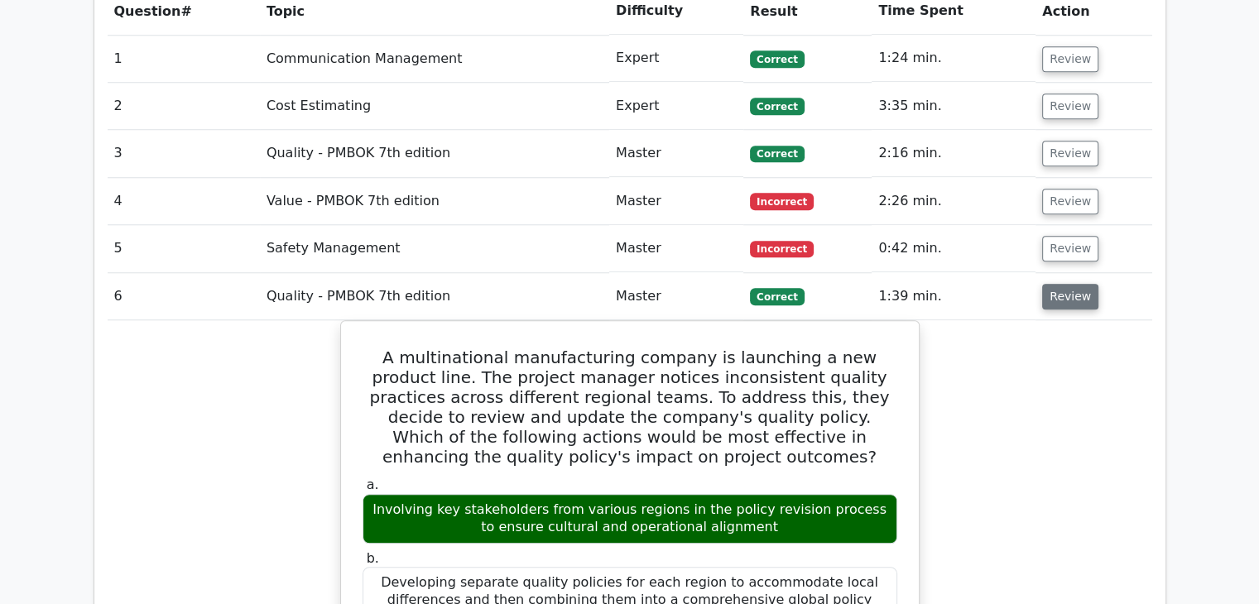
click at [1071, 284] on button "Review" at bounding box center [1070, 297] width 56 height 26
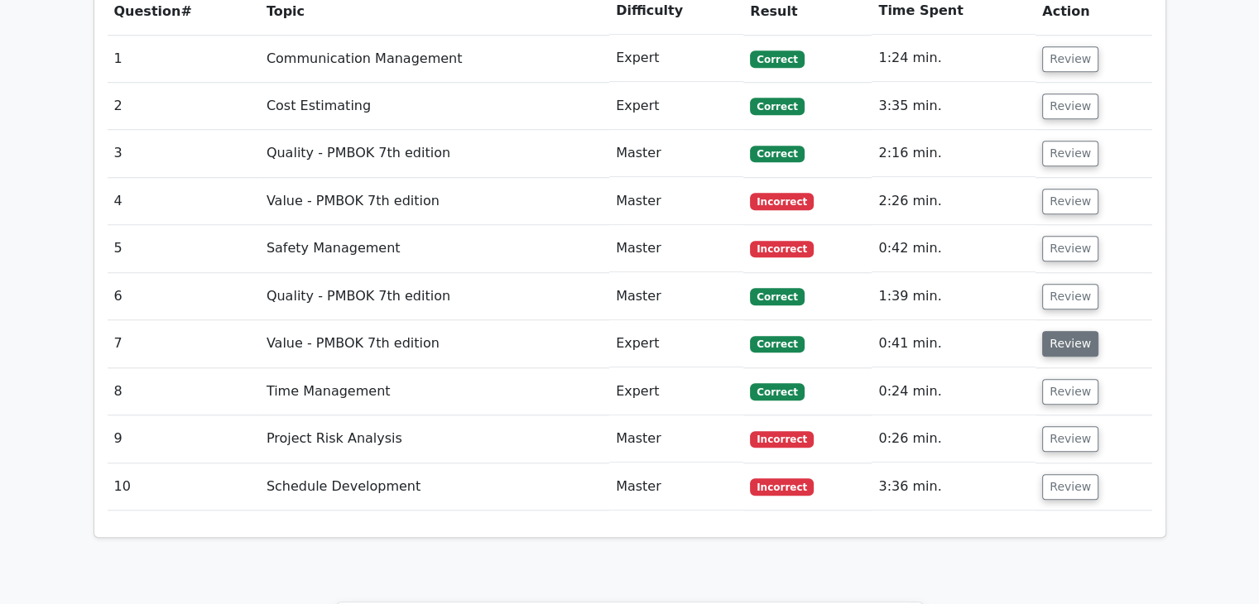
click at [1076, 331] on button "Review" at bounding box center [1070, 344] width 56 height 26
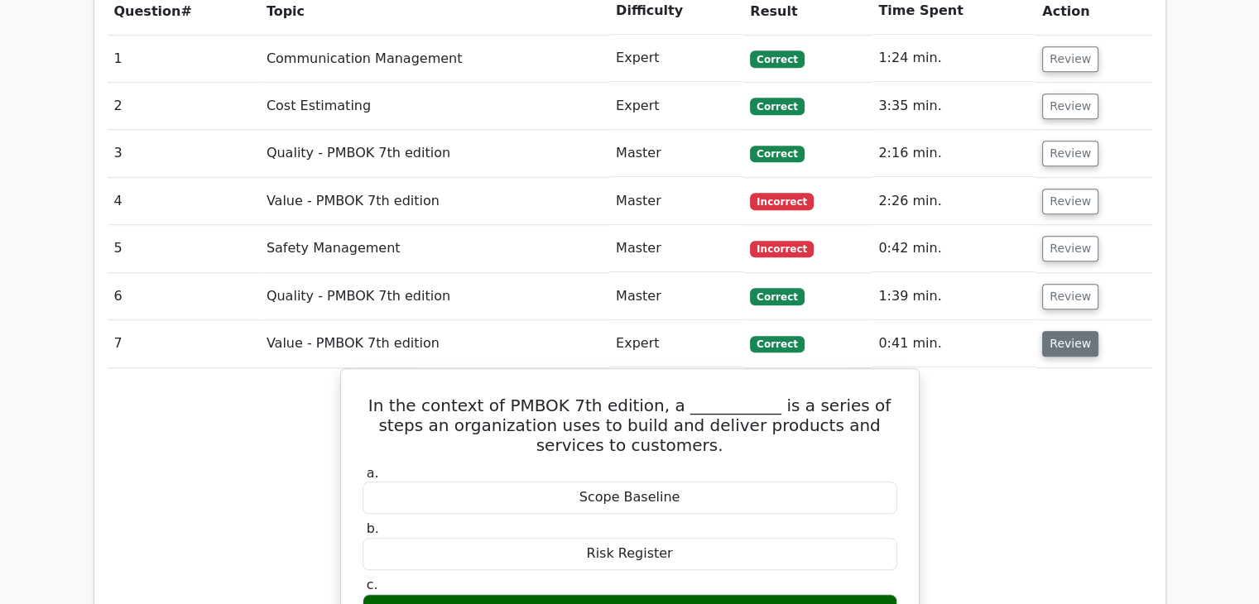
click at [1076, 331] on button "Review" at bounding box center [1070, 344] width 56 height 26
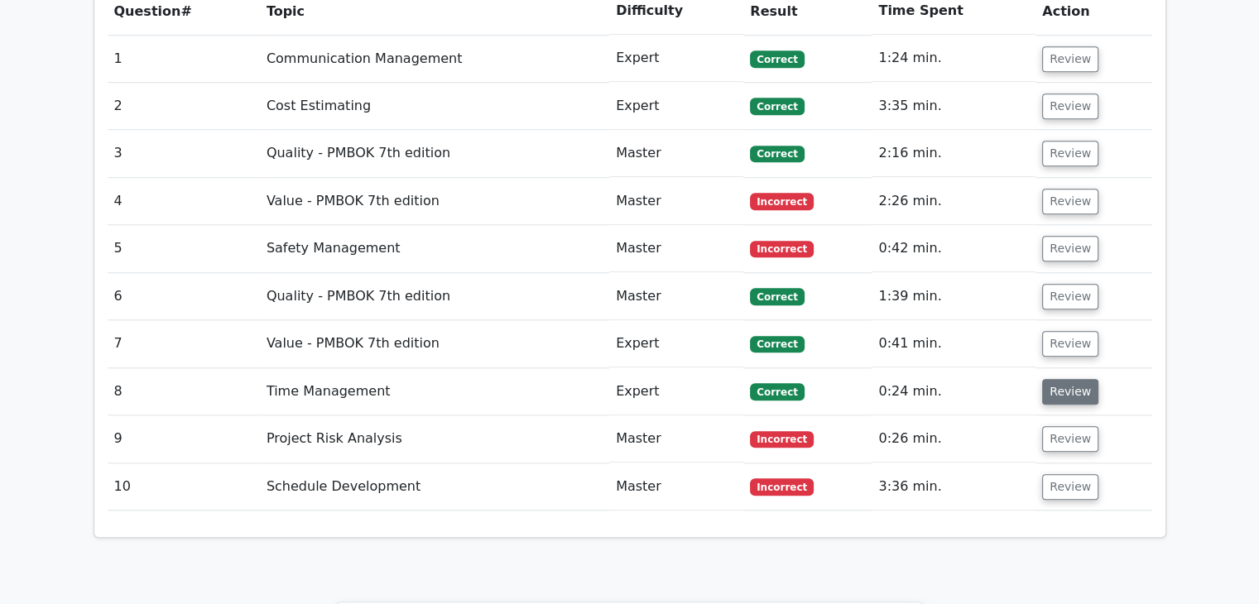
click at [1070, 379] on button "Review" at bounding box center [1070, 392] width 56 height 26
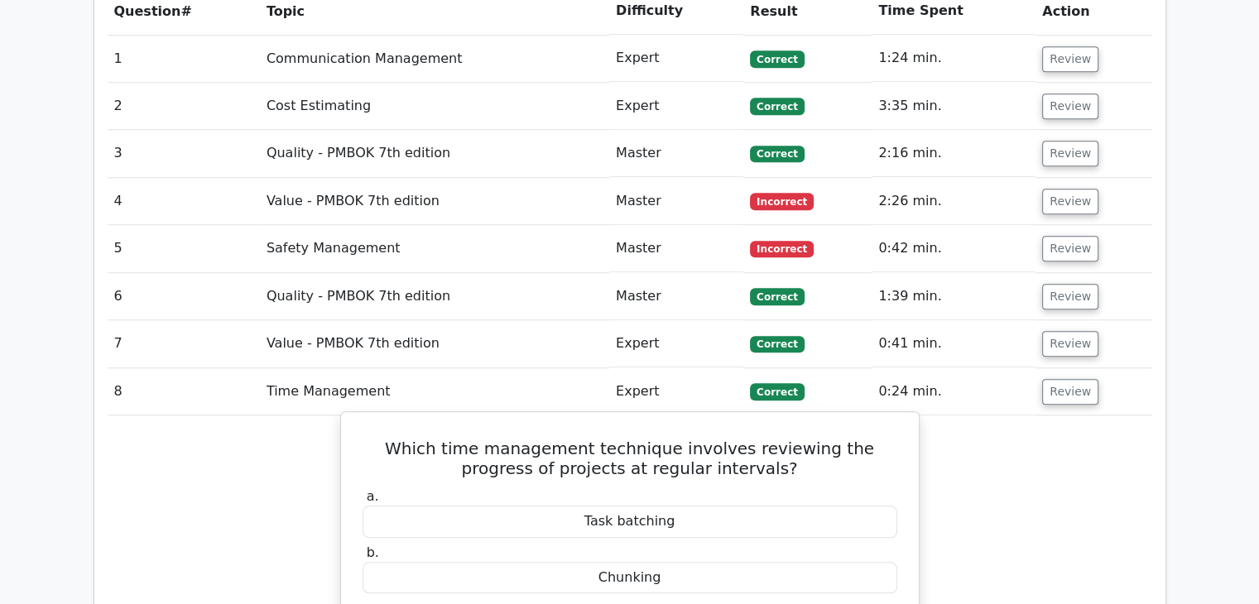
scroll to position [1656, 0]
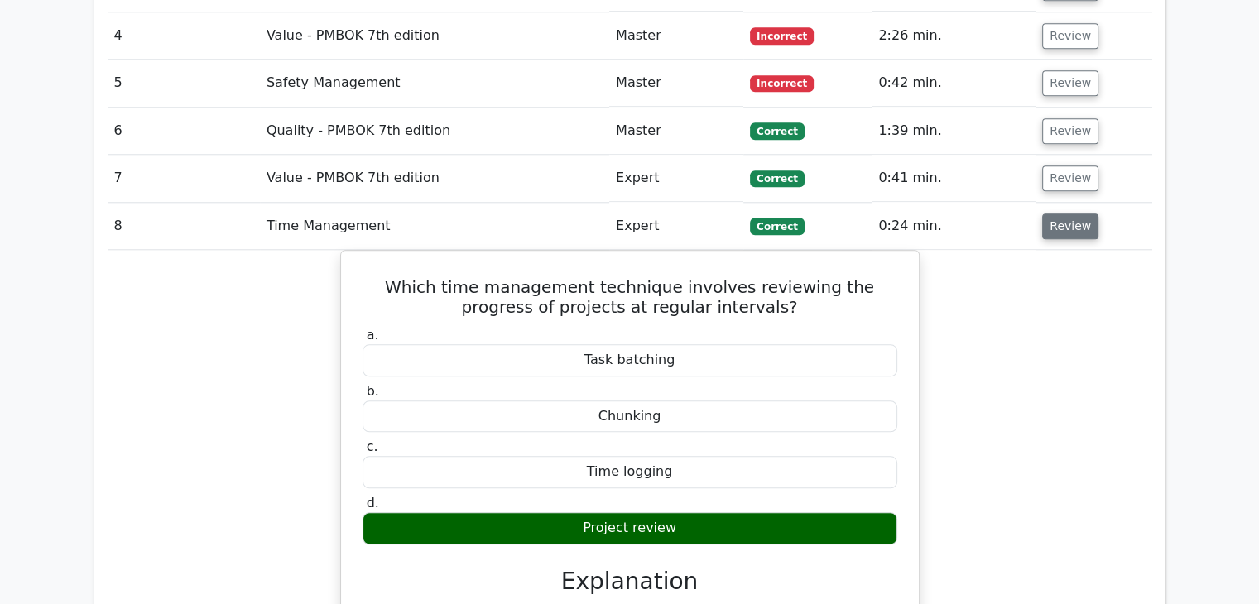
click at [1073, 214] on button "Review" at bounding box center [1070, 227] width 56 height 26
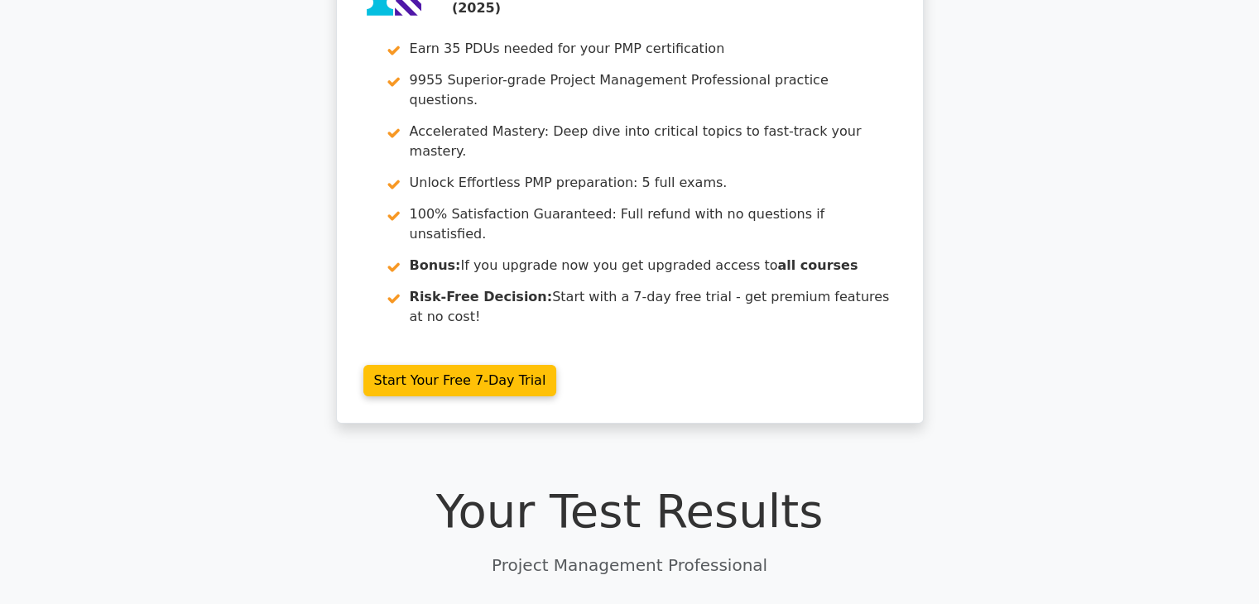
scroll to position [0, 0]
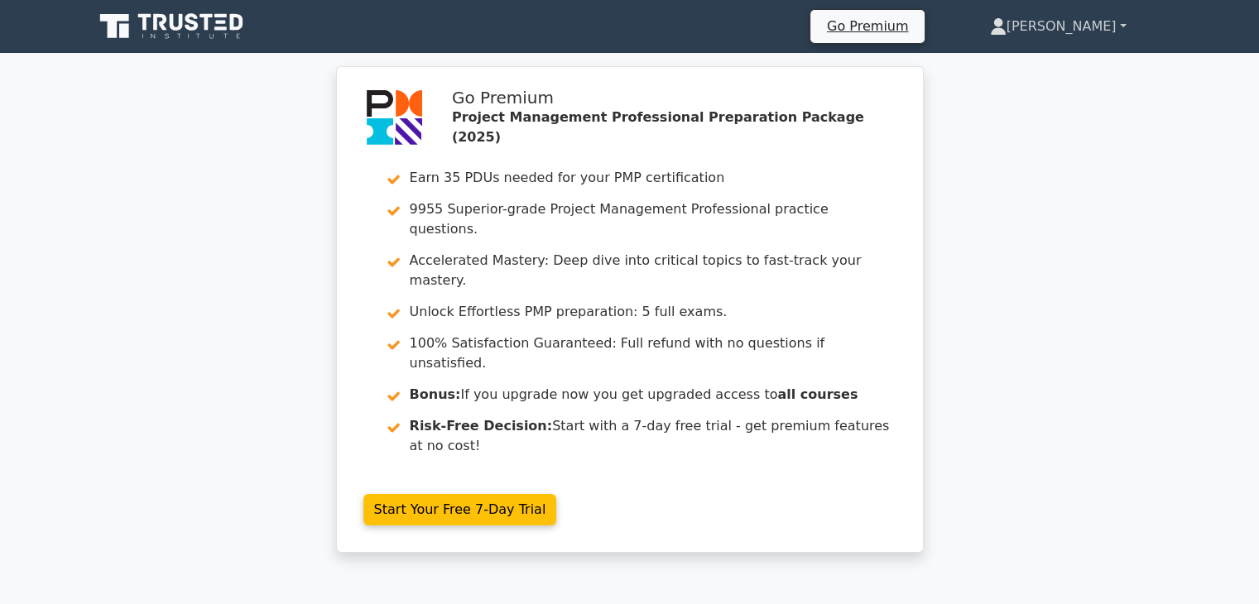
click at [1096, 29] on link "[PERSON_NAME]" at bounding box center [1059, 26] width 216 height 33
click at [1081, 64] on link "Profile" at bounding box center [1016, 65] width 131 height 26
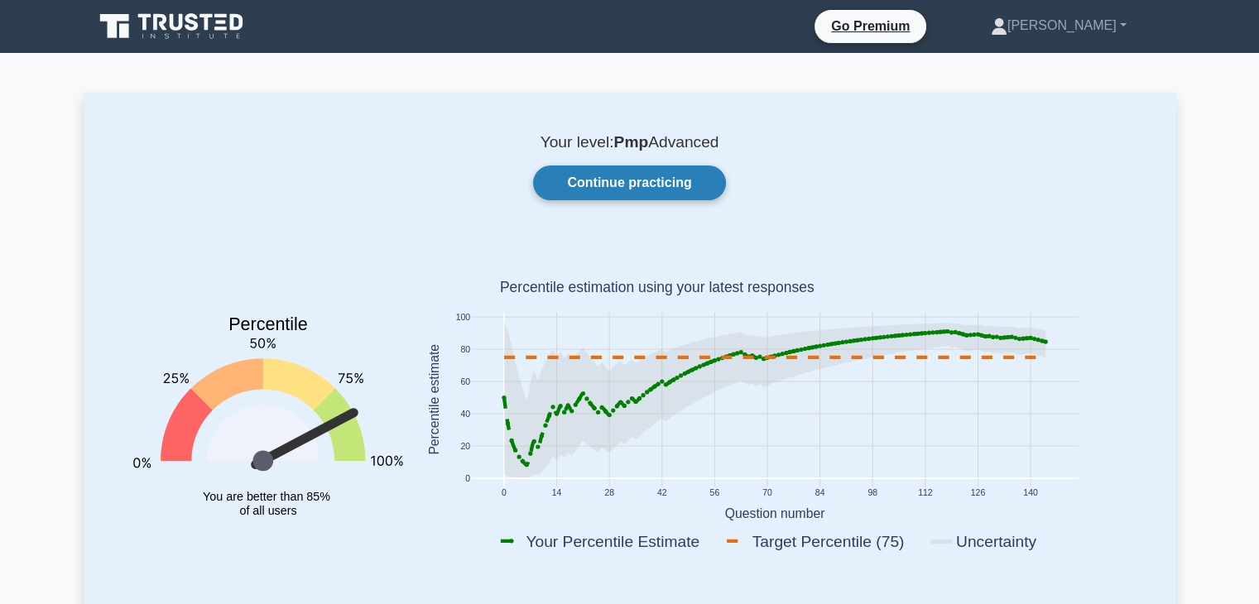
click at [600, 177] on link "Continue practicing" at bounding box center [629, 183] width 192 height 35
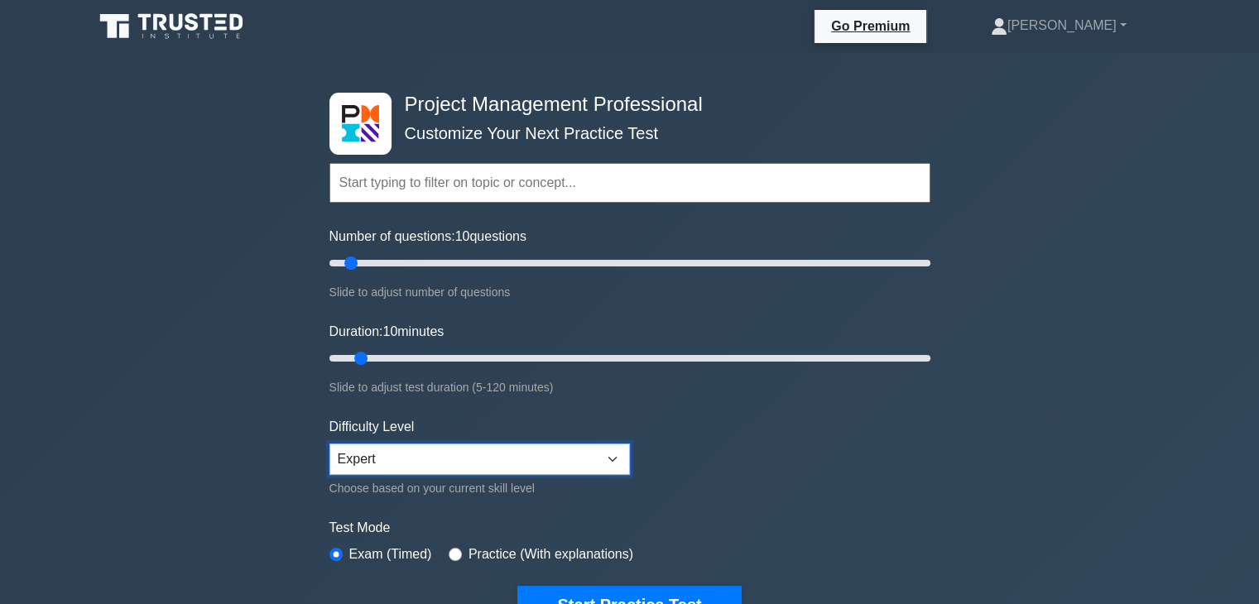
click at [459, 453] on select "Beginner Intermediate Expert" at bounding box center [480, 459] width 301 height 31
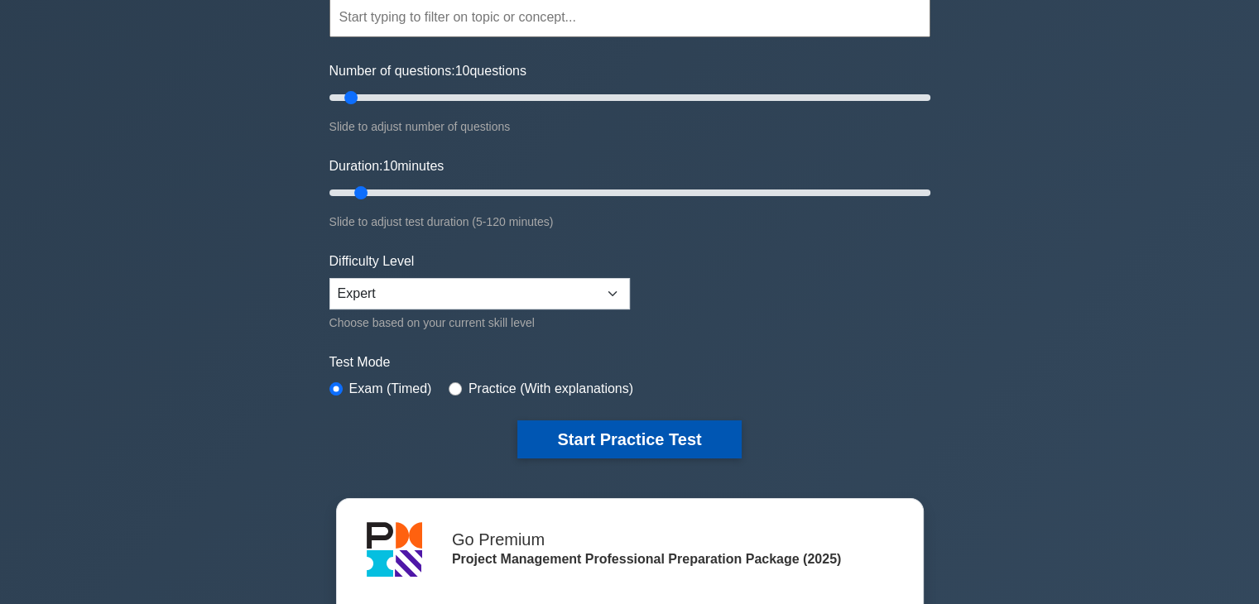
click at [596, 438] on button "Start Practice Test" at bounding box center [630, 440] width 224 height 38
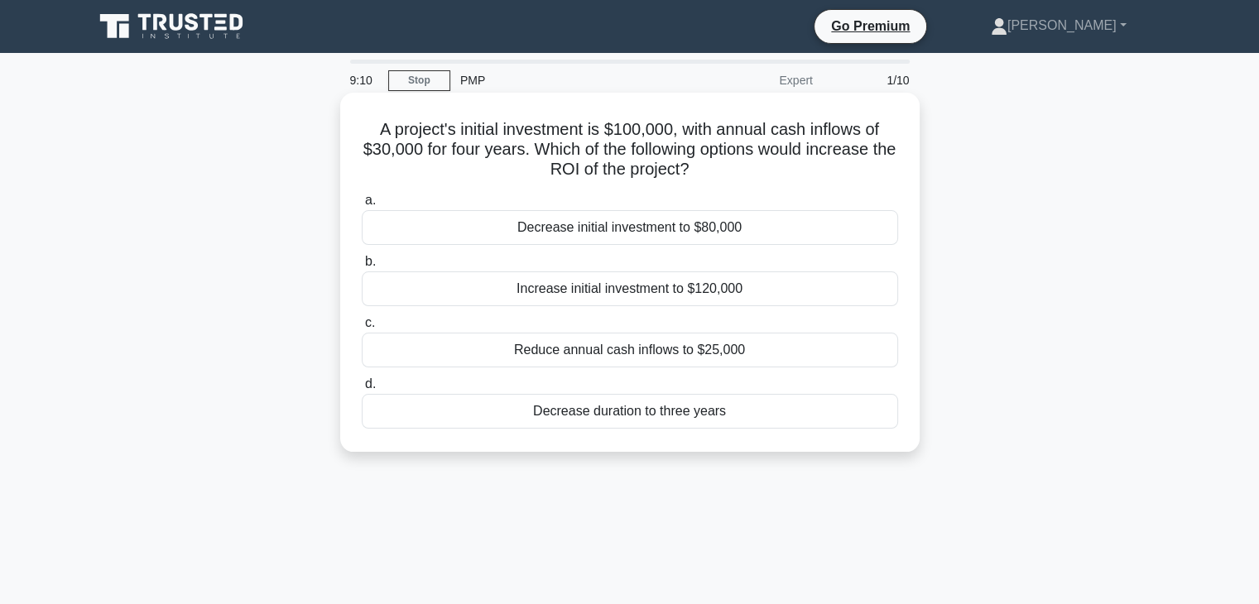
click at [601, 236] on div "Decrease initial investment to $80,000" at bounding box center [630, 227] width 537 height 35
click at [362, 206] on input "a. Decrease initial investment to $80,000" at bounding box center [362, 200] width 0 height 11
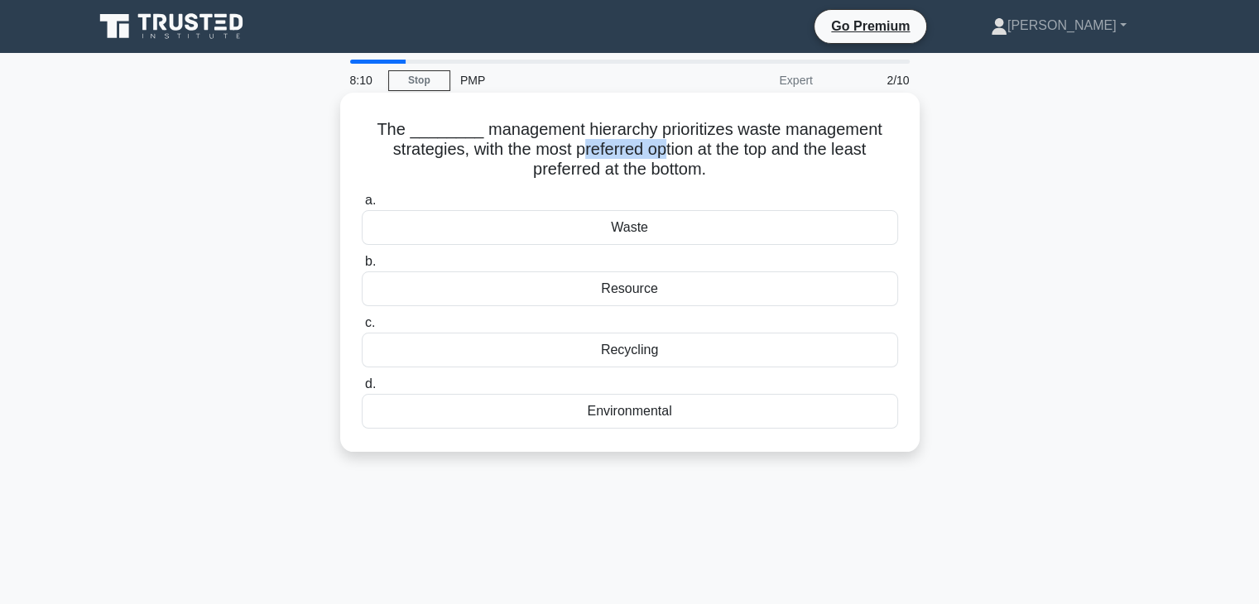
drag, startPoint x: 579, startPoint y: 151, endPoint x: 667, endPoint y: 152, distance: 87.8
click at [667, 152] on h5 "The ________ management hierarchy prioritizes waste management strategies, with…" at bounding box center [630, 149] width 540 height 61
click at [636, 418] on div "Environmental" at bounding box center [630, 411] width 537 height 35
click at [362, 390] on input "d. Environmental" at bounding box center [362, 384] width 0 height 11
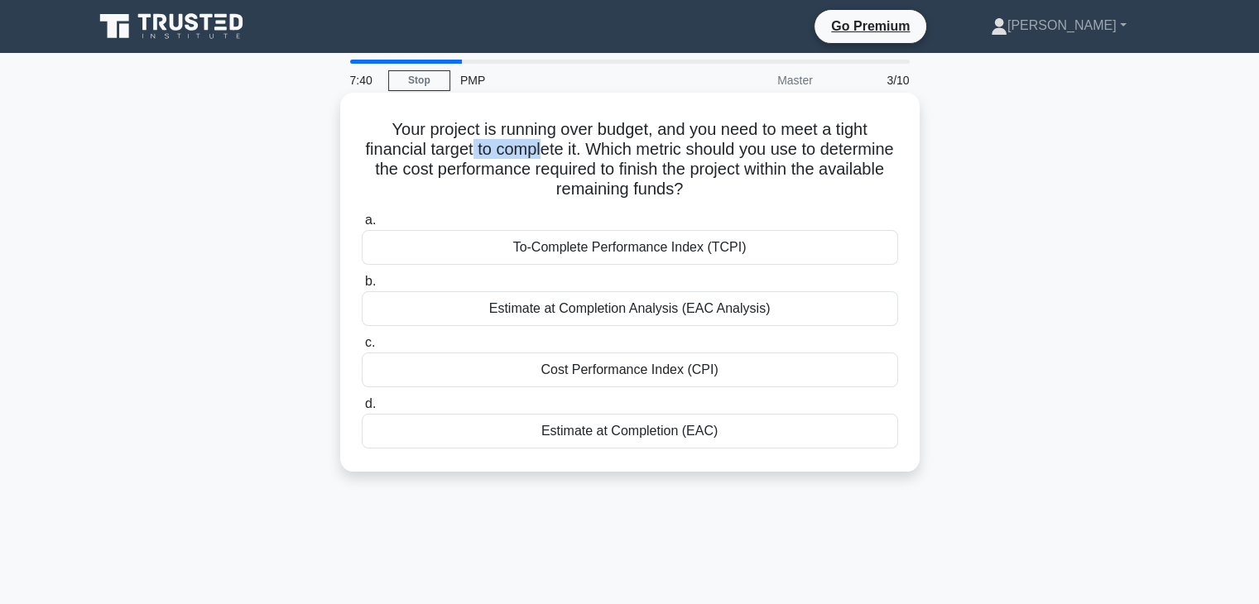
drag, startPoint x: 508, startPoint y: 154, endPoint x: 583, endPoint y: 153, distance: 74.5
click at [583, 153] on h5 "Your project is running over budget, and you need to meet a tight financial tar…" at bounding box center [630, 159] width 540 height 81
click at [631, 435] on div "Estimate at Completion (EAC)" at bounding box center [630, 431] width 537 height 35
click at [362, 410] on input "d. Estimate at Completion (EAC)" at bounding box center [362, 404] width 0 height 11
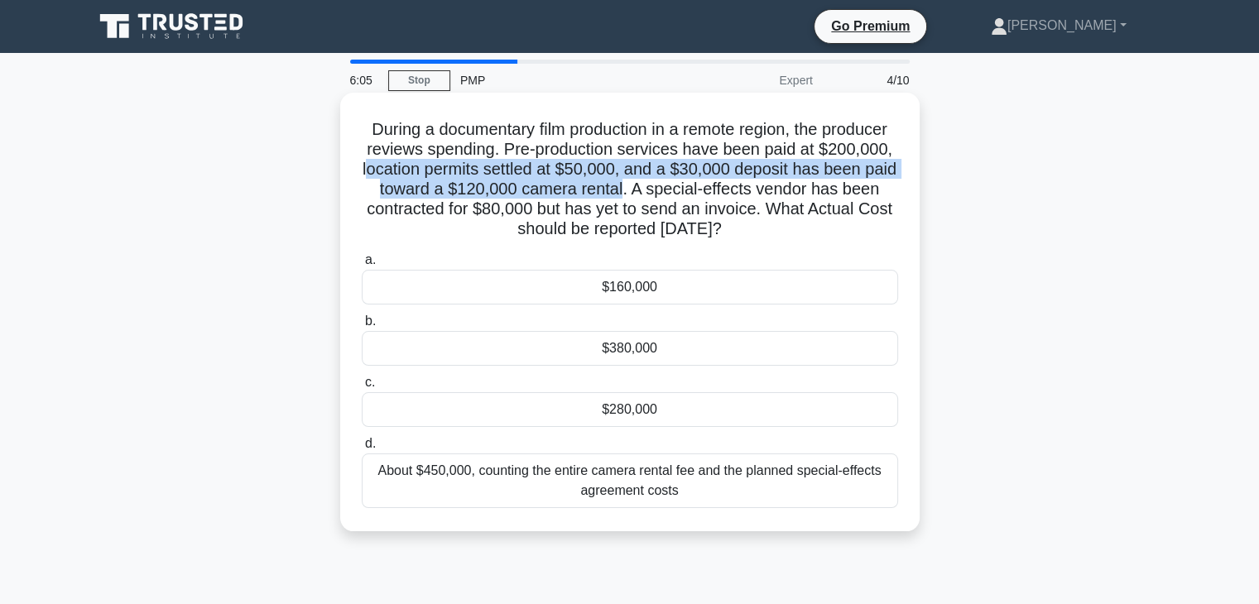
drag, startPoint x: 458, startPoint y: 172, endPoint x: 739, endPoint y: 189, distance: 281.2
click at [739, 189] on h5 "During a documentary film production in a remote region, the producer reviews s…" at bounding box center [630, 179] width 540 height 121
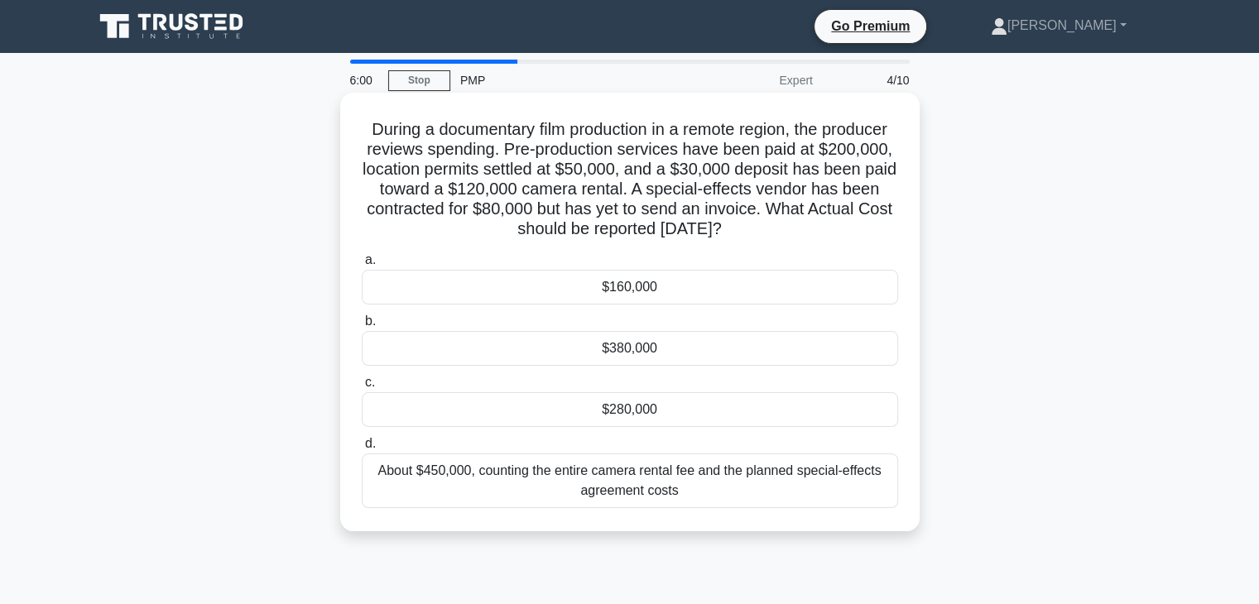
click at [640, 416] on div "$280,000" at bounding box center [630, 409] width 537 height 35
click at [362, 388] on input "c. $280,000" at bounding box center [362, 383] width 0 height 11
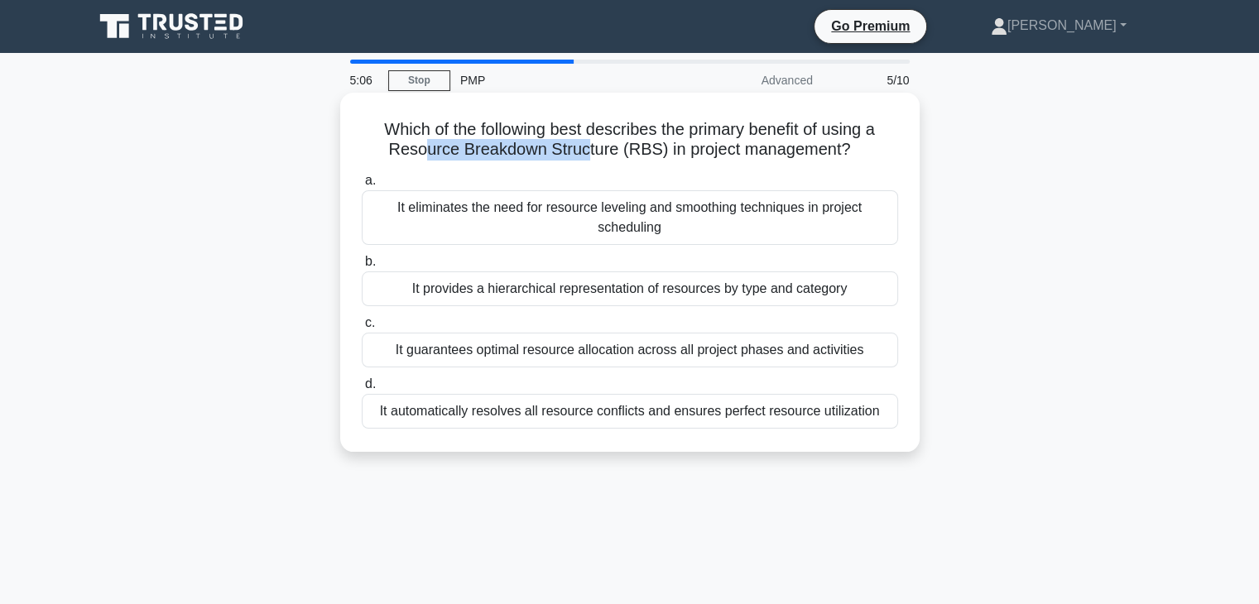
drag, startPoint x: 467, startPoint y: 156, endPoint x: 589, endPoint y: 157, distance: 121.7
click at [589, 157] on h5 "Which of the following best describes the primary benefit of using a Resource B…" at bounding box center [630, 139] width 540 height 41
click at [525, 354] on div "It guarantees optimal resource allocation across all project phases and activit…" at bounding box center [630, 350] width 537 height 35
click at [362, 329] on input "c. It guarantees optimal resource allocation across all project phases and acti…" at bounding box center [362, 323] width 0 height 11
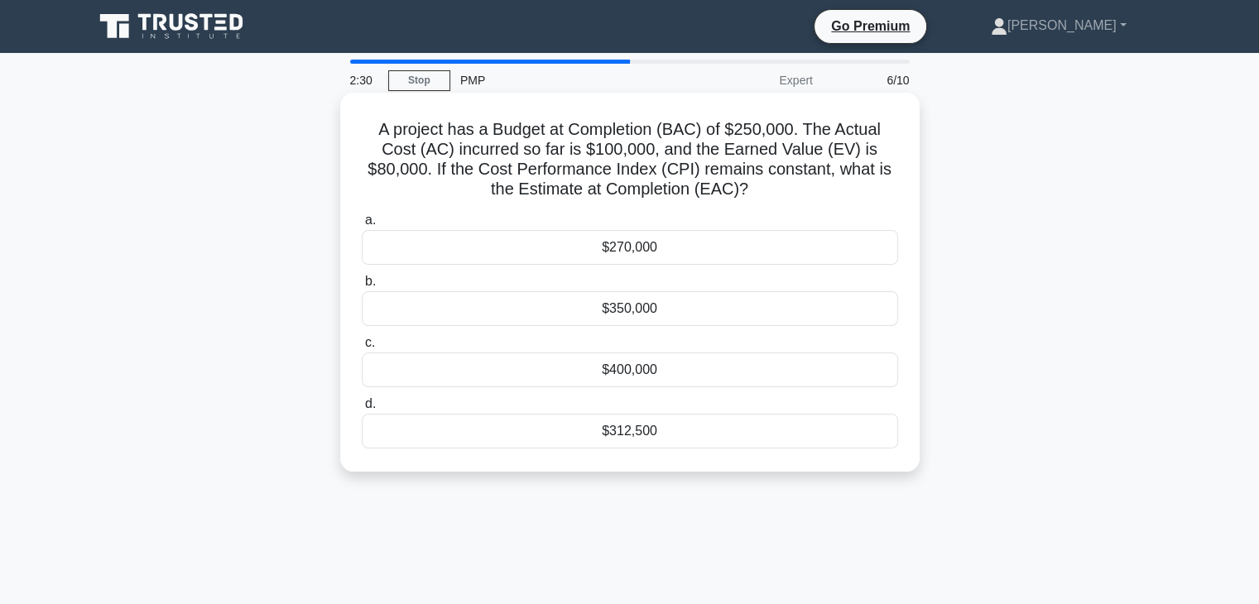
click at [616, 438] on div "$312,500" at bounding box center [630, 431] width 537 height 35
click at [362, 410] on input "d. $312,500" at bounding box center [362, 404] width 0 height 11
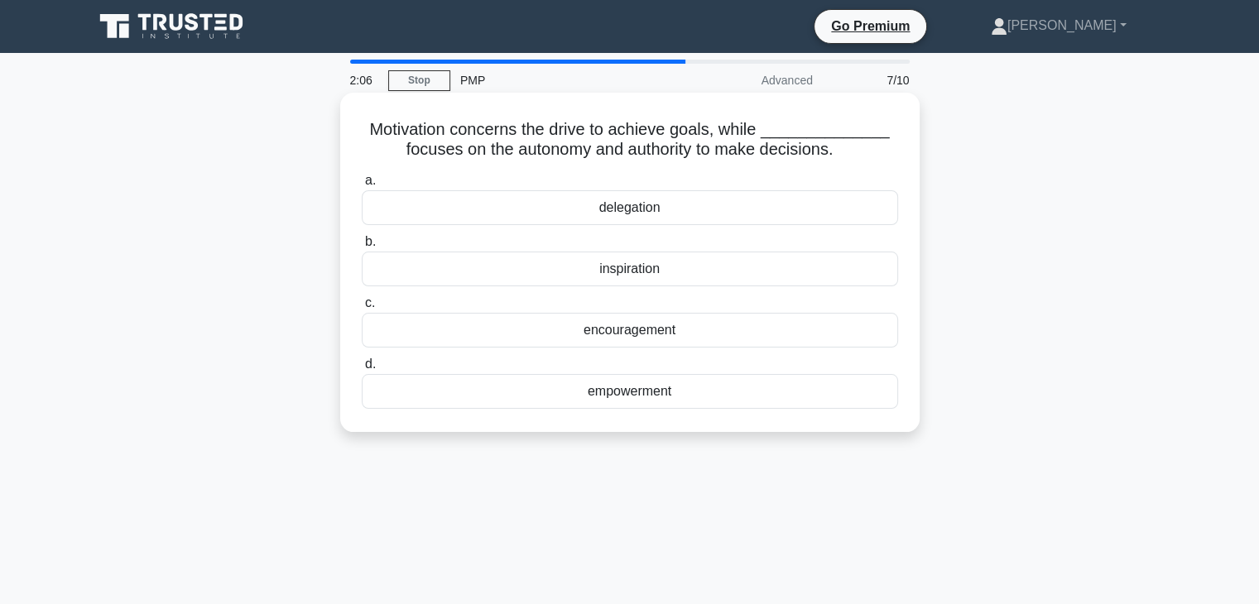
click at [575, 216] on div "delegation" at bounding box center [630, 207] width 537 height 35
click at [362, 186] on input "a. delegation" at bounding box center [362, 181] width 0 height 11
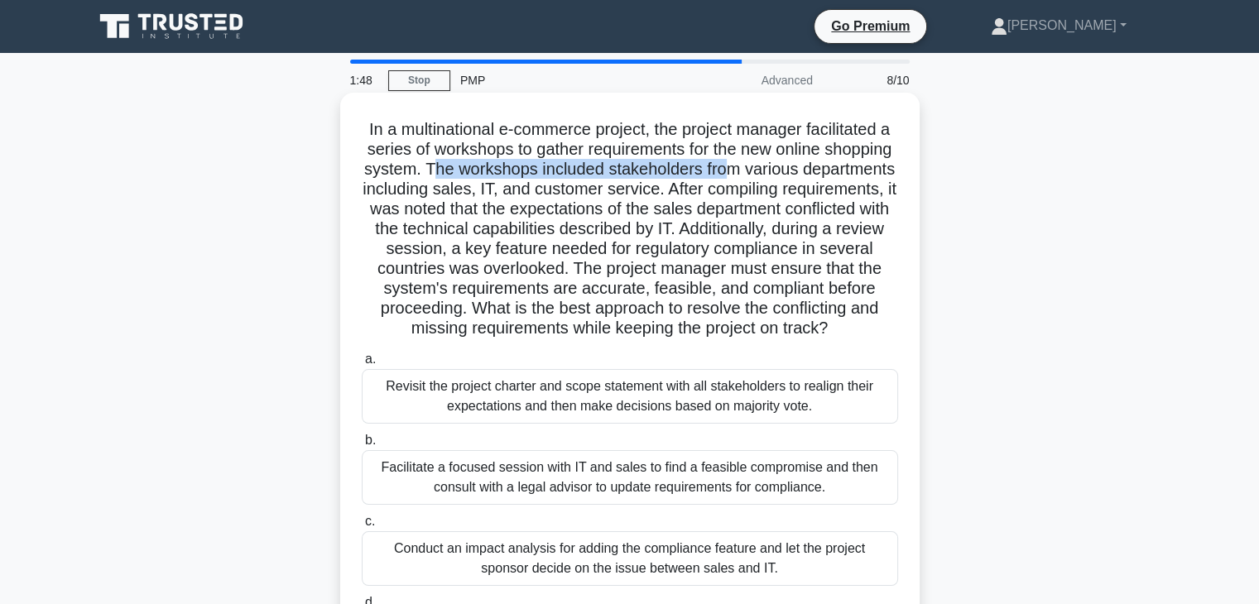
drag, startPoint x: 517, startPoint y: 178, endPoint x: 821, endPoint y: 174, distance: 303.9
click at [821, 174] on h5 "In a multinational e-commerce project, the project manager facilitated a series…" at bounding box center [630, 229] width 540 height 220
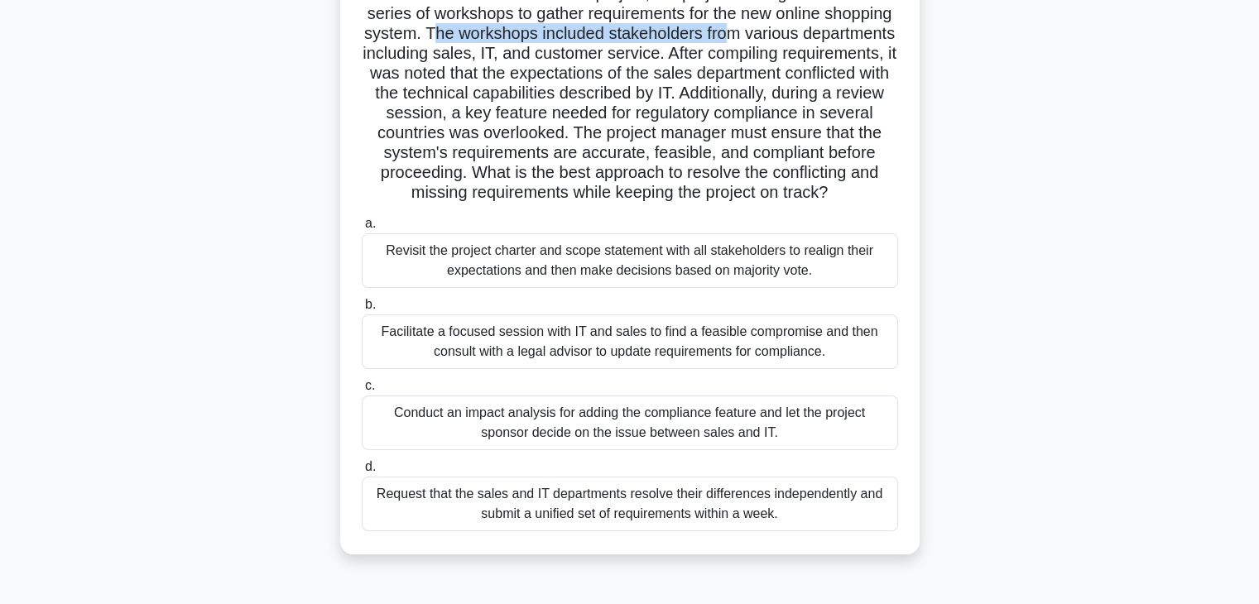
scroll to position [166, 0]
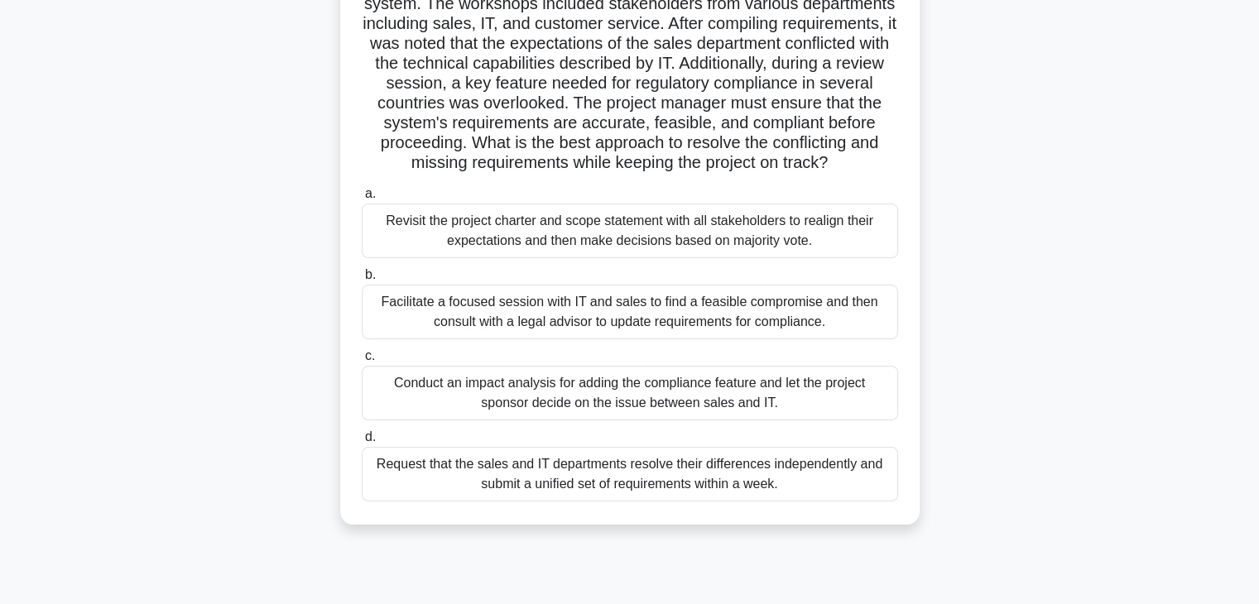
click at [519, 339] on div "Facilitate a focused session with IT and sales to find a feasible compromise an…" at bounding box center [630, 312] width 537 height 55
click at [362, 281] on input "b. Facilitate a focused session with IT and sales to find a feasible compromise…" at bounding box center [362, 275] width 0 height 11
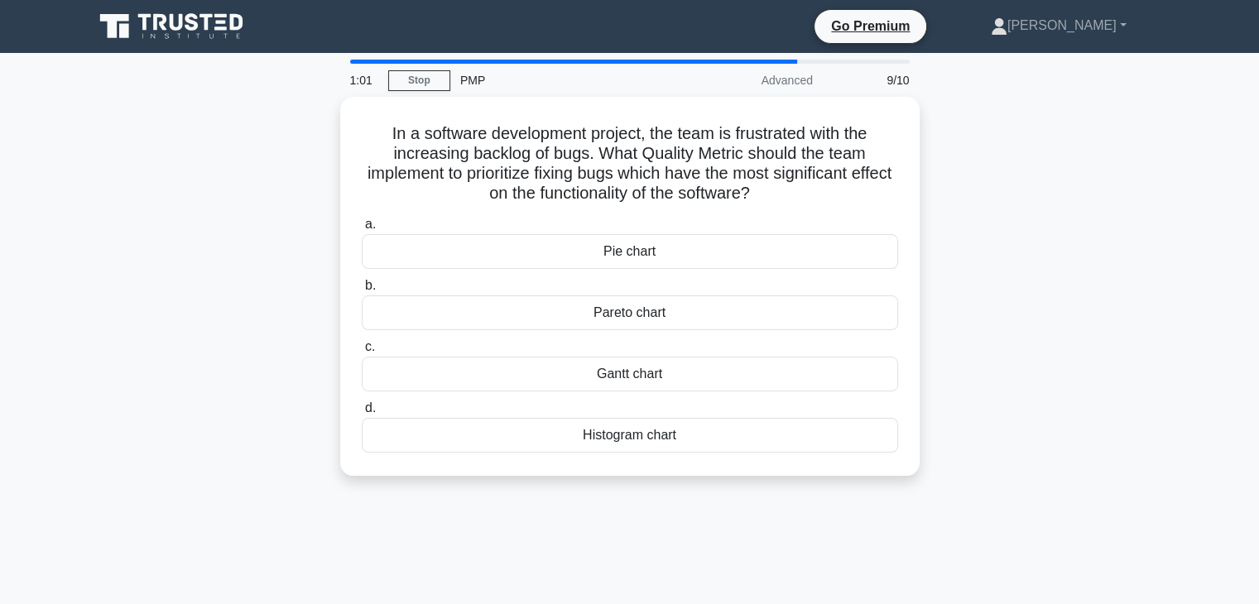
scroll to position [0, 0]
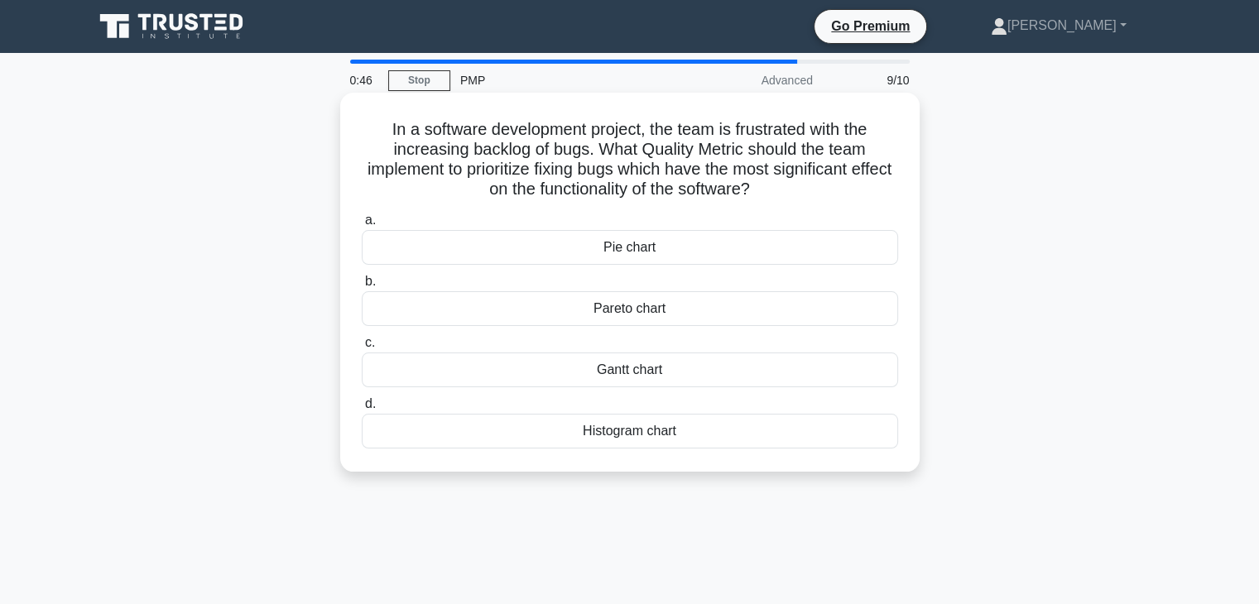
click at [591, 315] on div "Pareto chart" at bounding box center [630, 308] width 537 height 35
click at [362, 287] on input "b. Pareto chart" at bounding box center [362, 282] width 0 height 11
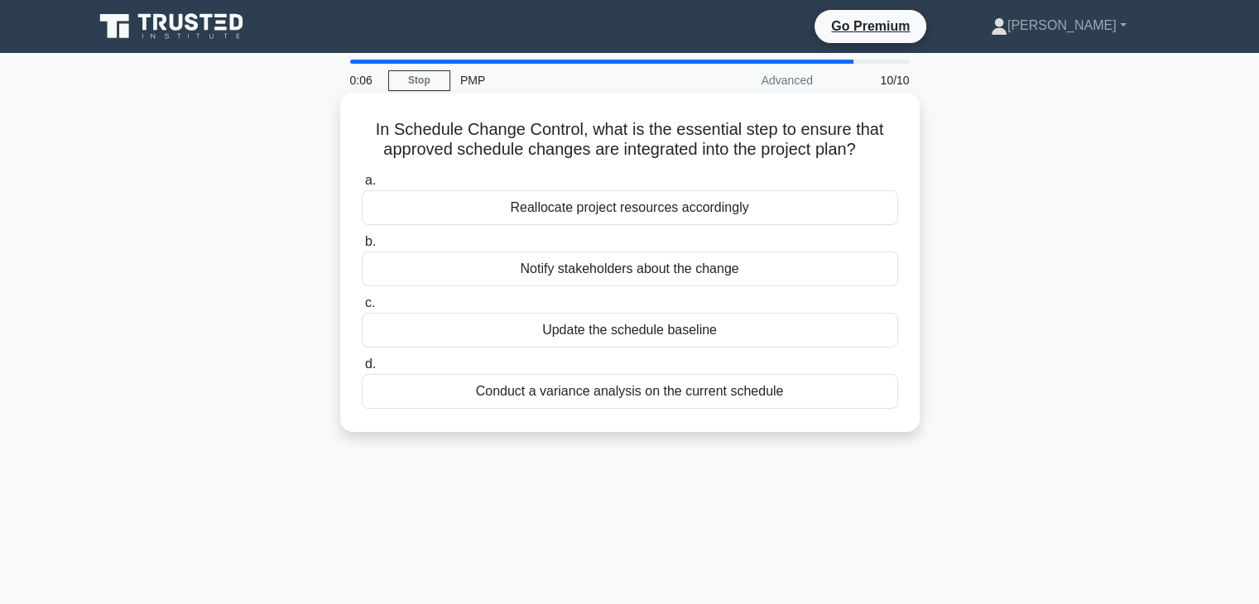
click at [589, 334] on div "Update the schedule baseline" at bounding box center [630, 330] width 537 height 35
click at [362, 309] on input "c. Update the schedule baseline" at bounding box center [362, 303] width 0 height 11
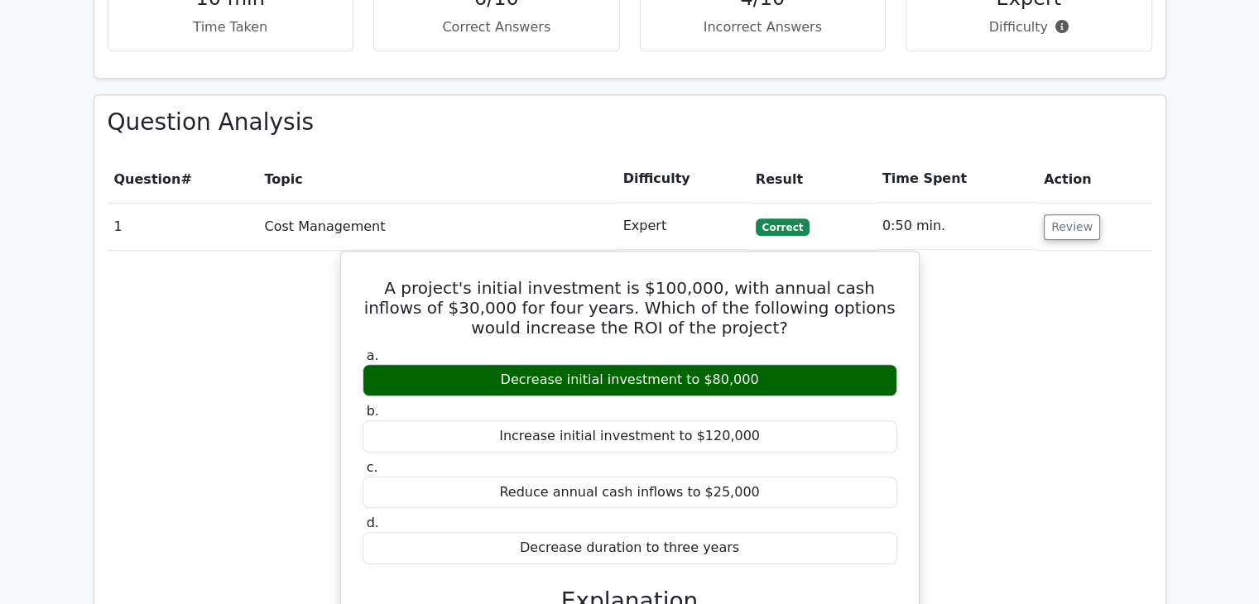
scroll to position [1325, 0]
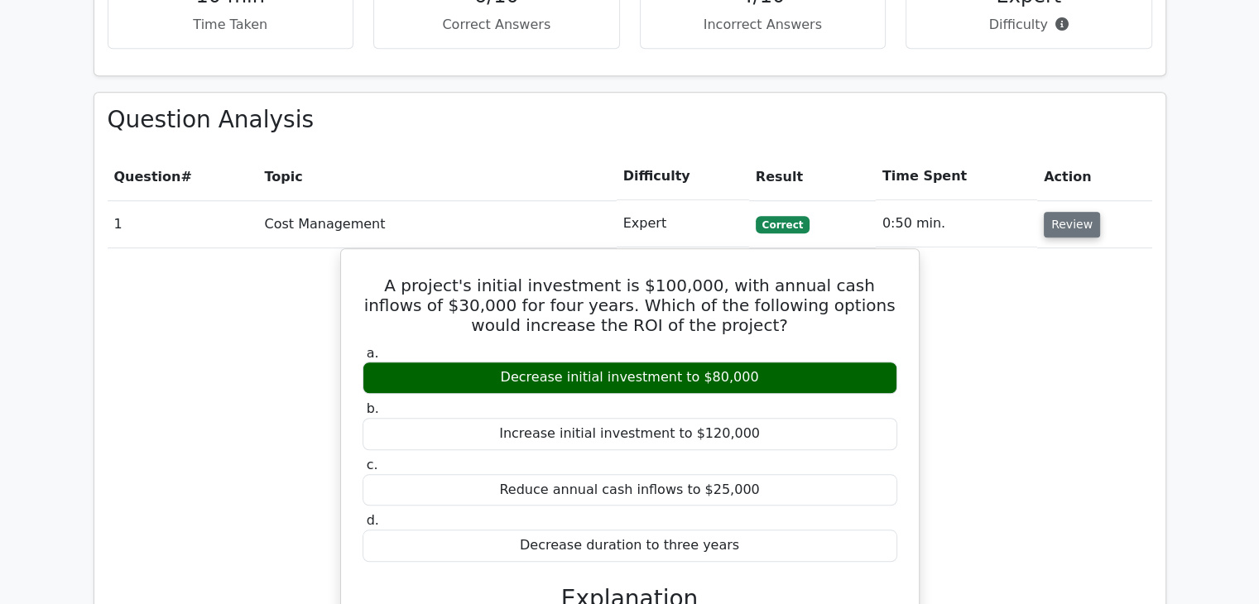
click at [1055, 212] on button "Review" at bounding box center [1072, 225] width 56 height 26
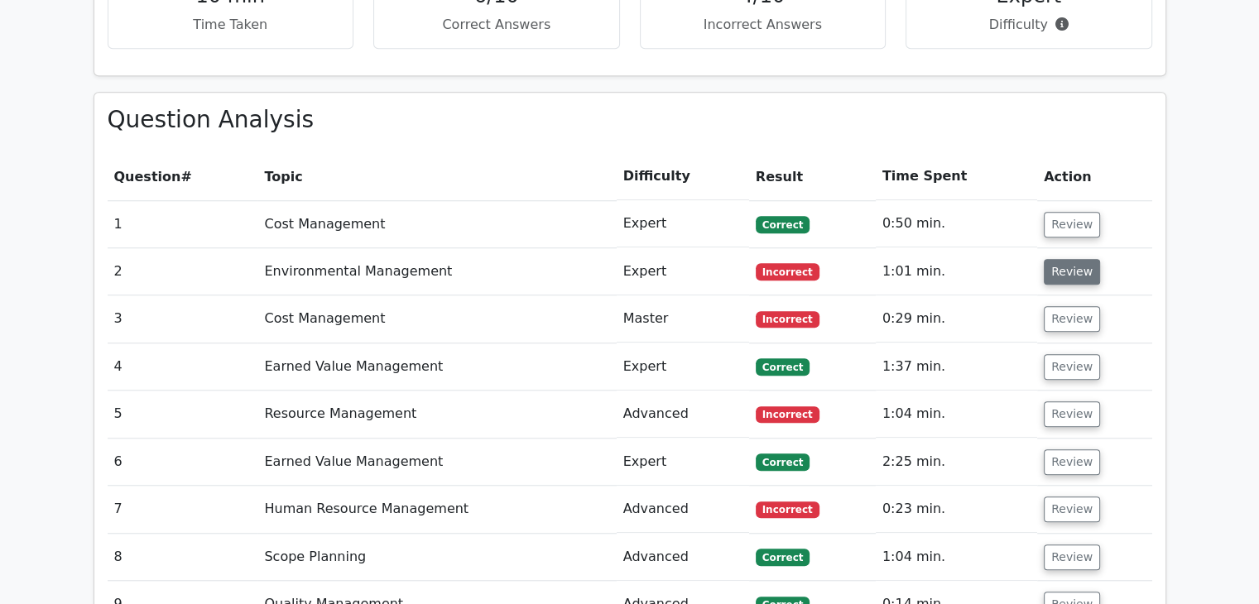
click at [1064, 259] on button "Review" at bounding box center [1072, 272] width 56 height 26
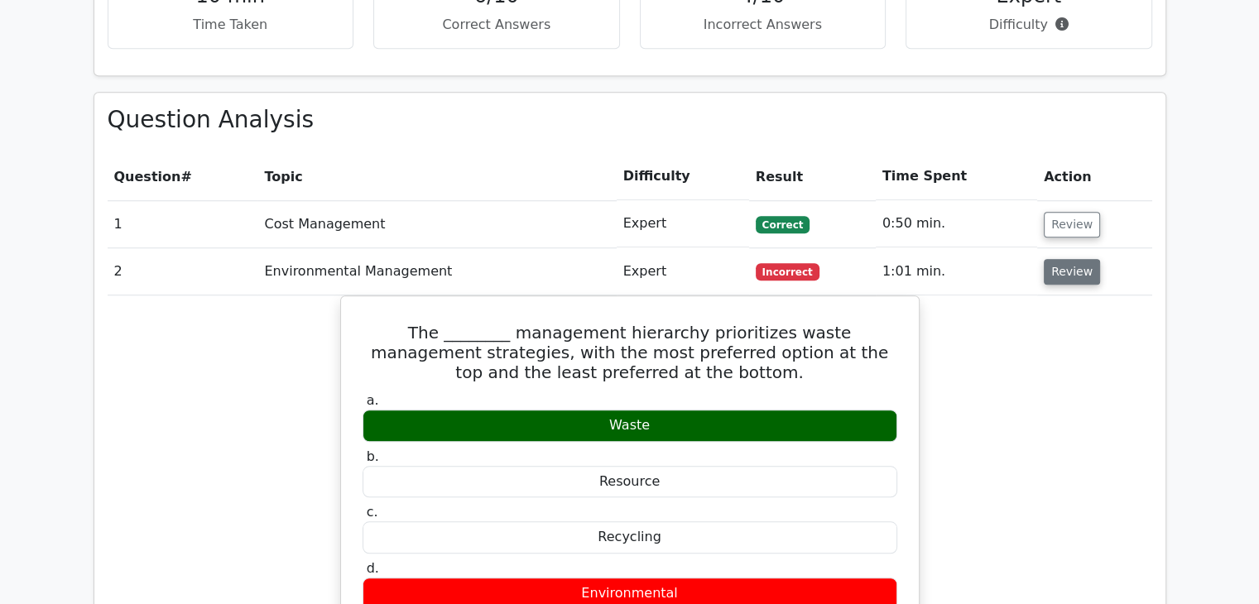
click at [1064, 259] on button "Review" at bounding box center [1072, 272] width 56 height 26
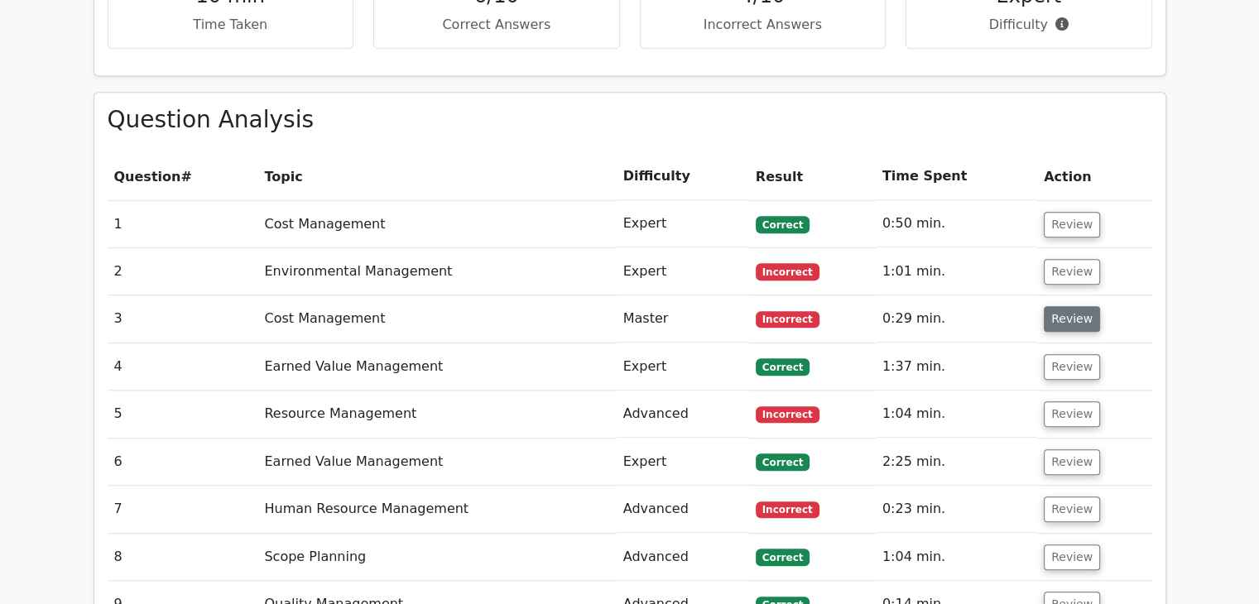
click at [1064, 306] on button "Review" at bounding box center [1072, 319] width 56 height 26
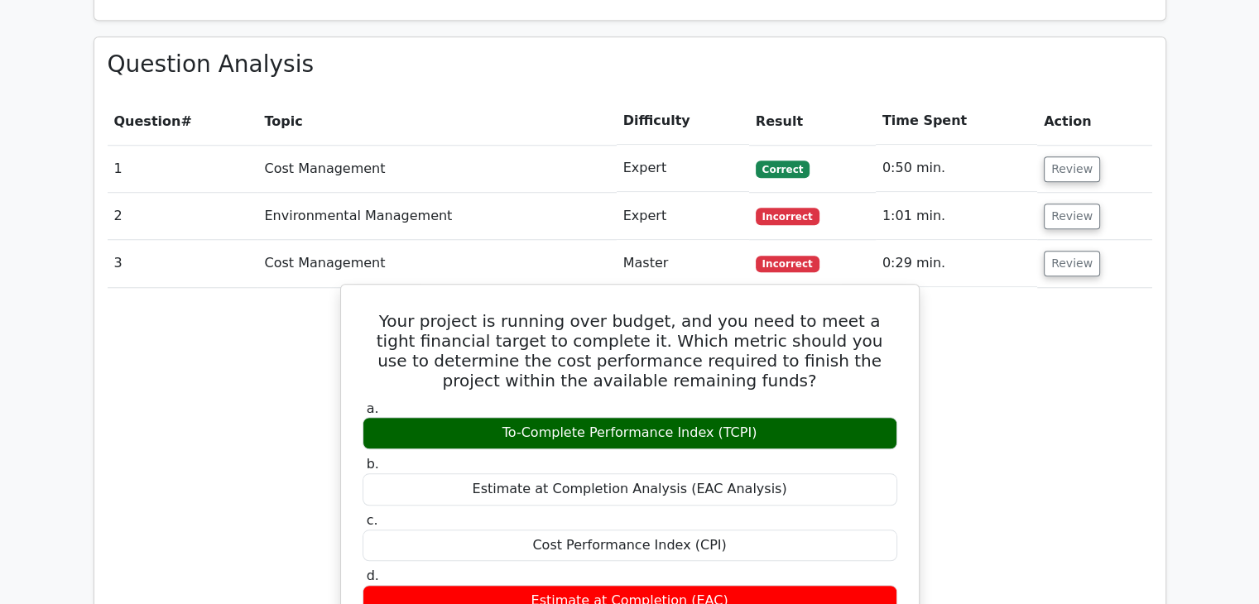
scroll to position [1408, 0]
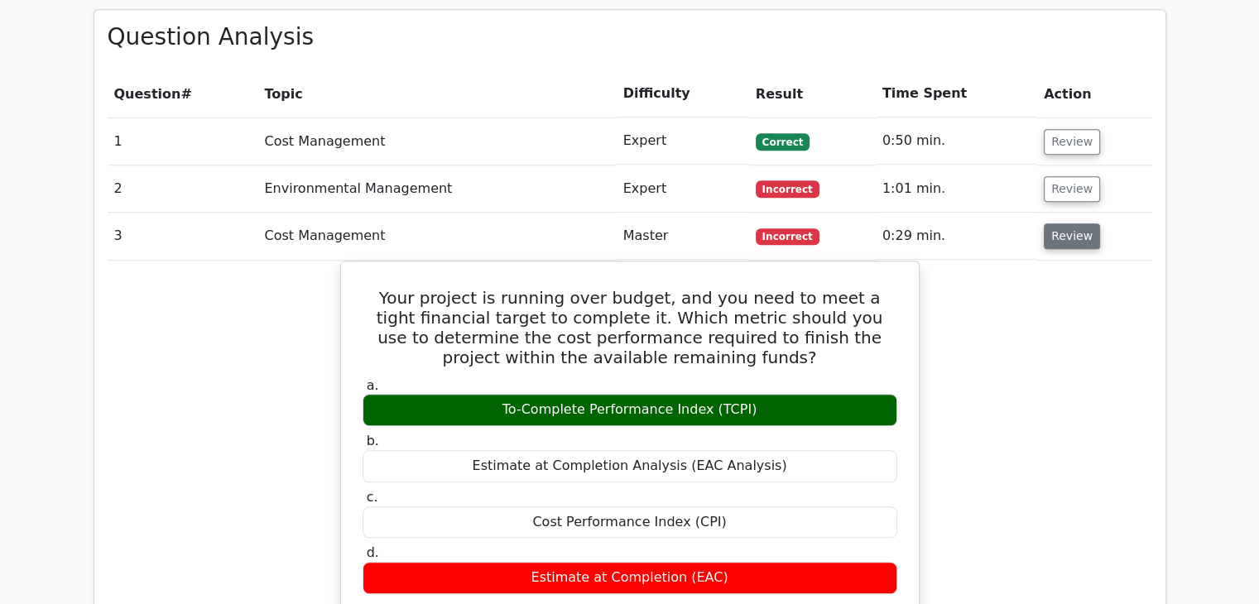
click at [1067, 224] on button "Review" at bounding box center [1072, 237] width 56 height 26
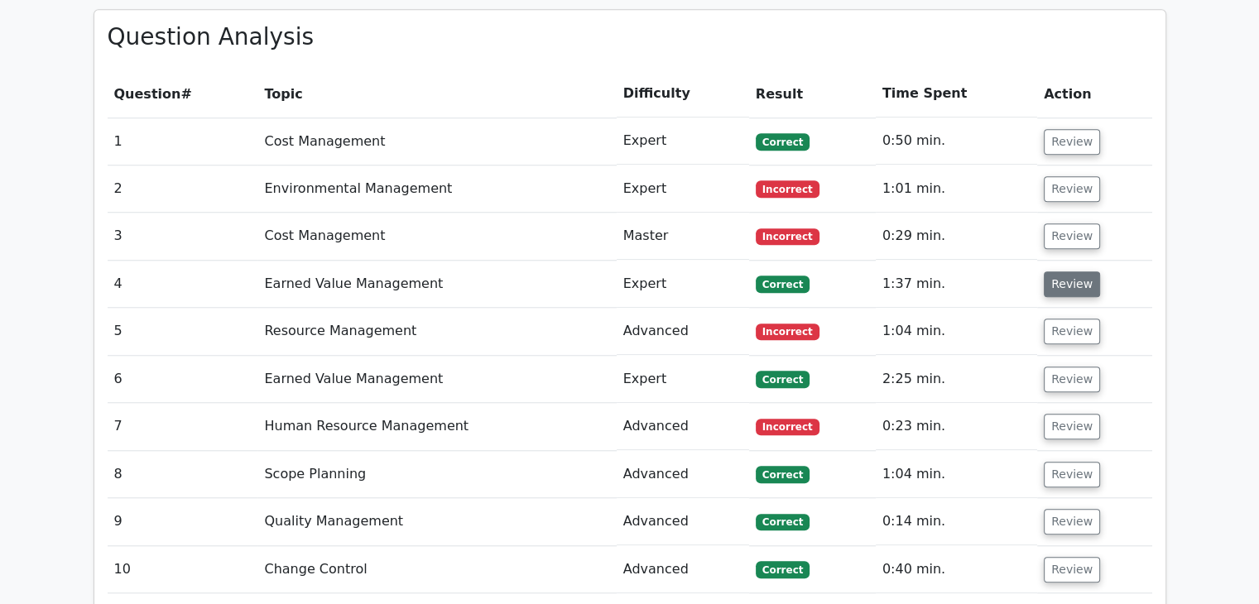
click at [1067, 272] on button "Review" at bounding box center [1072, 285] width 56 height 26
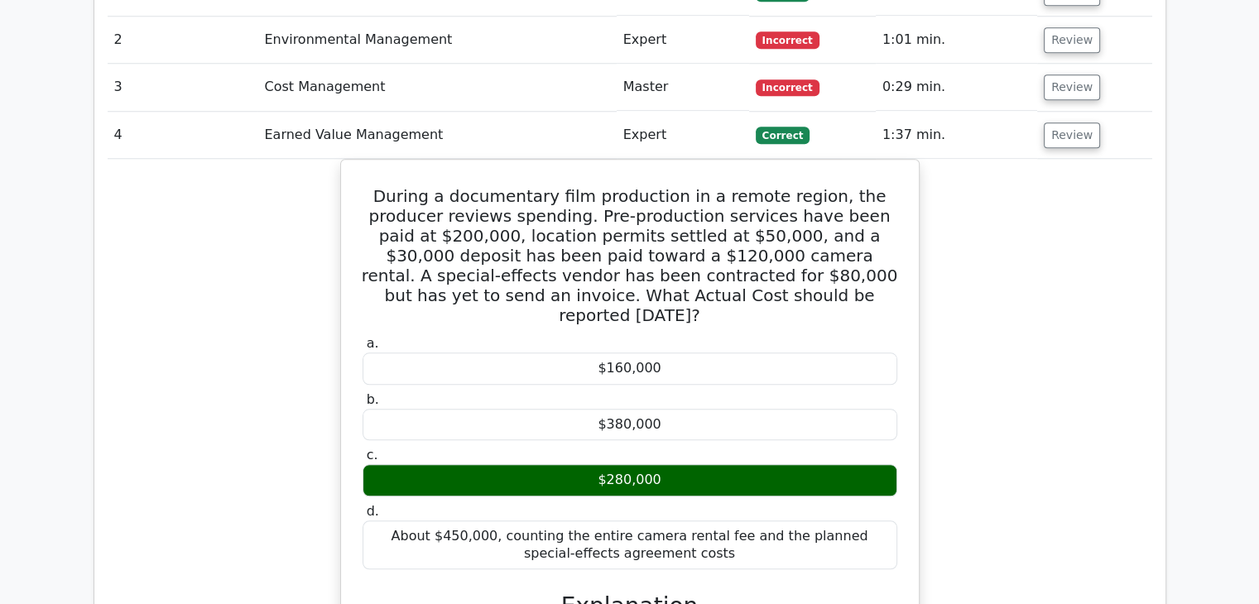
scroll to position [1490, 0]
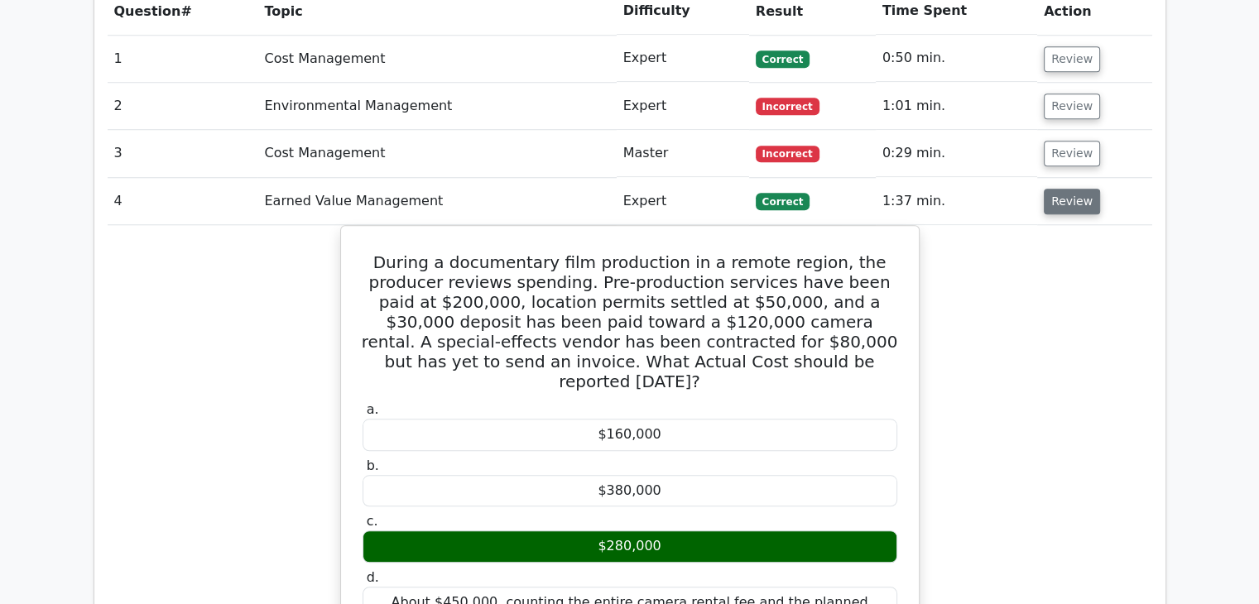
click at [1062, 189] on button "Review" at bounding box center [1072, 202] width 56 height 26
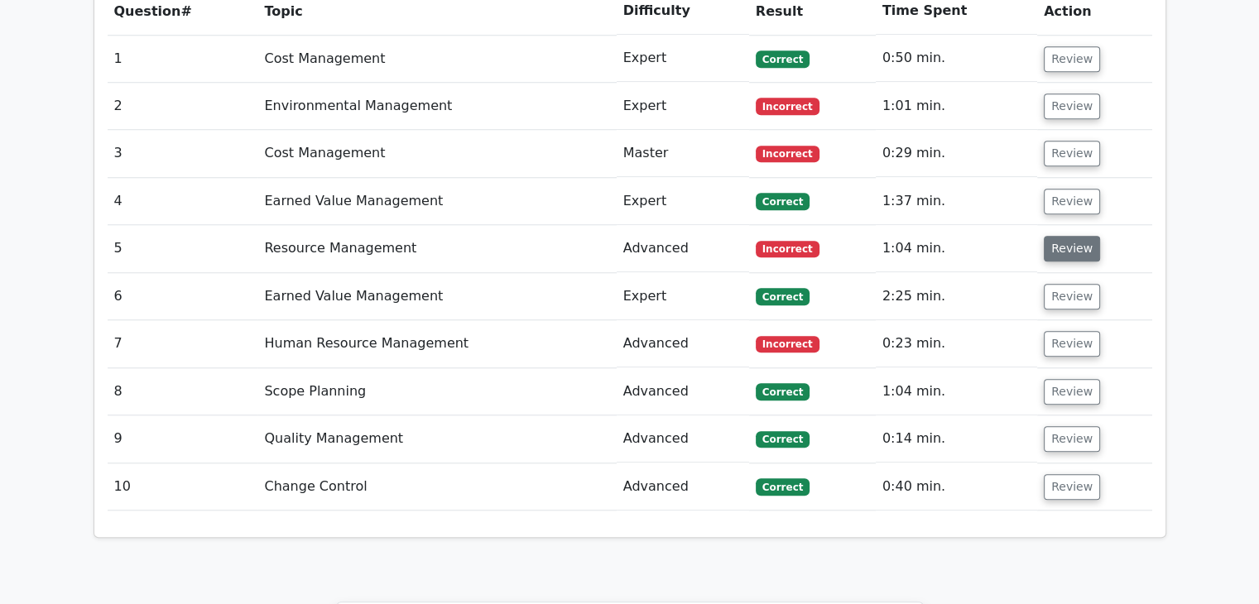
click at [1068, 236] on button "Review" at bounding box center [1072, 249] width 56 height 26
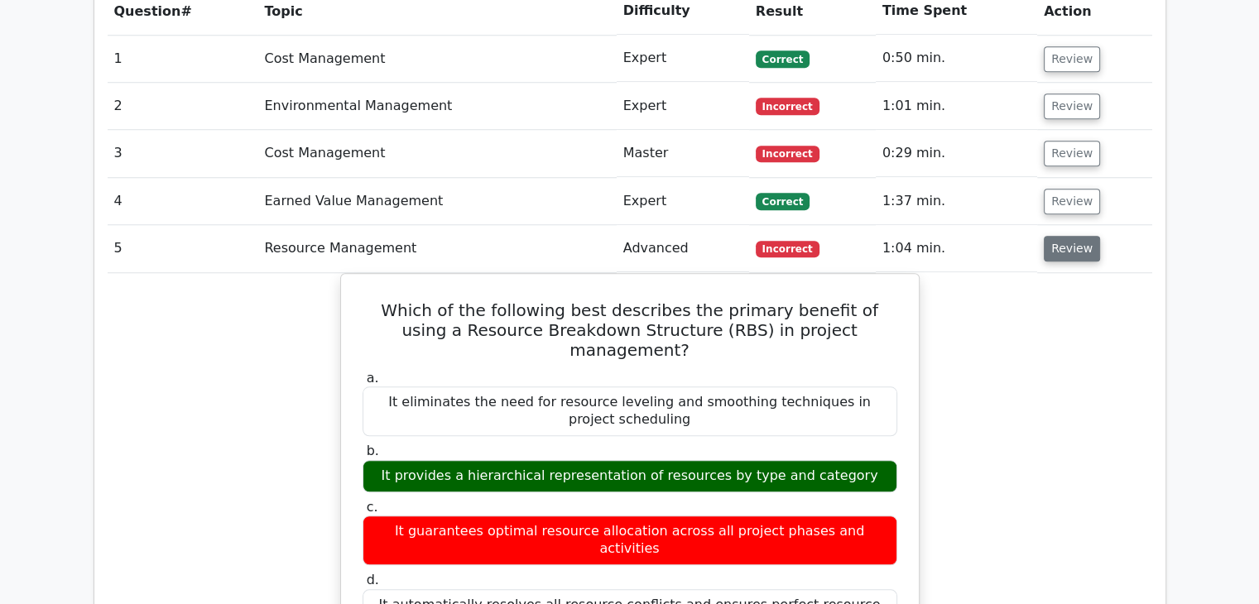
click at [1068, 236] on button "Review" at bounding box center [1072, 249] width 56 height 26
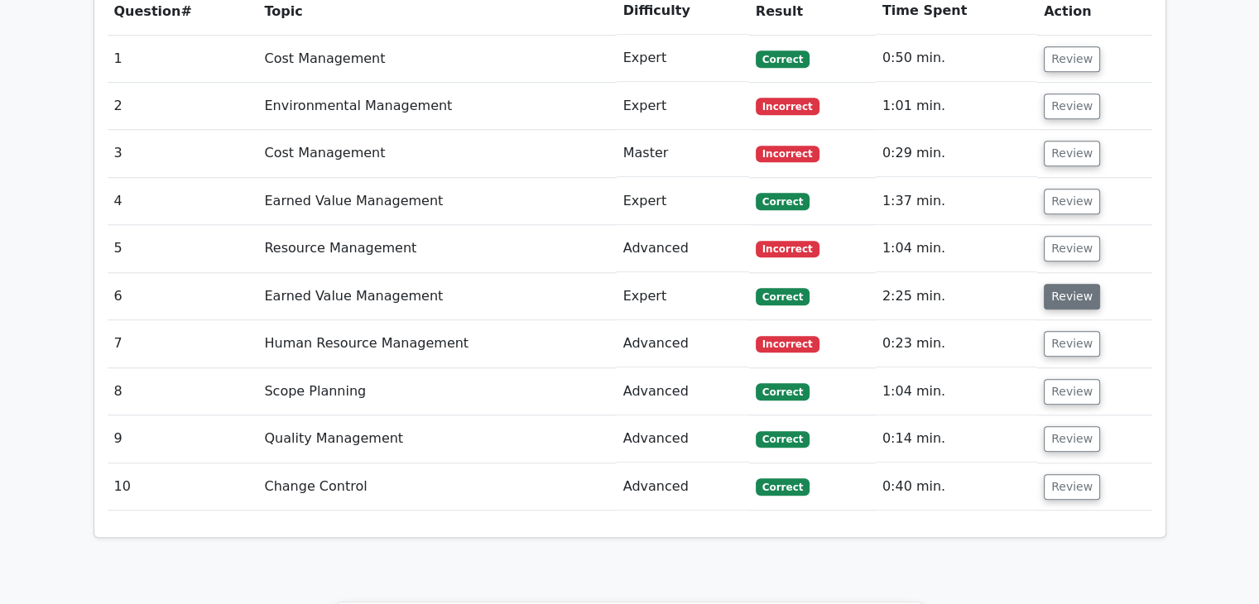
click at [1067, 284] on button "Review" at bounding box center [1072, 297] width 56 height 26
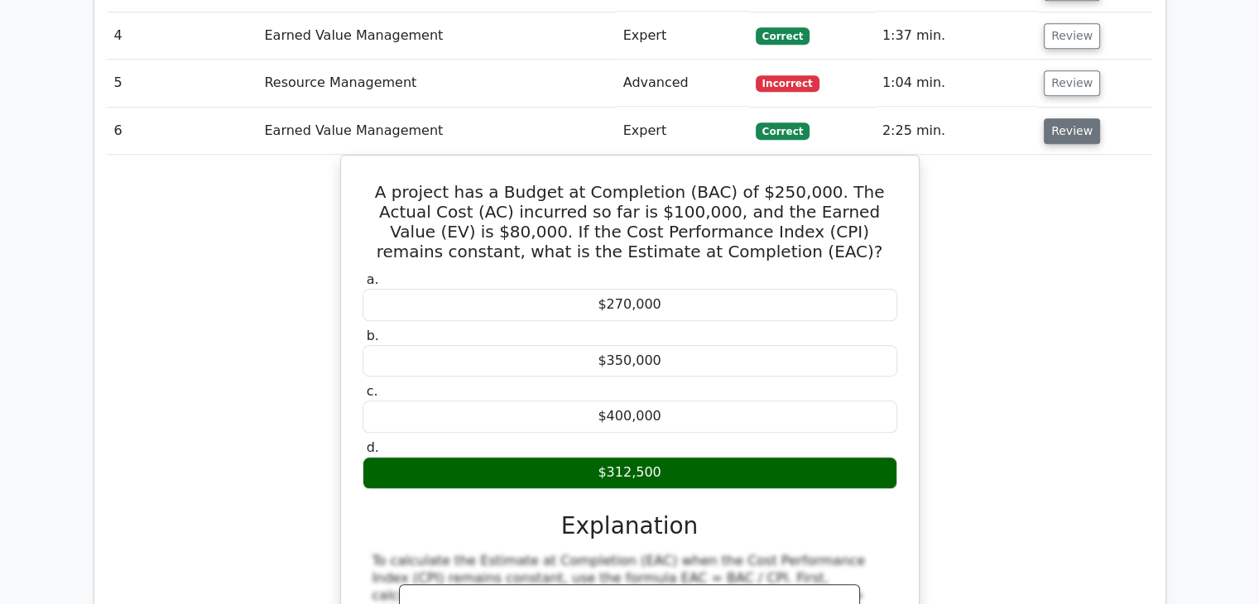
scroll to position [1573, 0]
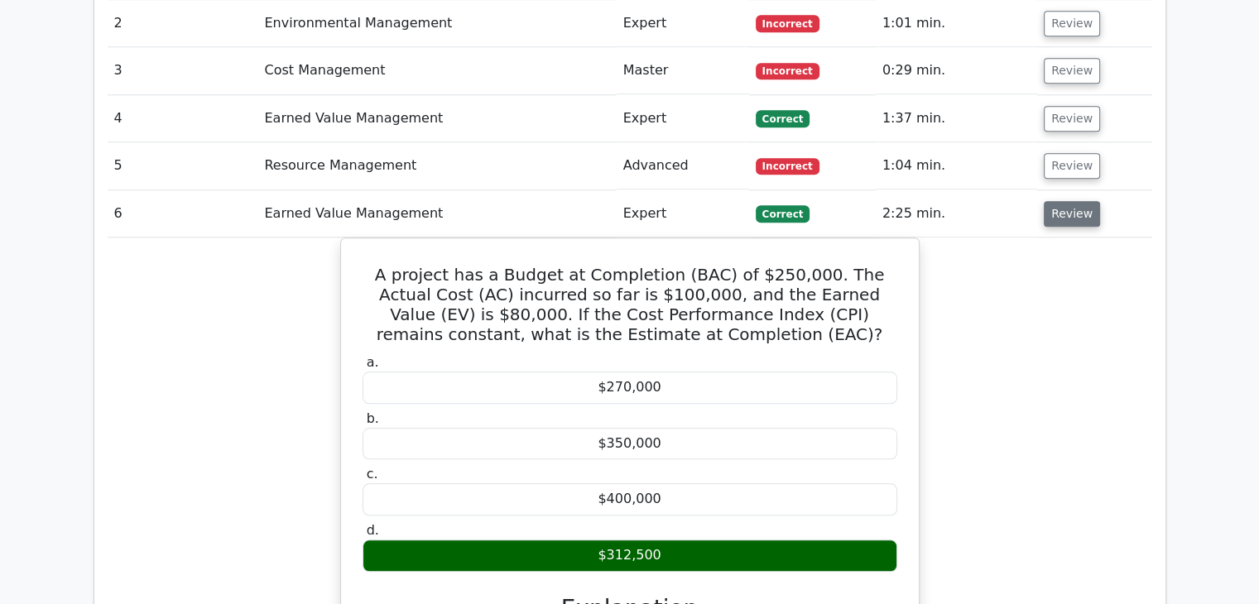
click at [1076, 201] on button "Review" at bounding box center [1072, 214] width 56 height 26
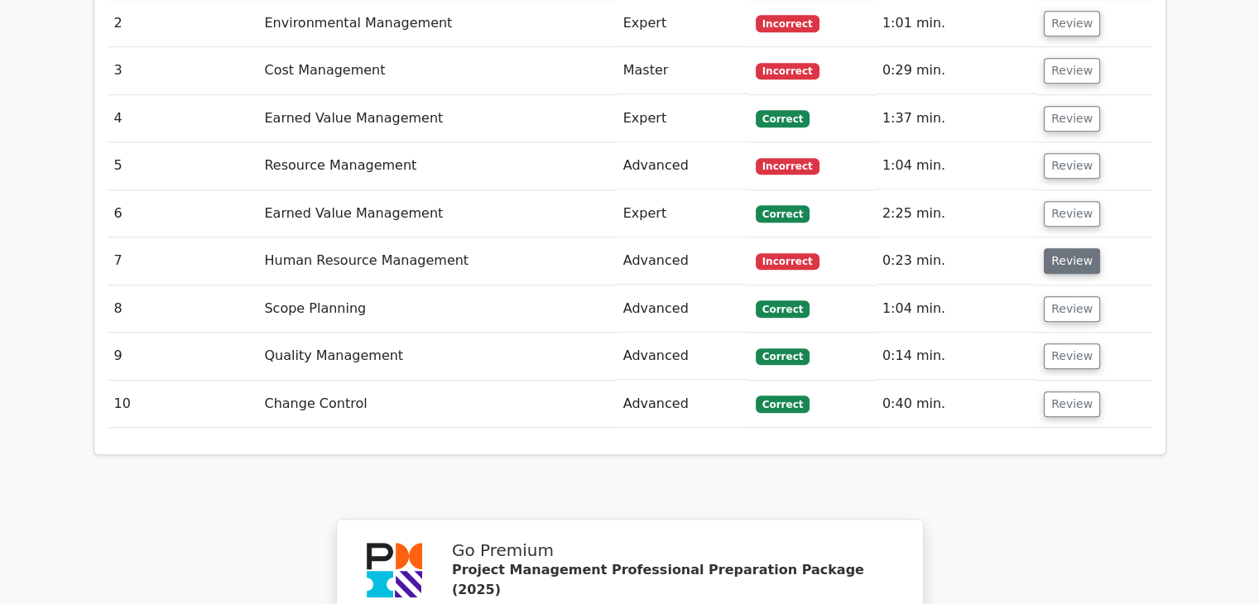
click at [1073, 248] on button "Review" at bounding box center [1072, 261] width 56 height 26
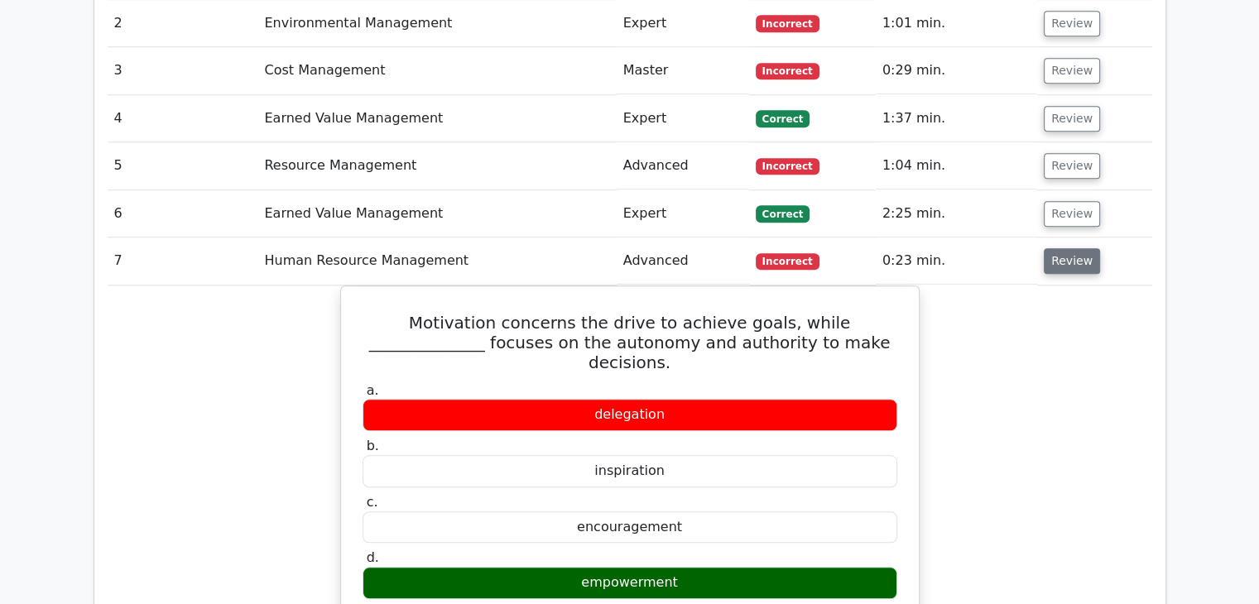
click at [1073, 248] on button "Review" at bounding box center [1072, 261] width 56 height 26
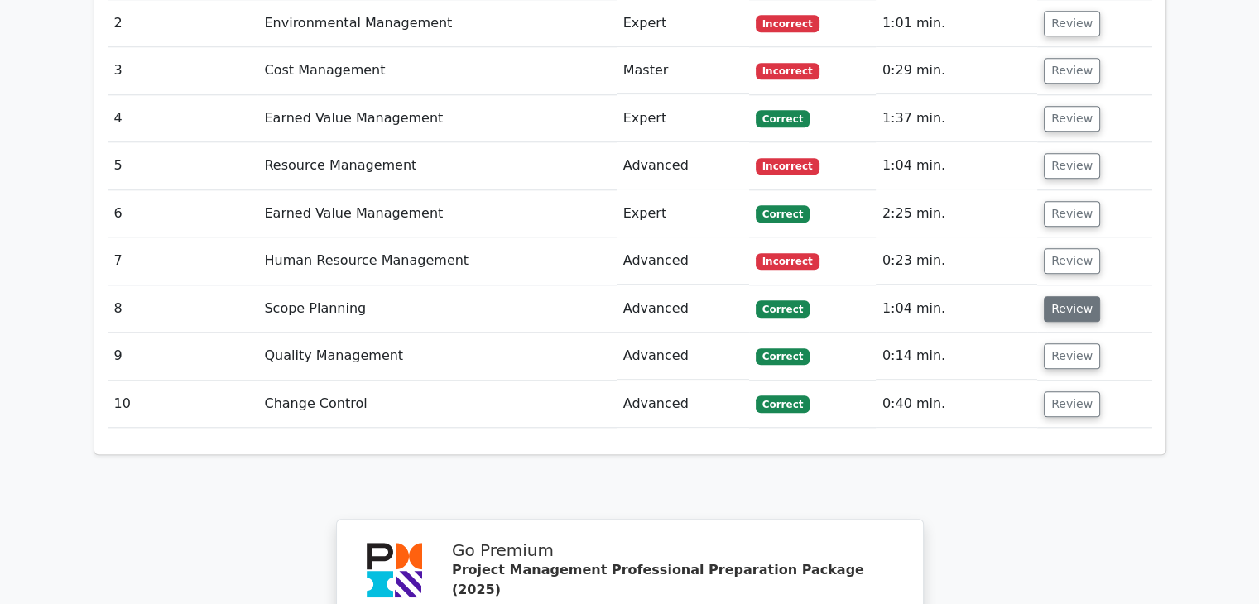
click at [1061, 296] on button "Review" at bounding box center [1072, 309] width 56 height 26
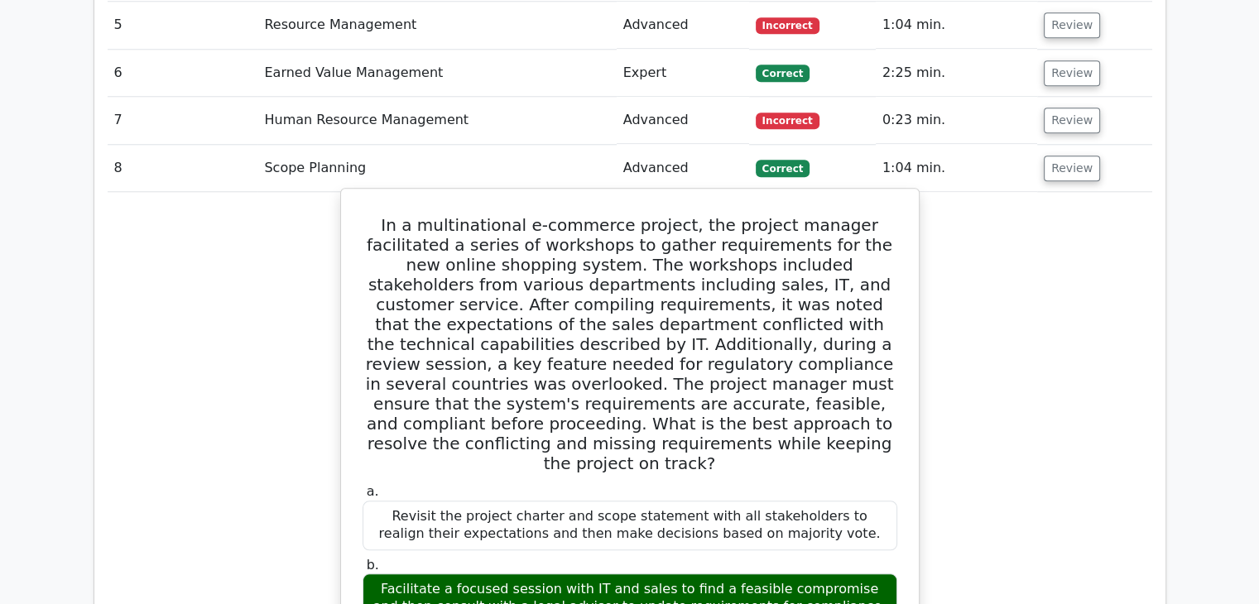
scroll to position [1739, 0]
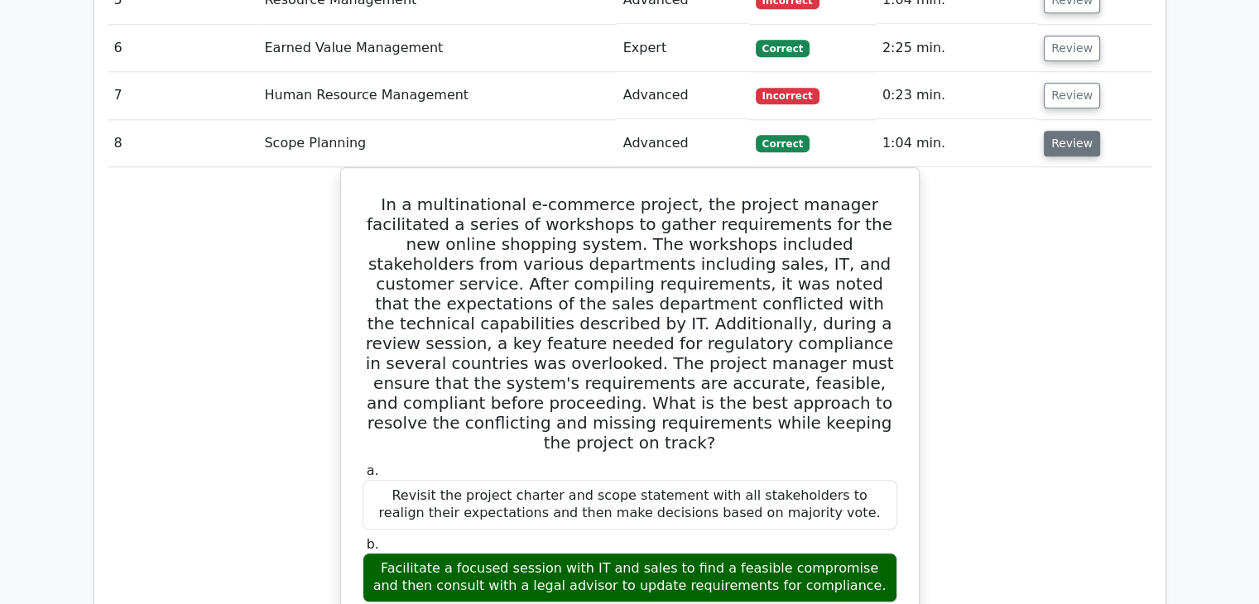
click at [1060, 131] on button "Review" at bounding box center [1072, 144] width 56 height 26
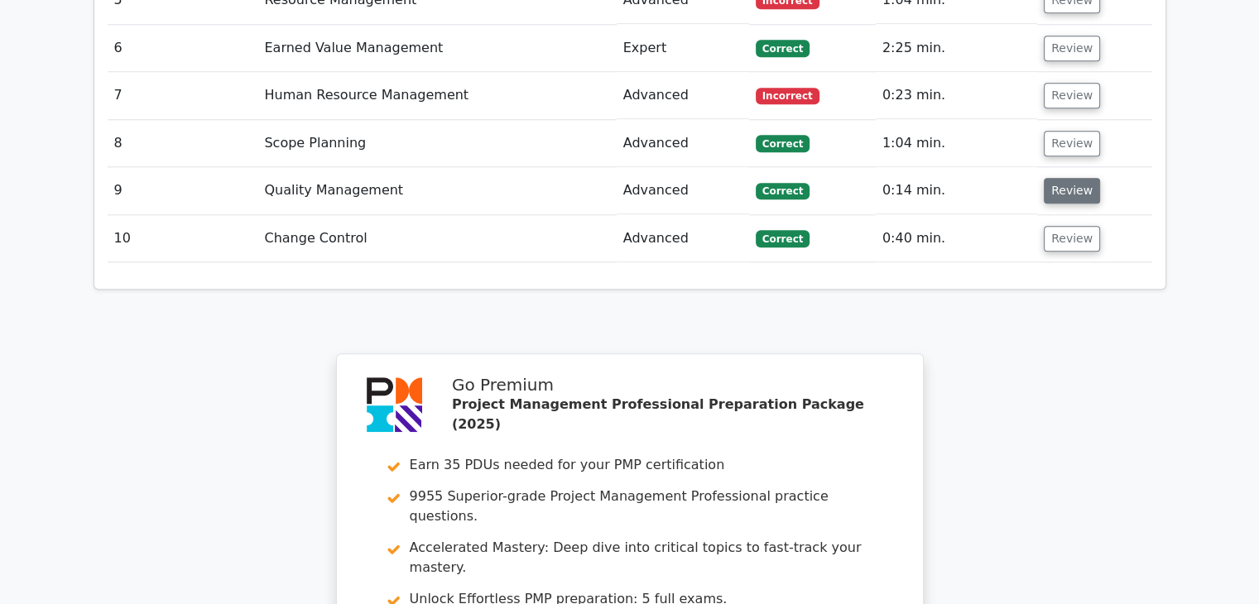
click at [1060, 178] on button "Review" at bounding box center [1072, 191] width 56 height 26
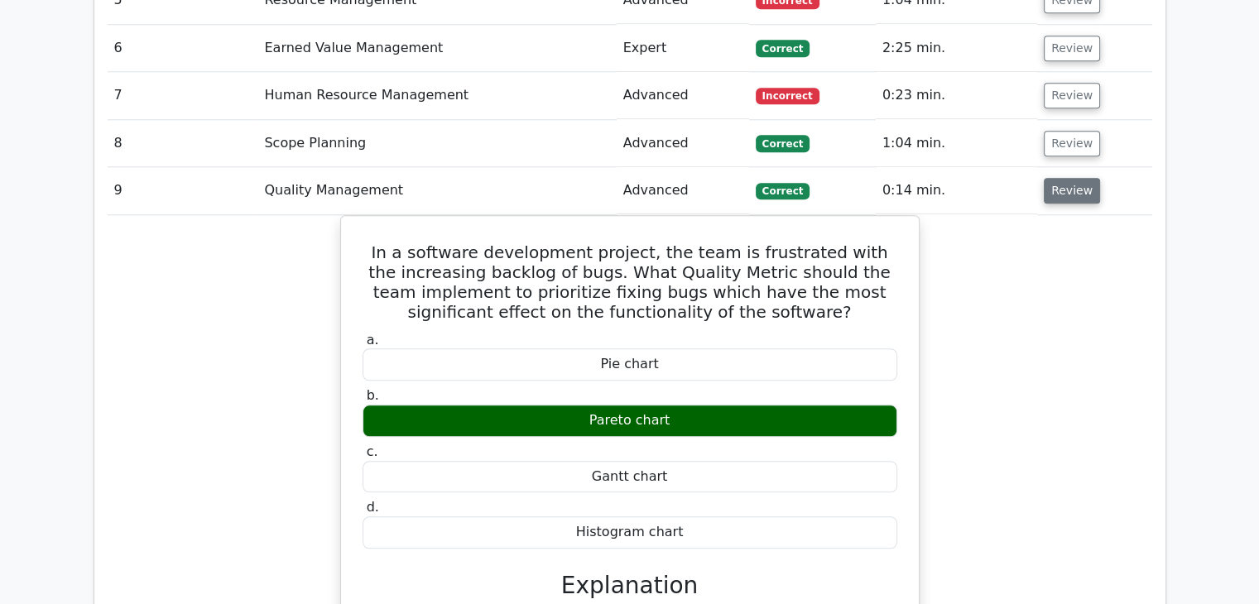
click at [1060, 178] on button "Review" at bounding box center [1072, 191] width 56 height 26
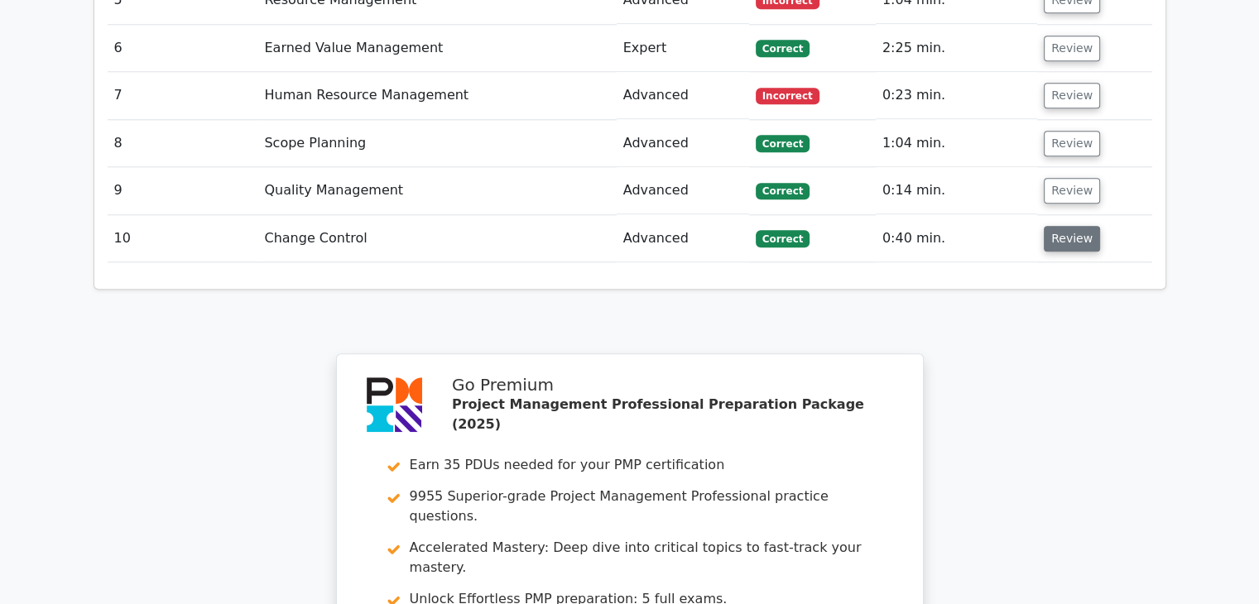
click at [1064, 226] on button "Review" at bounding box center [1072, 239] width 56 height 26
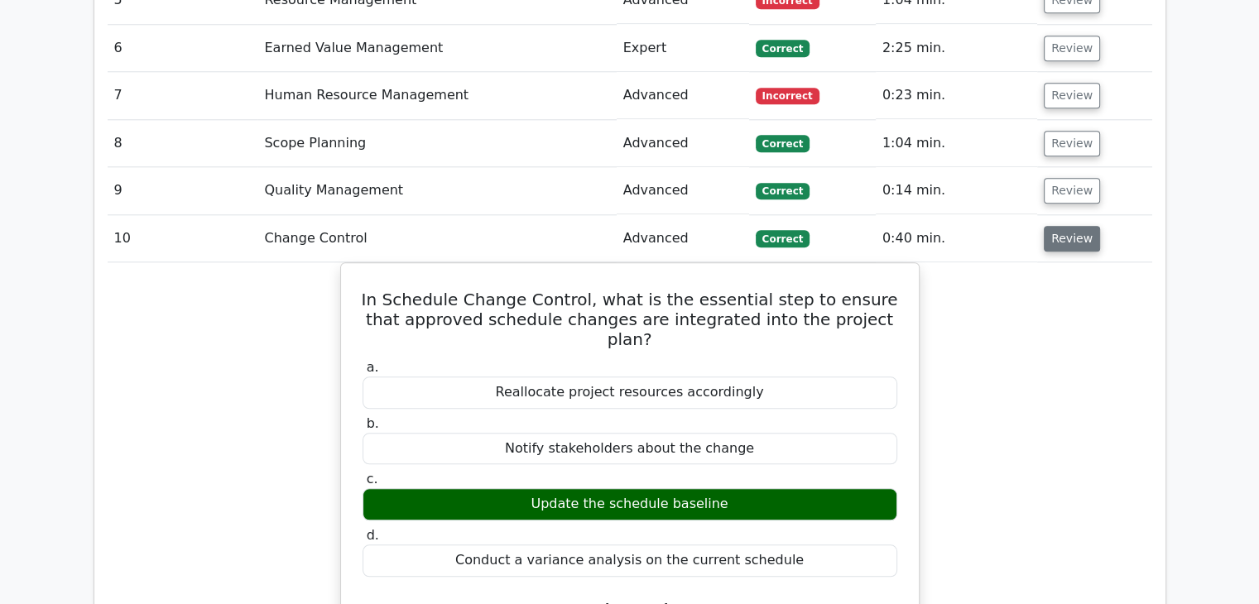
click at [1067, 226] on button "Review" at bounding box center [1072, 239] width 56 height 26
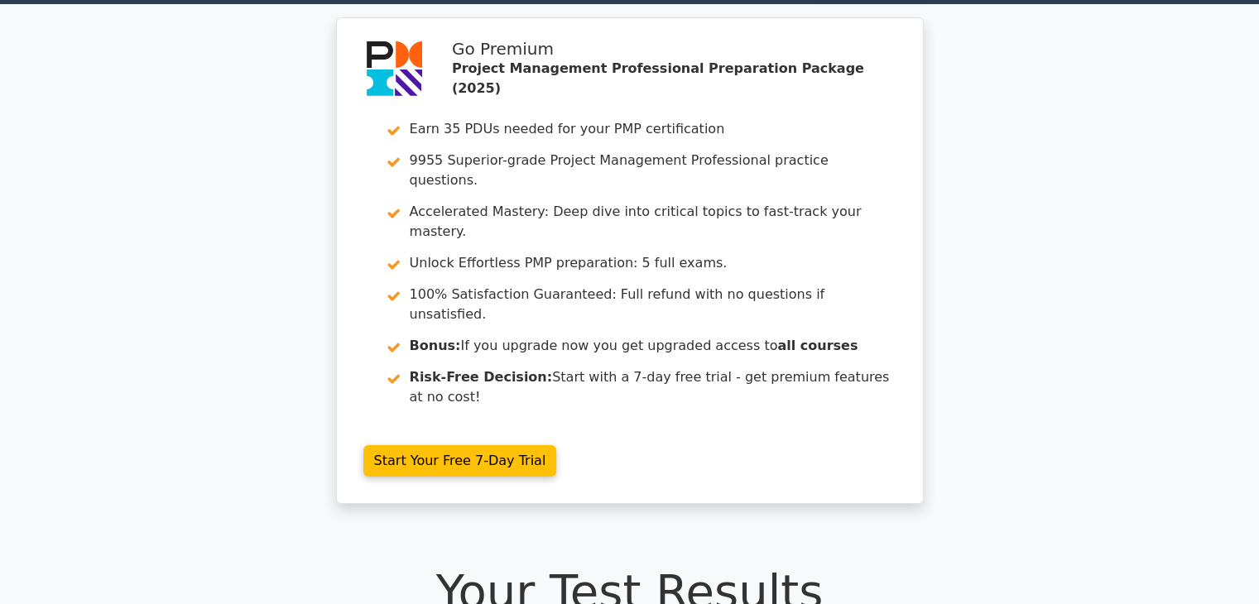
scroll to position [0, 0]
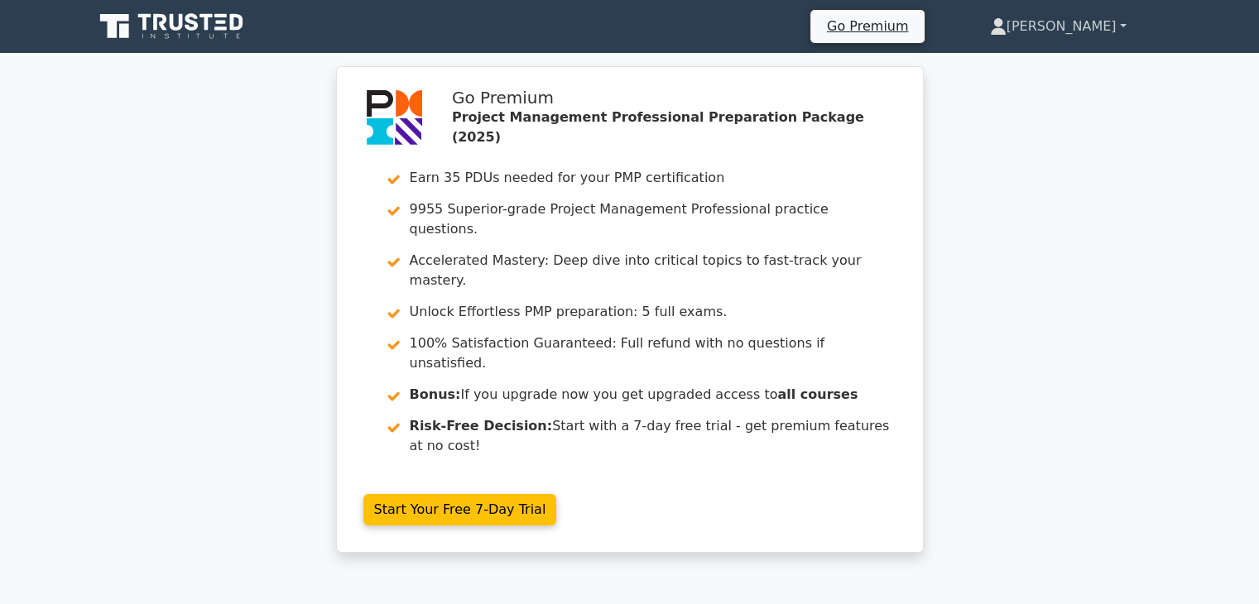
click at [1093, 30] on link "[PERSON_NAME]" at bounding box center [1059, 26] width 216 height 33
click at [1076, 67] on link "Profile" at bounding box center [1016, 65] width 131 height 26
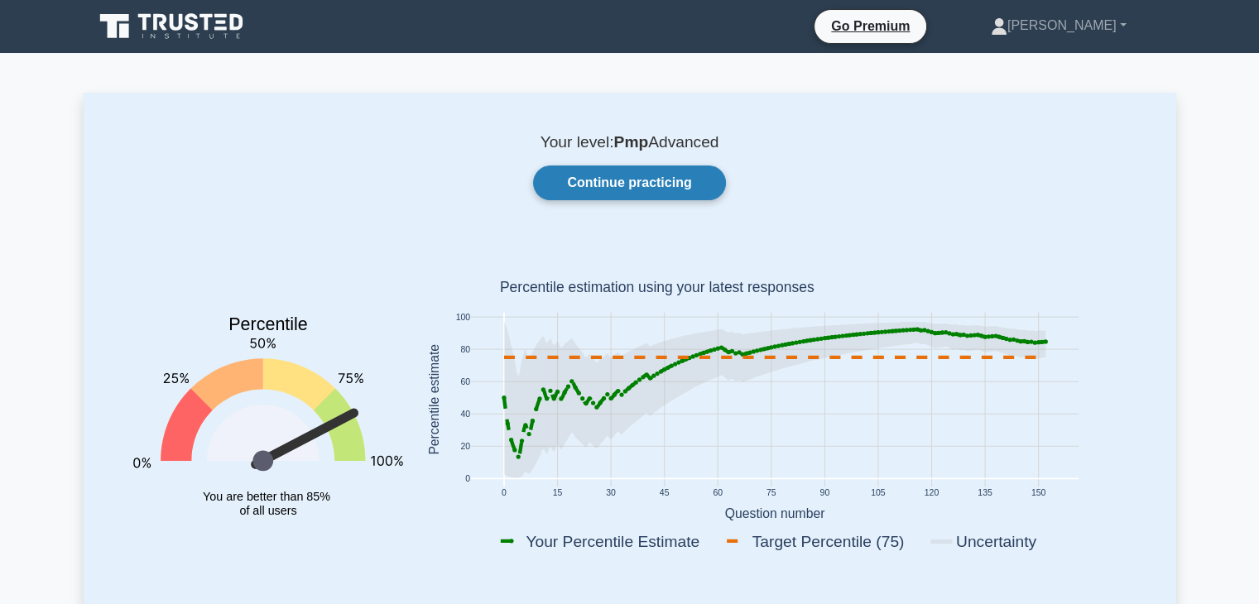
click at [609, 188] on link "Continue practicing" at bounding box center [629, 183] width 192 height 35
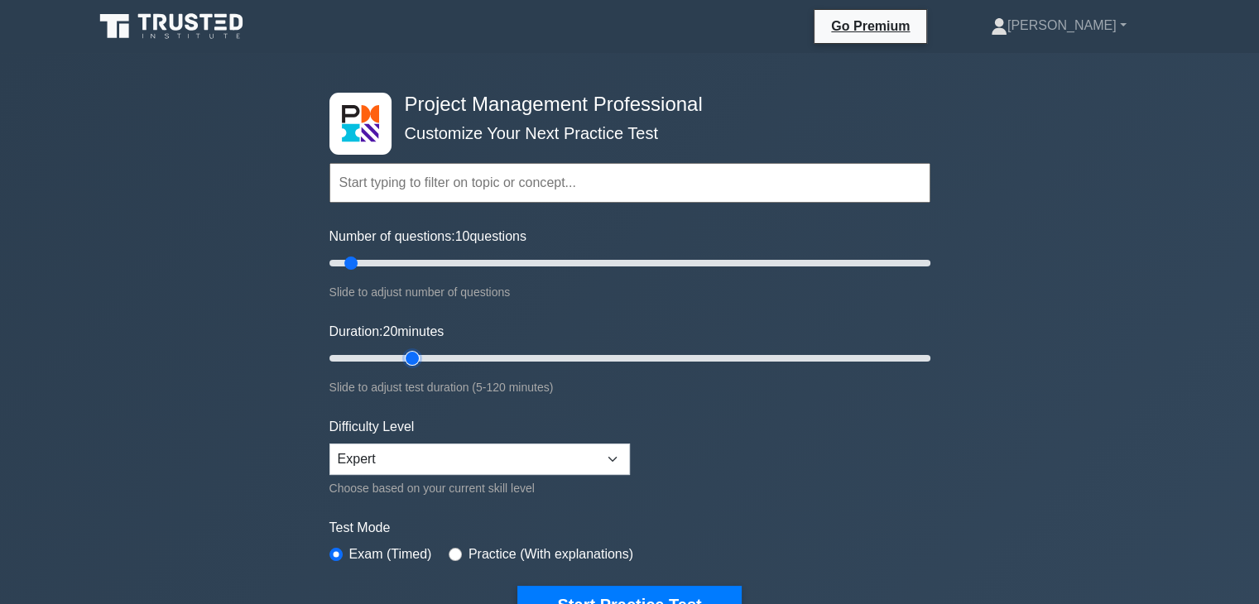
drag, startPoint x: 359, startPoint y: 359, endPoint x: 407, endPoint y: 364, distance: 49.2
type input "20"
click at [407, 364] on input "Duration: 20 minutes" at bounding box center [630, 359] width 601 height 20
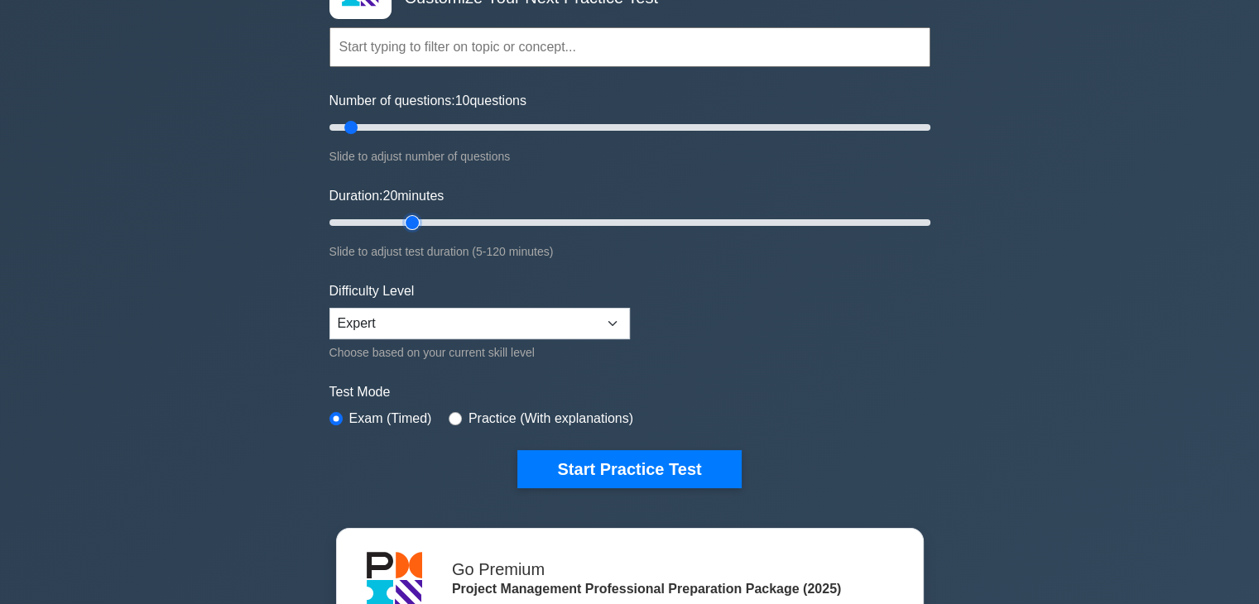
scroll to position [166, 0]
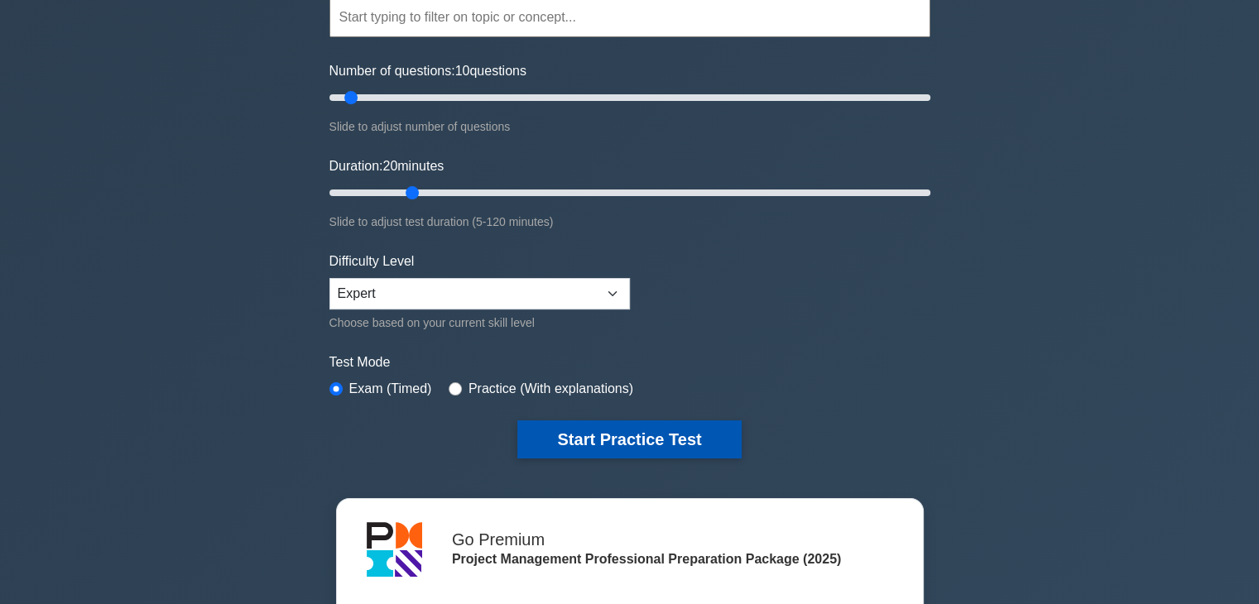
click at [624, 440] on button "Start Practice Test" at bounding box center [630, 440] width 224 height 38
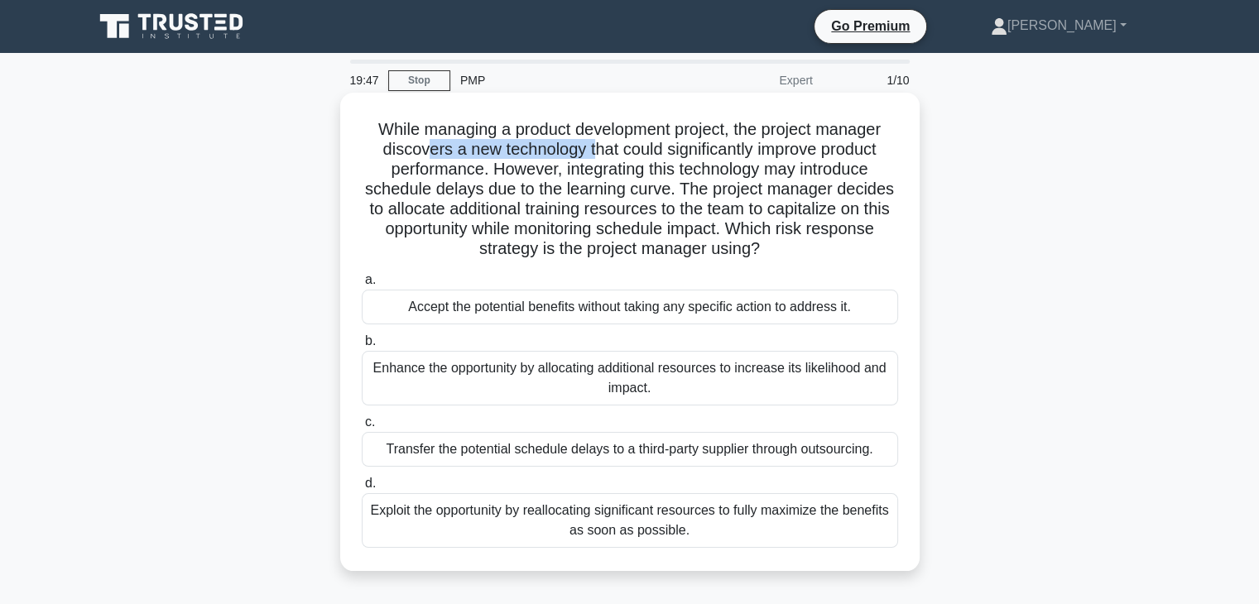
drag, startPoint x: 423, startPoint y: 150, endPoint x: 593, endPoint y: 156, distance: 169.9
click at [593, 156] on h5 "While managing a product development project, the project manager discovers a n…" at bounding box center [630, 189] width 540 height 141
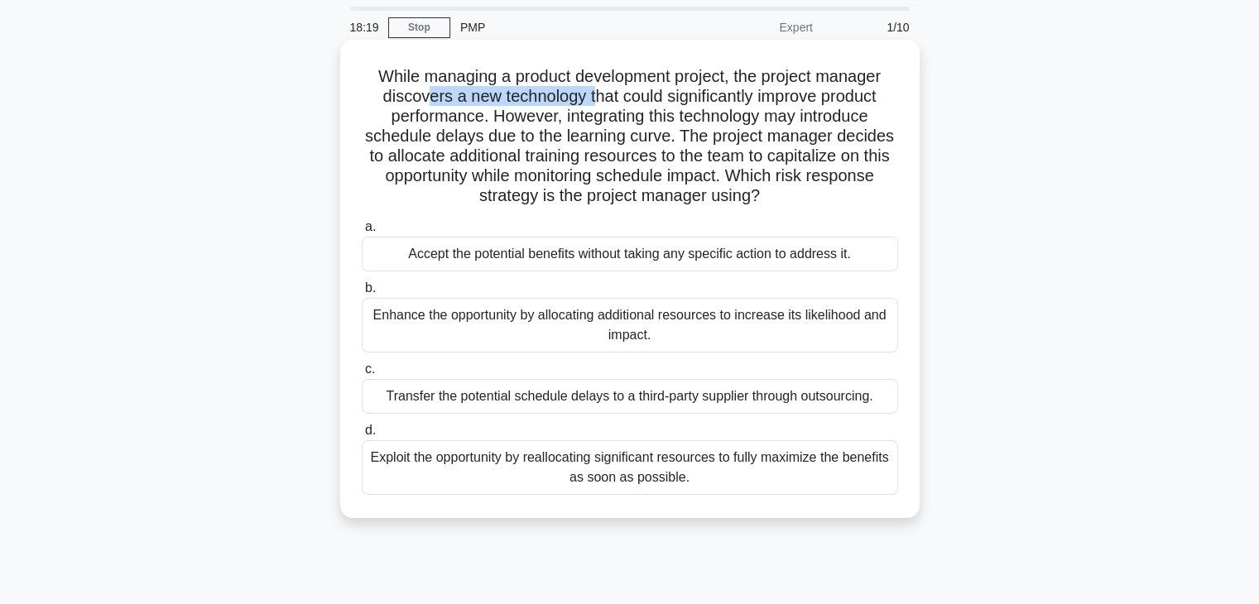
scroll to position [83, 0]
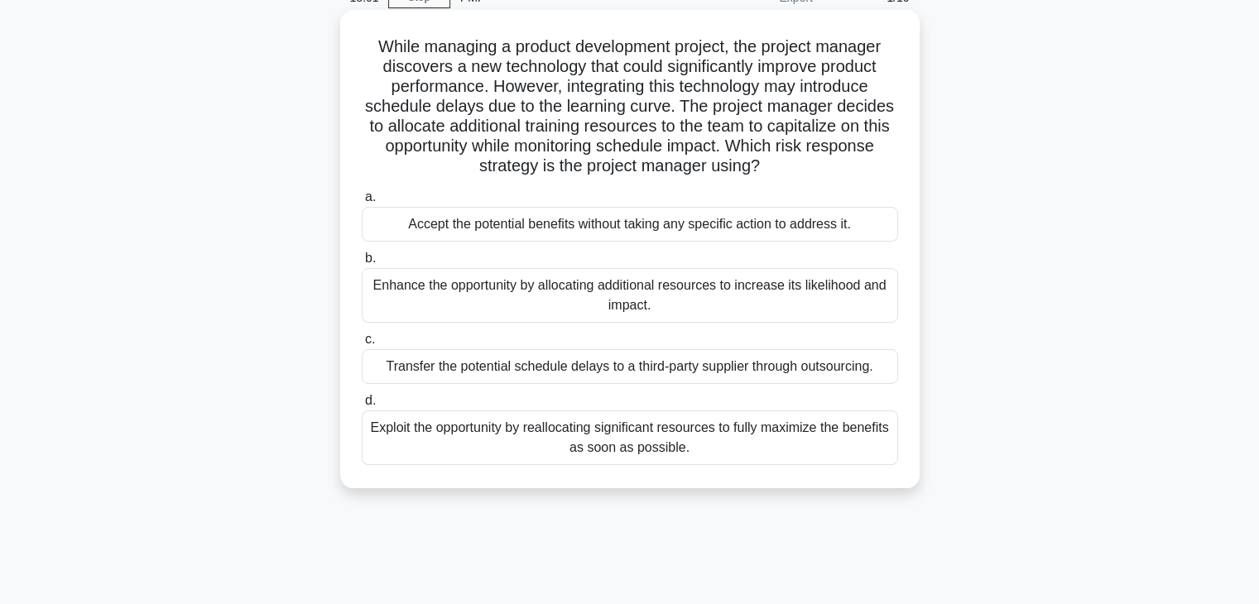
click at [484, 286] on div "Enhance the opportunity by allocating additional resources to increase its like…" at bounding box center [630, 295] width 537 height 55
click at [362, 264] on input "b. Enhance the opportunity by allocating additional resources to increase its l…" at bounding box center [362, 258] width 0 height 11
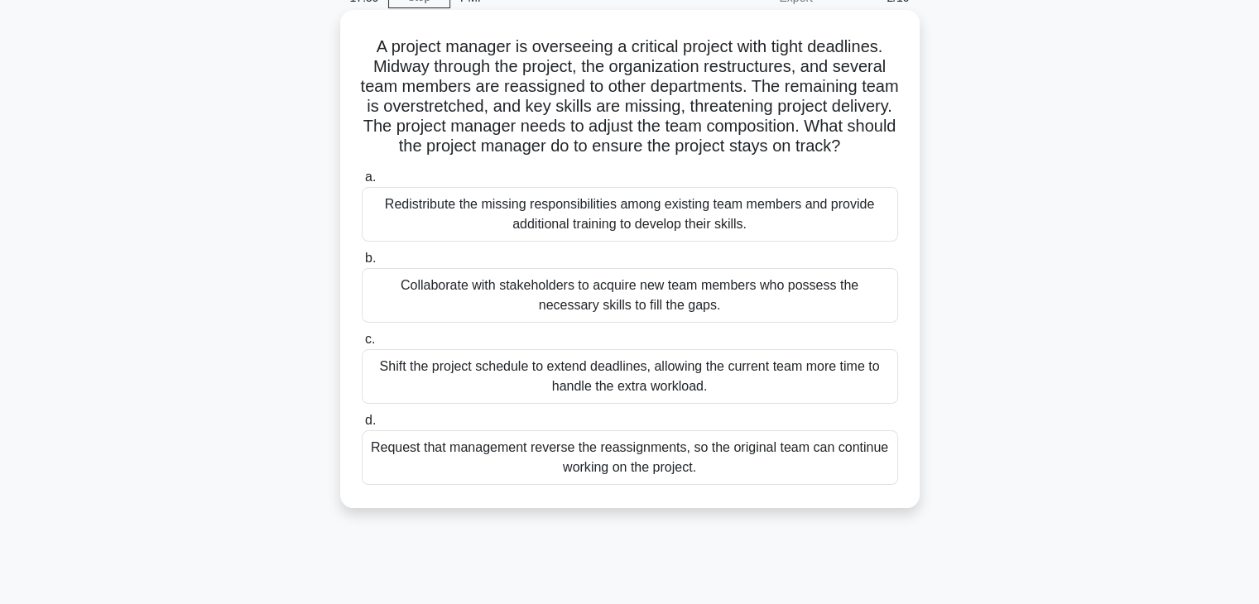
scroll to position [0, 0]
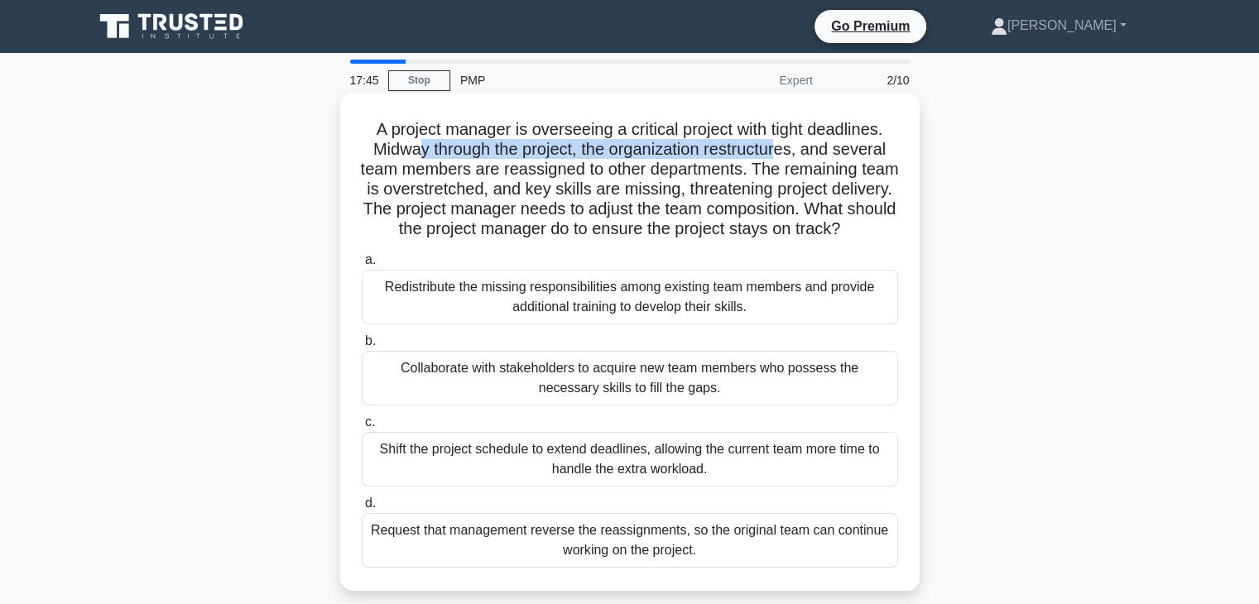
drag, startPoint x: 415, startPoint y: 152, endPoint x: 785, endPoint y: 160, distance: 370.2
click at [785, 160] on h5 "A project manager is overseeing a critical project with tight deadlines. Midway…" at bounding box center [630, 179] width 540 height 121
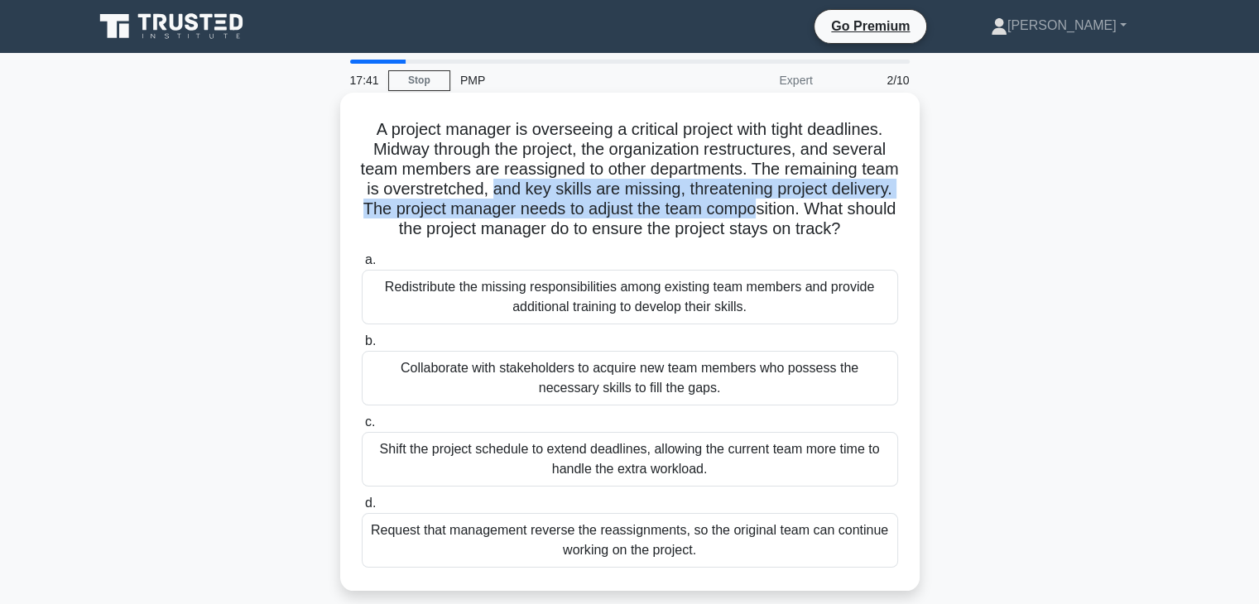
drag, startPoint x: 546, startPoint y: 193, endPoint x: 842, endPoint y: 200, distance: 295.7
click at [842, 200] on h5 "A project manager is overseeing a critical project with tight deadlines. Midway…" at bounding box center [630, 179] width 540 height 121
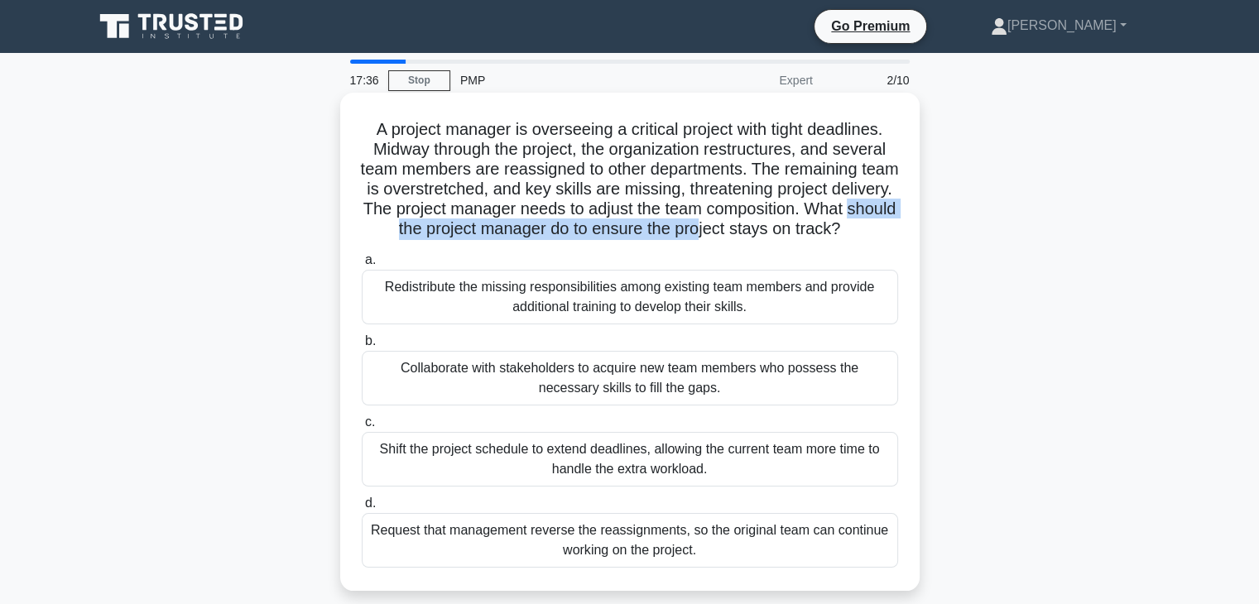
drag, startPoint x: 425, startPoint y: 235, endPoint x: 785, endPoint y: 239, distance: 360.2
click at [785, 239] on h5 "A project manager is overseeing a critical project with tight deadlines. Midway…" at bounding box center [630, 179] width 540 height 121
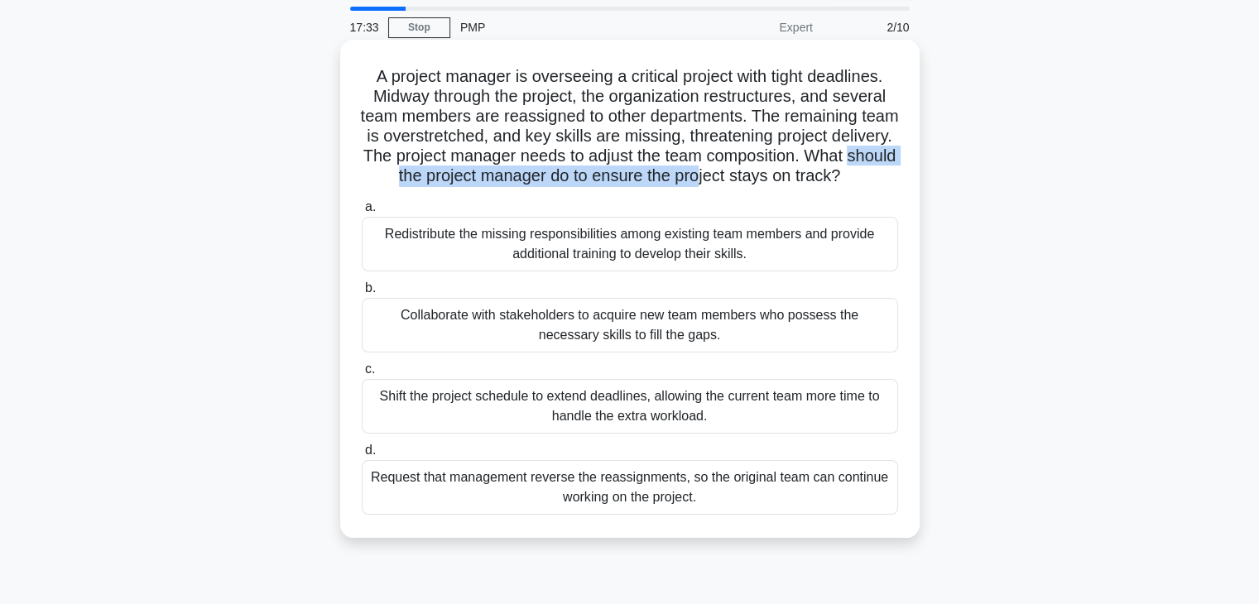
scroll to position [83, 0]
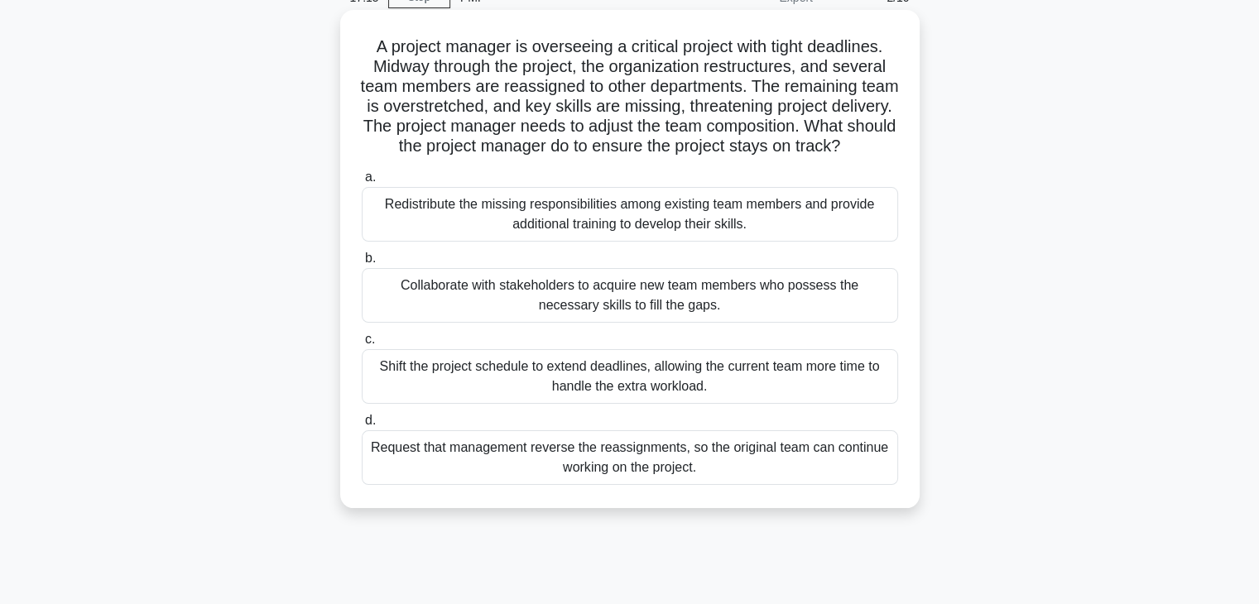
click at [595, 320] on div "Collaborate with stakeholders to acquire new team members who possess the neces…" at bounding box center [630, 295] width 537 height 55
click at [362, 264] on input "b. Collaborate with stakeholders to acquire new team members who possess the ne…" at bounding box center [362, 258] width 0 height 11
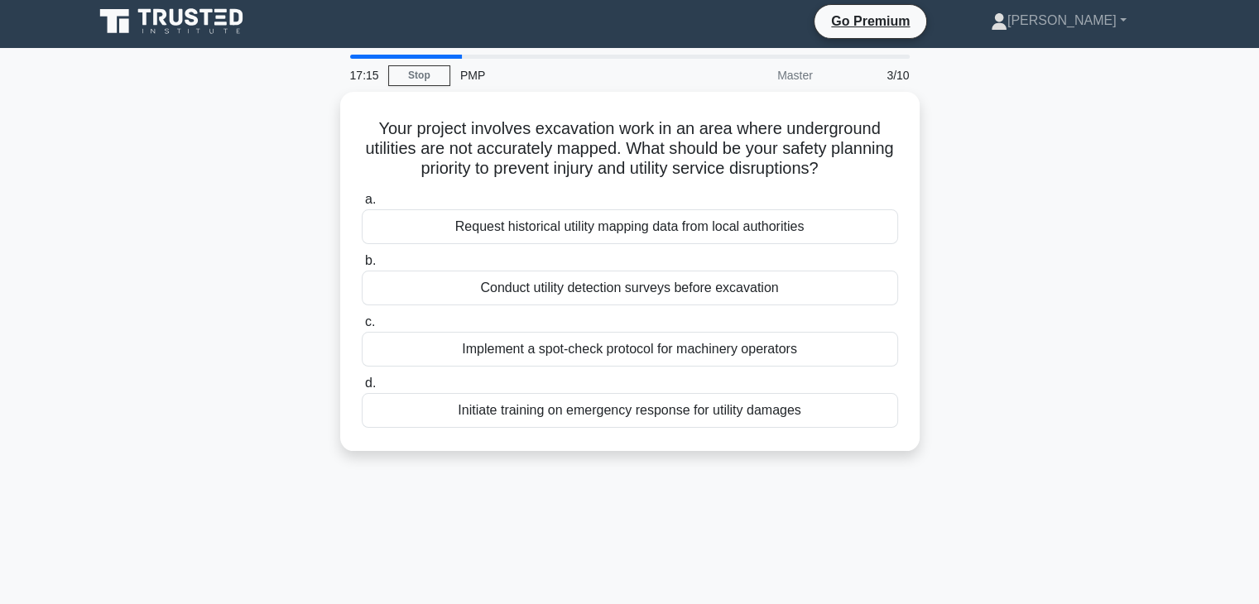
scroll to position [0, 0]
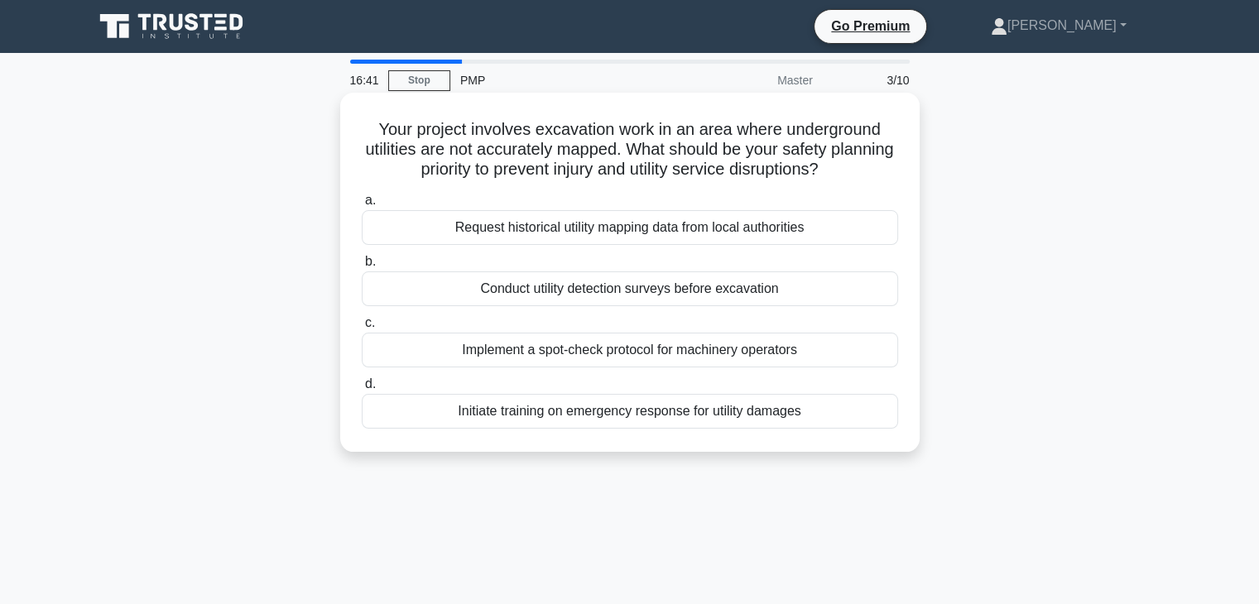
click at [593, 292] on div "Conduct utility detection surveys before excavation" at bounding box center [630, 289] width 537 height 35
click at [362, 267] on input "b. Conduct utility detection surveys before excavation" at bounding box center [362, 262] width 0 height 11
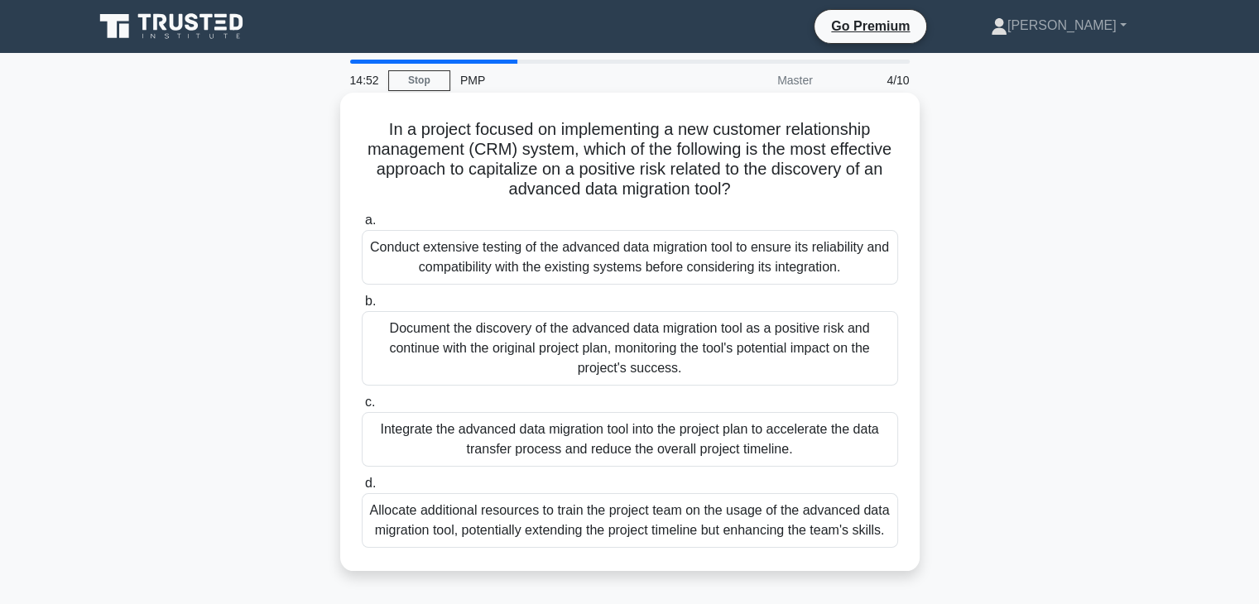
click at [468, 267] on div "Conduct extensive testing of the advanced data migration tool to ensure its rel…" at bounding box center [630, 257] width 537 height 55
click at [362, 226] on input "a. Conduct extensive testing of the advanced data migration tool to ensure its …" at bounding box center [362, 220] width 0 height 11
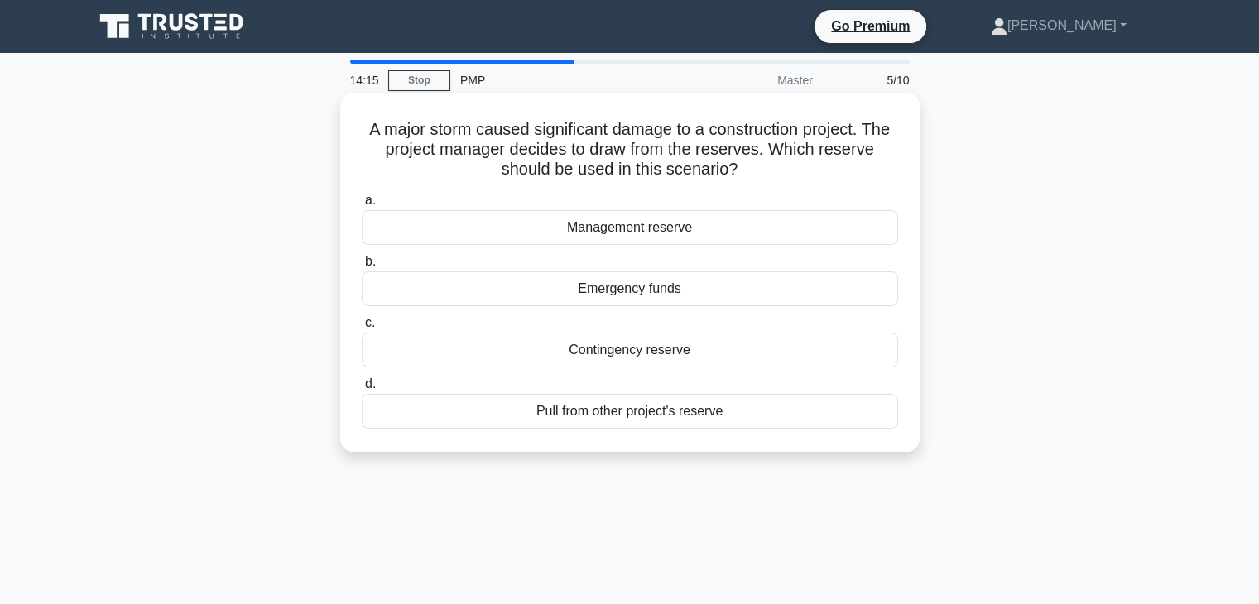
click at [624, 358] on div "Contingency reserve" at bounding box center [630, 350] width 537 height 35
click at [362, 329] on input "c. Contingency reserve" at bounding box center [362, 323] width 0 height 11
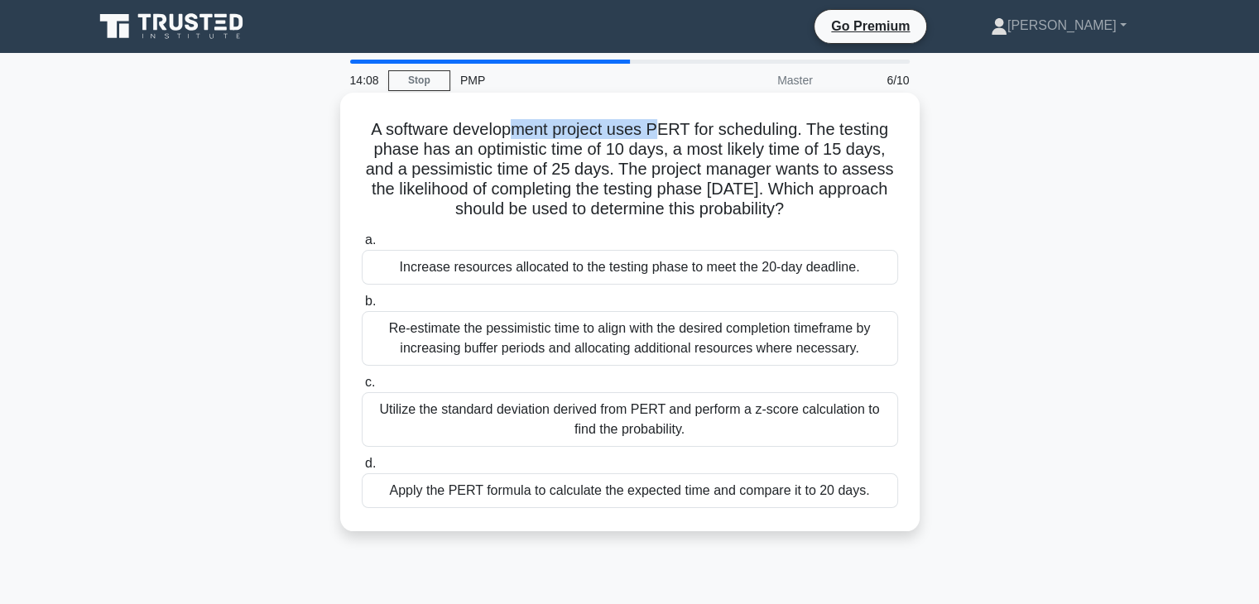
drag, startPoint x: 518, startPoint y: 132, endPoint x: 662, endPoint y: 138, distance: 145.1
click at [662, 138] on h5 "A software development project uses PERT for scheduling. The testing phase has …" at bounding box center [630, 169] width 540 height 101
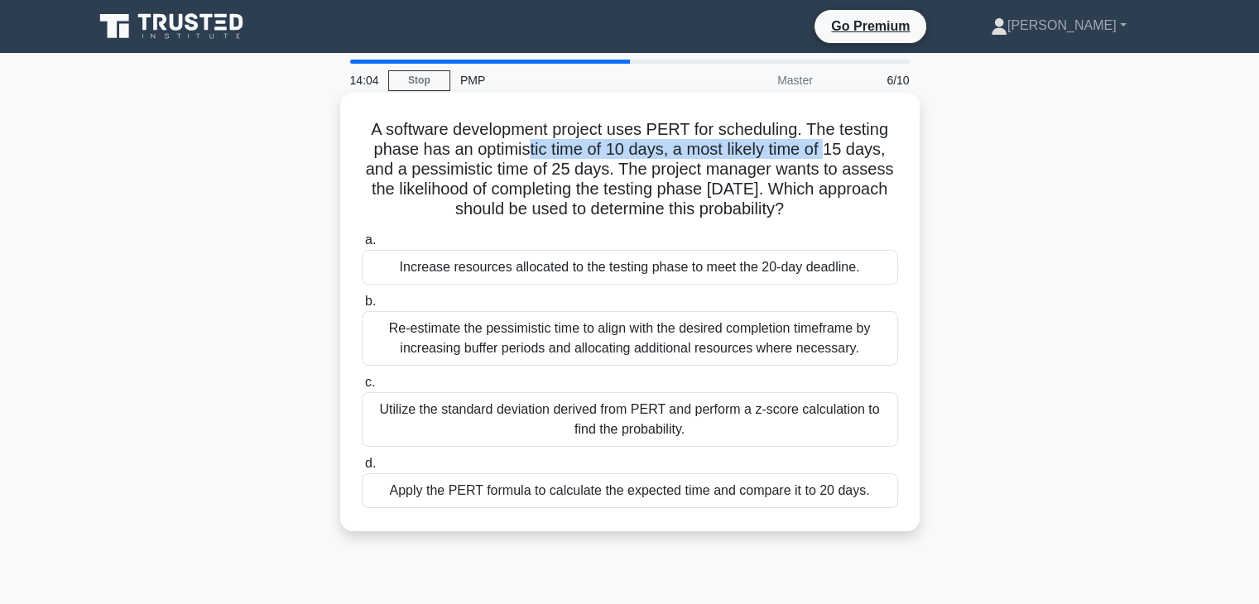
drag, startPoint x: 527, startPoint y: 160, endPoint x: 831, endPoint y: 156, distance: 303.9
click at [831, 156] on h5 "A software development project uses PERT for scheduling. The testing phase has …" at bounding box center [630, 169] width 540 height 101
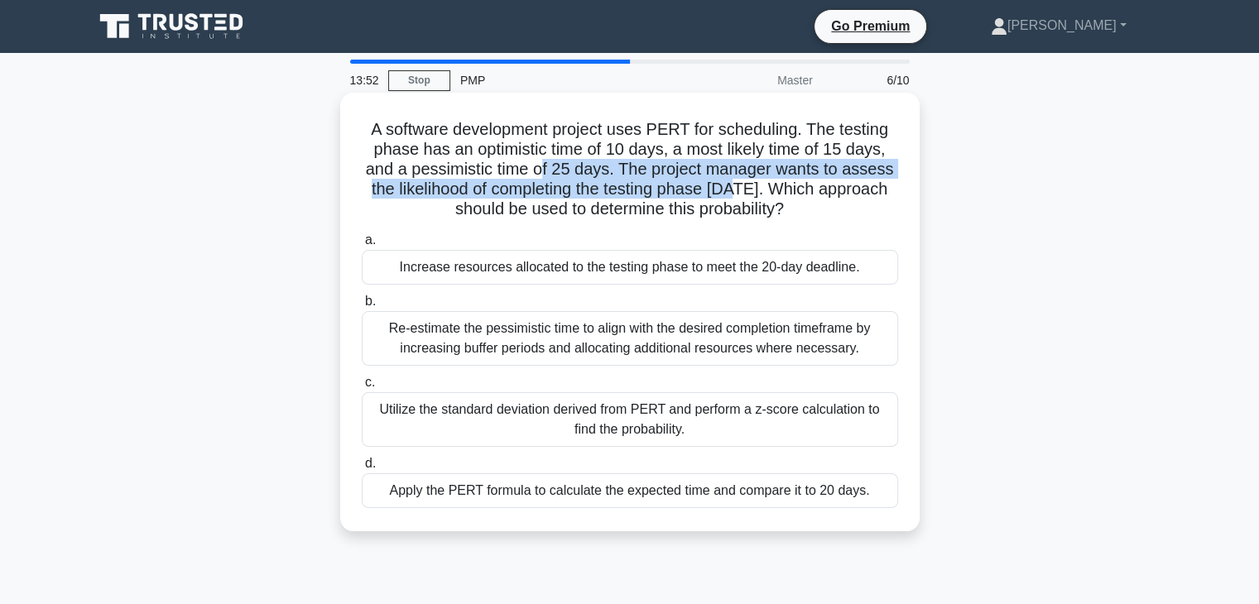
drag, startPoint x: 545, startPoint y: 176, endPoint x: 743, endPoint y: 196, distance: 198.9
click at [743, 196] on h5 "A software development project uses PERT for scheduling. The testing phase has …" at bounding box center [630, 169] width 540 height 101
drag, startPoint x: 501, startPoint y: 161, endPoint x: 819, endPoint y: 195, distance: 319.8
click at [819, 195] on h5 "A software development project uses PERT for scheduling. The testing phase has …" at bounding box center [630, 169] width 540 height 101
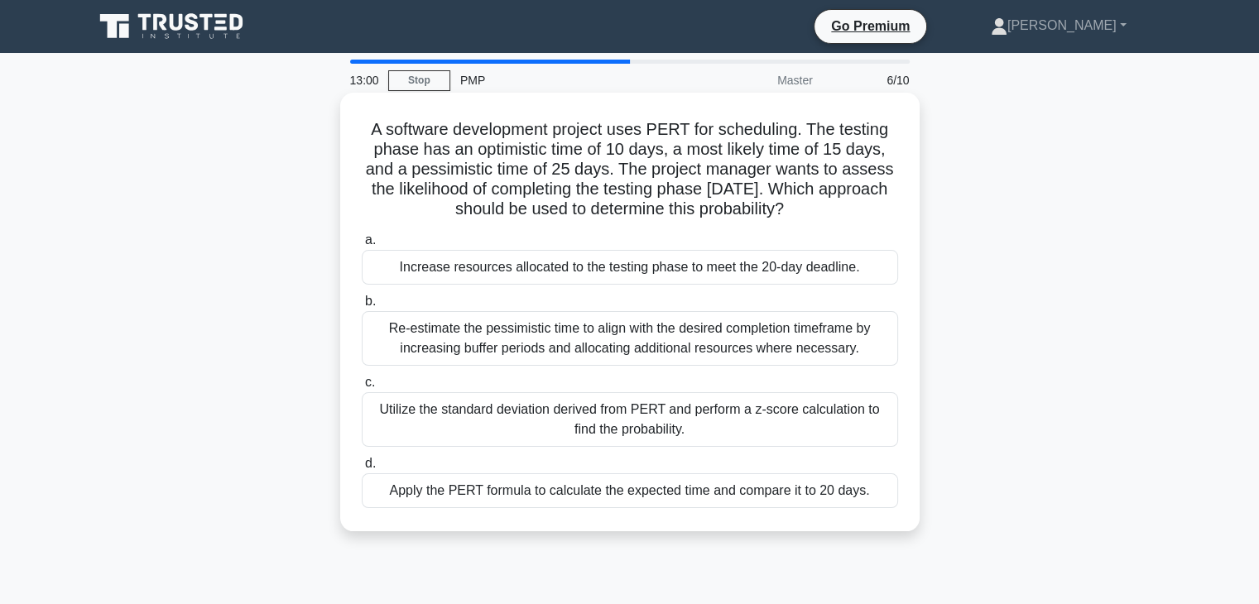
click at [534, 426] on div "Utilize the standard deviation derived from PERT and perform a z-score calculat…" at bounding box center [630, 419] width 537 height 55
click at [362, 388] on input "c. Utilize the standard deviation derived from PERT and perform a z-score calcu…" at bounding box center [362, 383] width 0 height 11
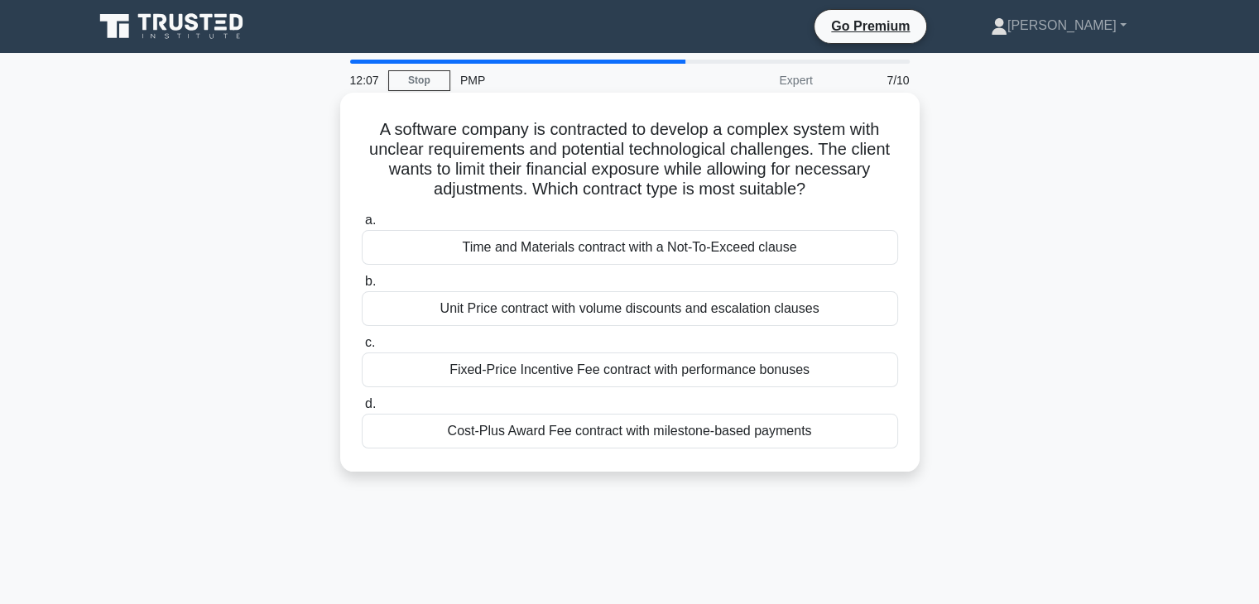
click at [534, 244] on div "Time and Materials contract with a Not-To-Exceed clause" at bounding box center [630, 247] width 537 height 35
click at [362, 226] on input "a. Time and Materials contract with a Not-To-Exceed clause" at bounding box center [362, 220] width 0 height 11
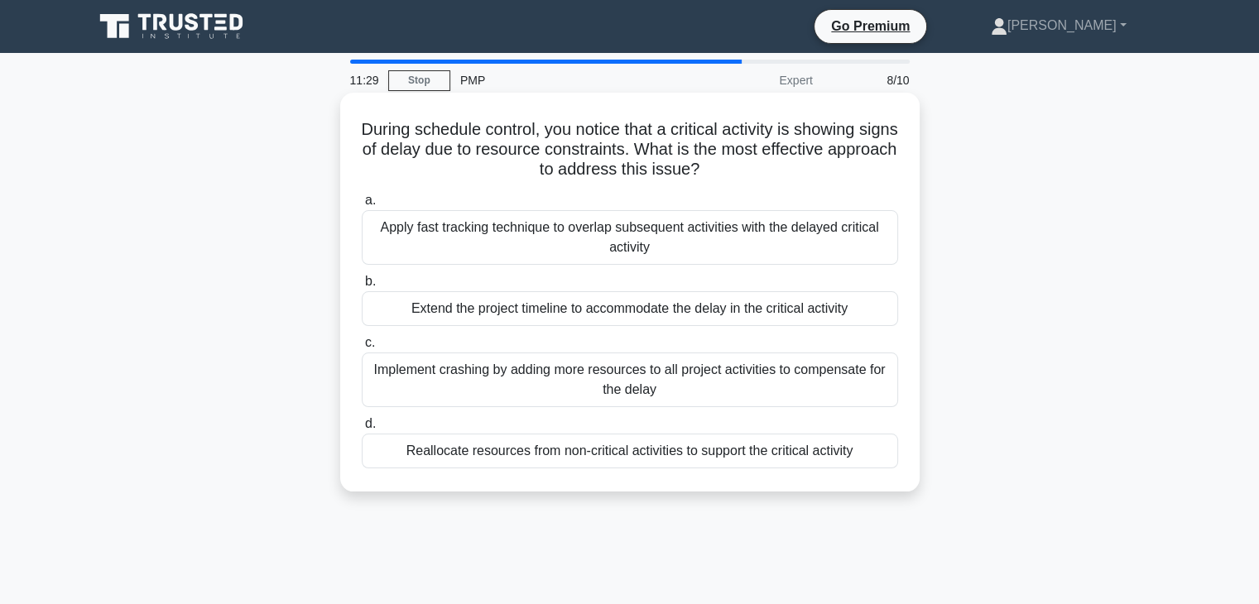
click at [533, 451] on div "Reallocate resources from non-critical activities to support the critical activ…" at bounding box center [630, 451] width 537 height 35
click at [362, 430] on input "d. Reallocate resources from non-critical activities to support the critical ac…" at bounding box center [362, 424] width 0 height 11
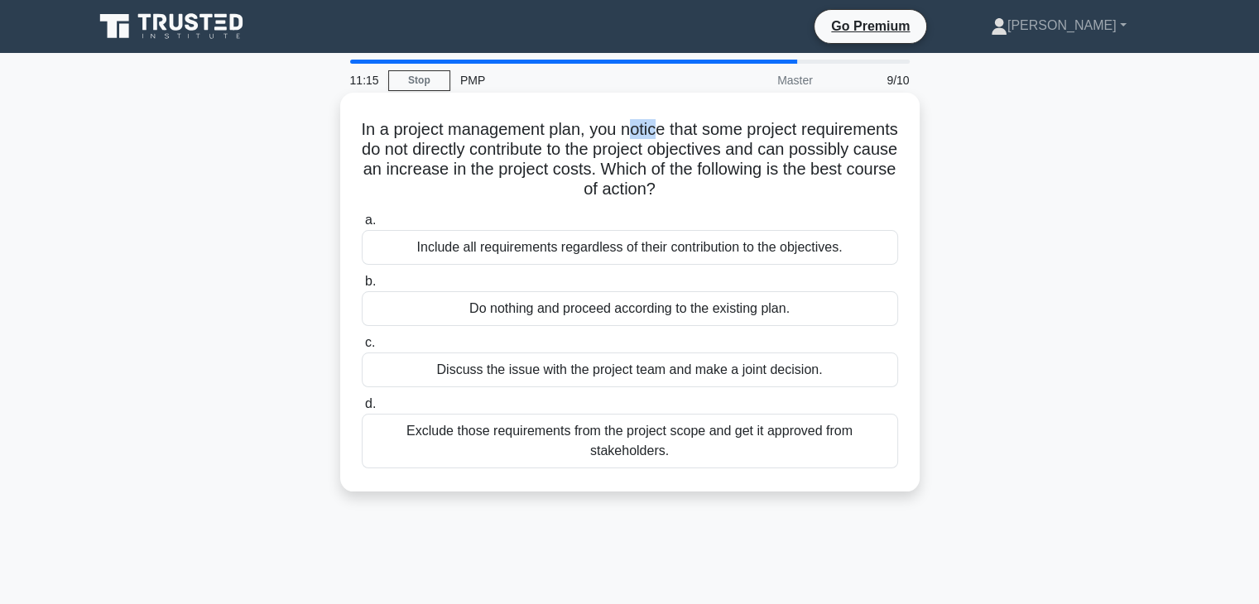
drag, startPoint x: 681, startPoint y: 130, endPoint x: 713, endPoint y: 130, distance: 31.5
click at [713, 130] on h5 "In a project management plan, you notice that some project requirements do not …" at bounding box center [630, 159] width 540 height 81
drag, startPoint x: 591, startPoint y: 371, endPoint x: 762, endPoint y: 373, distance: 170.6
click at [762, 373] on div "Discuss the issue with the project team and make a joint decision." at bounding box center [630, 370] width 537 height 35
click at [622, 445] on div "Exclude those requirements from the project scope and get it approved from stak…" at bounding box center [630, 441] width 537 height 55
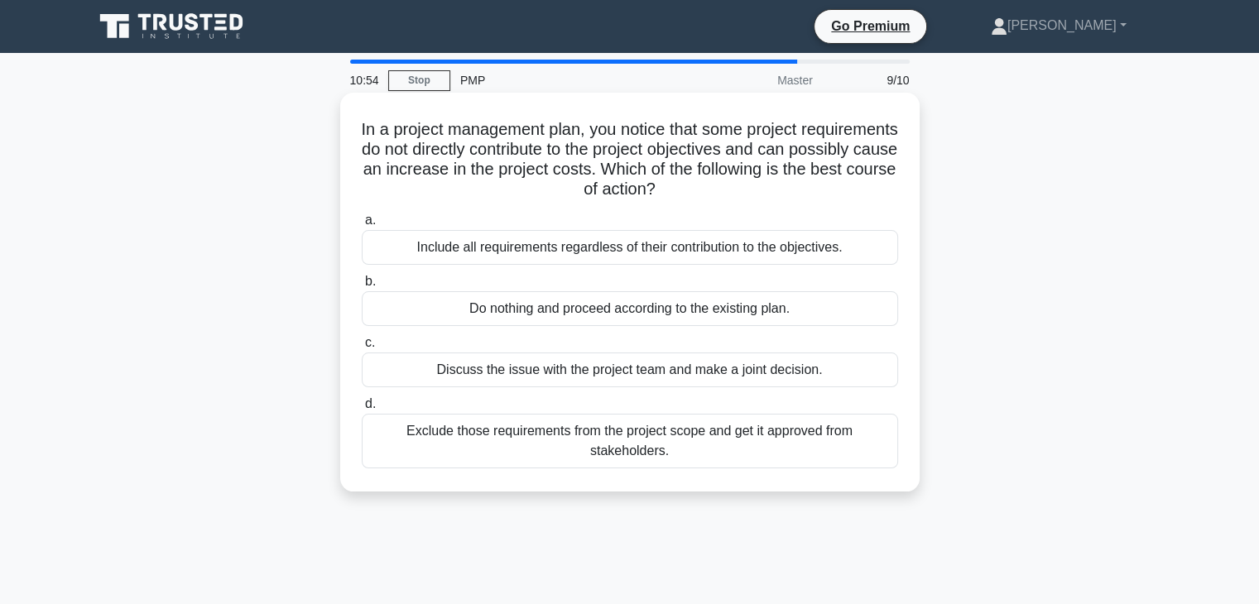
click at [362, 410] on input "d. Exclude those requirements from the project scope and get it approved from s…" at bounding box center [362, 404] width 0 height 11
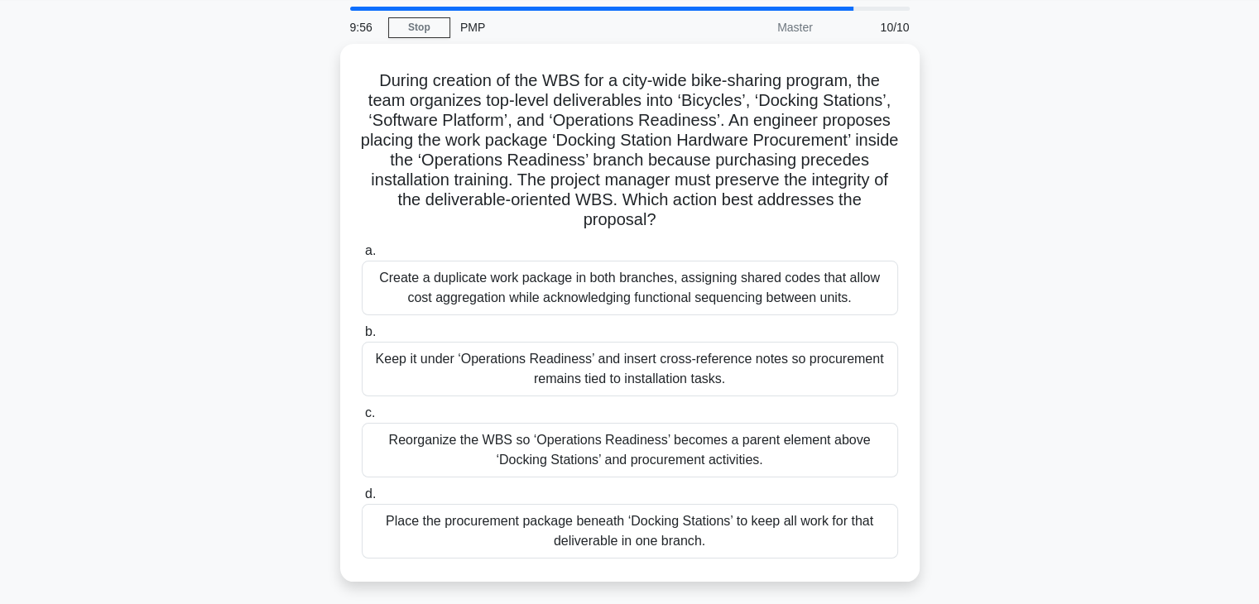
scroll to position [83, 0]
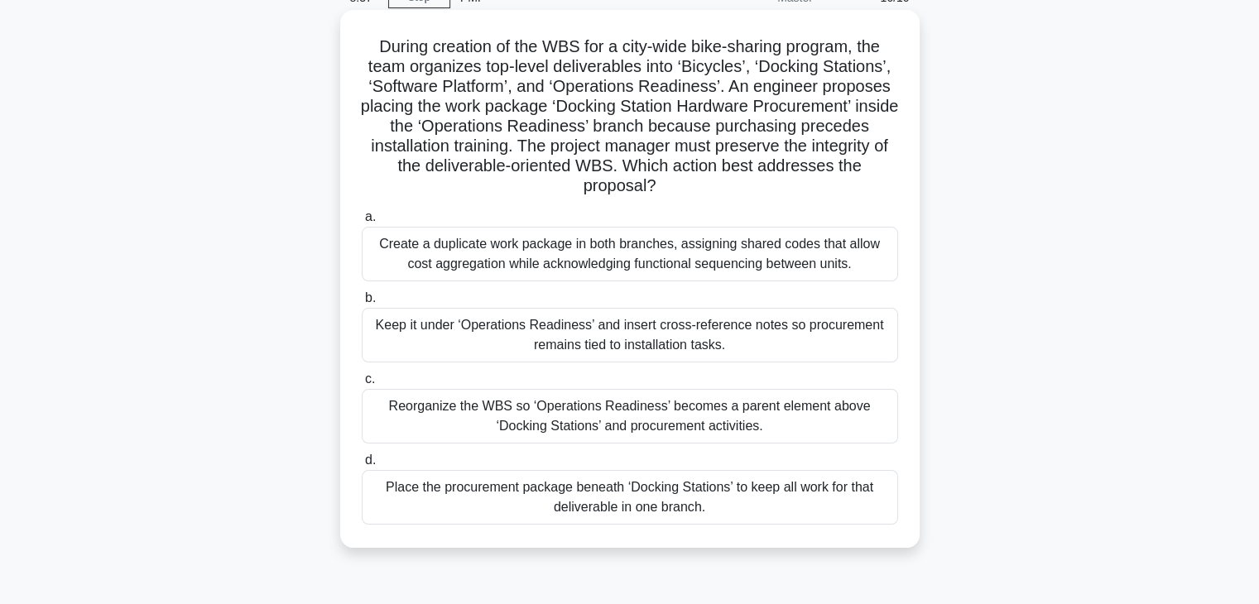
click at [527, 263] on div "Create a duplicate work package in both branches, assigning shared codes that a…" at bounding box center [630, 254] width 537 height 55
click at [362, 223] on input "a. Create a duplicate work package in both branches, assigning shared codes tha…" at bounding box center [362, 217] width 0 height 11
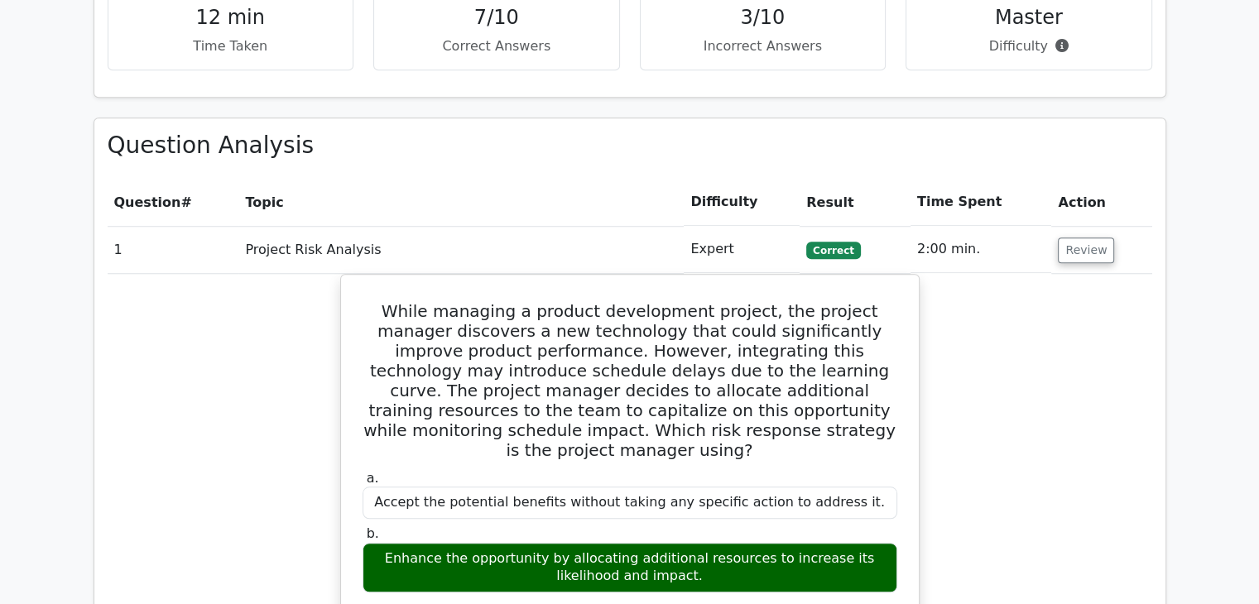
scroll to position [1408, 0]
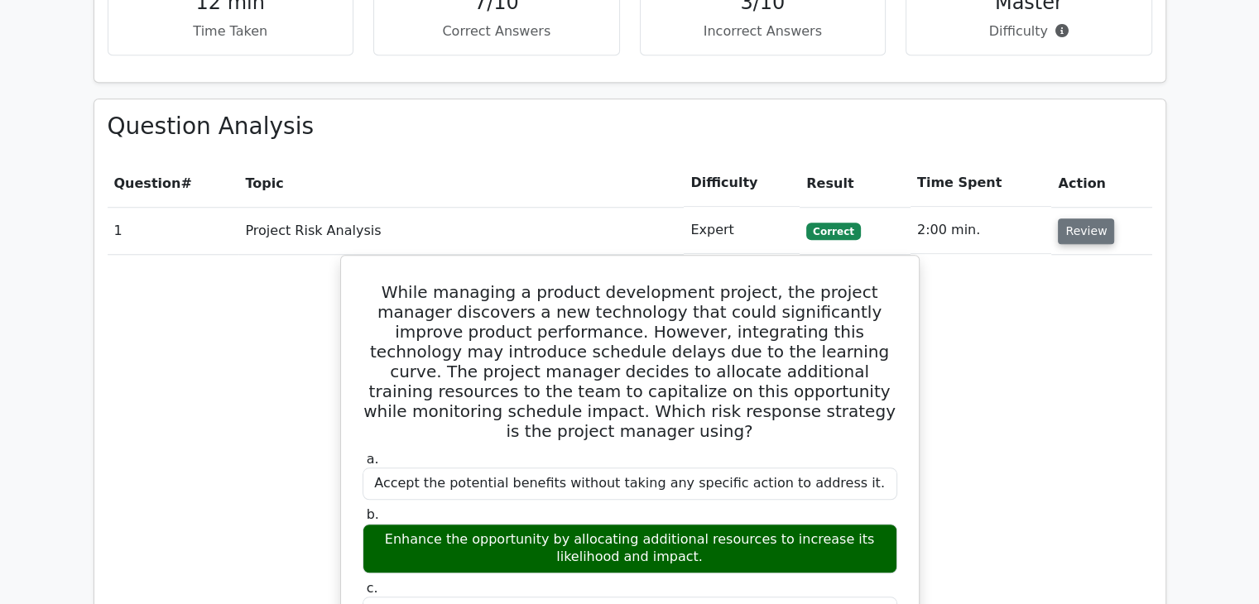
click at [1094, 219] on button "Review" at bounding box center [1086, 232] width 56 height 26
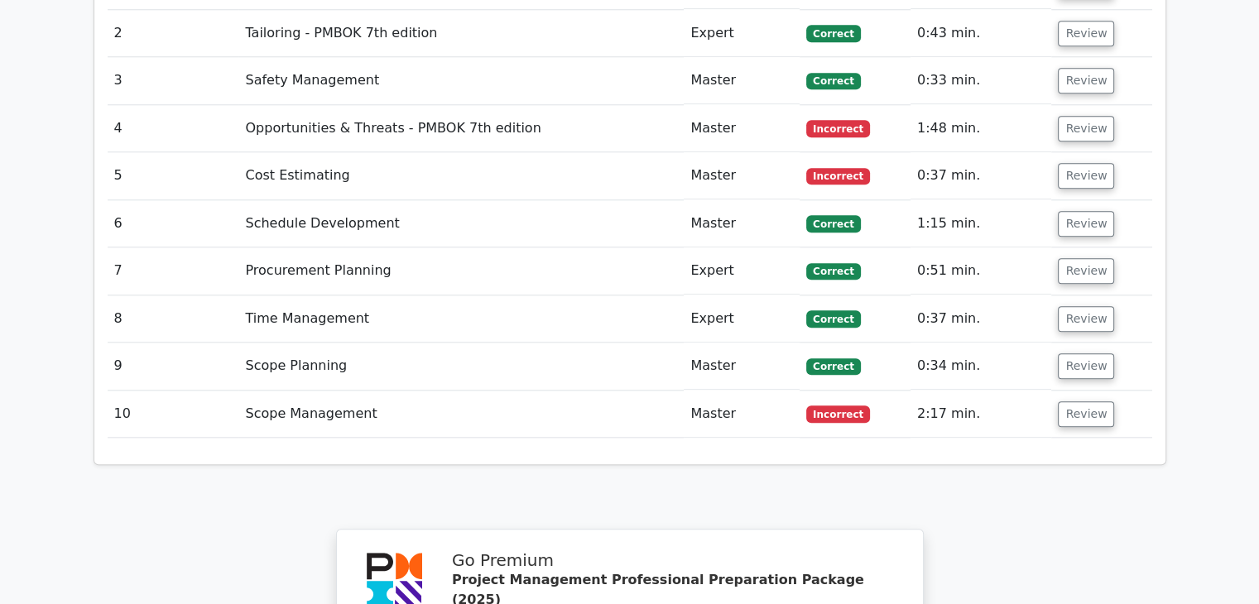
scroll to position [1656, 0]
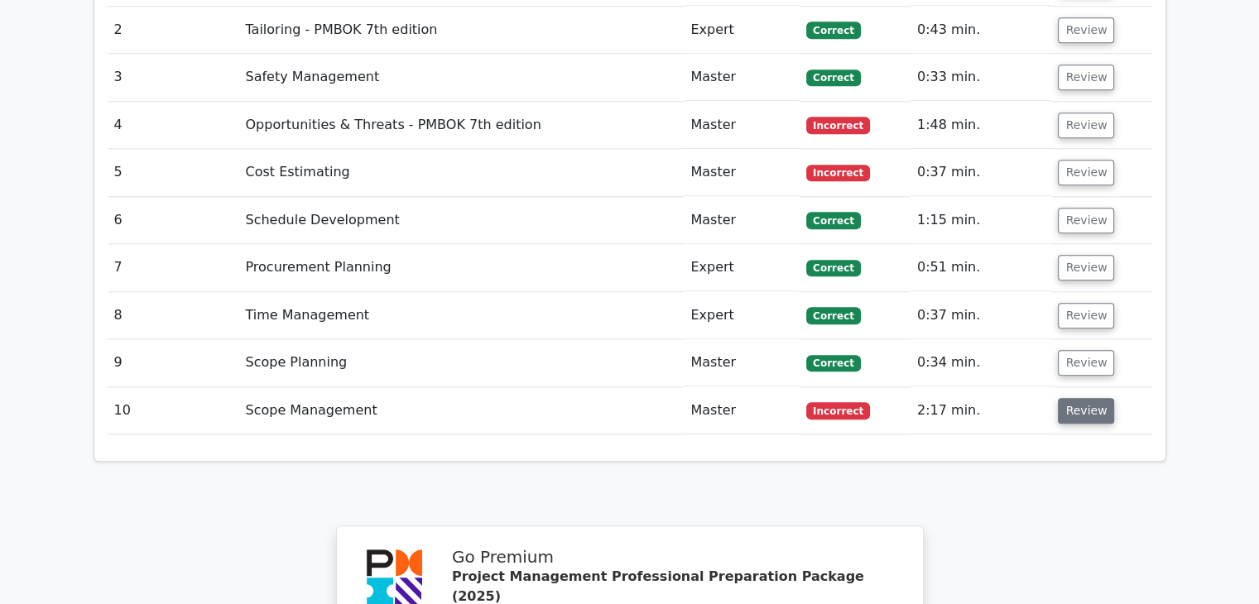
click at [1081, 398] on button "Review" at bounding box center [1086, 411] width 56 height 26
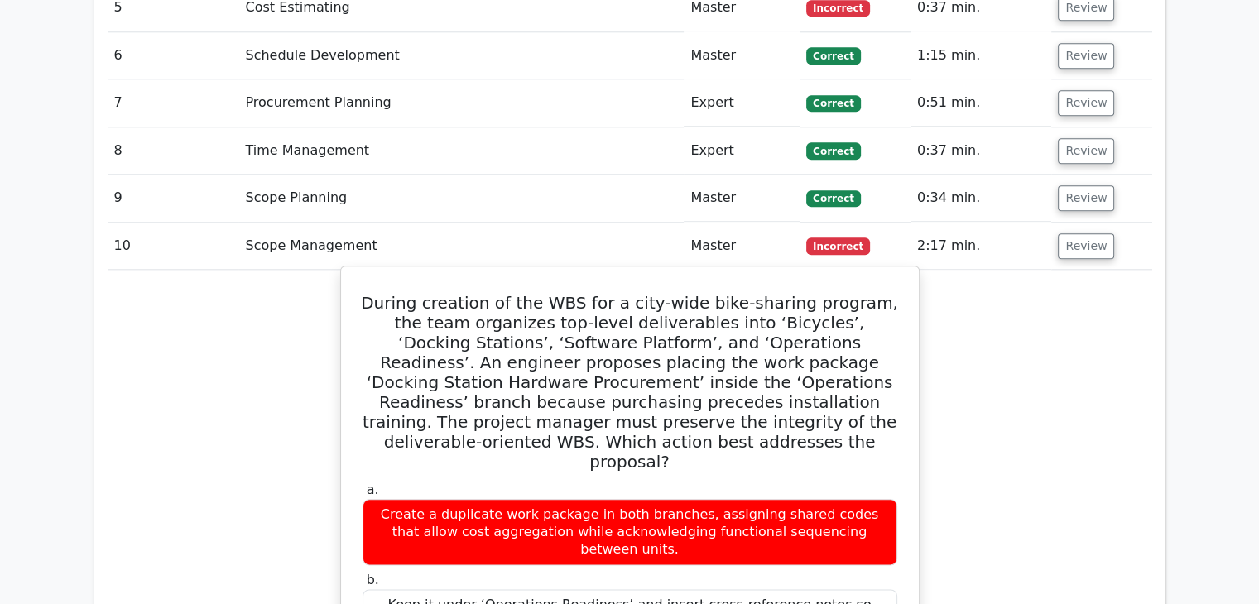
scroll to position [1739, 0]
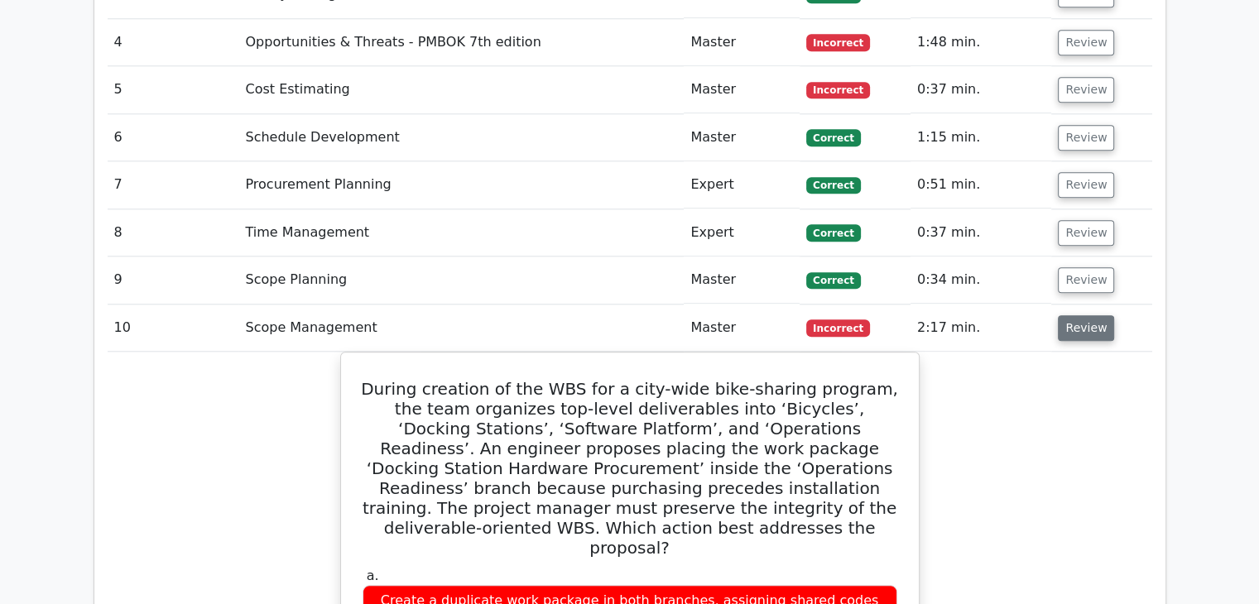
click at [1071, 315] on button "Review" at bounding box center [1086, 328] width 56 height 26
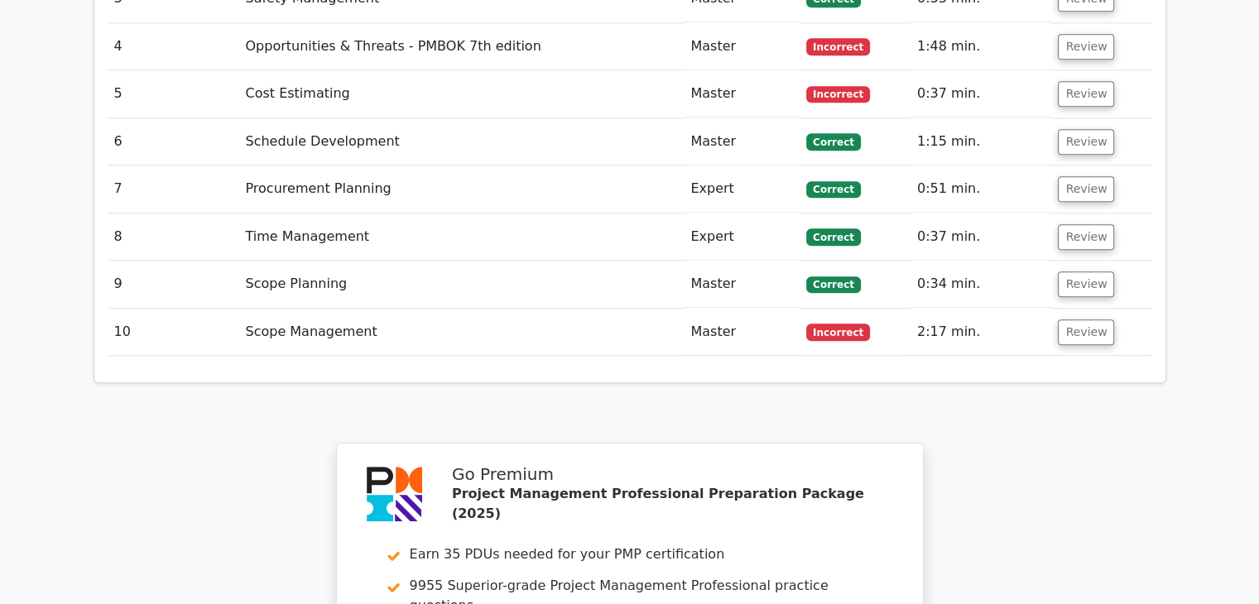
scroll to position [1490, 0]
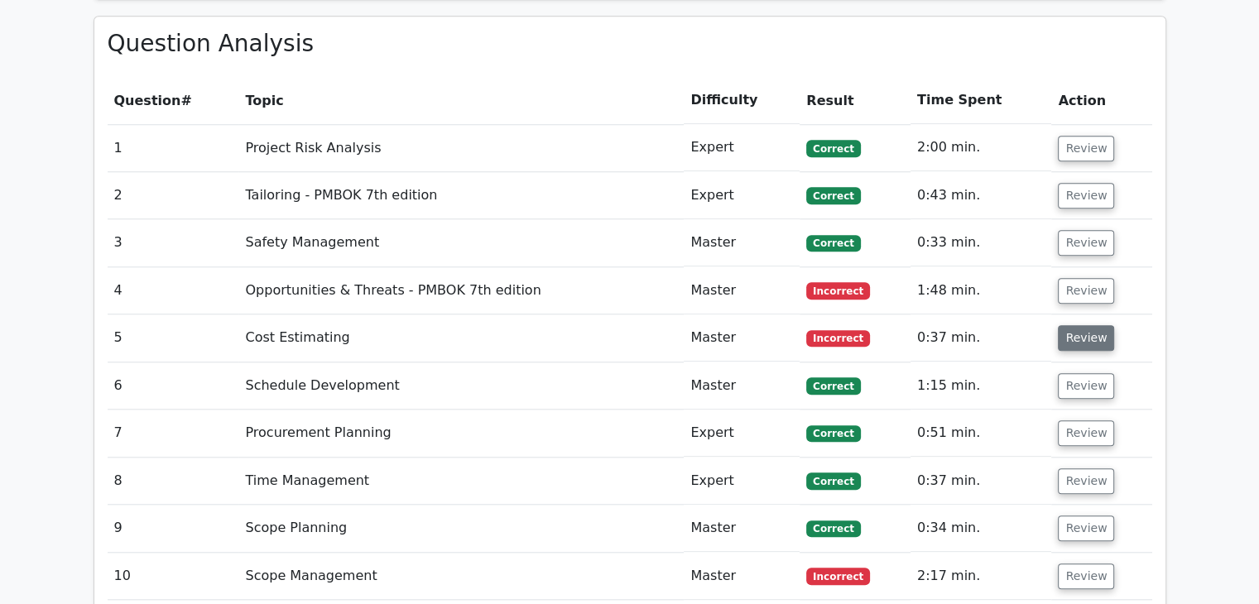
click at [1081, 325] on button "Review" at bounding box center [1086, 338] width 56 height 26
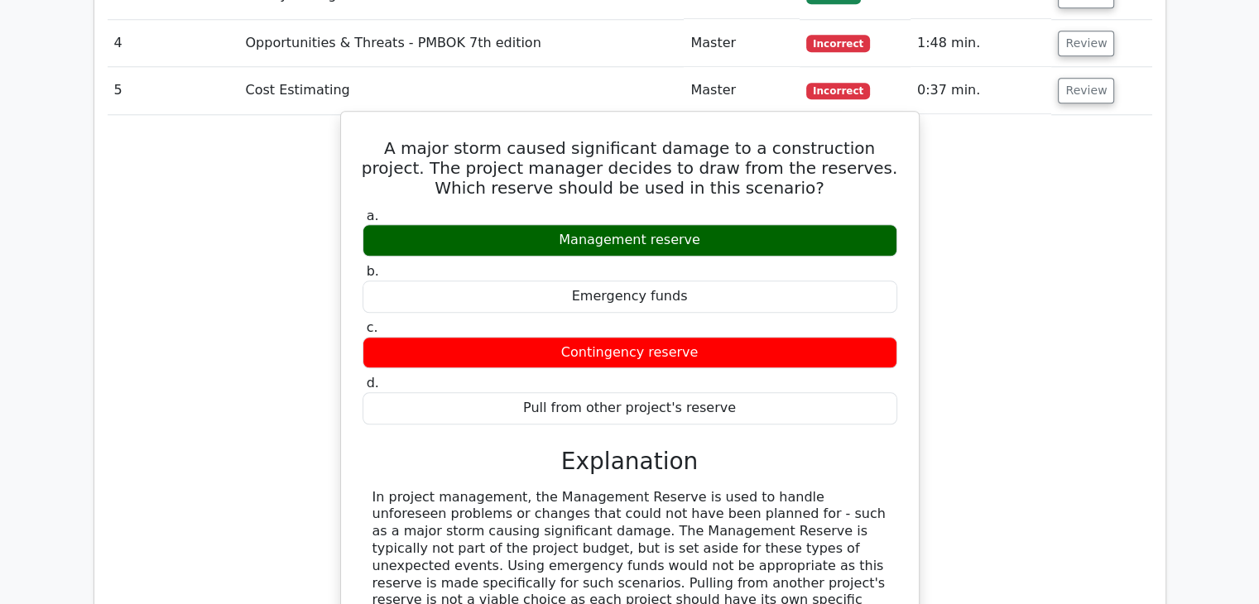
scroll to position [1739, 0]
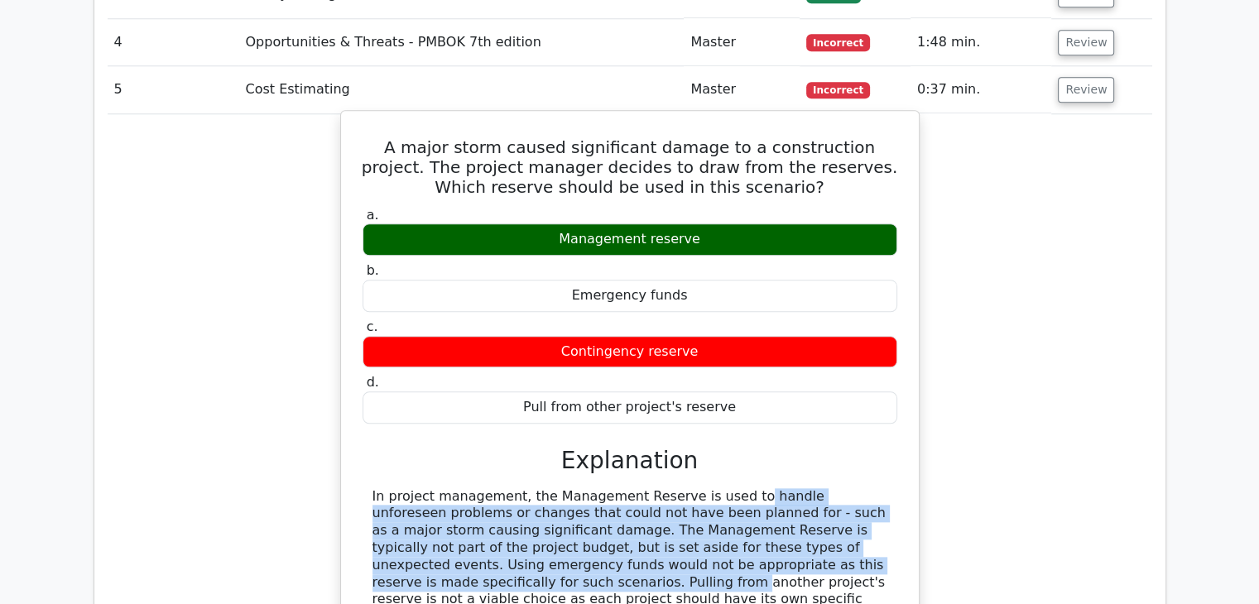
drag, startPoint x: 628, startPoint y: 416, endPoint x: 819, endPoint y: 488, distance: 203.6
click at [819, 489] on div "In project management, the Management Reserve is used to handle unforeseen prob…" at bounding box center [630, 575] width 515 height 172
drag, startPoint x: 642, startPoint y: 541, endPoint x: 825, endPoint y: 534, distance: 183.1
click at [825, 534] on div "In project management, the Management Reserve is used to handle unforeseen prob…" at bounding box center [630, 575] width 515 height 172
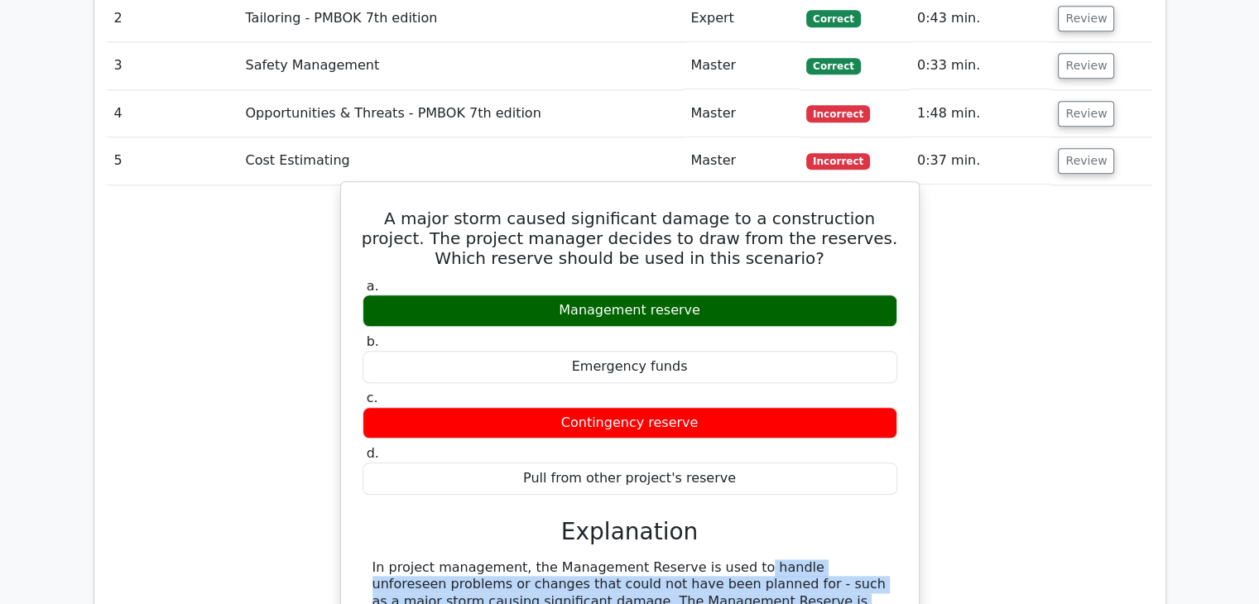
scroll to position [1573, 0]
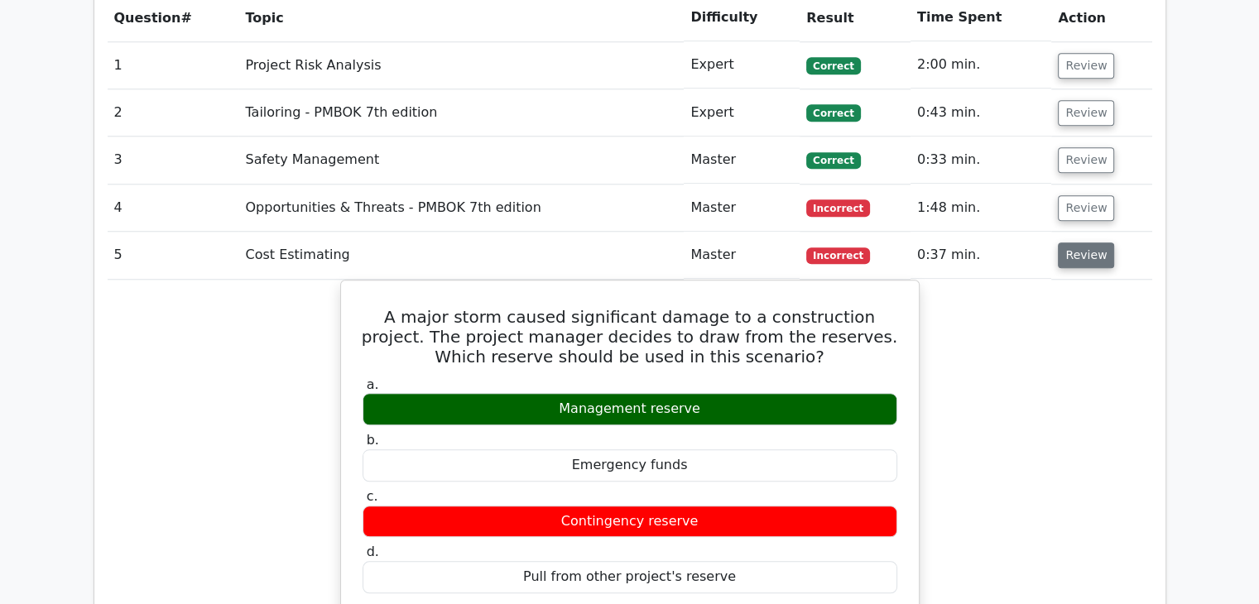
click at [1072, 243] on button "Review" at bounding box center [1086, 256] width 56 height 26
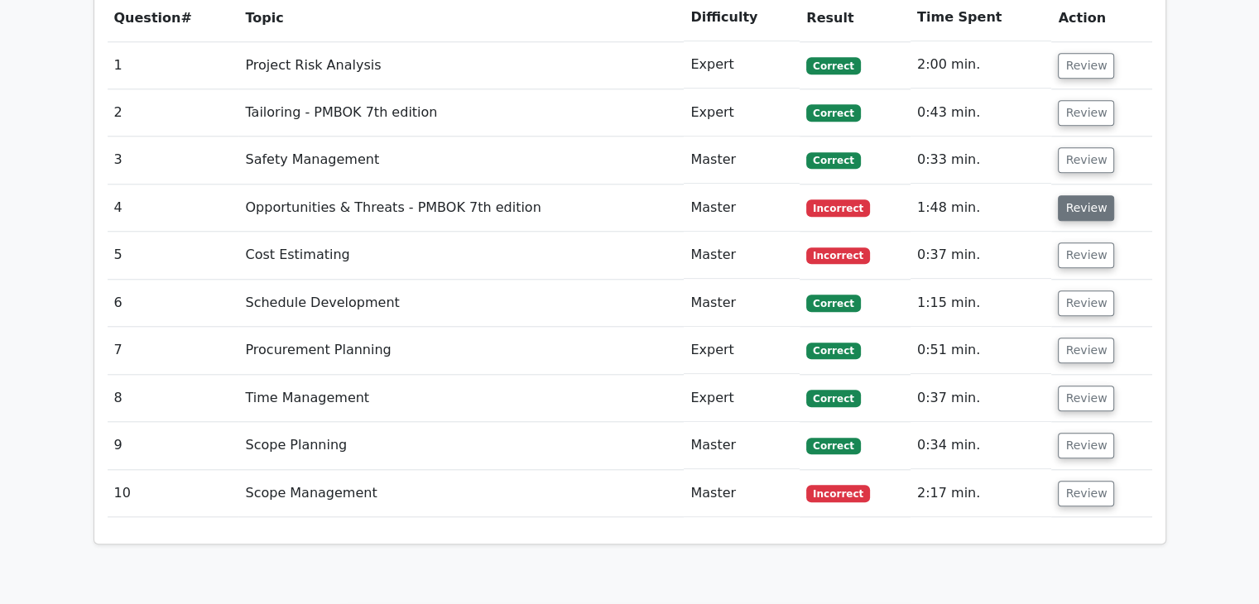
click at [1076, 195] on button "Review" at bounding box center [1086, 208] width 56 height 26
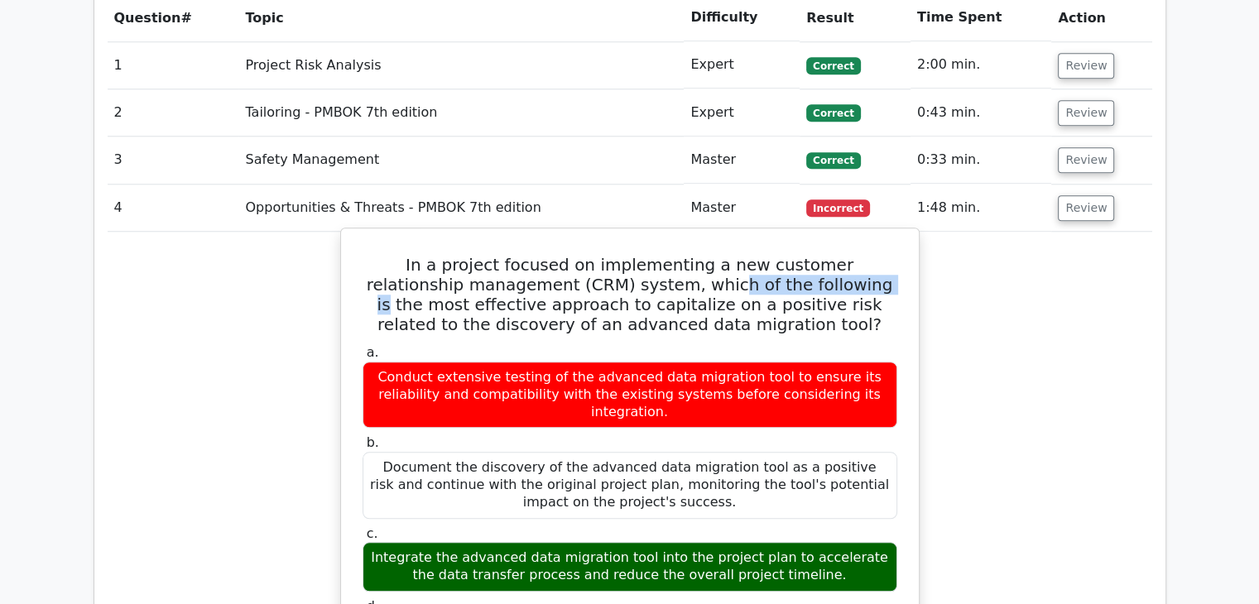
drag, startPoint x: 646, startPoint y: 206, endPoint x: 792, endPoint y: 205, distance: 145.7
click at [792, 255] on h5 "In a project focused on implementing a new customer relationship management (CR…" at bounding box center [630, 294] width 538 height 79
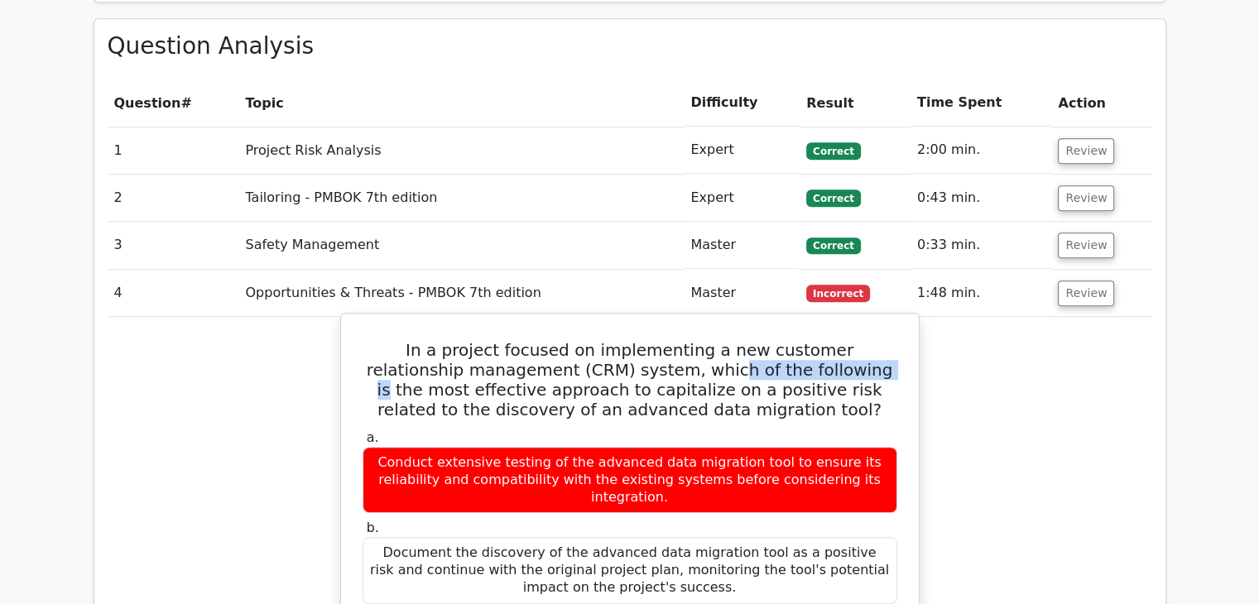
scroll to position [1325, 0]
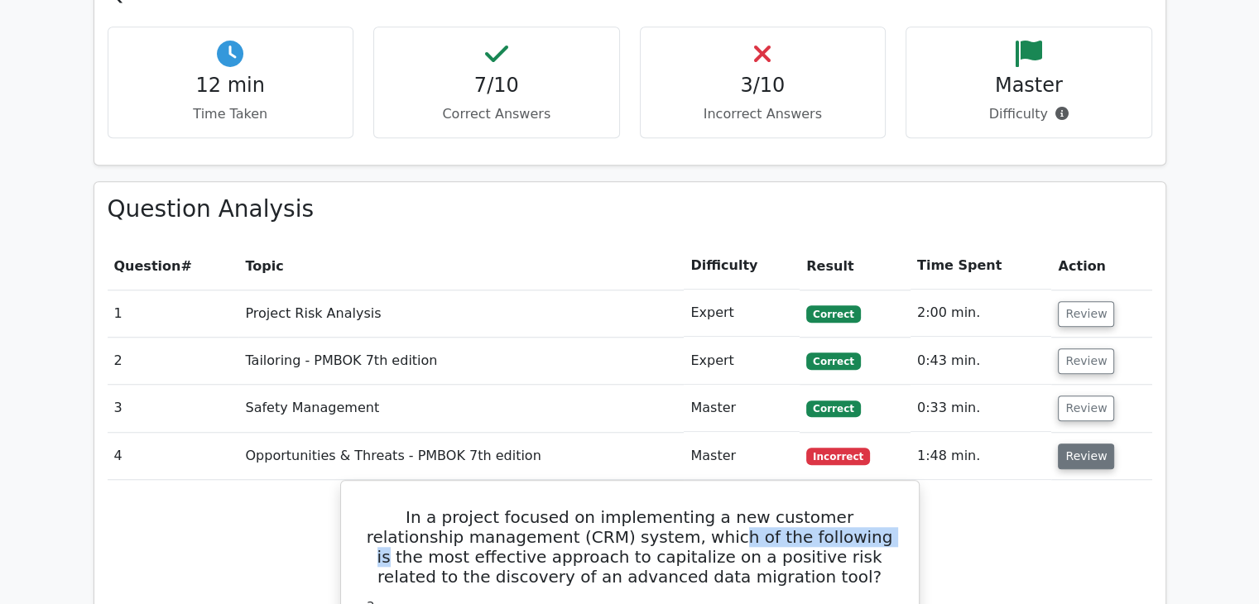
click at [1071, 444] on button "Review" at bounding box center [1086, 457] width 56 height 26
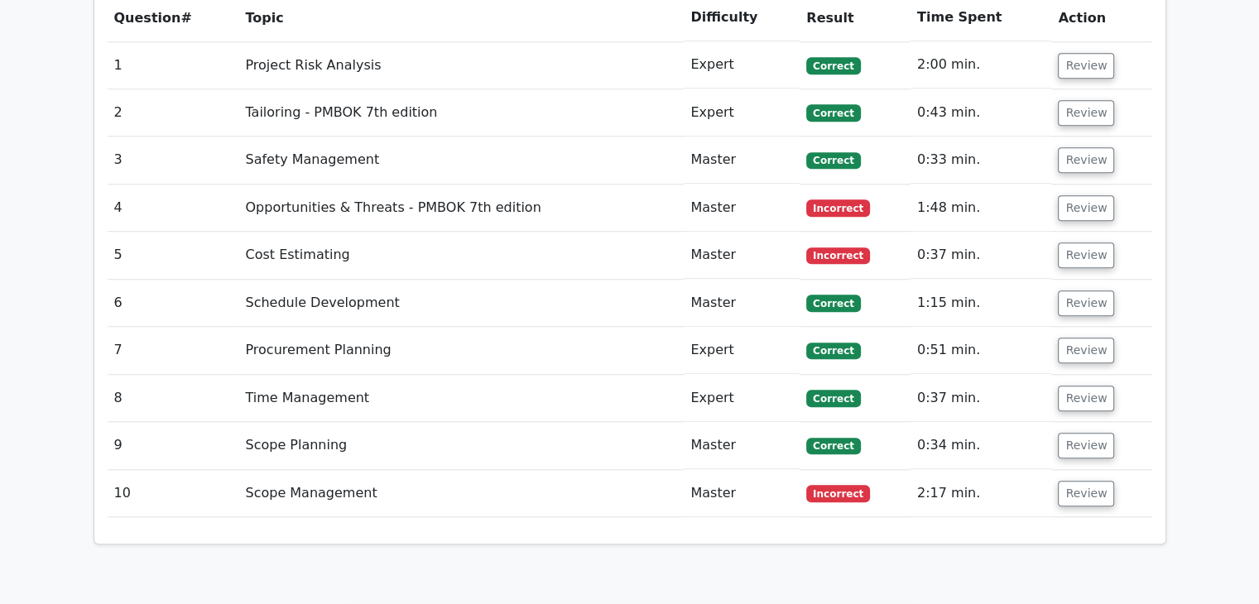
scroll to position [1490, 0]
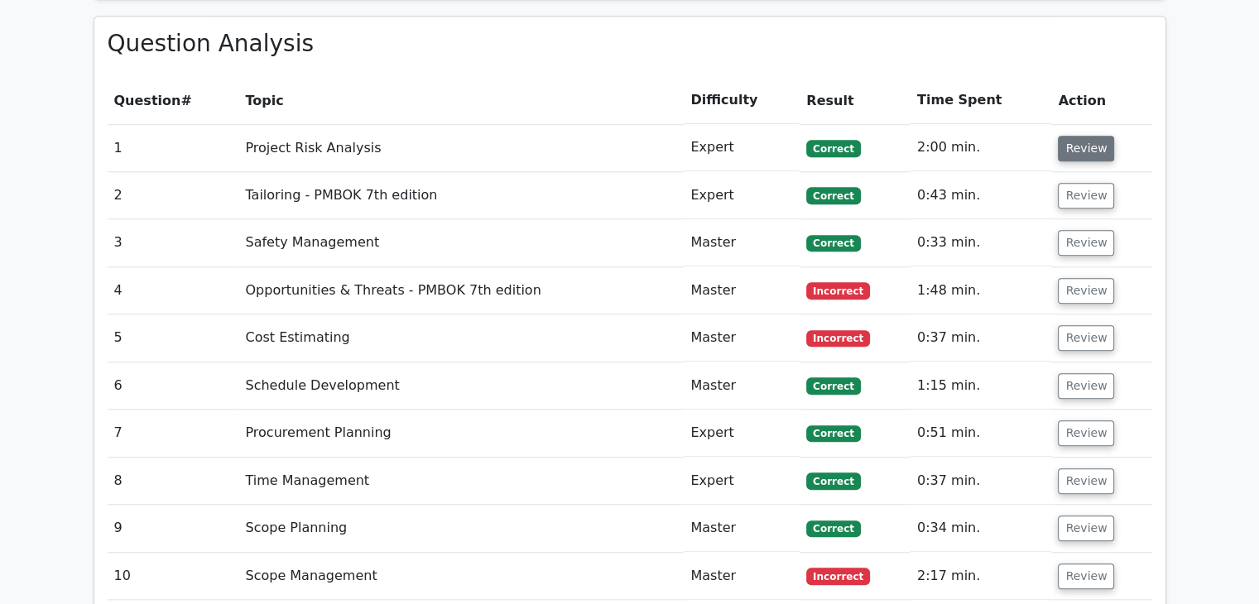
click at [1093, 136] on button "Review" at bounding box center [1086, 149] width 56 height 26
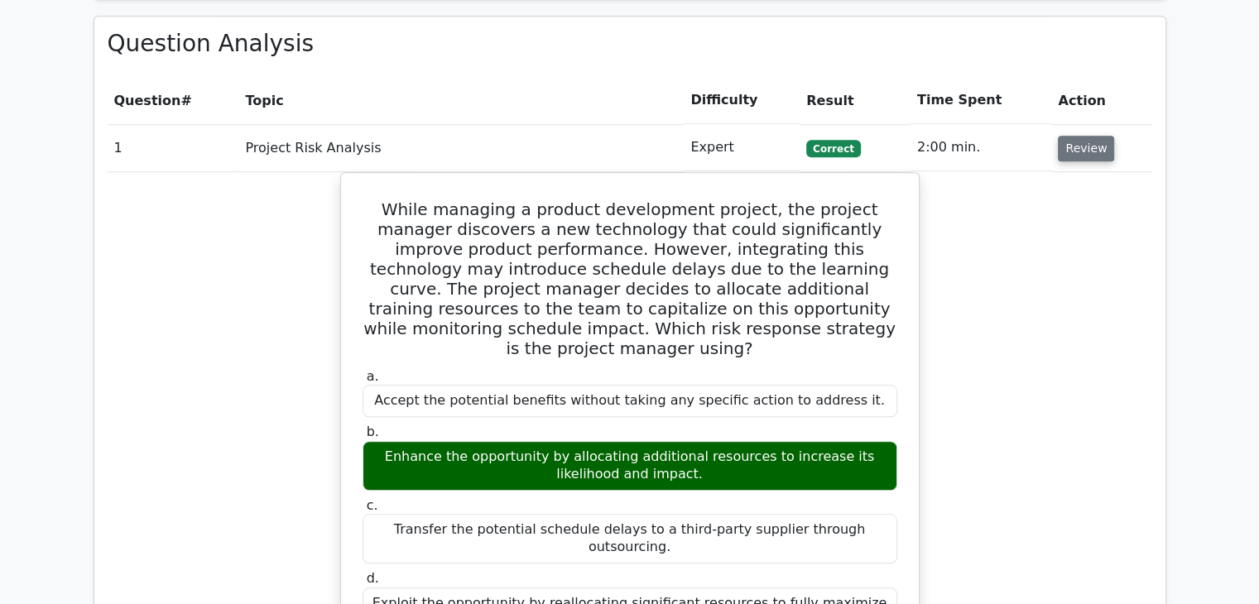
click at [1093, 136] on button "Review" at bounding box center [1086, 149] width 56 height 26
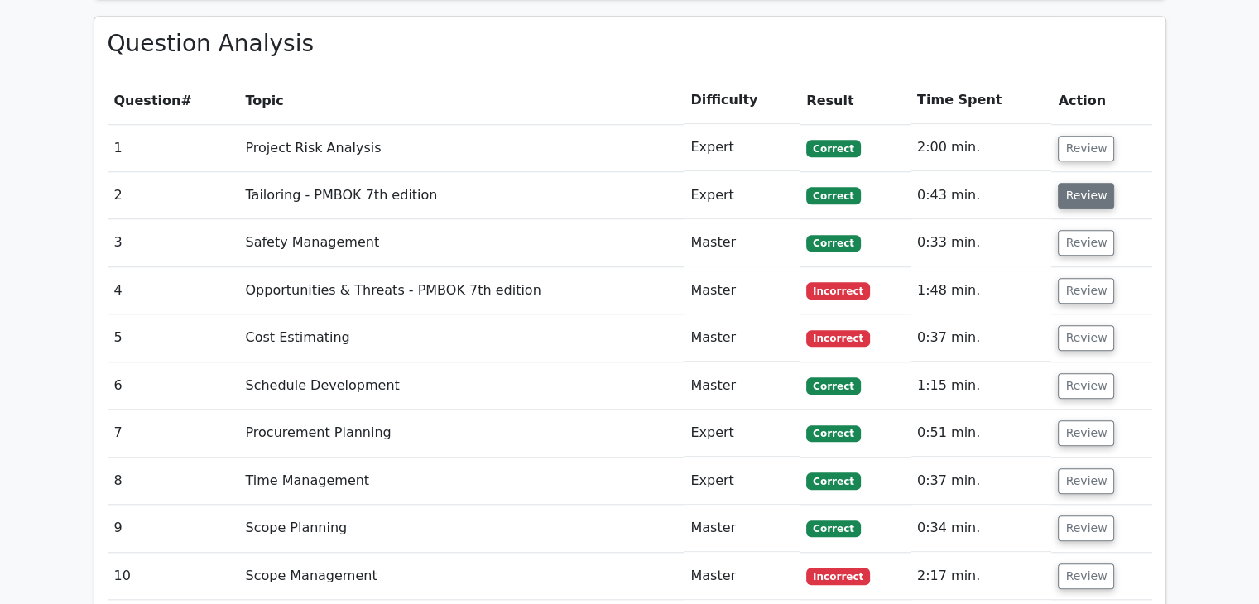
click at [1090, 183] on button "Review" at bounding box center [1086, 196] width 56 height 26
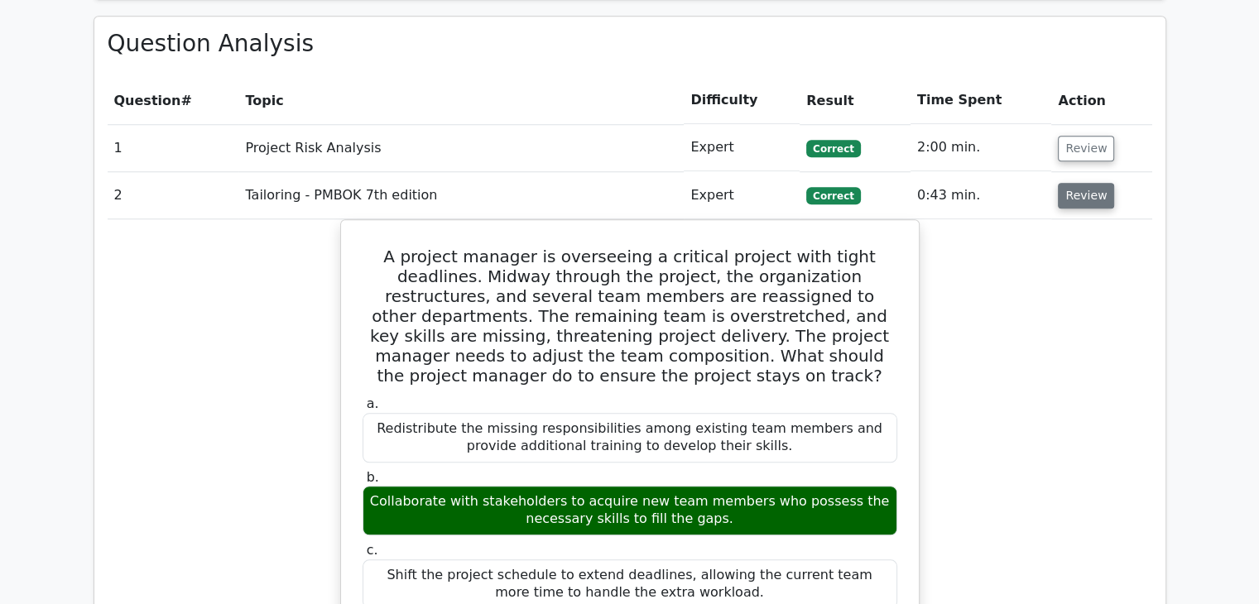
click at [1090, 183] on button "Review" at bounding box center [1086, 196] width 56 height 26
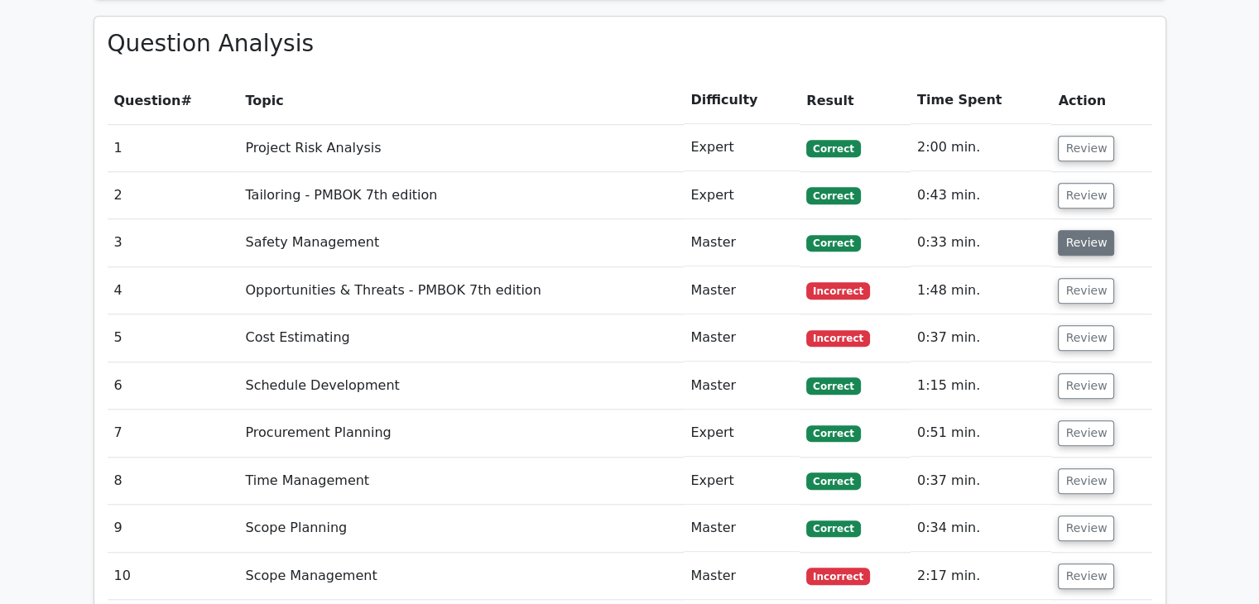
click at [1073, 230] on button "Review" at bounding box center [1086, 243] width 56 height 26
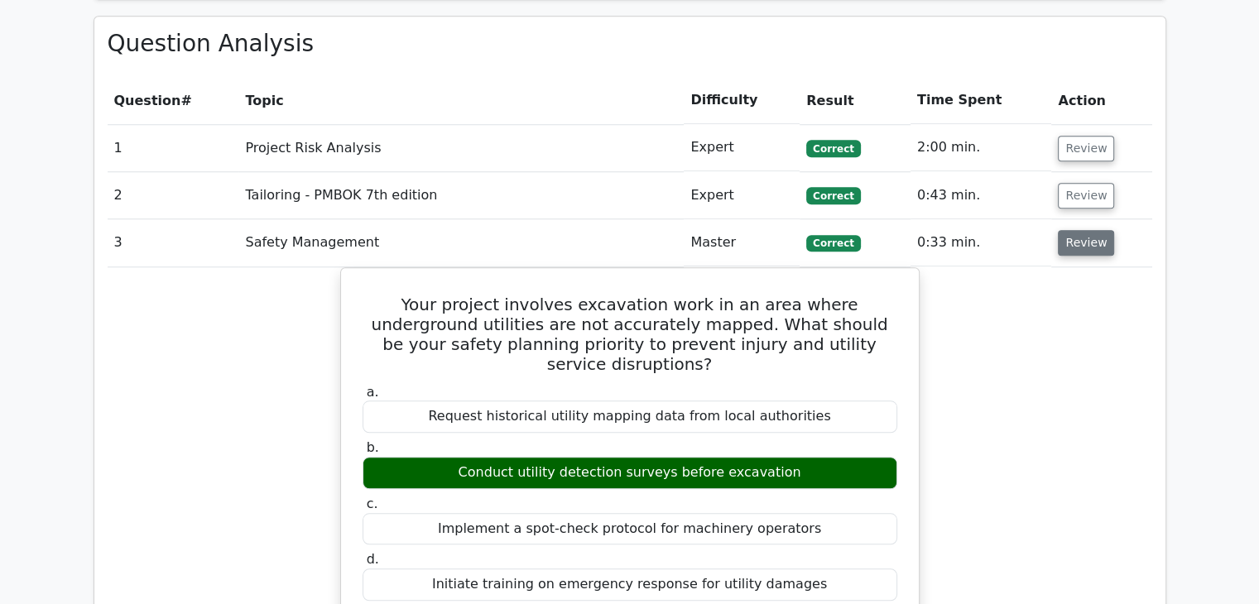
click at [1073, 230] on button "Review" at bounding box center [1086, 243] width 56 height 26
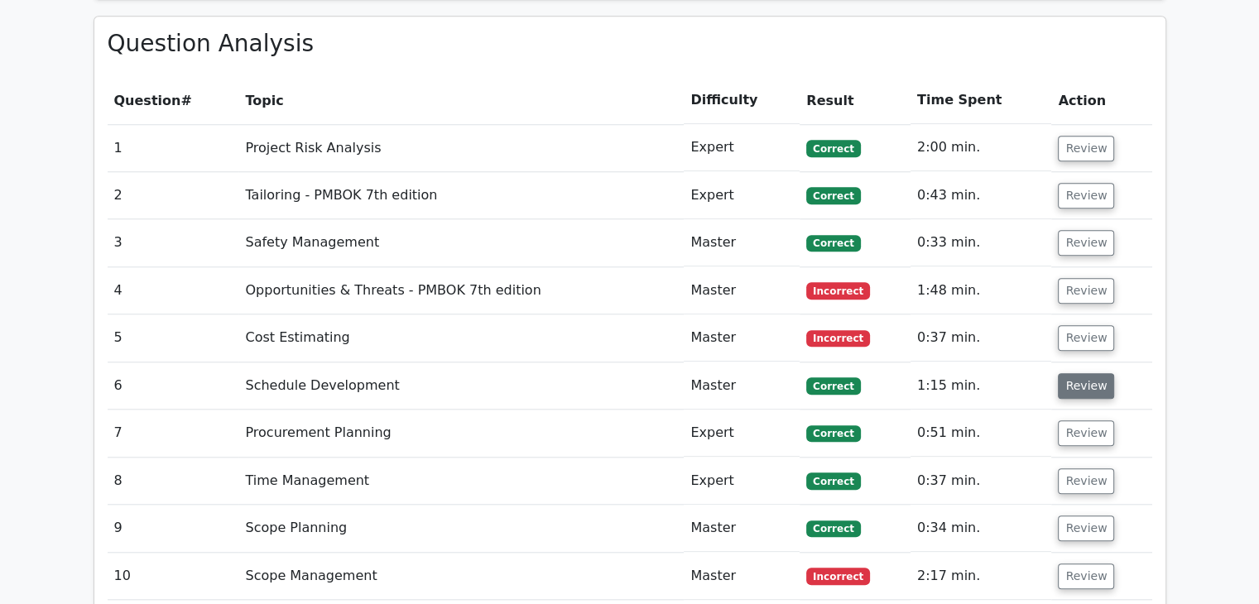
click at [1075, 373] on button "Review" at bounding box center [1086, 386] width 56 height 26
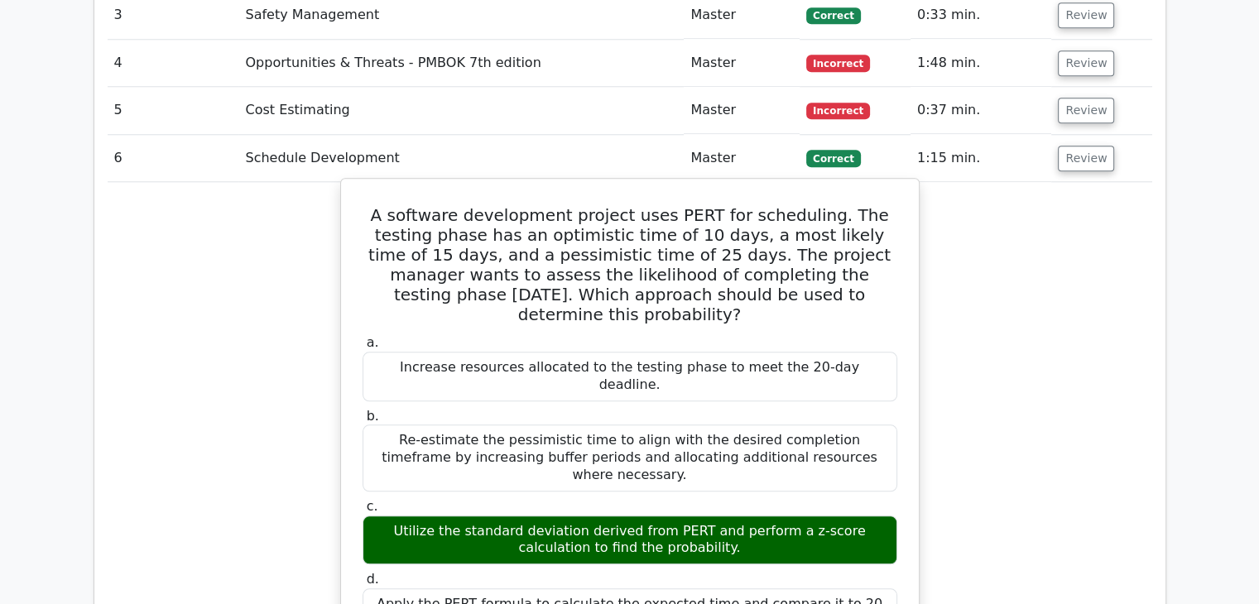
scroll to position [1573, 0]
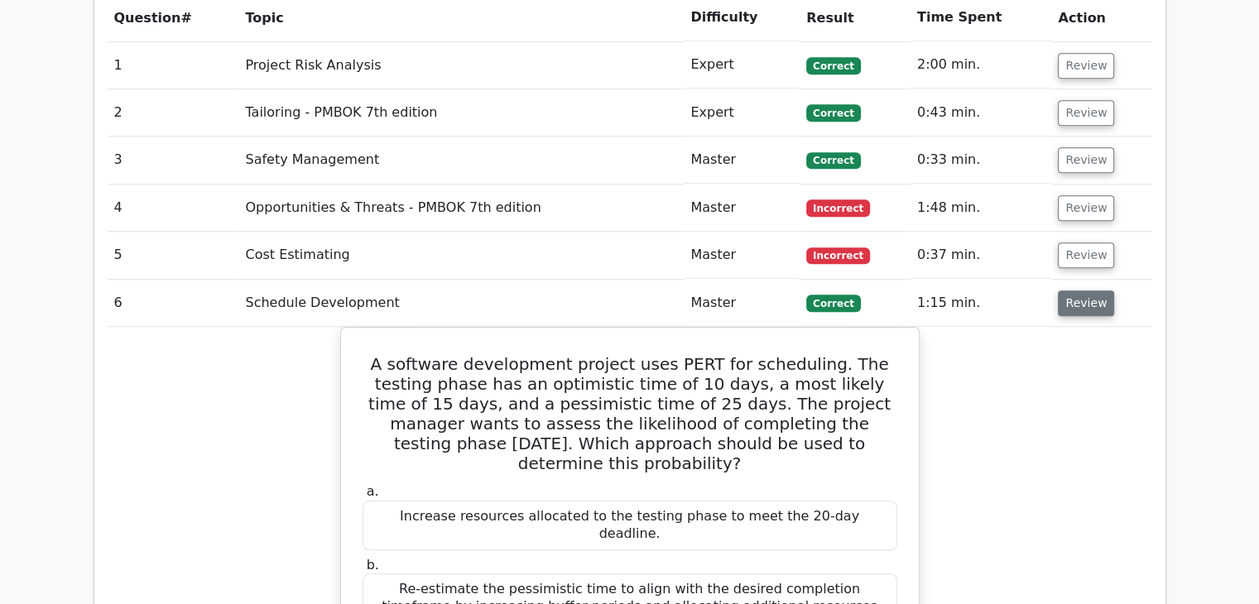
click at [1076, 291] on button "Review" at bounding box center [1086, 304] width 56 height 26
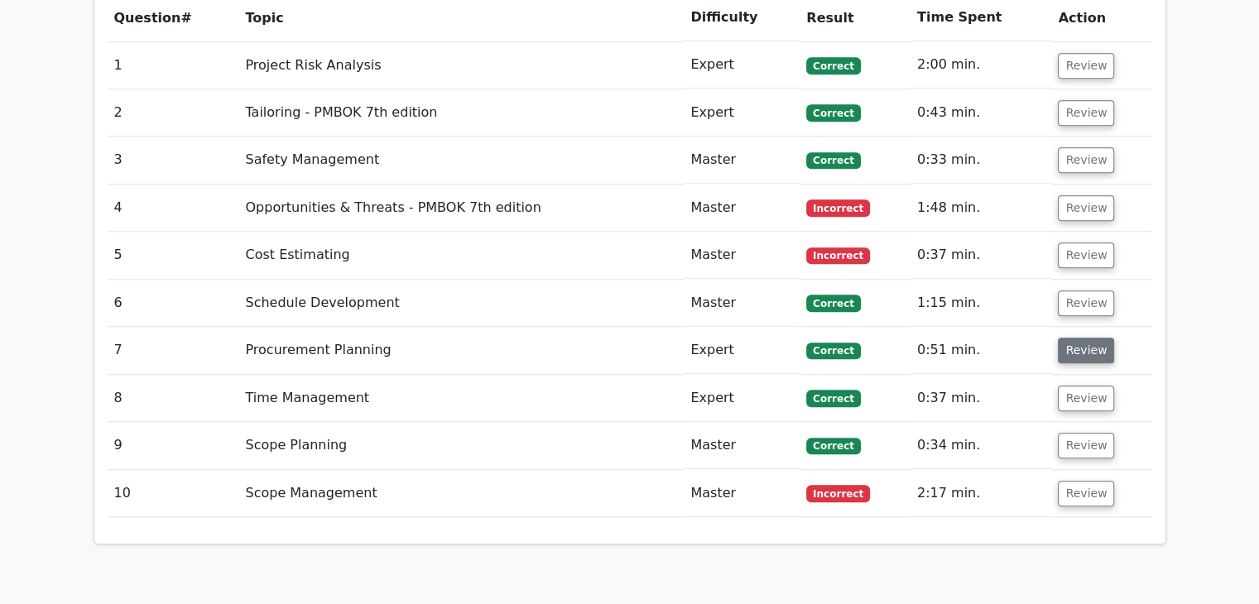
click at [1069, 338] on button "Review" at bounding box center [1086, 351] width 56 height 26
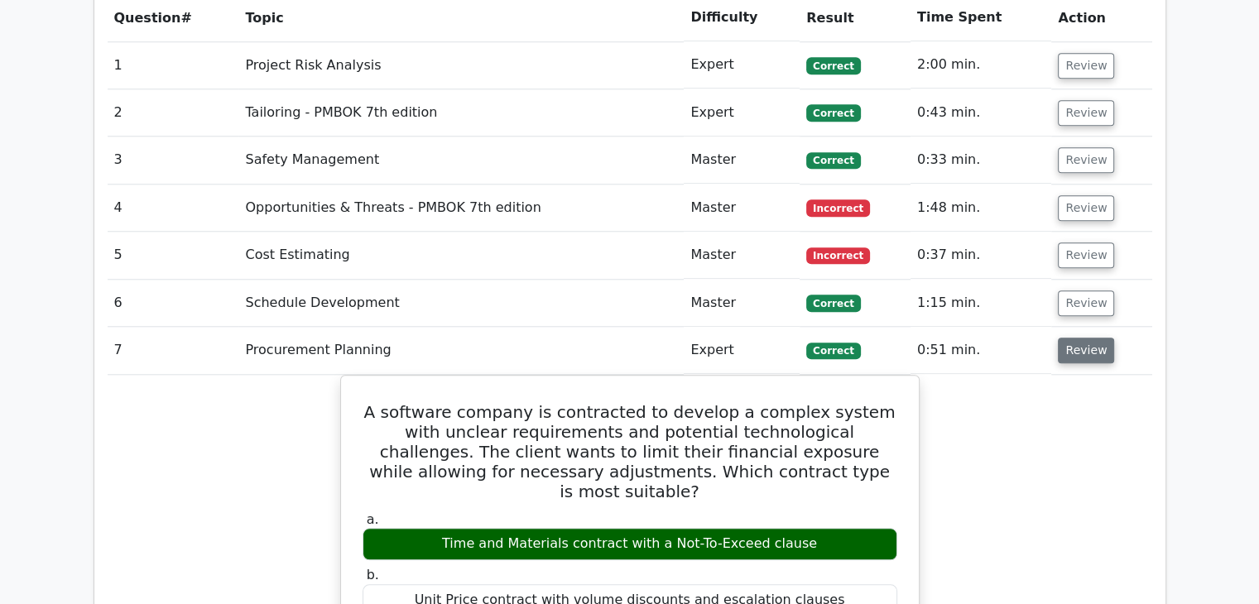
click at [1073, 338] on button "Review" at bounding box center [1086, 351] width 56 height 26
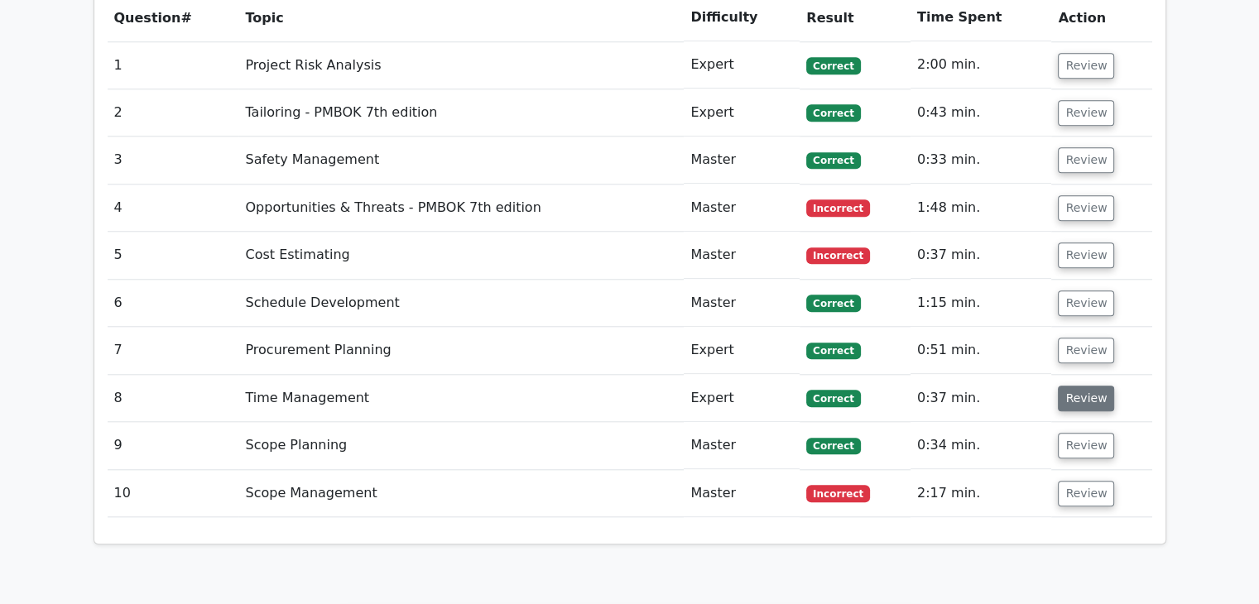
click at [1081, 386] on button "Review" at bounding box center [1086, 399] width 56 height 26
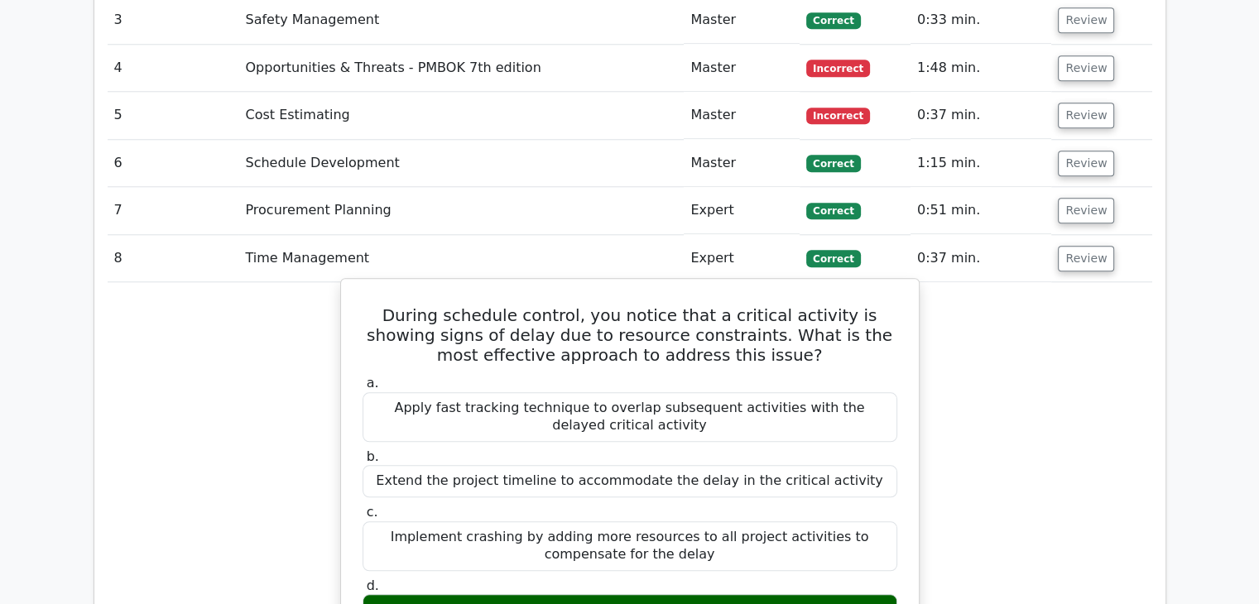
scroll to position [1739, 0]
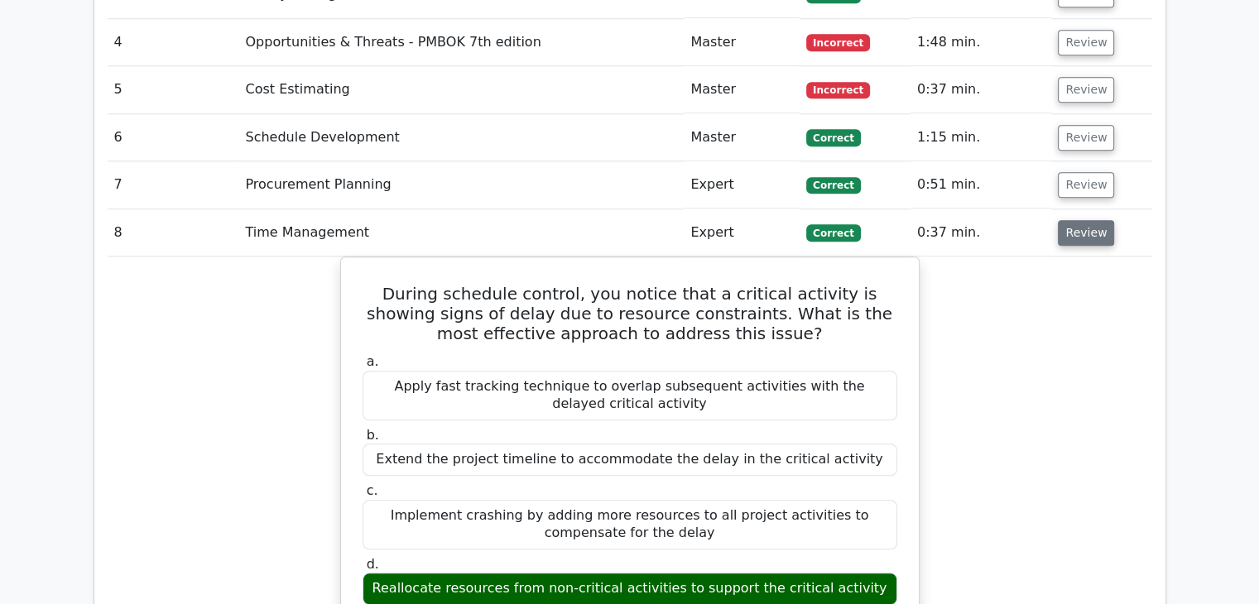
click at [1080, 220] on button "Review" at bounding box center [1086, 233] width 56 height 26
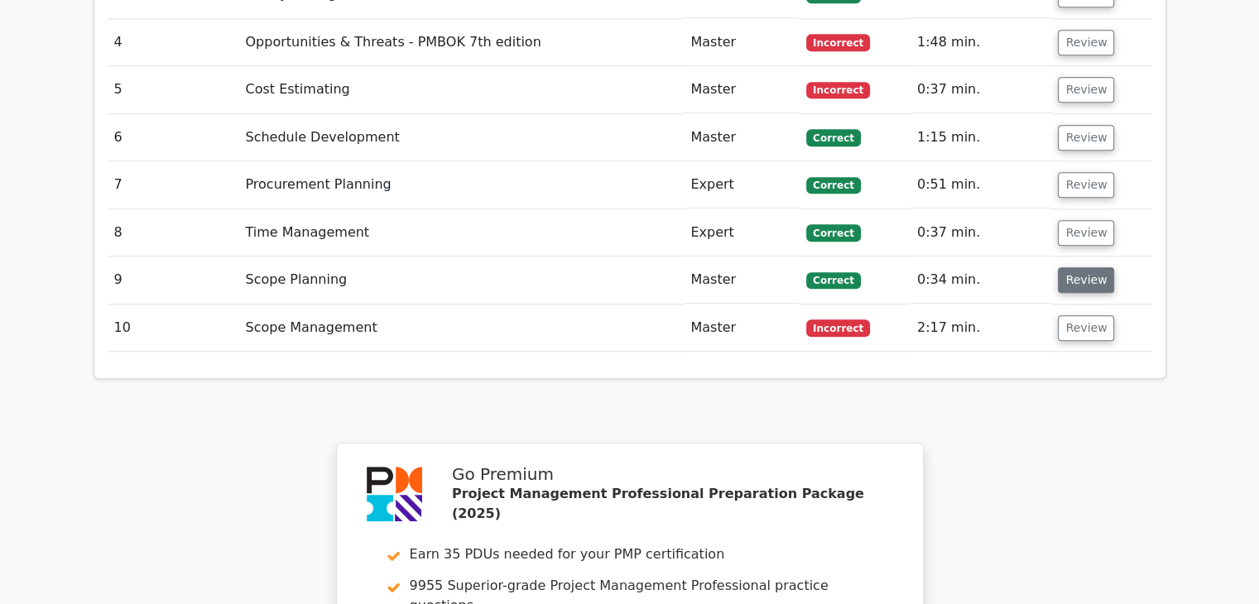
click at [1080, 267] on button "Review" at bounding box center [1086, 280] width 56 height 26
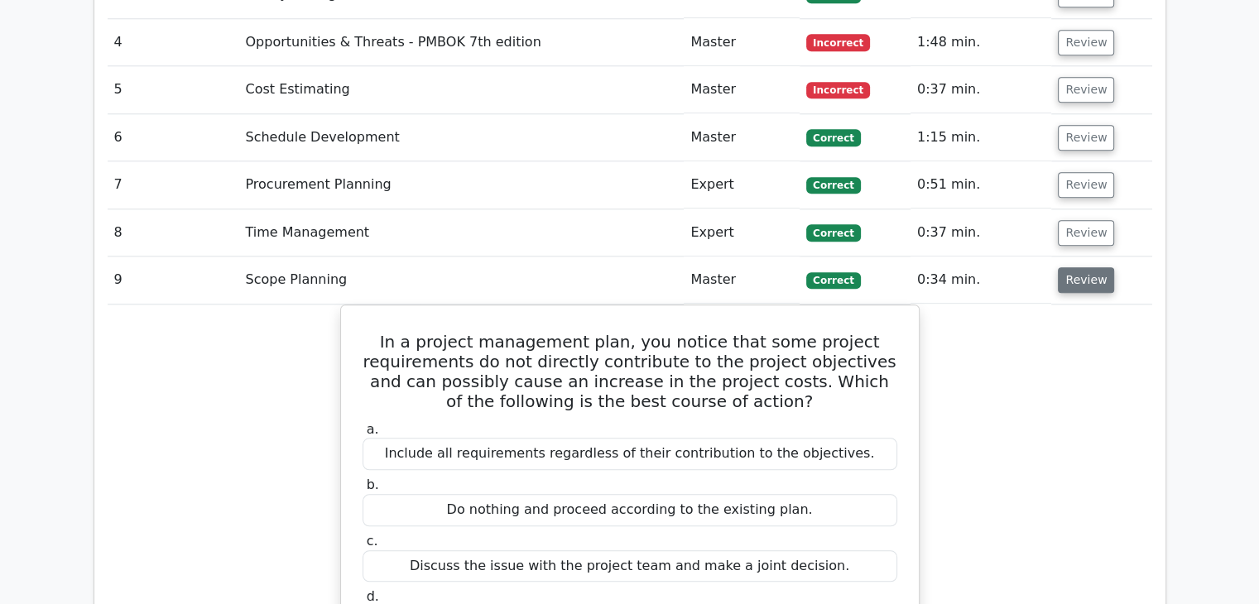
click at [1100, 267] on button "Review" at bounding box center [1086, 280] width 56 height 26
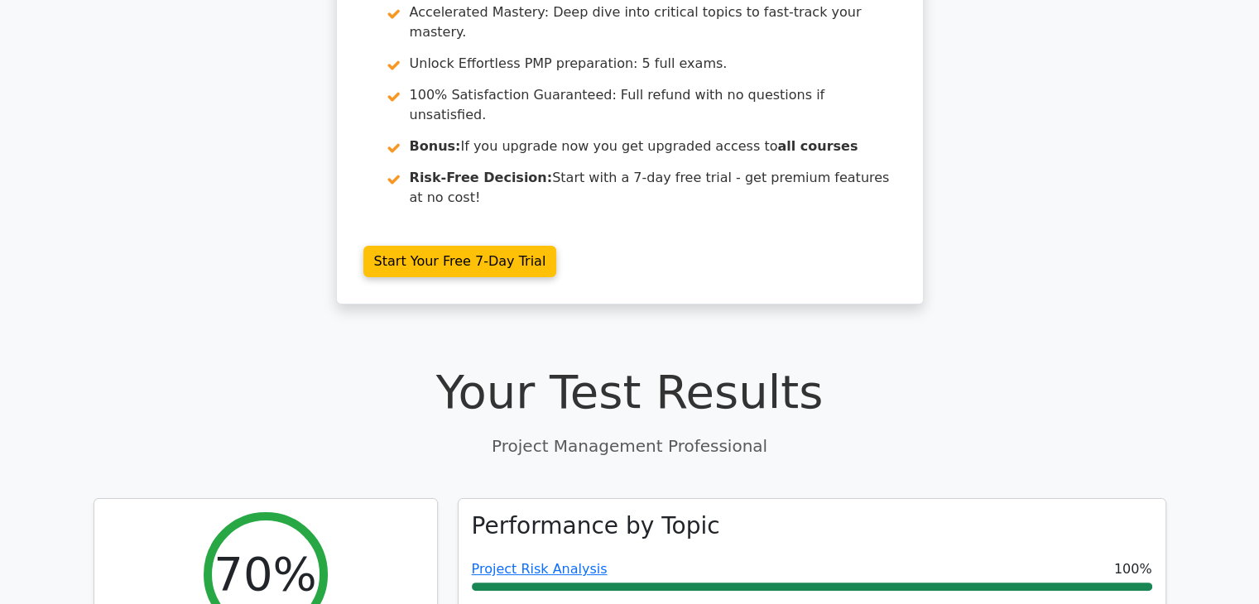
scroll to position [0, 0]
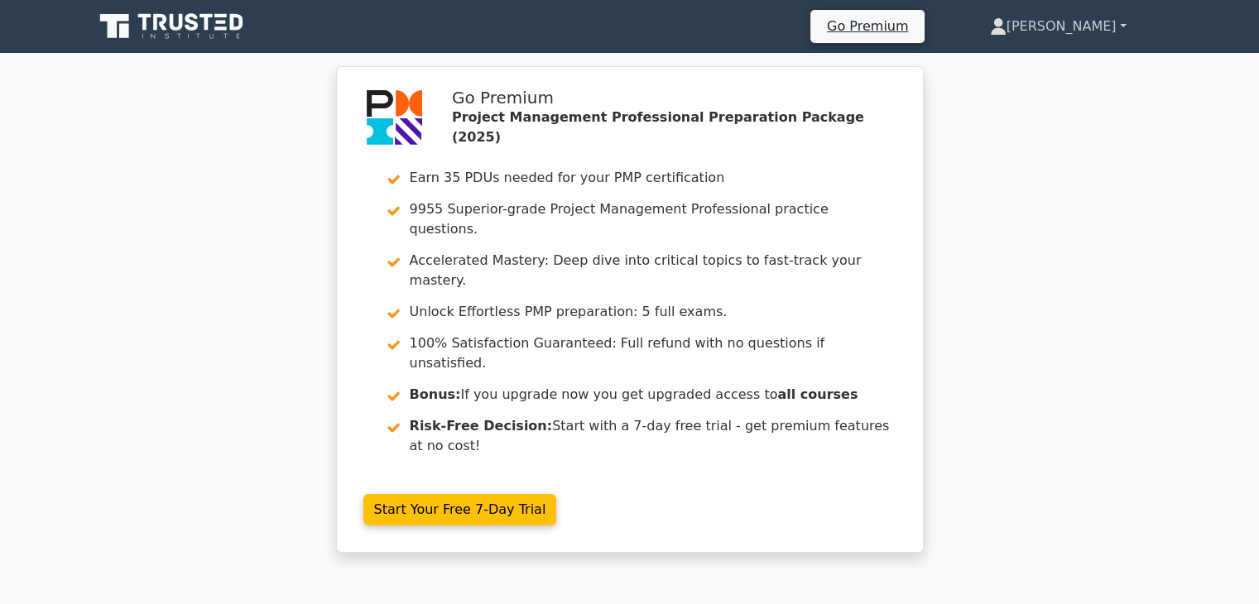
click at [1100, 26] on link "[PERSON_NAME]" at bounding box center [1059, 26] width 216 height 33
click at [1057, 63] on link "Profile" at bounding box center [1016, 65] width 131 height 26
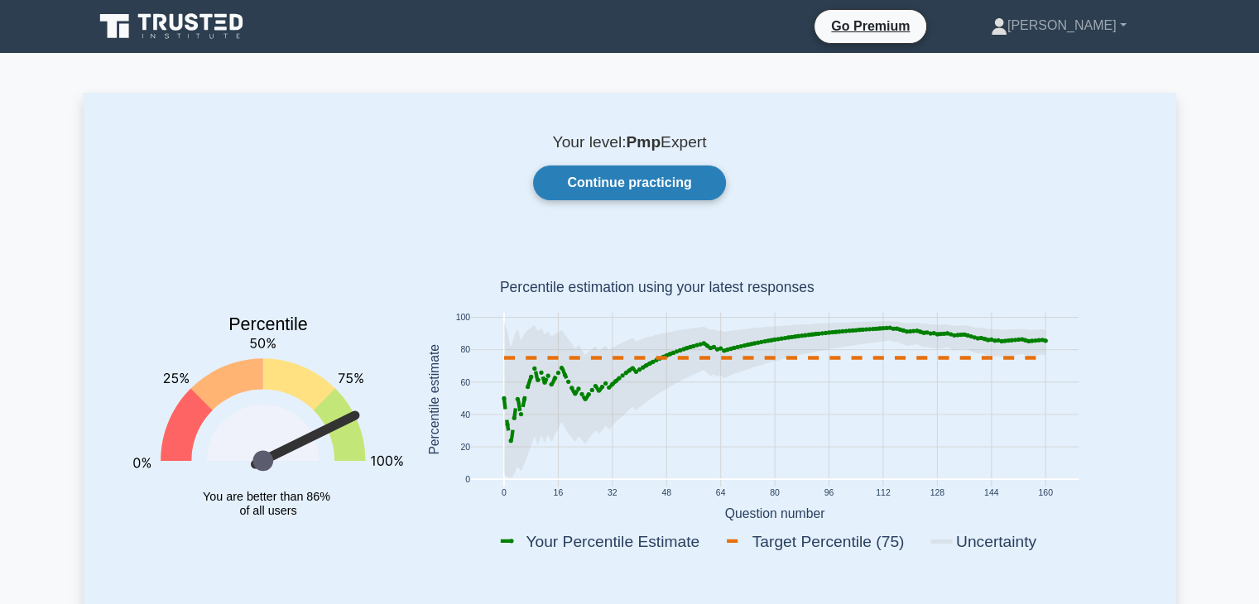
click at [633, 186] on link "Continue practicing" at bounding box center [629, 183] width 192 height 35
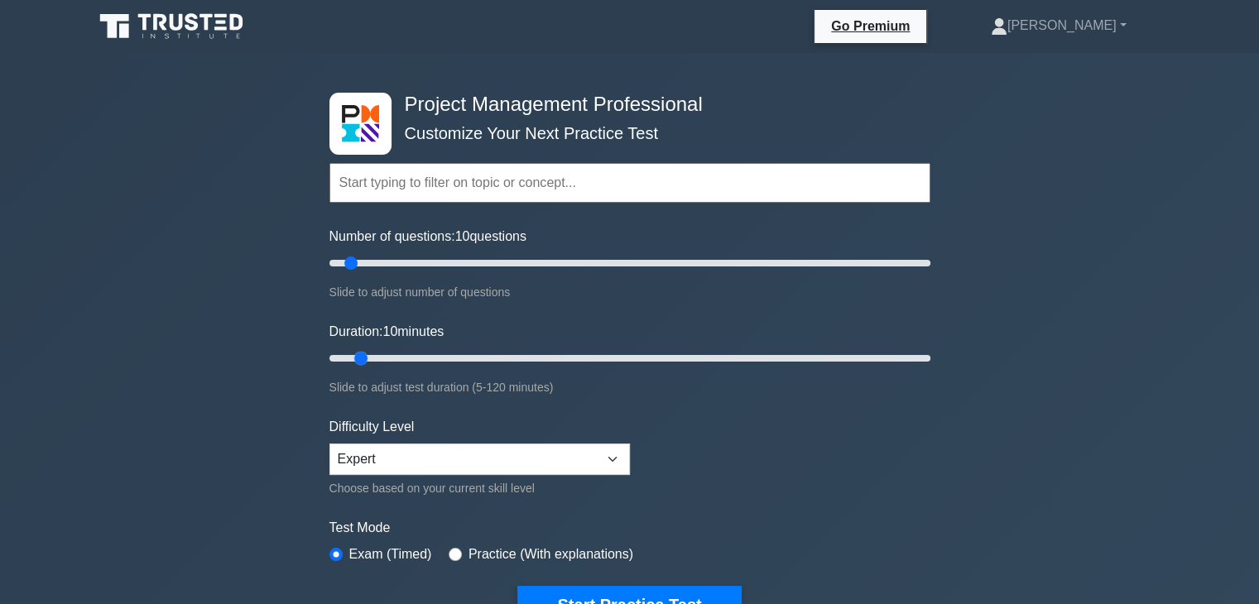
drag, startPoint x: 361, startPoint y: 363, endPoint x: 373, endPoint y: 363, distance: 11.6
click at [373, 363] on input "Duration: 10 minutes" at bounding box center [630, 359] width 601 height 20
drag, startPoint x: 364, startPoint y: 356, endPoint x: 378, endPoint y: 357, distance: 14.1
type input "15"
click at [378, 357] on input "Duration: 15 minutes" at bounding box center [630, 359] width 601 height 20
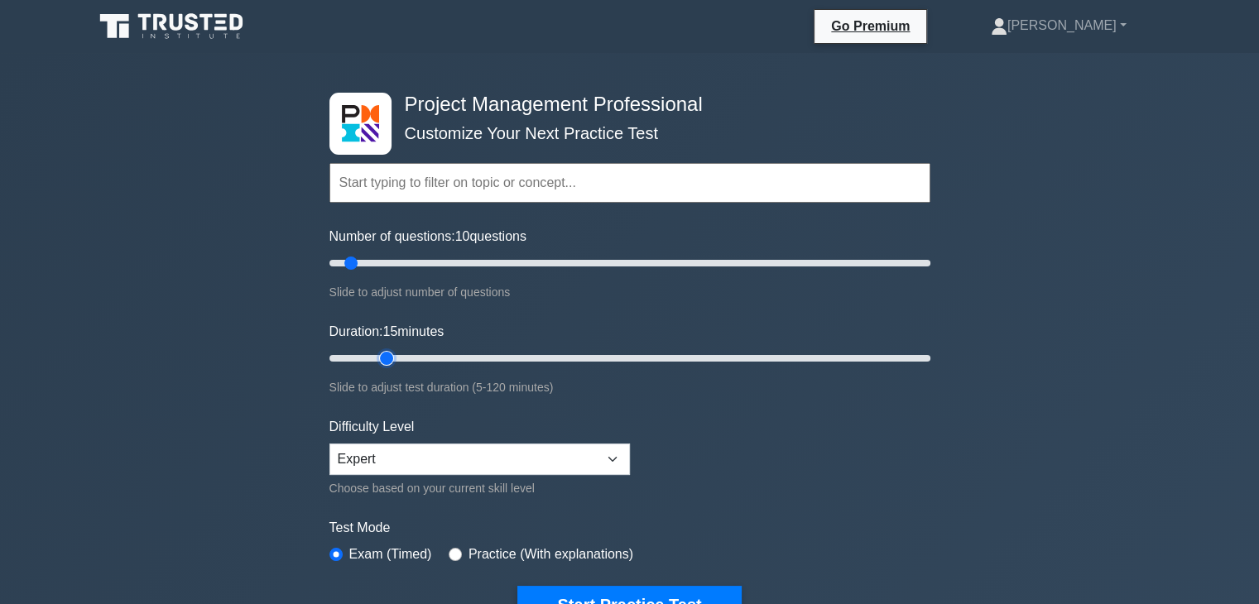
scroll to position [166, 0]
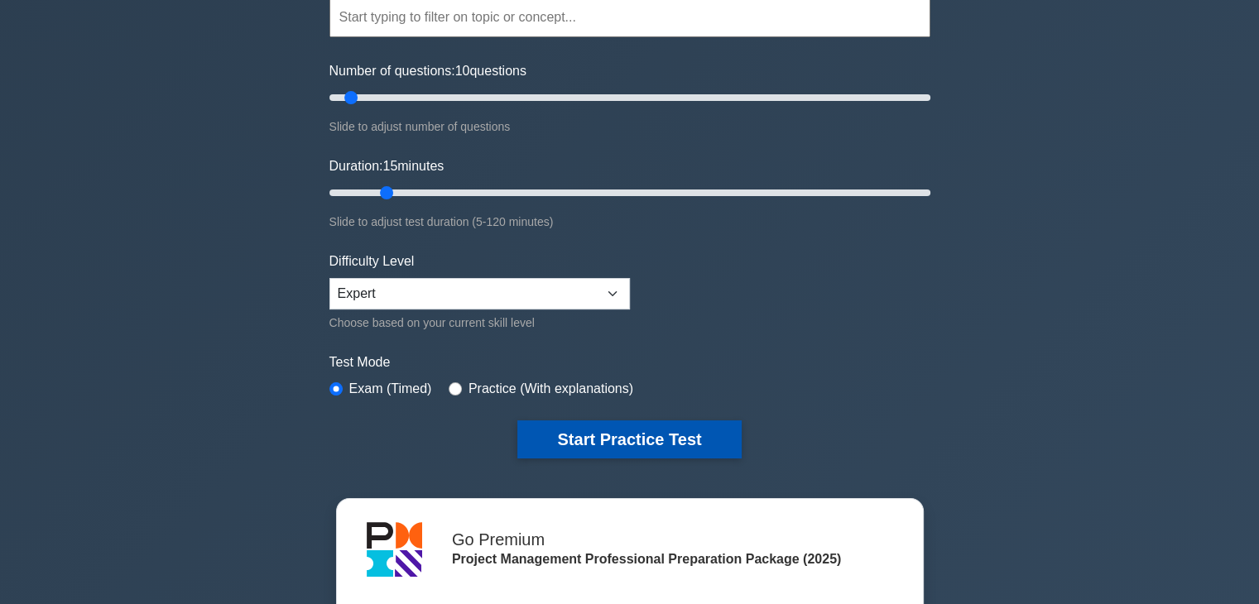
click at [597, 439] on button "Start Practice Test" at bounding box center [630, 440] width 224 height 38
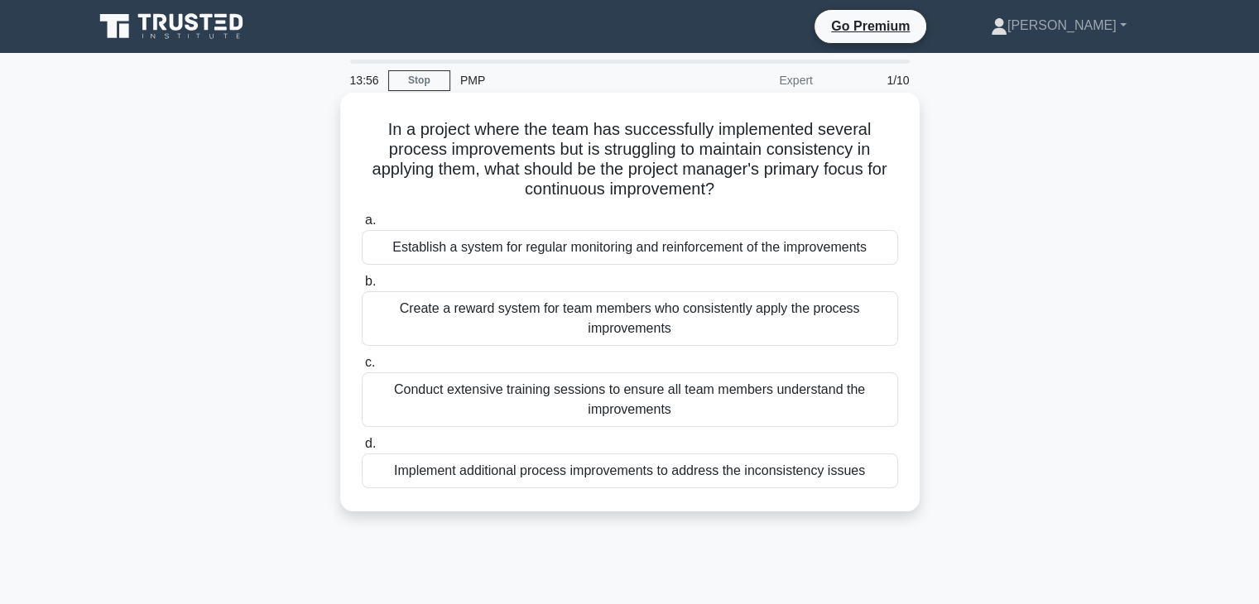
click at [513, 253] on div "Establish a system for regular monitoring and reinforcement of the improvements" at bounding box center [630, 247] width 537 height 35
click at [362, 226] on input "a. Establish a system for regular monitoring and reinforcement of the improveme…" at bounding box center [362, 220] width 0 height 11
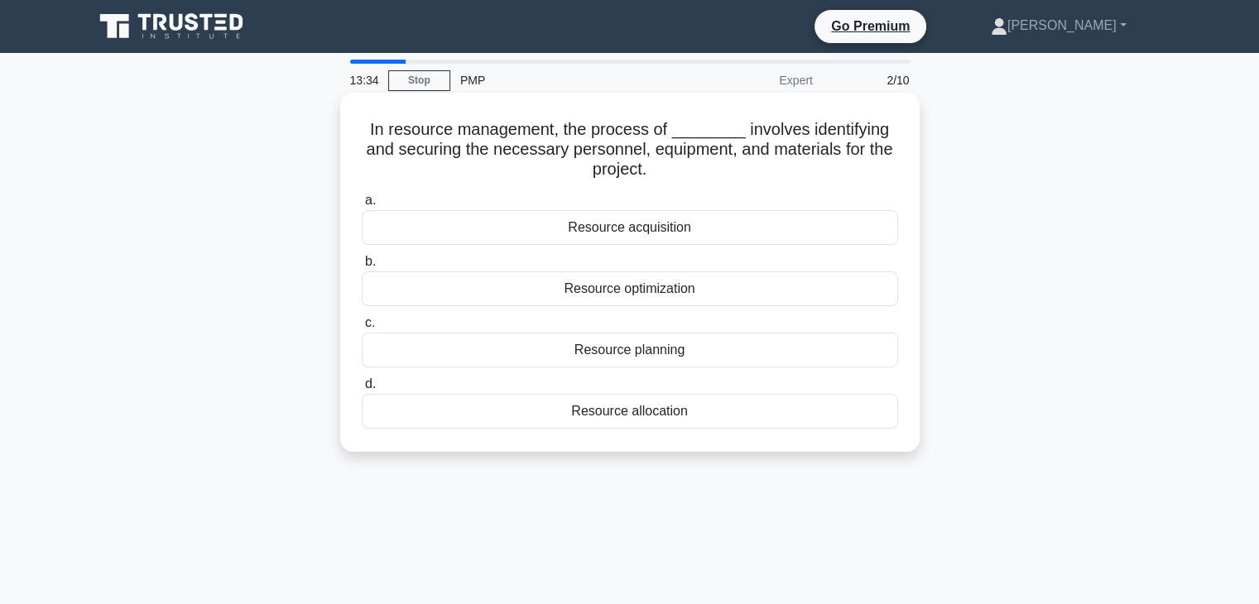
click at [580, 231] on div "Resource acquisition" at bounding box center [630, 227] width 537 height 35
click at [362, 206] on input "a. Resource acquisition" at bounding box center [362, 200] width 0 height 11
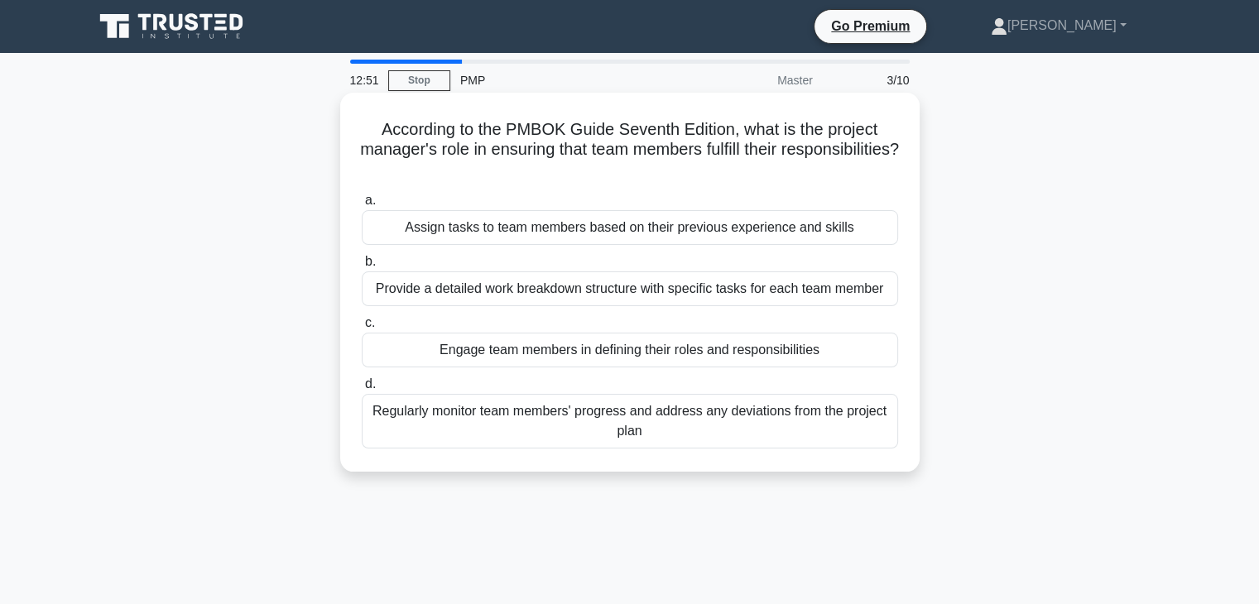
click at [641, 419] on div "Regularly monitor team members' progress and address any deviations from the pr…" at bounding box center [630, 421] width 537 height 55
click at [362, 390] on input "d. Regularly monitor team members' progress and address any deviations from the…" at bounding box center [362, 384] width 0 height 11
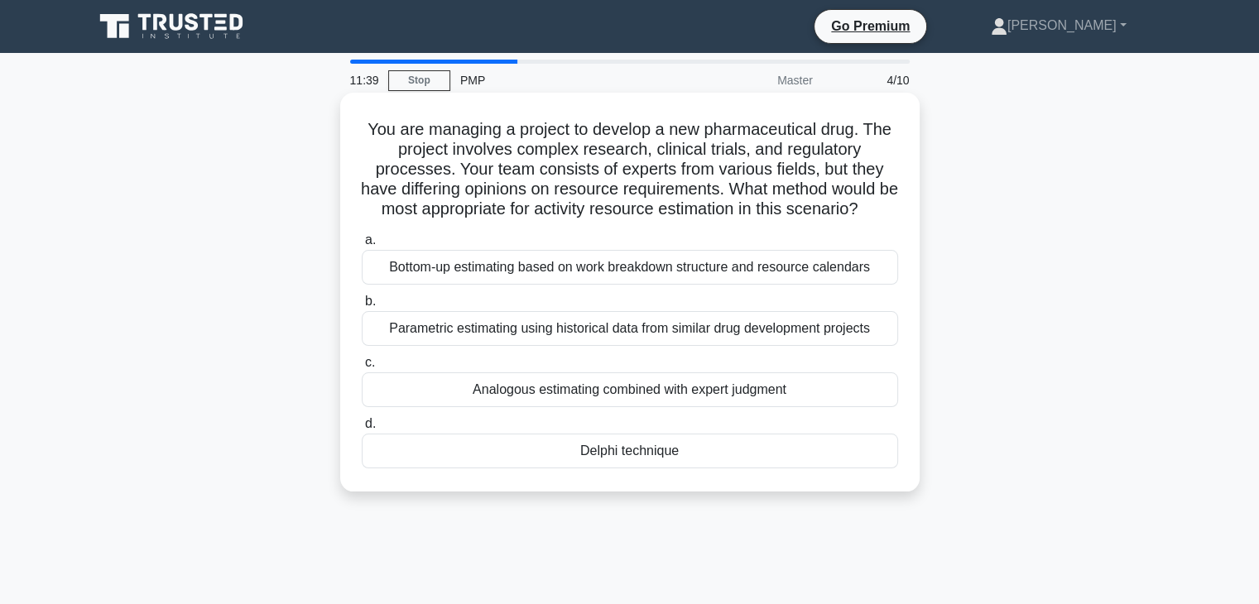
click at [631, 469] on div "Delphi technique" at bounding box center [630, 451] width 537 height 35
click at [362, 430] on input "d. Delphi technique" at bounding box center [362, 424] width 0 height 11
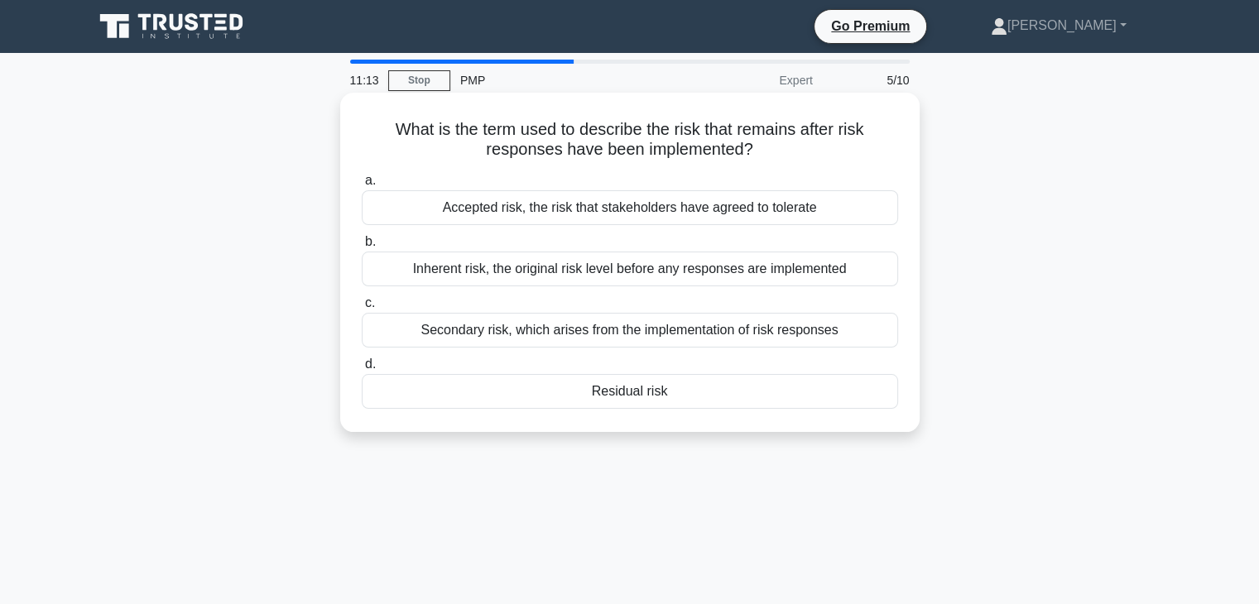
click at [650, 395] on div "Residual risk" at bounding box center [630, 391] width 537 height 35
click at [362, 370] on input "d. Residual risk" at bounding box center [362, 364] width 0 height 11
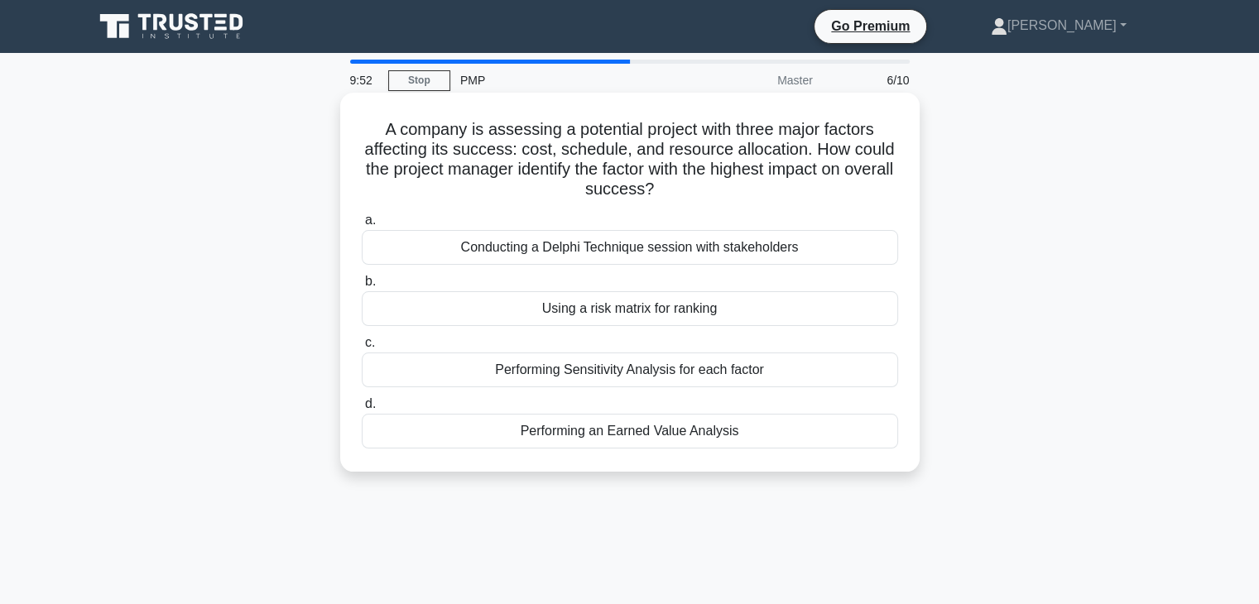
click at [614, 379] on div "Performing Sensitivity Analysis for each factor" at bounding box center [630, 370] width 537 height 35
click at [362, 349] on input "c. Performing Sensitivity Analysis for each factor" at bounding box center [362, 343] width 0 height 11
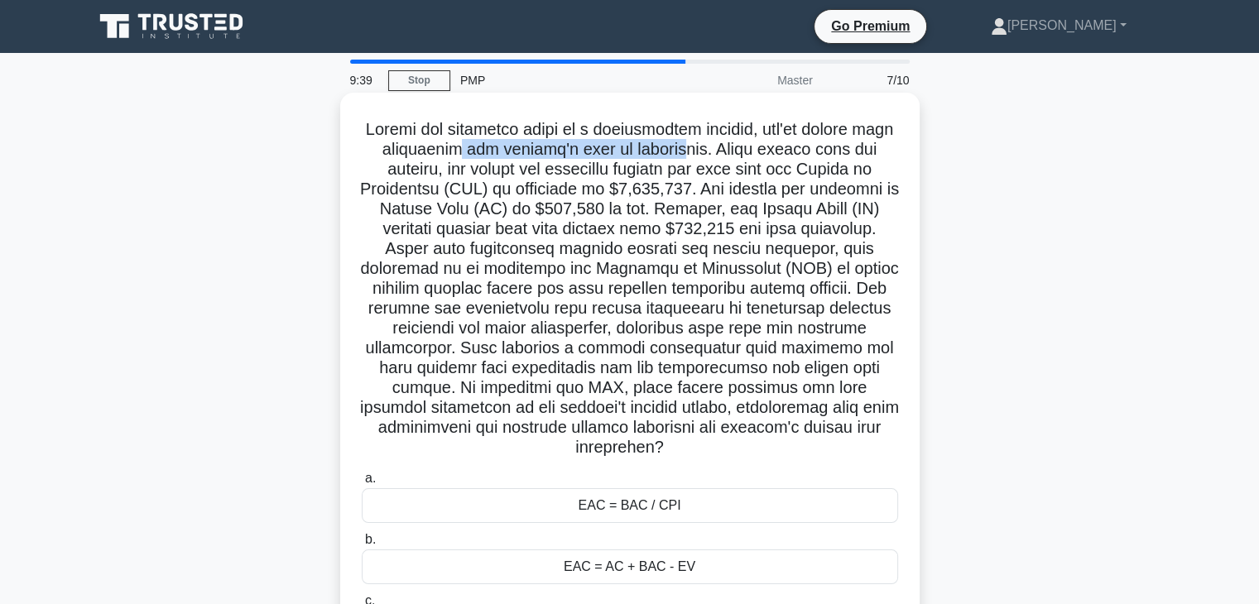
drag, startPoint x: 480, startPoint y: 154, endPoint x: 698, endPoint y: 154, distance: 217.8
click at [698, 154] on h5 ".spinner_0XTQ{transform-origin:center;animation:spinner_y6GP .75s linear infini…" at bounding box center [630, 288] width 540 height 339
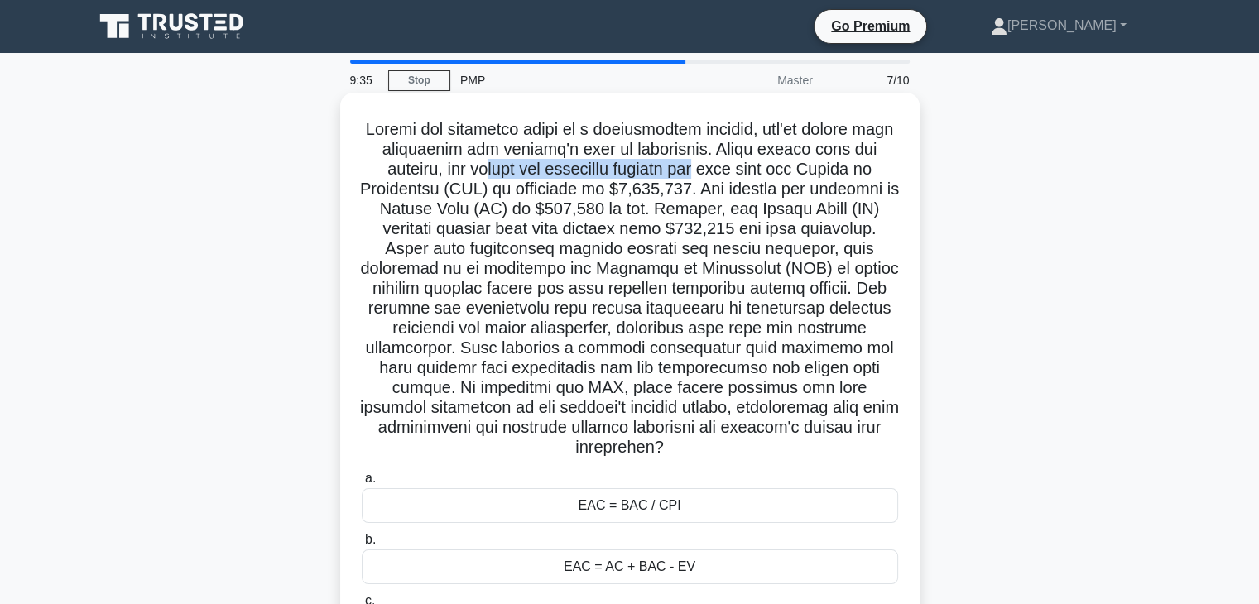
drag, startPoint x: 485, startPoint y: 171, endPoint x: 707, endPoint y: 168, distance: 221.9
click at [707, 168] on h5 ".spinner_0XTQ{transform-origin:center;animation:spinner_y6GP .75s linear infini…" at bounding box center [630, 288] width 540 height 339
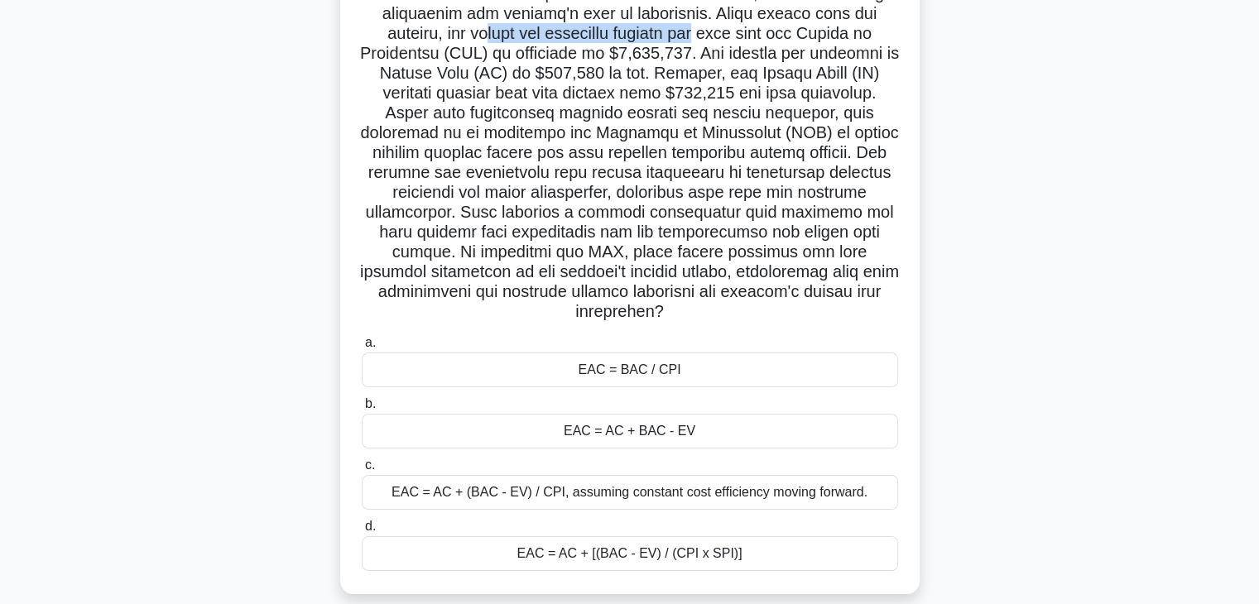
scroll to position [166, 0]
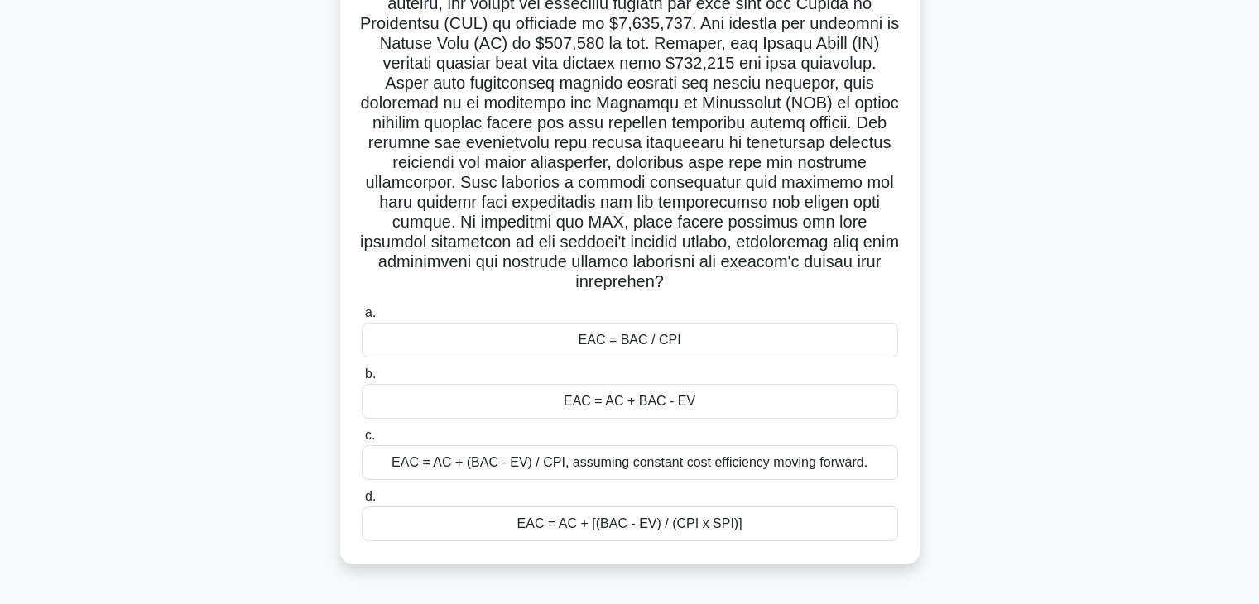
click at [711, 525] on div "EAC = AC + [(BAC - EV) / (CPI x SPI)]" at bounding box center [630, 524] width 537 height 35
click at [362, 503] on input "d. EAC = AC + [(BAC - EV) / (CPI x SPI)]" at bounding box center [362, 497] width 0 height 11
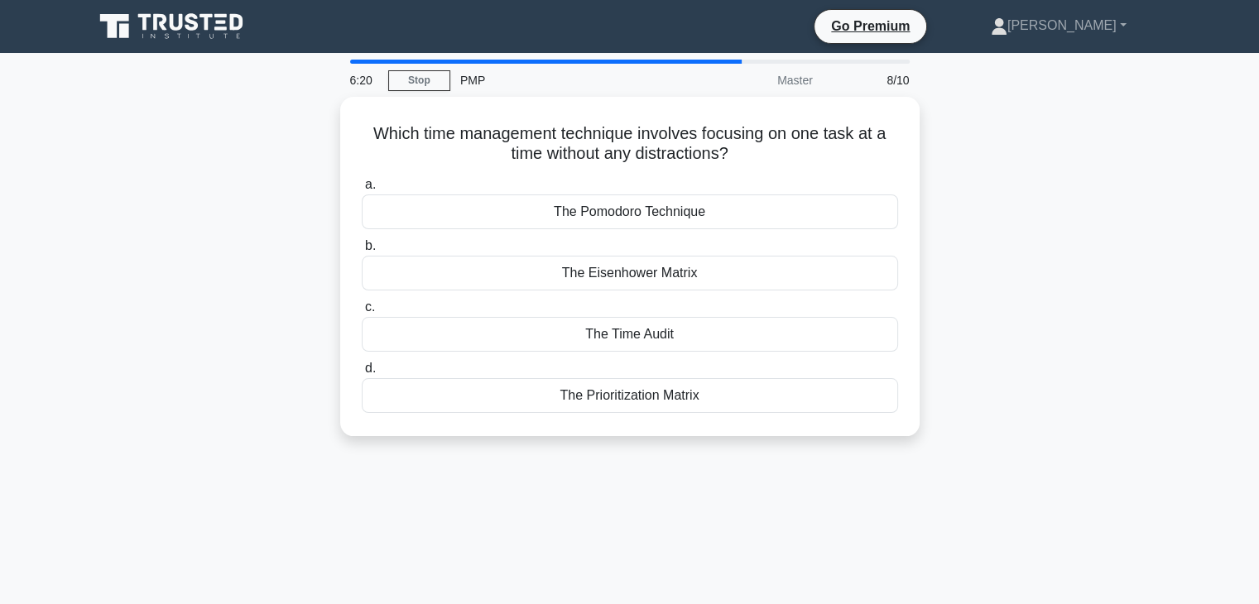
scroll to position [0, 0]
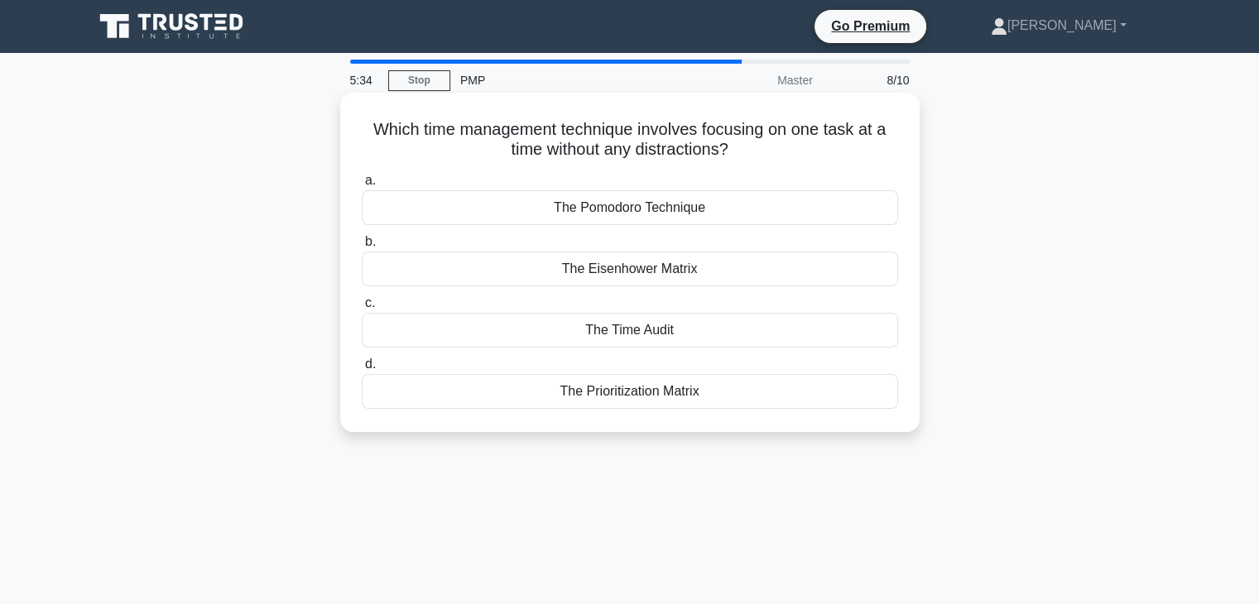
click at [656, 389] on div "The Prioritization Matrix" at bounding box center [630, 391] width 537 height 35
click at [362, 370] on input "d. The Prioritization Matrix" at bounding box center [362, 364] width 0 height 11
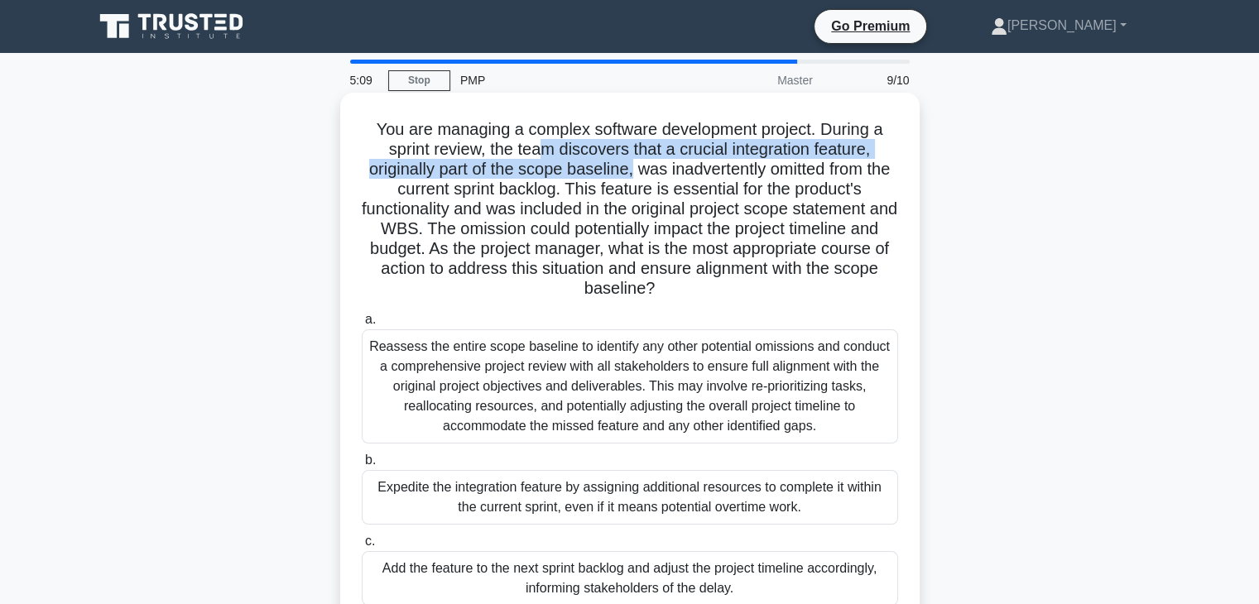
drag, startPoint x: 538, startPoint y: 153, endPoint x: 646, endPoint y: 180, distance: 110.9
click at [646, 180] on h5 "You are managing a complex software development project. During a sprint review…" at bounding box center [630, 209] width 540 height 181
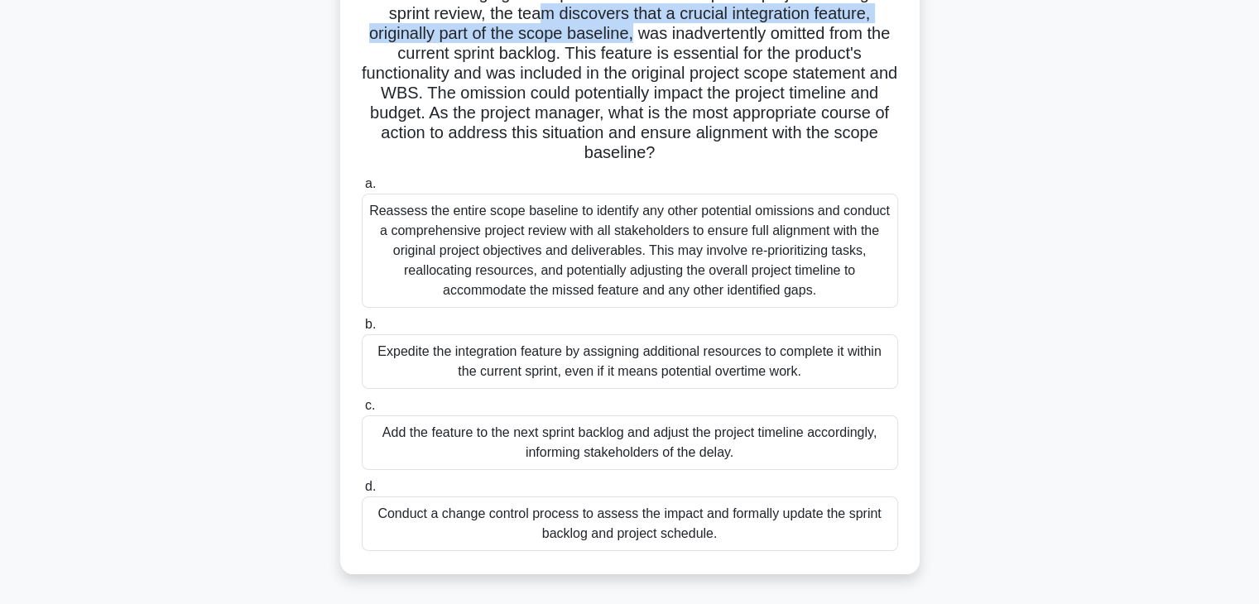
scroll to position [166, 0]
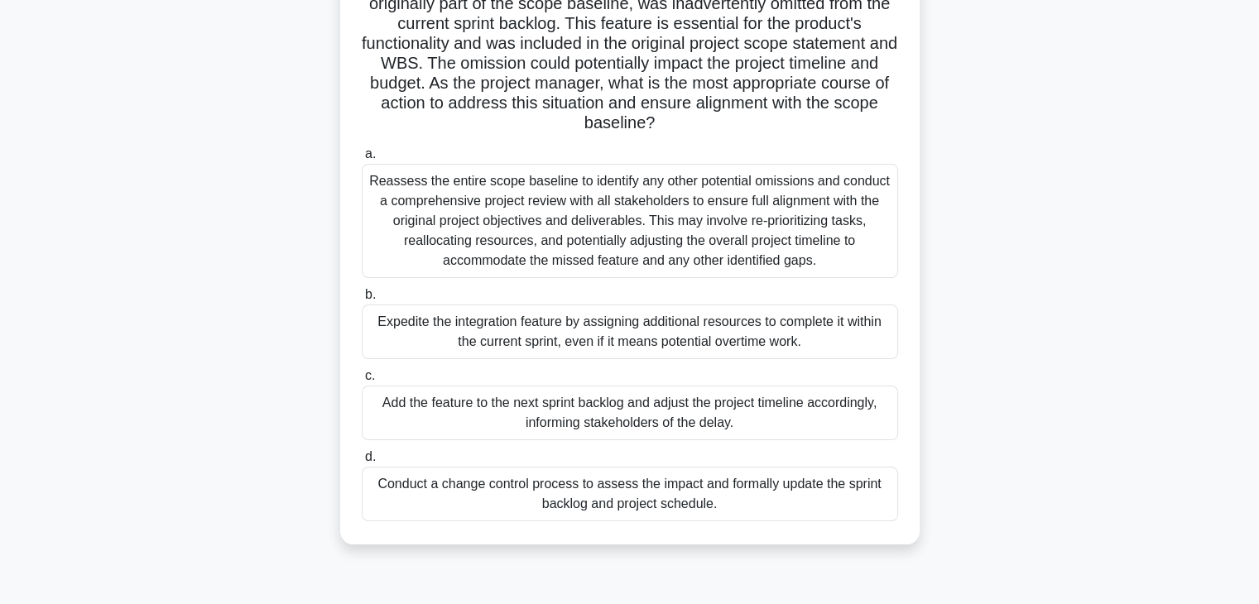
click at [533, 421] on div "Add the feature to the next sprint backlog and adjust the project timeline acco…" at bounding box center [630, 413] width 537 height 55
click at [362, 382] on input "c. Add the feature to the next sprint backlog and adjust the project timeline a…" at bounding box center [362, 376] width 0 height 11
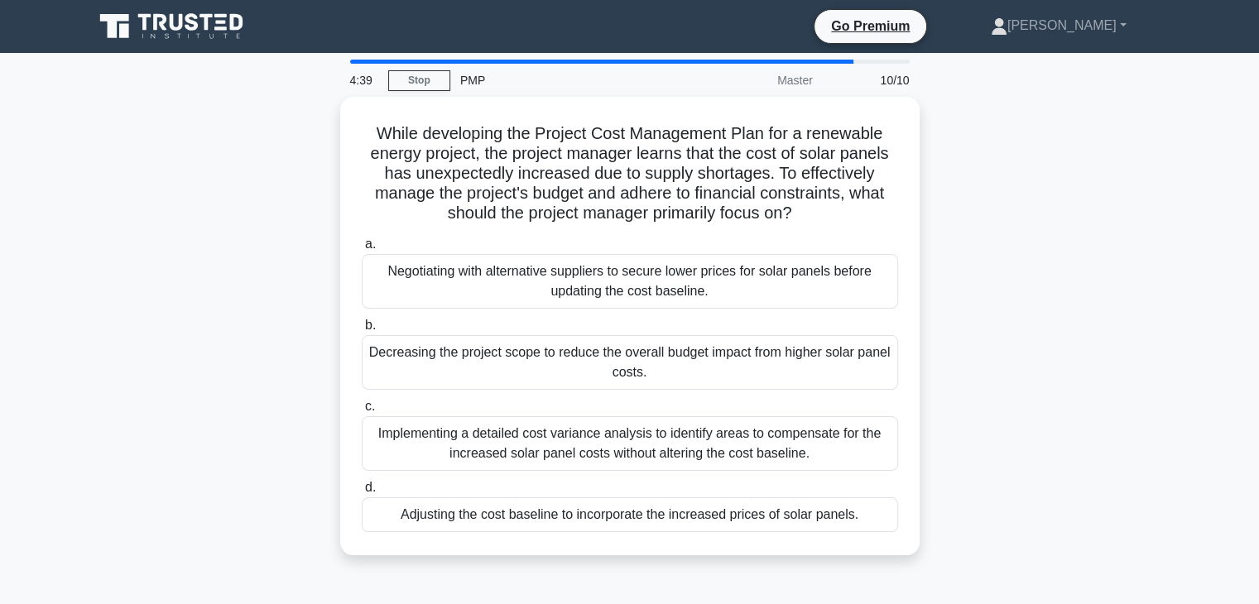
scroll to position [0, 0]
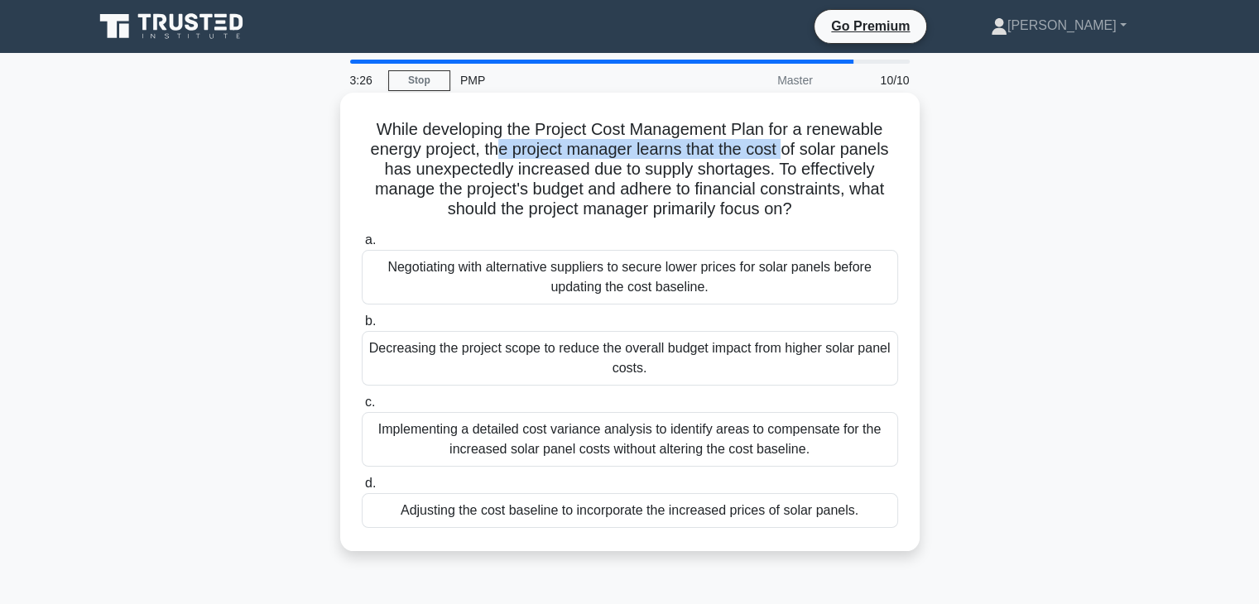
drag, startPoint x: 503, startPoint y: 150, endPoint x: 790, endPoint y: 149, distance: 287.3
click at [790, 149] on h5 "While developing the Project Cost Management Plan for a renewable energy projec…" at bounding box center [630, 169] width 540 height 101
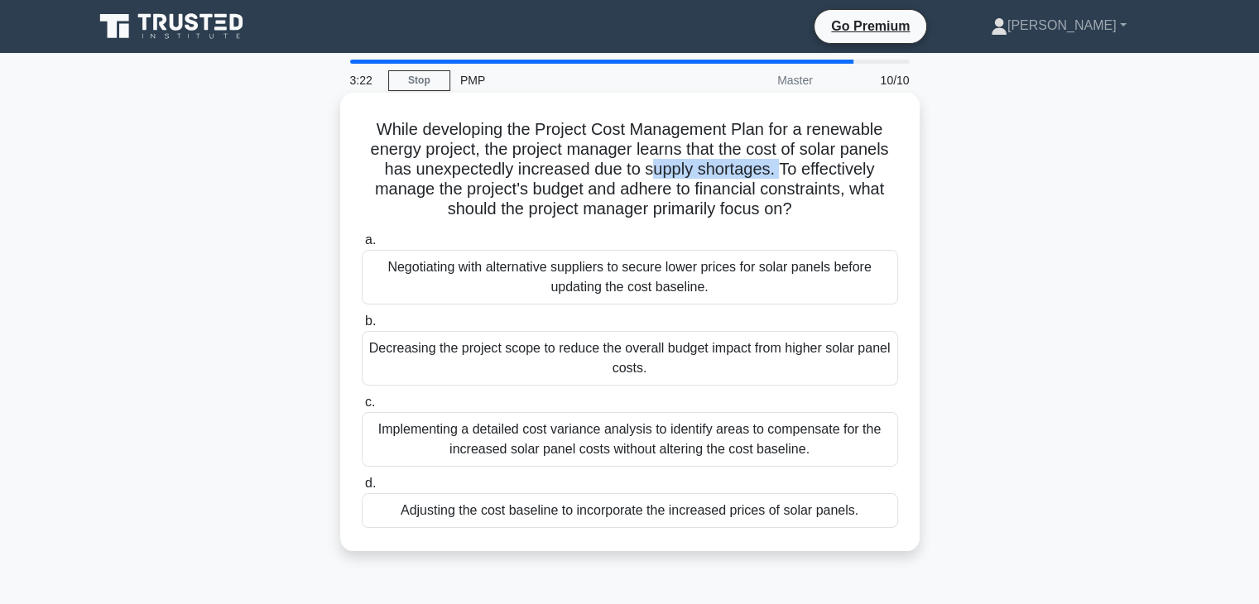
drag, startPoint x: 650, startPoint y: 172, endPoint x: 782, endPoint y: 171, distance: 131.7
click at [782, 171] on h5 "While developing the Project Cost Management Plan for a renewable energy projec…" at bounding box center [630, 169] width 540 height 101
click at [613, 282] on div "Negotiating with alternative suppliers to secure lower prices for solar panels …" at bounding box center [630, 277] width 537 height 55
click at [362, 246] on input "a. Negotiating with alternative suppliers to secure lower prices for solar pane…" at bounding box center [362, 240] width 0 height 11
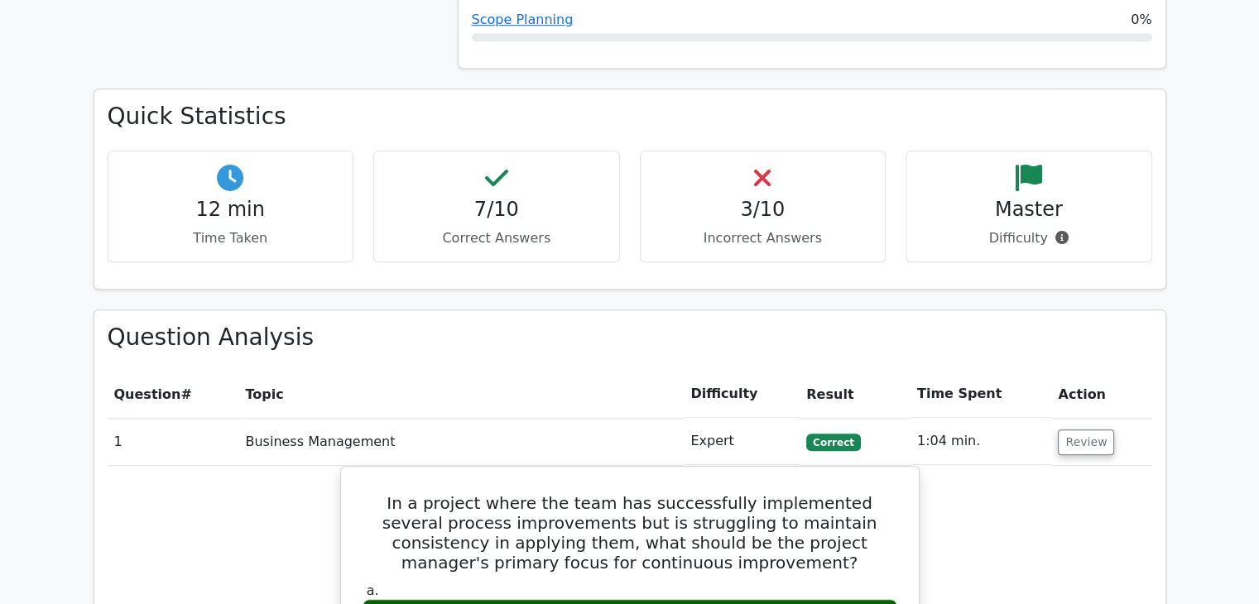
scroll to position [1159, 0]
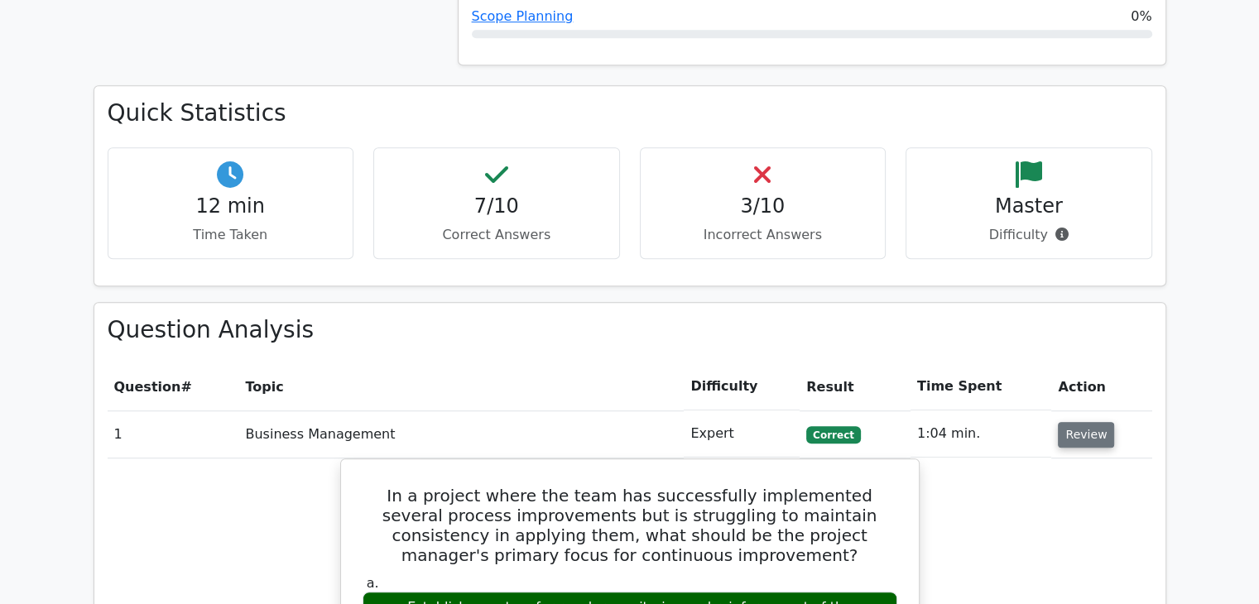
click at [1073, 422] on button "Review" at bounding box center [1086, 435] width 56 height 26
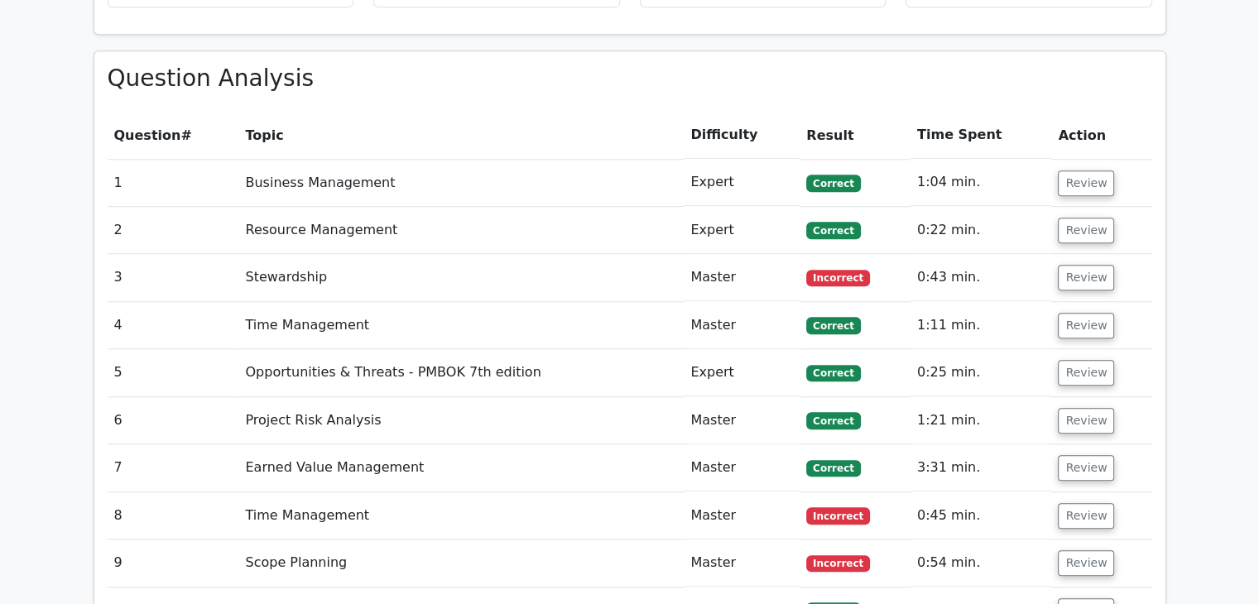
scroll to position [1408, 0]
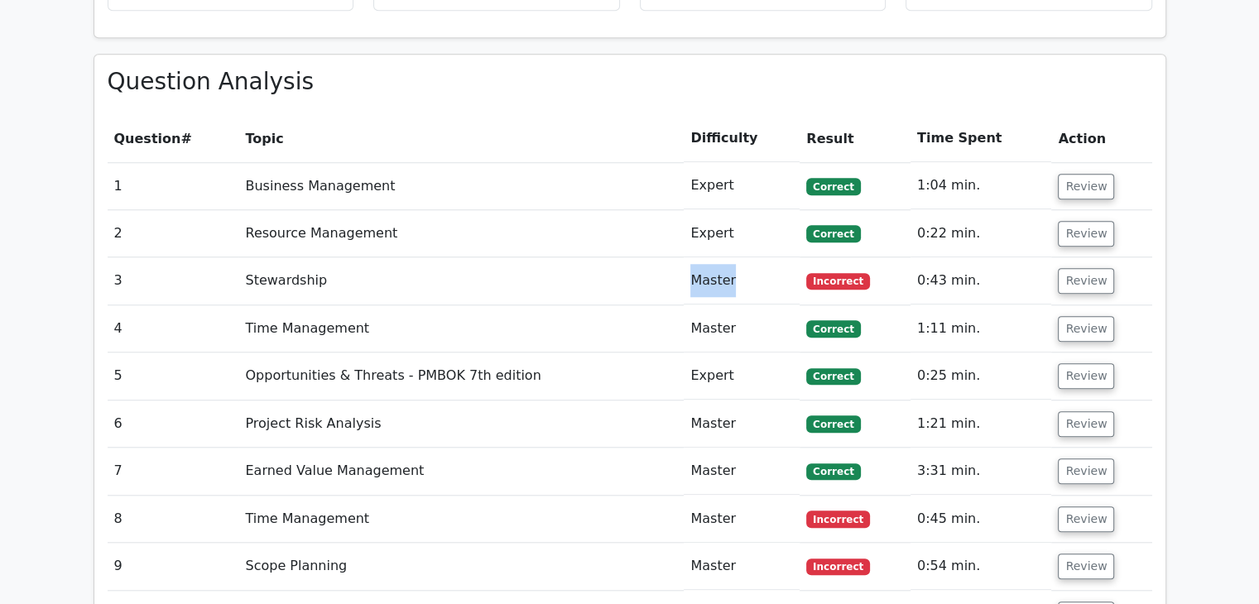
drag, startPoint x: 701, startPoint y: 205, endPoint x: 792, endPoint y: 208, distance: 91.1
click at [792, 258] on td "Master" at bounding box center [742, 281] width 116 height 47
click at [1067, 174] on button "Review" at bounding box center [1086, 187] width 56 height 26
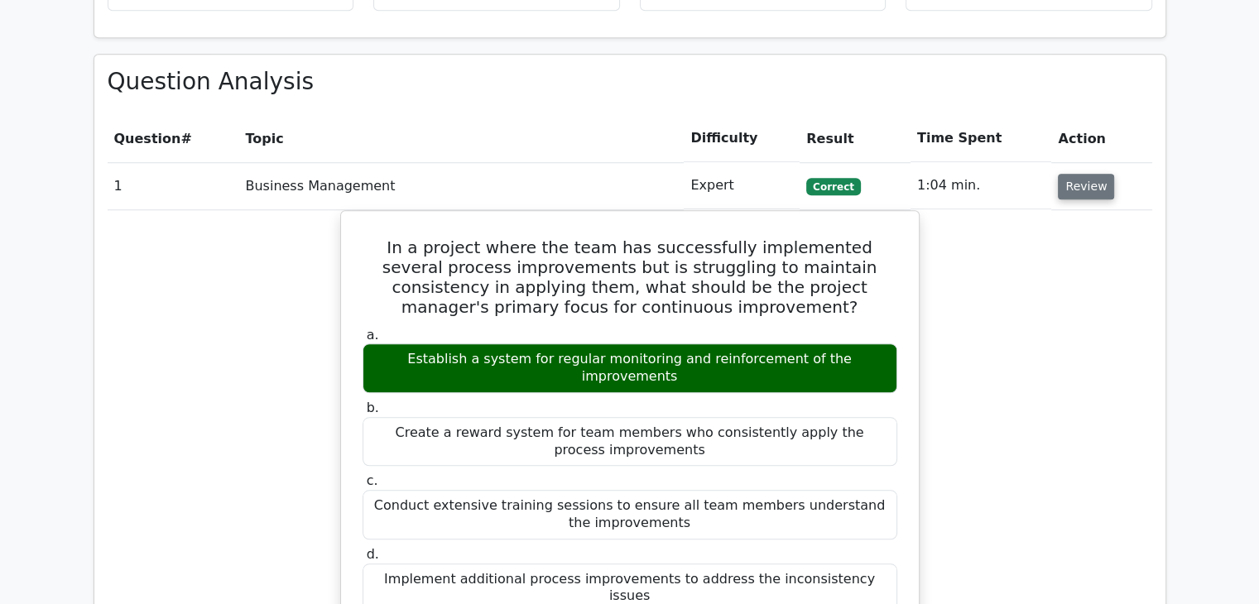
click at [1068, 174] on button "Review" at bounding box center [1086, 187] width 56 height 26
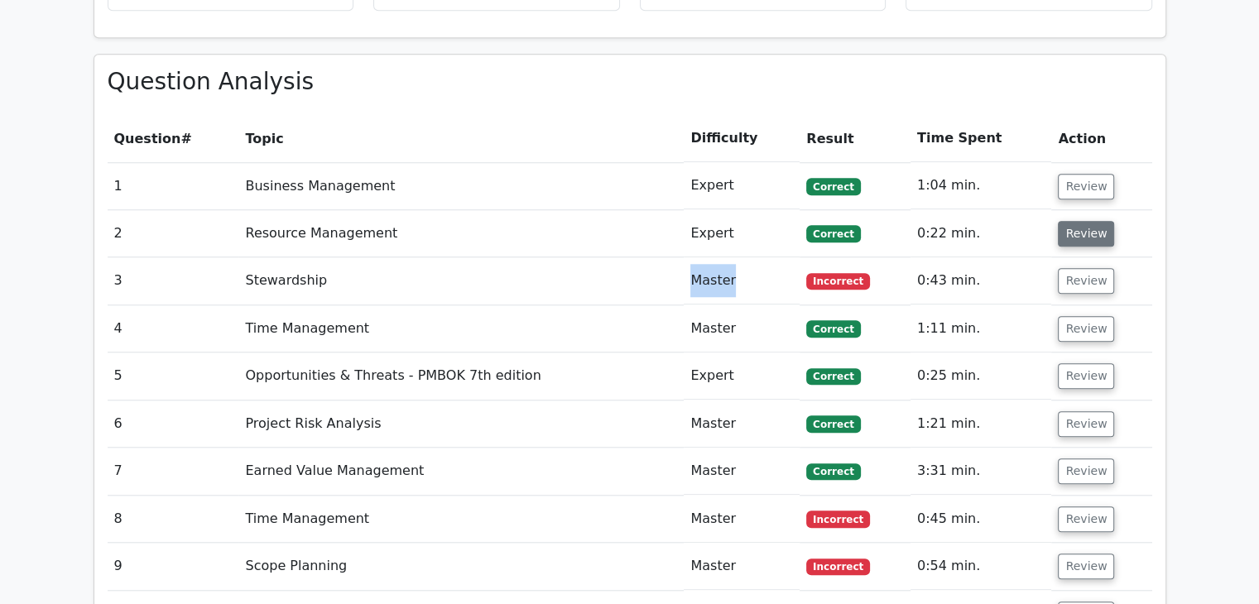
click at [1068, 221] on button "Review" at bounding box center [1086, 234] width 56 height 26
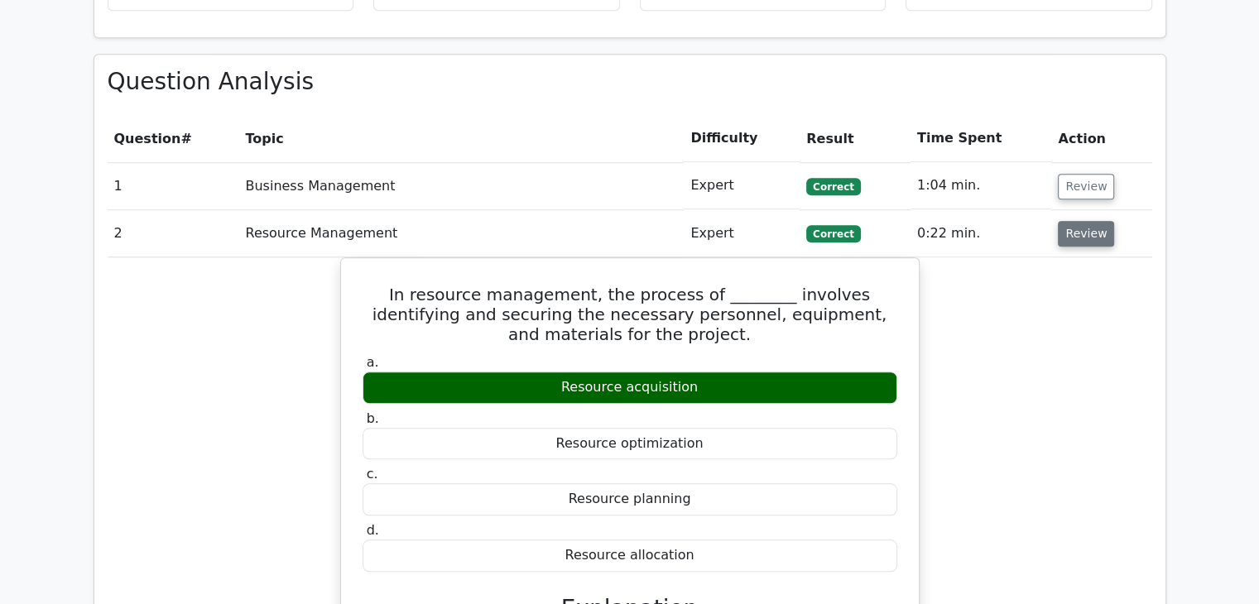
click at [1068, 221] on button "Review" at bounding box center [1086, 234] width 56 height 26
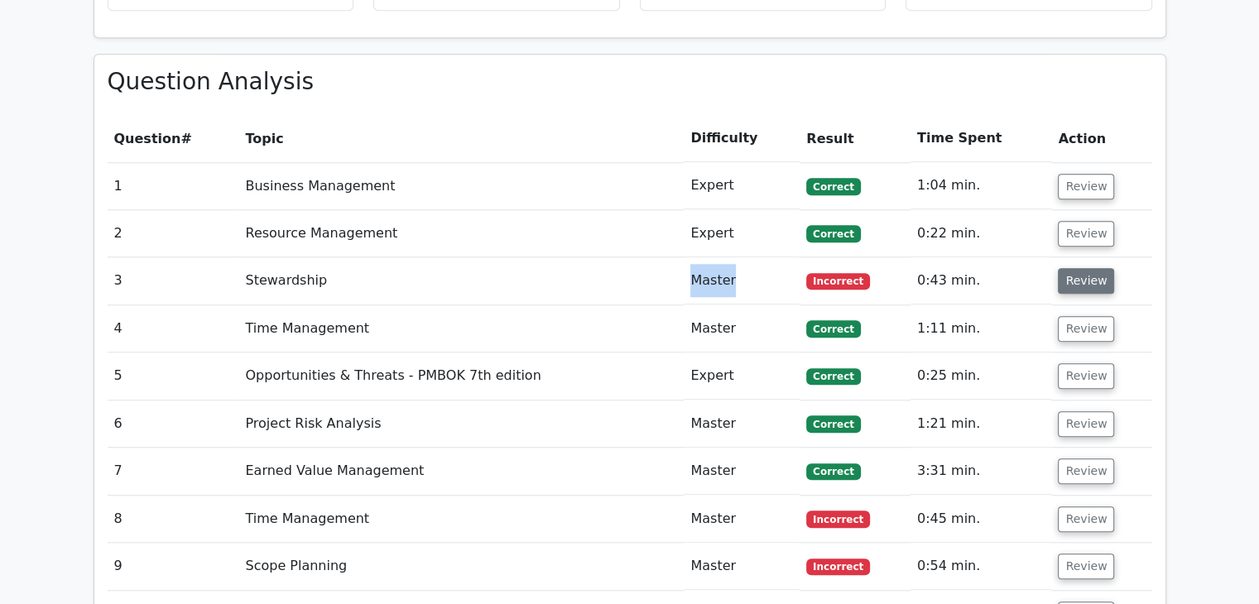
click at [1081, 268] on button "Review" at bounding box center [1086, 281] width 56 height 26
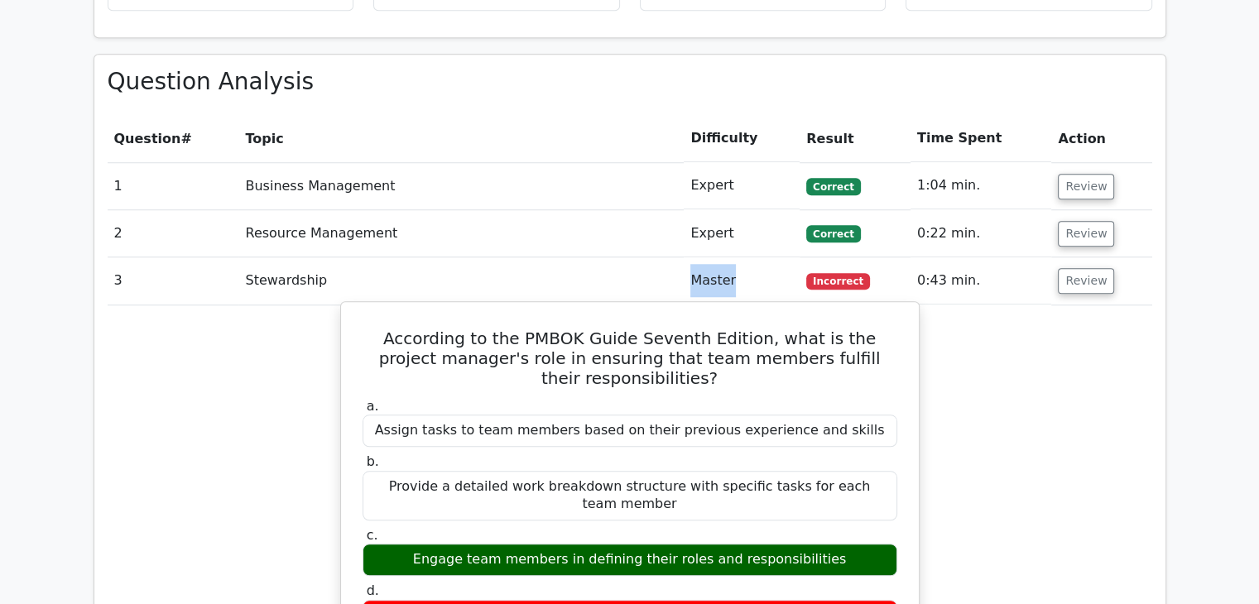
scroll to position [1490, 0]
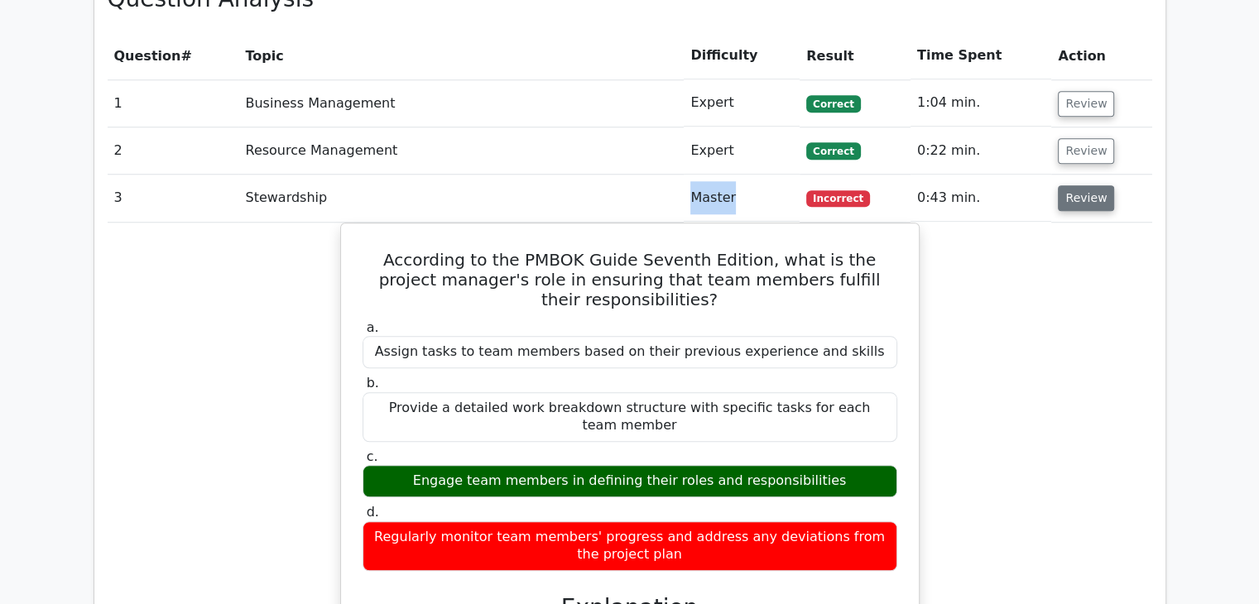
click at [1064, 185] on button "Review" at bounding box center [1086, 198] width 56 height 26
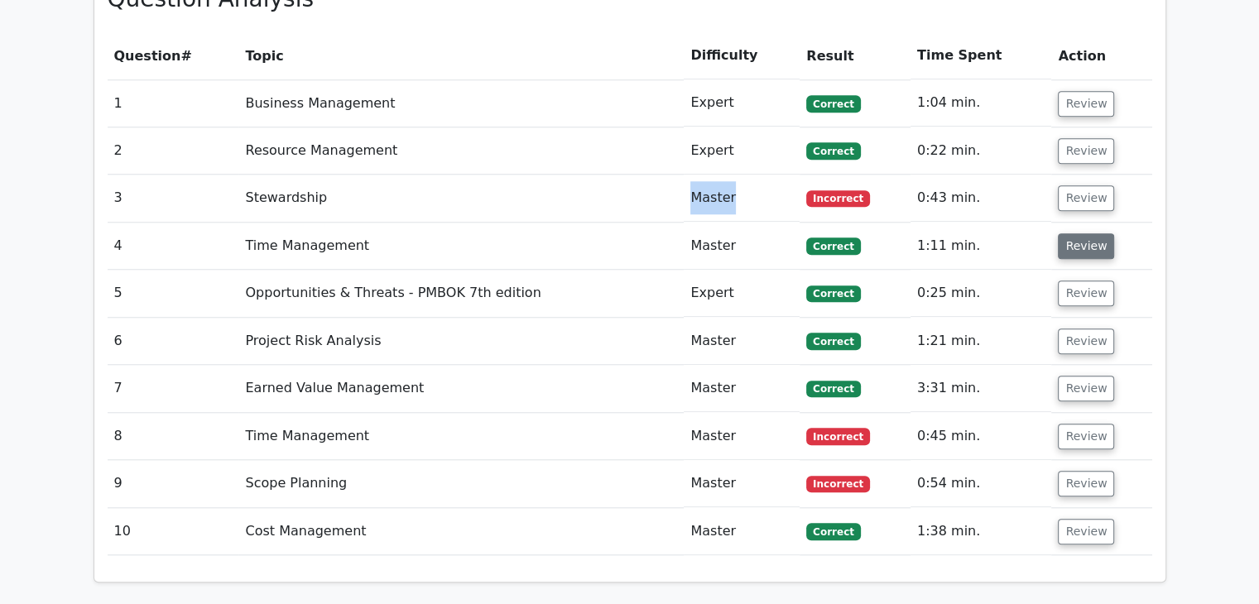
click at [1070, 234] on button "Review" at bounding box center [1086, 247] width 56 height 26
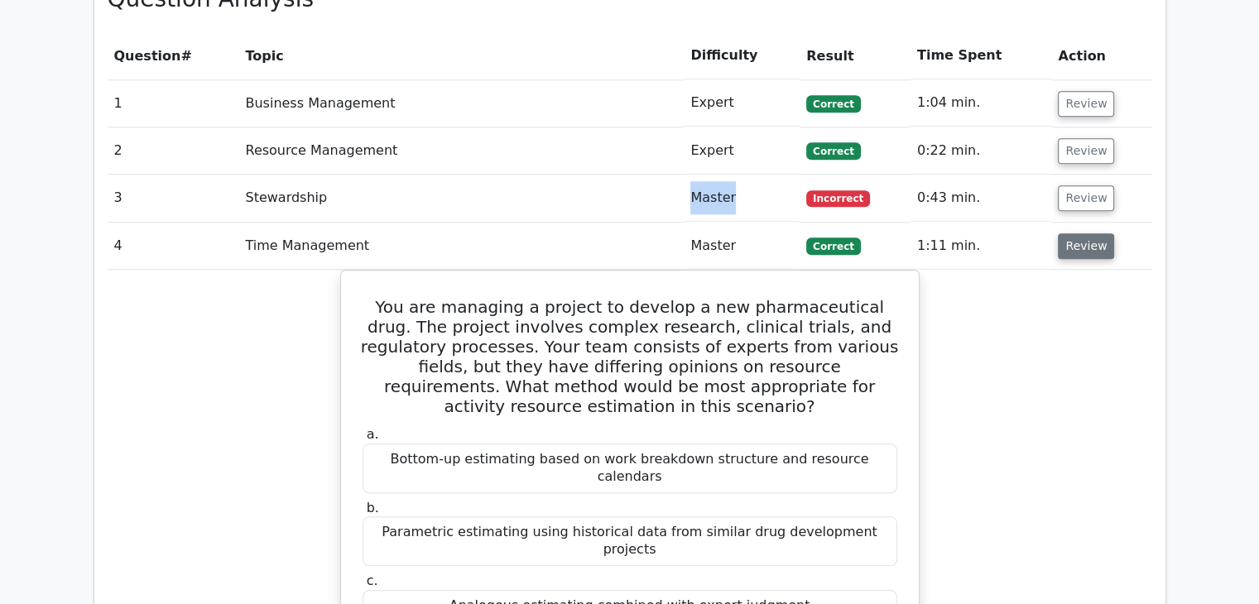
click at [1084, 234] on button "Review" at bounding box center [1086, 247] width 56 height 26
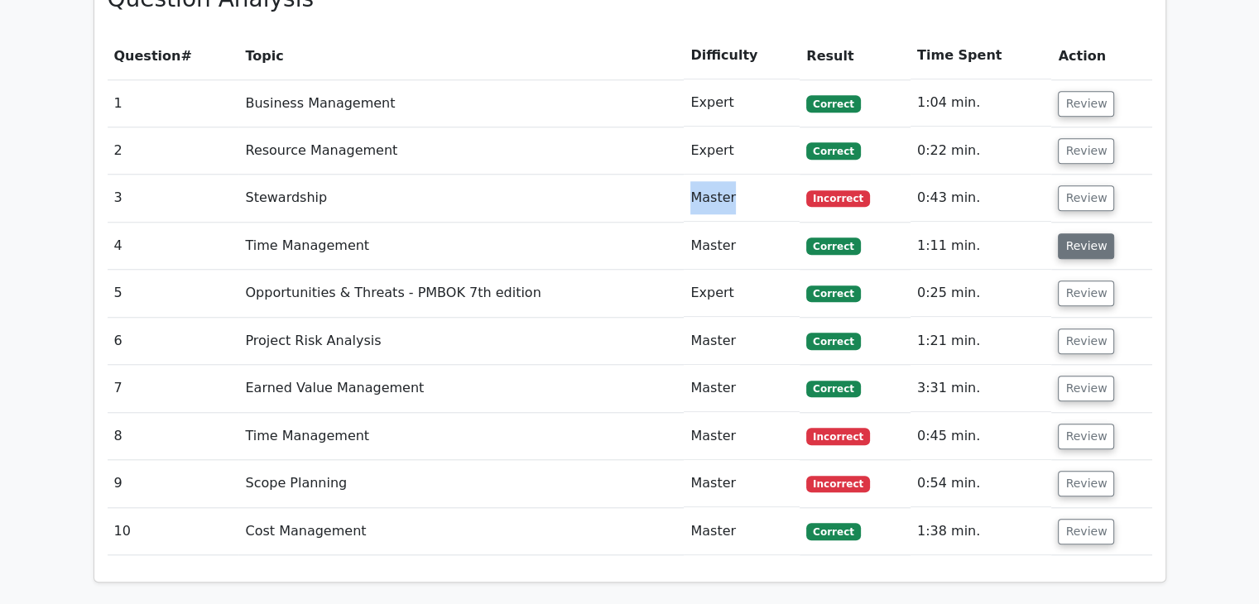
click at [1084, 234] on button "Review" at bounding box center [1086, 247] width 56 height 26
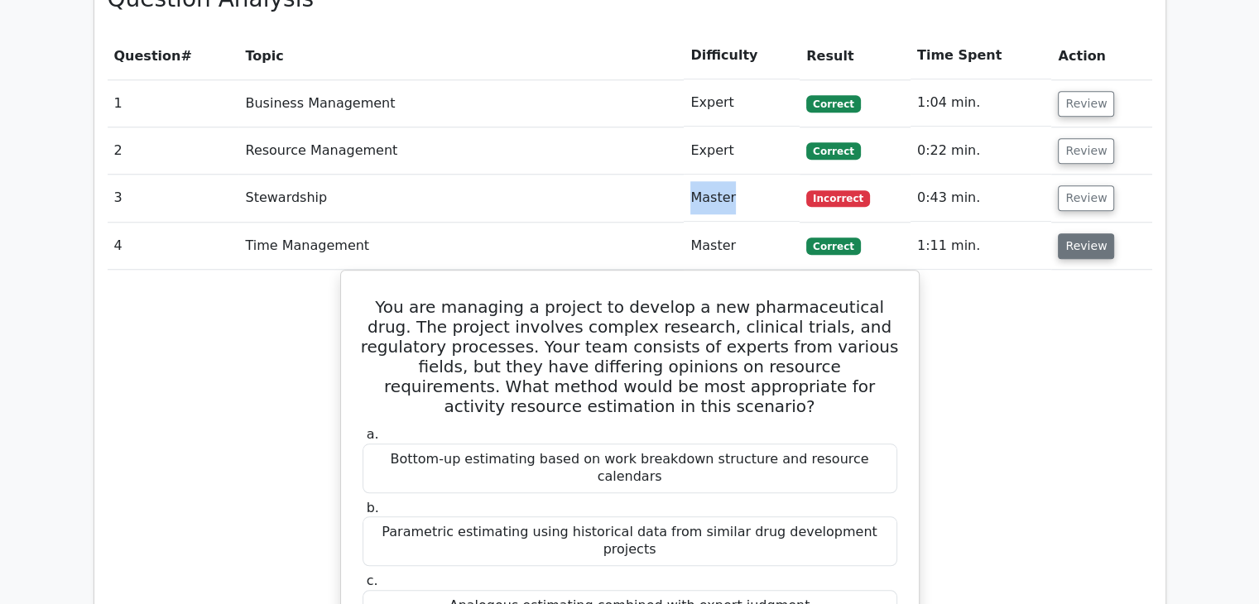
click at [1084, 234] on button "Review" at bounding box center [1086, 247] width 56 height 26
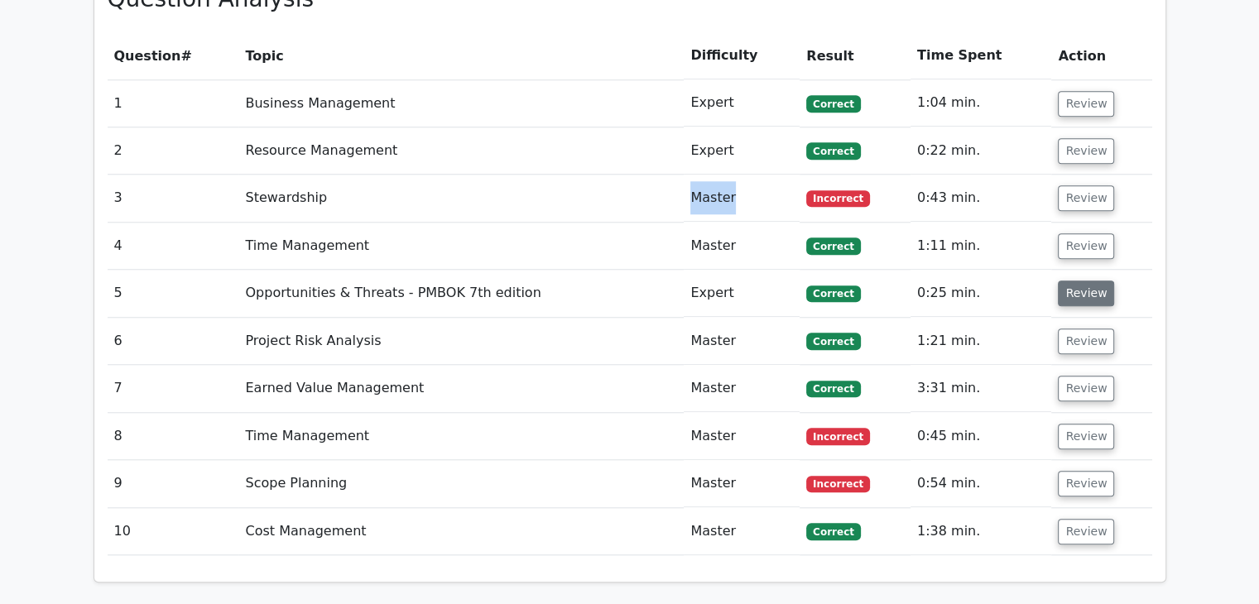
click at [1074, 281] on button "Review" at bounding box center [1086, 294] width 56 height 26
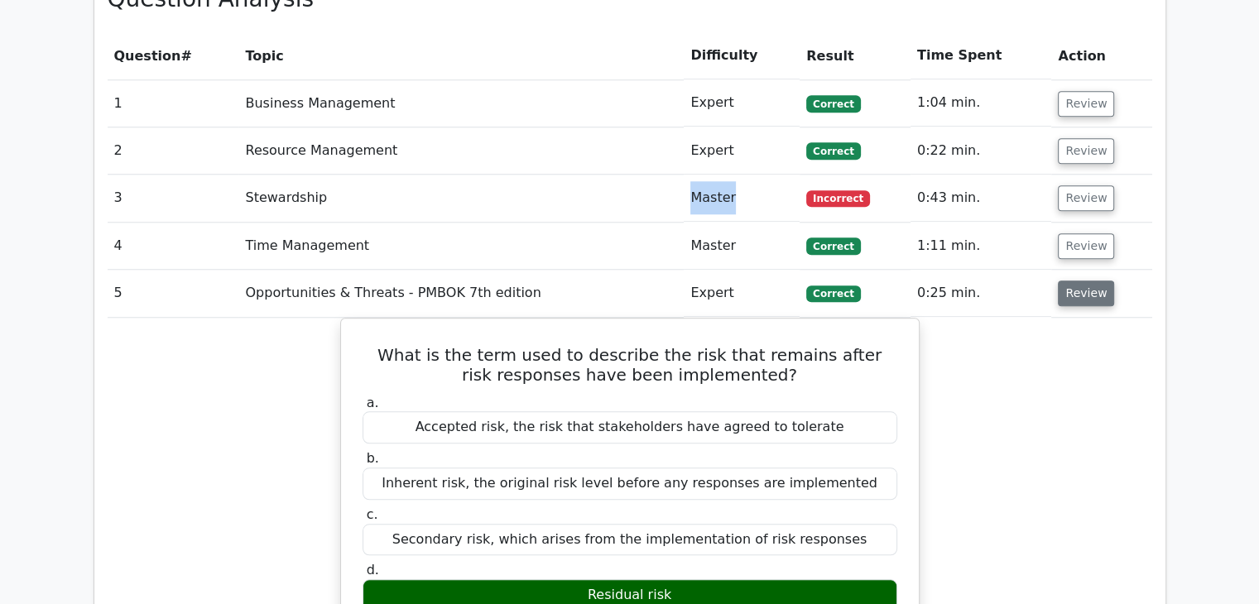
click at [1074, 281] on button "Review" at bounding box center [1086, 294] width 56 height 26
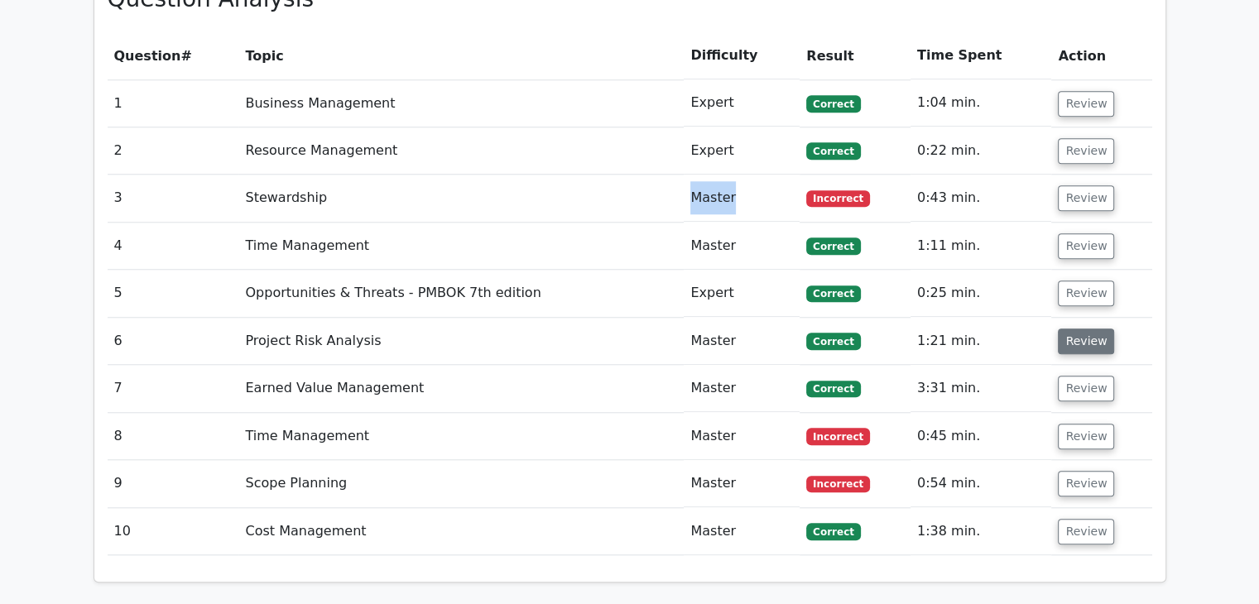
click at [1086, 329] on button "Review" at bounding box center [1086, 342] width 56 height 26
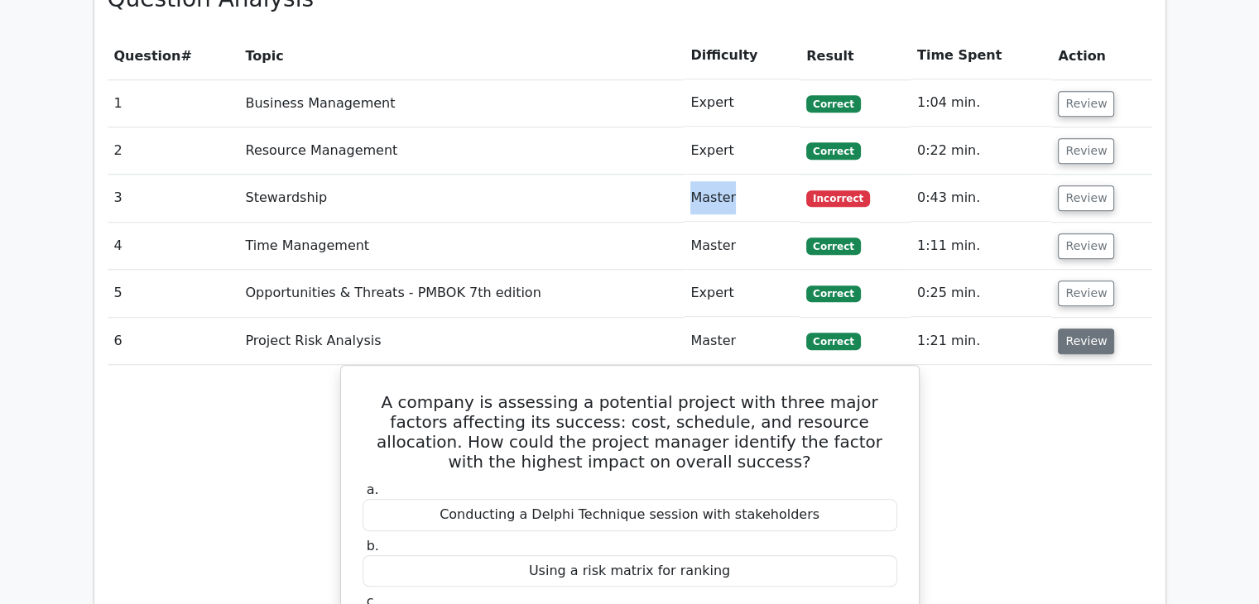
click at [1086, 329] on button "Review" at bounding box center [1086, 342] width 56 height 26
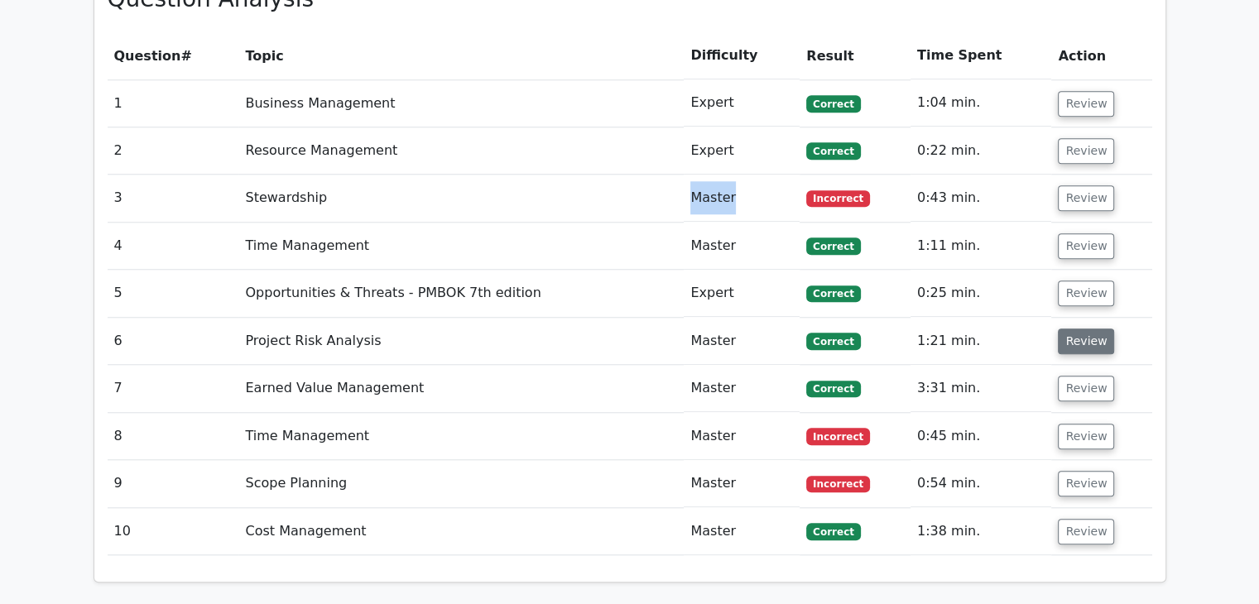
click at [1086, 329] on button "Review" at bounding box center [1086, 342] width 56 height 26
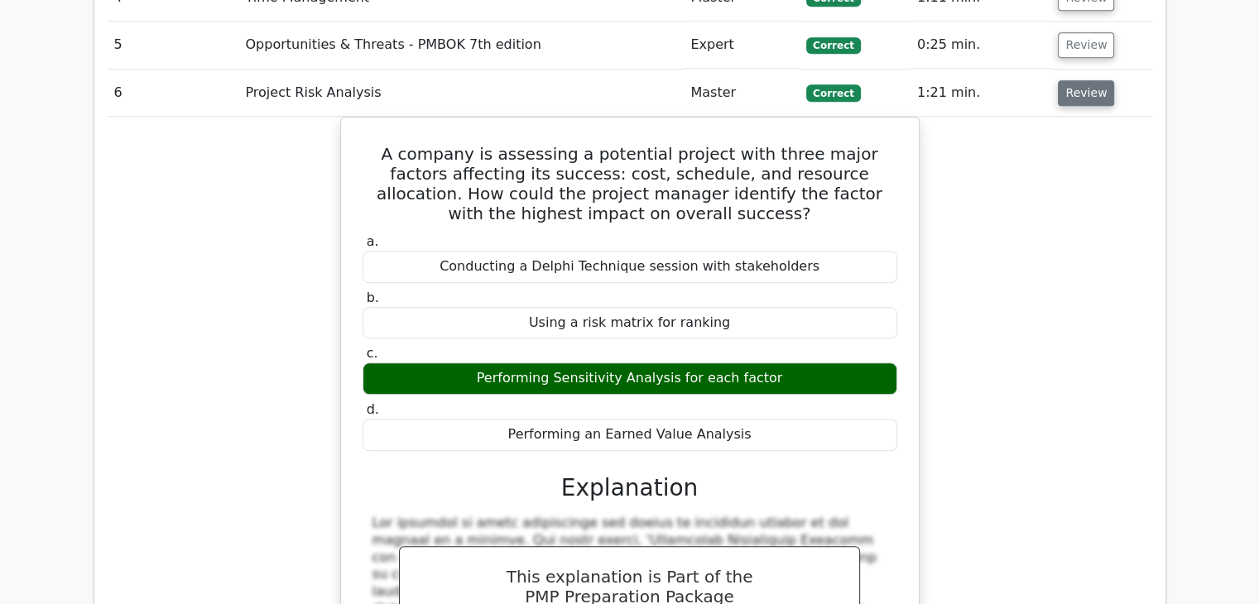
scroll to position [1573, 0]
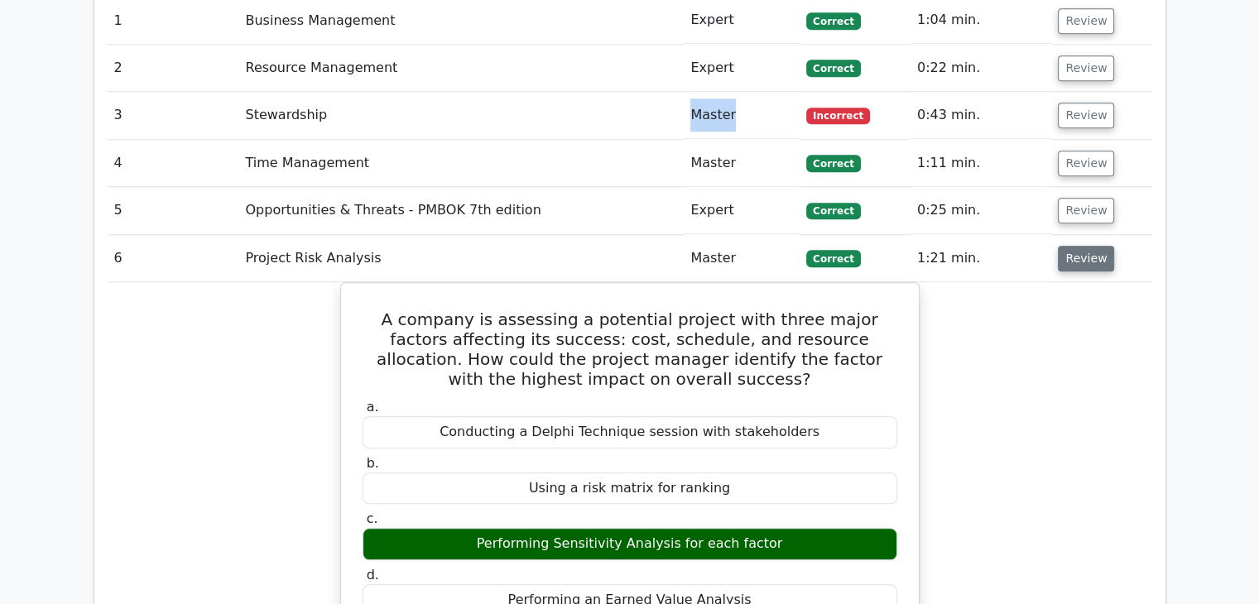
click at [1075, 246] on button "Review" at bounding box center [1086, 259] width 56 height 26
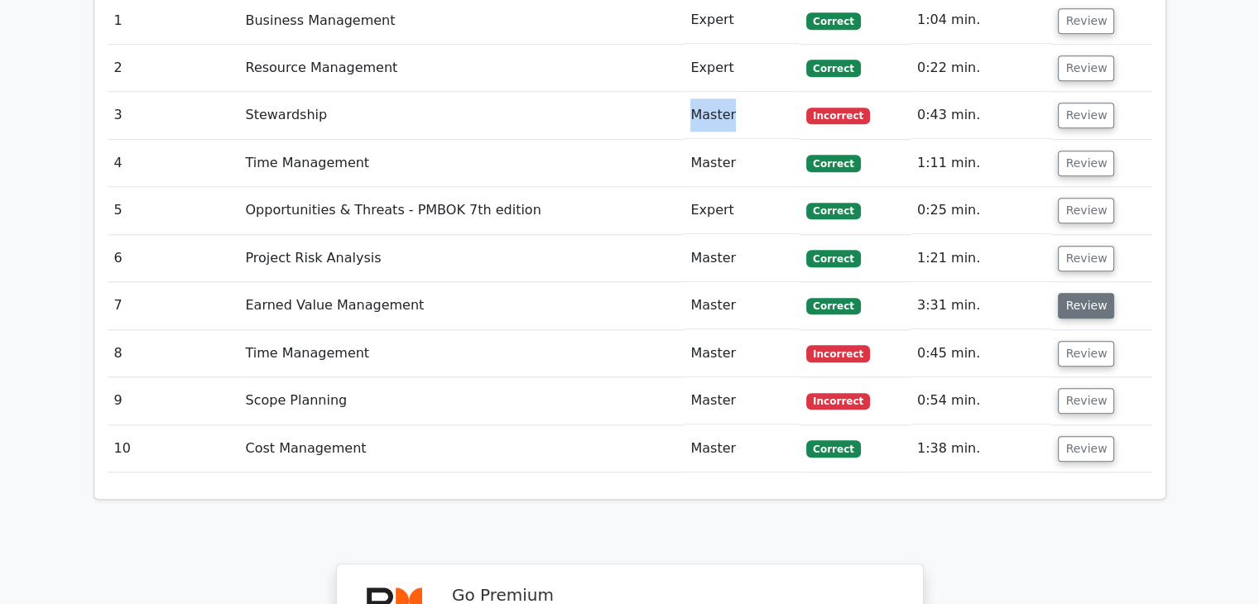
click at [1071, 293] on button "Review" at bounding box center [1086, 306] width 56 height 26
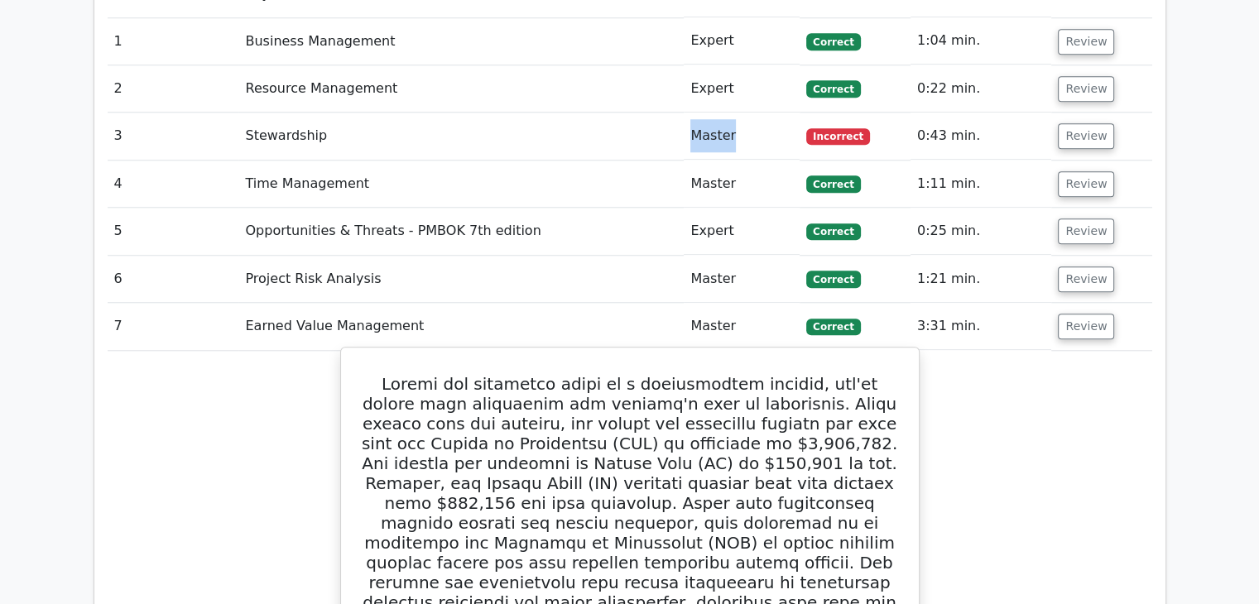
scroll to position [1408, 0]
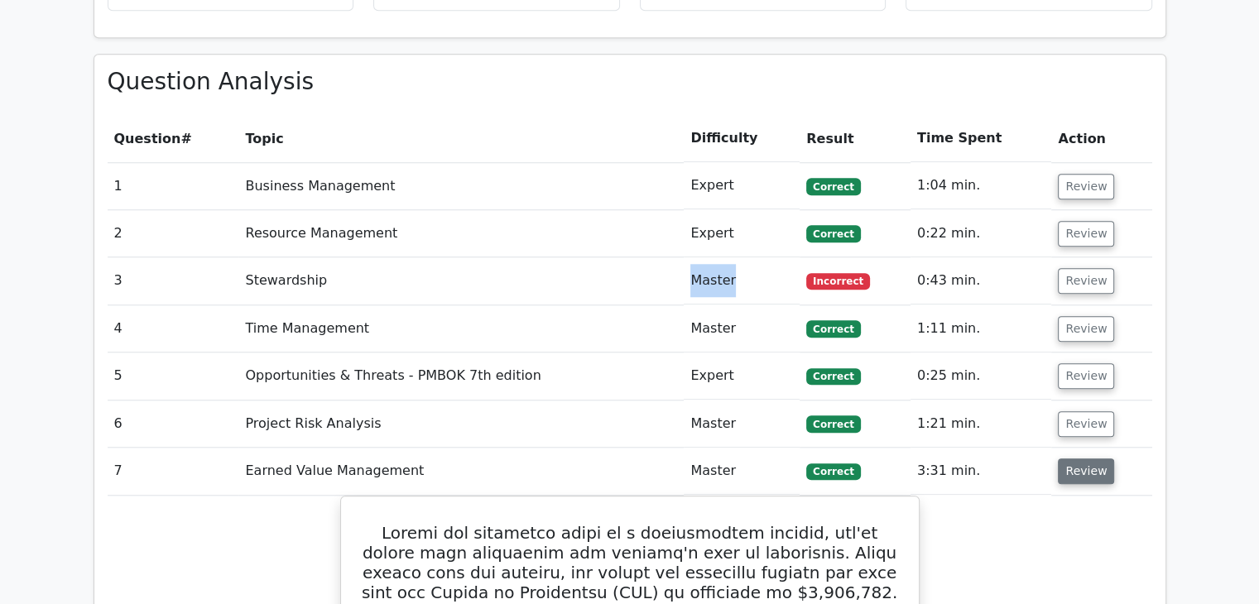
click at [1083, 459] on button "Review" at bounding box center [1086, 472] width 56 height 26
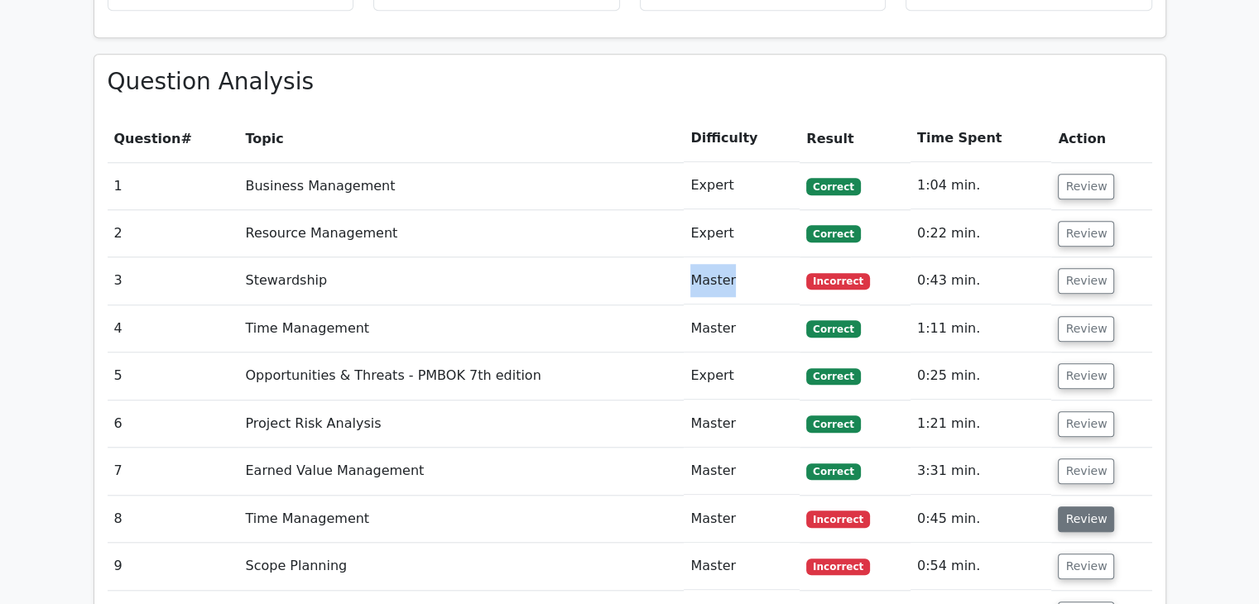
click at [1081, 507] on button "Review" at bounding box center [1086, 520] width 56 height 26
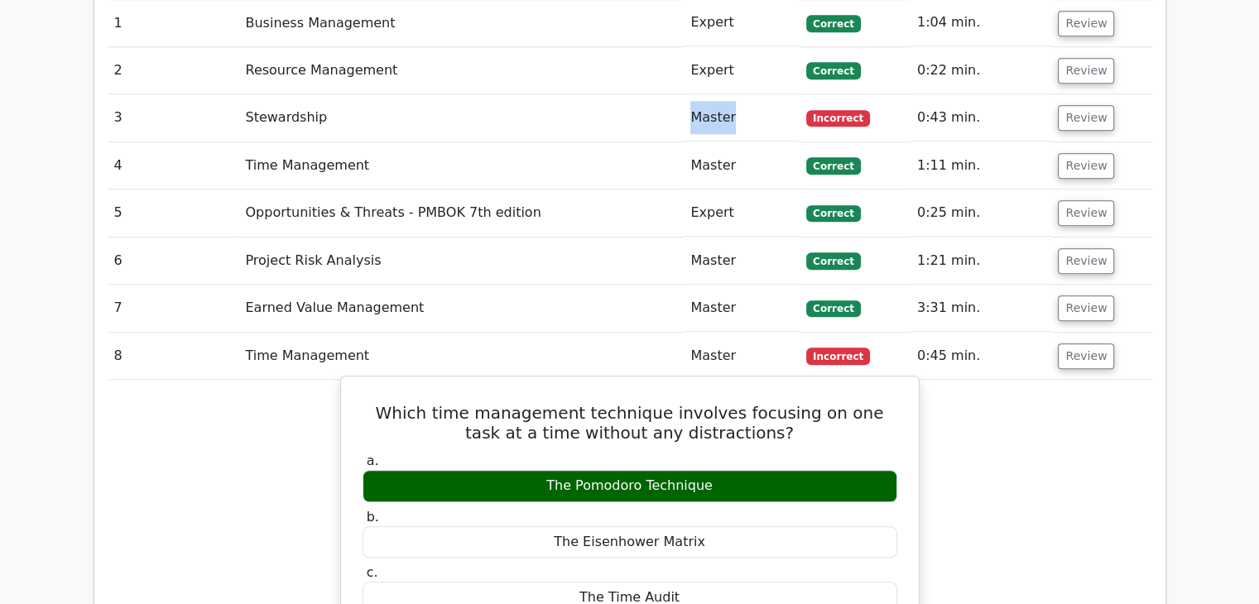
scroll to position [1573, 0]
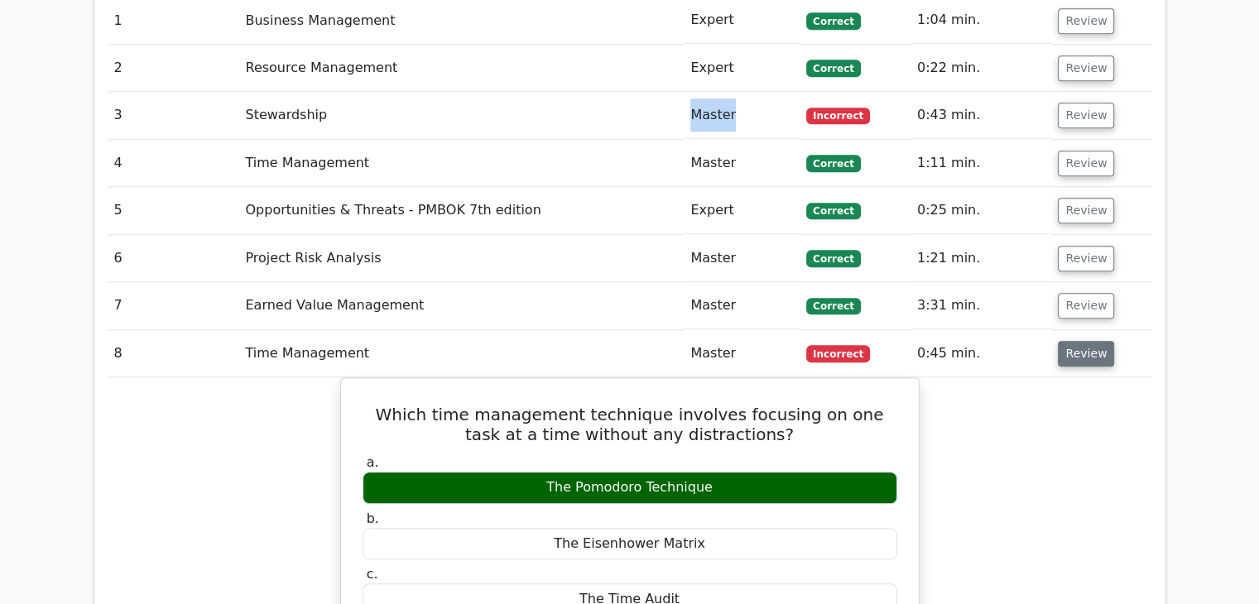
click at [1071, 341] on button "Review" at bounding box center [1086, 354] width 56 height 26
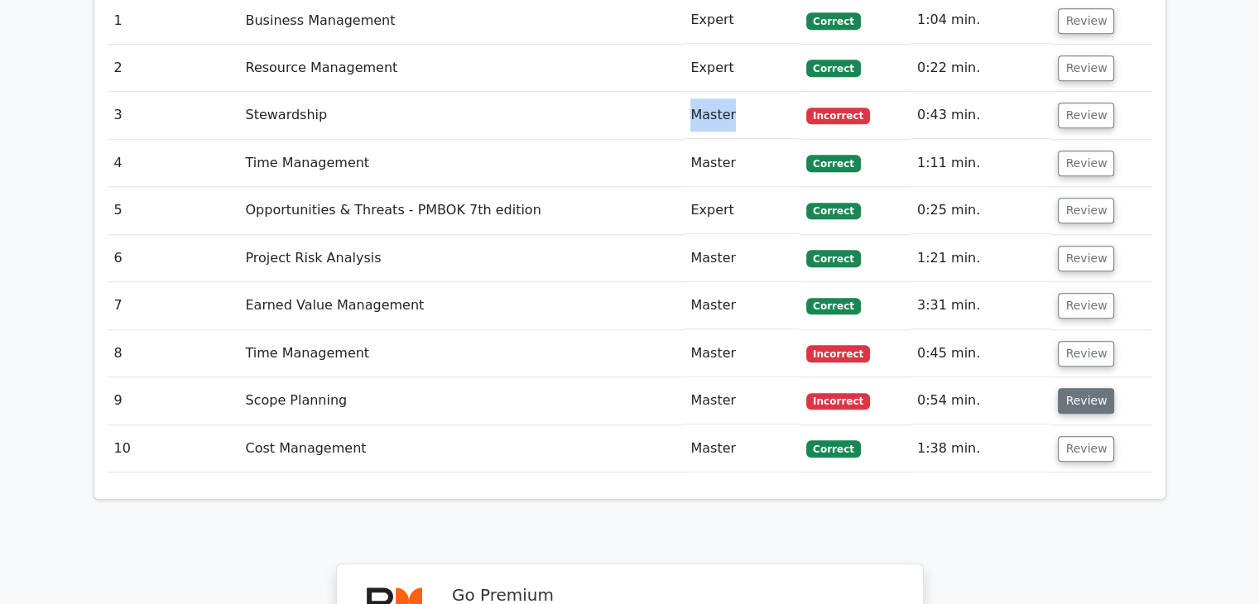
click at [1079, 388] on button "Review" at bounding box center [1086, 401] width 56 height 26
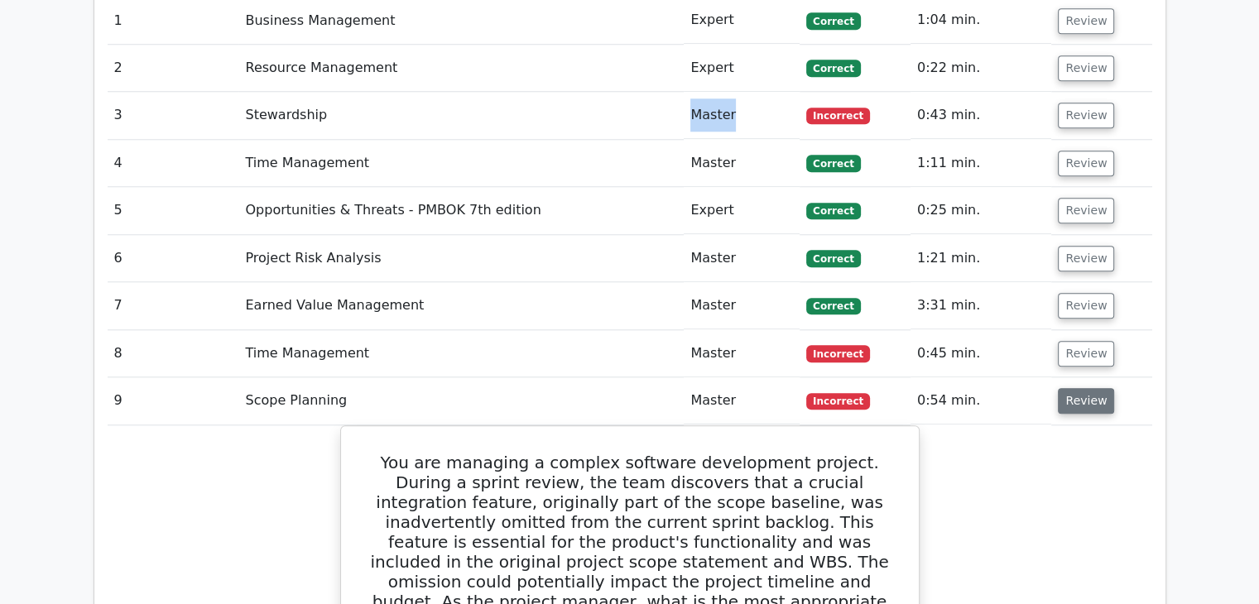
click at [1066, 388] on button "Review" at bounding box center [1086, 401] width 56 height 26
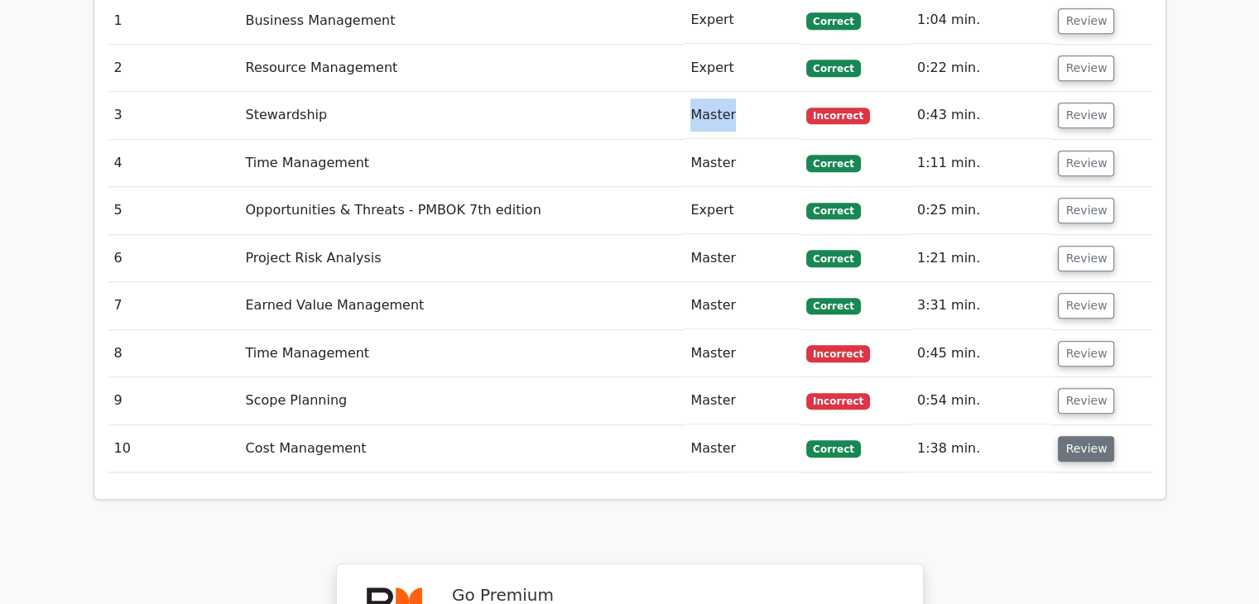
click at [1069, 436] on button "Review" at bounding box center [1086, 449] width 56 height 26
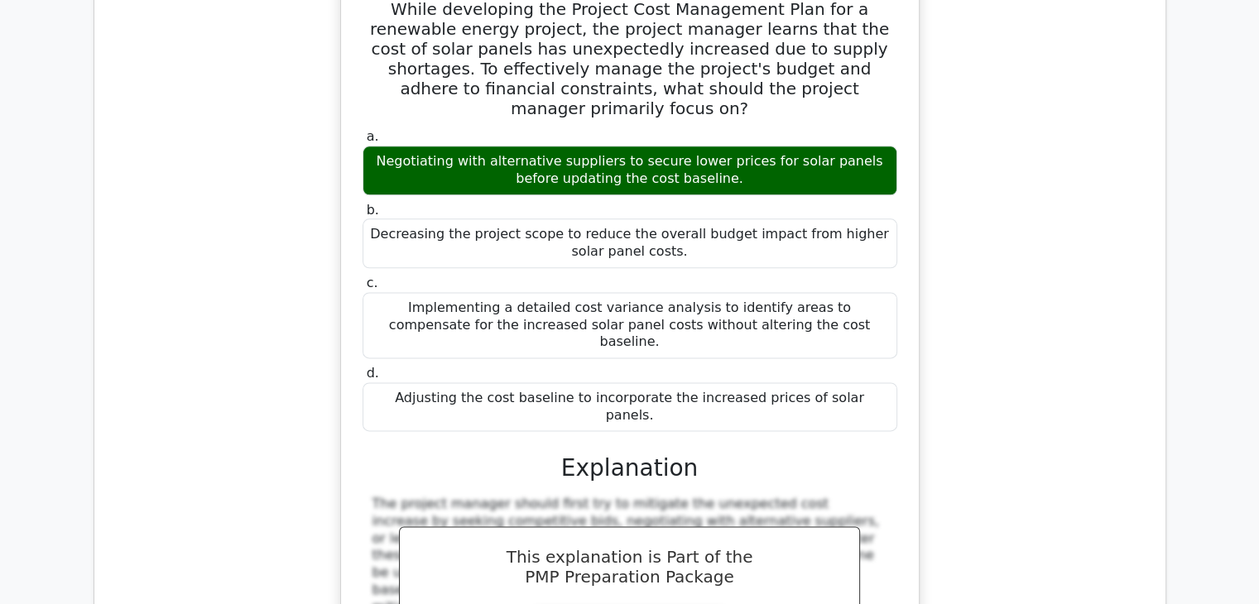
scroll to position [1822, 0]
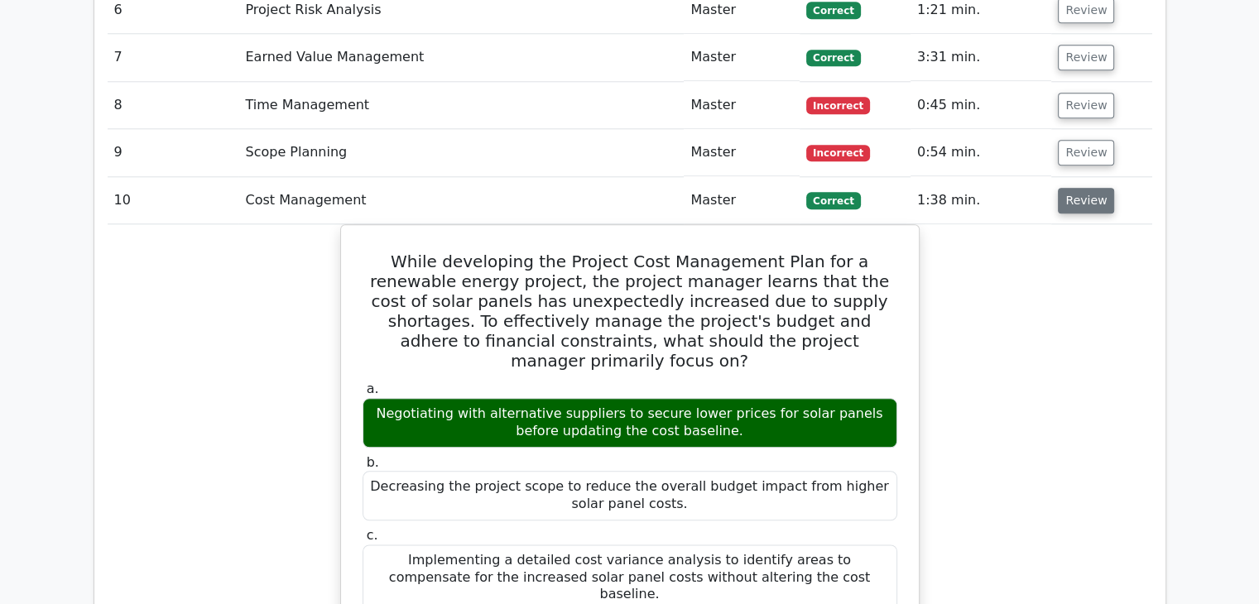
click at [1081, 188] on button "Review" at bounding box center [1086, 201] width 56 height 26
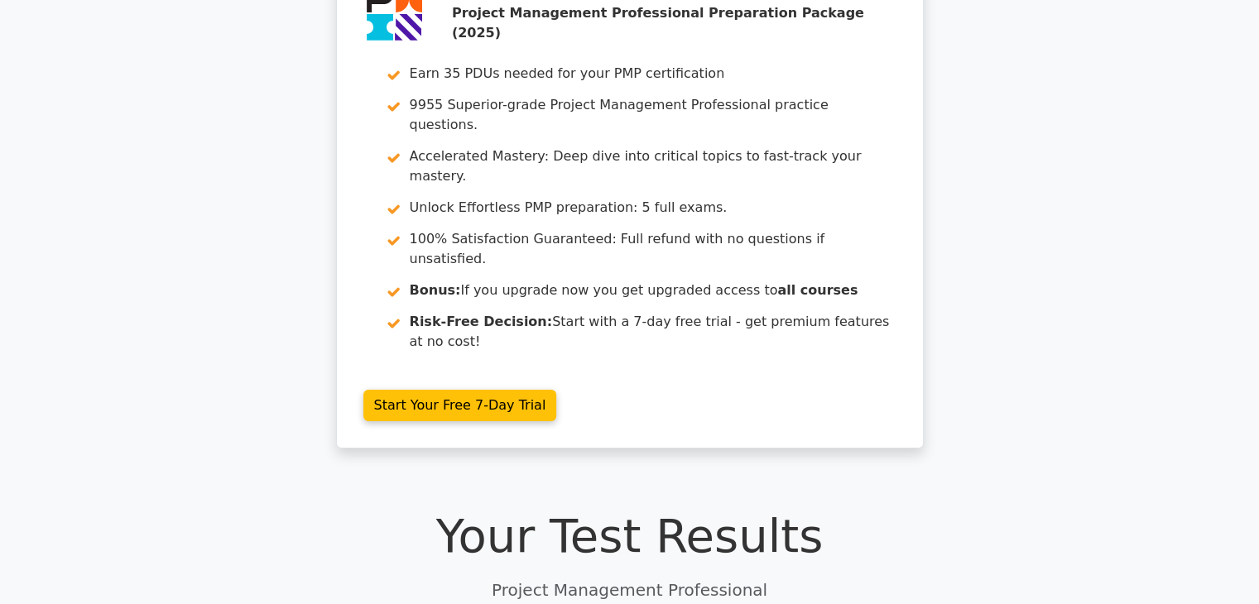
scroll to position [0, 0]
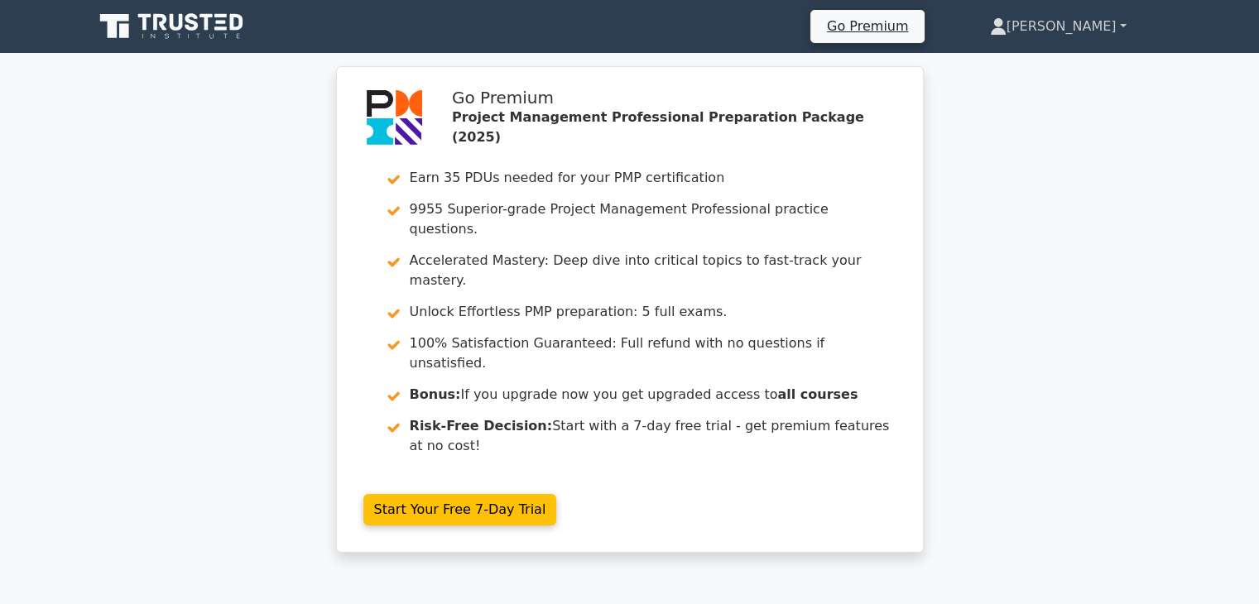
click at [1100, 26] on link "[PERSON_NAME]" at bounding box center [1059, 26] width 216 height 33
click at [1082, 66] on link "Profile" at bounding box center [1016, 65] width 131 height 26
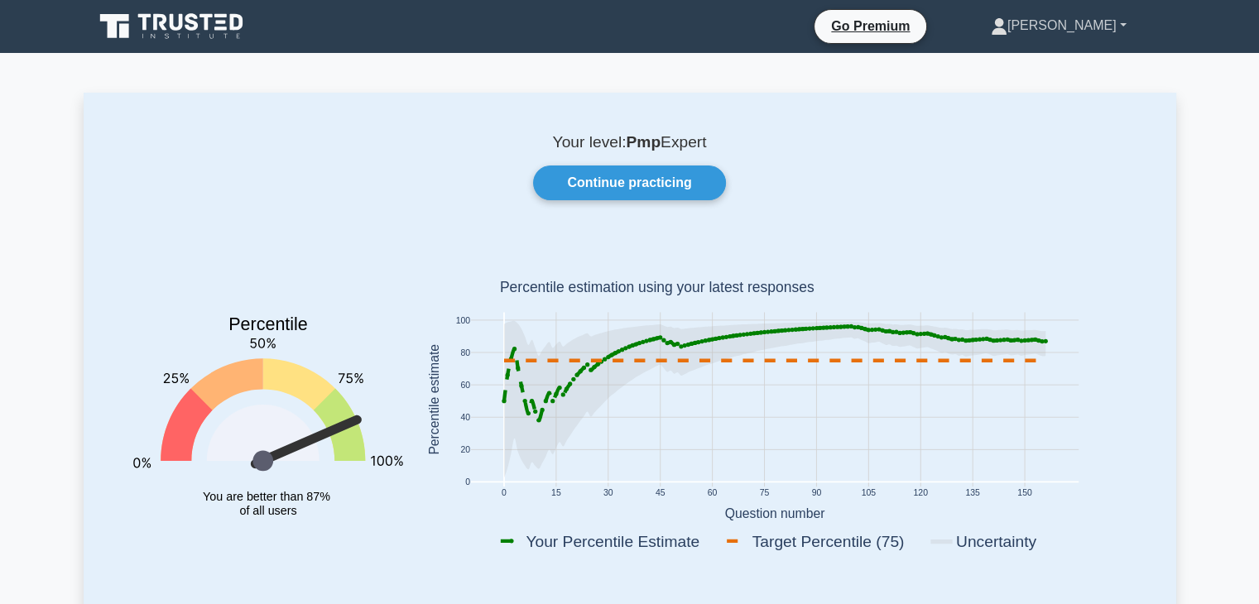
click at [1089, 29] on link "[PERSON_NAME]" at bounding box center [1058, 25] width 215 height 33
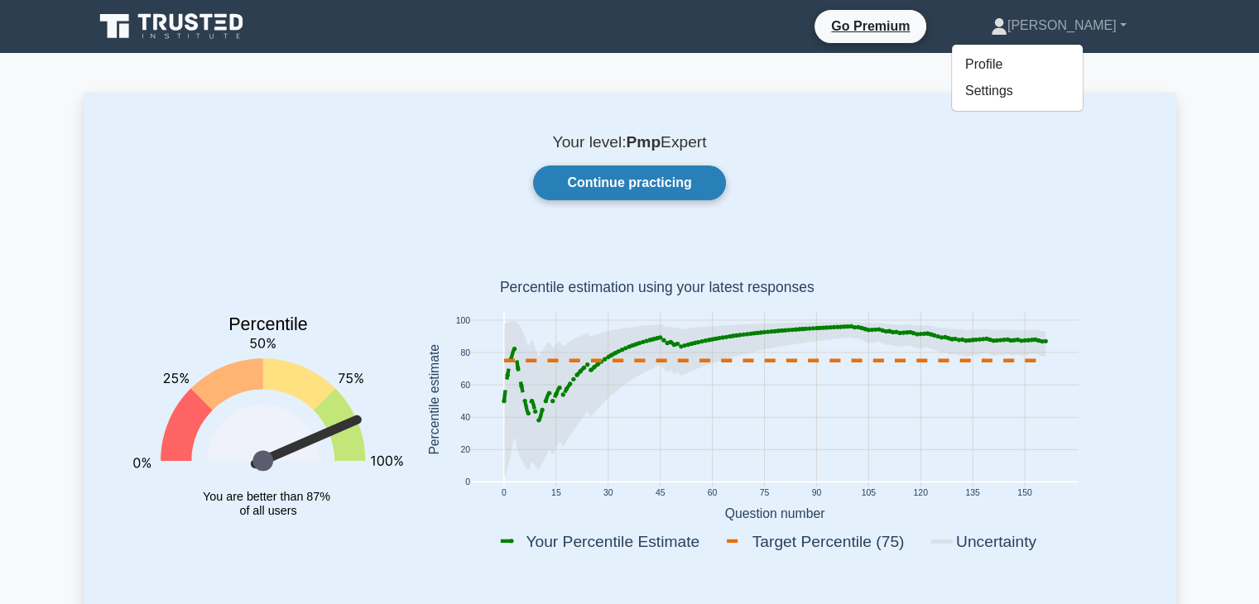
click at [633, 188] on link "Continue practicing" at bounding box center [629, 183] width 192 height 35
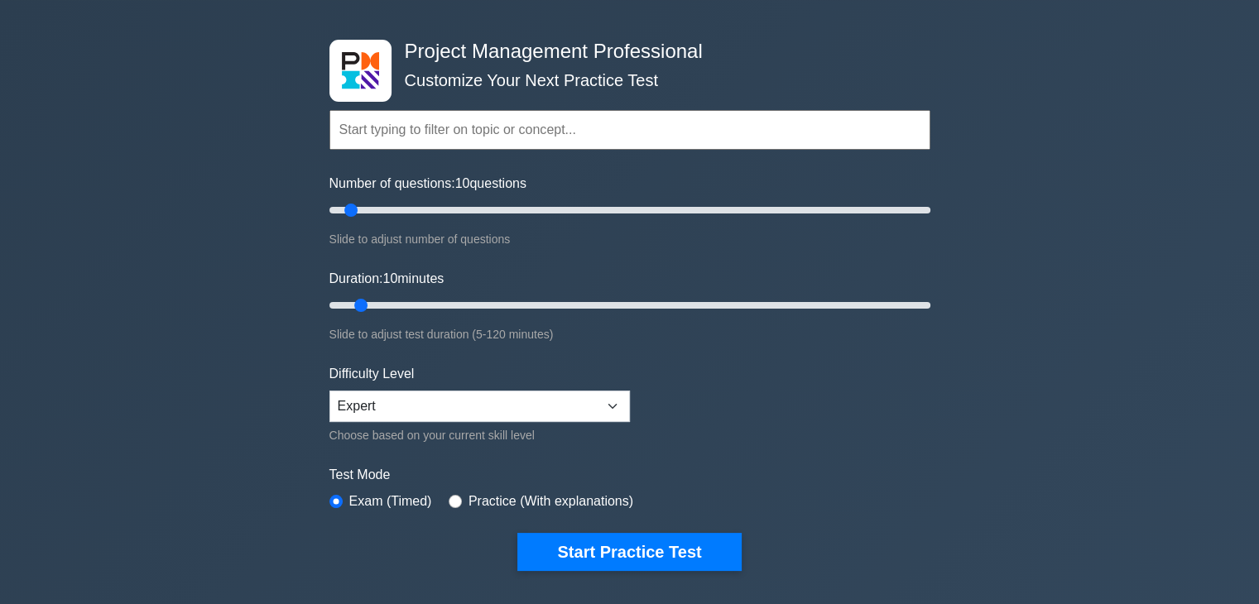
scroll to position [83, 0]
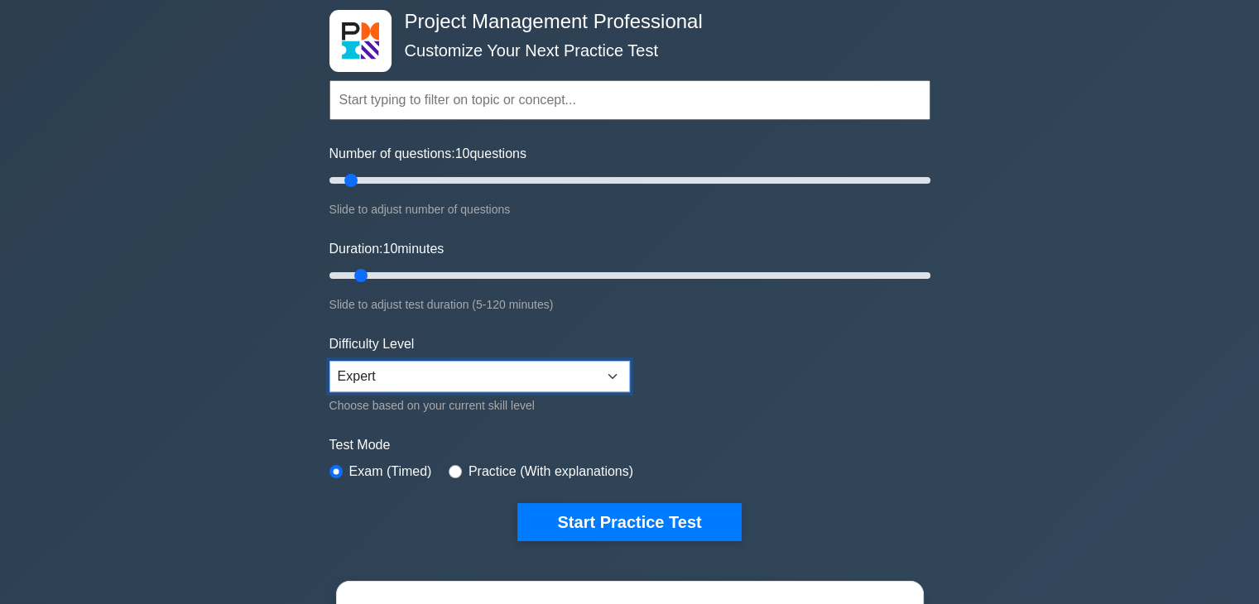
click at [473, 382] on select "Beginner Intermediate Expert" at bounding box center [480, 376] width 301 height 31
select select "intermediate"
click at [330, 361] on select "Beginner Intermediate Expert" at bounding box center [480, 376] width 301 height 31
drag, startPoint x: 355, startPoint y: 277, endPoint x: 377, endPoint y: 276, distance: 21.5
type input "15"
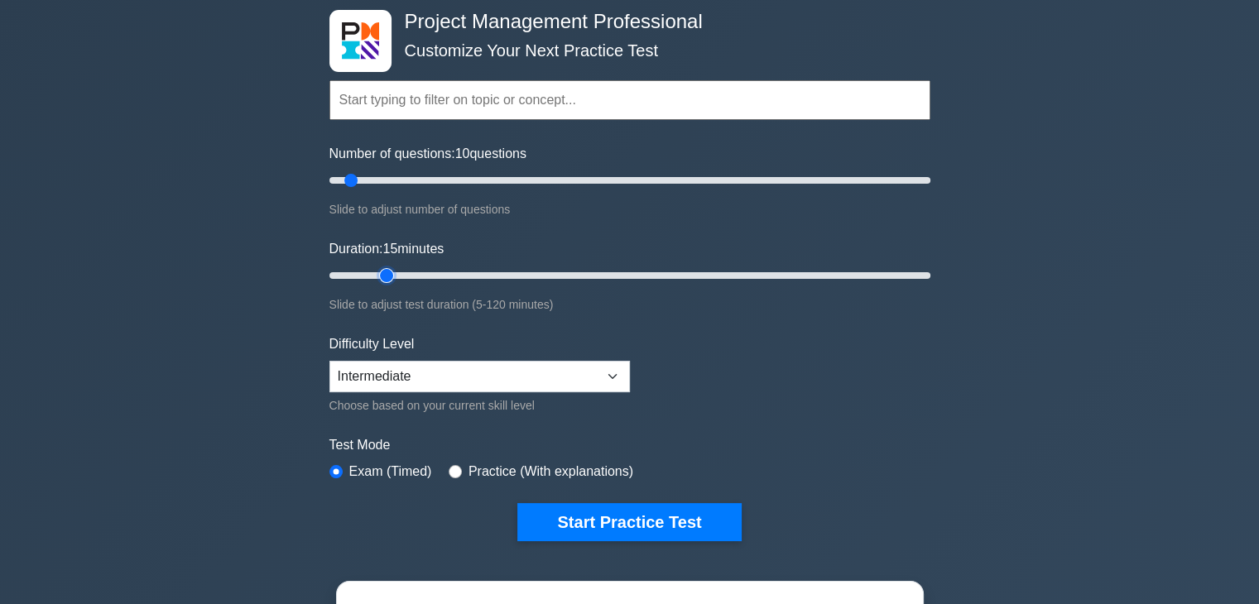
click at [377, 276] on input "Duration: 15 minutes" at bounding box center [630, 276] width 601 height 20
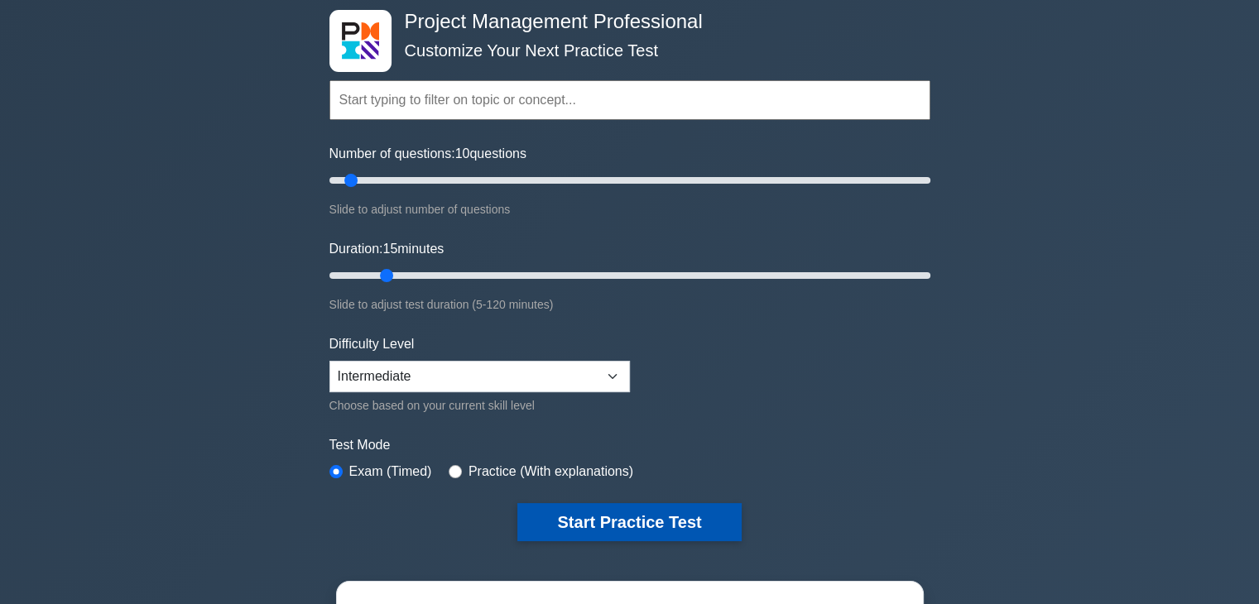
click at [583, 518] on button "Start Practice Test" at bounding box center [630, 522] width 224 height 38
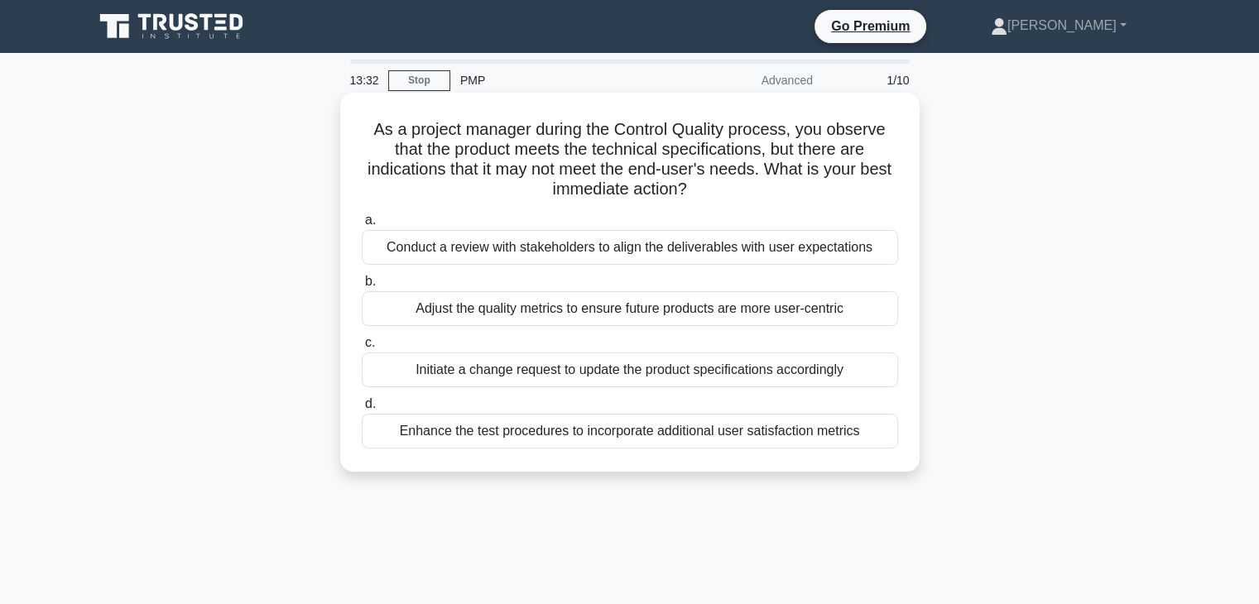
click at [546, 373] on div "Initiate a change request to update the product specifications accordingly" at bounding box center [630, 370] width 537 height 35
click at [362, 349] on input "c. Initiate a change request to update the product specifications accordingly" at bounding box center [362, 343] width 0 height 11
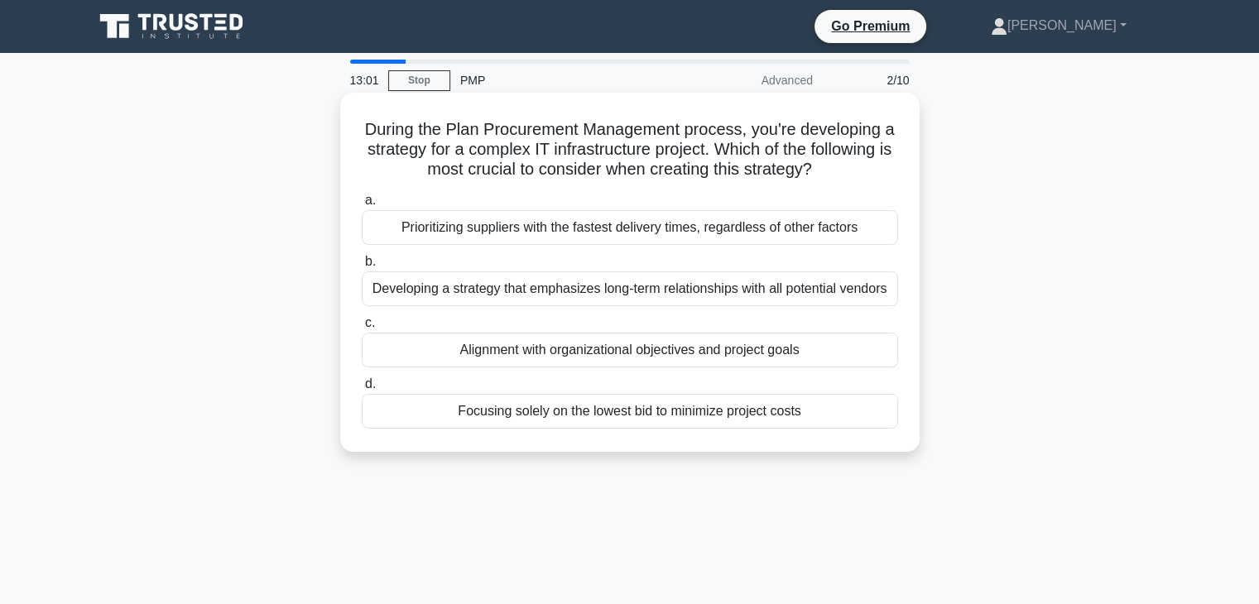
click at [546, 352] on div "Alignment with organizational objectives and project goals" at bounding box center [630, 350] width 537 height 35
click at [362, 329] on input "c. Alignment with organizational objectives and project goals" at bounding box center [362, 323] width 0 height 11
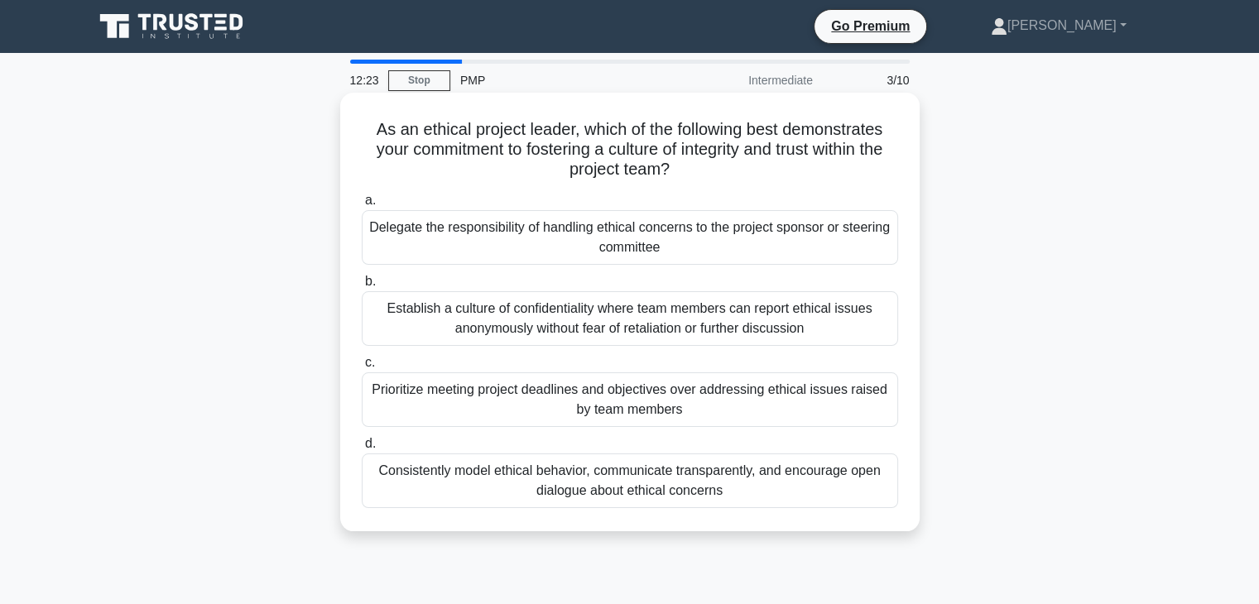
click at [629, 487] on div "Consistently model ethical behavior, communicate transparently, and encourage o…" at bounding box center [630, 481] width 537 height 55
click at [362, 450] on input "d. Consistently model ethical behavior, communicate transparently, and encourag…" at bounding box center [362, 444] width 0 height 11
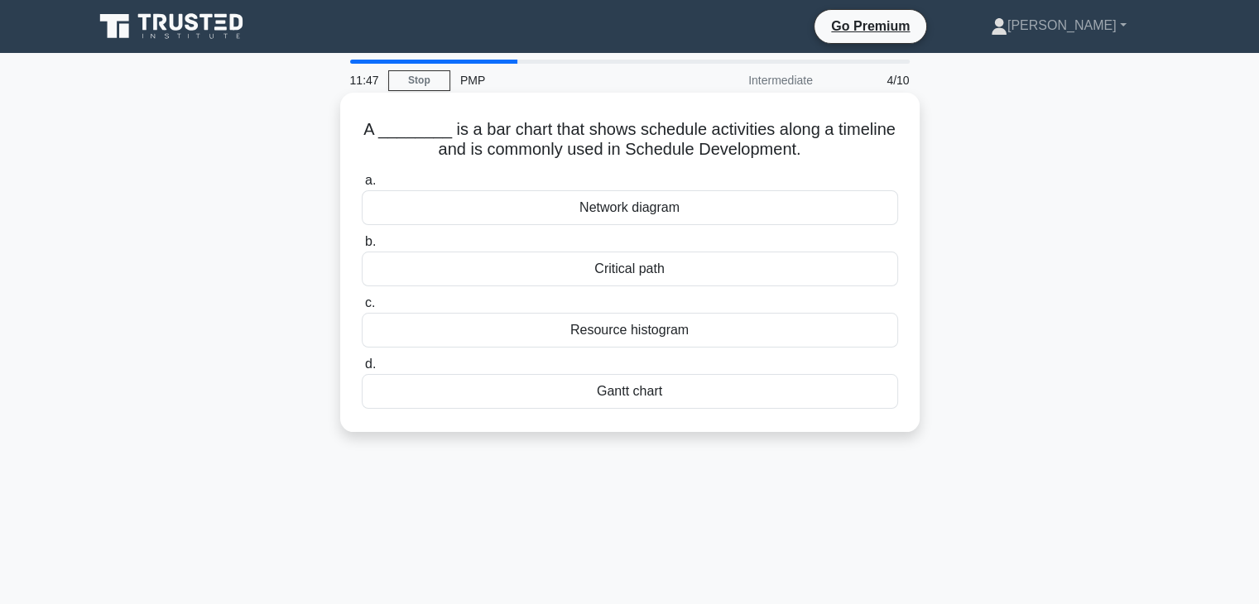
click at [609, 400] on div "Gantt chart" at bounding box center [630, 391] width 537 height 35
click at [362, 370] on input "[PERSON_NAME] chart" at bounding box center [362, 364] width 0 height 11
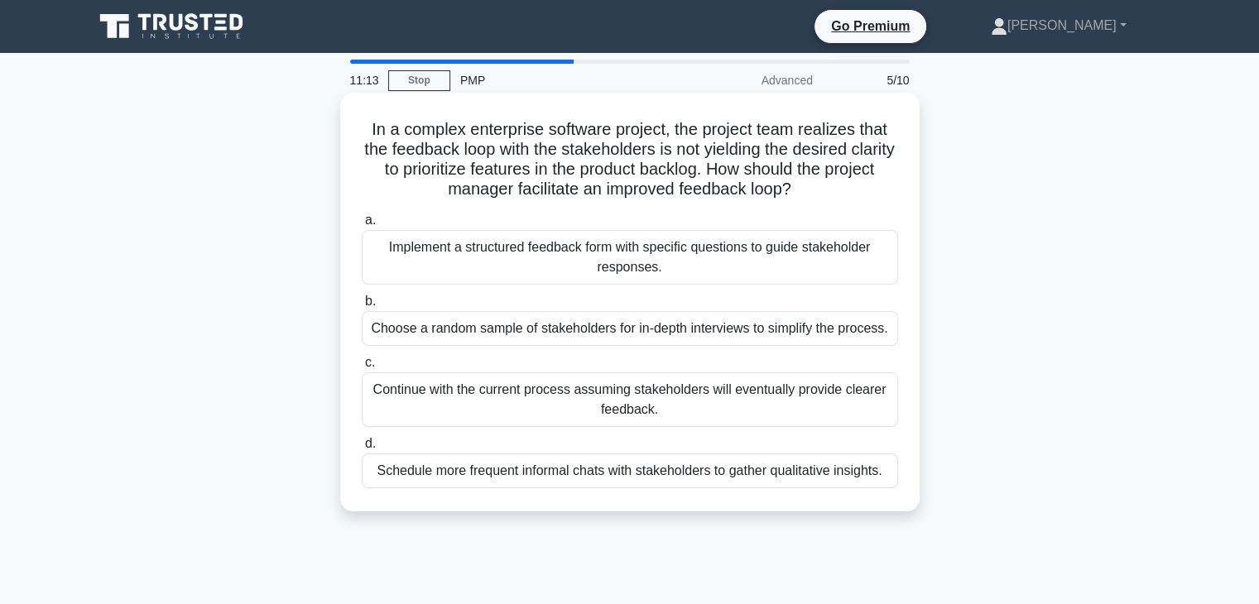
click at [633, 265] on div "Implement a structured feedback form with specific questions to guide stakehold…" at bounding box center [630, 257] width 537 height 55
click at [362, 226] on input "a. Implement a structured feedback form with specific questions to guide stakeh…" at bounding box center [362, 220] width 0 height 11
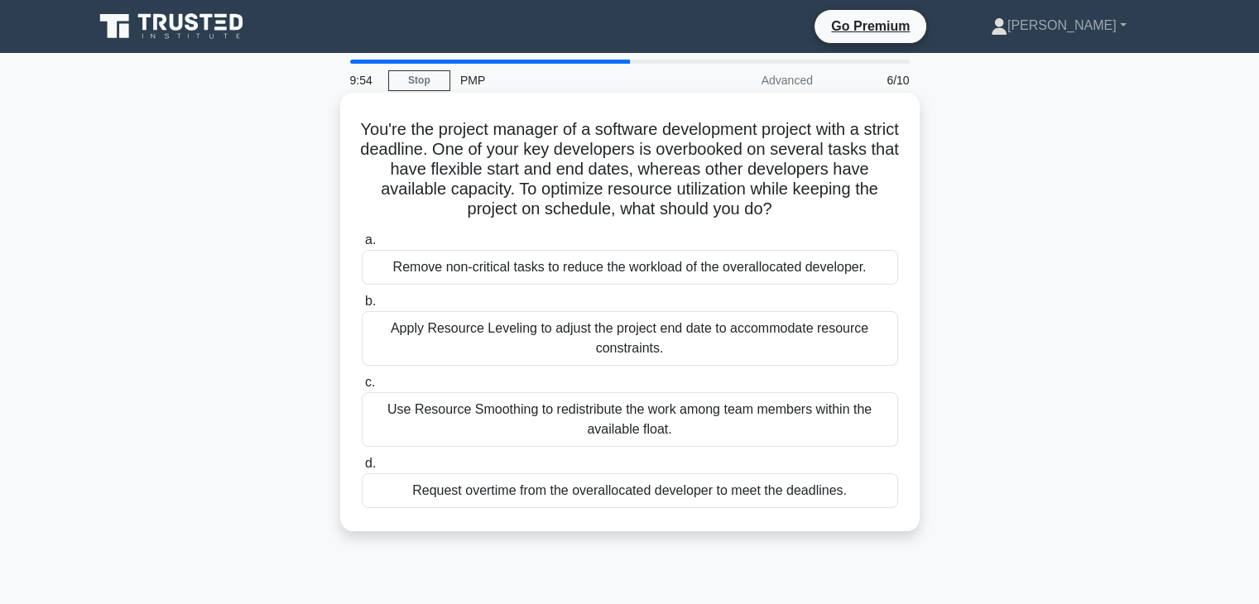
click at [570, 418] on div "Use Resource Smoothing to redistribute the work among team members within the a…" at bounding box center [630, 419] width 537 height 55
click at [362, 388] on input "c. Use Resource Smoothing to redistribute the work among team members within th…" at bounding box center [362, 383] width 0 height 11
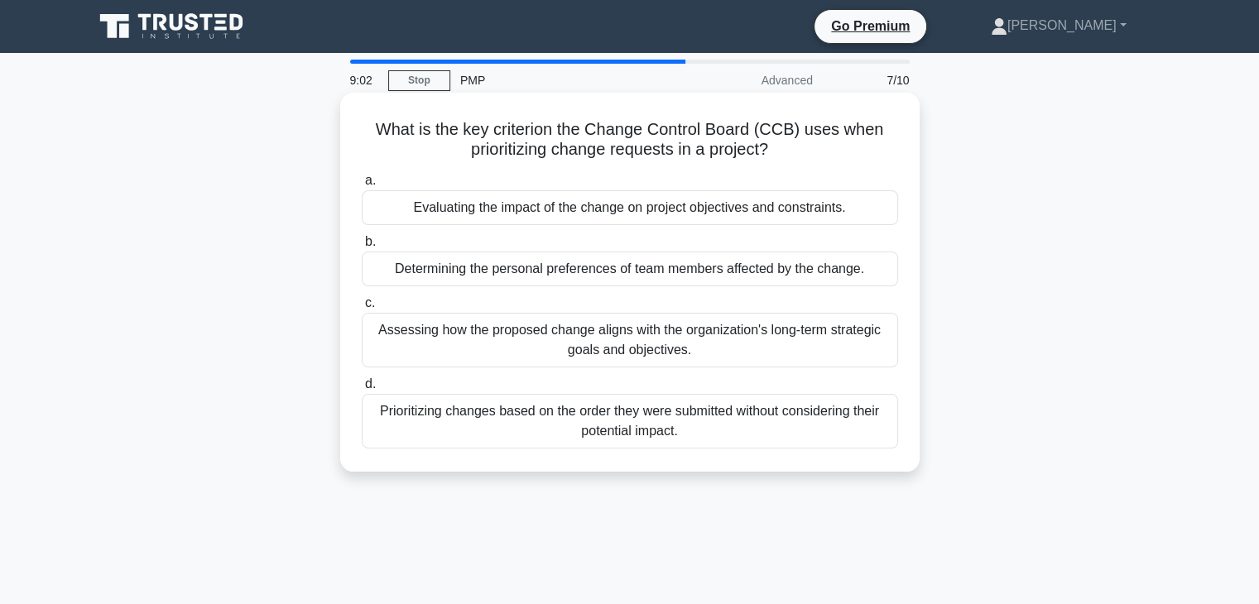
click at [651, 209] on div "Evaluating the impact of the change on project objectives and constraints." at bounding box center [630, 207] width 537 height 35
click at [362, 186] on input "a. Evaluating the impact of the change on project objectives and constraints." at bounding box center [362, 181] width 0 height 11
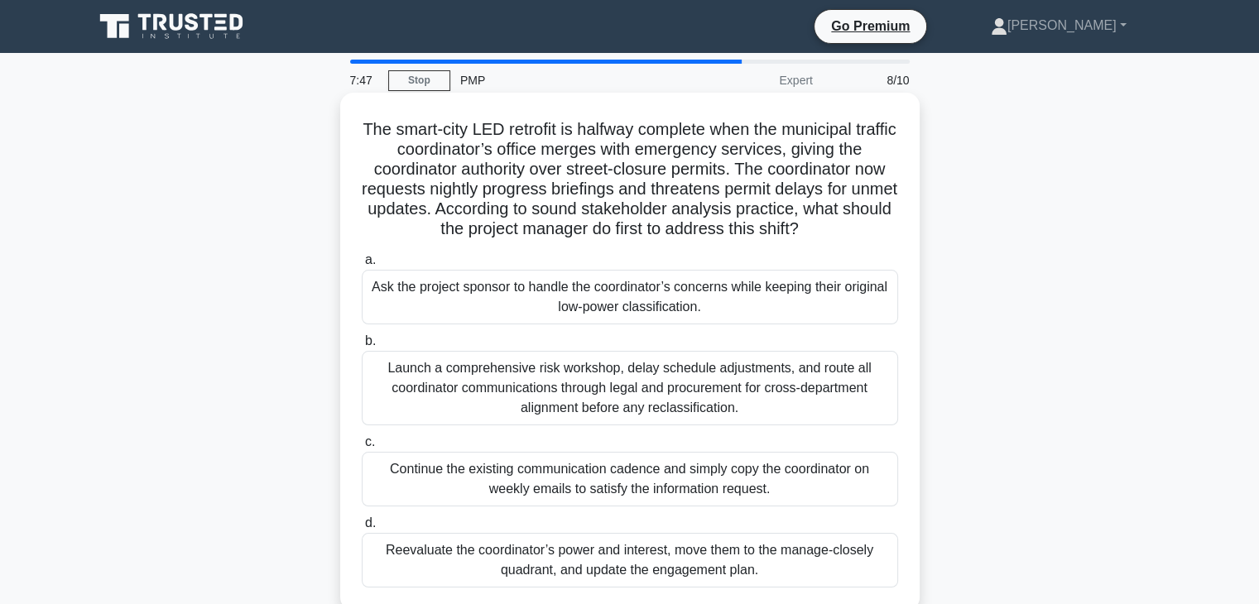
scroll to position [83, 0]
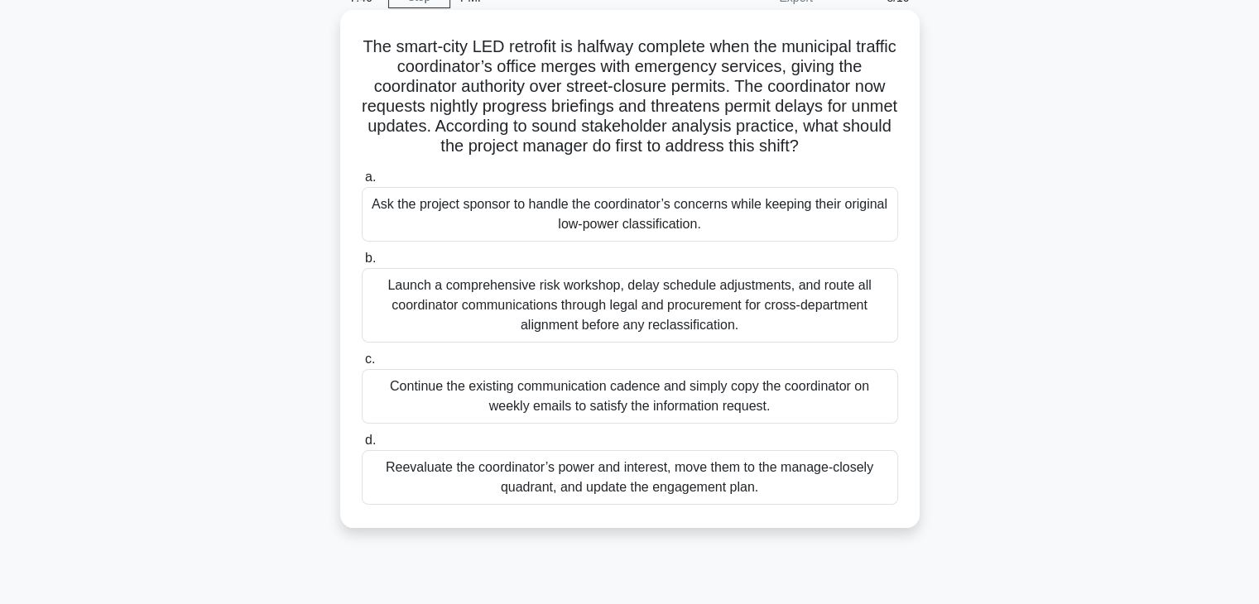
click at [643, 475] on div "Reevaluate the coordinator’s power and interest, move them to the manage-closel…" at bounding box center [630, 477] width 537 height 55
click at [362, 446] on input "d. Reevaluate the coordinator’s power and interest, move them to the manage-clo…" at bounding box center [362, 441] width 0 height 11
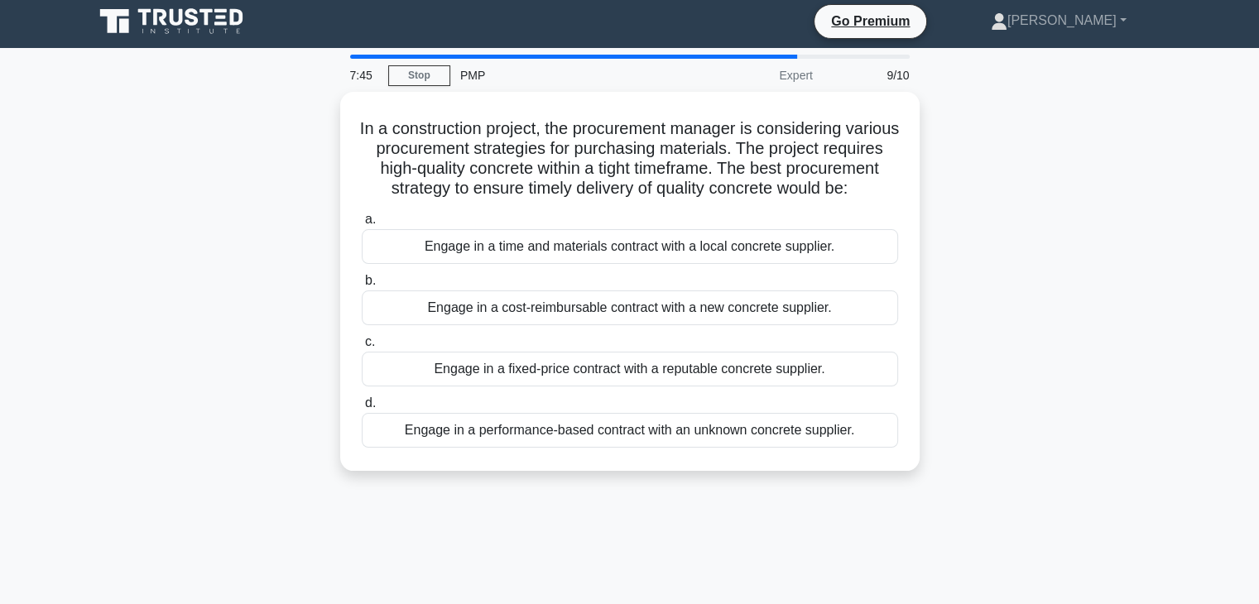
scroll to position [0, 0]
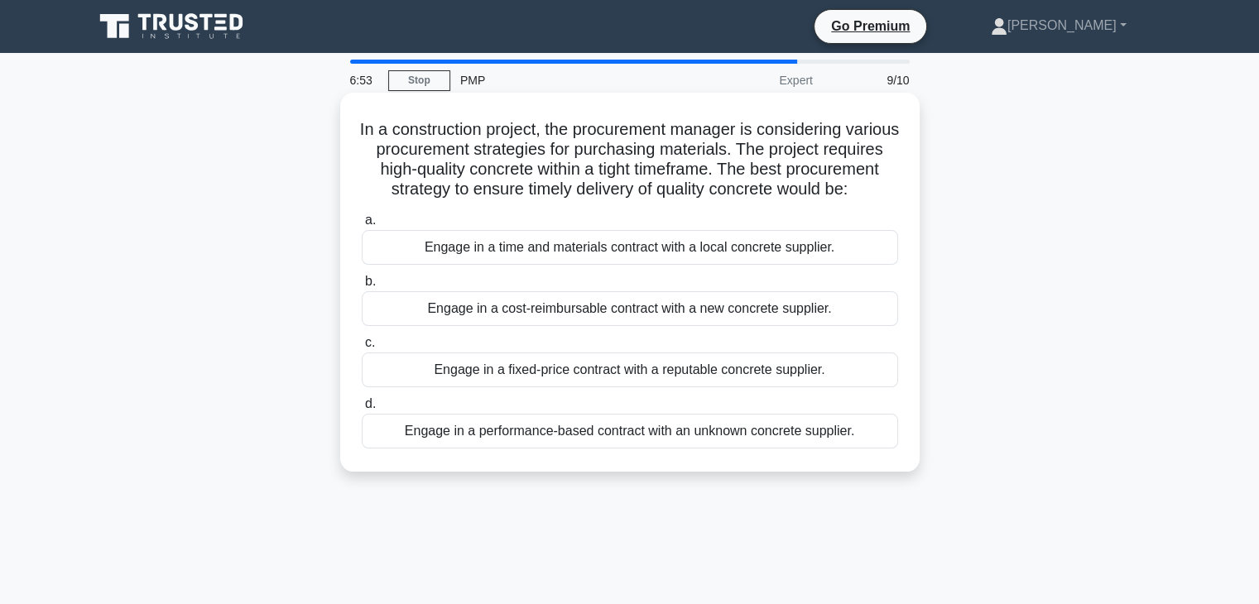
click at [591, 388] on div "Engage in a fixed-price contract with a reputable concrete supplier." at bounding box center [630, 370] width 537 height 35
click at [362, 349] on input "c. Engage in a fixed-price contract with a reputable concrete supplier." at bounding box center [362, 343] width 0 height 11
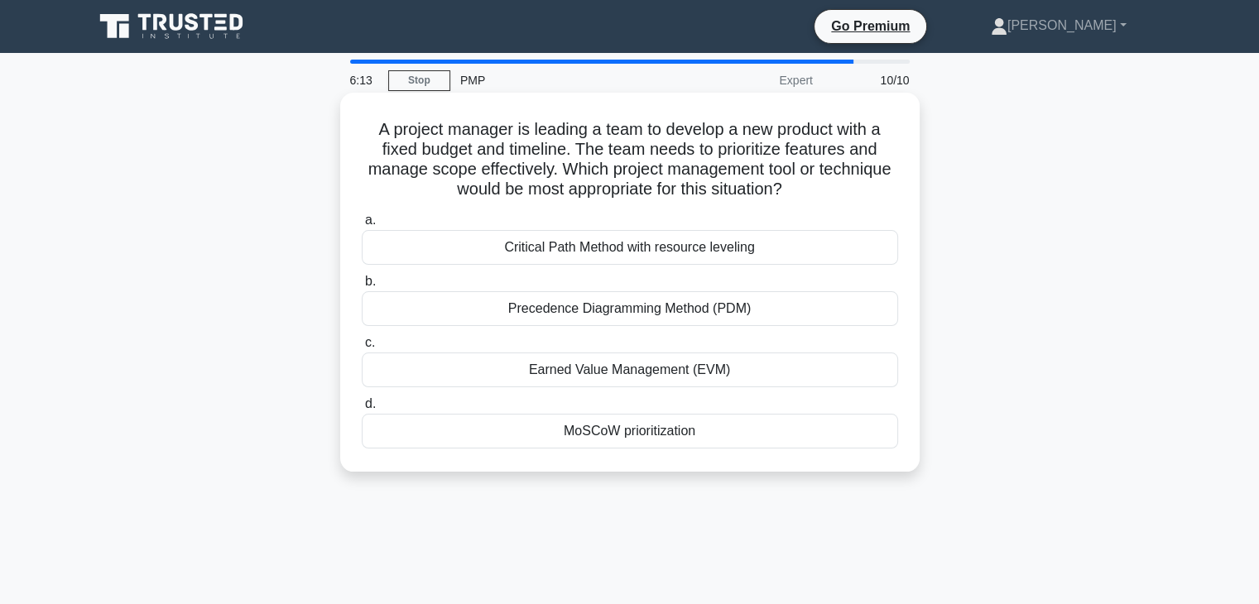
click at [610, 438] on div "MoSCoW prioritization" at bounding box center [630, 431] width 537 height 35
click at [362, 410] on input "d. MoSCoW prioritization" at bounding box center [362, 404] width 0 height 11
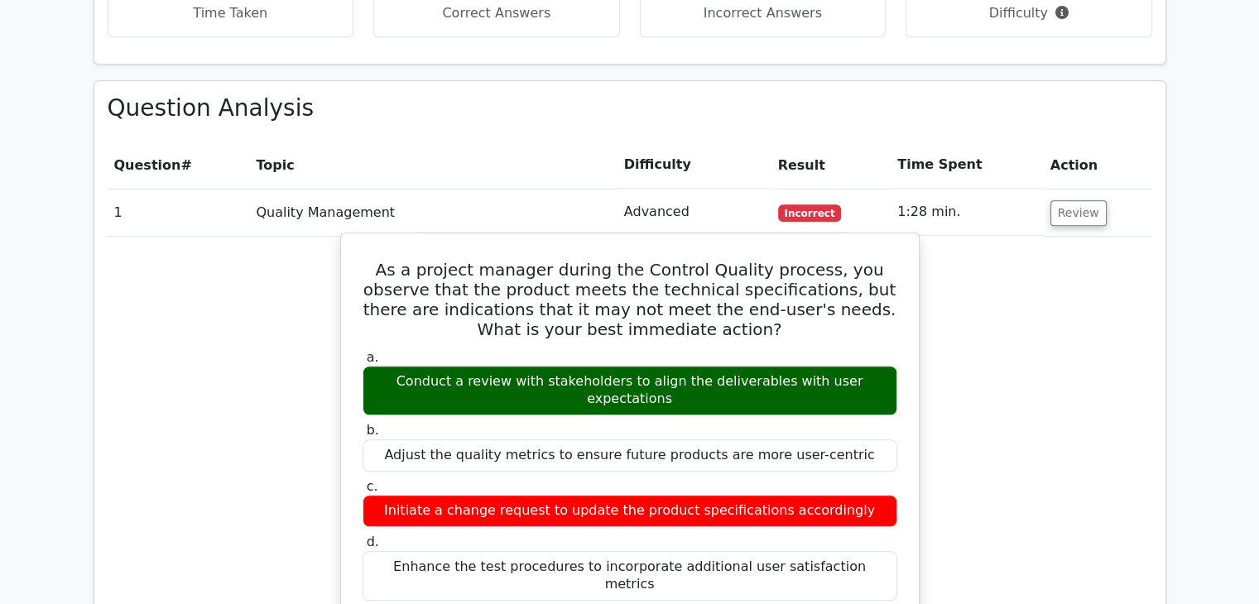
scroll to position [1408, 0]
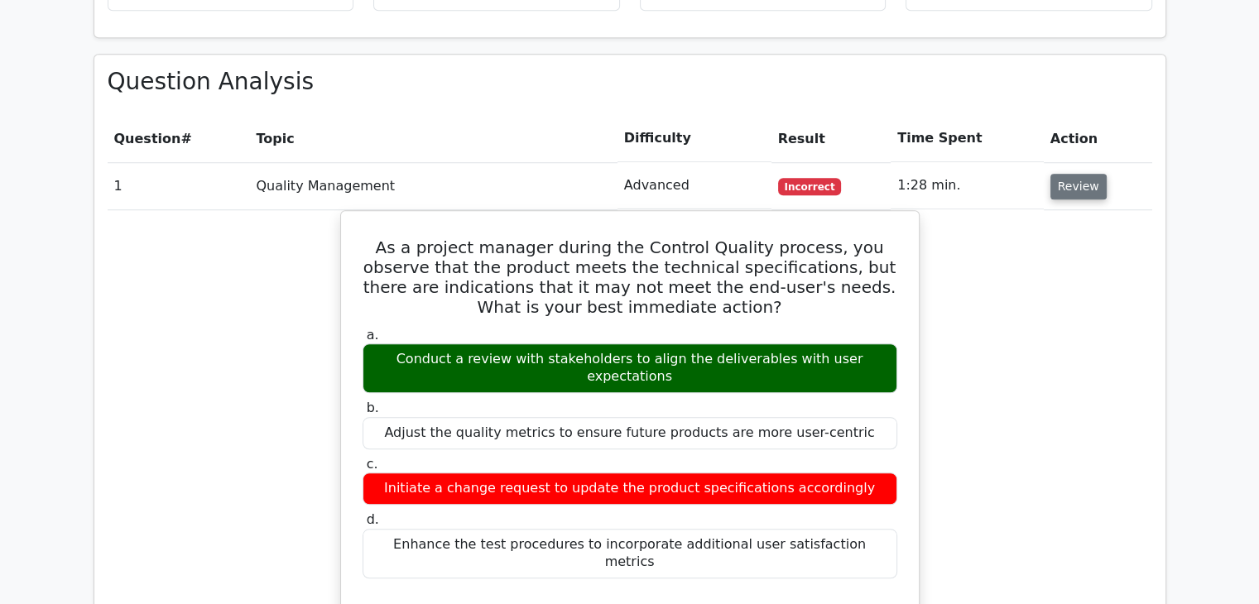
click at [1079, 174] on button "Review" at bounding box center [1079, 187] width 56 height 26
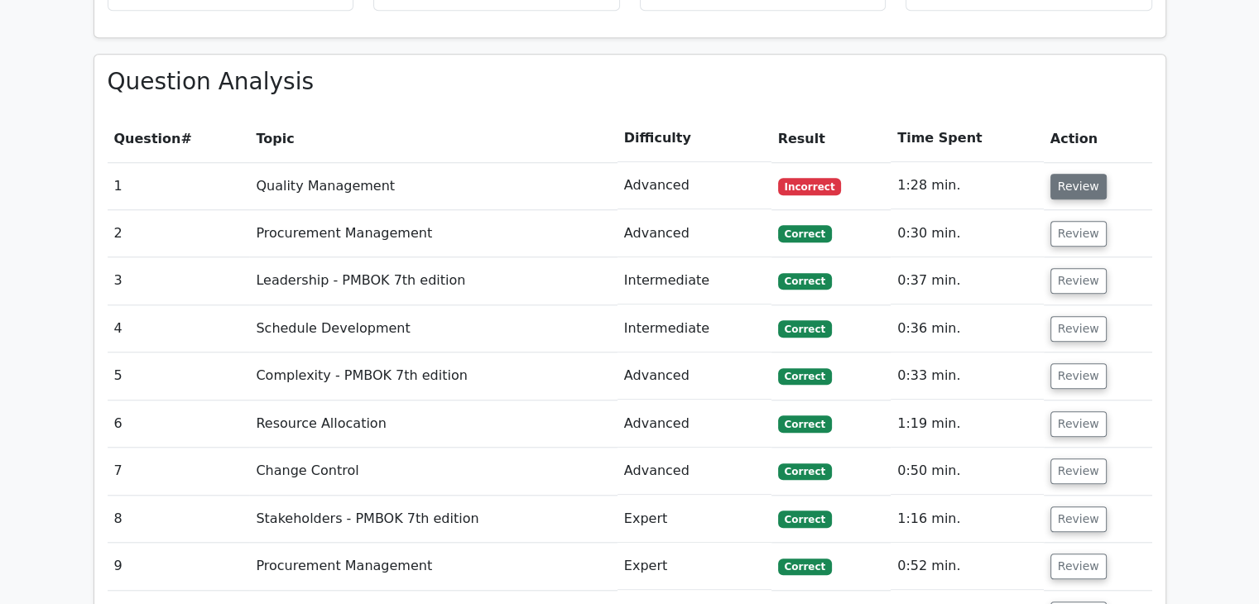
click at [1070, 174] on button "Review" at bounding box center [1079, 187] width 56 height 26
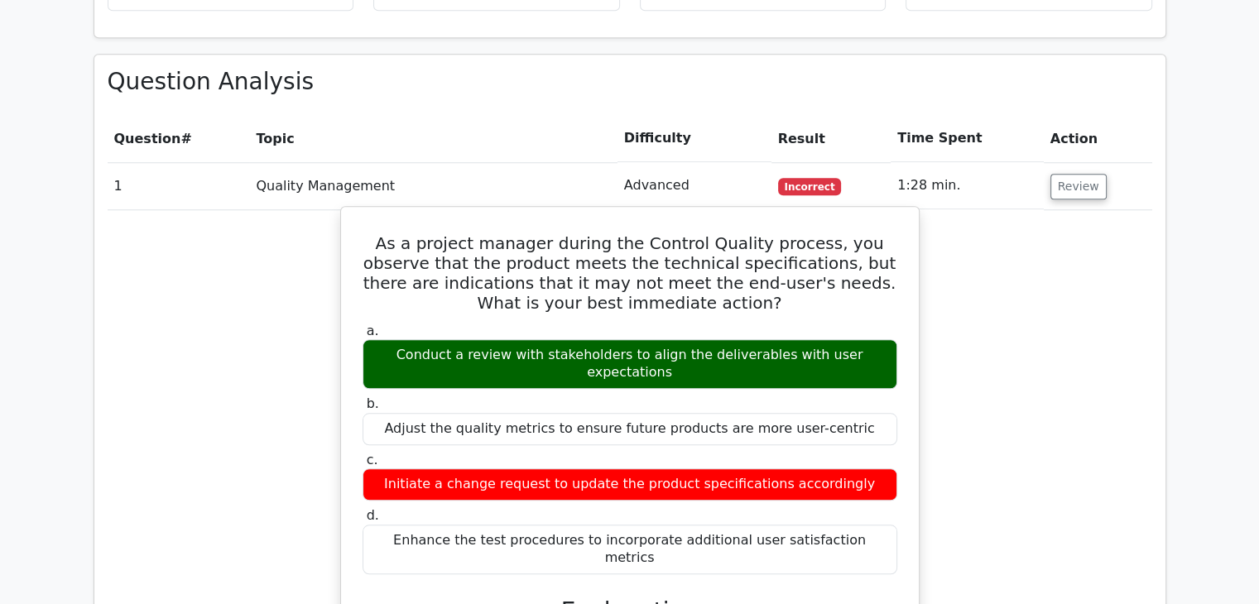
scroll to position [1490, 0]
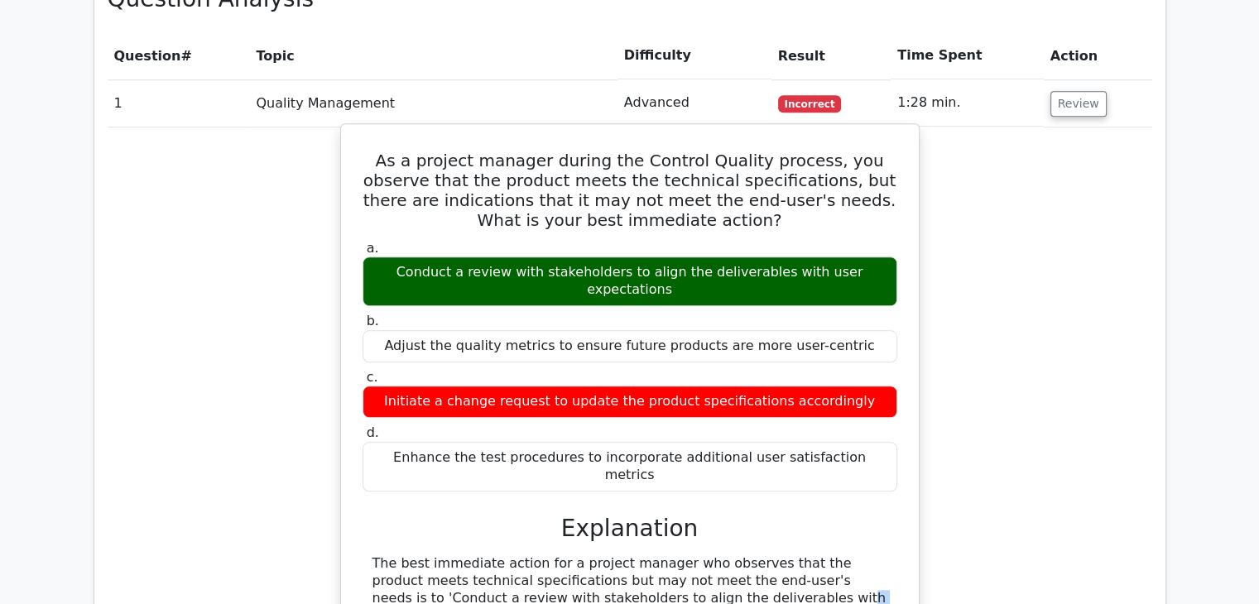
drag, startPoint x: 543, startPoint y: 483, endPoint x: 797, endPoint y: 514, distance: 256.1
drag, startPoint x: 575, startPoint y: 520, endPoint x: 824, endPoint y: 523, distance: 248.4
drag, startPoint x: 530, startPoint y: 552, endPoint x: 838, endPoint y: 553, distance: 308.0
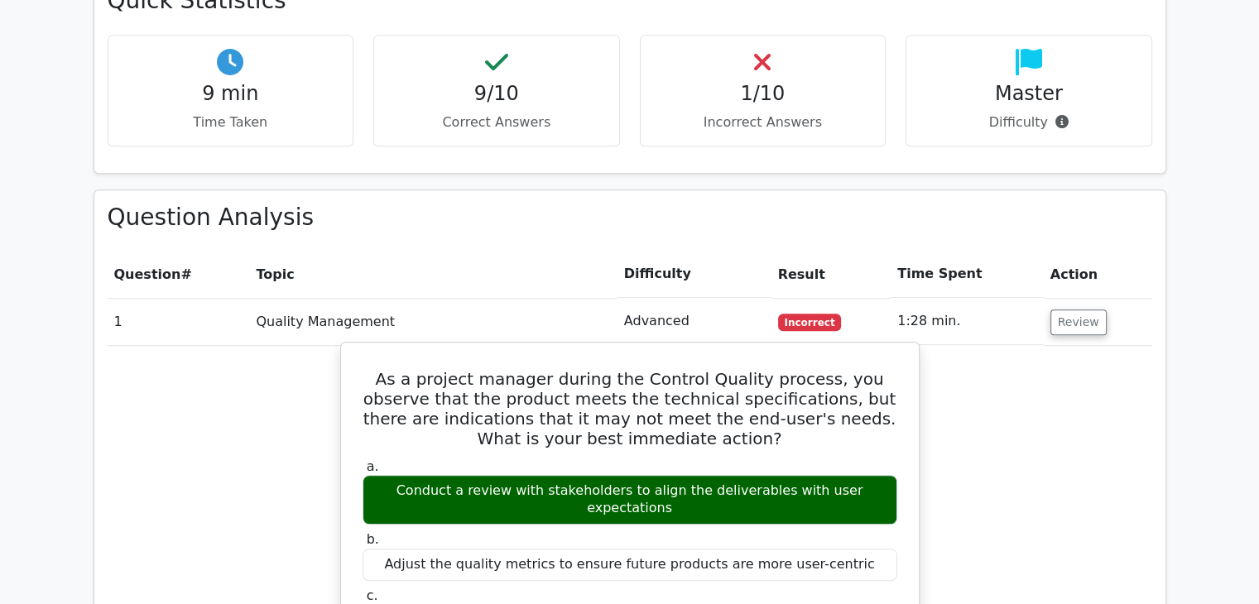
scroll to position [1159, 0]
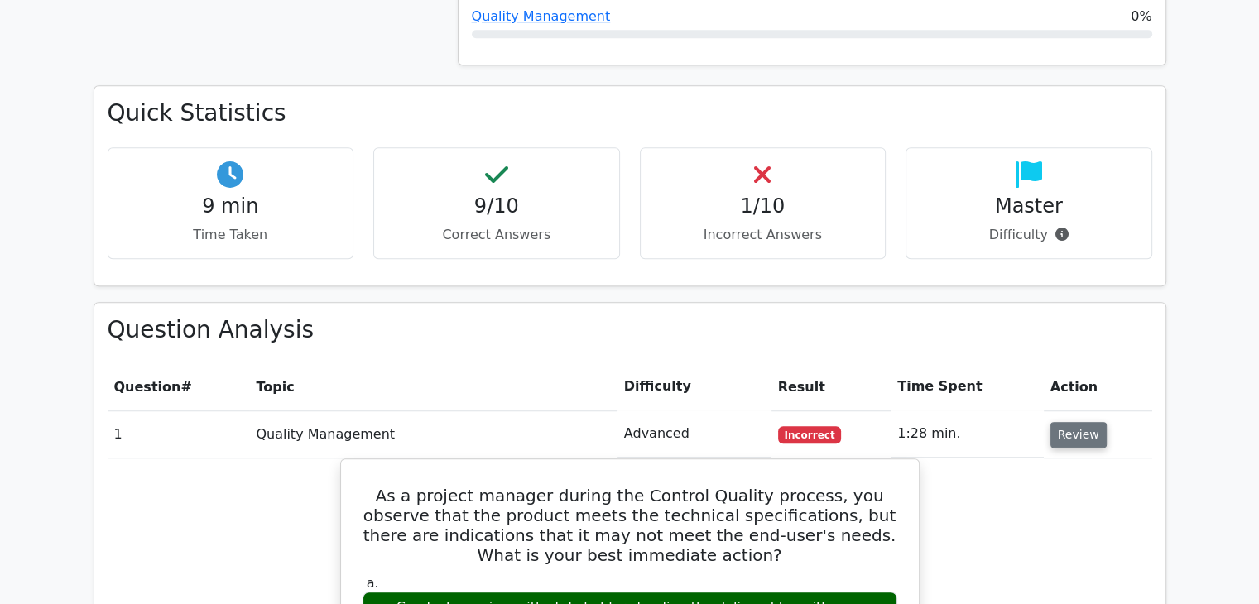
click at [1081, 422] on button "Review" at bounding box center [1079, 435] width 56 height 26
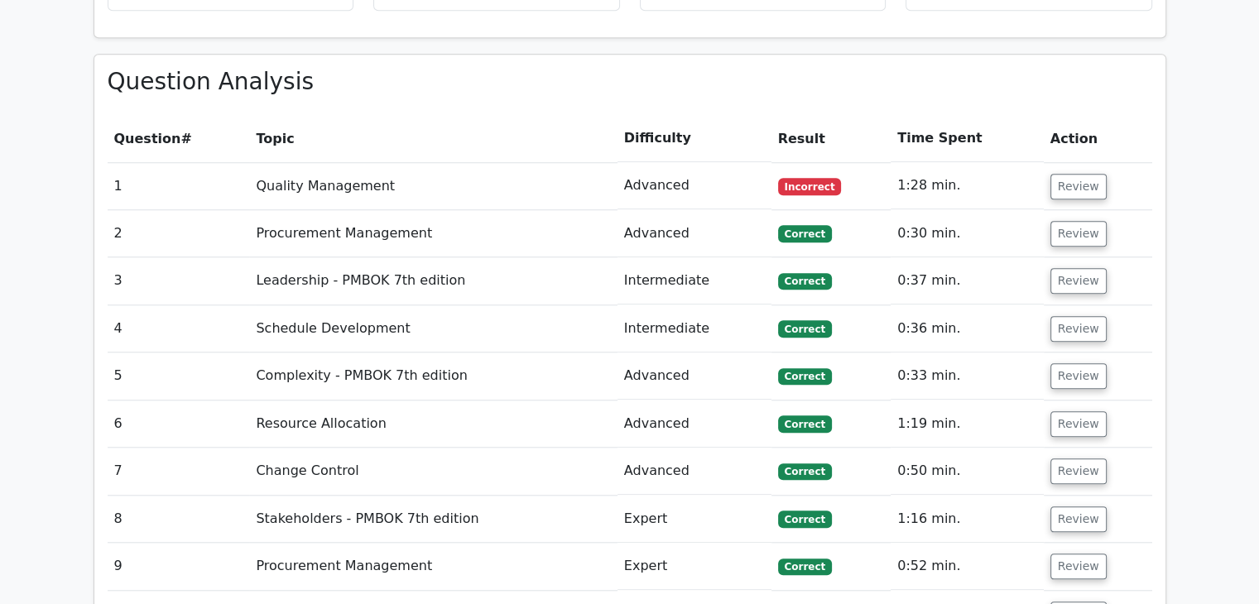
scroll to position [1573, 0]
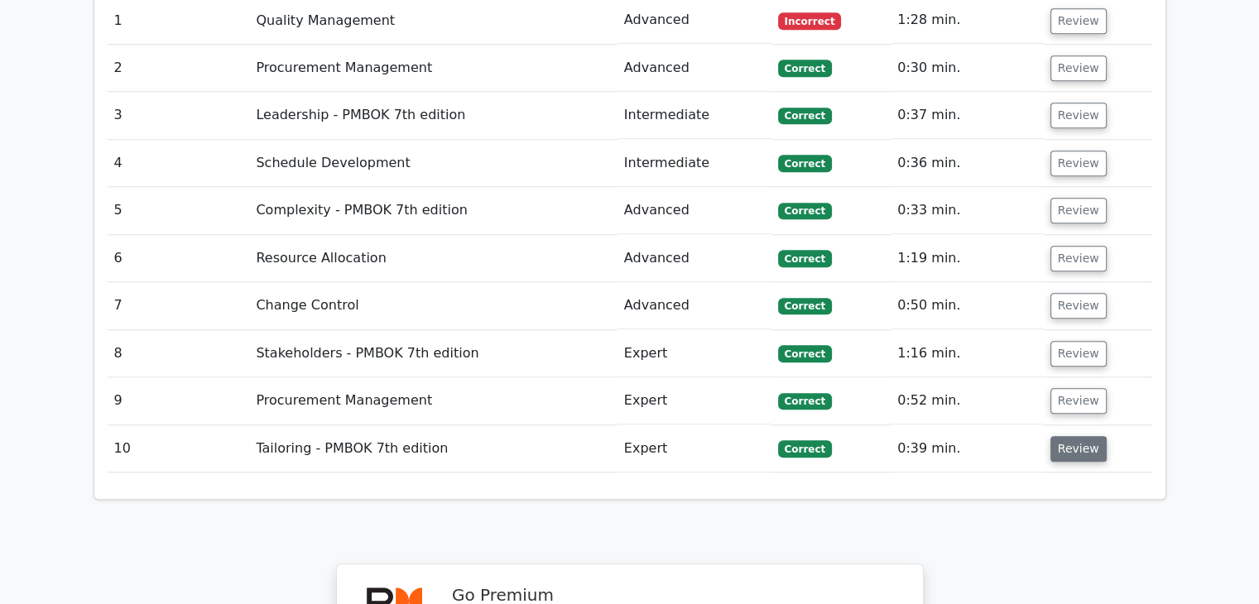
click at [1062, 436] on button "Review" at bounding box center [1079, 449] width 56 height 26
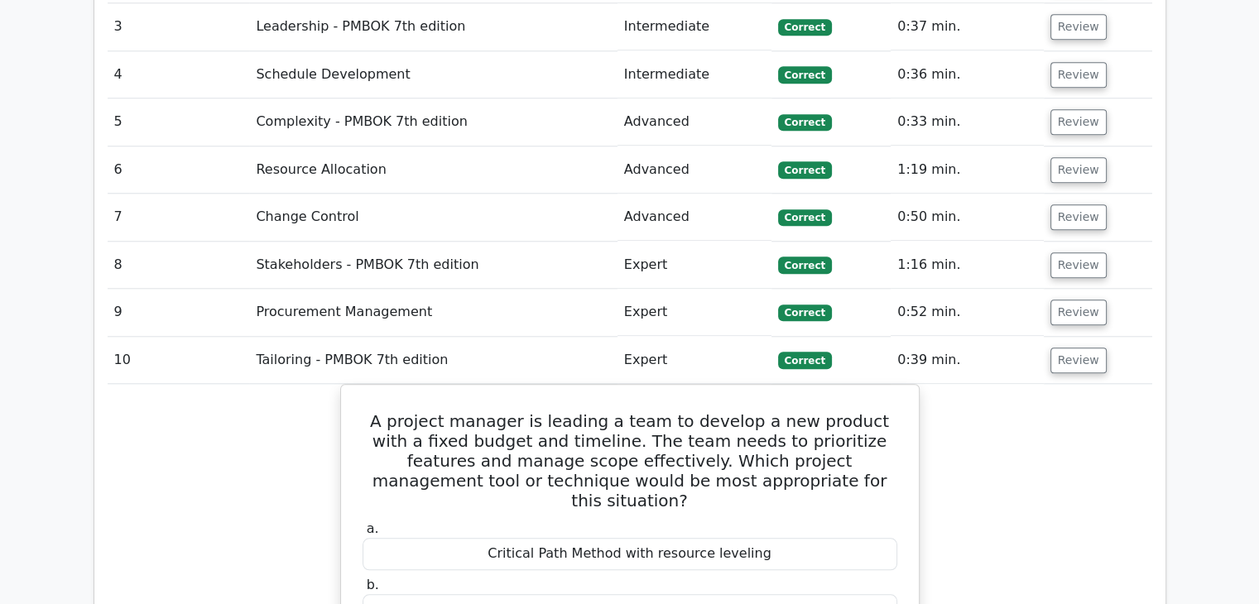
scroll to position [1656, 0]
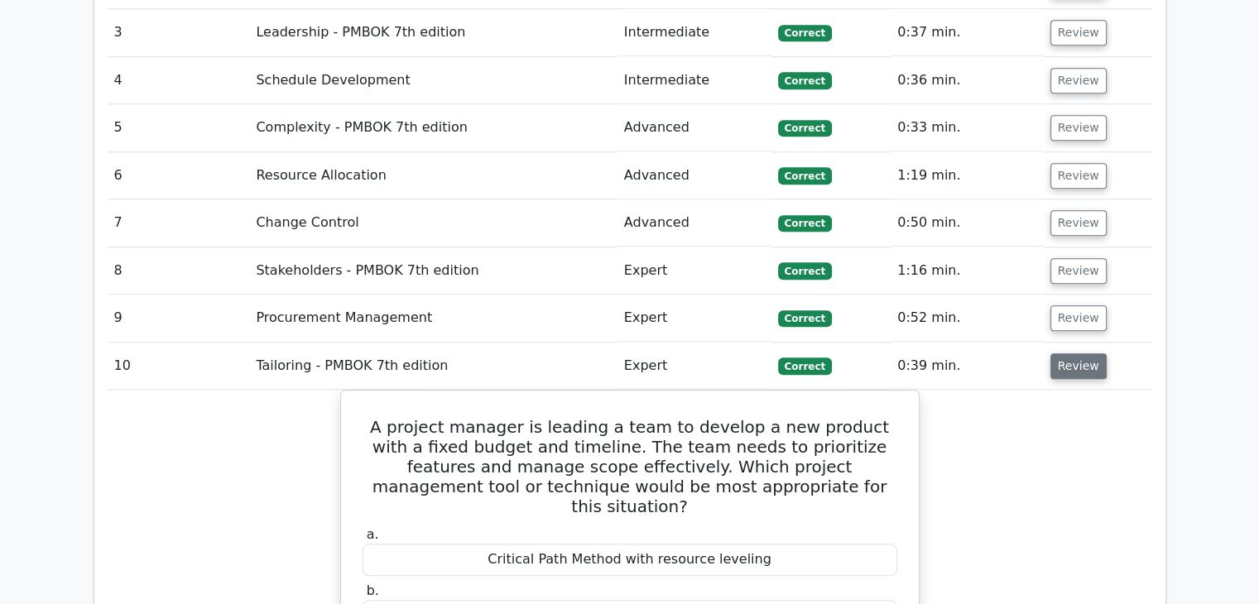
click at [1064, 354] on button "Review" at bounding box center [1079, 367] width 56 height 26
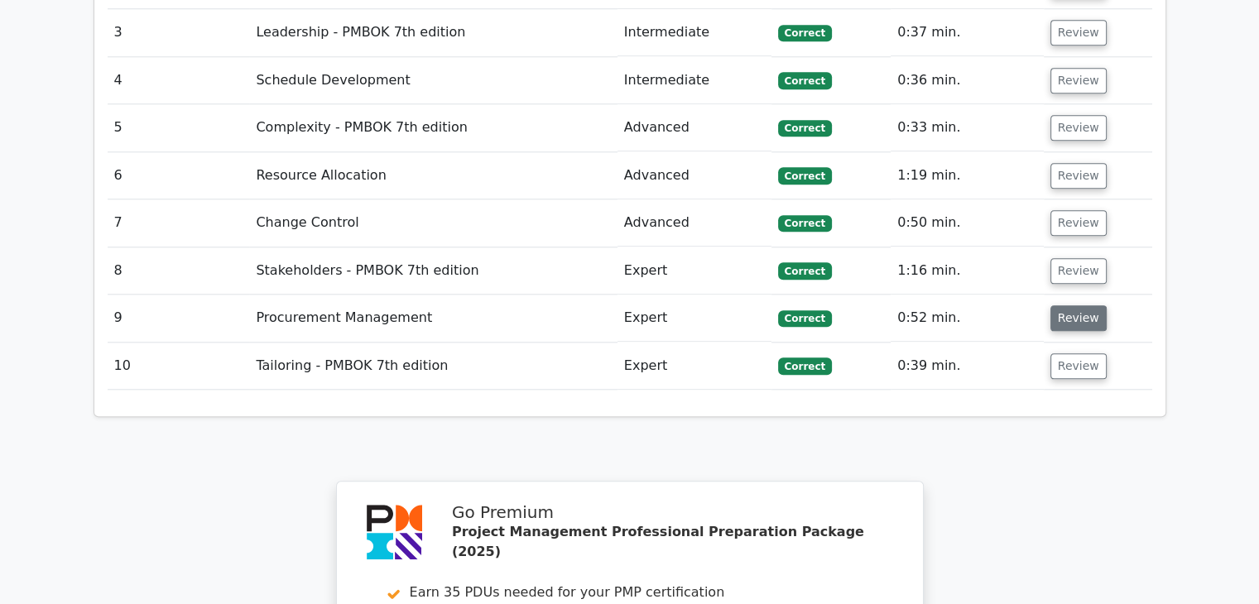
click at [1071, 306] on button "Review" at bounding box center [1079, 319] width 56 height 26
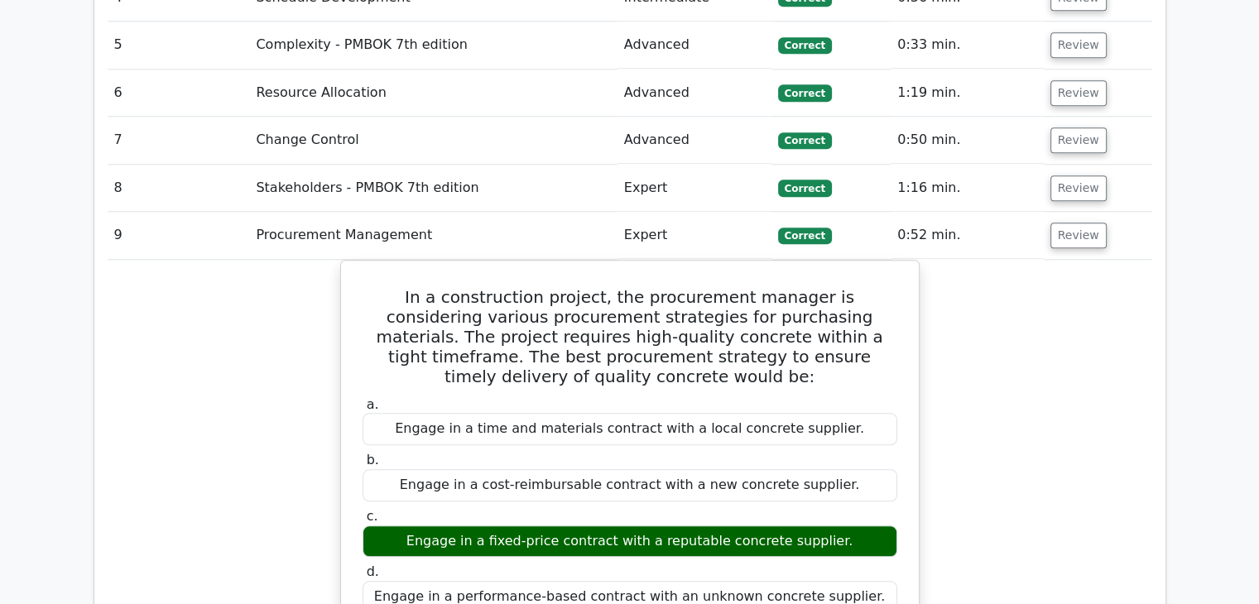
scroll to position [1573, 0]
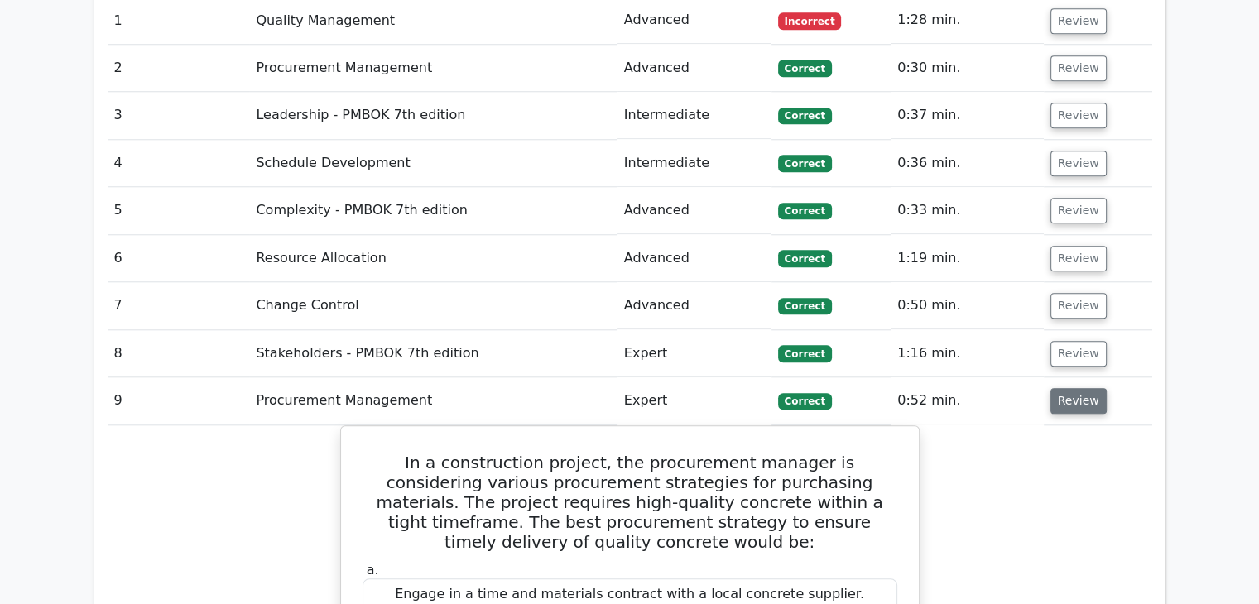
click at [1073, 388] on button "Review" at bounding box center [1079, 401] width 56 height 26
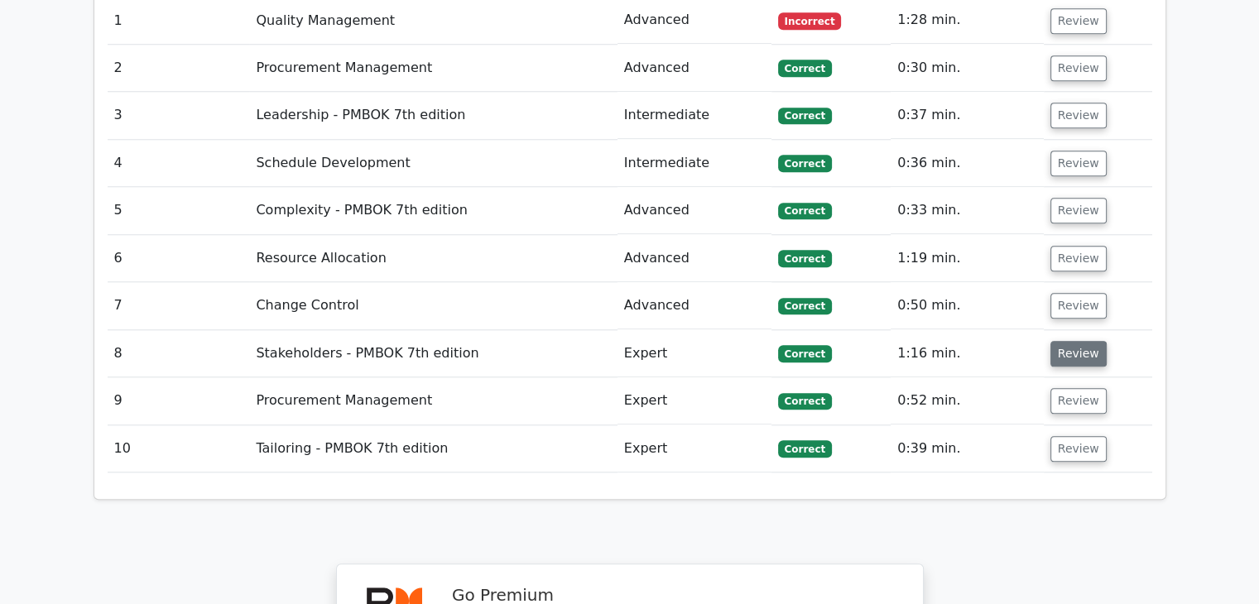
click at [1067, 341] on button "Review" at bounding box center [1079, 354] width 56 height 26
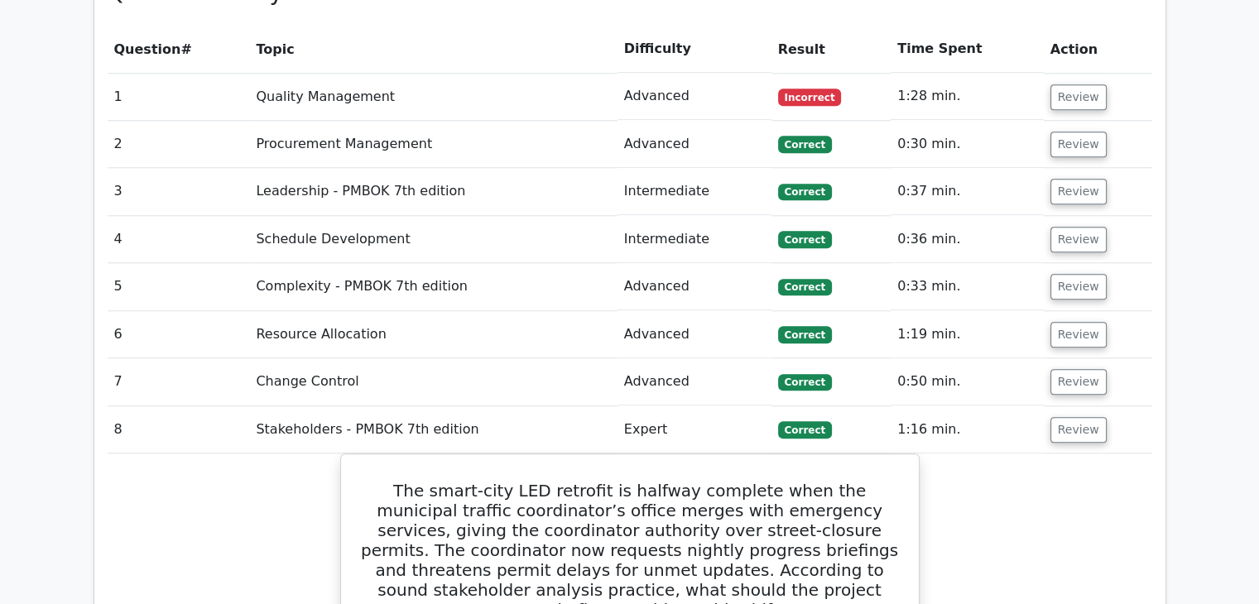
scroll to position [1408, 0]
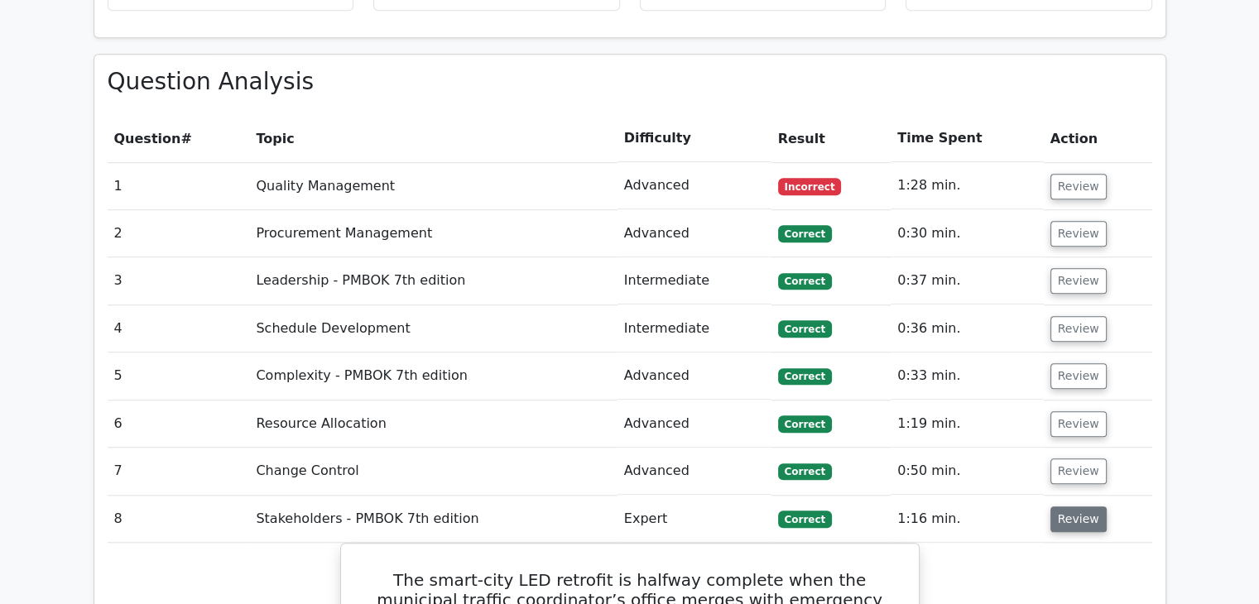
click at [1062, 507] on button "Review" at bounding box center [1079, 520] width 56 height 26
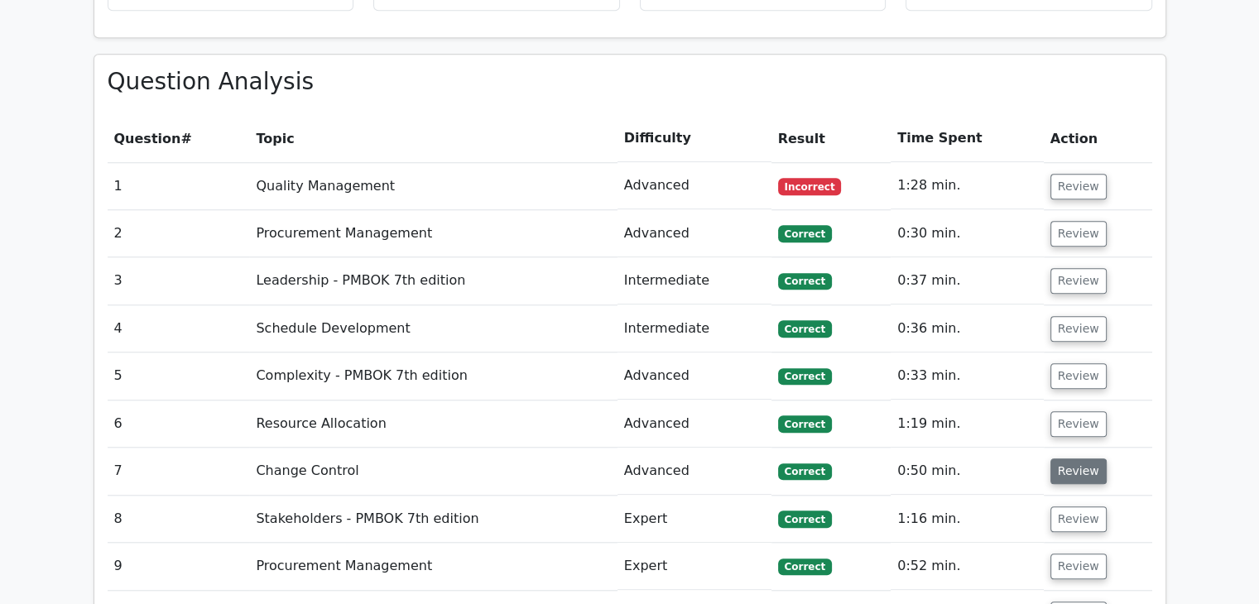
click at [1065, 459] on button "Review" at bounding box center [1079, 472] width 56 height 26
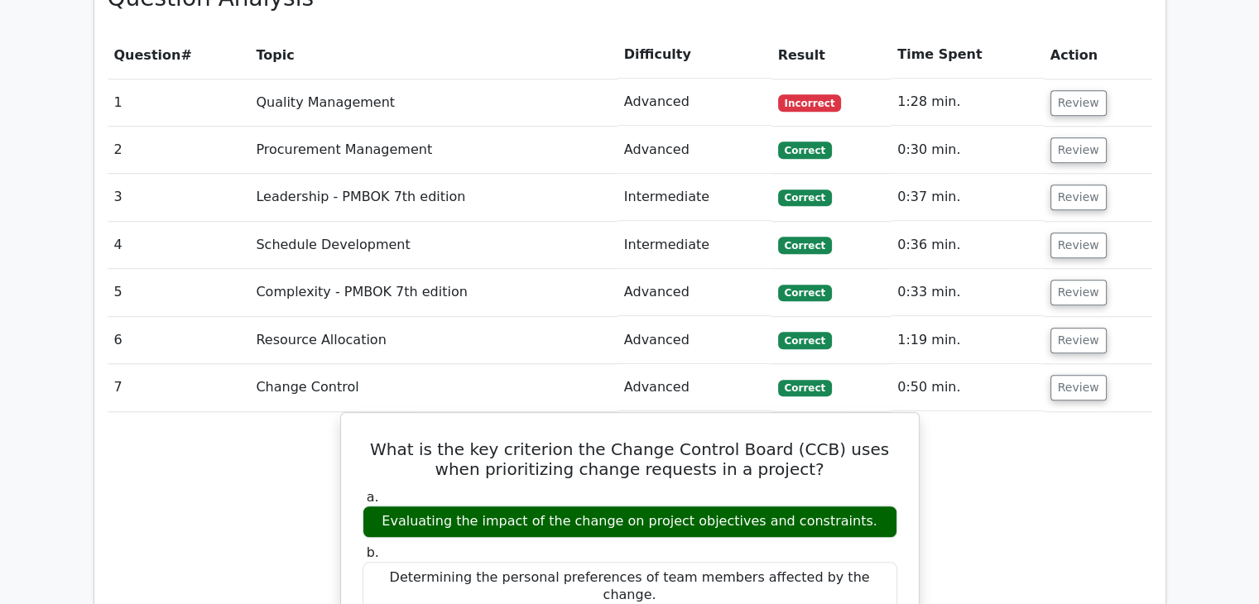
scroll to position [1490, 0]
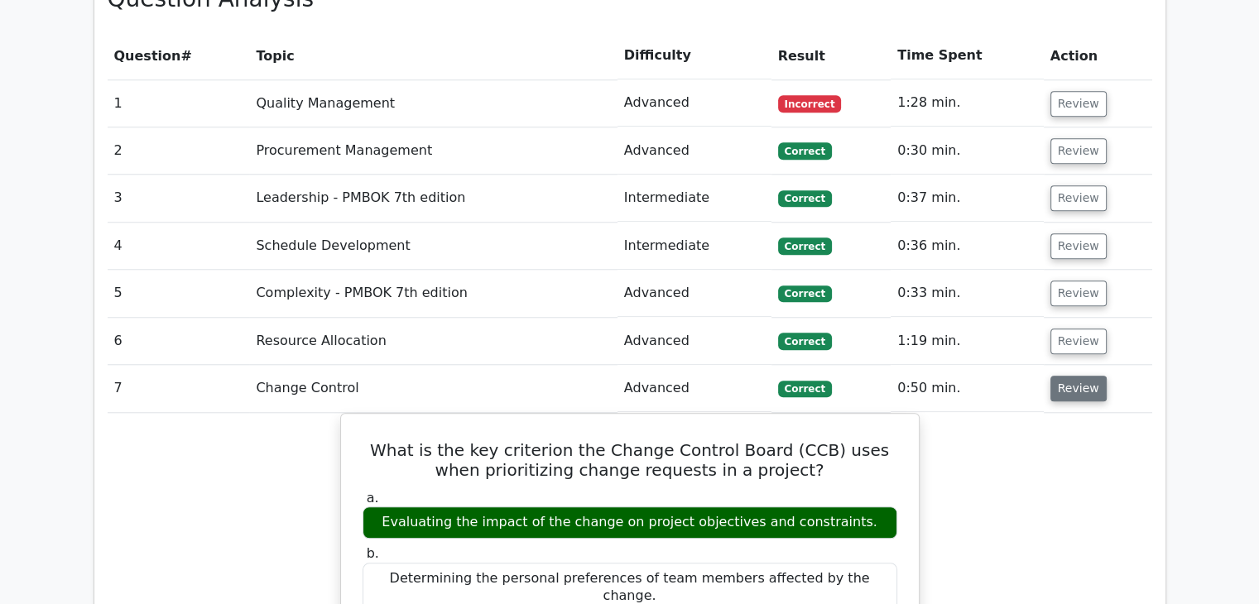
click at [1086, 376] on button "Review" at bounding box center [1079, 389] width 56 height 26
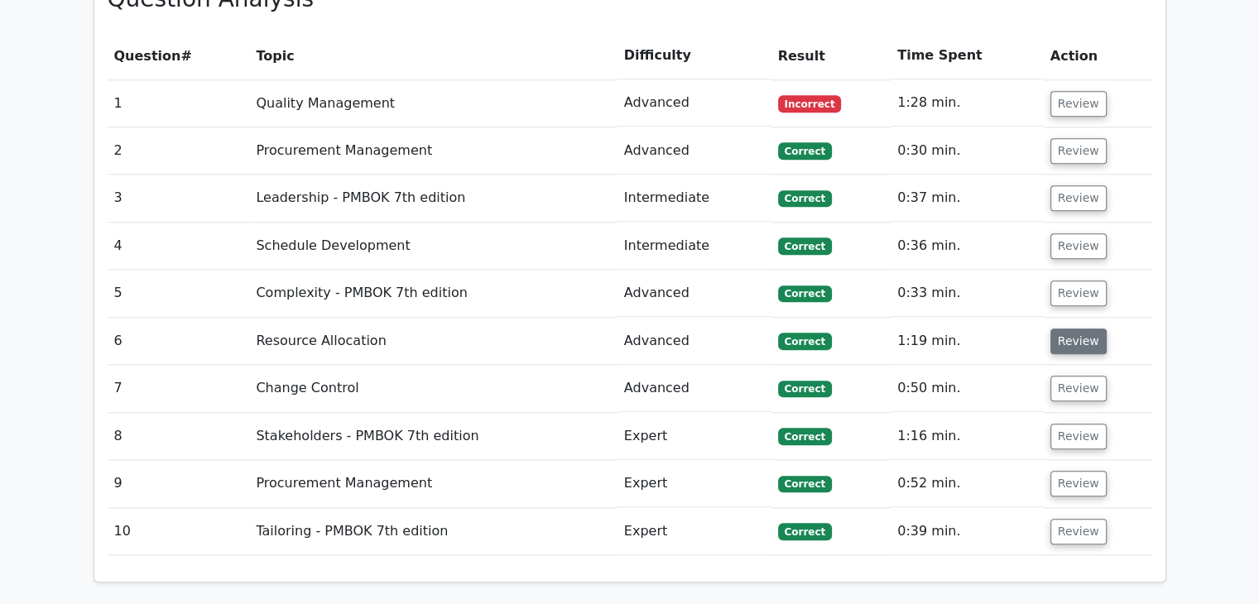
click at [1070, 329] on button "Review" at bounding box center [1079, 342] width 56 height 26
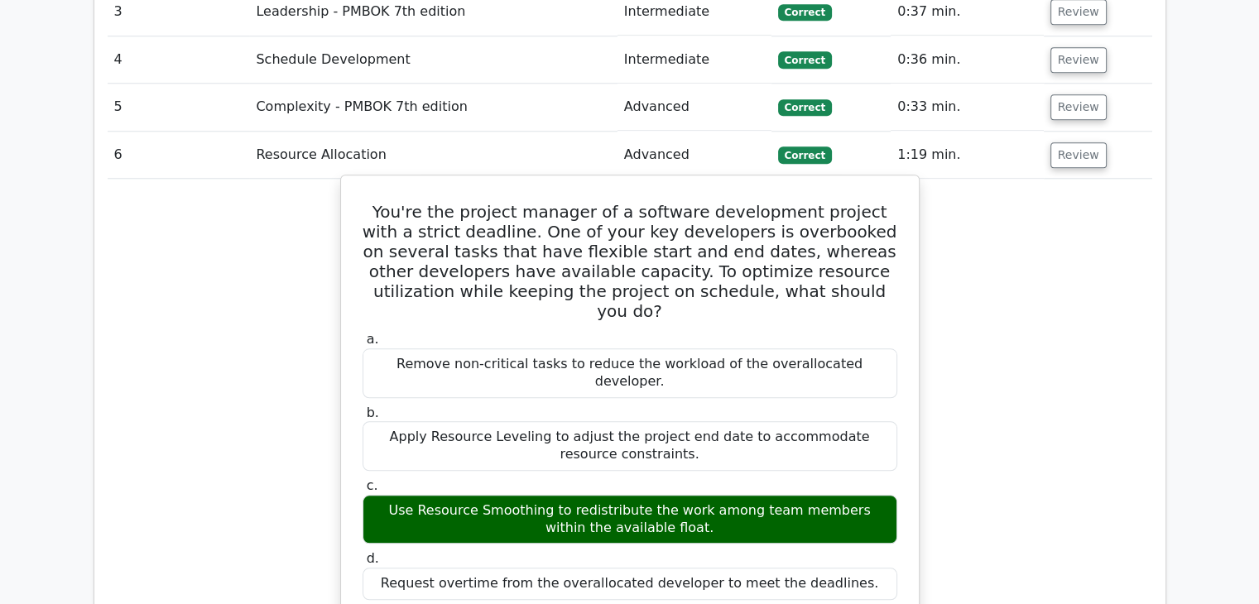
scroll to position [1573, 0]
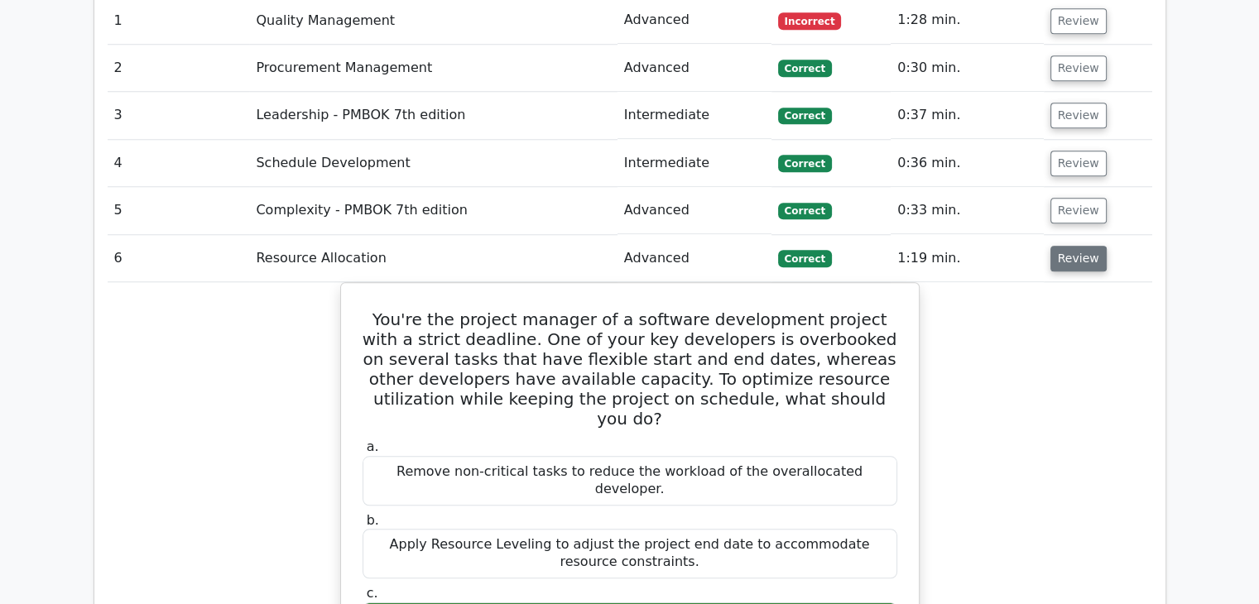
click at [1065, 246] on button "Review" at bounding box center [1079, 259] width 56 height 26
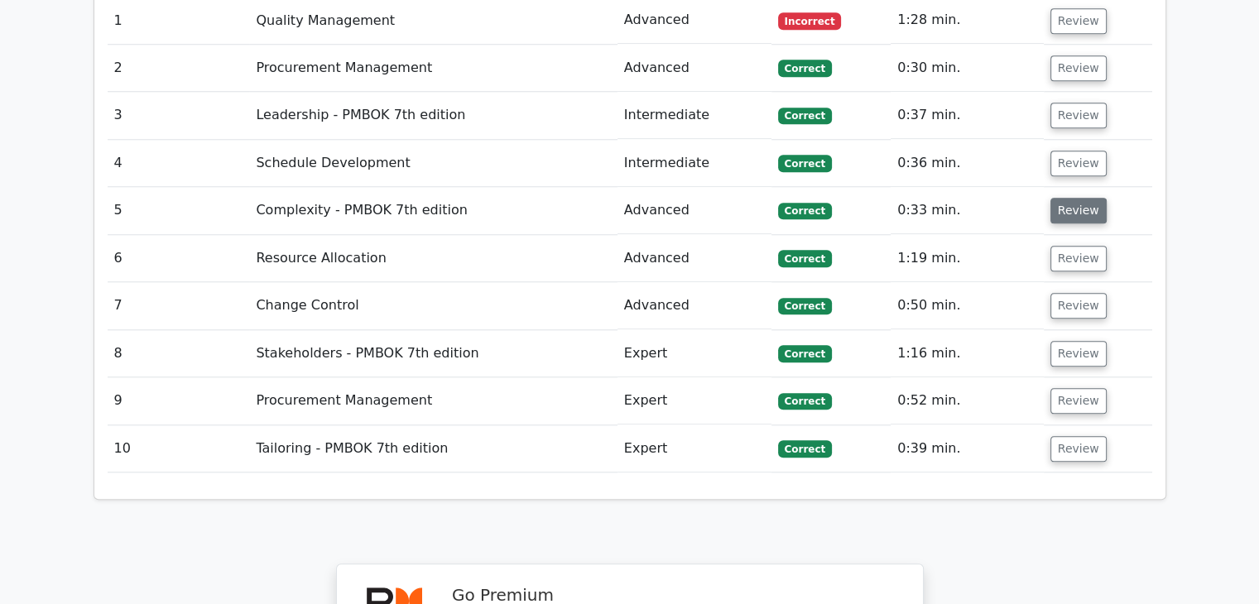
click at [1075, 198] on button "Review" at bounding box center [1079, 211] width 56 height 26
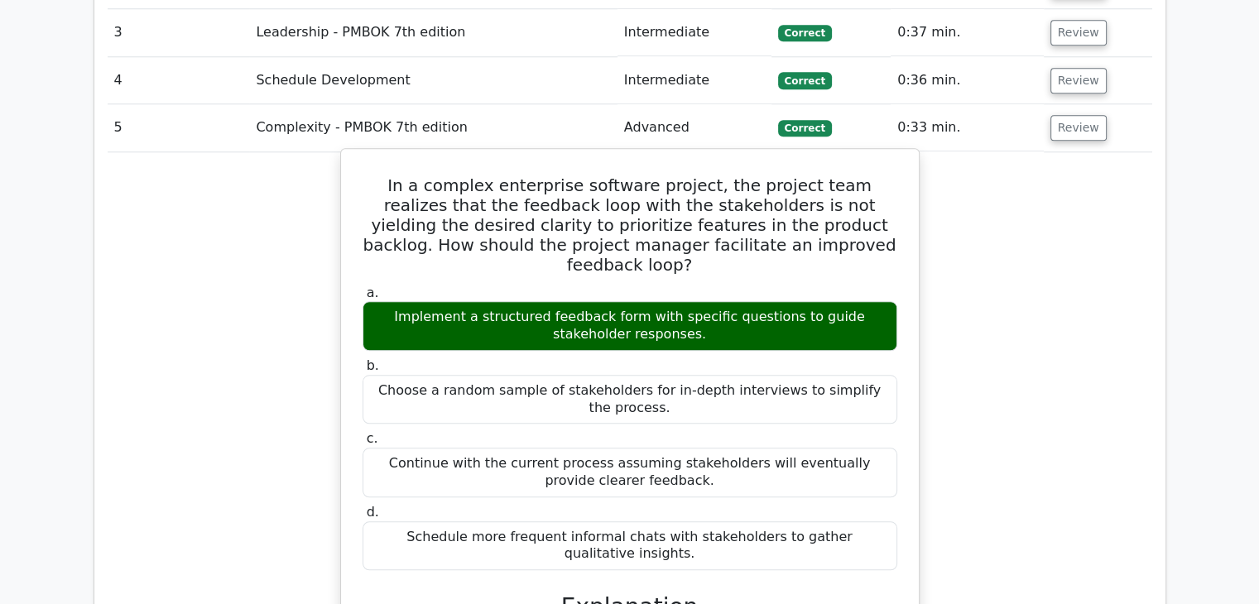
scroll to position [1490, 0]
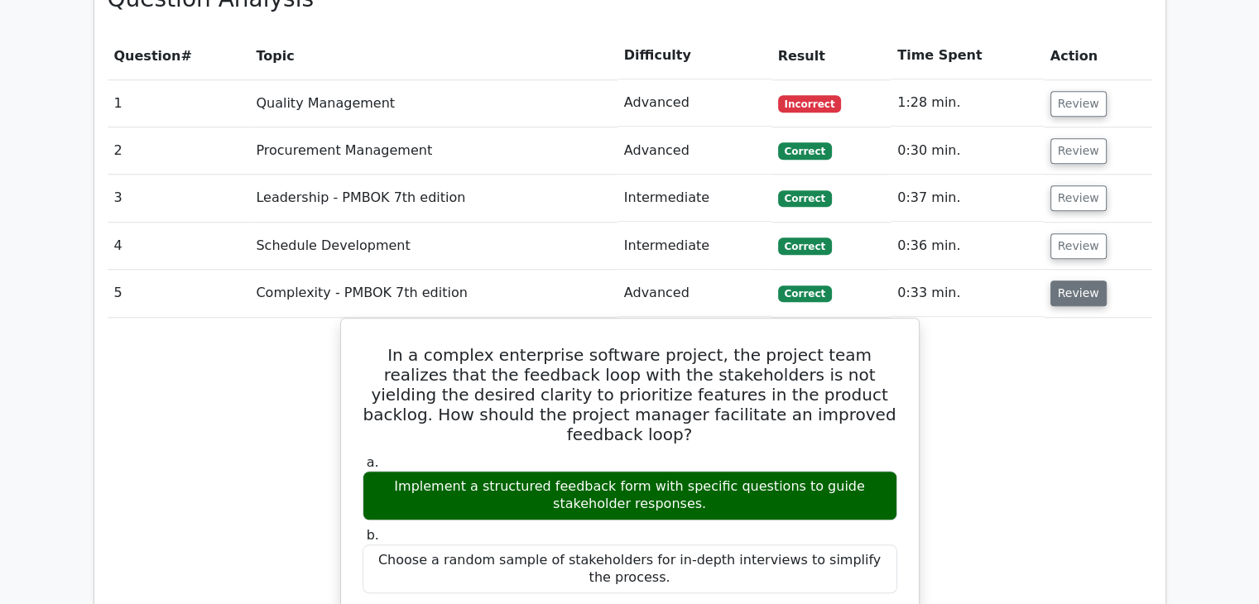
click at [1071, 281] on button "Review" at bounding box center [1079, 294] width 56 height 26
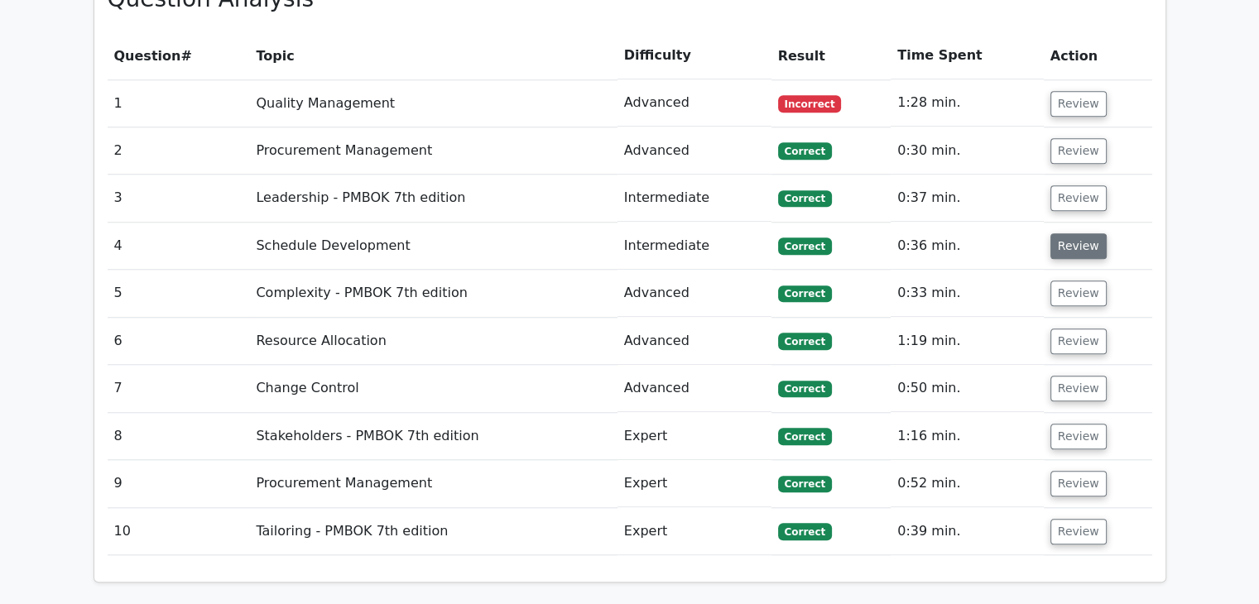
click at [1073, 234] on button "Review" at bounding box center [1079, 247] width 56 height 26
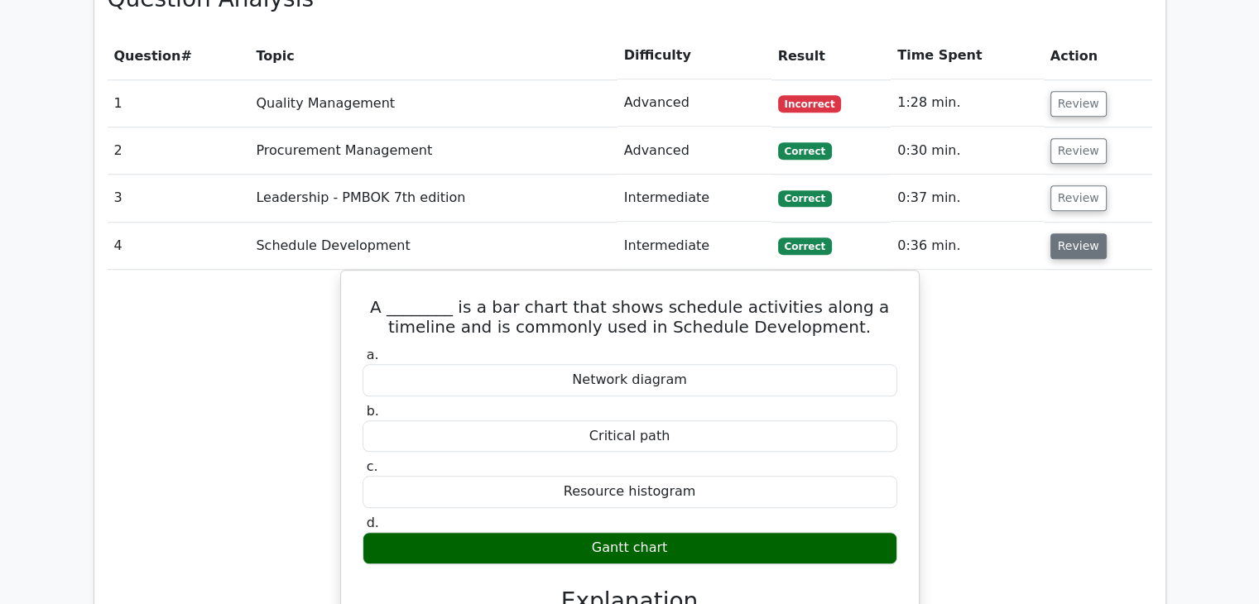
click at [1073, 234] on button "Review" at bounding box center [1079, 247] width 56 height 26
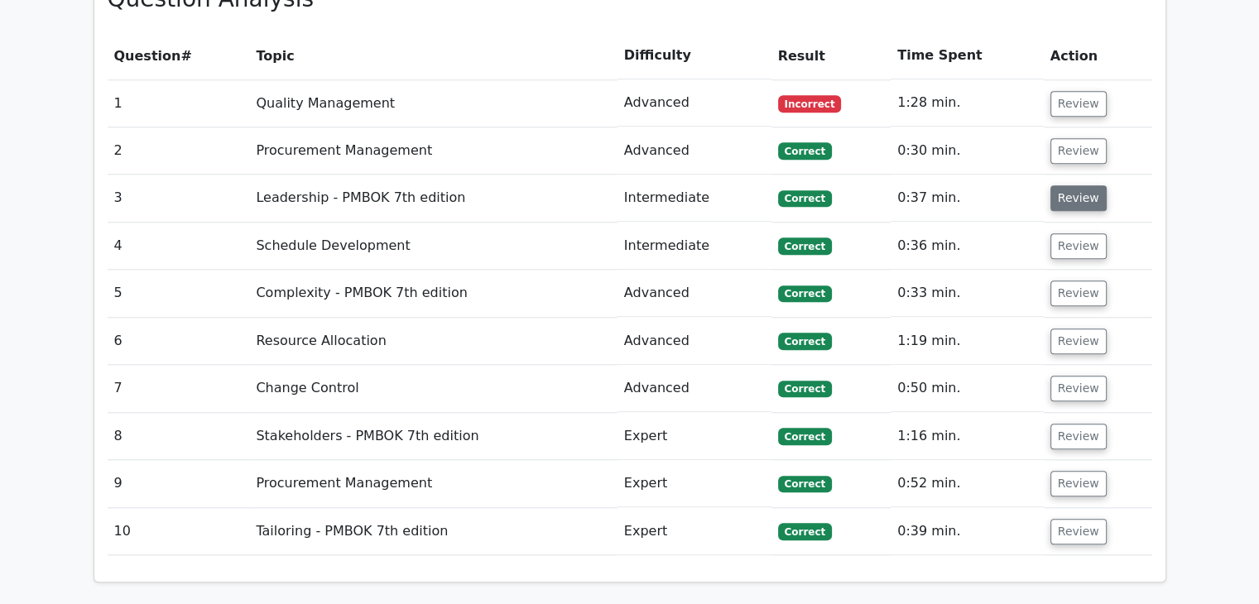
click at [1071, 185] on button "Review" at bounding box center [1079, 198] width 56 height 26
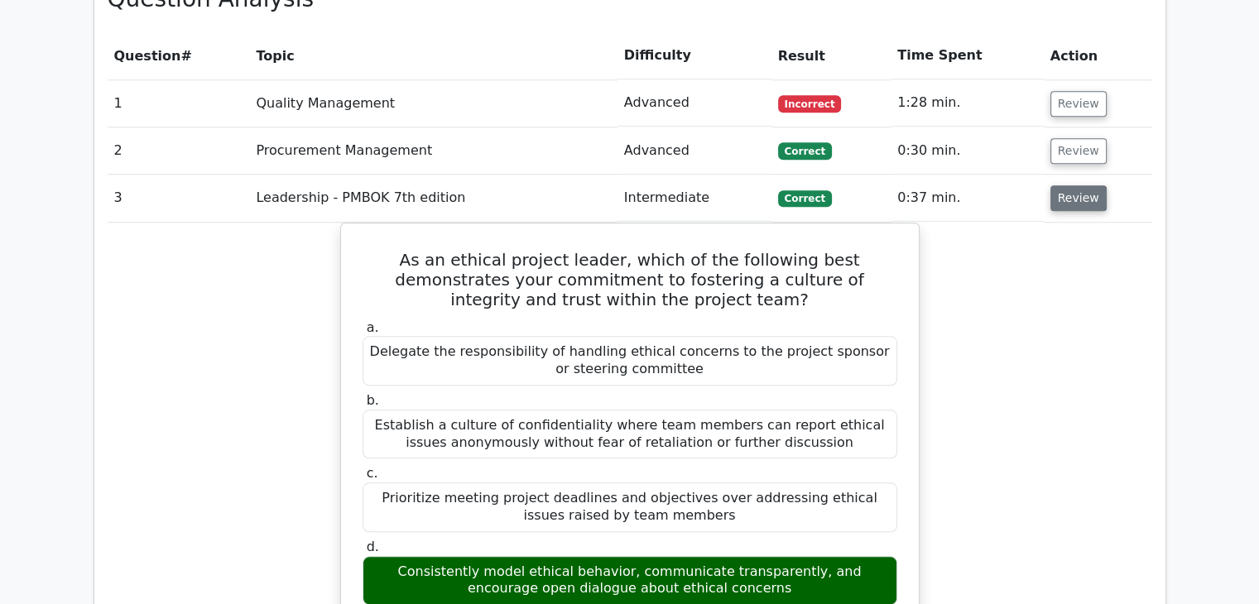
click at [1071, 185] on button "Review" at bounding box center [1079, 198] width 56 height 26
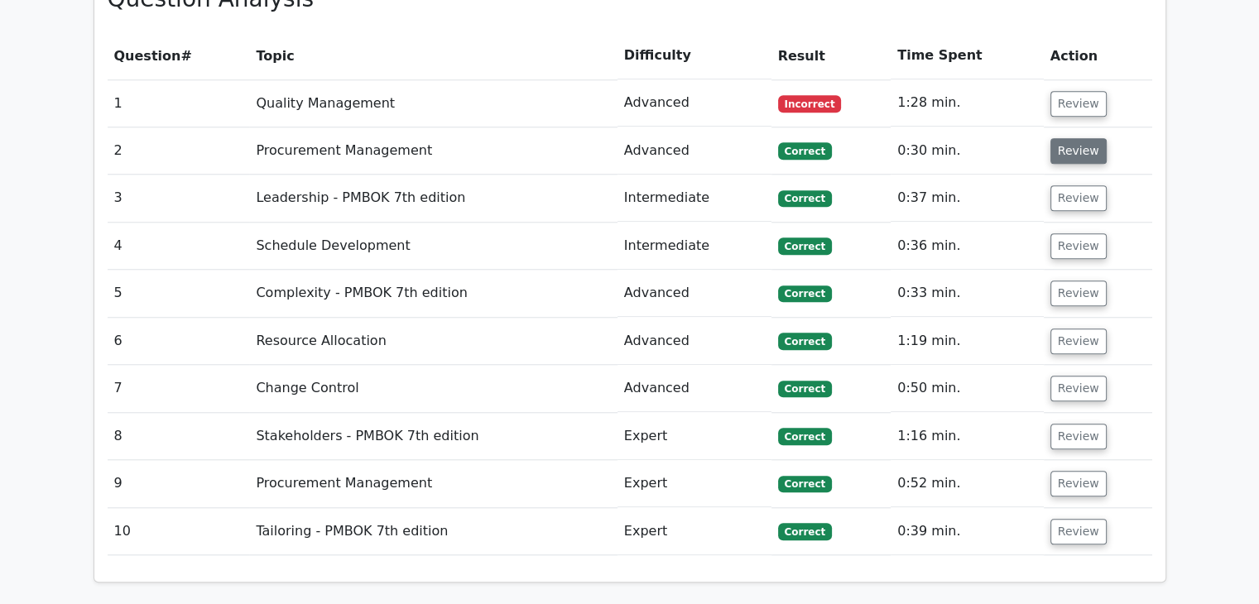
click at [1066, 138] on button "Review" at bounding box center [1079, 151] width 56 height 26
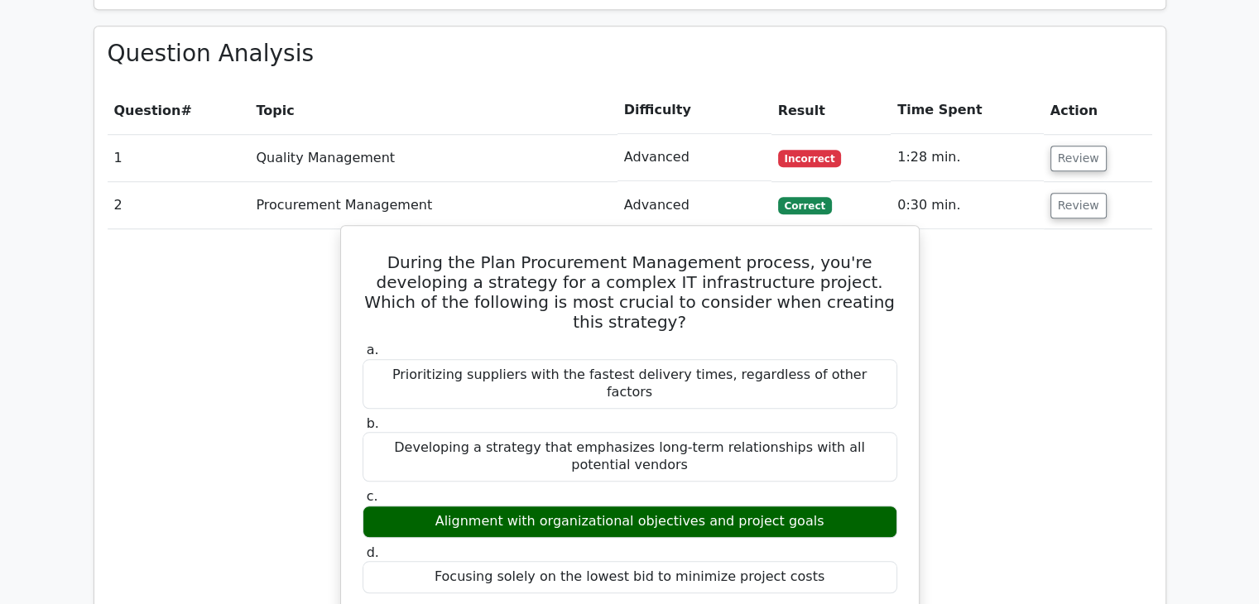
scroll to position [1408, 0]
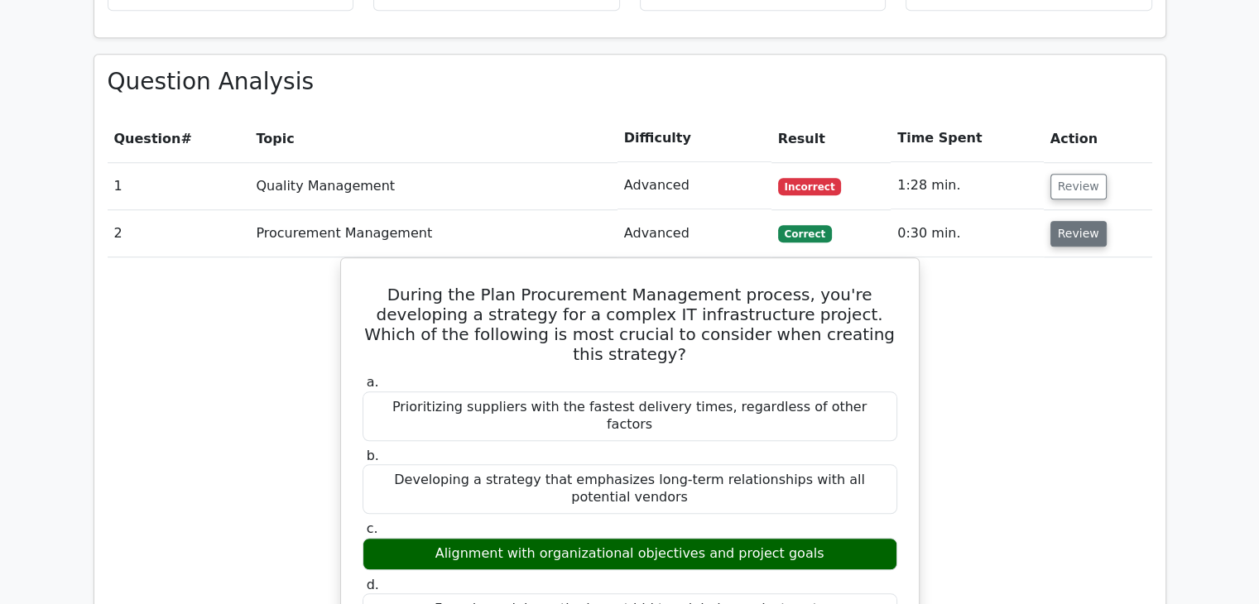
click at [1077, 221] on button "Review" at bounding box center [1079, 234] width 56 height 26
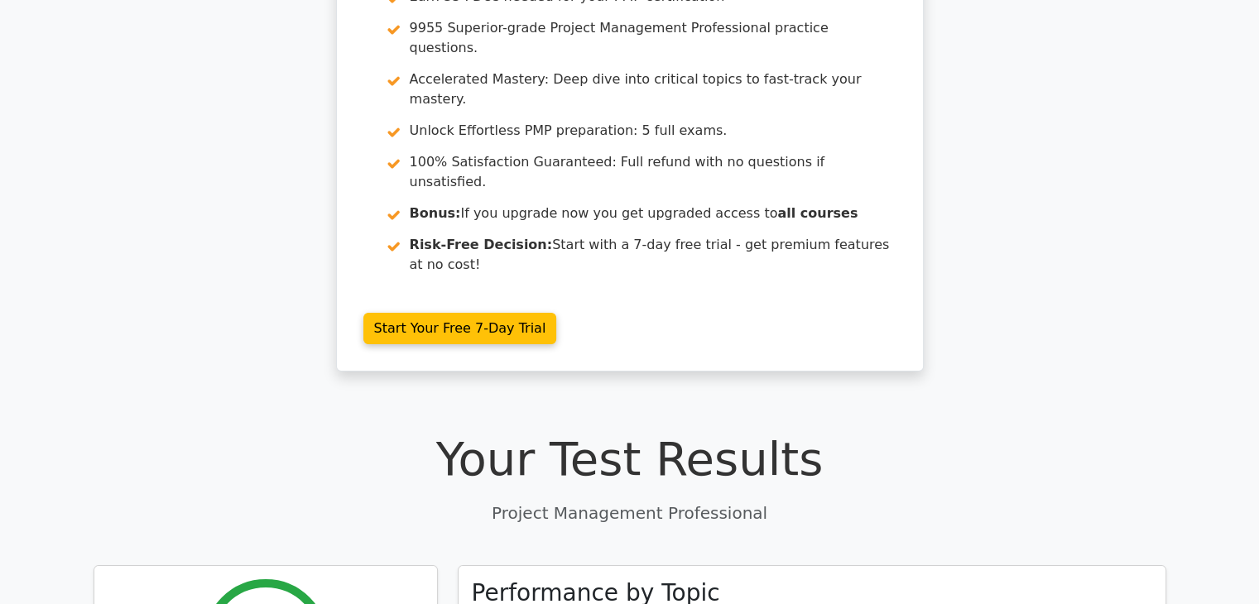
scroll to position [0, 0]
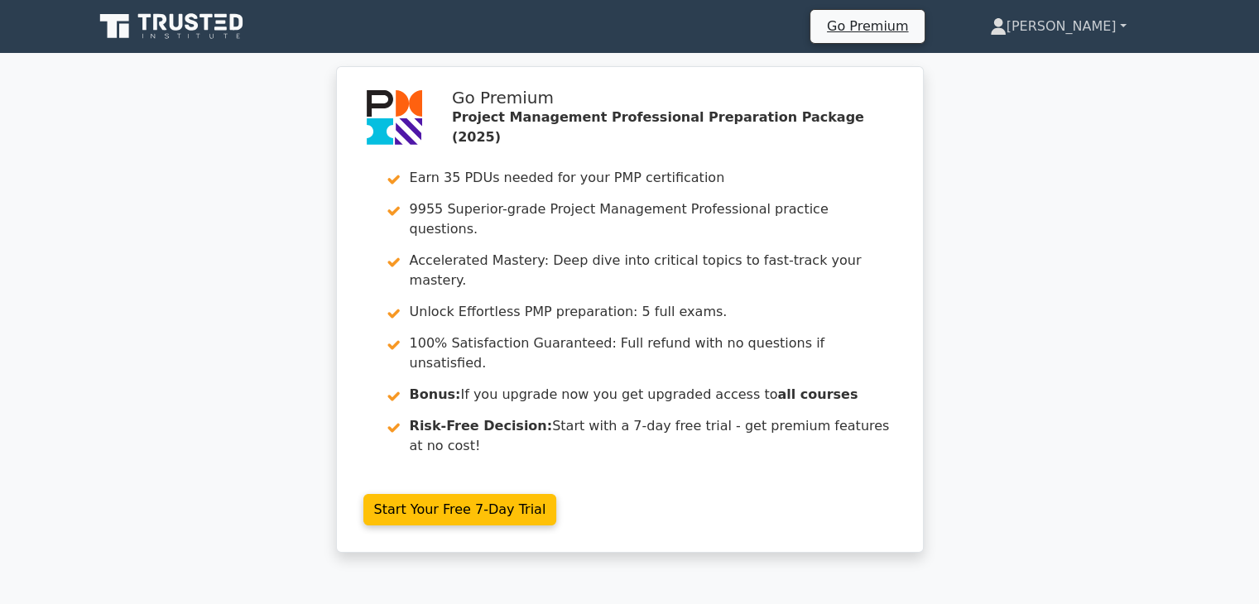
click at [1105, 27] on link "[PERSON_NAME]" at bounding box center [1059, 26] width 216 height 33
click at [1080, 64] on link "Profile" at bounding box center [1016, 65] width 131 height 26
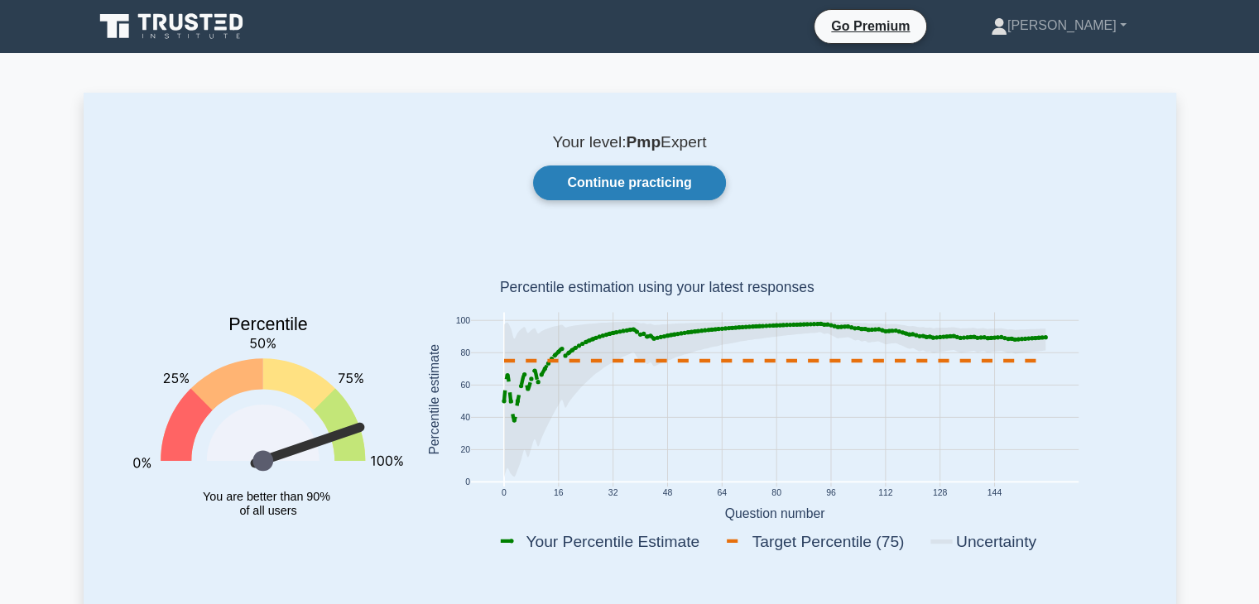
click at [635, 176] on link "Continue practicing" at bounding box center [629, 183] width 192 height 35
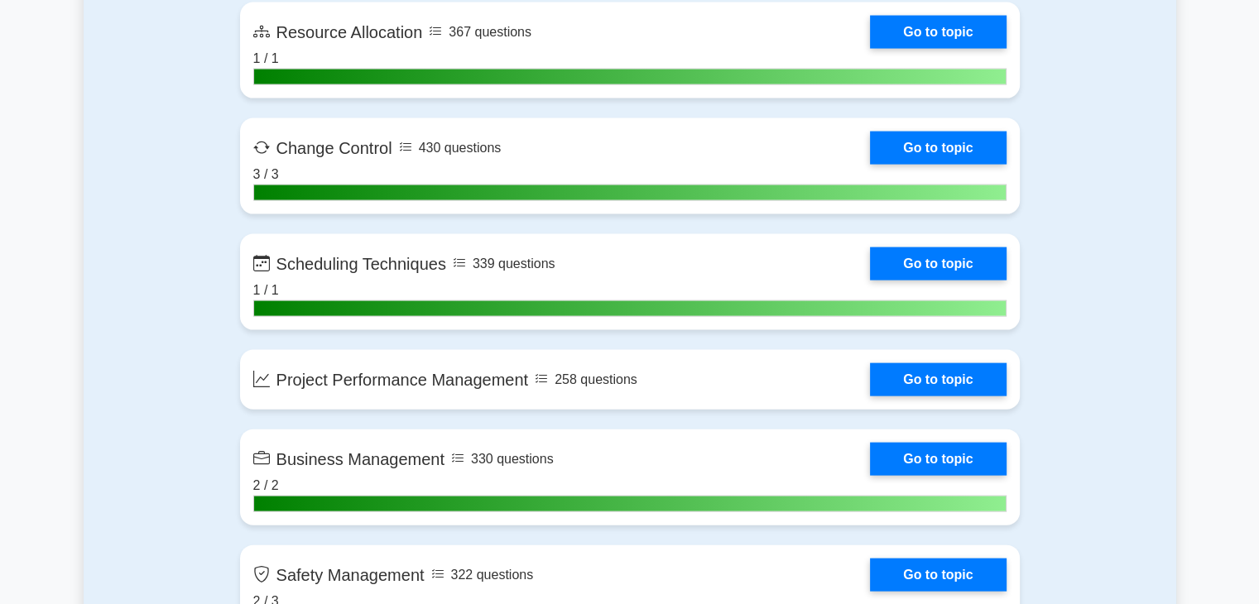
scroll to position [3229, 0]
